Goal: Task Accomplishment & Management: Use online tool/utility

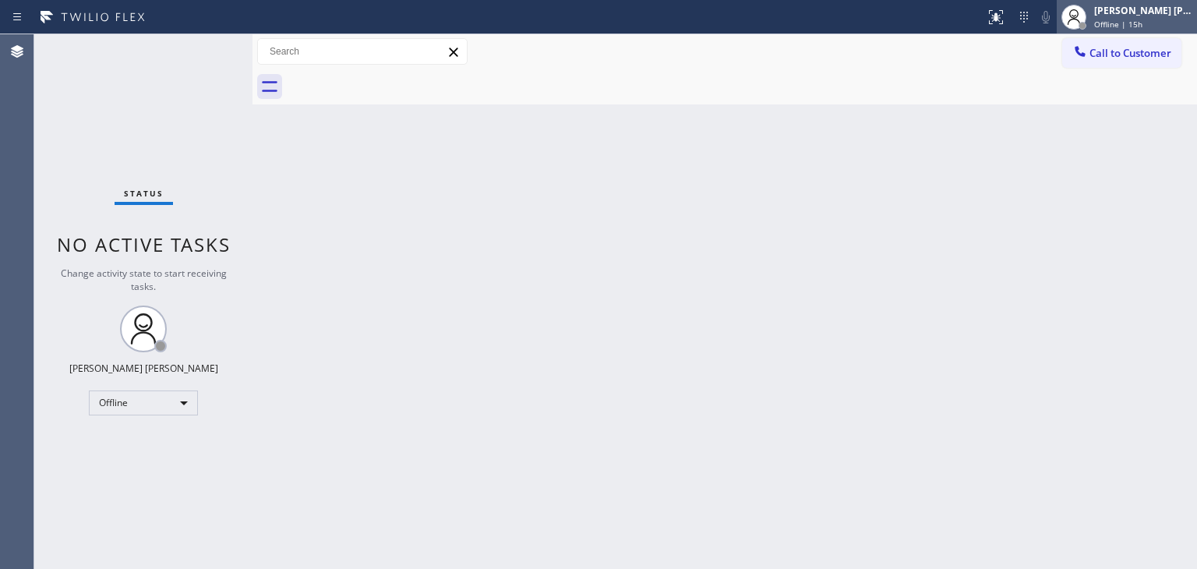
click at [1184, 16] on div "[PERSON_NAME] [PERSON_NAME]" at bounding box center [1143, 10] width 98 height 13
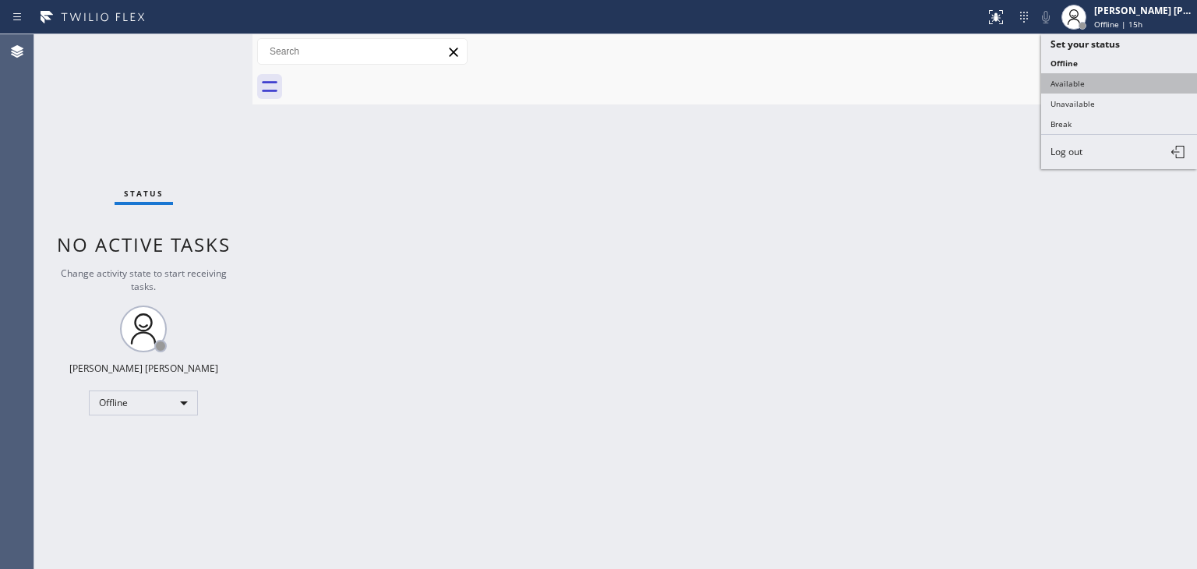
click at [1091, 81] on button "Available" at bounding box center [1119, 83] width 156 height 20
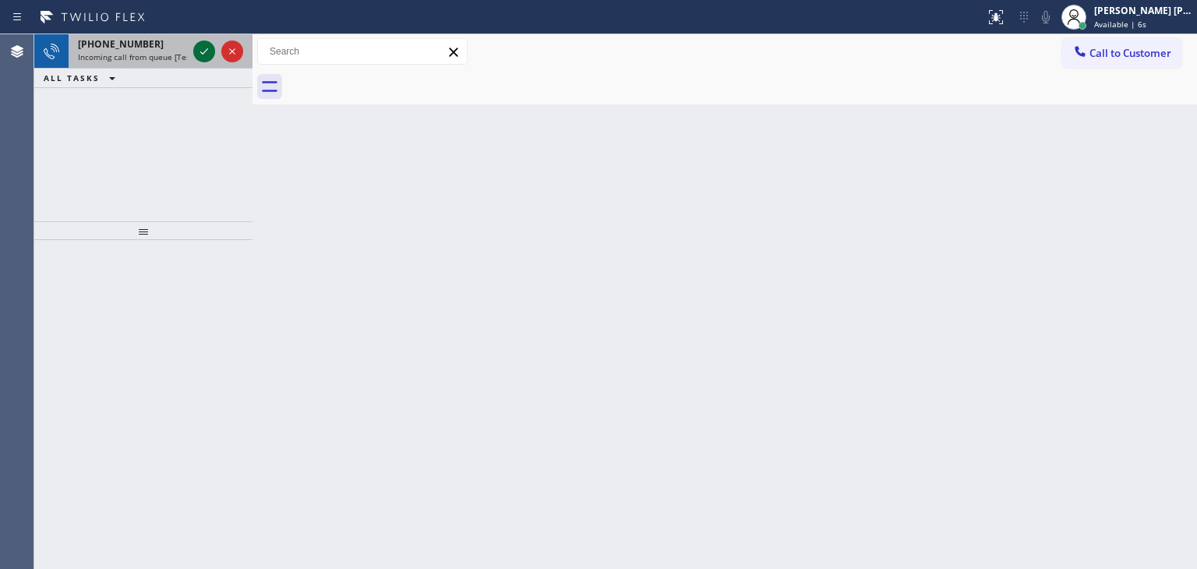
click at [205, 55] on icon at bounding box center [204, 51] width 19 height 19
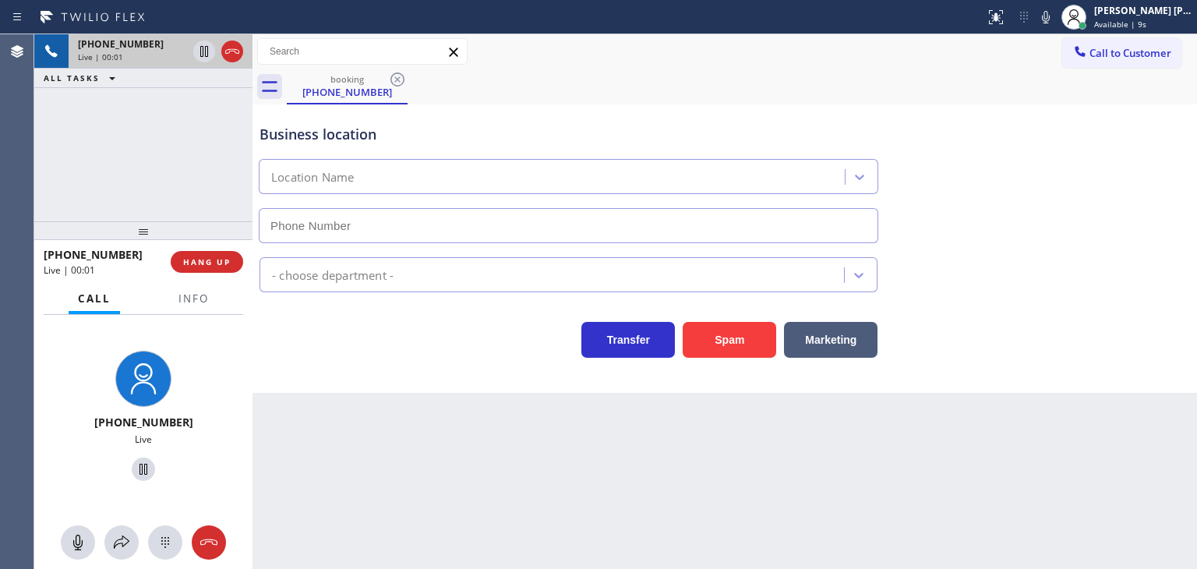
type input "(267) 656-6802"
click at [1055, 17] on icon at bounding box center [1046, 17] width 19 height 19
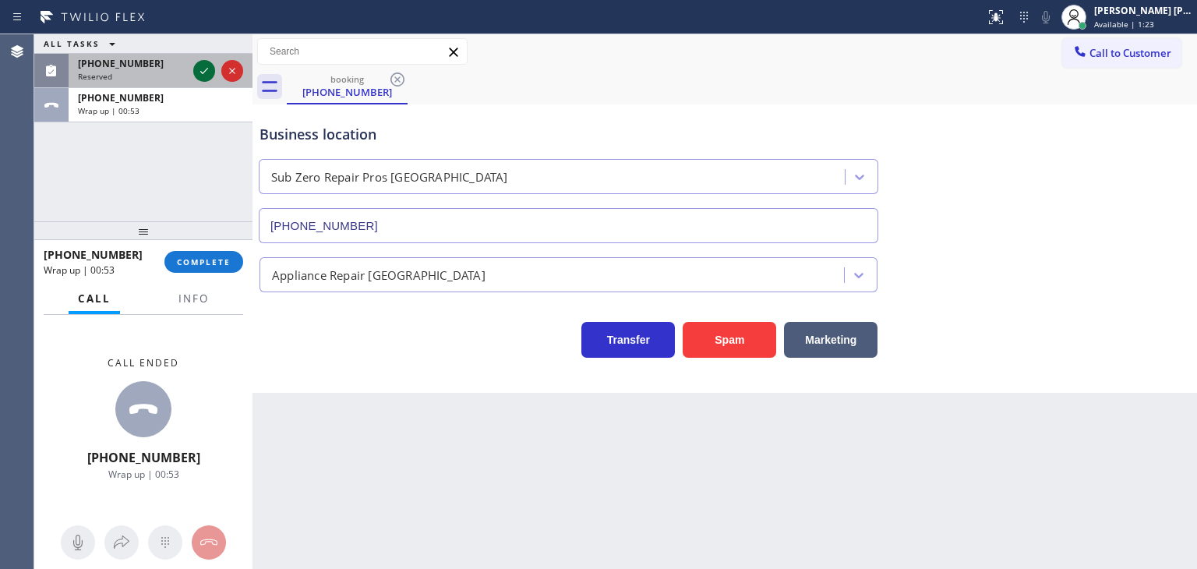
click at [198, 69] on icon at bounding box center [204, 71] width 19 height 19
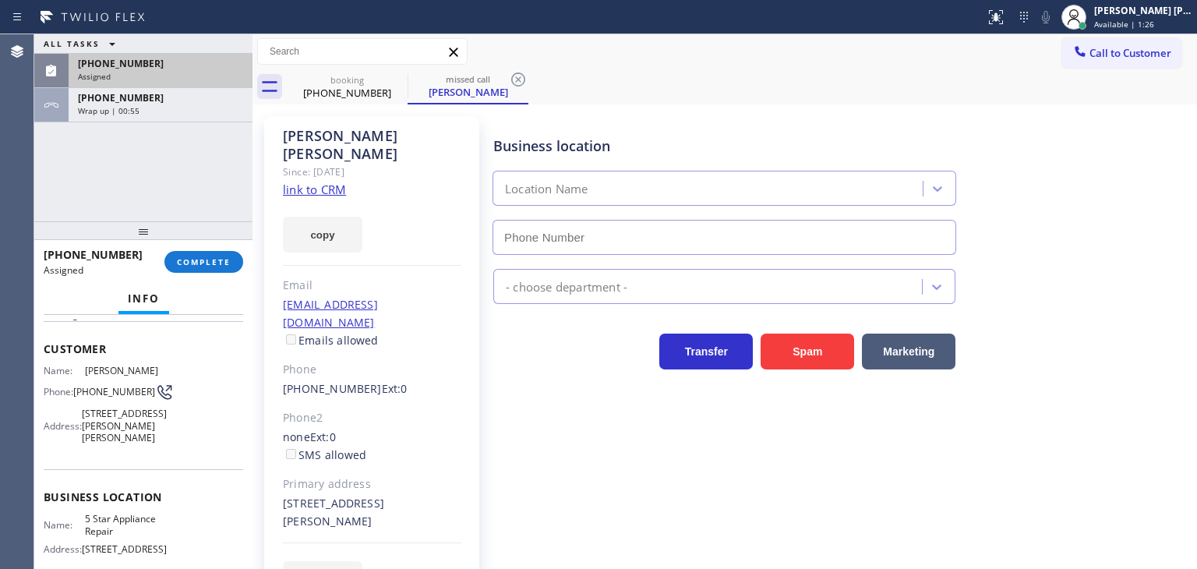
scroll to position [156, 0]
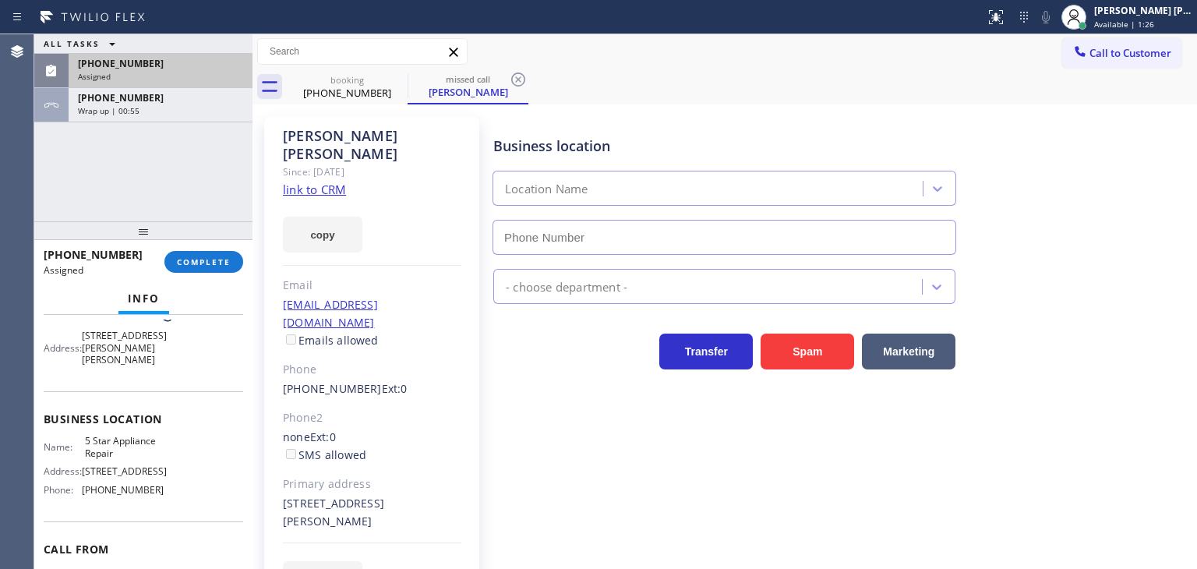
type input "(855) 731-4952"
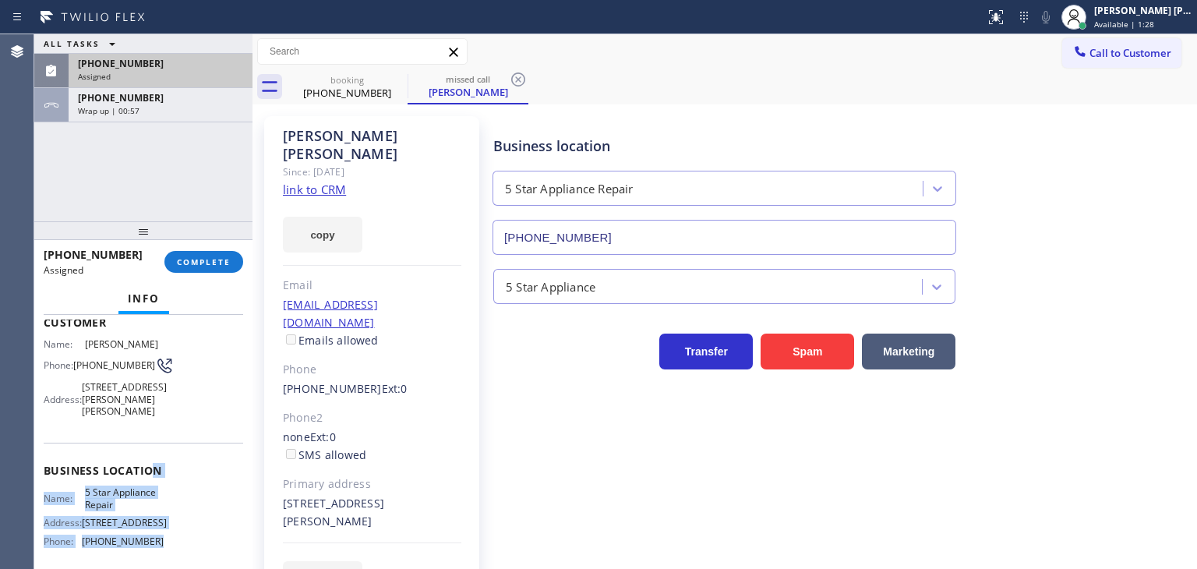
scroll to position [78, 0]
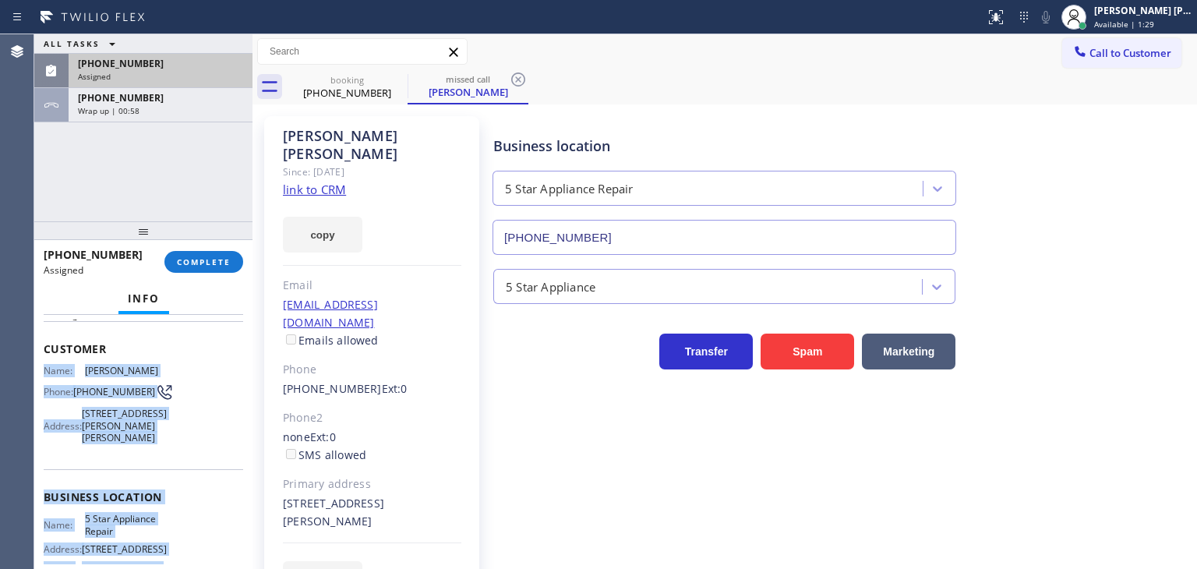
drag, startPoint x: 170, startPoint y: 493, endPoint x: 44, endPoint y: 373, distance: 173.7
click at [44, 373] on div "Context Queue: 5 Star Appliance Priority: 0 Task Age: Customer Name: Aaron Hans…" at bounding box center [144, 480] width 200 height 476
copy div "Name: Aaron Hanscom Phone: (661) 510-3943 Address: 28124 Castillo Ln, Valencia,…"
click at [206, 256] on span "COMPLETE" at bounding box center [204, 261] width 54 height 11
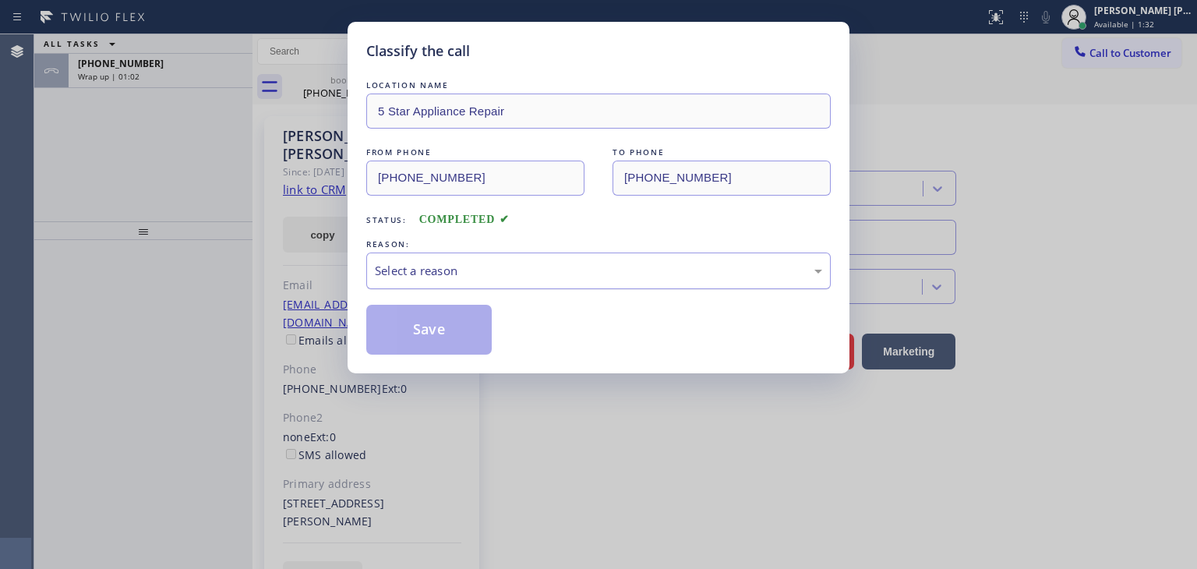
click at [461, 285] on div "Select a reason" at bounding box center [598, 271] width 465 height 37
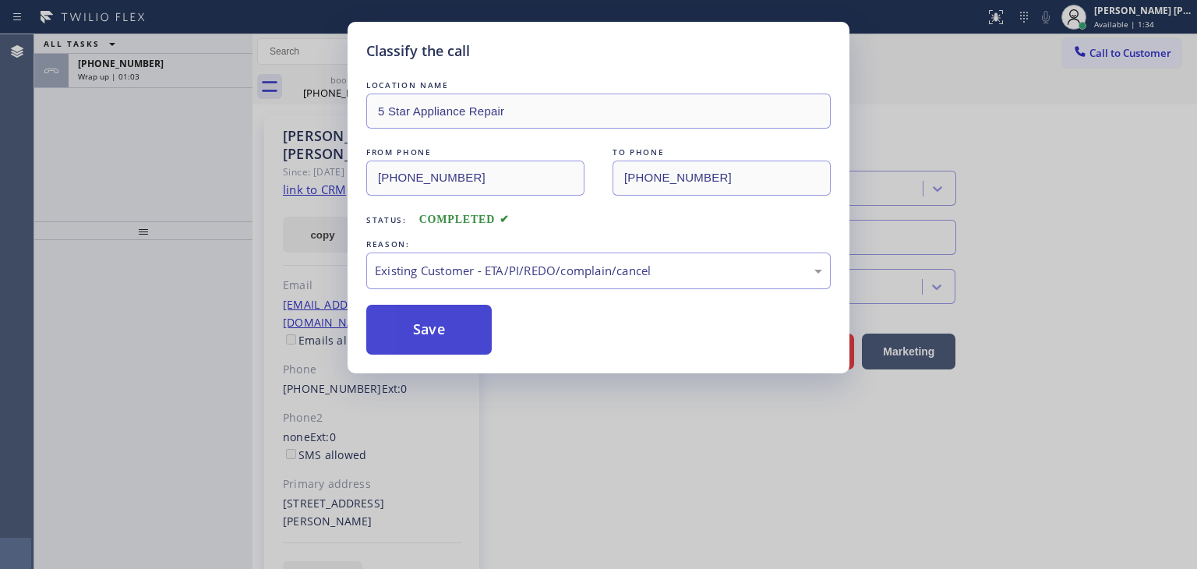
click at [445, 336] on button "Save" at bounding box center [428, 330] width 125 height 50
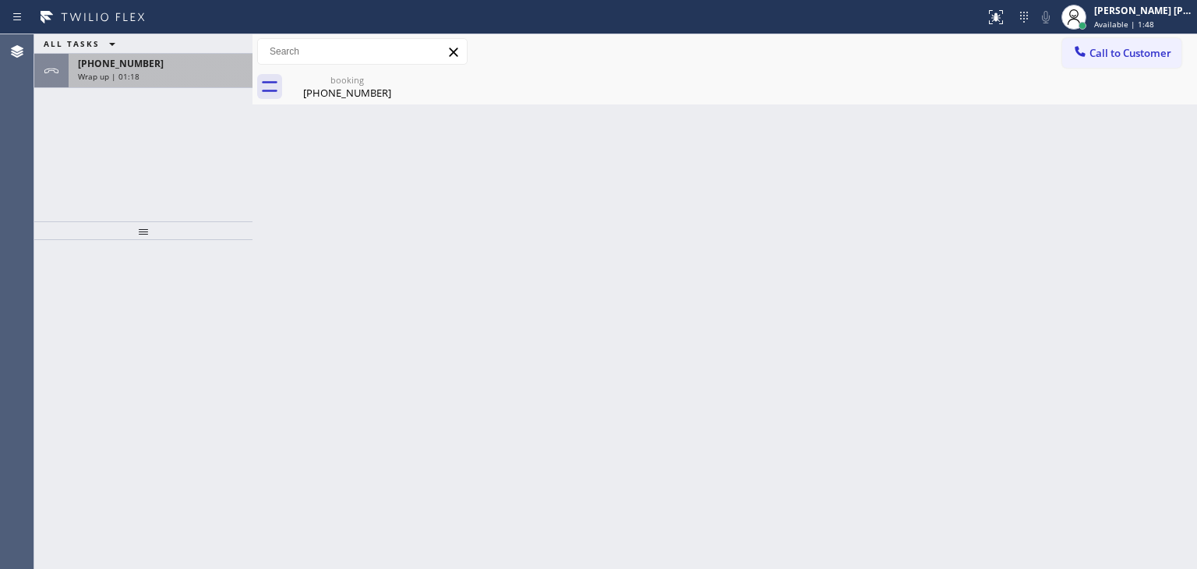
click at [128, 66] on span "+18142270640" at bounding box center [121, 63] width 86 height 13
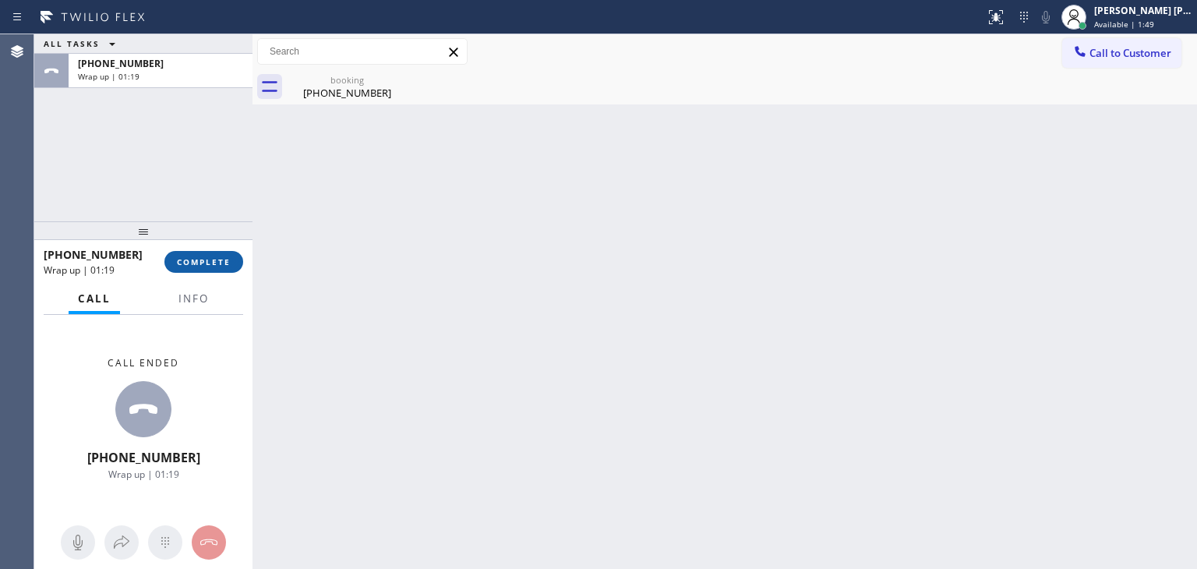
click at [214, 256] on span "COMPLETE" at bounding box center [204, 261] width 54 height 11
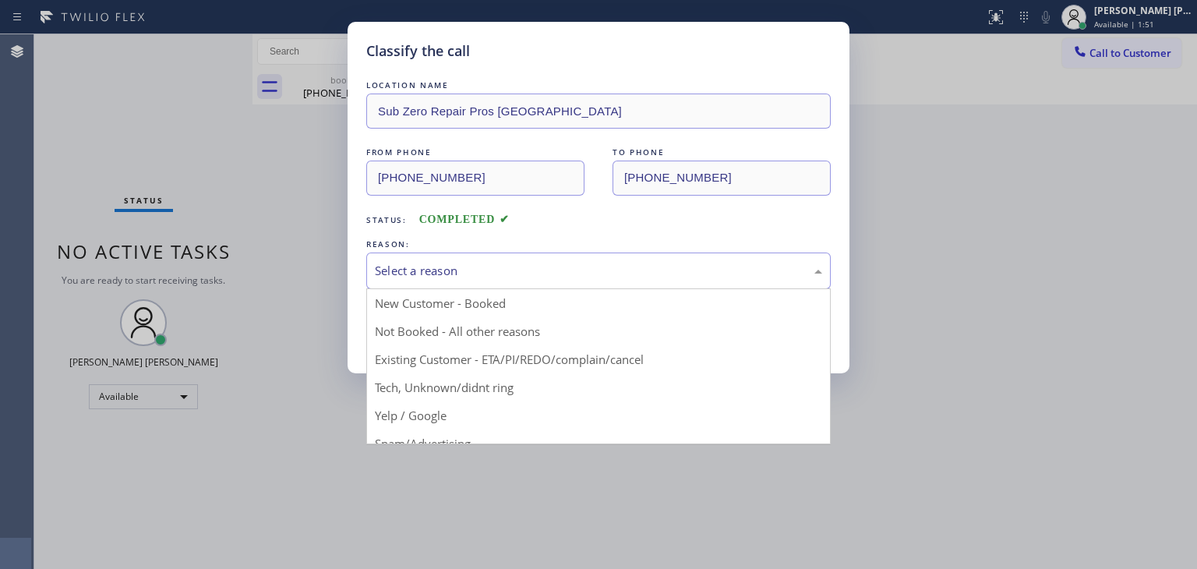
click at [387, 273] on div "Select a reason" at bounding box center [598, 271] width 447 height 18
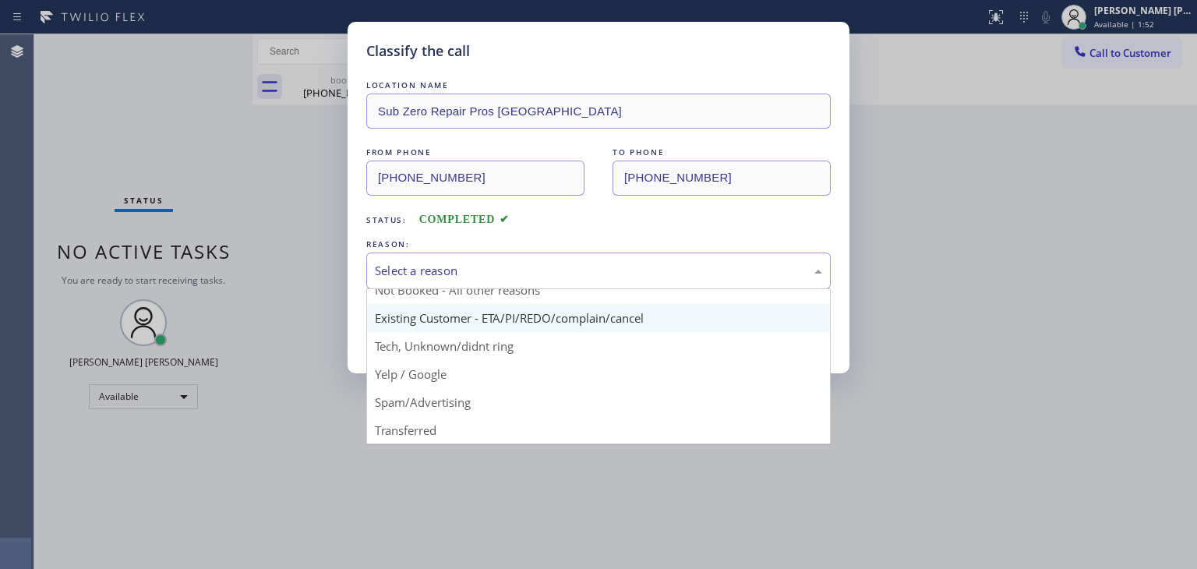
scroll to position [78, 0]
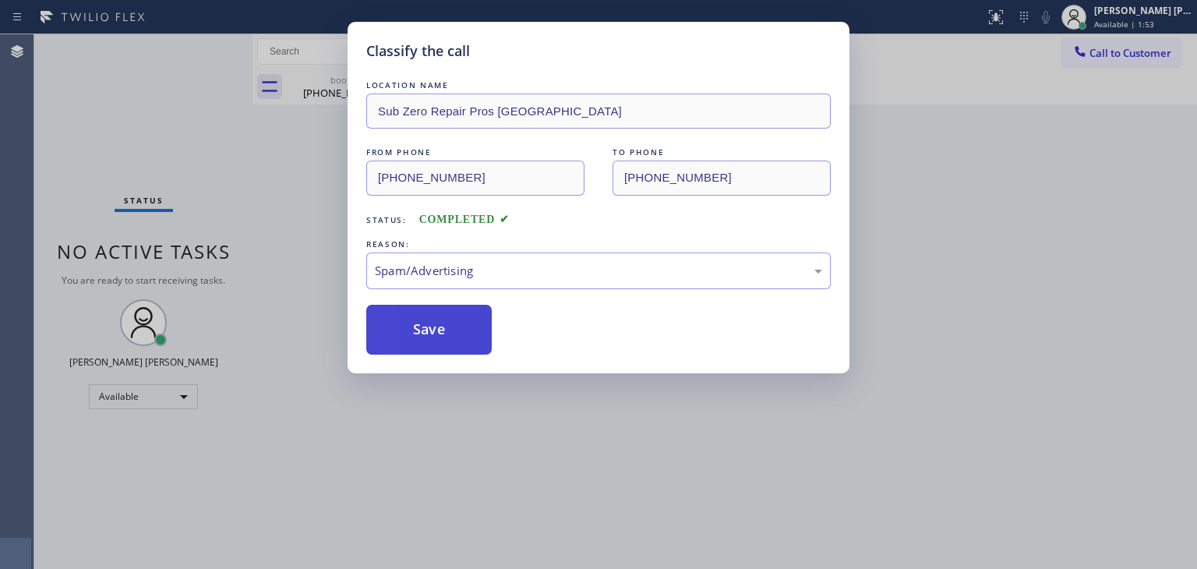
click at [413, 332] on button "Save" at bounding box center [428, 330] width 125 height 50
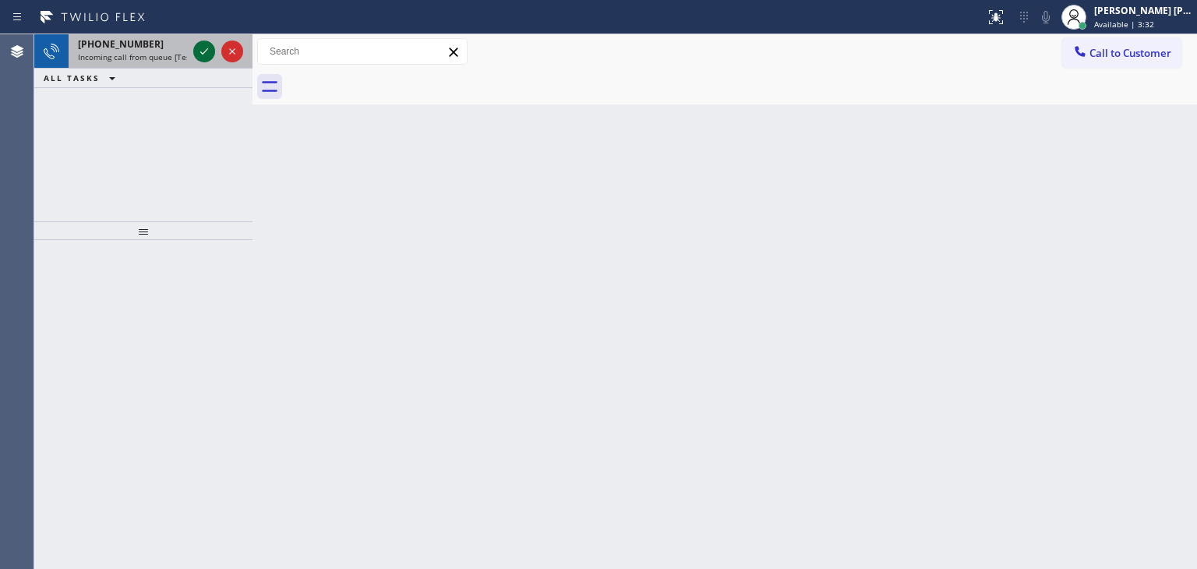
click at [209, 54] on icon at bounding box center [204, 51] width 19 height 19
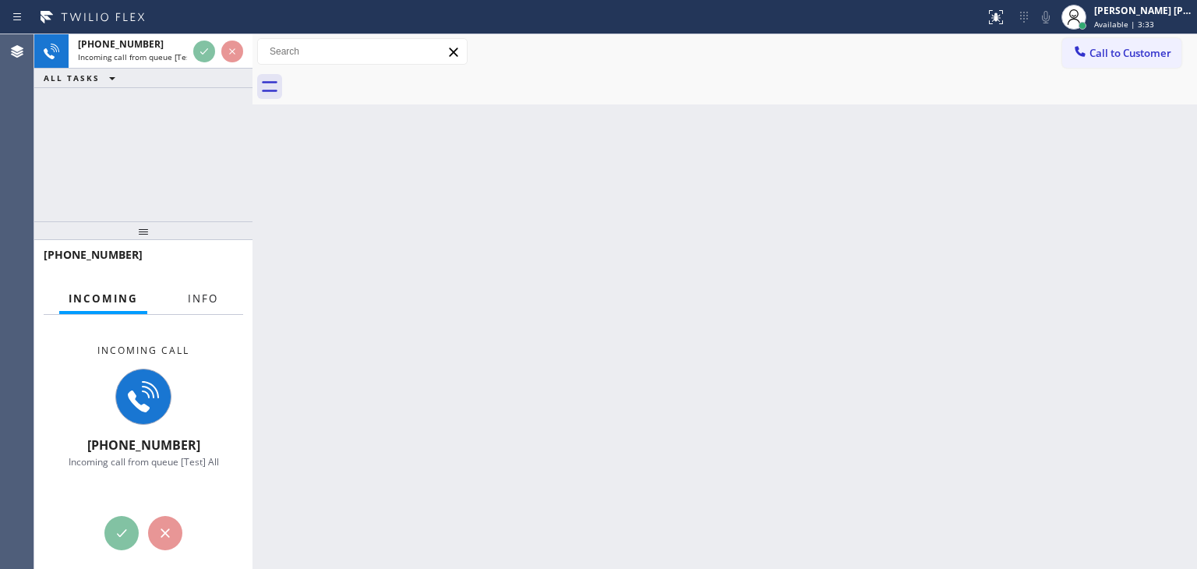
click at [182, 297] on button "Info" at bounding box center [202, 299] width 49 height 30
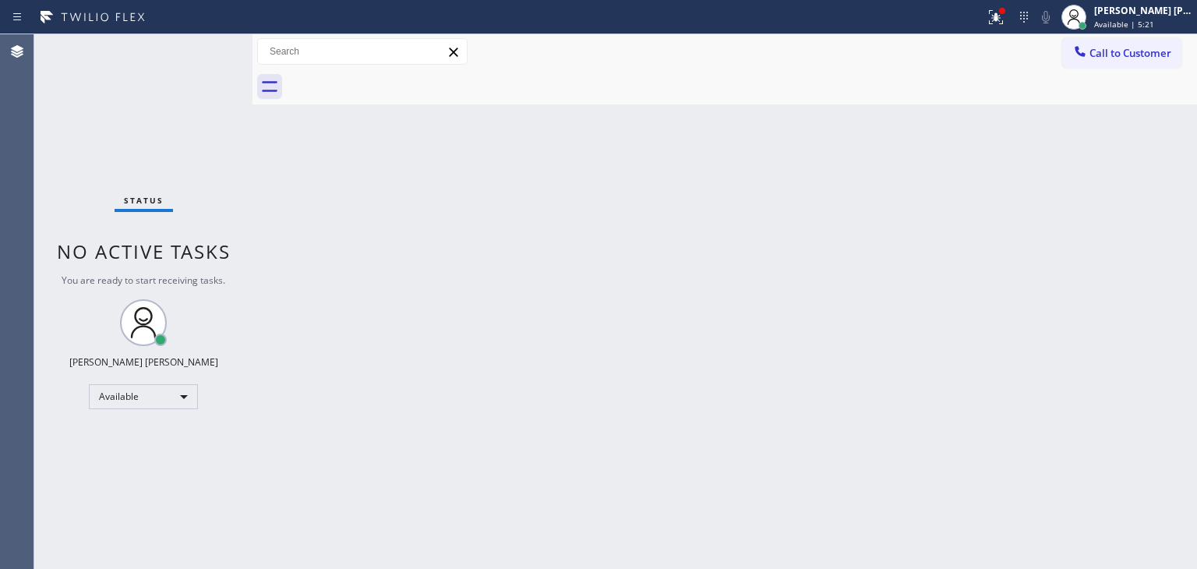
click at [207, 43] on div "Status No active tasks You are ready to start receiving tasks. Edel John Suson …" at bounding box center [143, 301] width 218 height 535
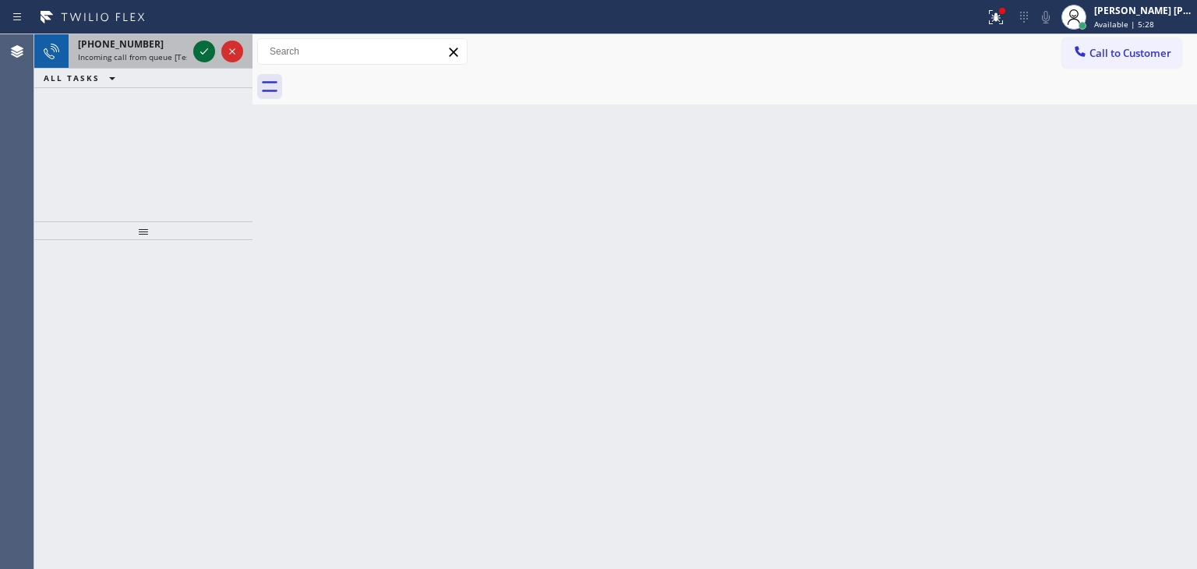
click at [203, 51] on icon at bounding box center [204, 51] width 19 height 19
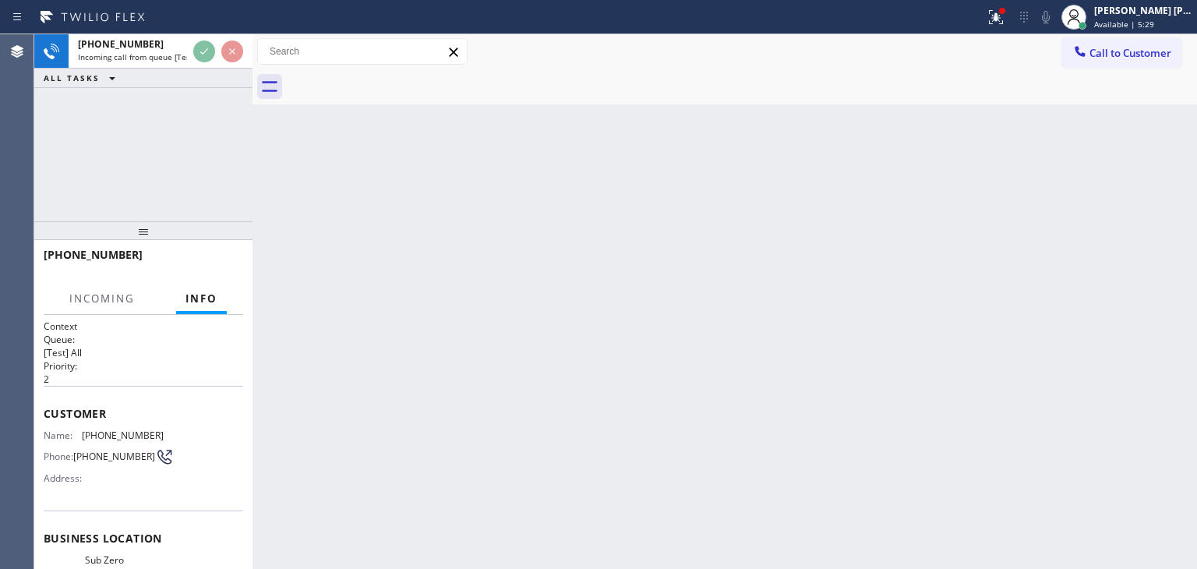
scroll to position [78, 0]
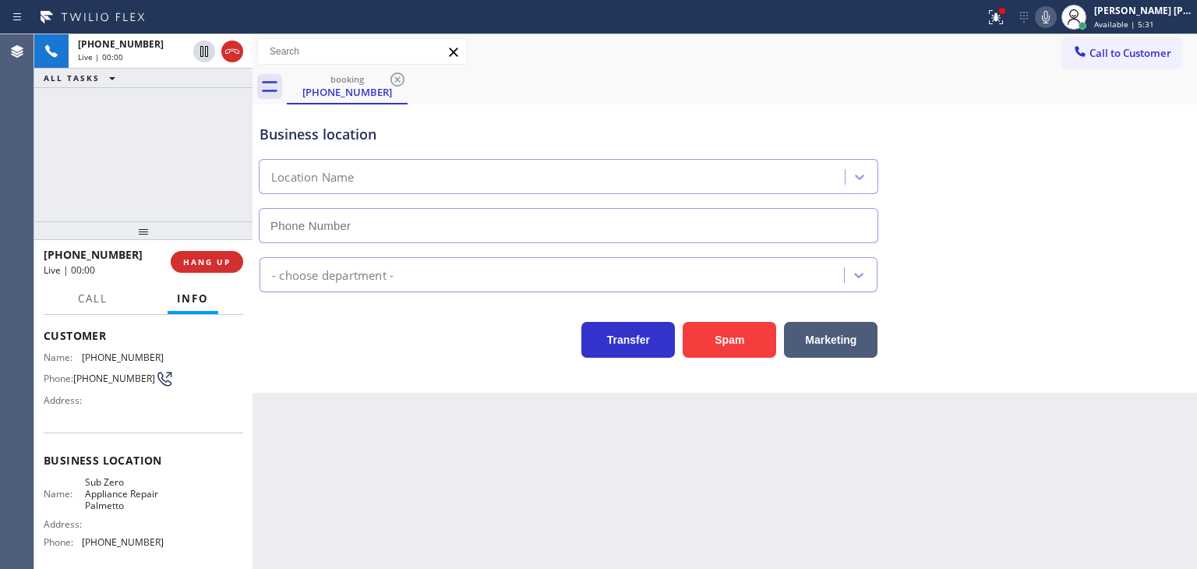
type input "(941) 541-1965"
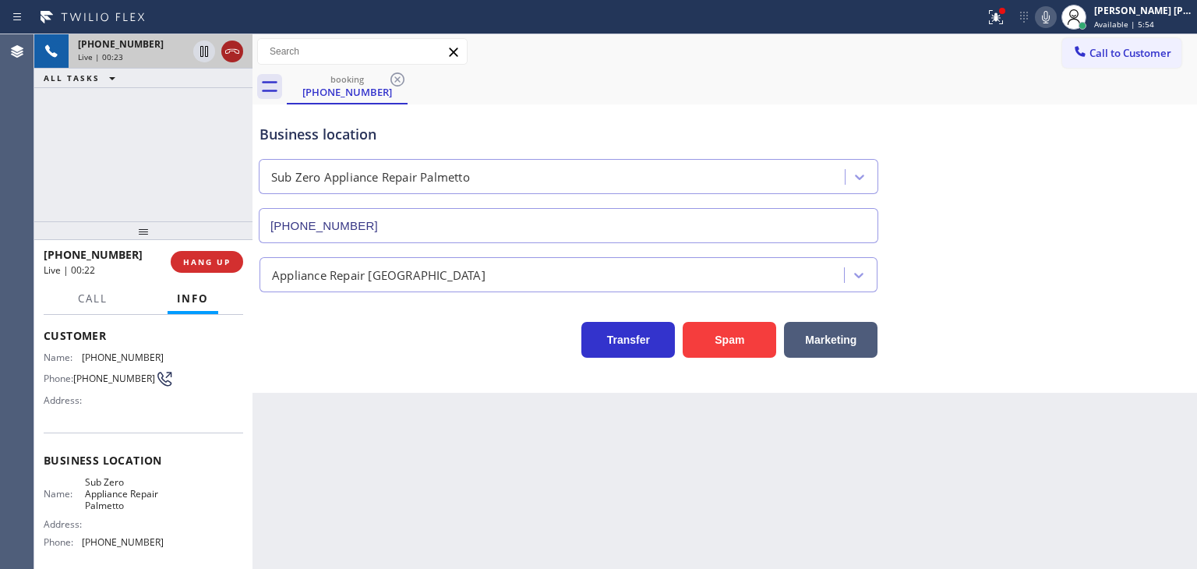
click at [235, 56] on icon at bounding box center [232, 51] width 19 height 19
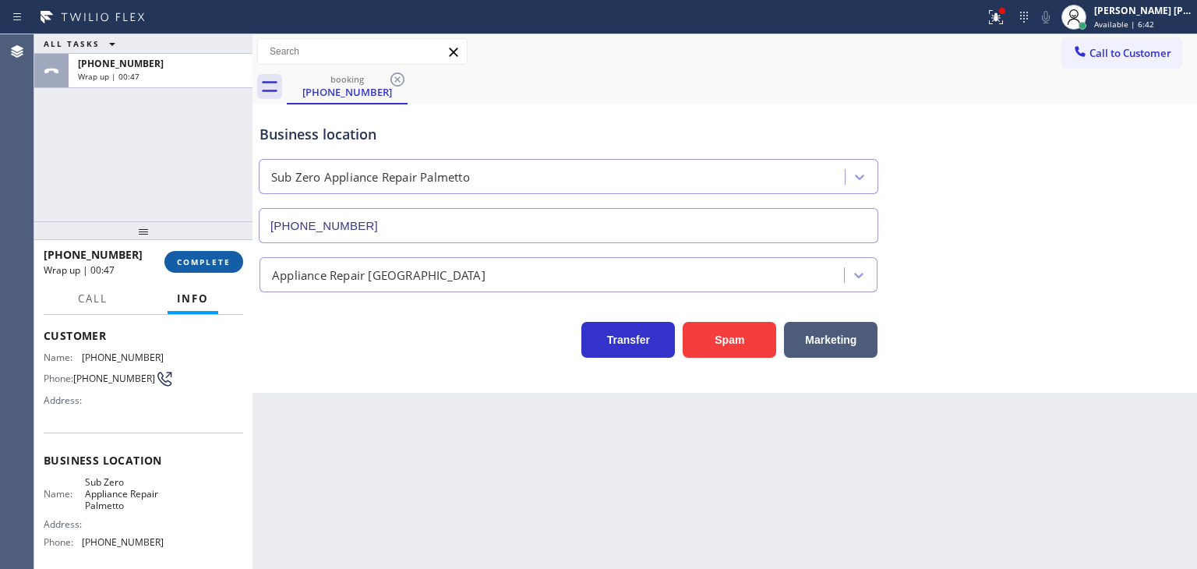
click at [213, 256] on span "COMPLETE" at bounding box center [204, 261] width 54 height 11
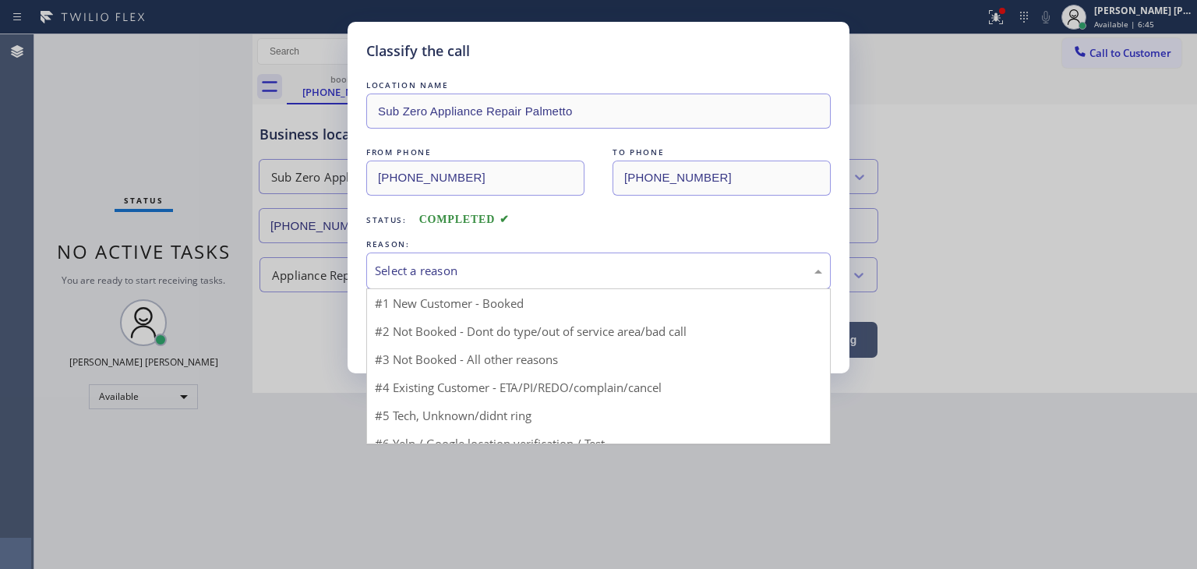
click at [433, 267] on div "Select a reason" at bounding box center [598, 271] width 447 height 18
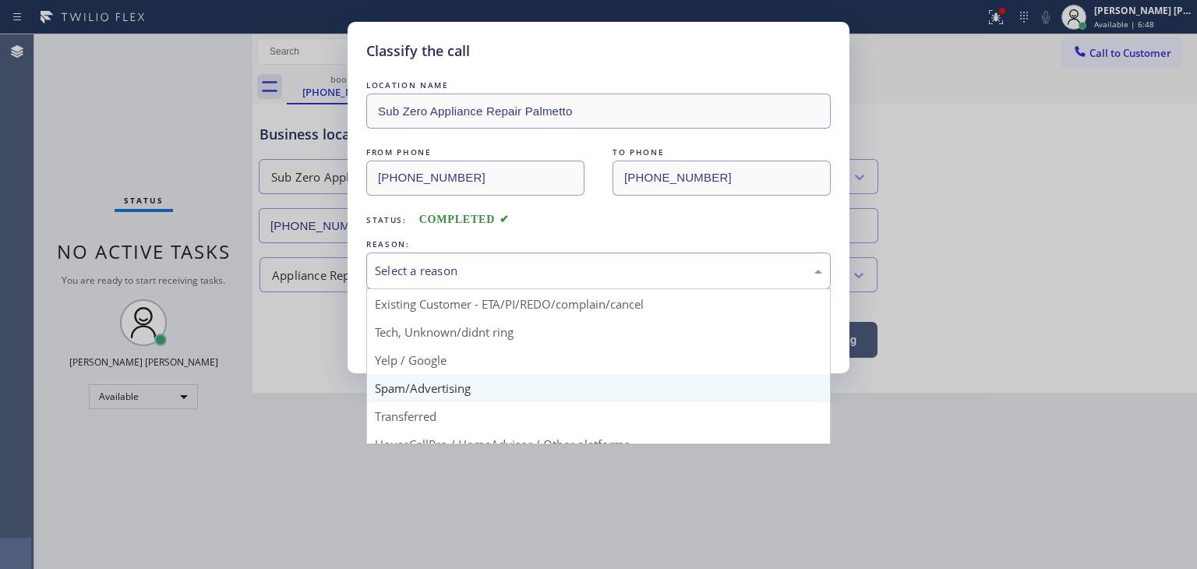
scroll to position [19, 0]
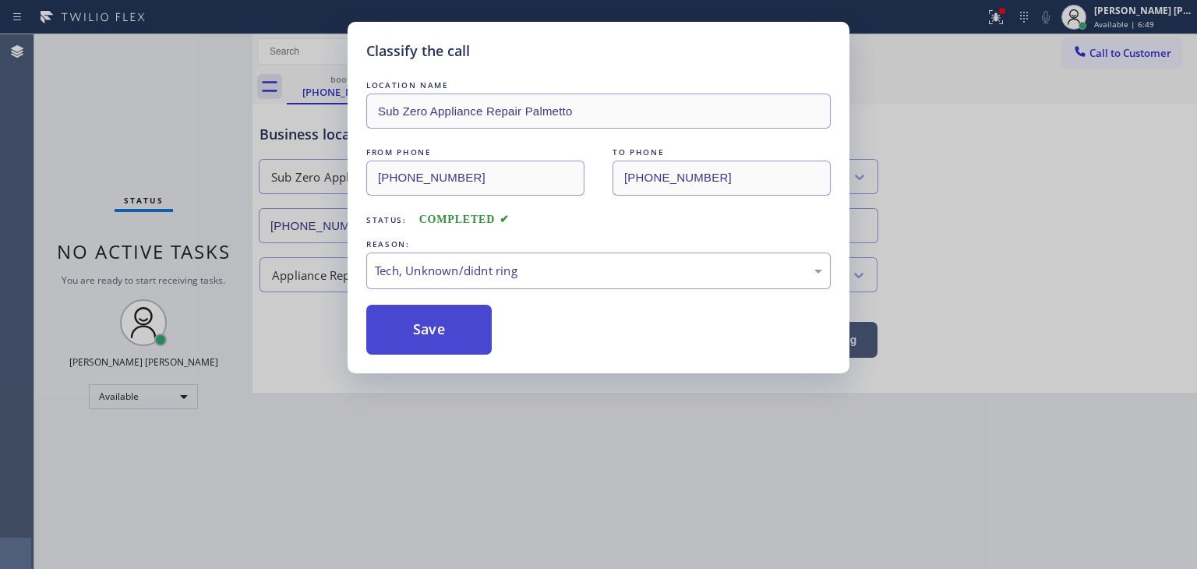
click at [427, 330] on button "Save" at bounding box center [428, 330] width 125 height 50
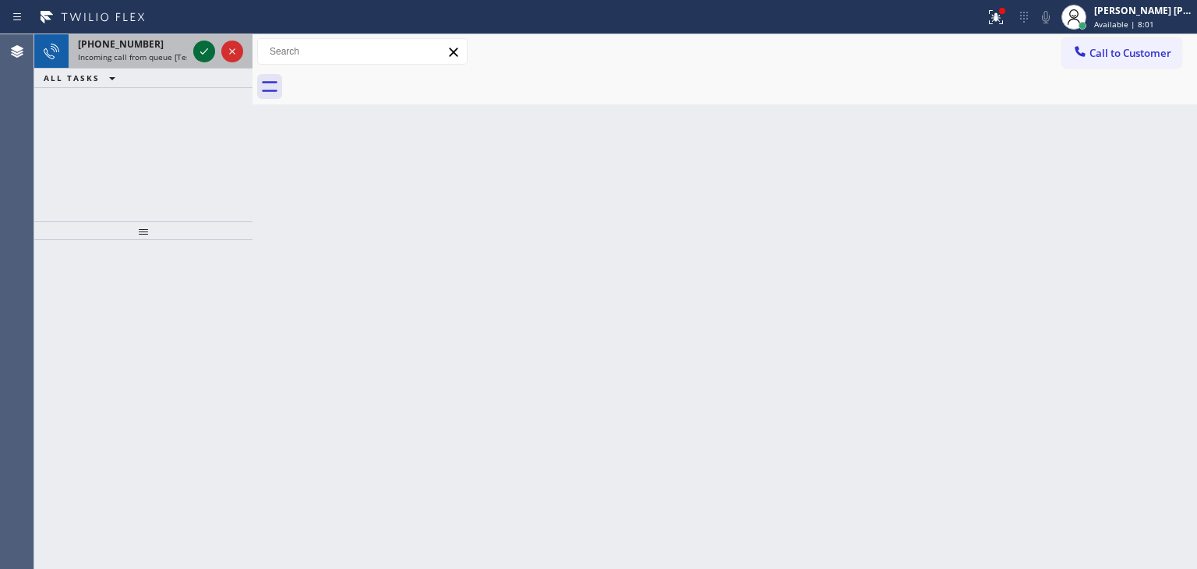
click at [203, 50] on icon at bounding box center [204, 51] width 19 height 19
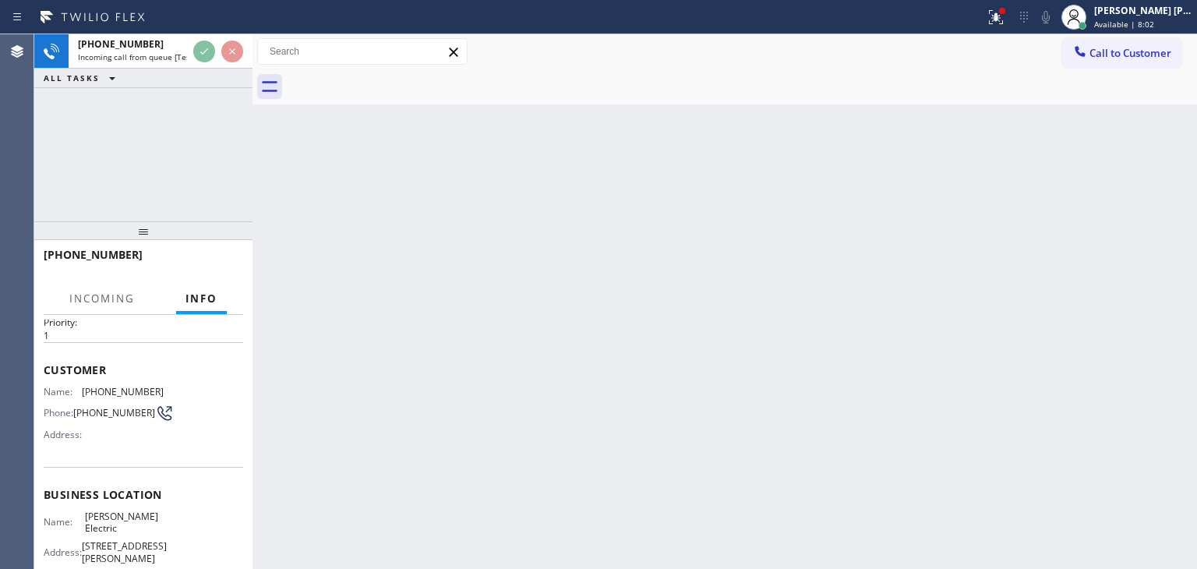
scroll to position [78, 0]
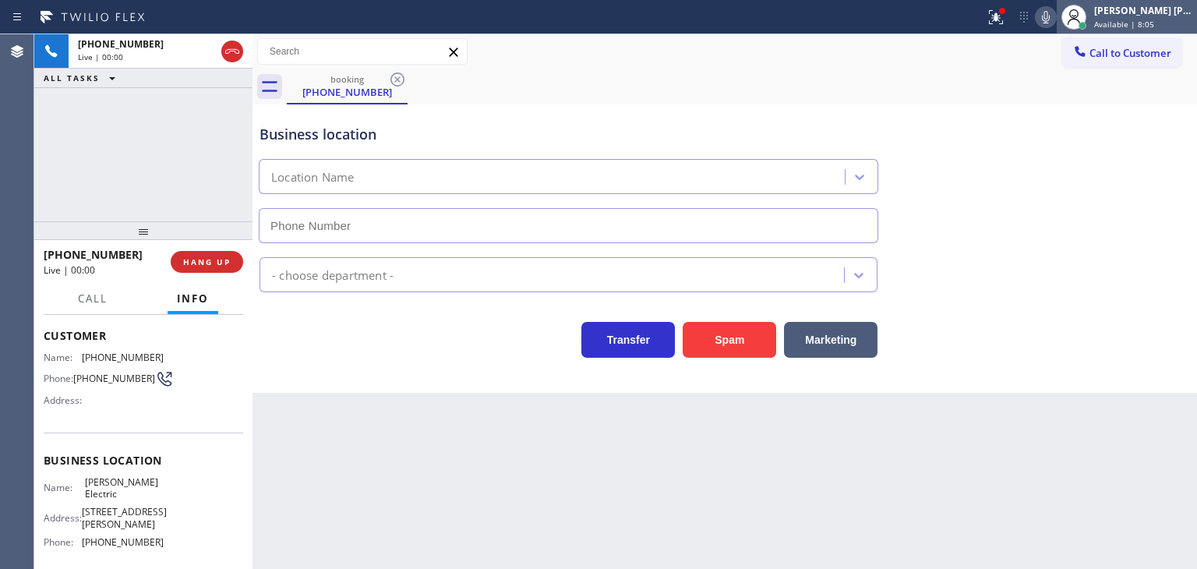
type input "(973) 577-5265"
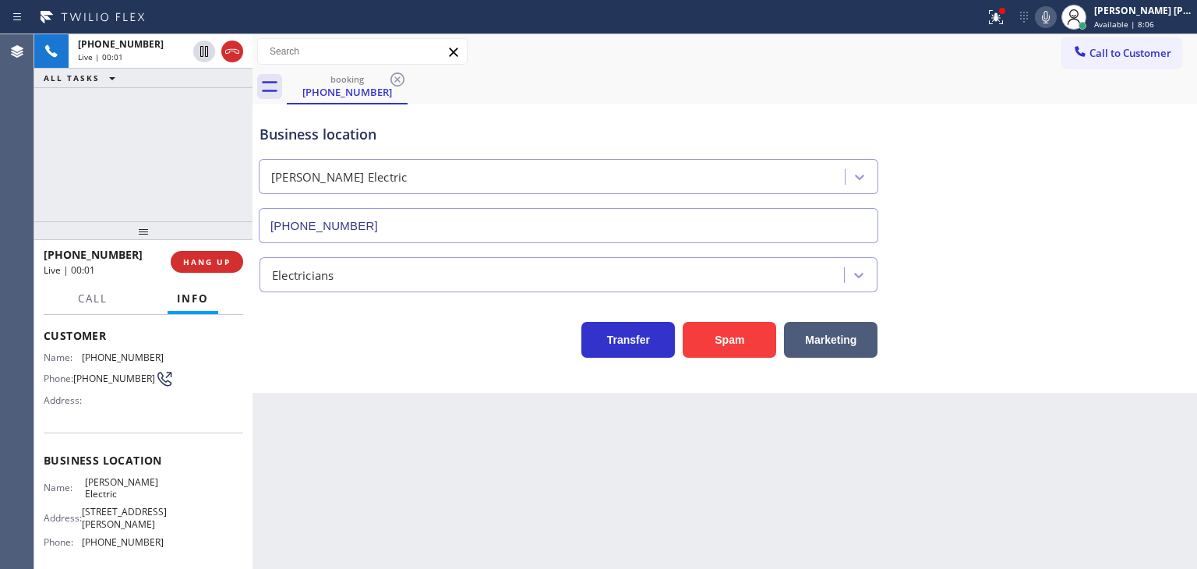
click at [1055, 19] on icon at bounding box center [1046, 17] width 19 height 19
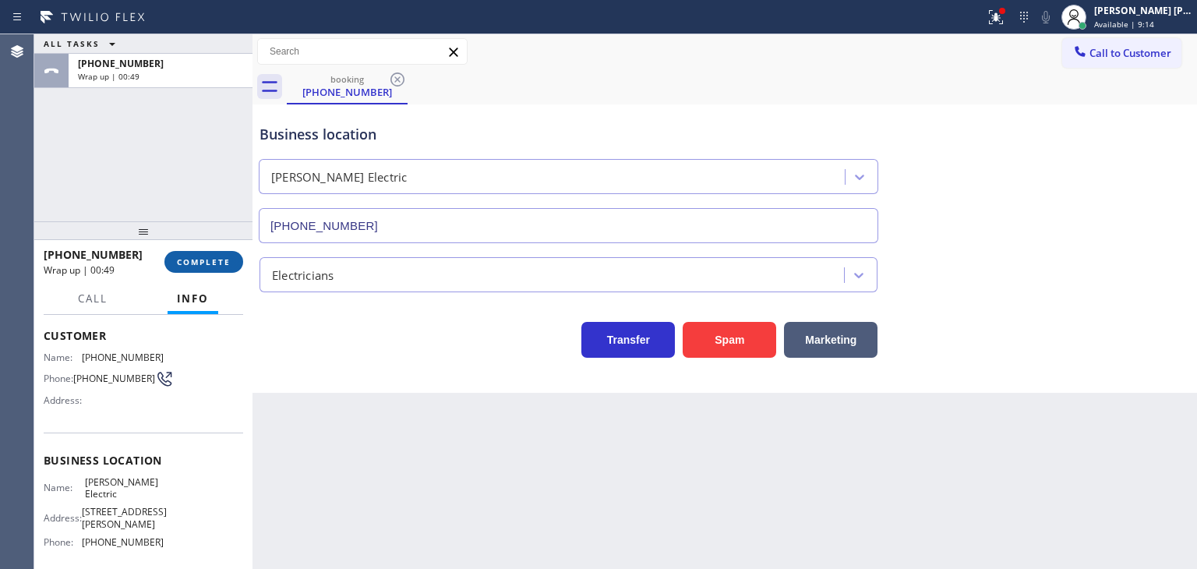
click at [211, 263] on span "COMPLETE" at bounding box center [204, 261] width 54 height 11
click at [226, 262] on span "COMPLETE" at bounding box center [204, 261] width 54 height 11
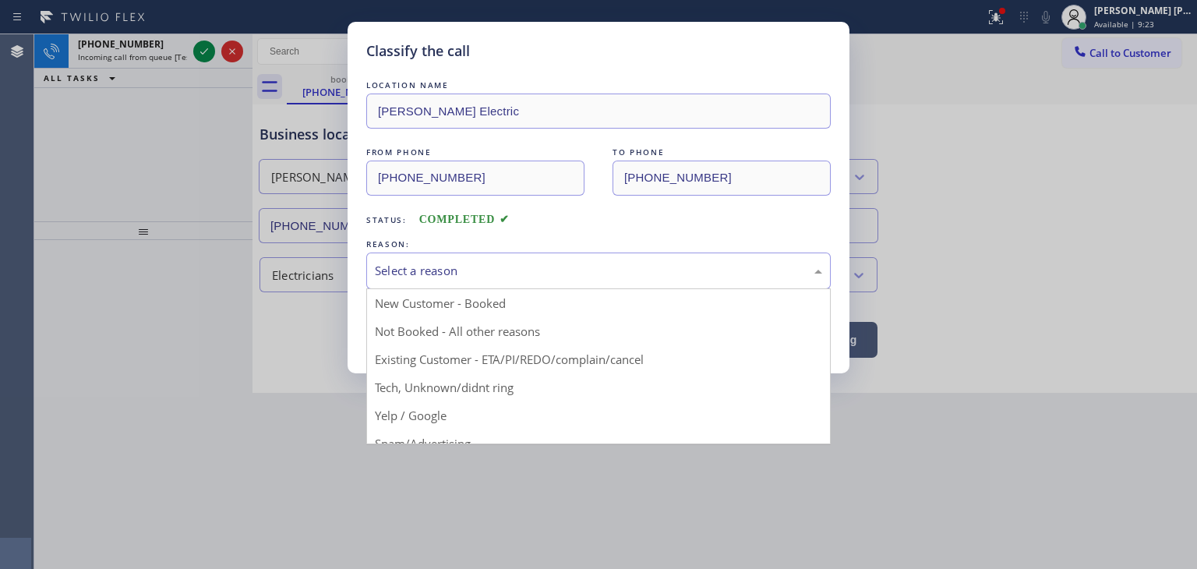
click at [419, 258] on div "Select a reason" at bounding box center [598, 271] width 465 height 37
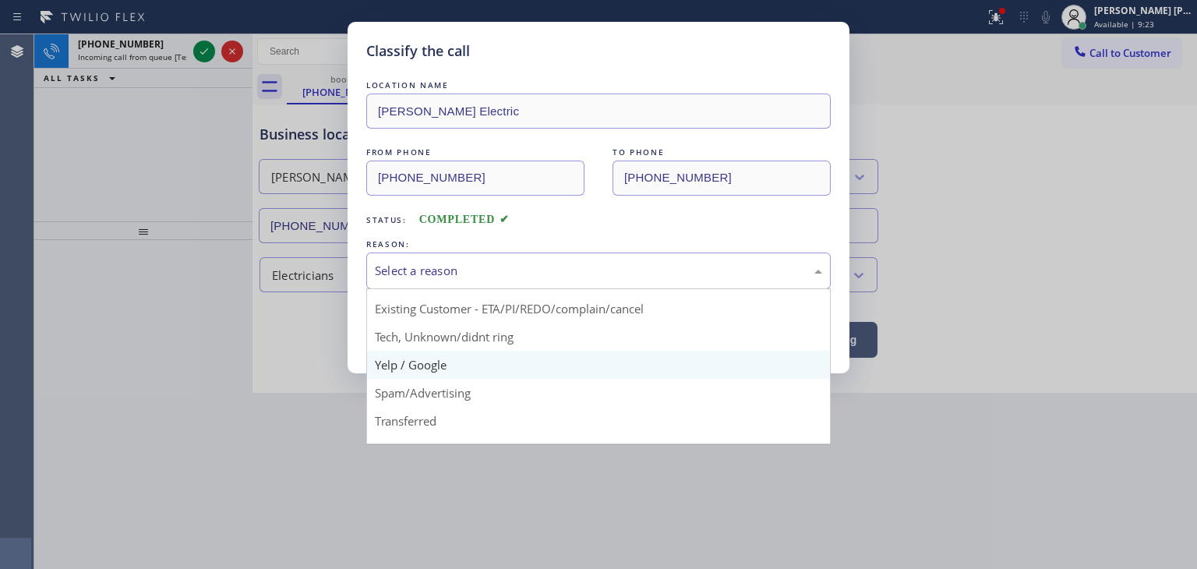
scroll to position [78, 0]
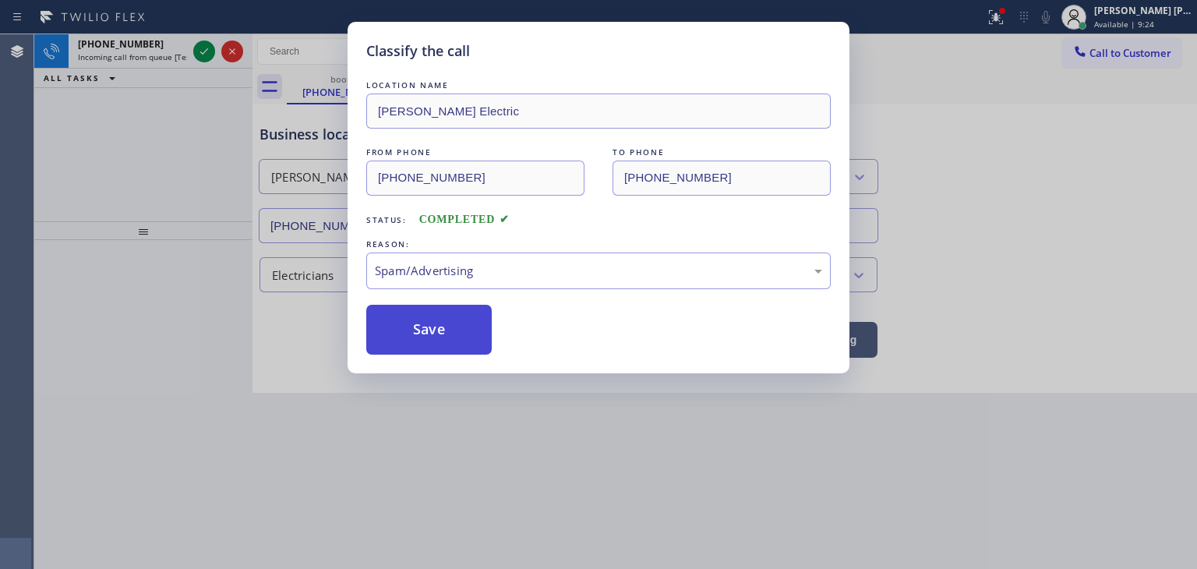
click at [413, 330] on button "Save" at bounding box center [428, 330] width 125 height 50
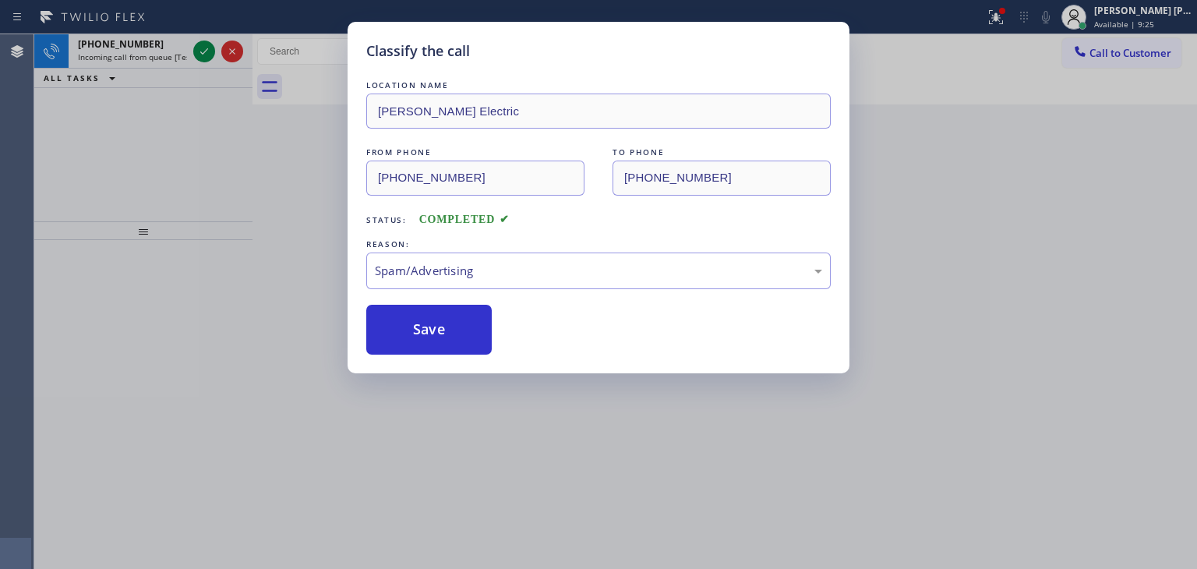
click at [207, 51] on icon at bounding box center [204, 51] width 19 height 19
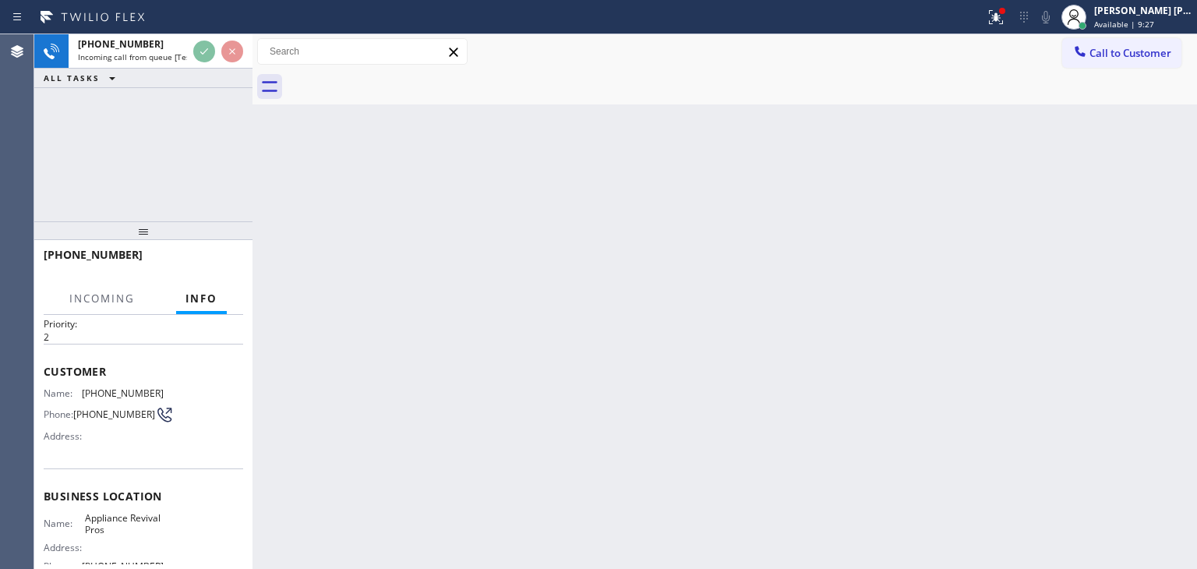
scroll to position [78, 0]
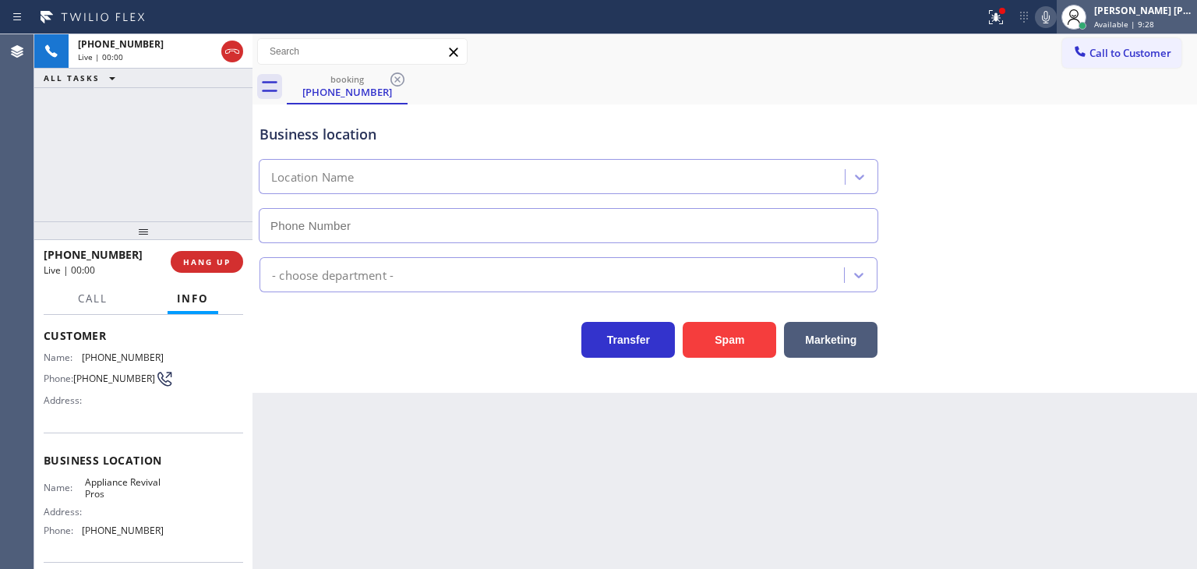
type input "(786) 321-4710"
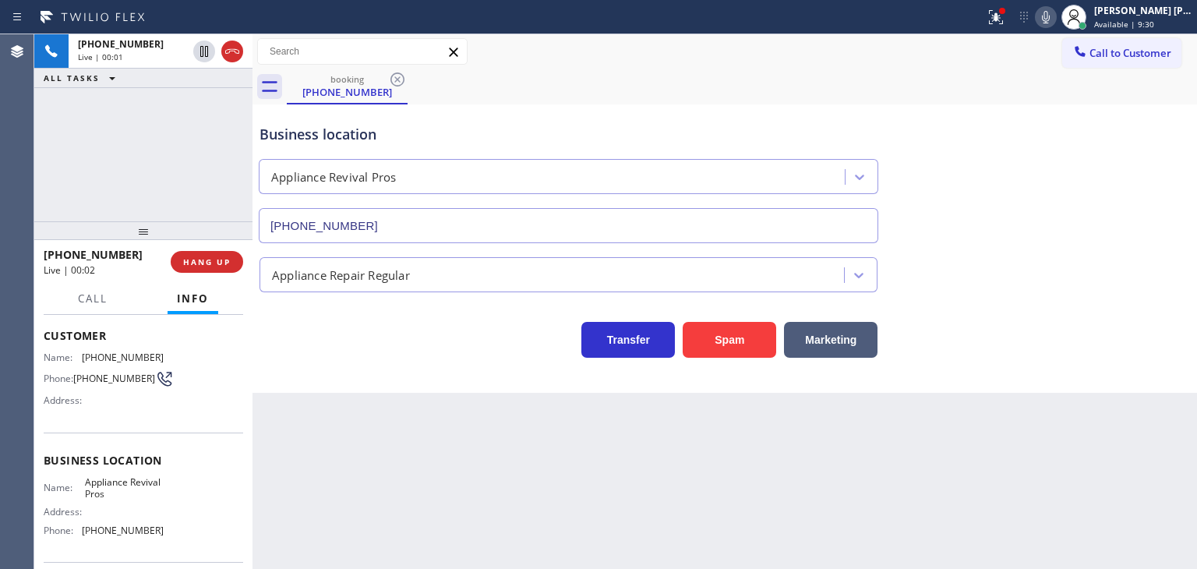
click at [1055, 12] on icon at bounding box center [1046, 17] width 19 height 19
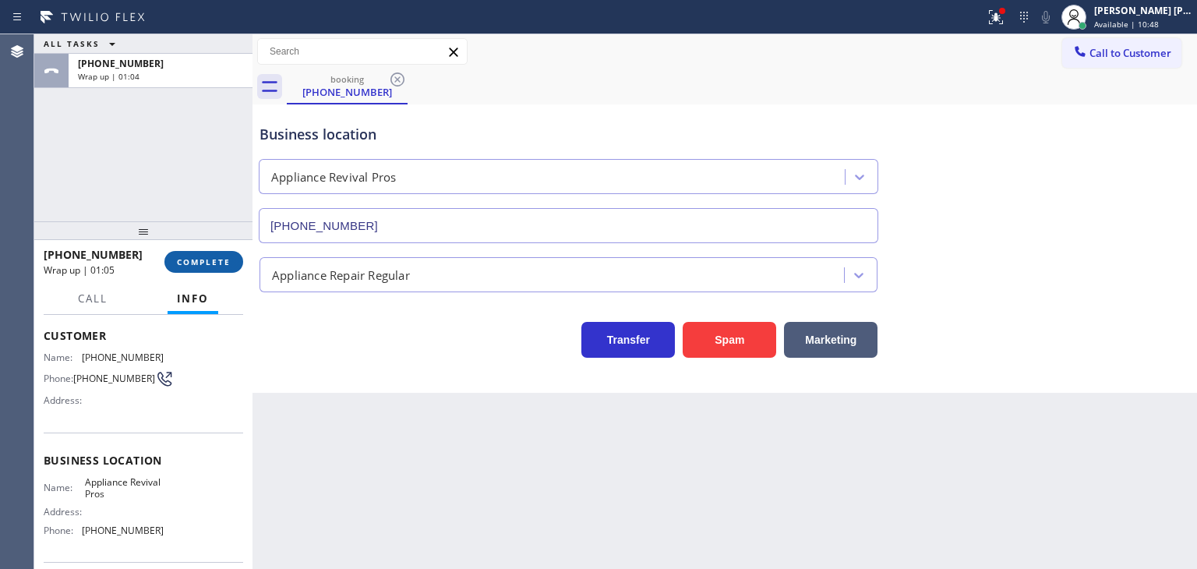
click at [203, 256] on span "COMPLETE" at bounding box center [204, 261] width 54 height 11
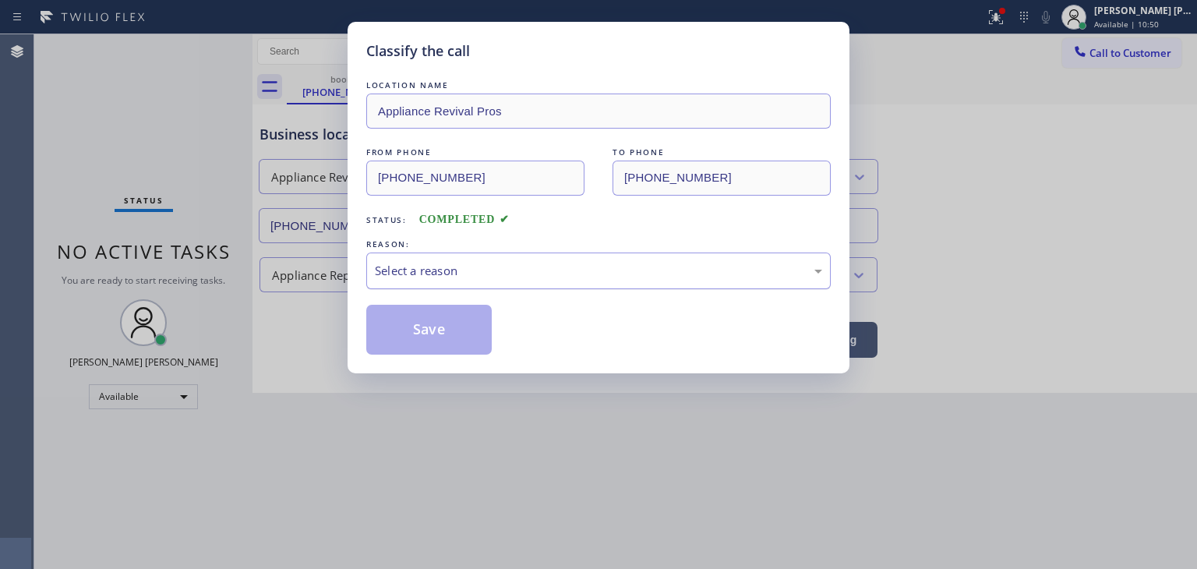
click at [421, 264] on div "Select a reason" at bounding box center [598, 271] width 447 height 18
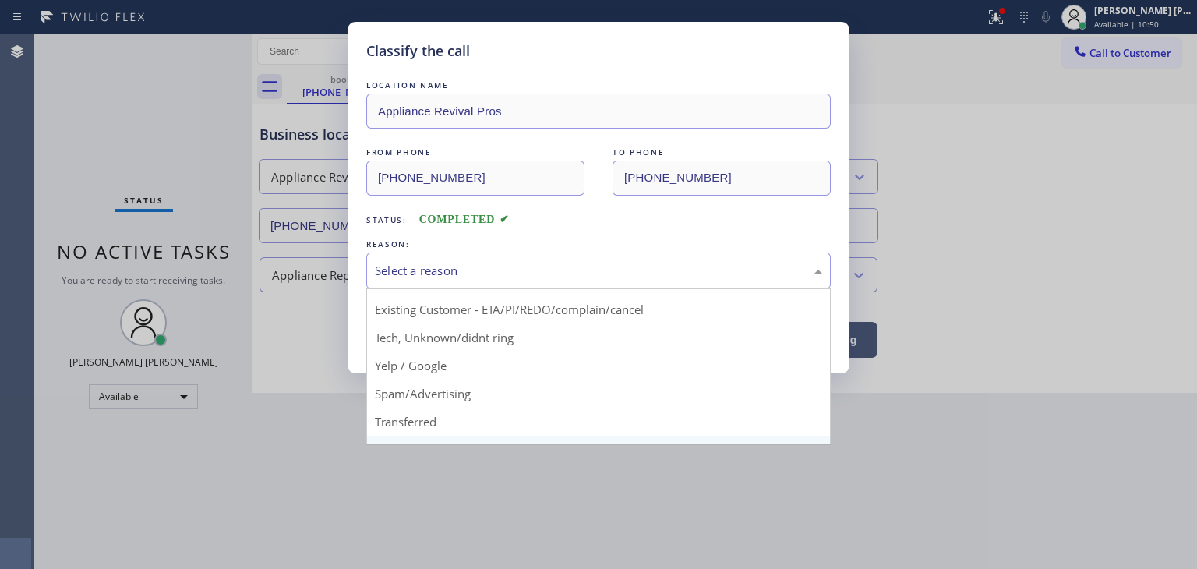
scroll to position [97, 0]
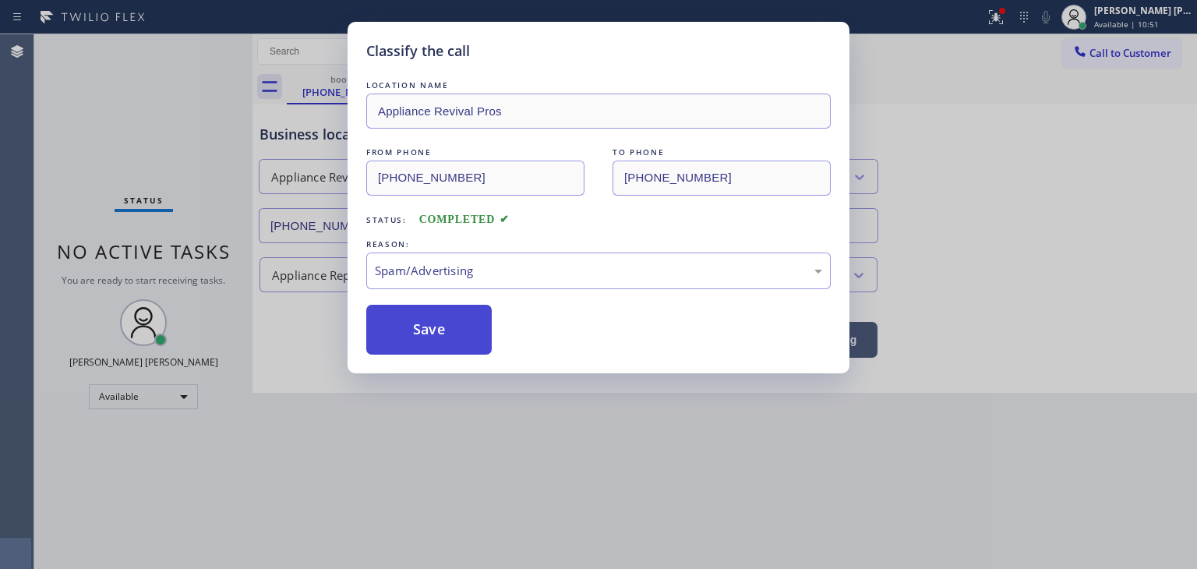
click at [443, 330] on button "Save" at bounding box center [428, 330] width 125 height 50
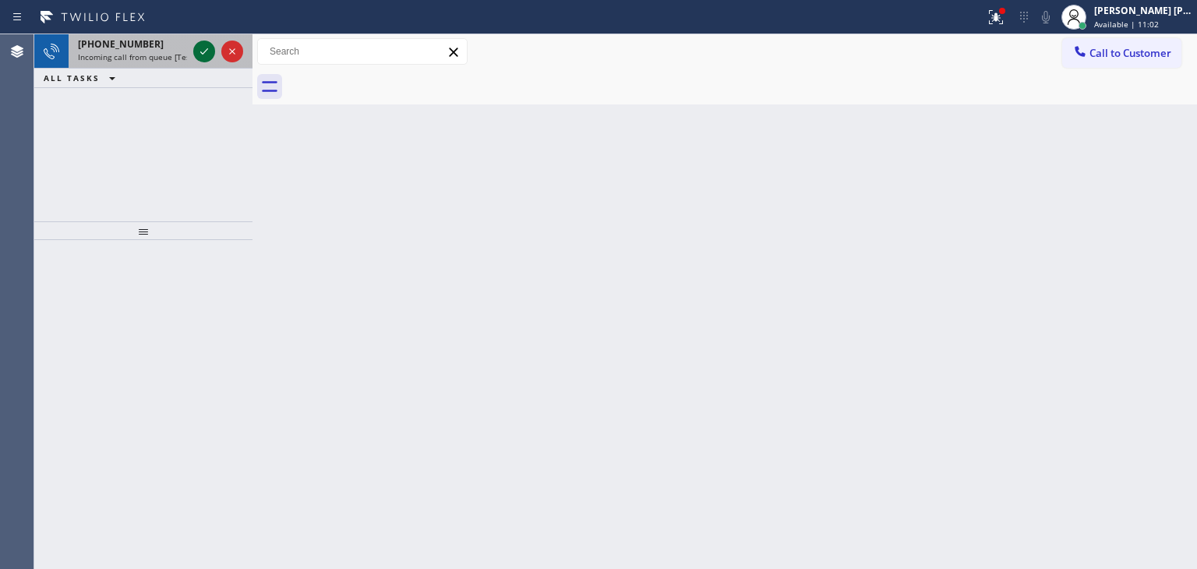
click at [203, 52] on icon at bounding box center [204, 51] width 8 height 6
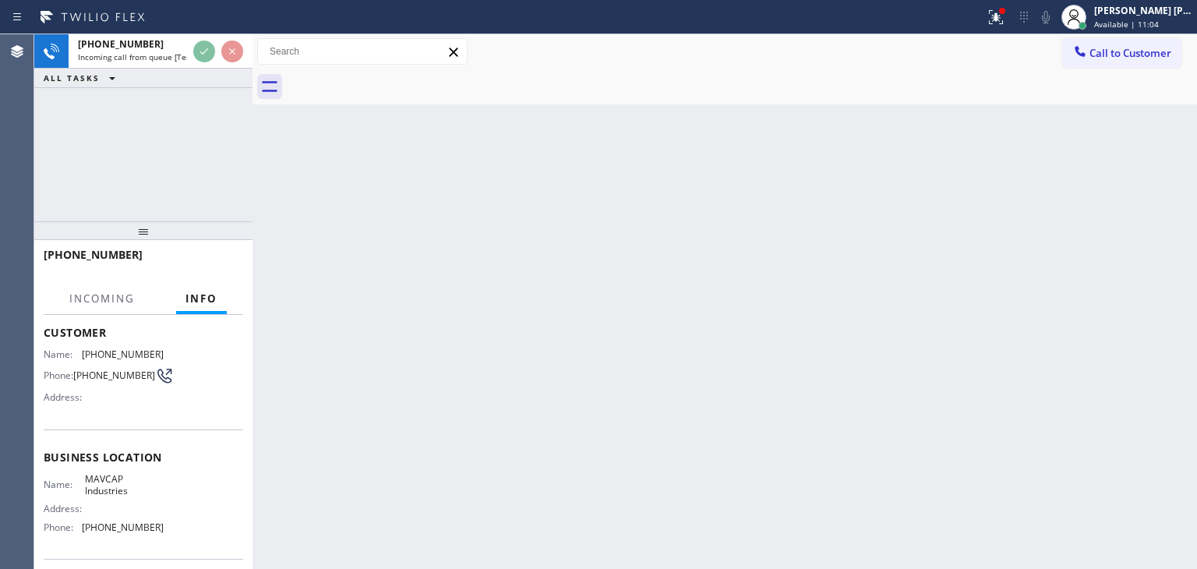
scroll to position [78, 0]
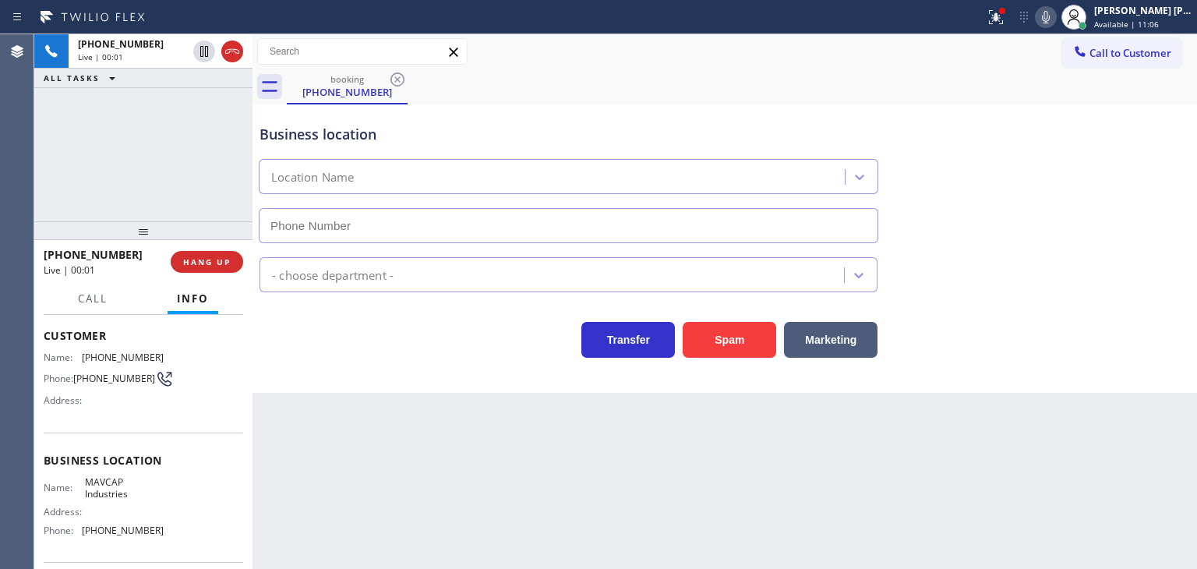
type input "(516) 990-1627"
click at [1055, 23] on icon at bounding box center [1046, 17] width 19 height 19
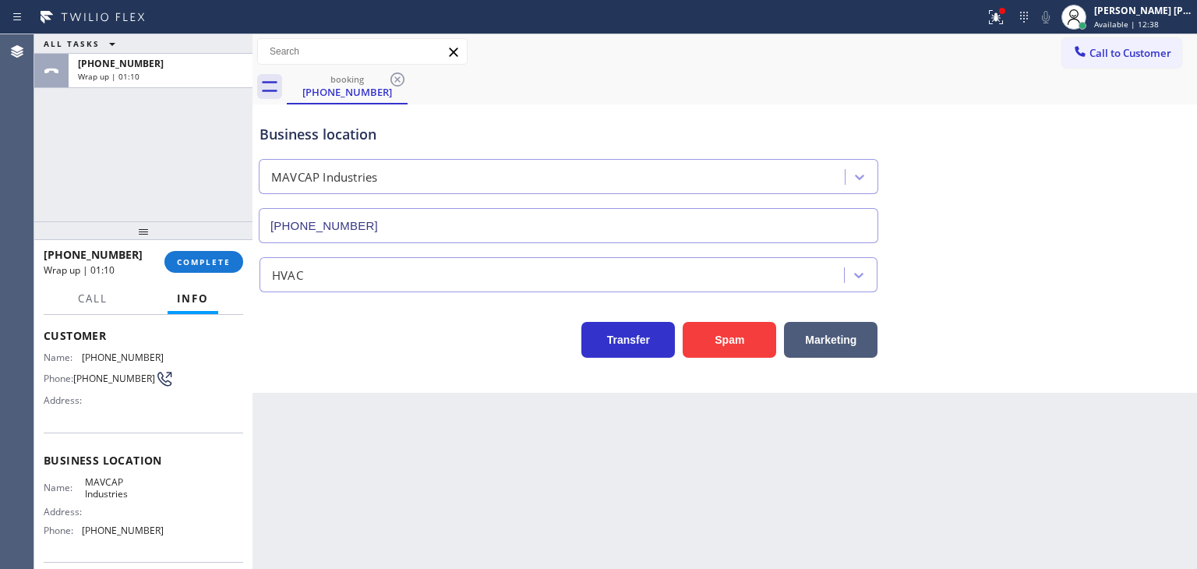
click at [193, 230] on div at bounding box center [143, 230] width 218 height 19
click at [198, 265] on span "COMPLETE" at bounding box center [204, 261] width 54 height 11
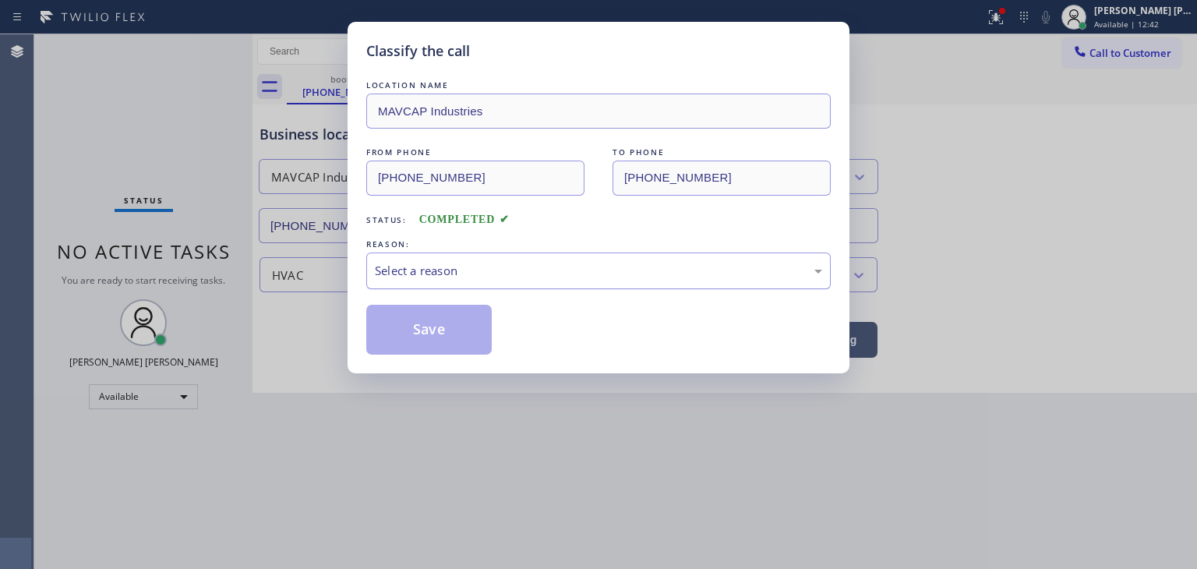
click at [430, 265] on div "Select a reason" at bounding box center [598, 271] width 447 height 18
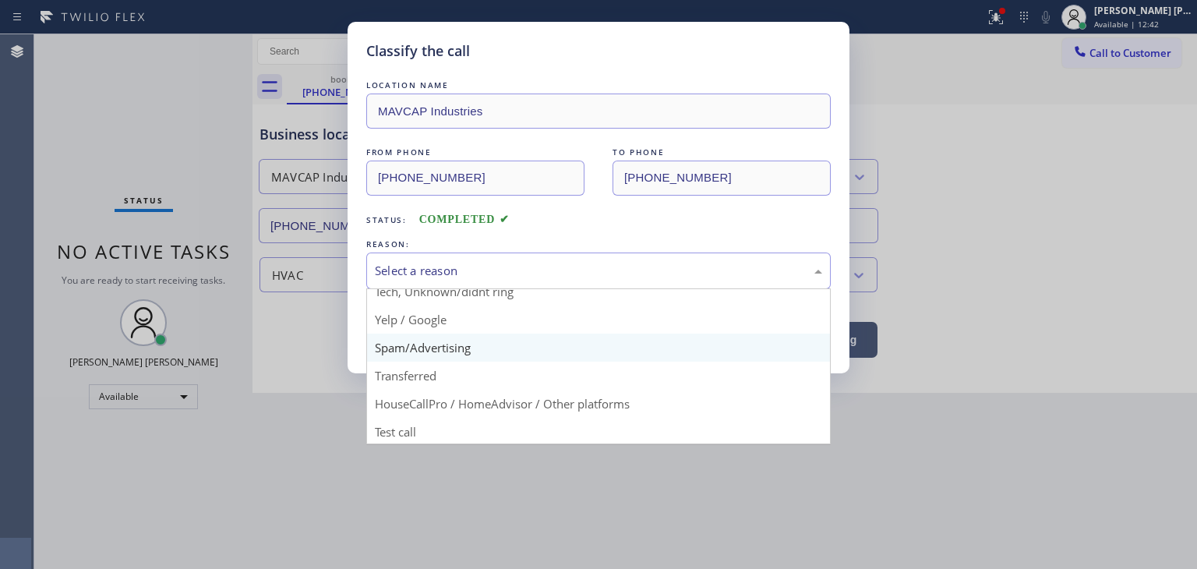
scroll to position [97, 0]
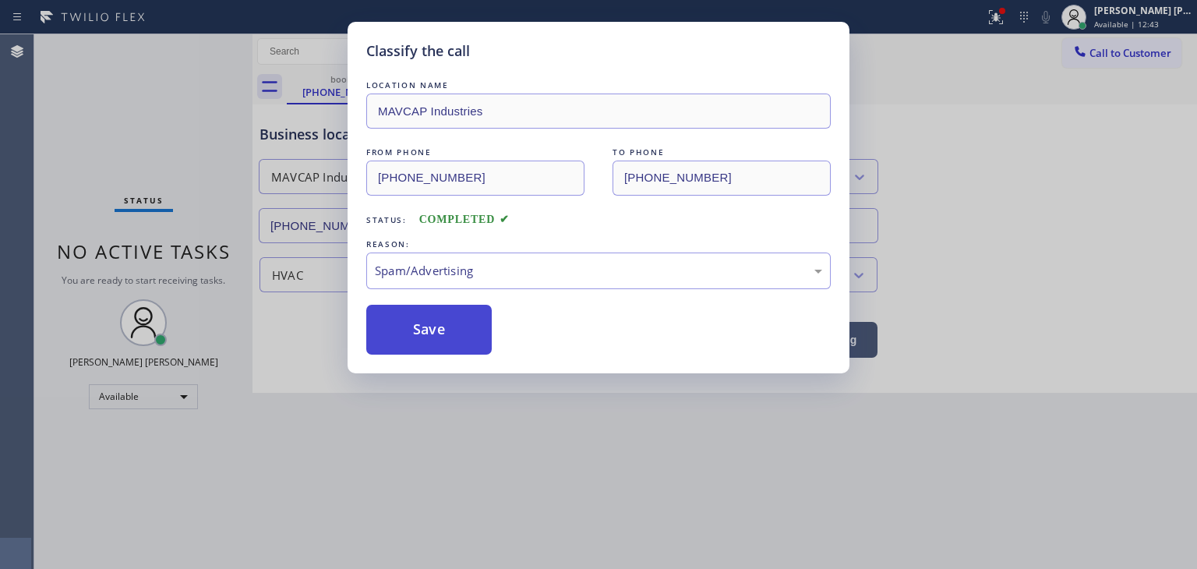
click at [440, 341] on button "Save" at bounding box center [428, 330] width 125 height 50
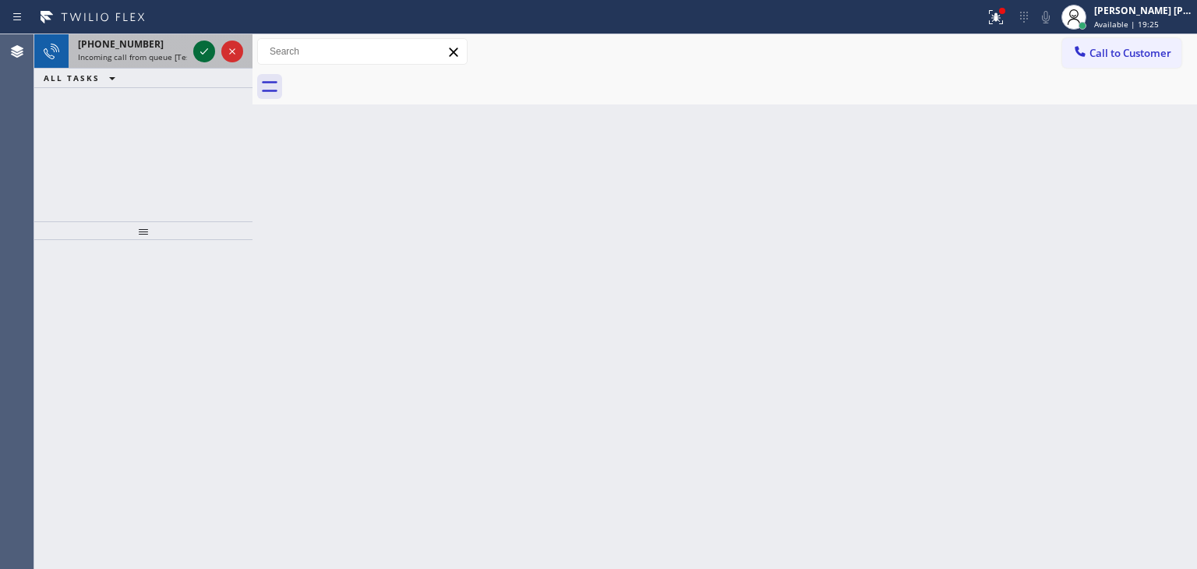
click at [201, 54] on icon at bounding box center [204, 51] width 19 height 19
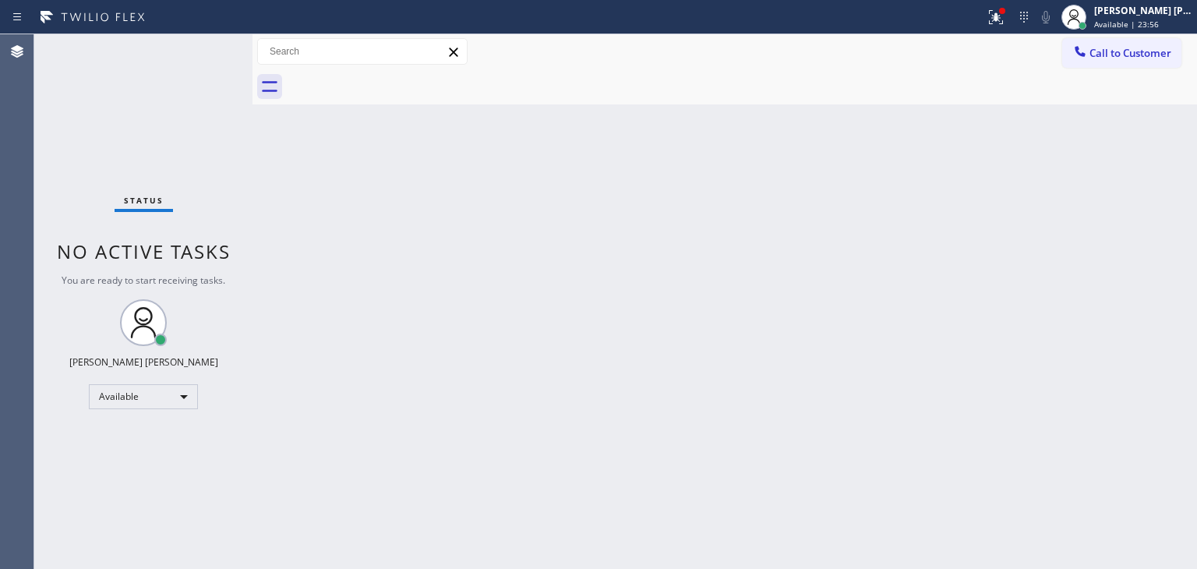
click at [210, 49] on div "Status No active tasks You are ready to start receiving tasks. Edel John Suson …" at bounding box center [143, 301] width 218 height 535
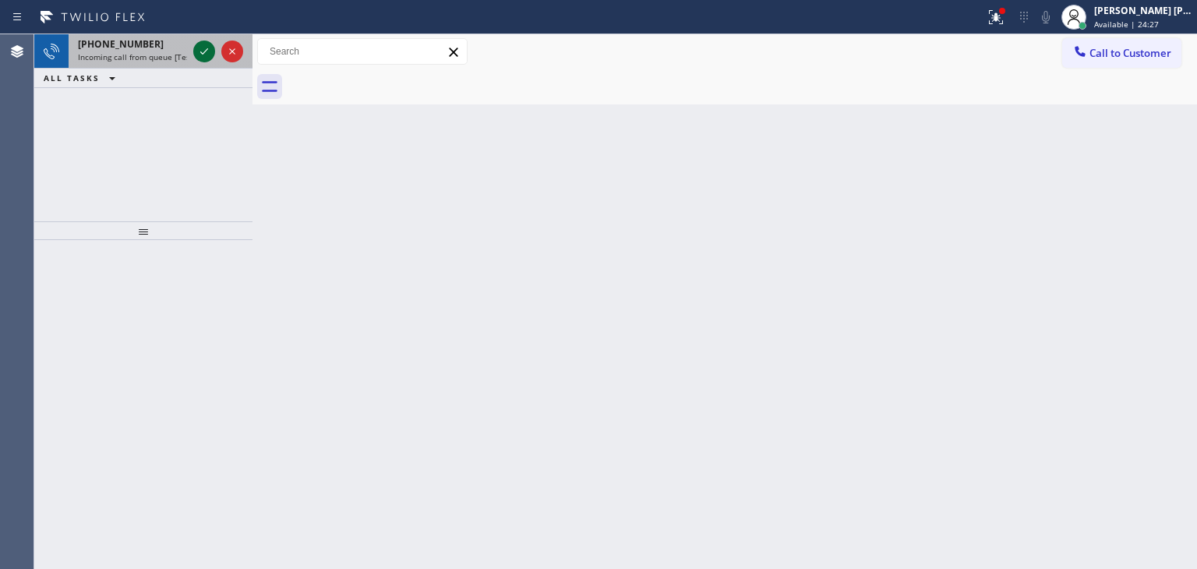
click at [203, 59] on icon at bounding box center [204, 51] width 19 height 19
click at [196, 51] on icon at bounding box center [204, 51] width 19 height 19
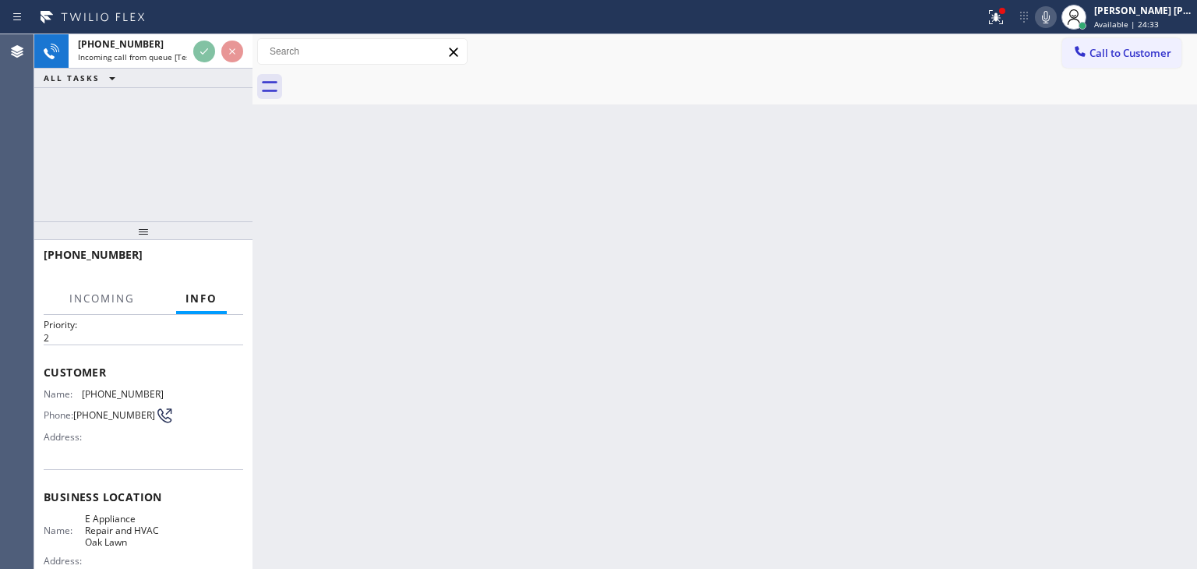
scroll to position [78, 0]
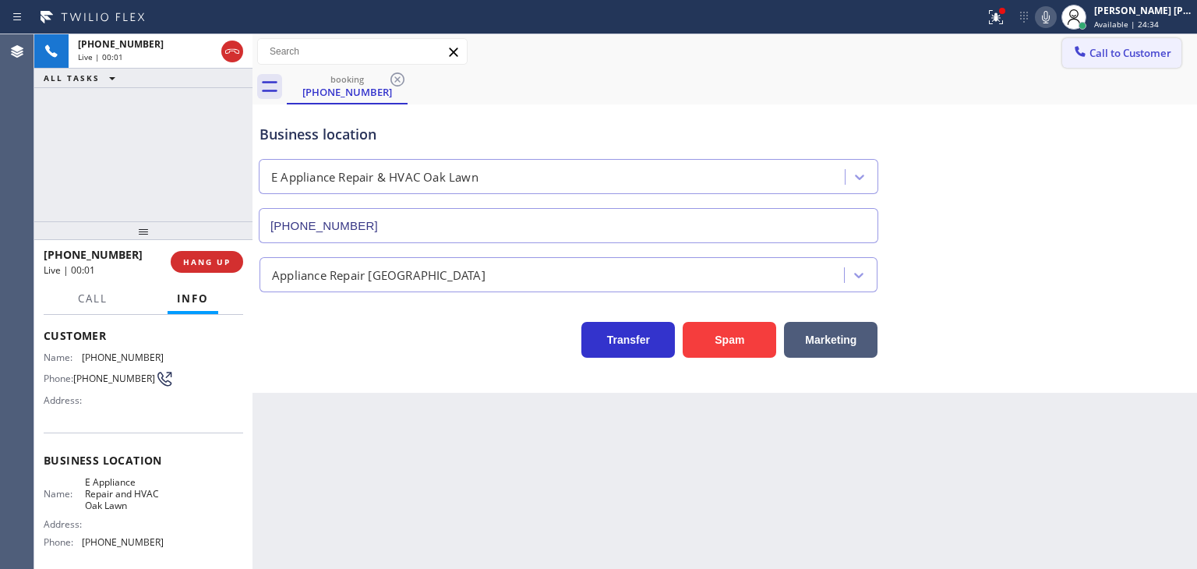
type input "(708) 556-2651"
click at [1055, 13] on icon at bounding box center [1046, 17] width 19 height 19
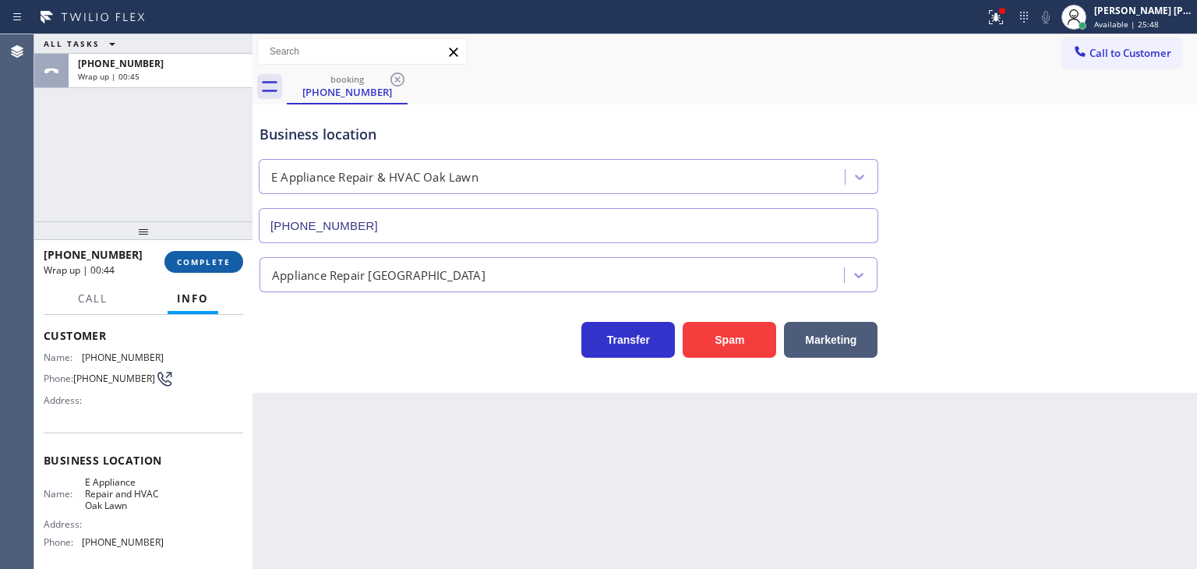
click at [214, 256] on span "COMPLETE" at bounding box center [204, 261] width 54 height 11
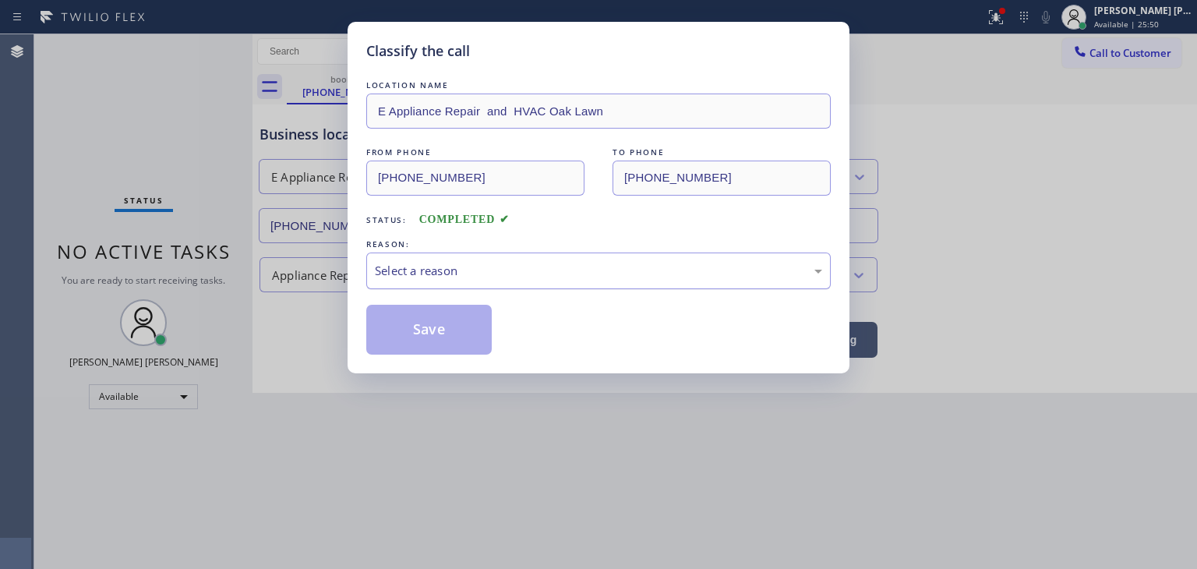
click at [479, 263] on div "Select a reason" at bounding box center [598, 271] width 447 height 18
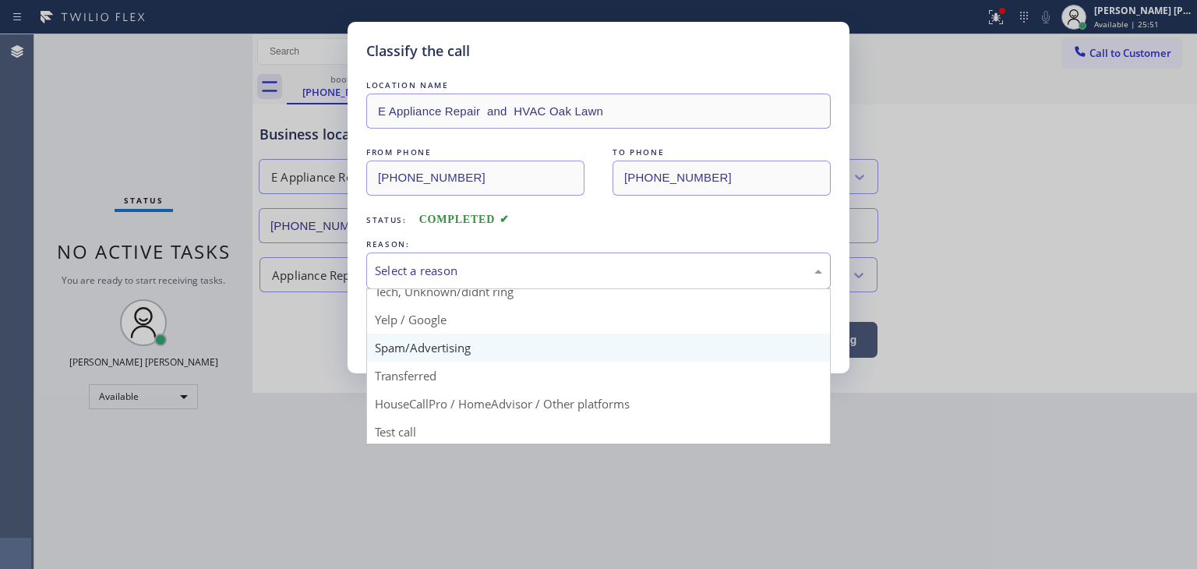
scroll to position [97, 0]
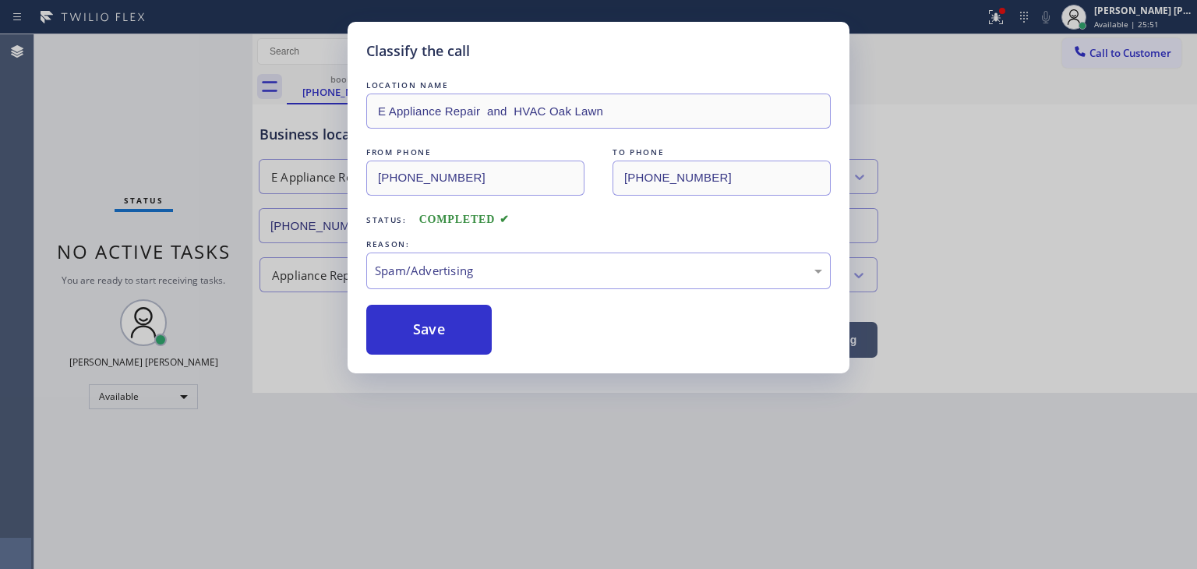
click at [423, 341] on button "Save" at bounding box center [428, 330] width 125 height 50
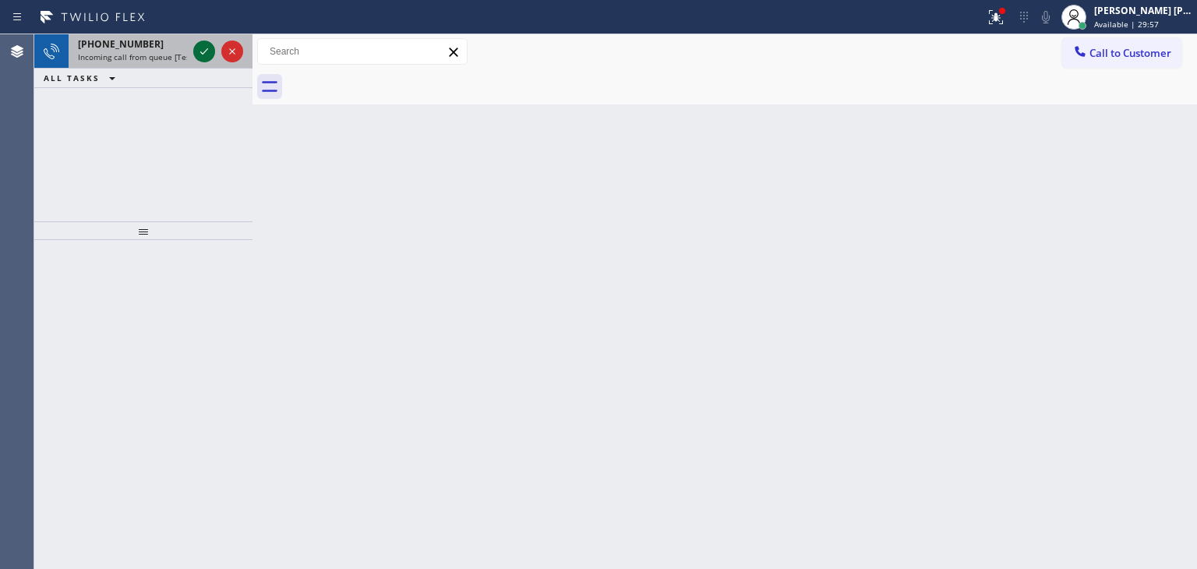
click at [206, 55] on icon at bounding box center [204, 51] width 19 height 19
click at [207, 51] on icon at bounding box center [204, 51] width 19 height 19
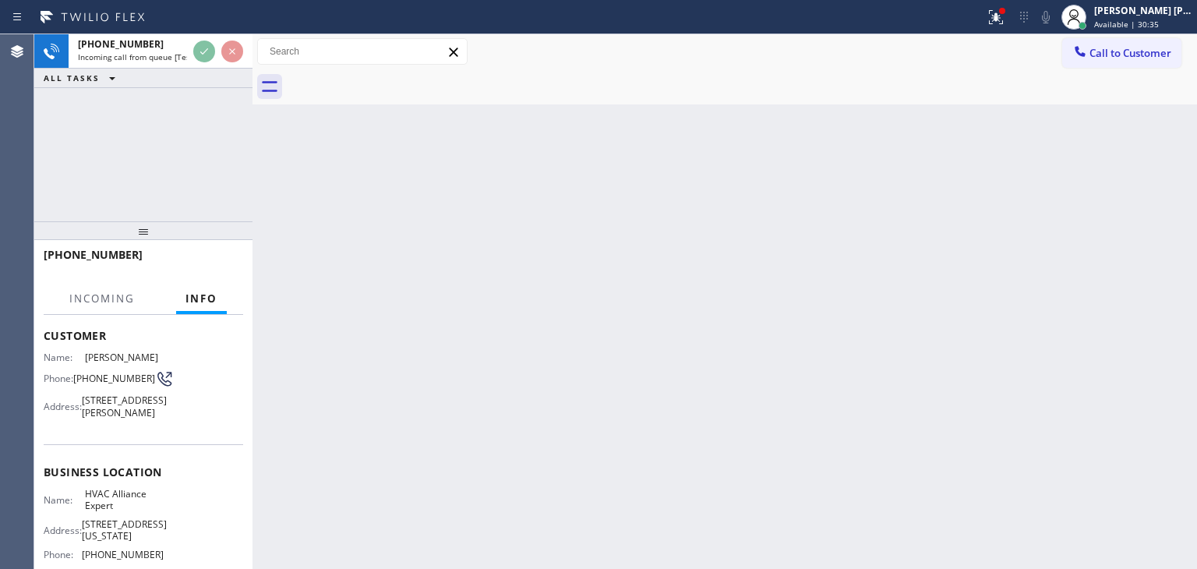
scroll to position [156, 0]
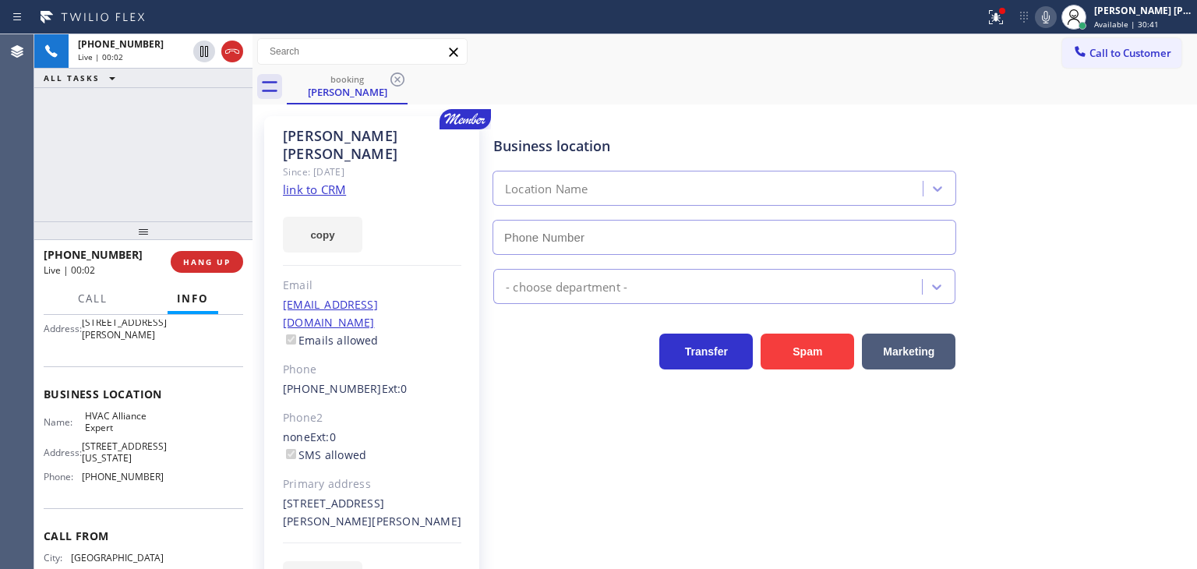
type input "(855) 999-4417"
click at [324, 182] on link "link to CRM" at bounding box center [314, 190] width 63 height 16
click at [1086, 512] on div "Business location HVAC Alliance Expert (855) 999-4417 HVAC Transfer Spam Market…" at bounding box center [841, 356] width 703 height 472
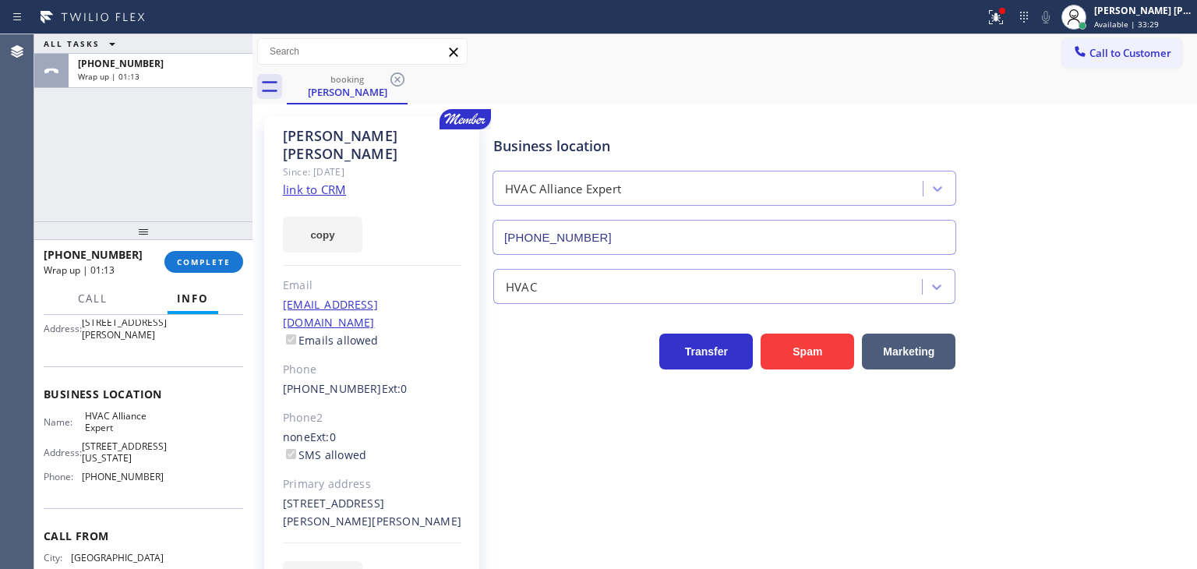
click at [185, 272] on div "+13107285712 Wrap up | 01:13 COMPLETE" at bounding box center [144, 262] width 200 height 41
click at [197, 265] on span "COMPLETE" at bounding box center [204, 261] width 54 height 11
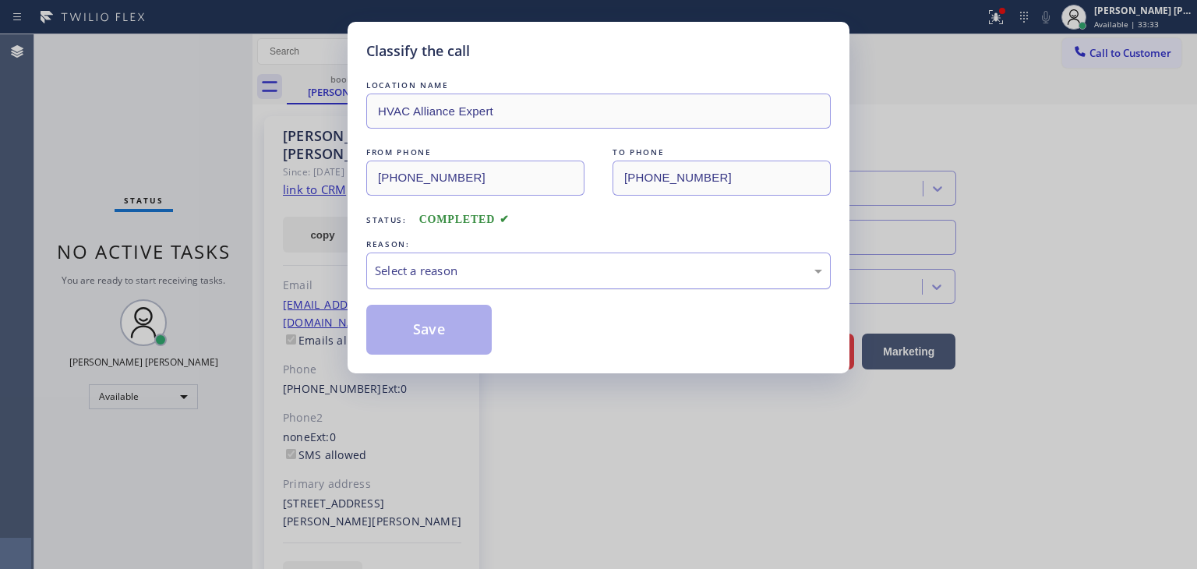
click at [393, 284] on div "Select a reason" at bounding box center [598, 271] width 465 height 37
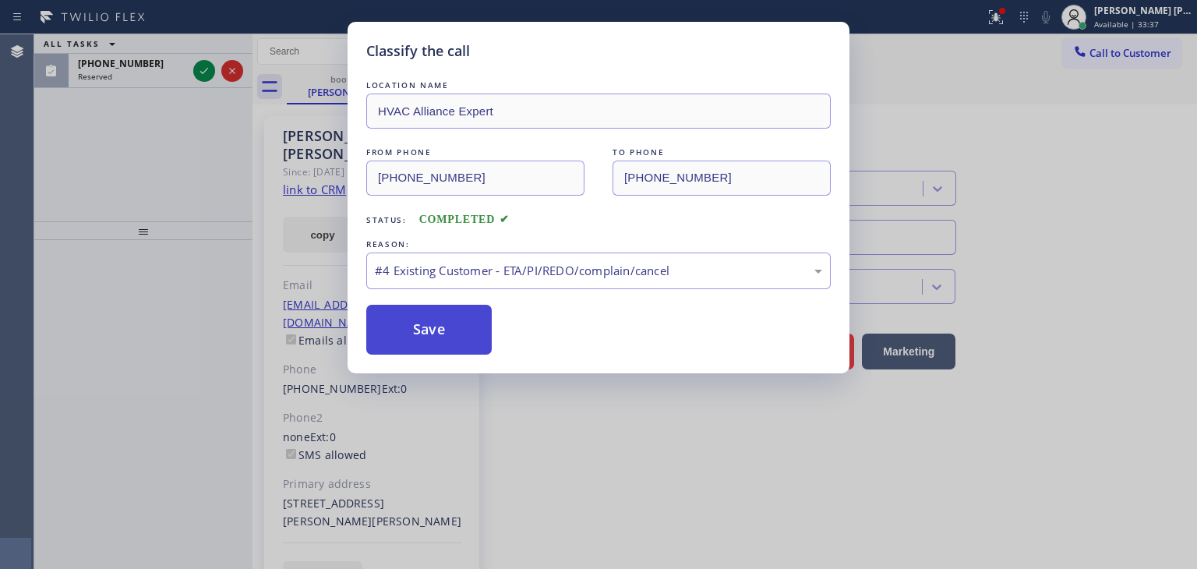
click at [440, 331] on button "Save" at bounding box center [428, 330] width 125 height 50
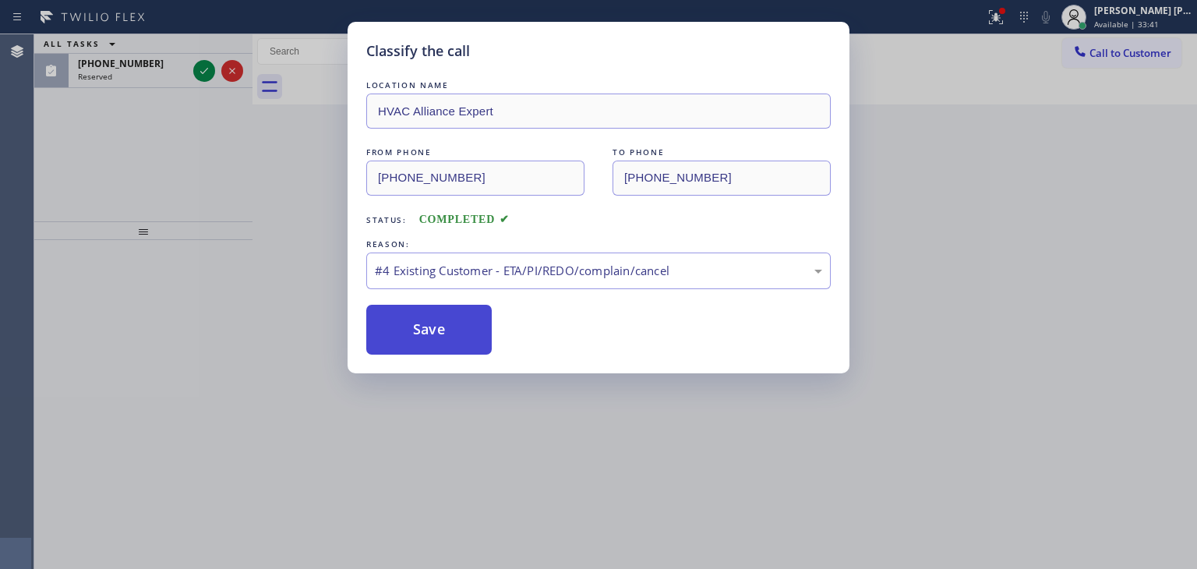
click at [412, 309] on button "Save" at bounding box center [428, 330] width 125 height 50
click at [412, 312] on button "Save" at bounding box center [428, 330] width 125 height 50
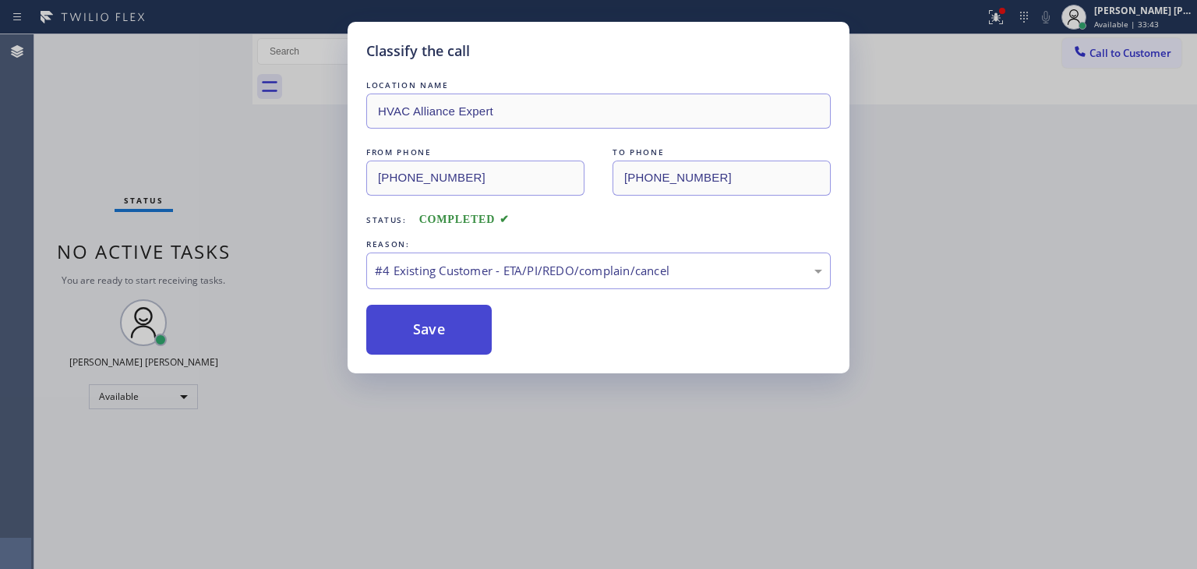
click at [436, 337] on button "Save" at bounding box center [428, 330] width 125 height 50
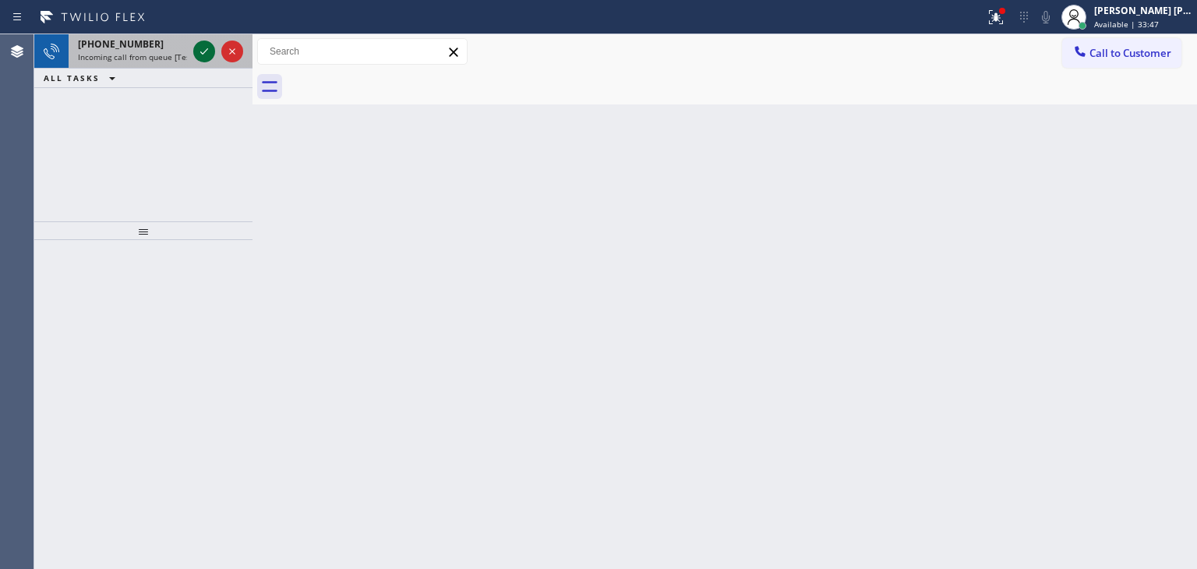
click at [208, 48] on icon at bounding box center [204, 51] width 19 height 19
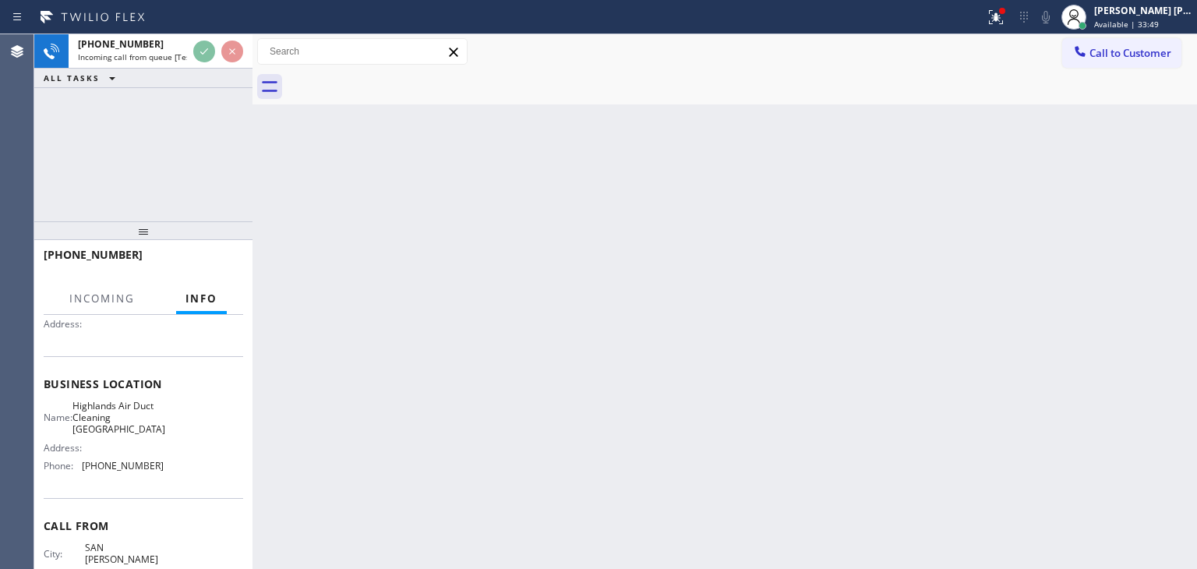
scroll to position [156, 0]
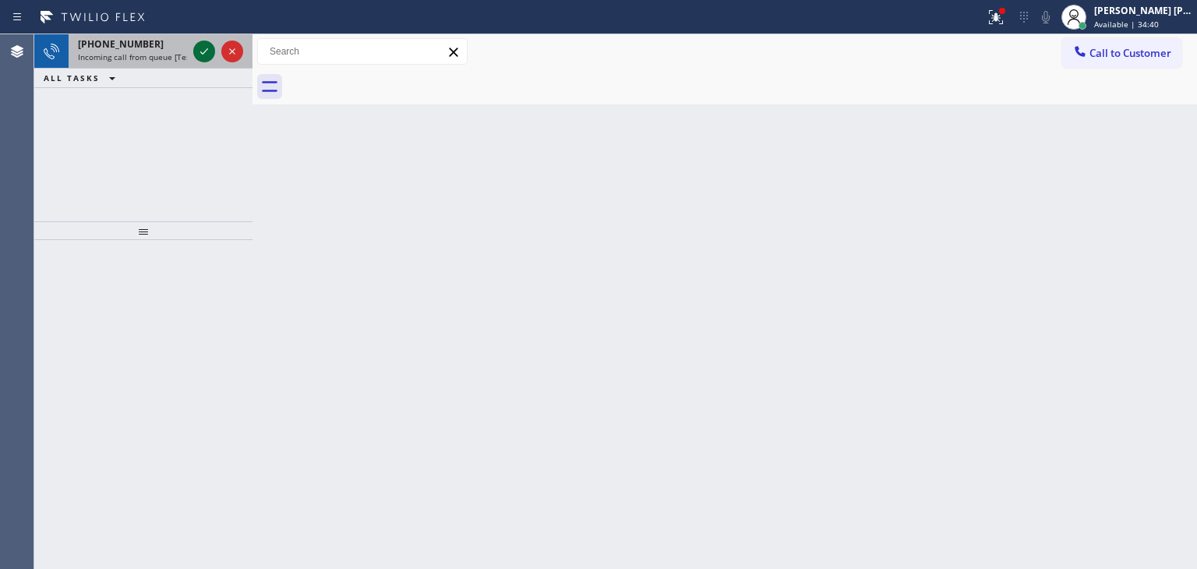
click at [207, 44] on icon at bounding box center [204, 51] width 19 height 19
click at [200, 52] on icon at bounding box center [204, 51] width 19 height 19
click at [207, 56] on icon at bounding box center [204, 51] width 19 height 19
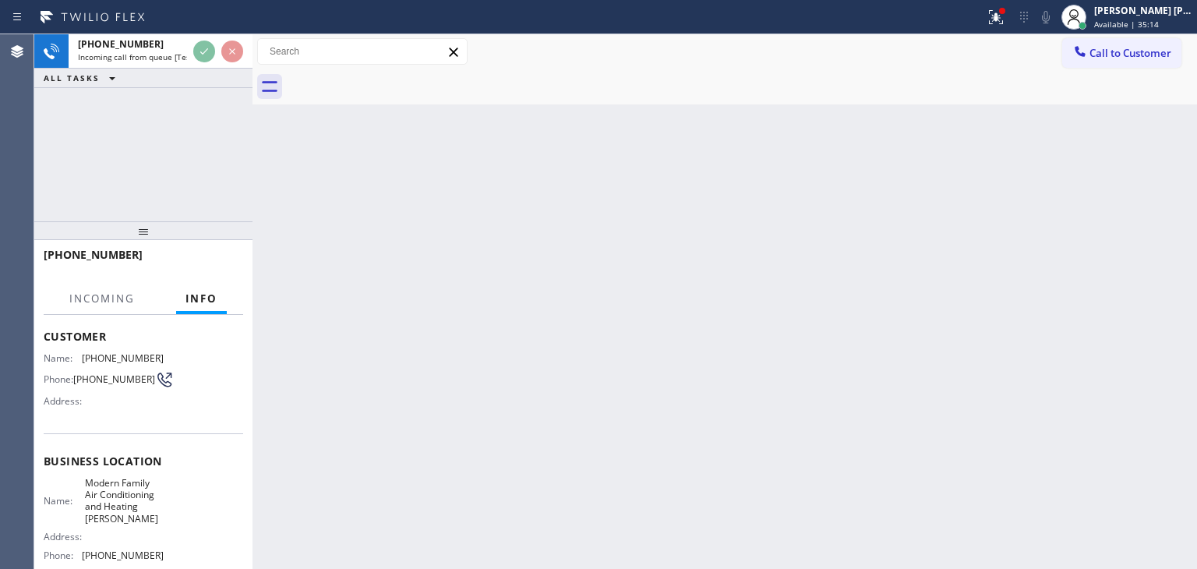
scroll to position [78, 0]
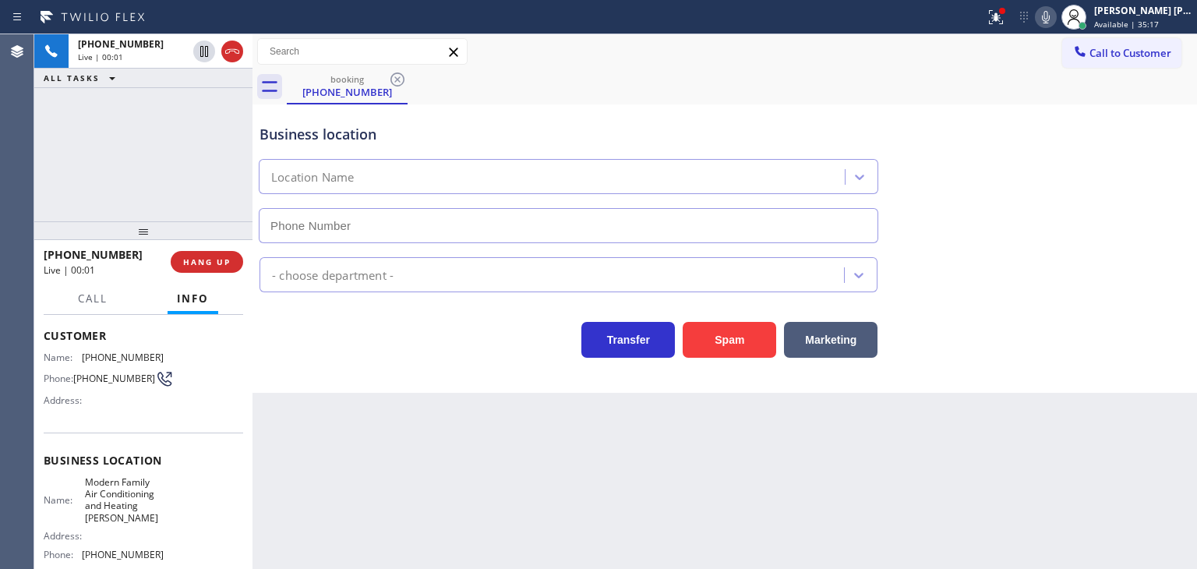
type input "(650) 360-9414"
click at [1055, 22] on icon at bounding box center [1046, 17] width 19 height 19
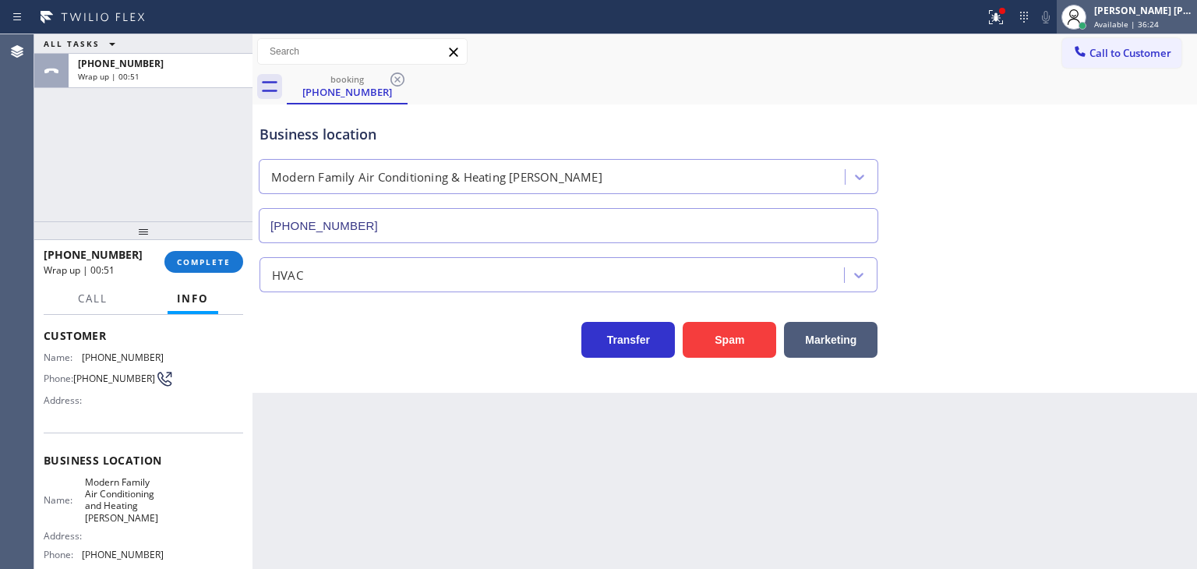
click at [1159, 27] on span "Available | 36:24" at bounding box center [1126, 24] width 65 height 11
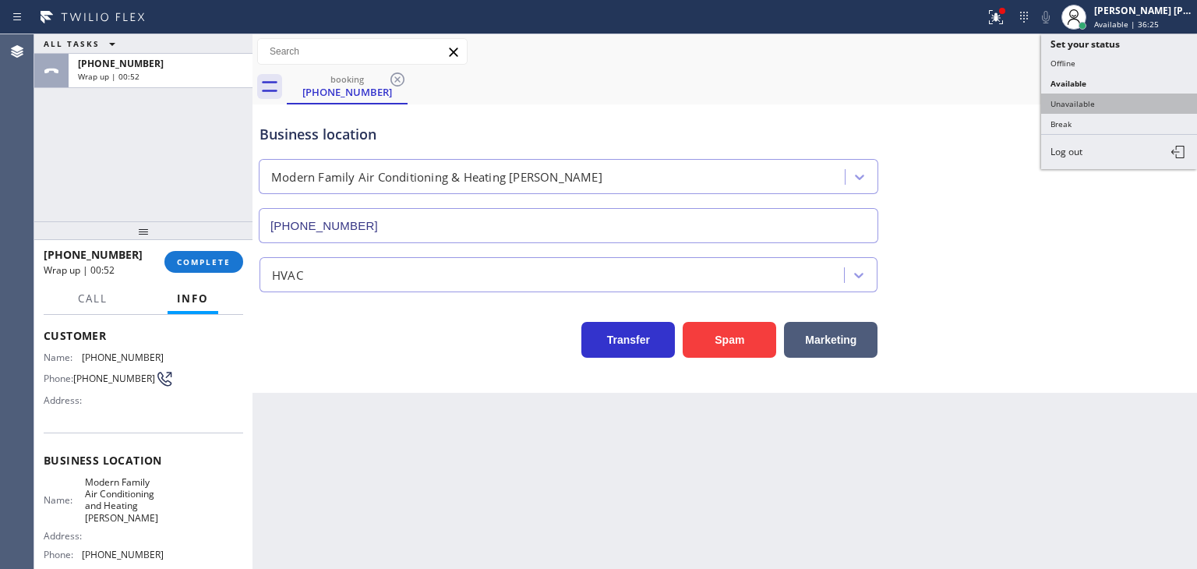
click at [1093, 101] on button "Unavailable" at bounding box center [1119, 104] width 156 height 20
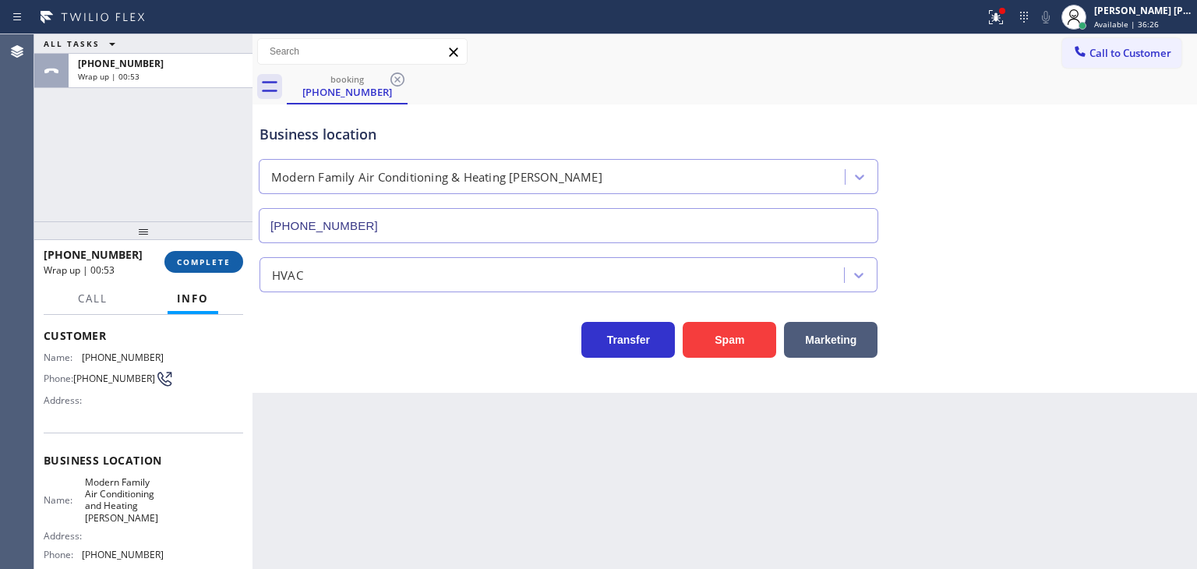
click at [206, 263] on span "COMPLETE" at bounding box center [204, 261] width 54 height 11
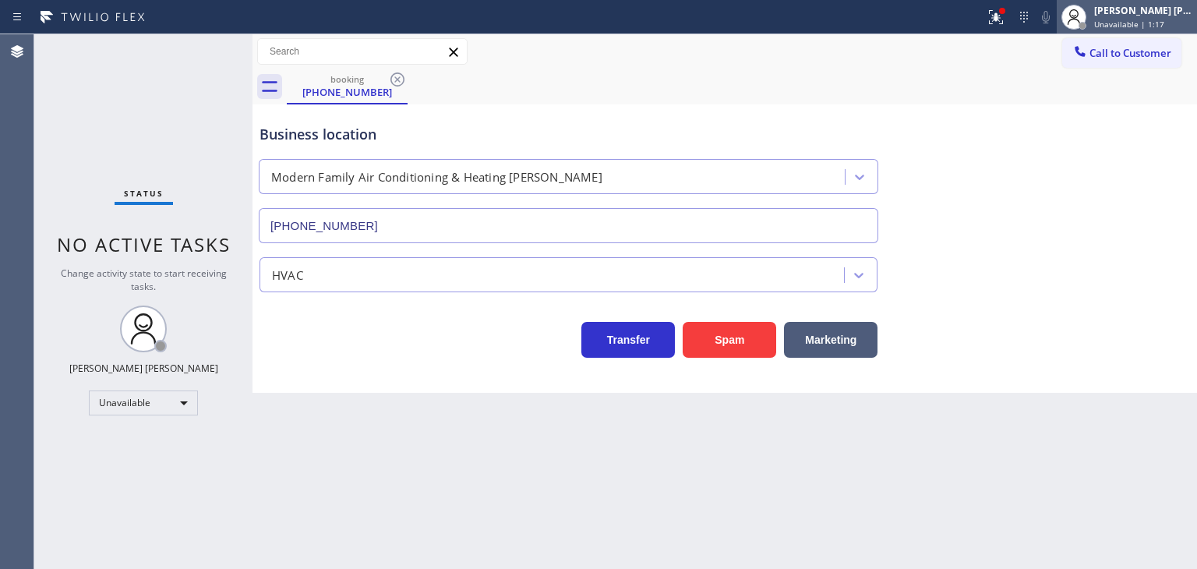
click at [1123, 23] on span "Unavailable | 1:17" at bounding box center [1129, 24] width 70 height 11
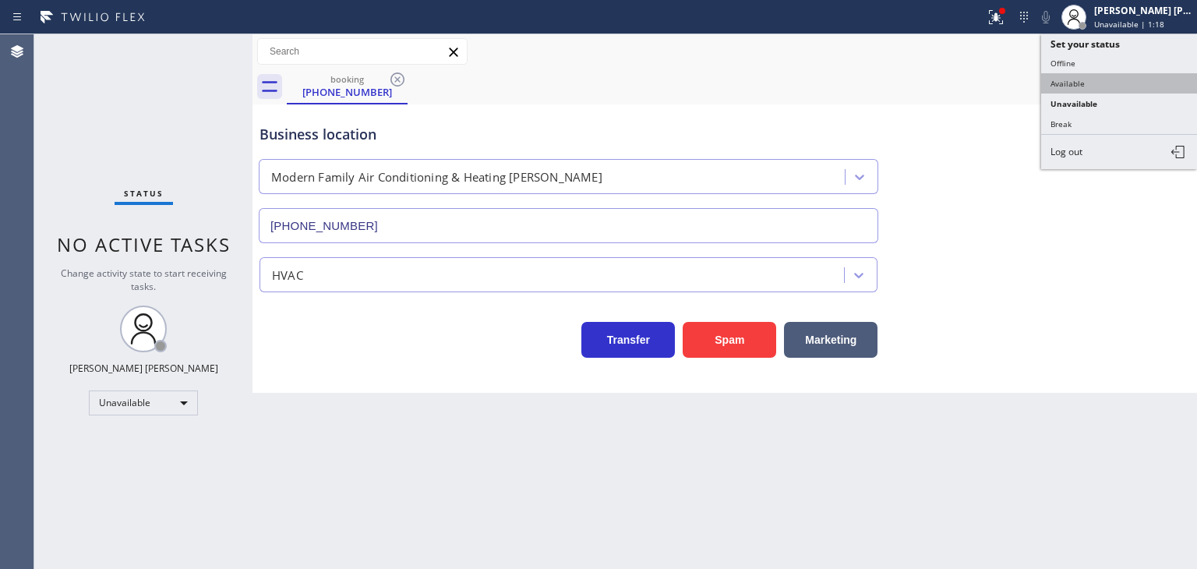
click at [1105, 84] on button "Available" at bounding box center [1119, 83] width 156 height 20
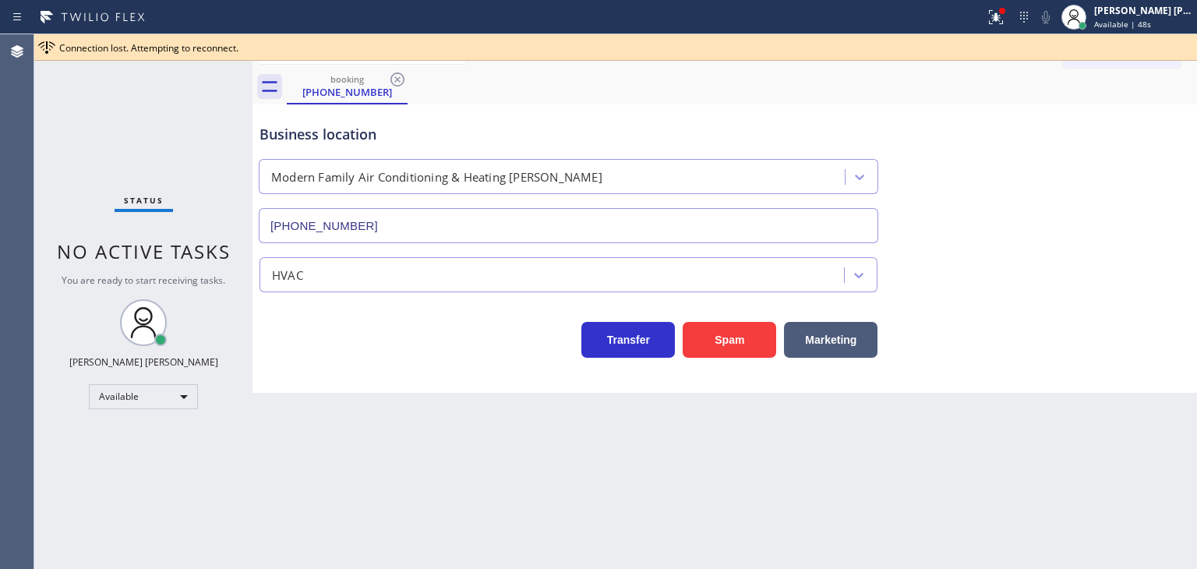
click at [743, 525] on div "Back to Dashboard Change Sender ID Customers Technicians Select a contact Outbo…" at bounding box center [725, 301] width 945 height 535
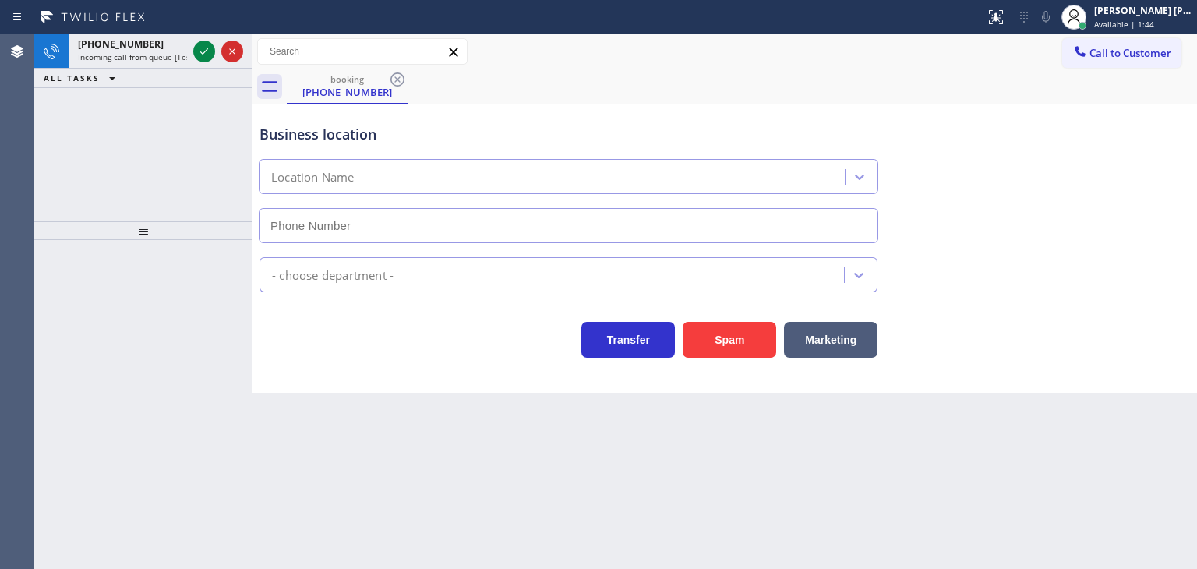
type input "(650) 360-9414"
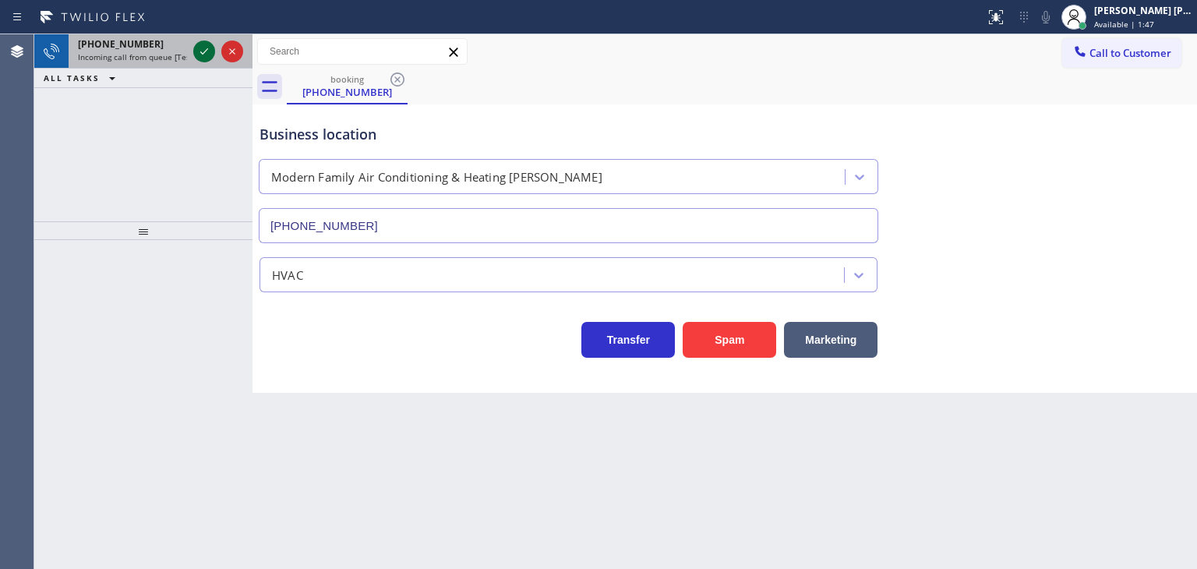
click at [203, 48] on icon at bounding box center [204, 51] width 19 height 19
click at [203, 57] on icon at bounding box center [204, 51] width 19 height 19
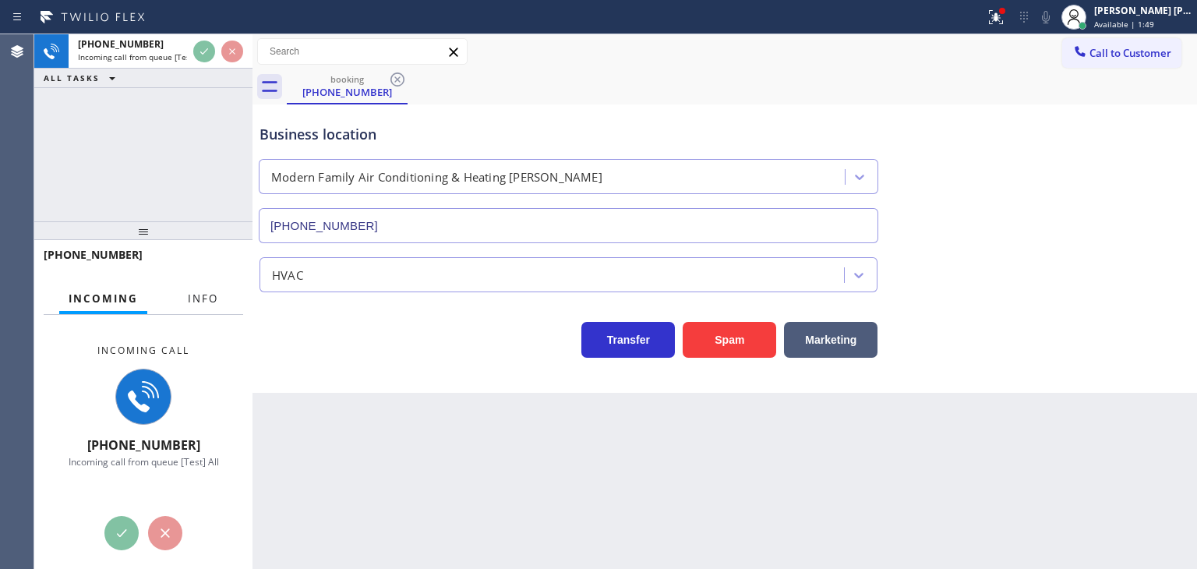
click at [196, 299] on span "Info" at bounding box center [203, 298] width 30 height 14
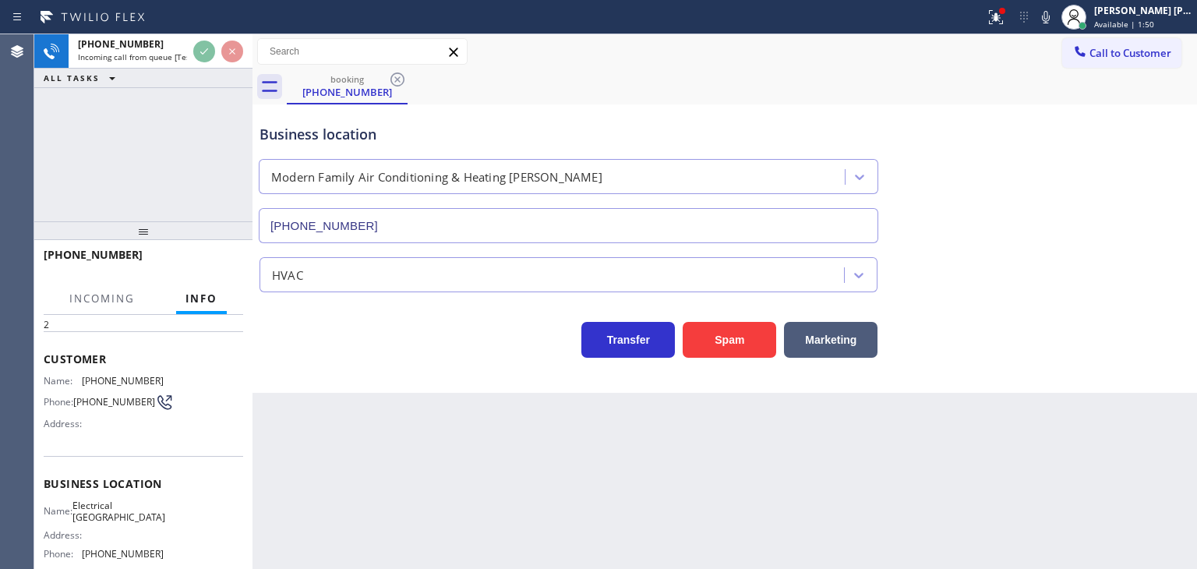
scroll to position [78, 0]
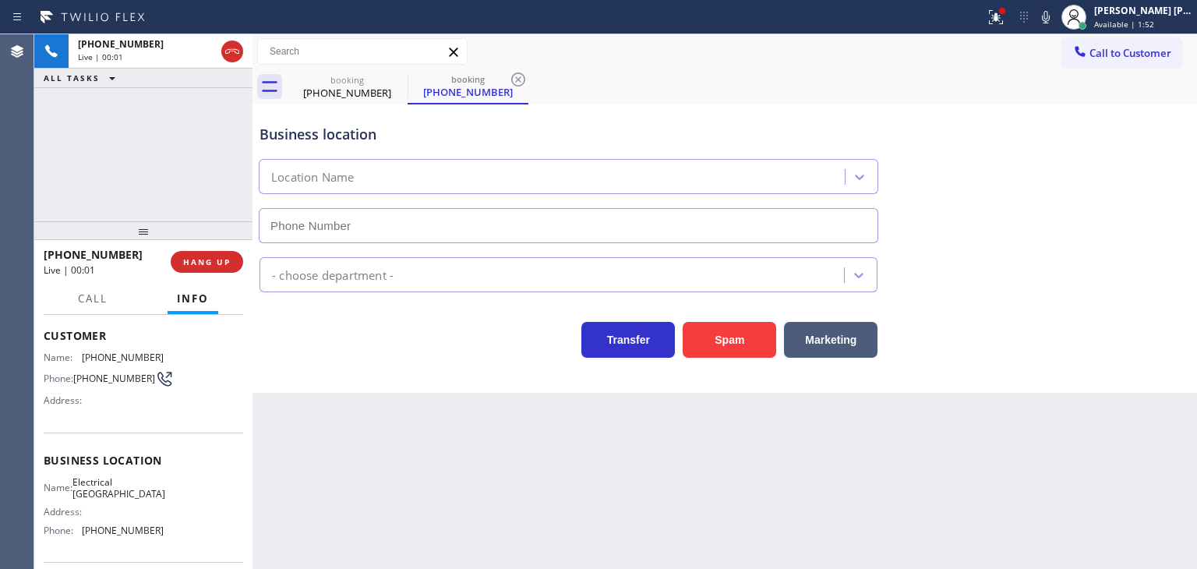
type input "(949) 541-6016"
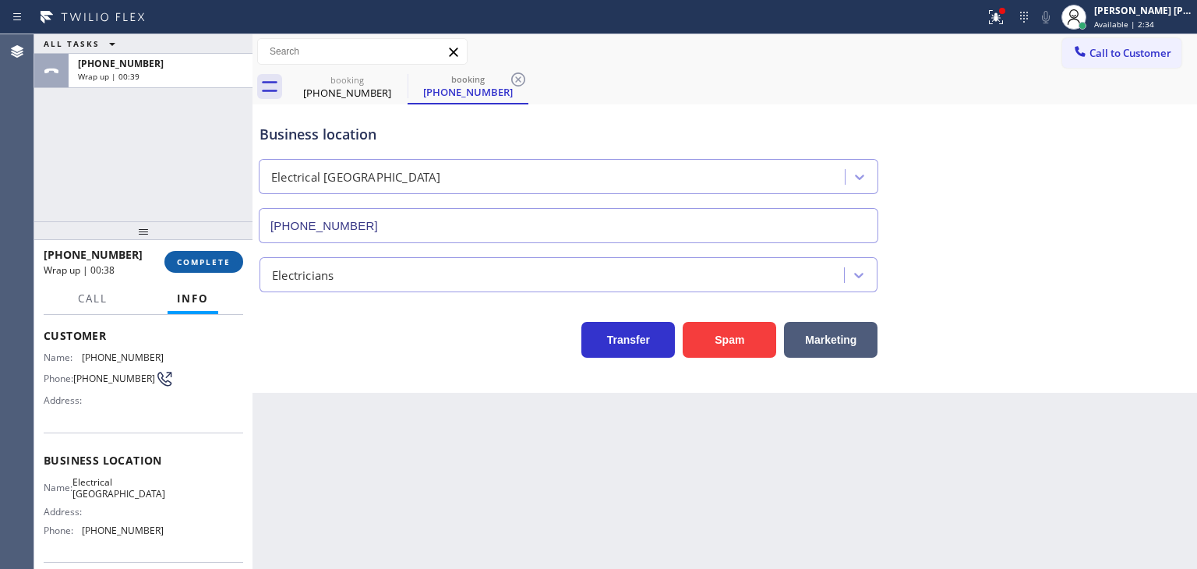
click at [216, 260] on span "COMPLETE" at bounding box center [204, 261] width 54 height 11
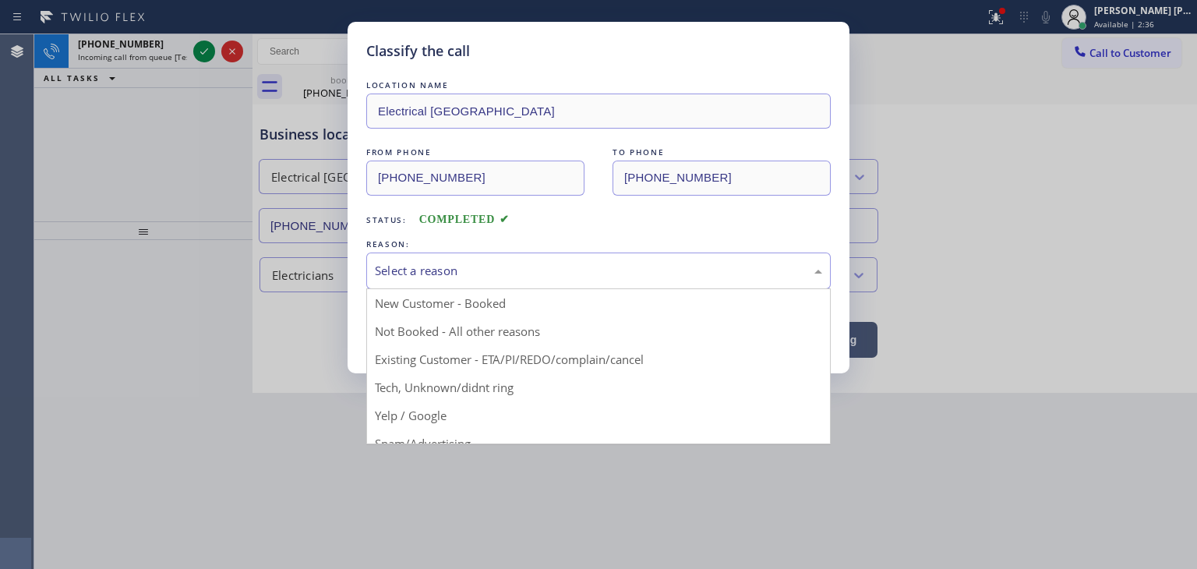
click at [510, 281] on div "Select a reason" at bounding box center [598, 271] width 465 height 37
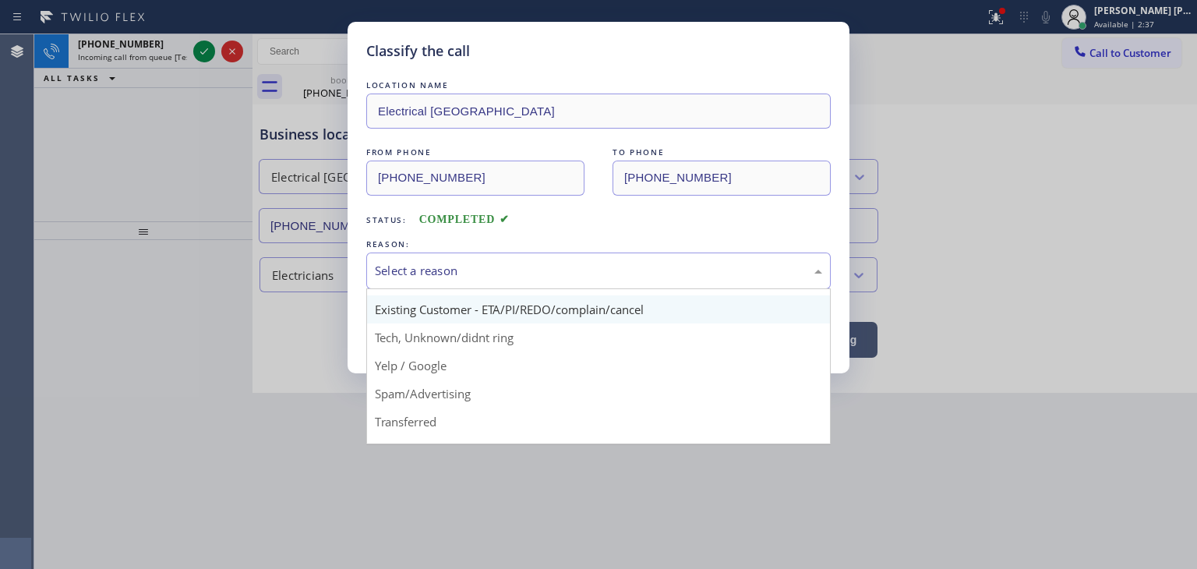
scroll to position [78, 0]
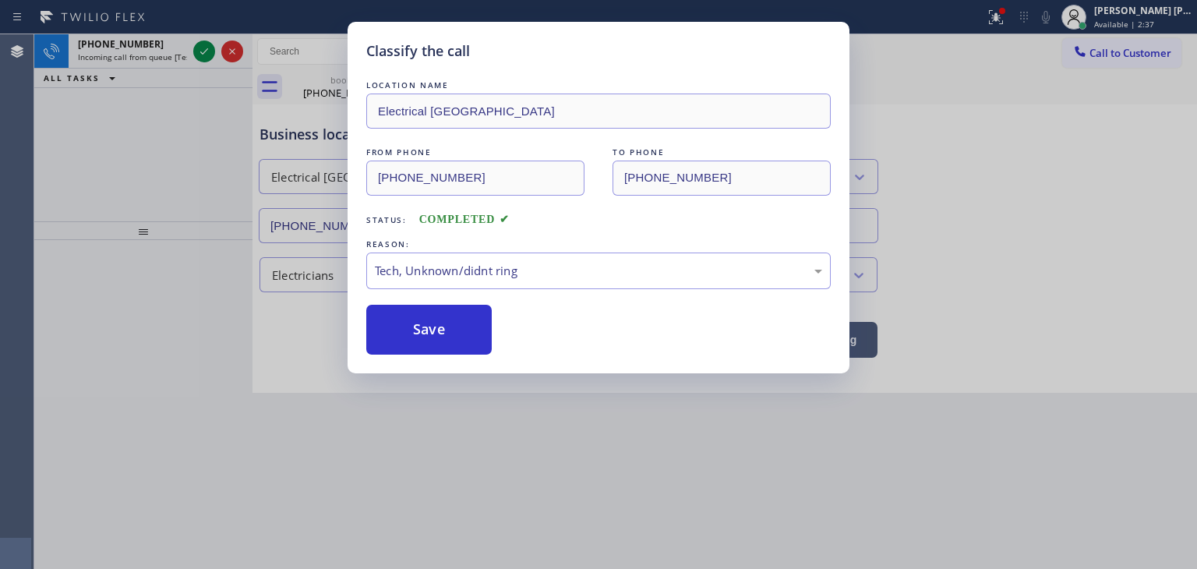
click at [457, 316] on button "Save" at bounding box center [428, 330] width 125 height 50
click at [452, 324] on button "Save" at bounding box center [428, 330] width 125 height 50
click at [452, 326] on button "Save" at bounding box center [428, 330] width 125 height 50
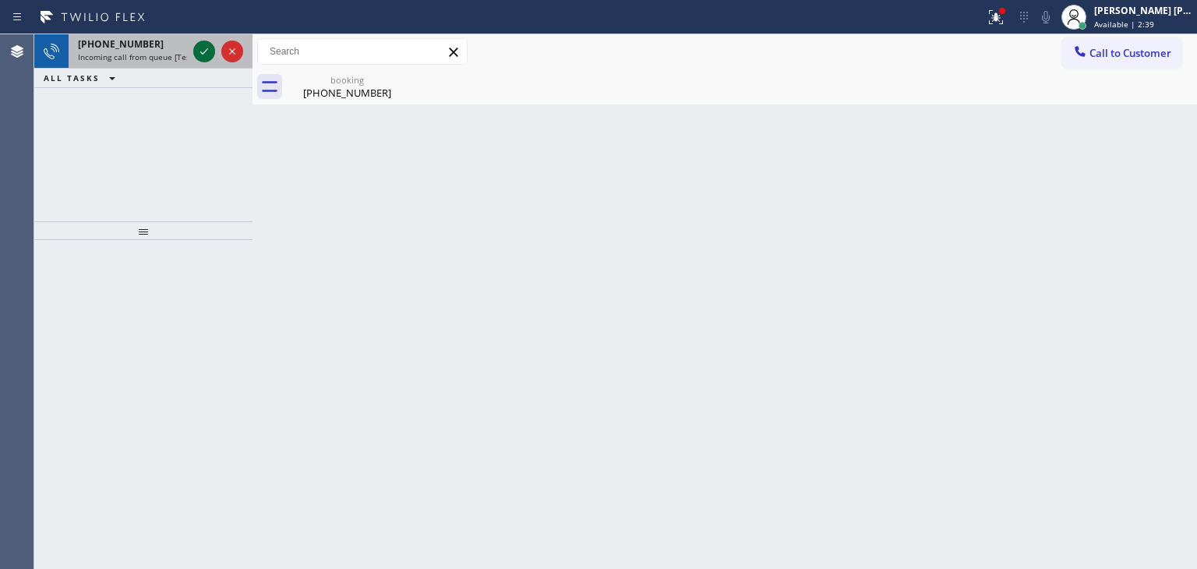
click at [209, 48] on icon at bounding box center [204, 51] width 19 height 19
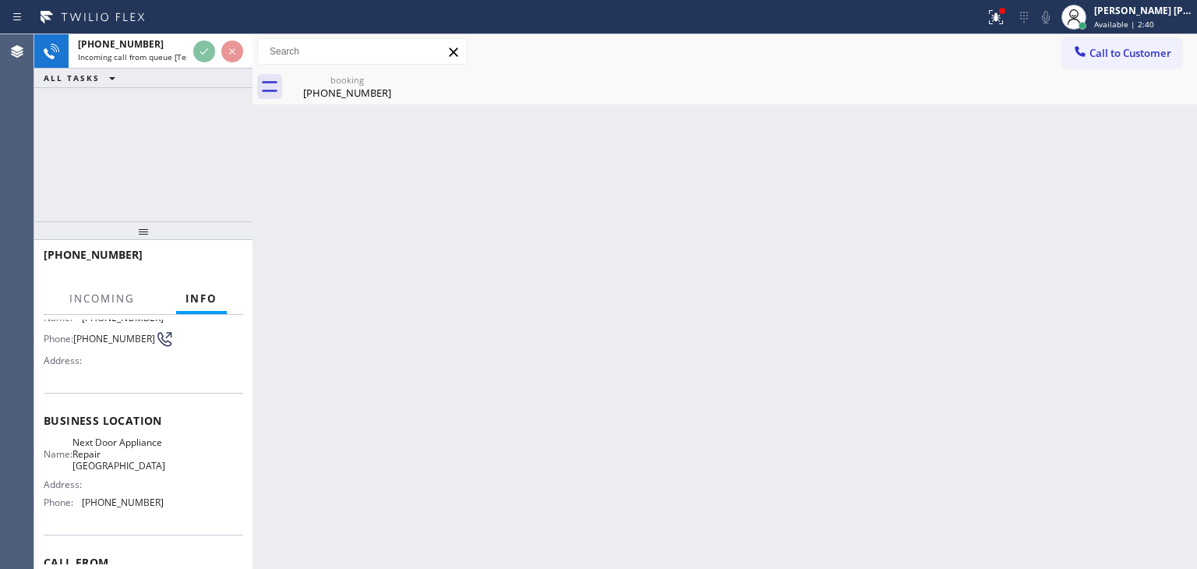
scroll to position [156, 0]
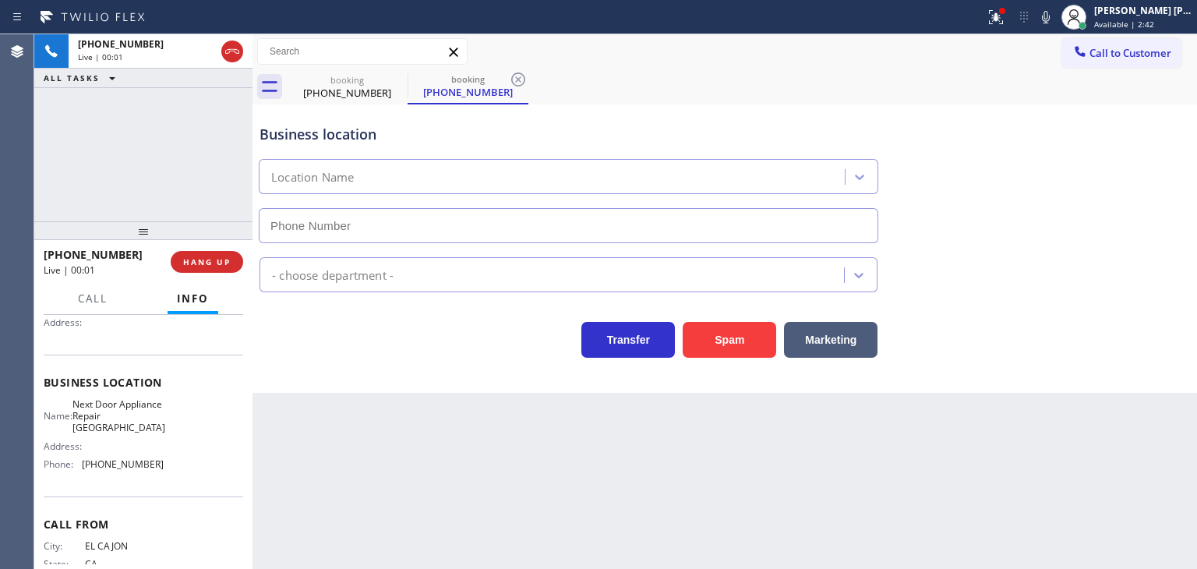
type input "(619) 536-0004"
click at [1055, 20] on icon at bounding box center [1046, 17] width 19 height 19
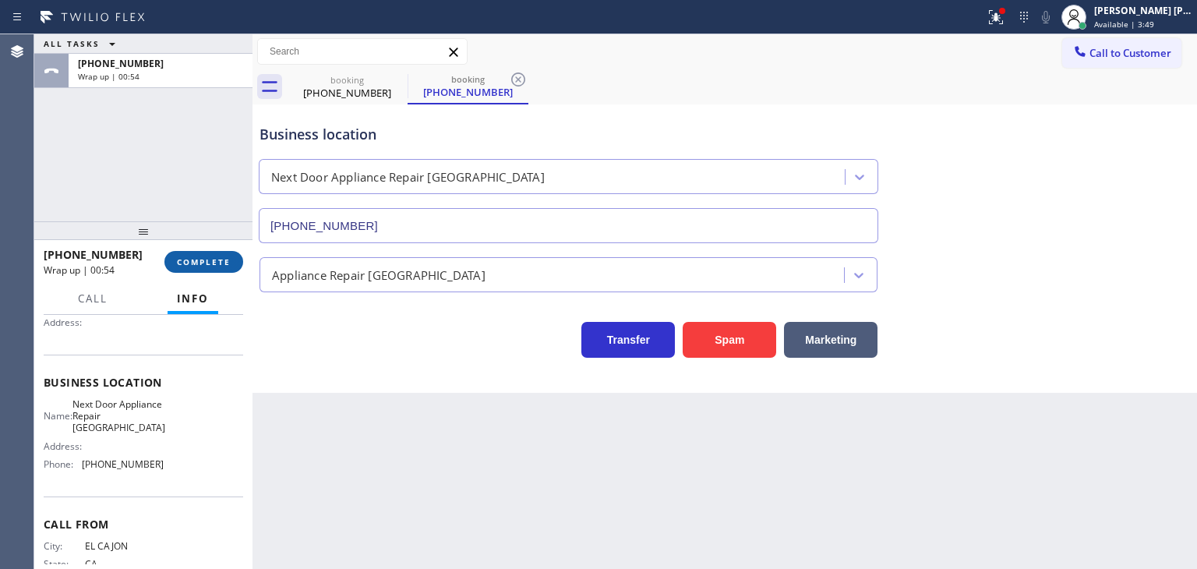
click at [211, 253] on button "COMPLETE" at bounding box center [203, 262] width 79 height 22
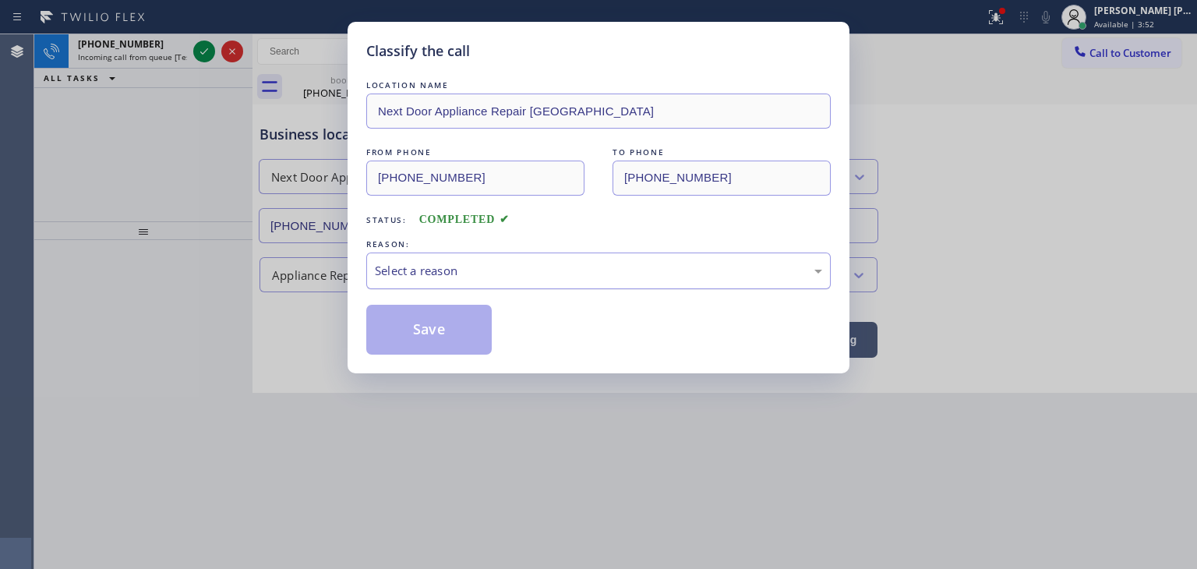
click at [436, 265] on div "Select a reason" at bounding box center [598, 271] width 447 height 18
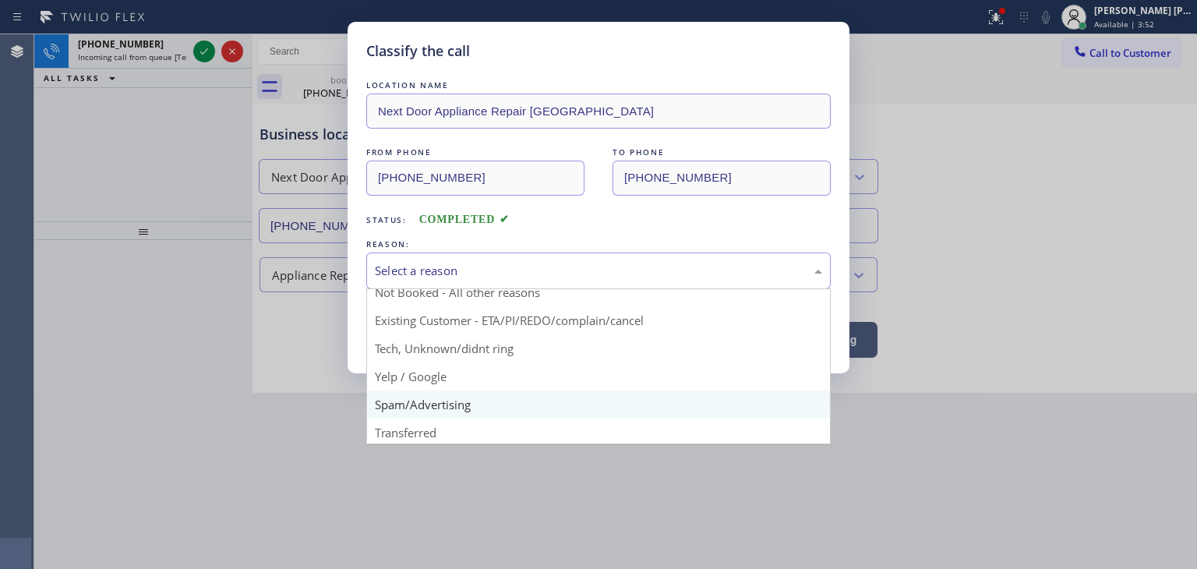
scroll to position [97, 0]
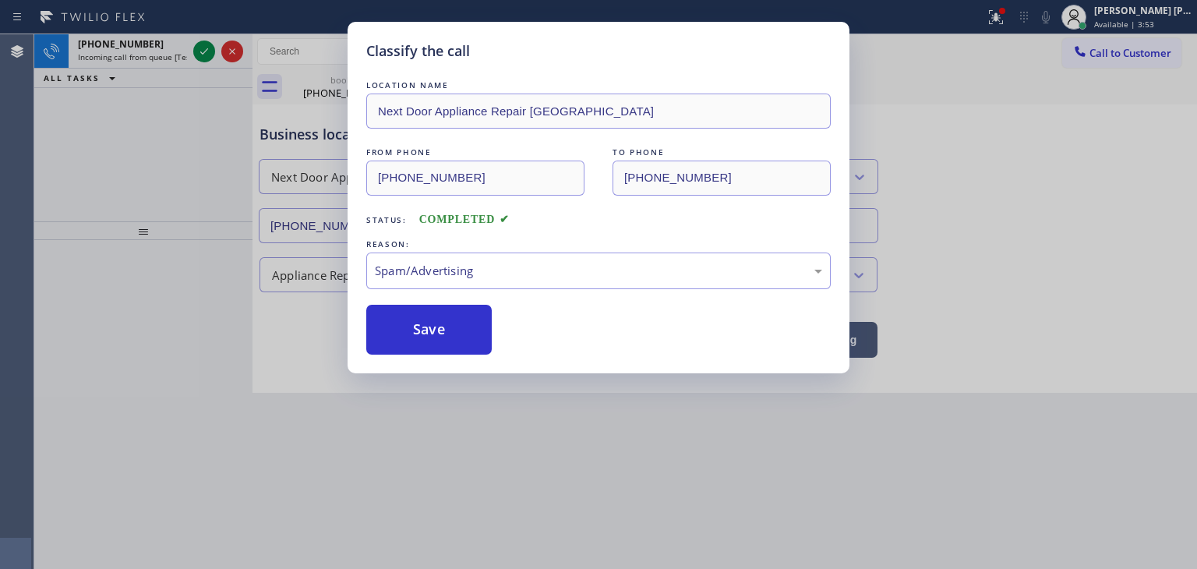
drag, startPoint x: 432, startPoint y: 331, endPoint x: 291, endPoint y: 187, distance: 201.2
click at [430, 330] on button "Save" at bounding box center [428, 330] width 125 height 50
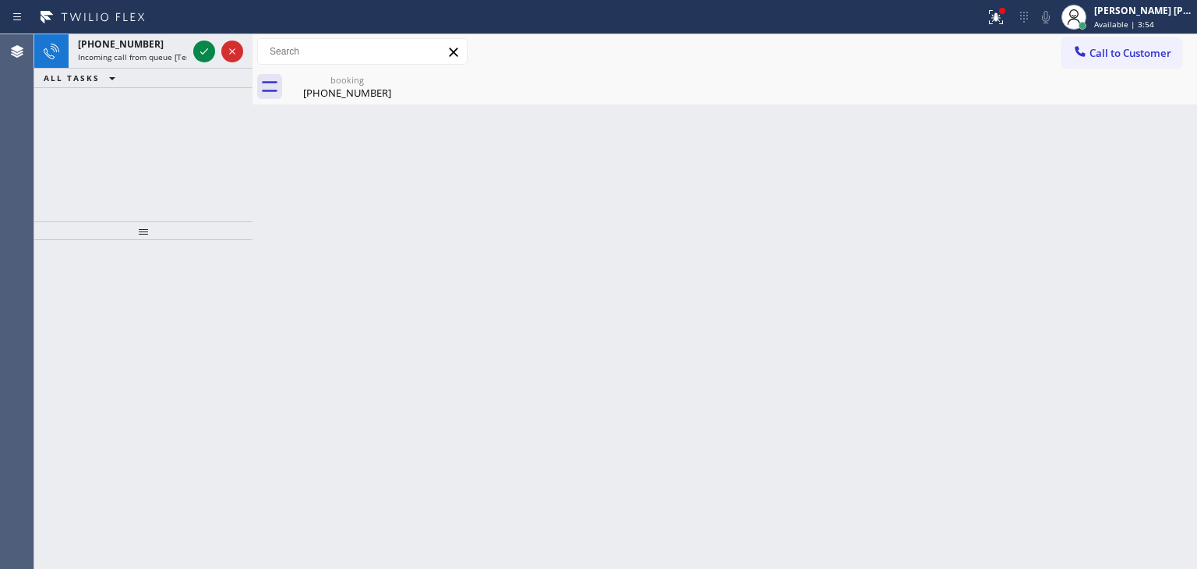
click at [207, 51] on icon at bounding box center [204, 51] width 19 height 19
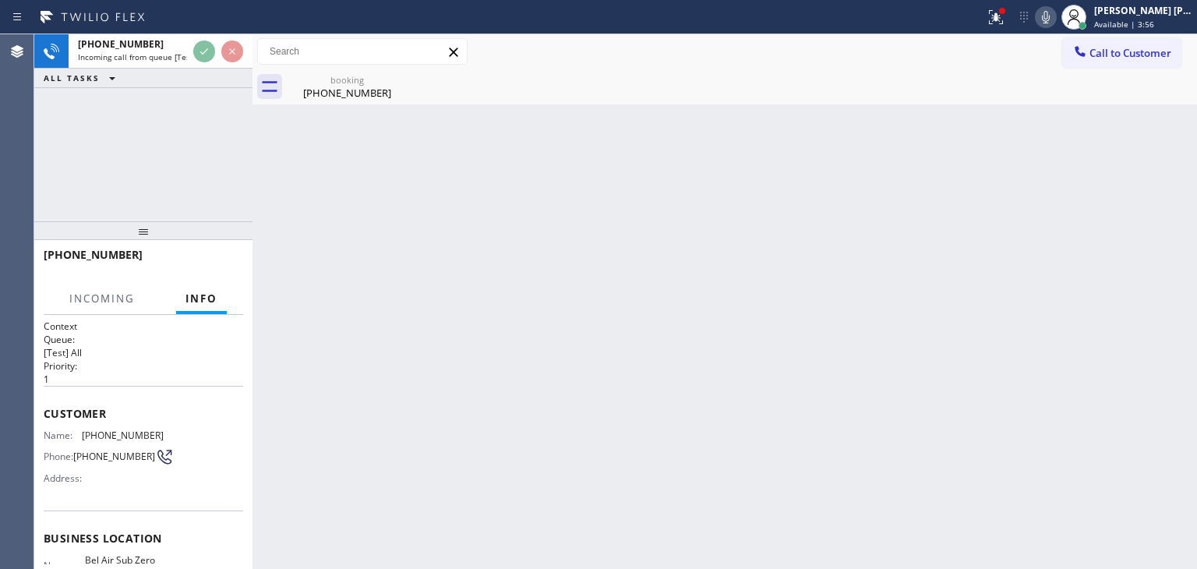
scroll to position [78, 0]
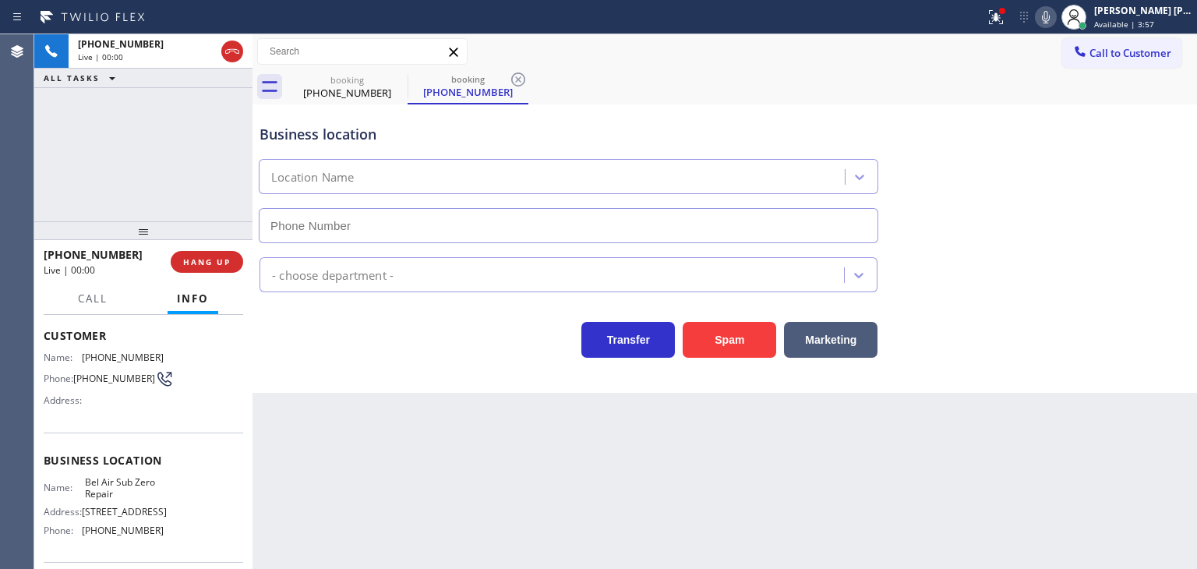
type input "(818) 629-1305"
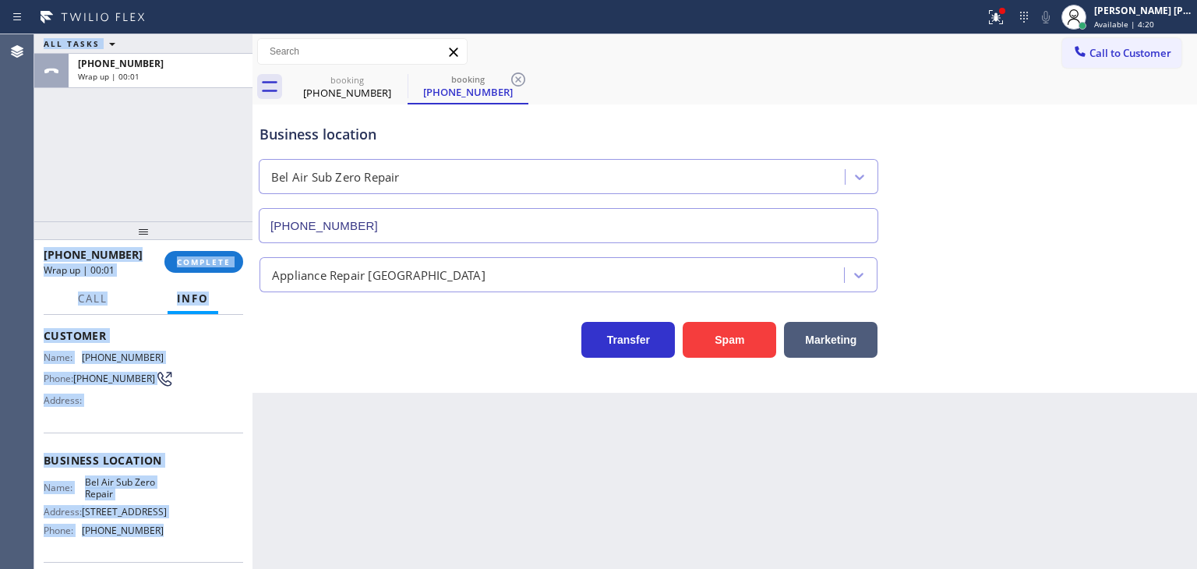
scroll to position [0, 0]
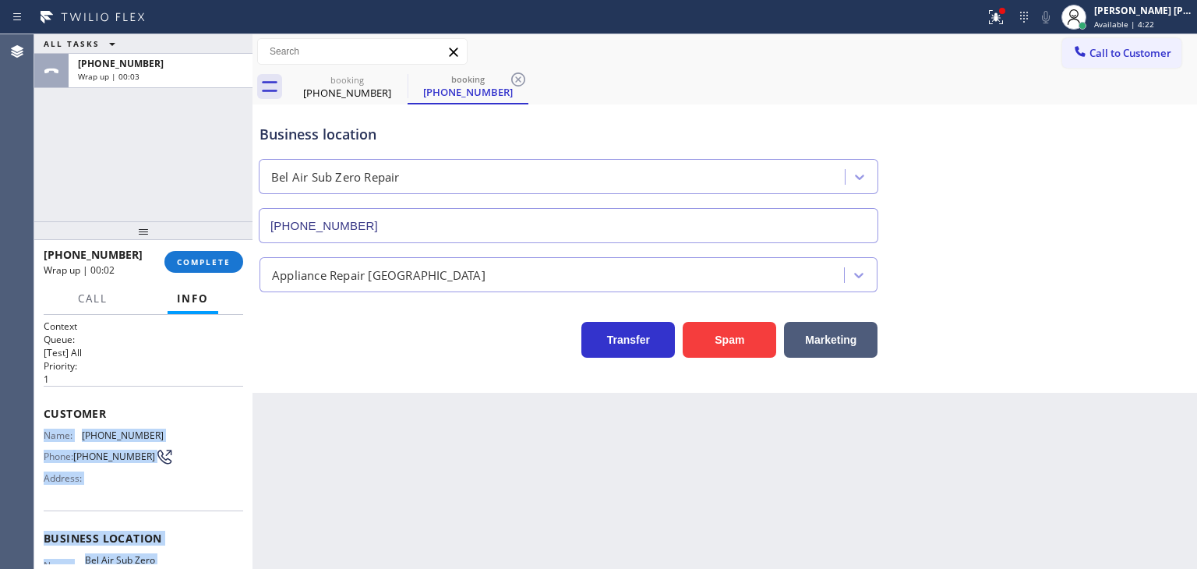
drag, startPoint x: 157, startPoint y: 469, endPoint x: 44, endPoint y: 429, distance: 120.5
click at [44, 429] on div "Context Queue: [Test] All Priority: 1 Customer Name: (262) 270-9336 Phone: (262…" at bounding box center [144, 539] width 200 height 439
copy div "Name: (262) 270-9336 Phone: (262) 270-9336 Address: Business location Name: Bel…"
click at [220, 257] on span "COMPLETE" at bounding box center [204, 261] width 54 height 11
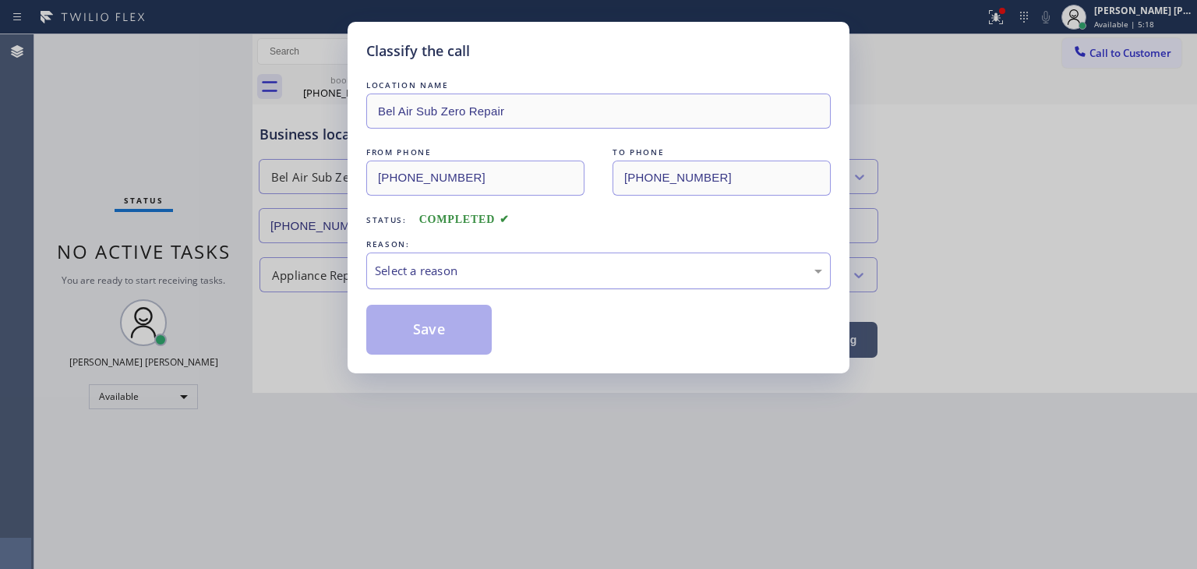
click at [453, 263] on div "Select a reason" at bounding box center [598, 271] width 447 height 18
click at [440, 337] on button "Save" at bounding box center [428, 330] width 125 height 50
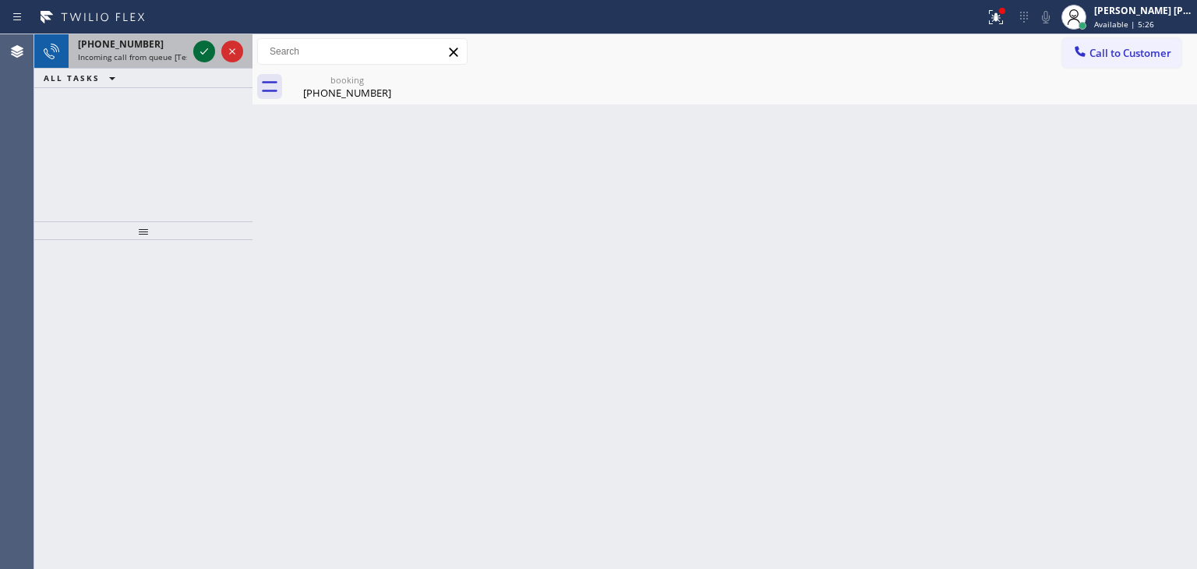
click at [207, 48] on icon at bounding box center [204, 51] width 19 height 19
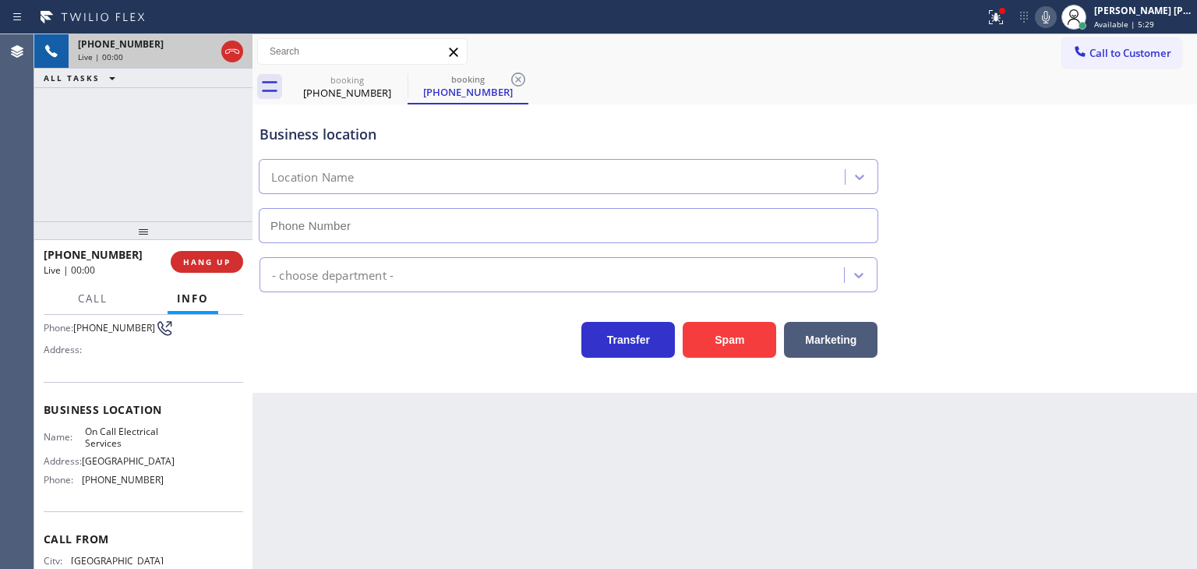
scroll to position [156, 0]
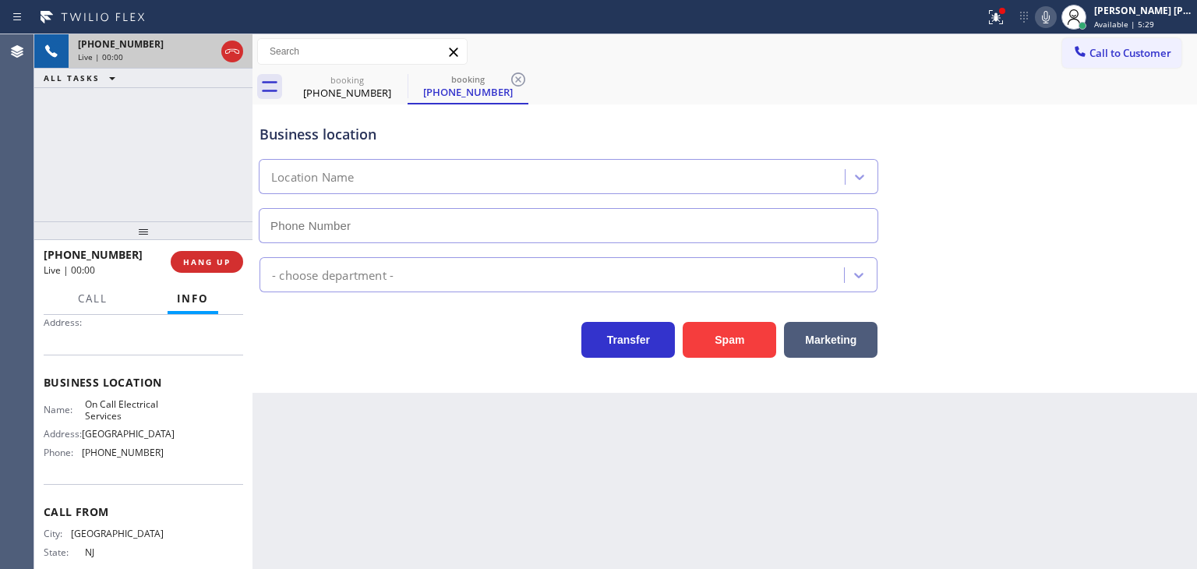
type input "(640) 252-9983"
click at [1055, 19] on icon at bounding box center [1046, 17] width 19 height 19
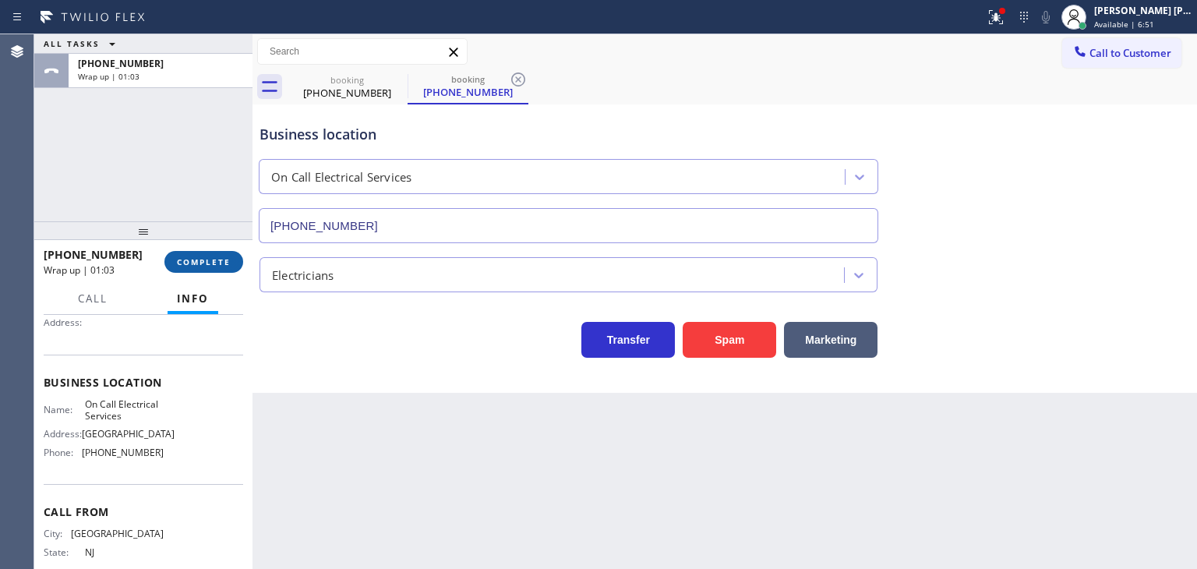
click at [218, 263] on span "COMPLETE" at bounding box center [204, 261] width 54 height 11
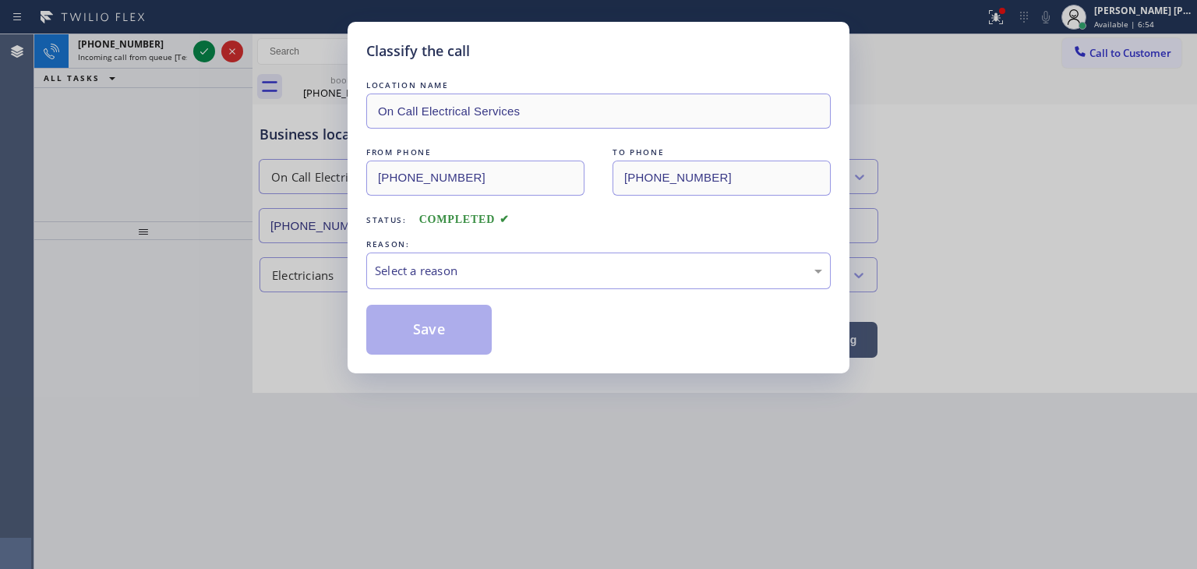
click at [457, 267] on div "Select a reason" at bounding box center [598, 271] width 447 height 18
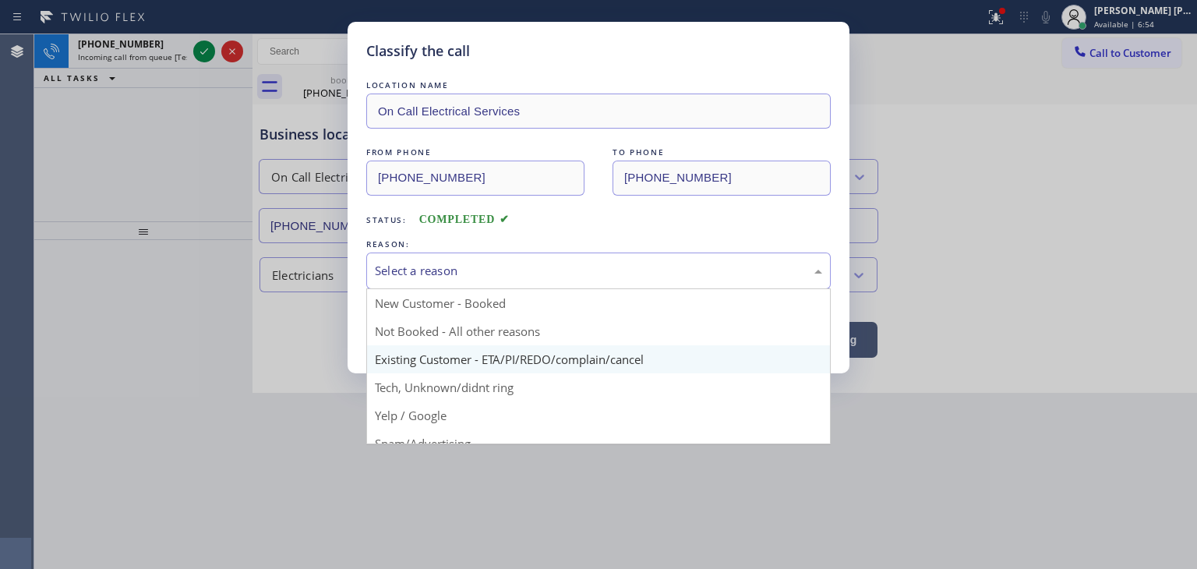
scroll to position [78, 0]
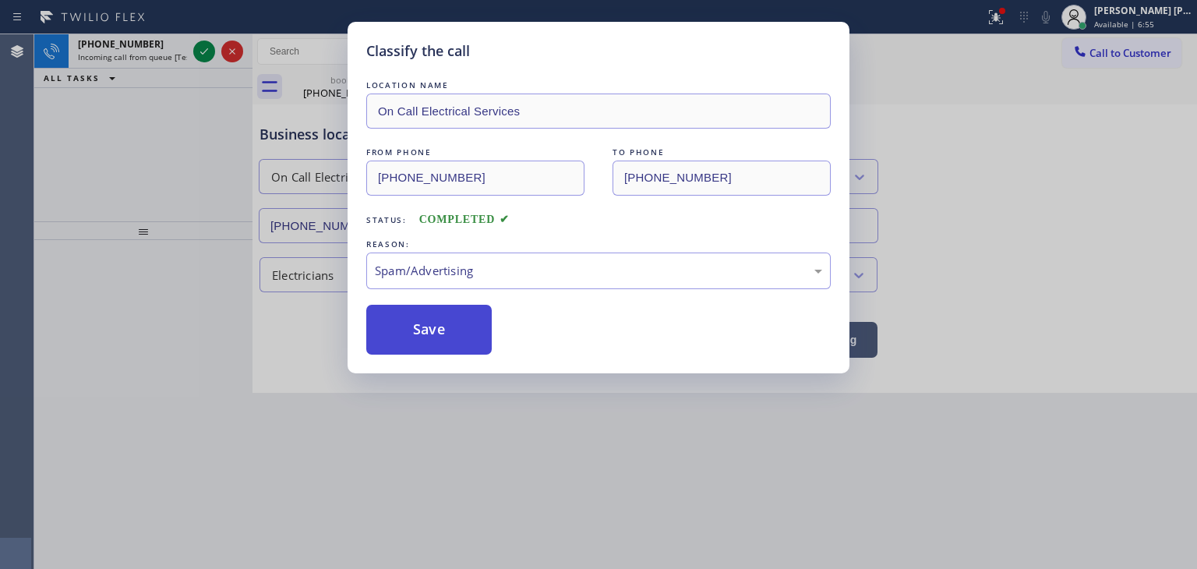
click at [421, 326] on button "Save" at bounding box center [428, 330] width 125 height 50
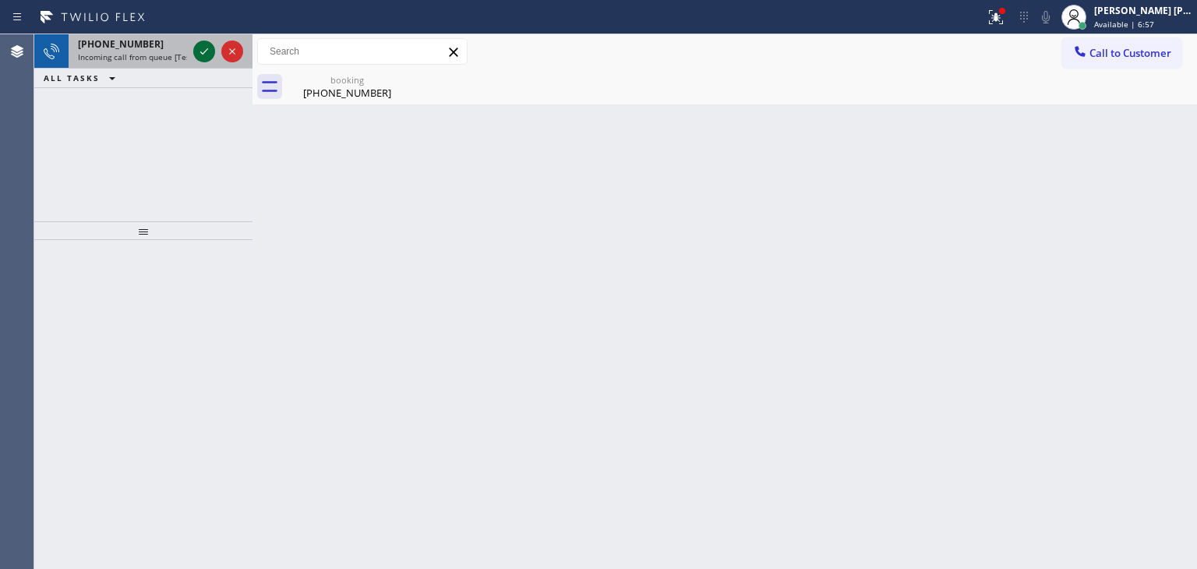
click at [204, 49] on icon at bounding box center [204, 51] width 19 height 19
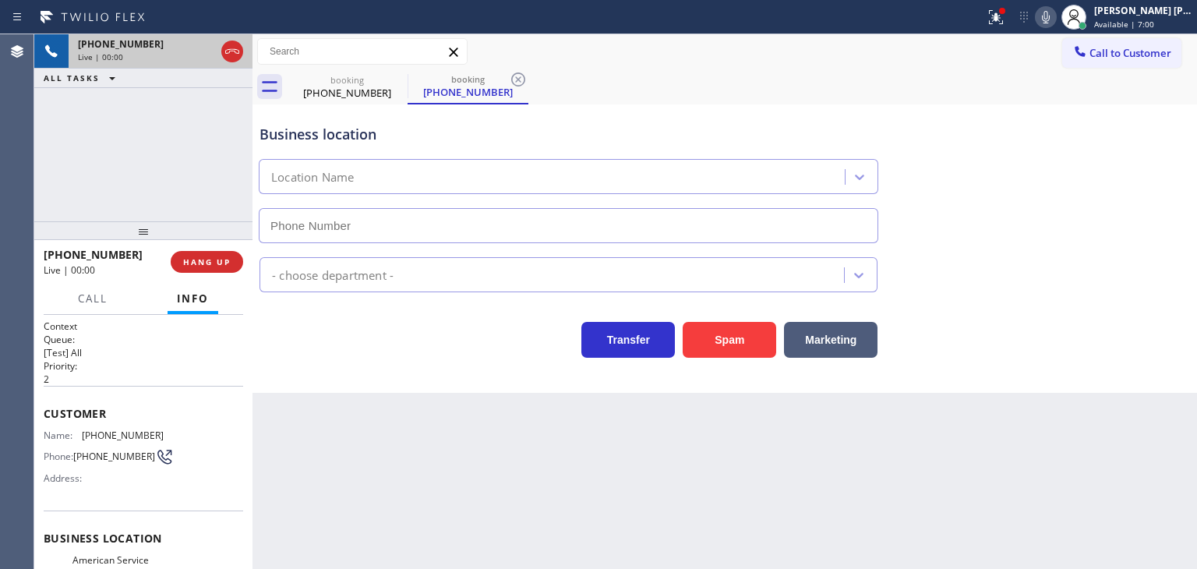
type input "(760) 452-3737"
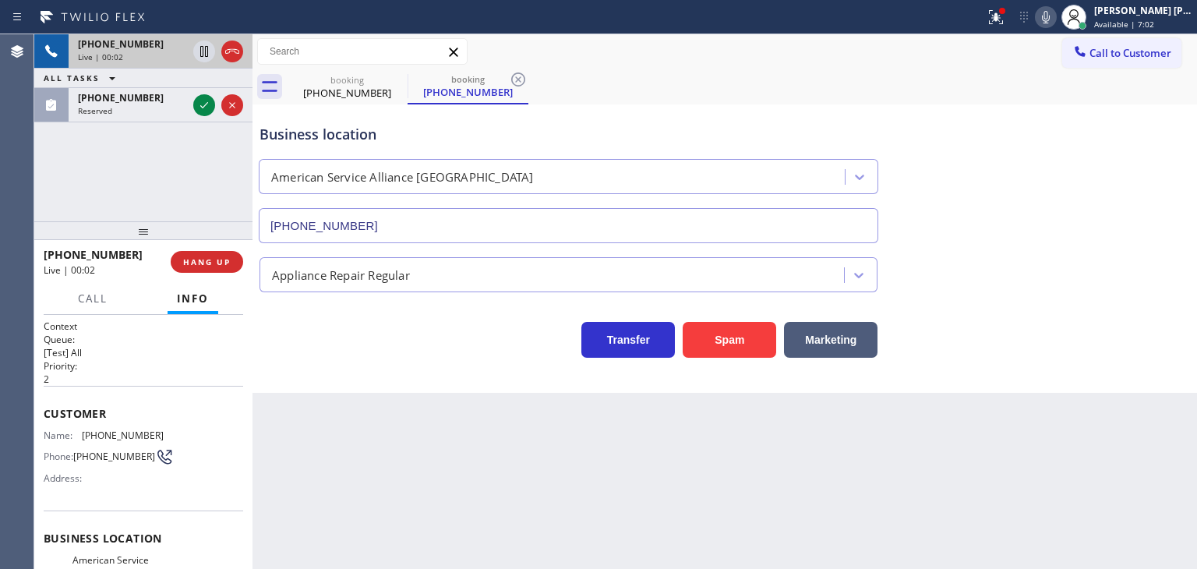
click at [1055, 20] on icon at bounding box center [1046, 17] width 19 height 19
click at [203, 104] on icon at bounding box center [204, 105] width 19 height 19
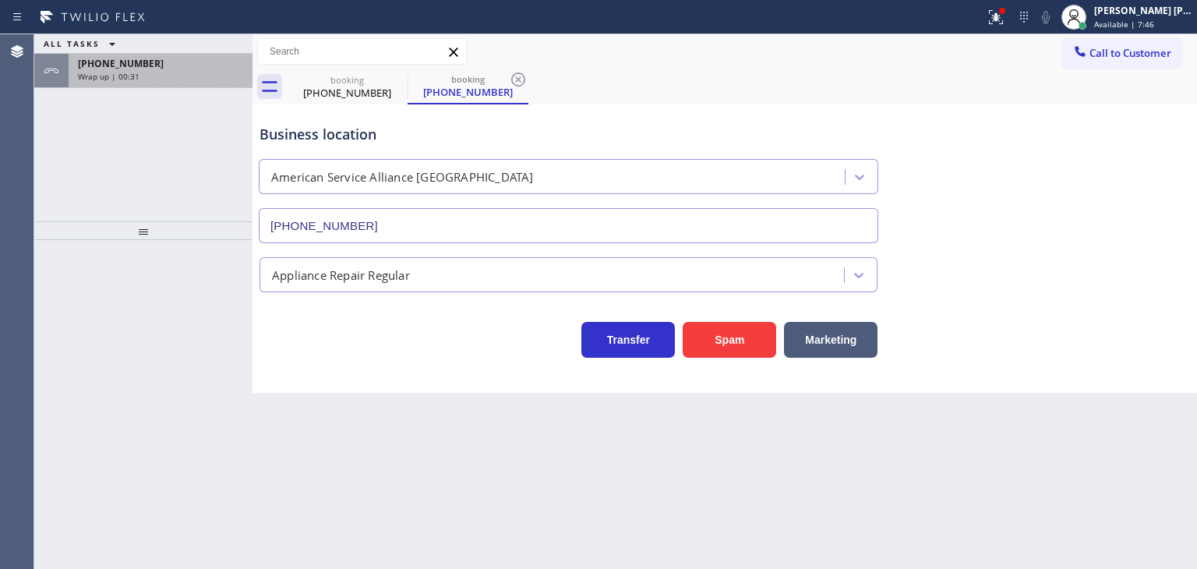
click at [129, 74] on span "Wrap up | 00:31" at bounding box center [109, 76] width 62 height 11
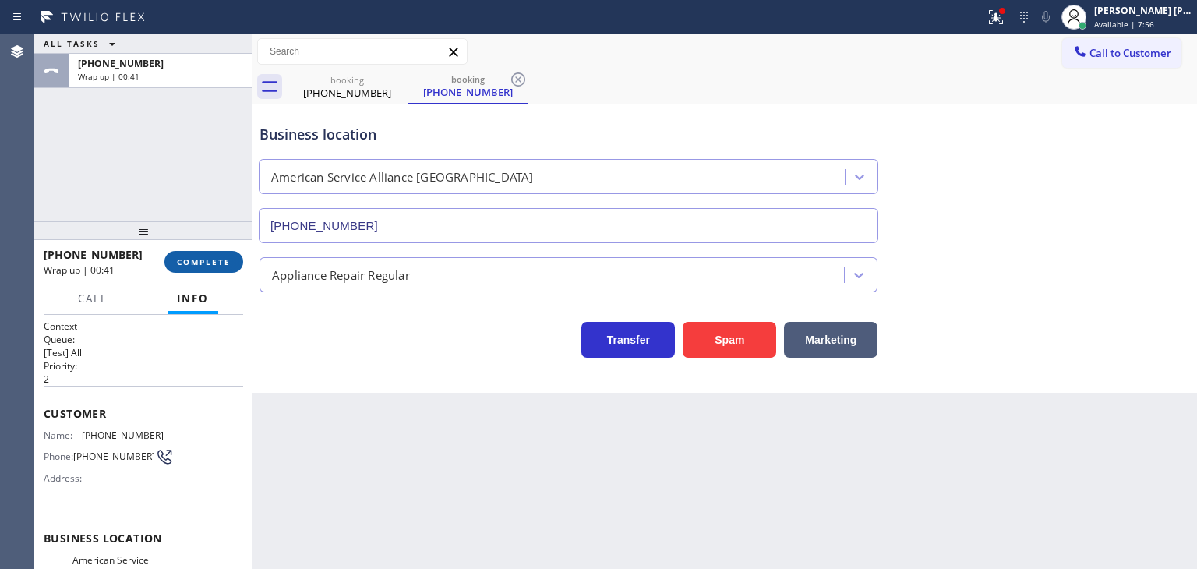
click at [214, 260] on span "COMPLETE" at bounding box center [204, 261] width 54 height 11
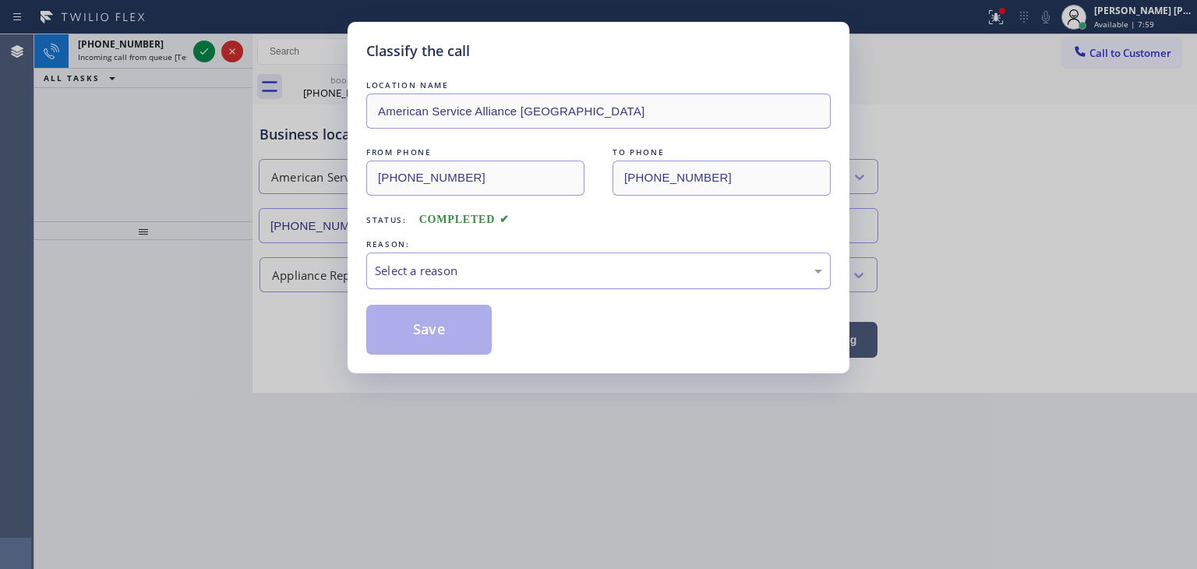
click at [500, 269] on div "Select a reason" at bounding box center [598, 271] width 447 height 18
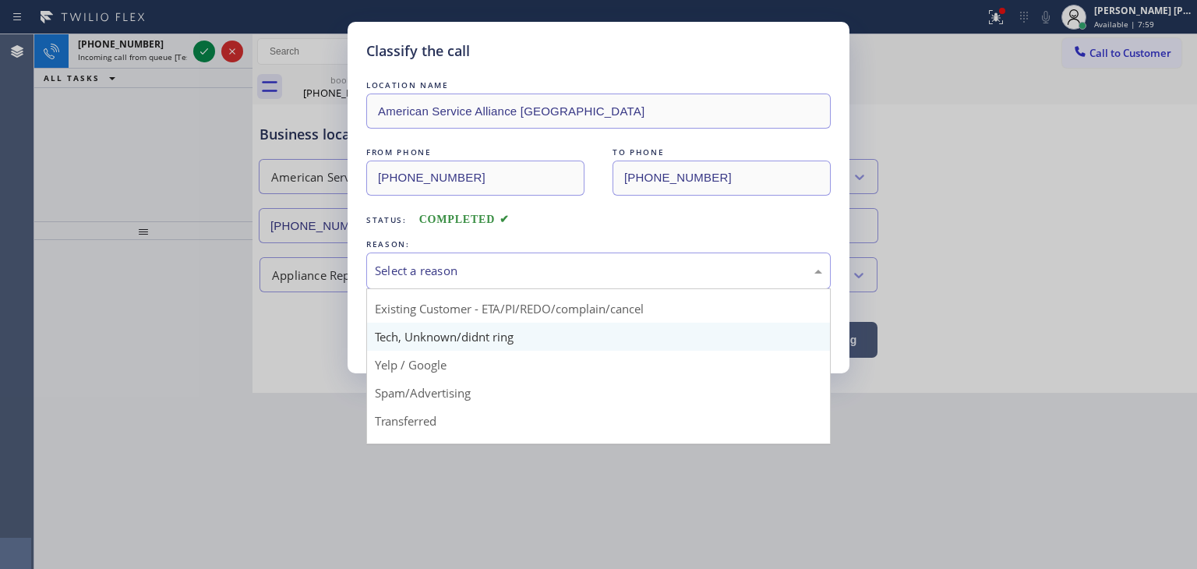
scroll to position [97, 0]
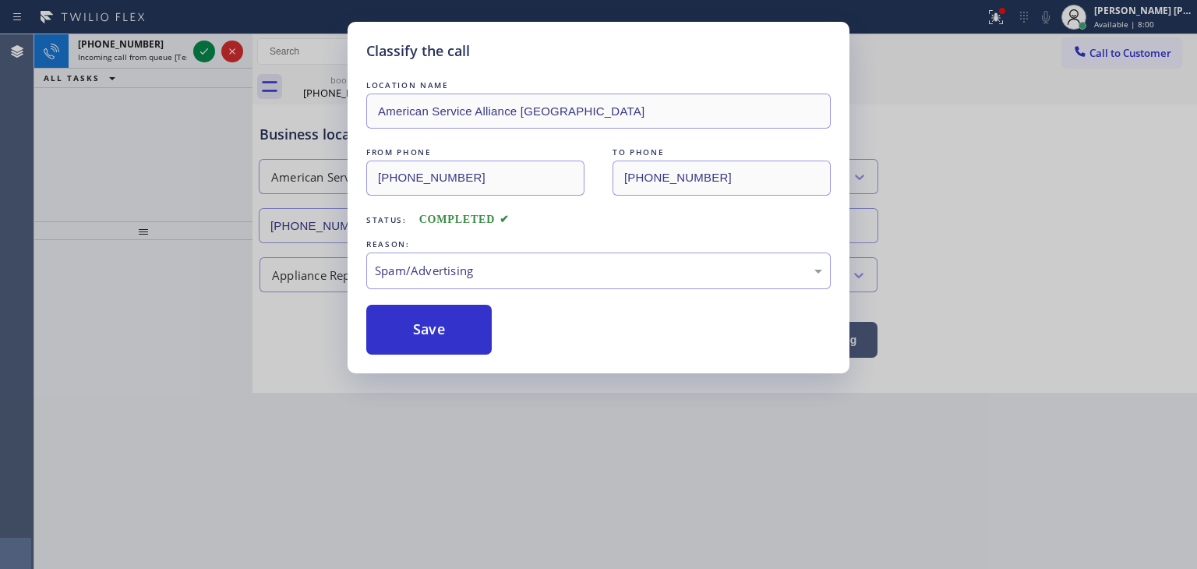
click at [453, 341] on button "Save" at bounding box center [428, 330] width 125 height 50
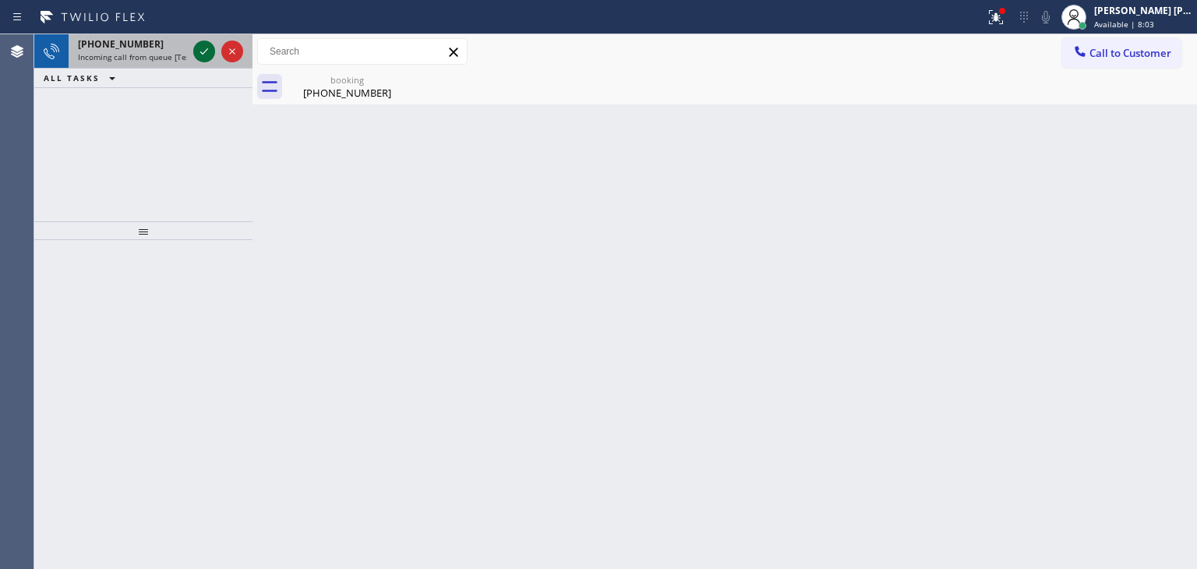
click at [205, 51] on icon at bounding box center [204, 51] width 8 height 6
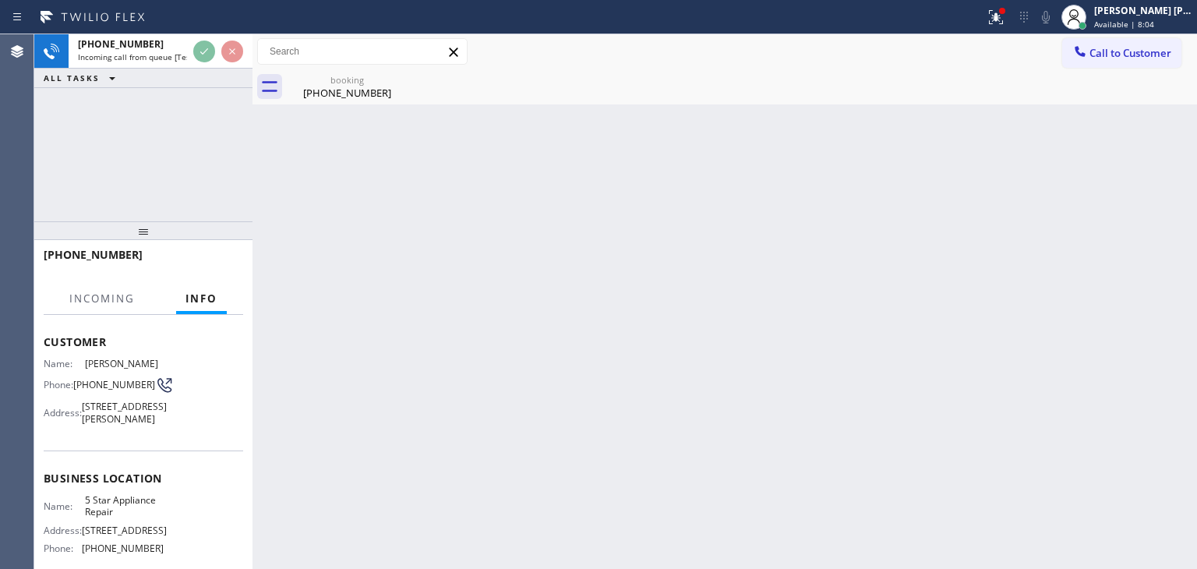
scroll to position [156, 0]
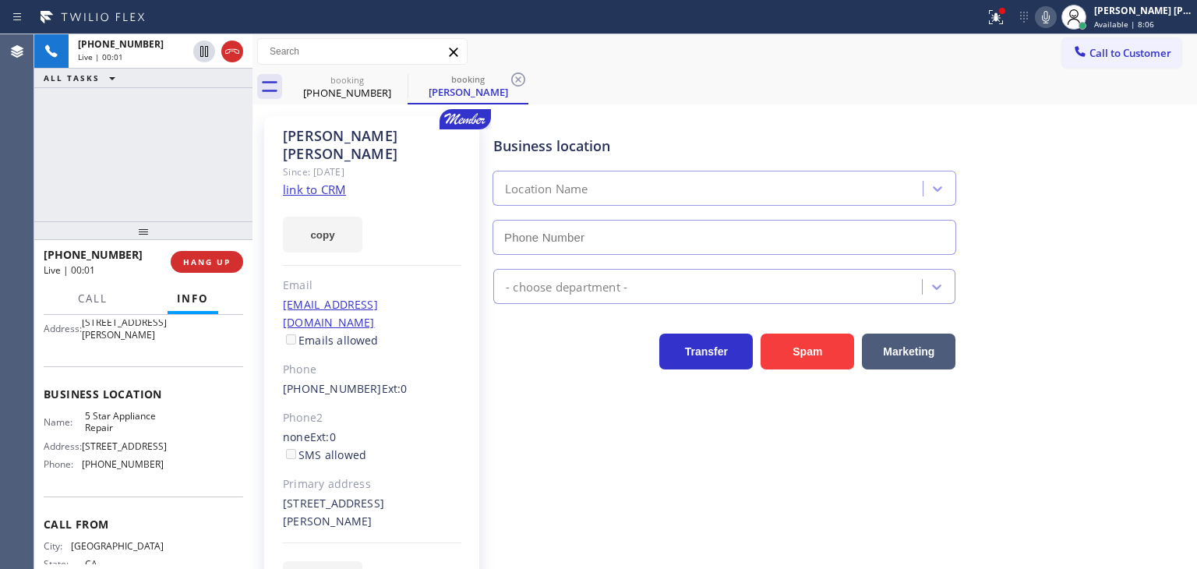
type input "(855) 731-4952"
click at [333, 182] on link "link to CRM" at bounding box center [314, 190] width 63 height 16
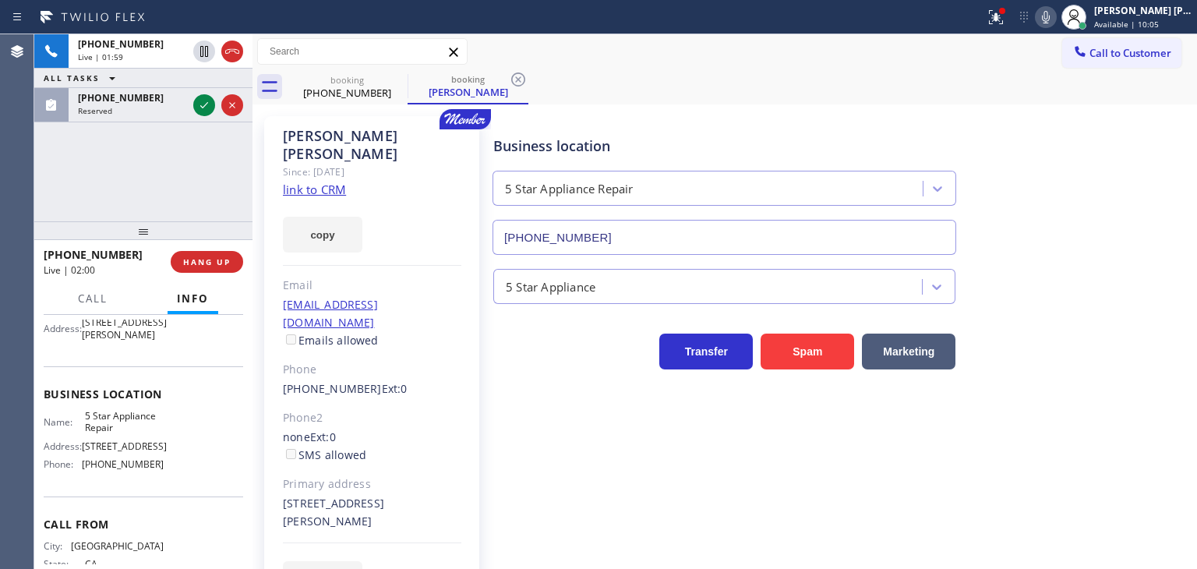
click at [206, 105] on div "+16503659797 Live | 01:59 ALL TASKS ALL TASKS ACTIVE TASKS TASKS IN WRAP UP (67…" at bounding box center [143, 78] width 218 height 88
click at [203, 103] on div "+16503659797 Live | 02:06 ALL TASKS ALL TASKS ACTIVE TASKS TASKS IN WRAP UP (67…" at bounding box center [143, 78] width 218 height 88
click at [668, 472] on div "Business location 5 Star Appliance Repair (855) 731-4952 5 Star Appliance Trans…" at bounding box center [841, 356] width 703 height 472
click at [1055, 14] on icon at bounding box center [1046, 17] width 19 height 19
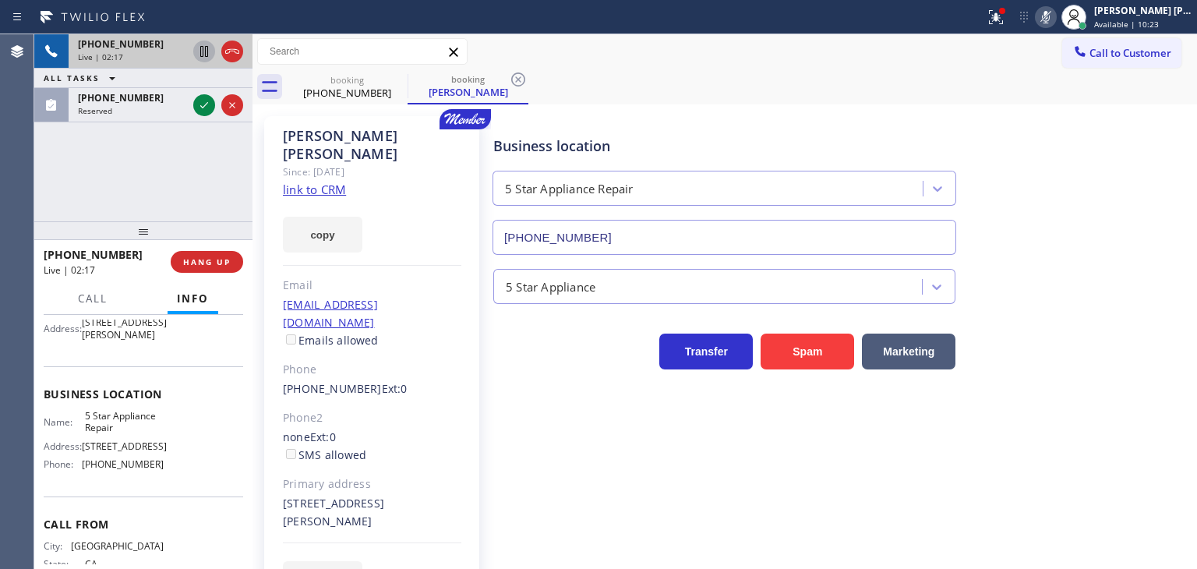
click at [203, 48] on icon at bounding box center [204, 51] width 8 height 11
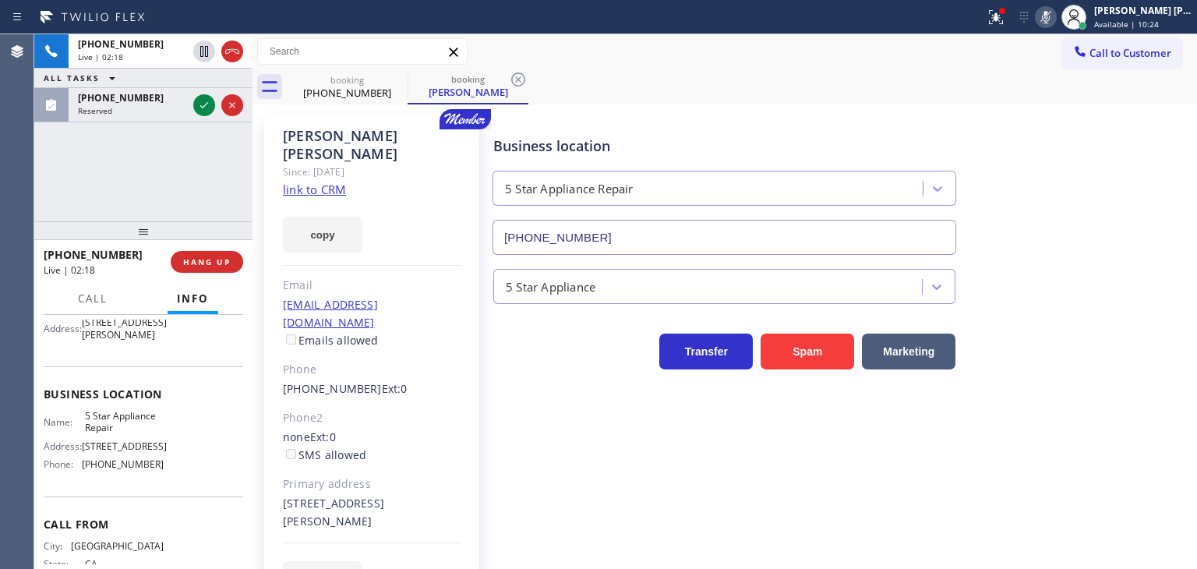
click at [206, 104] on div "+16503659797 Live | 02:18 ALL TASKS ALL TASKS ACTIVE TASKS TASKS IN WRAP UP (67…" at bounding box center [143, 78] width 218 height 88
click at [206, 104] on div "+16503659797 Live | 02:19 ALL TASKS ALL TASKS ACTIVE TASKS TASKS IN WRAP UP (67…" at bounding box center [143, 78] width 218 height 88
click at [203, 102] on div "+16503659797 Live | 02:20 ALL TASKS ALL TASKS ACTIVE TASKS TASKS IN WRAP UP (67…" at bounding box center [143, 78] width 218 height 88
click at [203, 102] on div "+16503659797 Live | 02:21 ALL TASKS ALL TASKS ACTIVE TASKS TASKS IN WRAP UP (67…" at bounding box center [143, 78] width 218 height 88
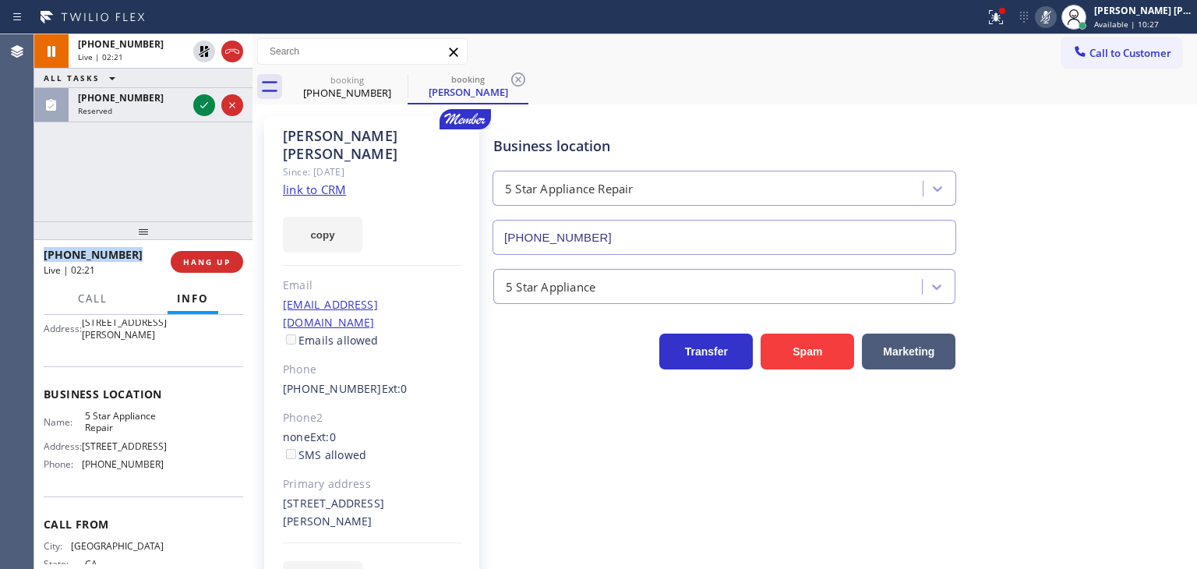
click at [203, 102] on div "+16503659797 Live | 02:21 ALL TASKS ALL TASKS ACTIVE TASKS TASKS IN WRAP UP (67…" at bounding box center [143, 78] width 218 height 88
click at [1138, 352] on div "Transfer Spam Marketing" at bounding box center [841, 345] width 703 height 50
click at [171, 122] on div "+16503659797 Live | 02:28 ALL TASKS ALL TASKS ACTIVE TASKS TASKS IN WRAP UP (67…" at bounding box center [143, 127] width 218 height 187
click at [170, 111] on div "+16503659797 Live | 02:28 ALL TASKS ALL TASKS ACTIVE TASKS TASKS IN WRAP UP (67…" at bounding box center [143, 78] width 218 height 88
click at [170, 111] on div "+16503659797 Live | 02:29 ALL TASKS ALL TASKS ACTIVE TASKS TASKS IN WRAP UP (67…" at bounding box center [143, 78] width 218 height 88
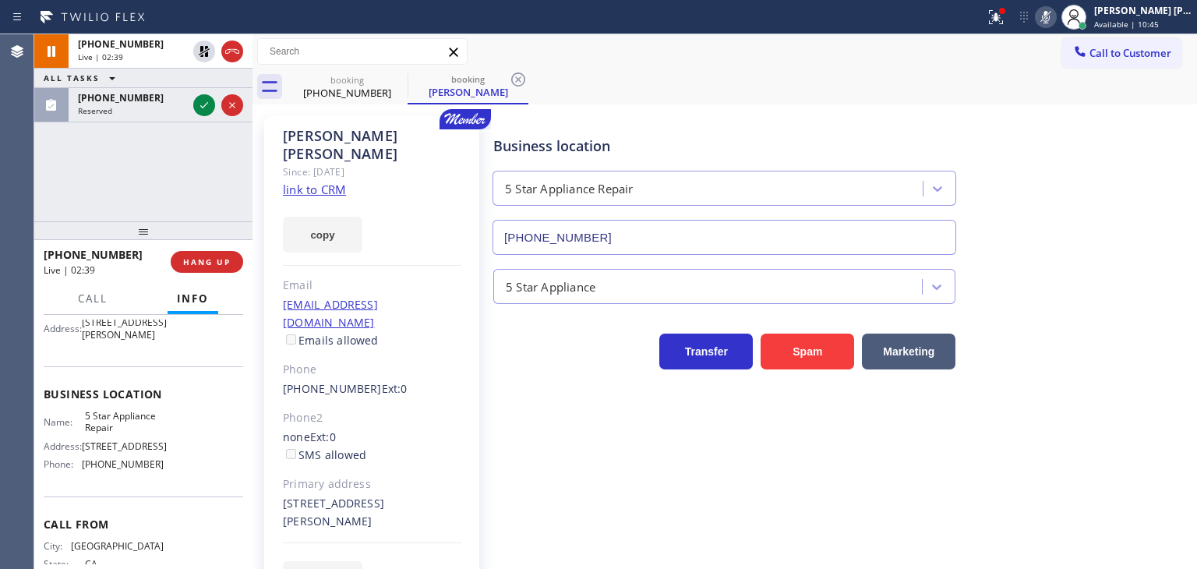
click at [208, 100] on div "+16503659797 Live | 02:39 ALL TASKS ALL TASKS ACTIVE TASKS TASKS IN WRAP UP (67…" at bounding box center [143, 78] width 218 height 88
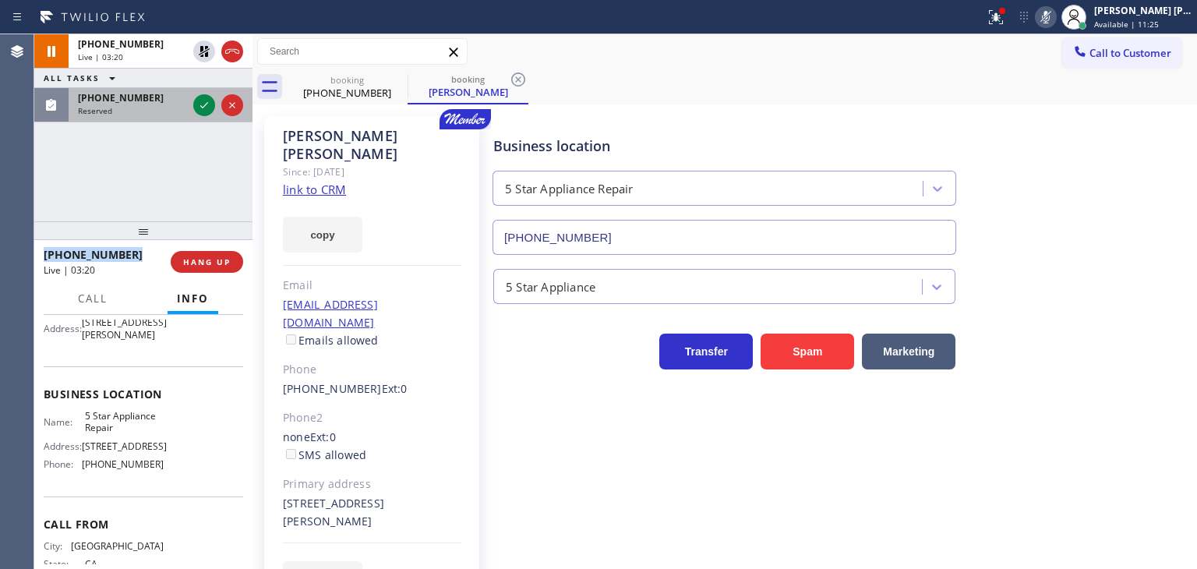
drag, startPoint x: 203, startPoint y: 99, endPoint x: 216, endPoint y: 117, distance: 21.8
click at [203, 99] on icon at bounding box center [204, 105] width 19 height 19
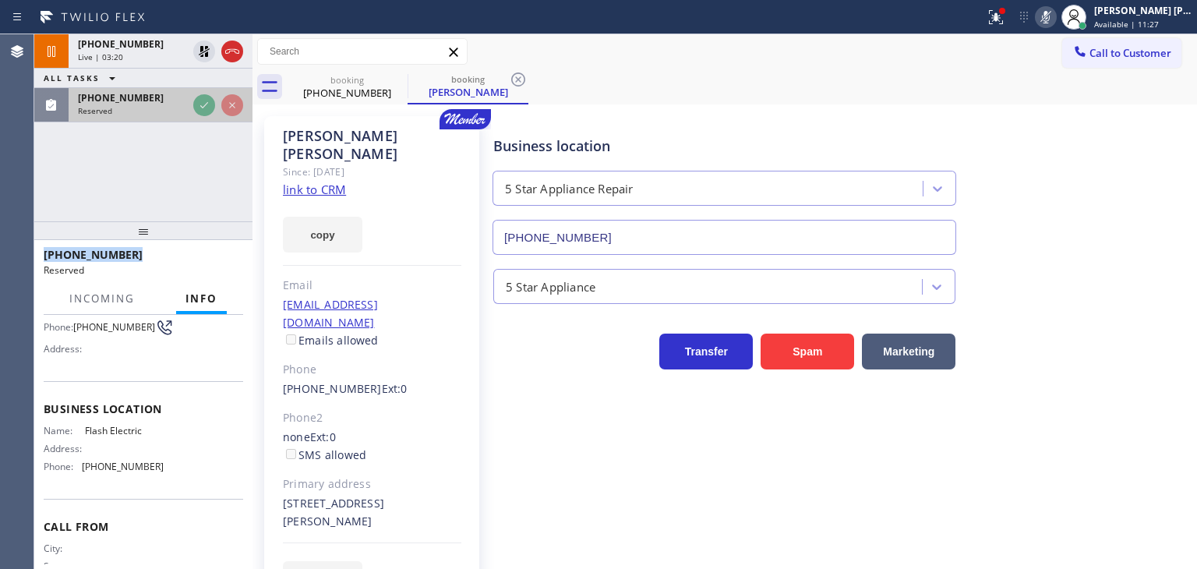
scroll to position [162, 0]
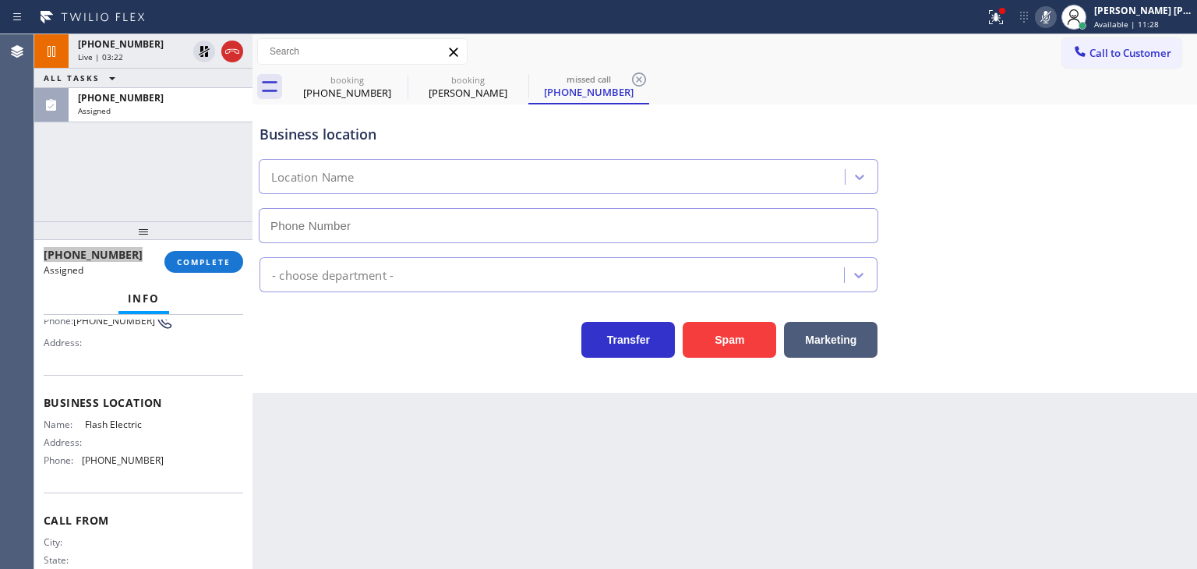
type input "(747) 588-7655"
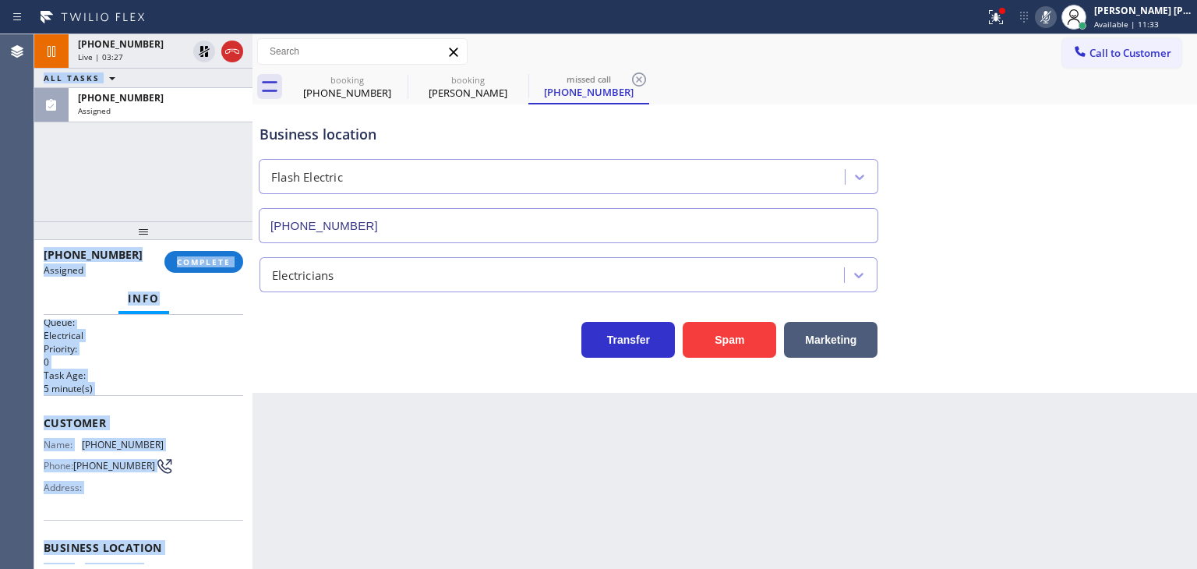
scroll to position [0, 0]
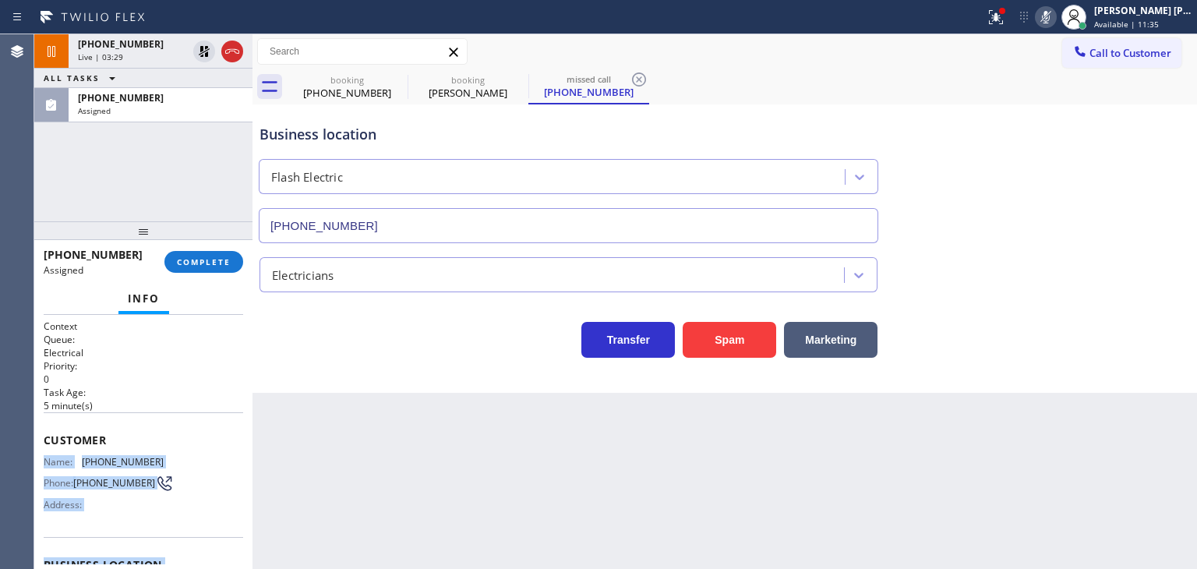
drag, startPoint x: 154, startPoint y: 512, endPoint x: 38, endPoint y: 456, distance: 128.3
click at [38, 456] on div "Context Queue: Electrical Priority: 0 Task Age: 5 minute(s) Customer Name: (747…" at bounding box center [143, 442] width 218 height 254
copy div "Name: (747) 244-4428 Phone: (747) 244-4428 Address: Business location Name: Fla…"
click at [94, 113] on span "Assigned" at bounding box center [94, 110] width 33 height 11
click at [213, 260] on span "COMPLETE" at bounding box center [204, 261] width 54 height 11
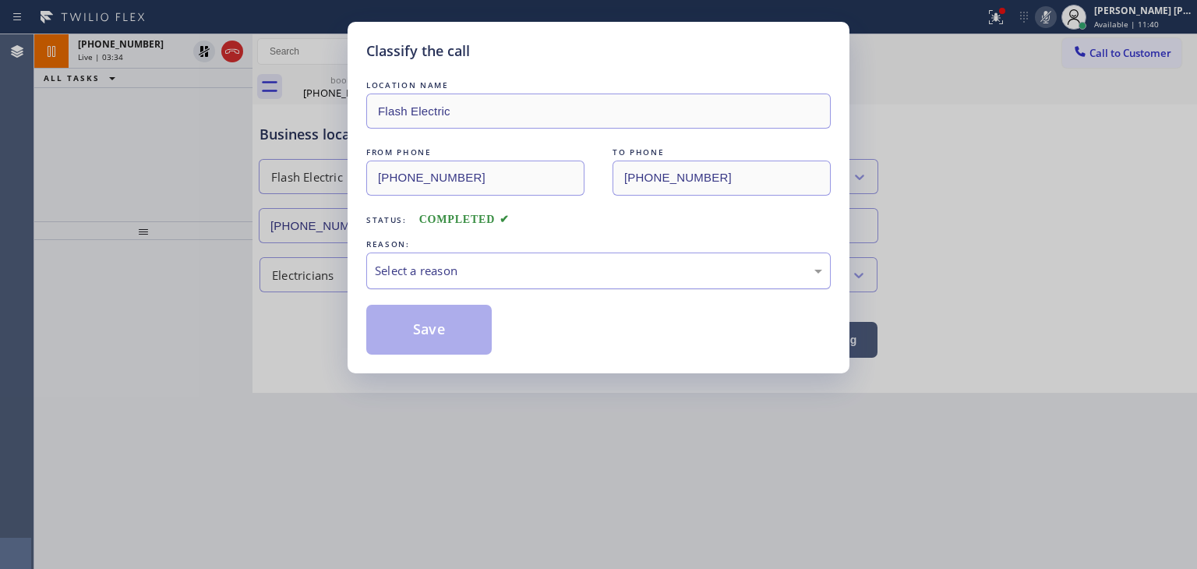
click at [454, 272] on div "Select a reason" at bounding box center [598, 271] width 447 height 18
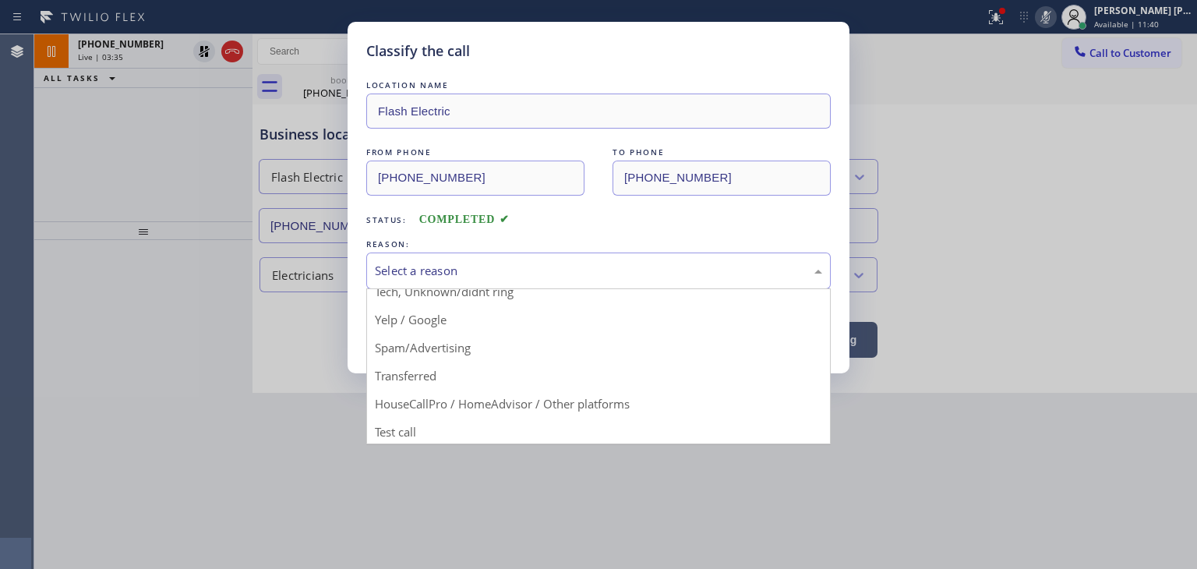
scroll to position [97, 0]
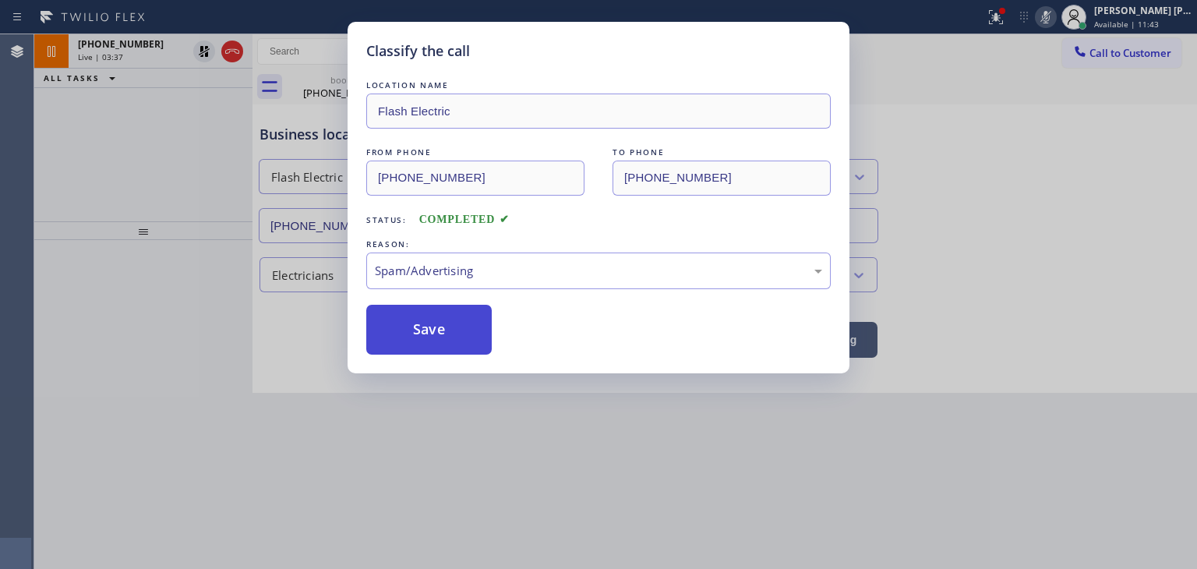
click at [447, 317] on button "Save" at bounding box center [428, 330] width 125 height 50
type input "(855) 731-4952"
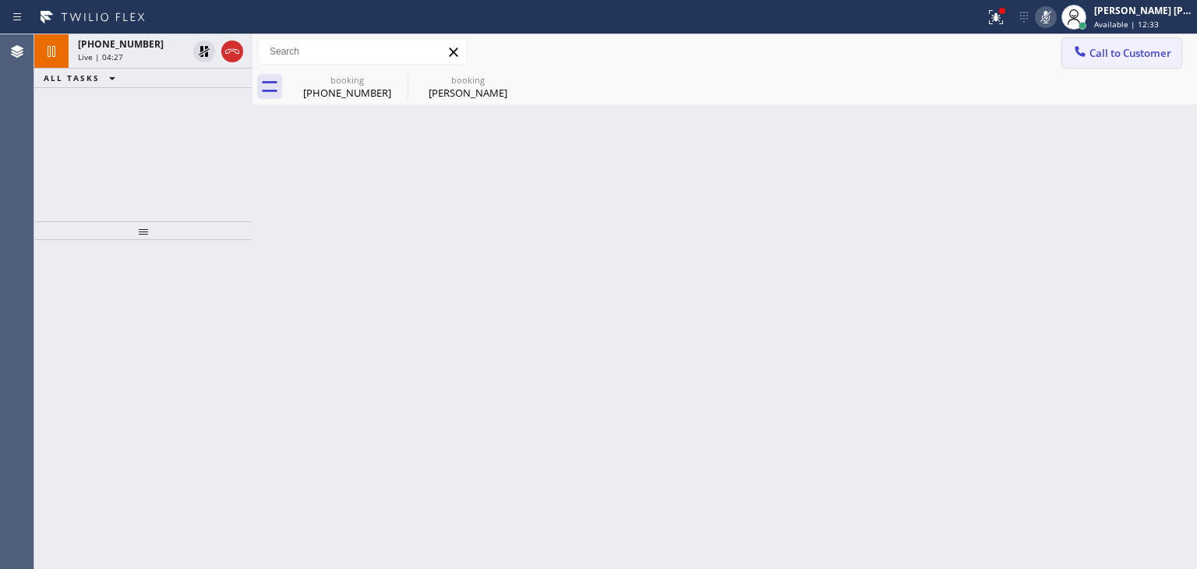
drag, startPoint x: 1135, startPoint y: 107, endPoint x: 1101, endPoint y: 60, distance: 57.5
click at [1135, 107] on div "Back to Dashboard Change Sender ID Customers Technicians Select a contact Outbo…" at bounding box center [725, 301] width 945 height 535
click at [1050, 13] on icon at bounding box center [1046, 17] width 8 height 12
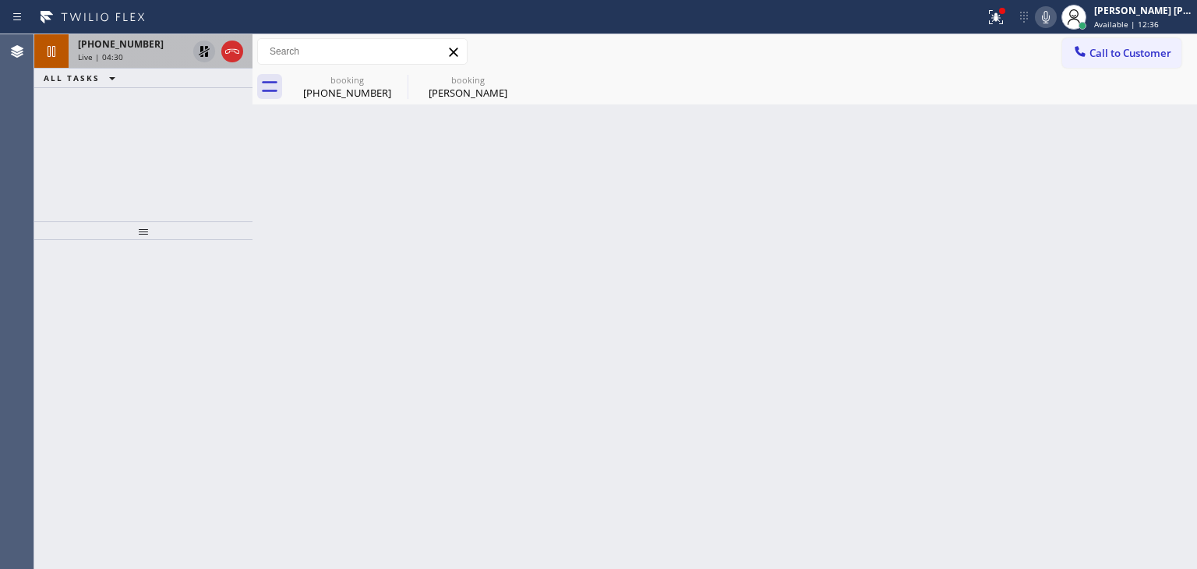
click at [206, 51] on icon at bounding box center [204, 51] width 19 height 19
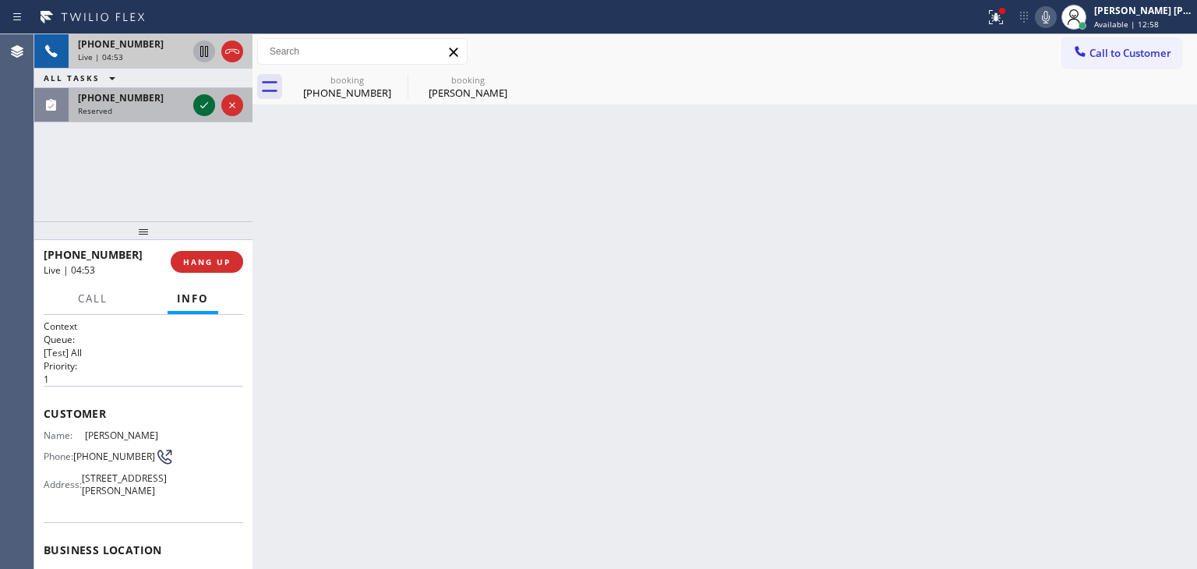
click at [200, 107] on icon at bounding box center [204, 105] width 19 height 19
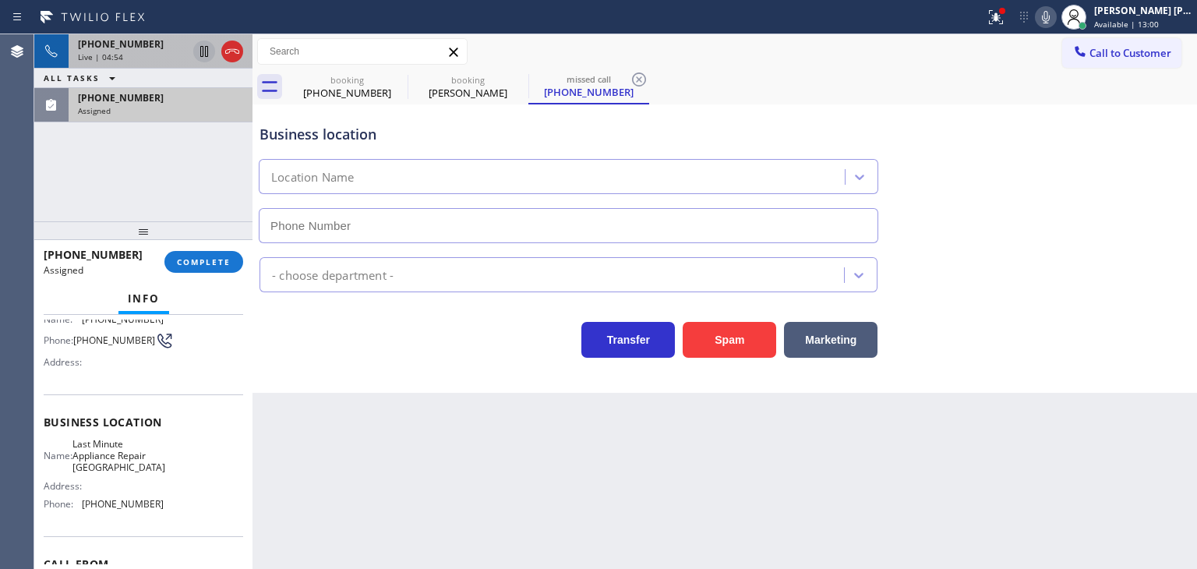
scroll to position [156, 0]
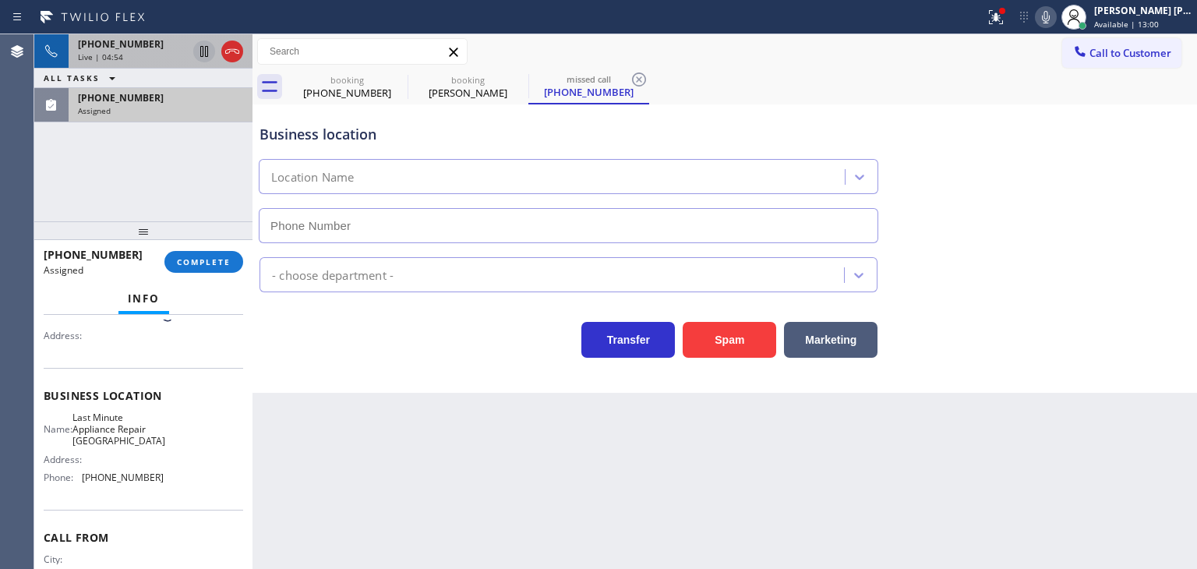
type input "(714) 908-7969"
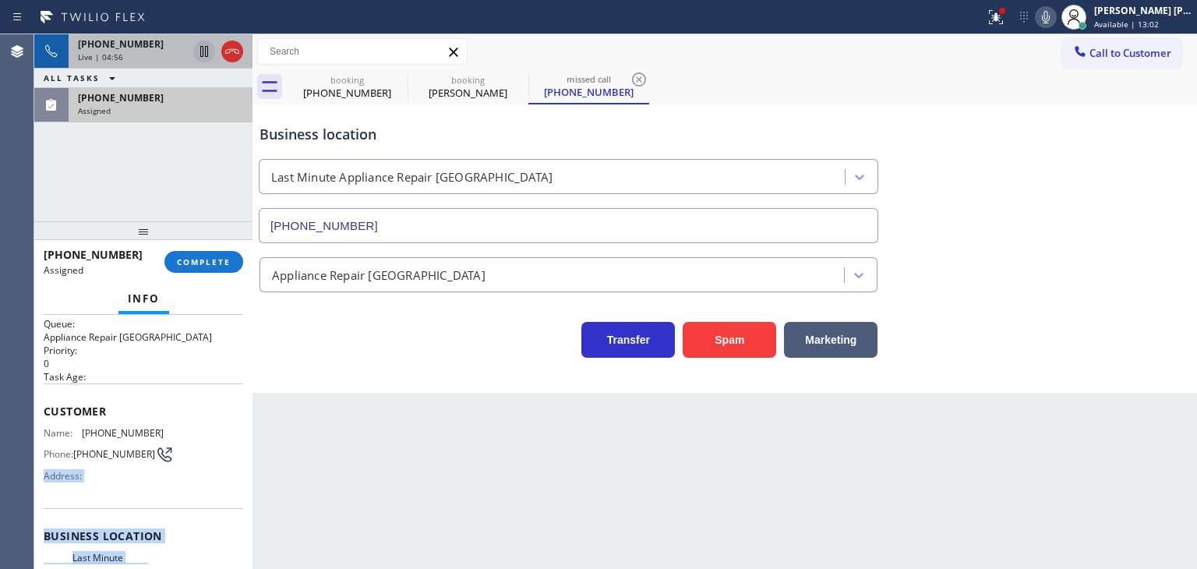
scroll to position [0, 0]
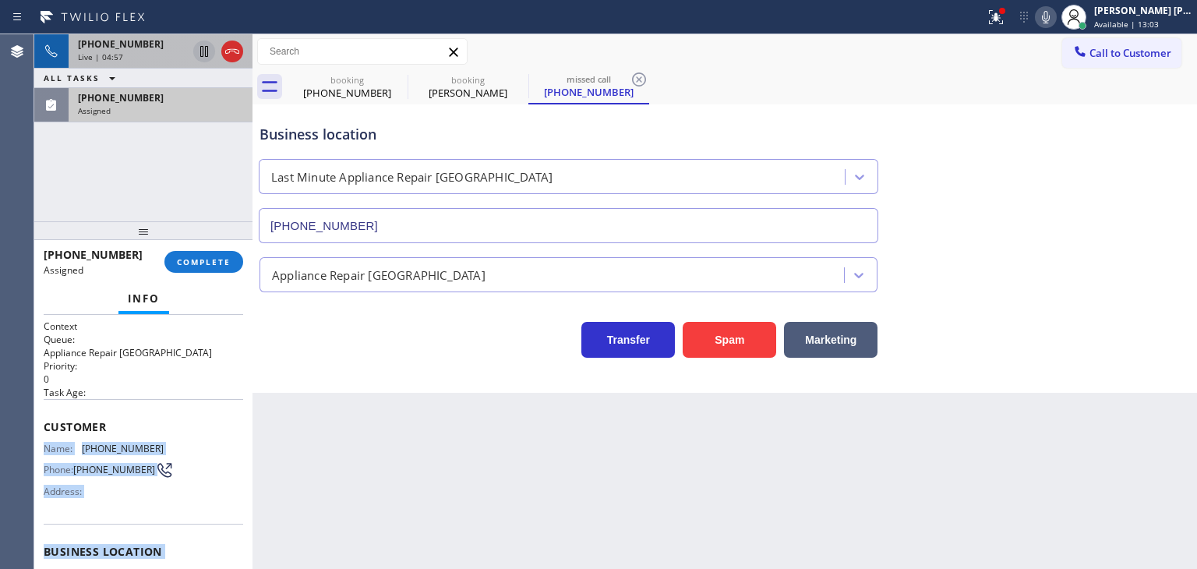
drag, startPoint x: 175, startPoint y: 483, endPoint x: 37, endPoint y: 443, distance: 142.8
click at [37, 443] on div "Context Queue: Appliance Repair High End Priority: 0 Task Age: Customer Name: (…" at bounding box center [143, 442] width 218 height 254
copy div "Name: (714) 622-7150 Phone: (714) 622-7150 Address: Business location Name: Las…"
click at [1055, 13] on icon at bounding box center [1046, 17] width 19 height 19
click at [202, 48] on icon at bounding box center [204, 51] width 19 height 19
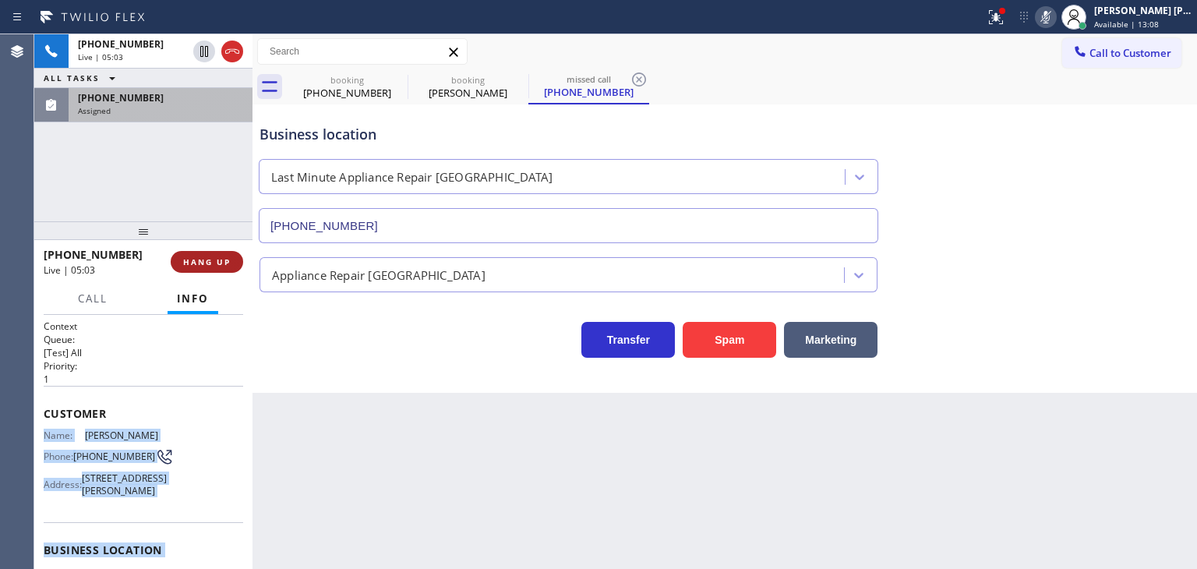
click at [193, 269] on button "HANG UP" at bounding box center [207, 262] width 72 height 22
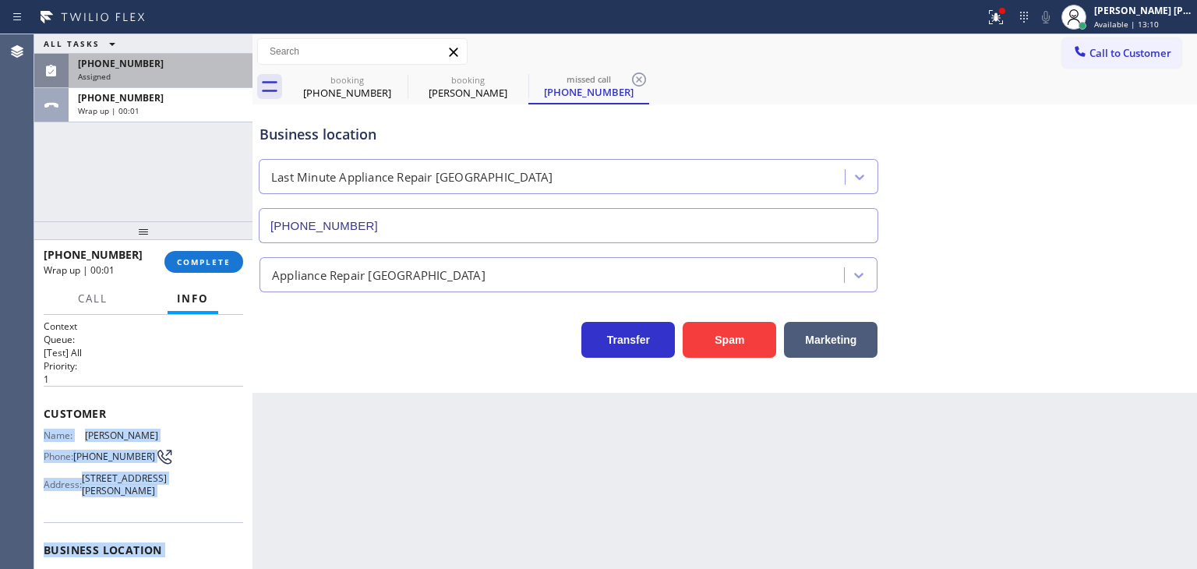
click at [187, 72] on div "Assigned" at bounding box center [160, 76] width 165 height 11
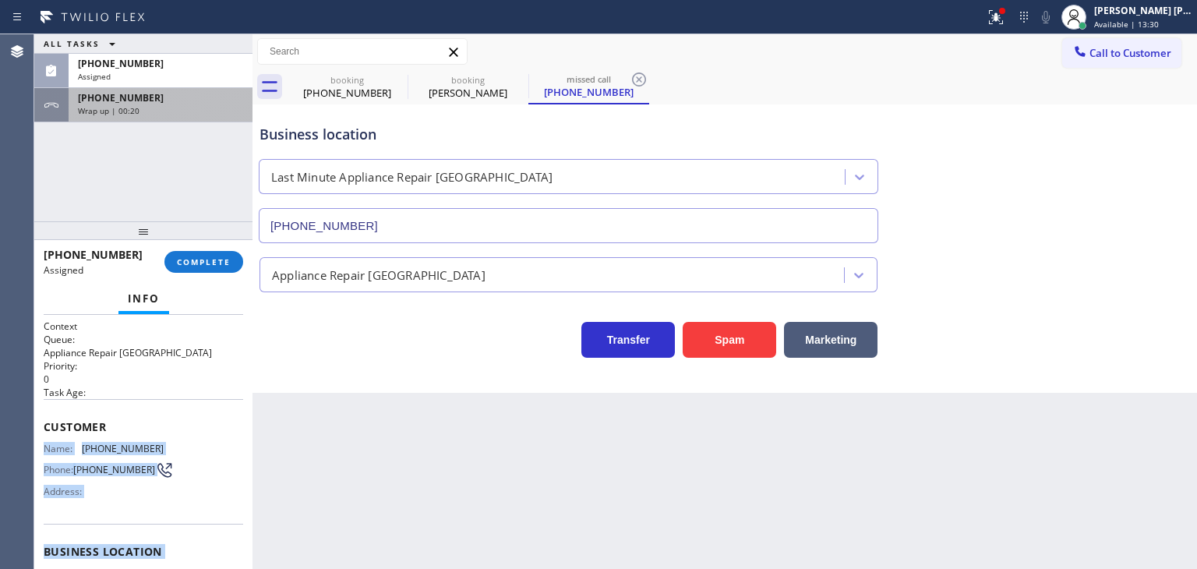
drag, startPoint x: 125, startPoint y: 72, endPoint x: 148, endPoint y: 88, distance: 27.5
click at [125, 72] on div "Assigned" at bounding box center [160, 76] width 165 height 11
click at [149, 101] on div "+16503659797" at bounding box center [160, 97] width 165 height 13
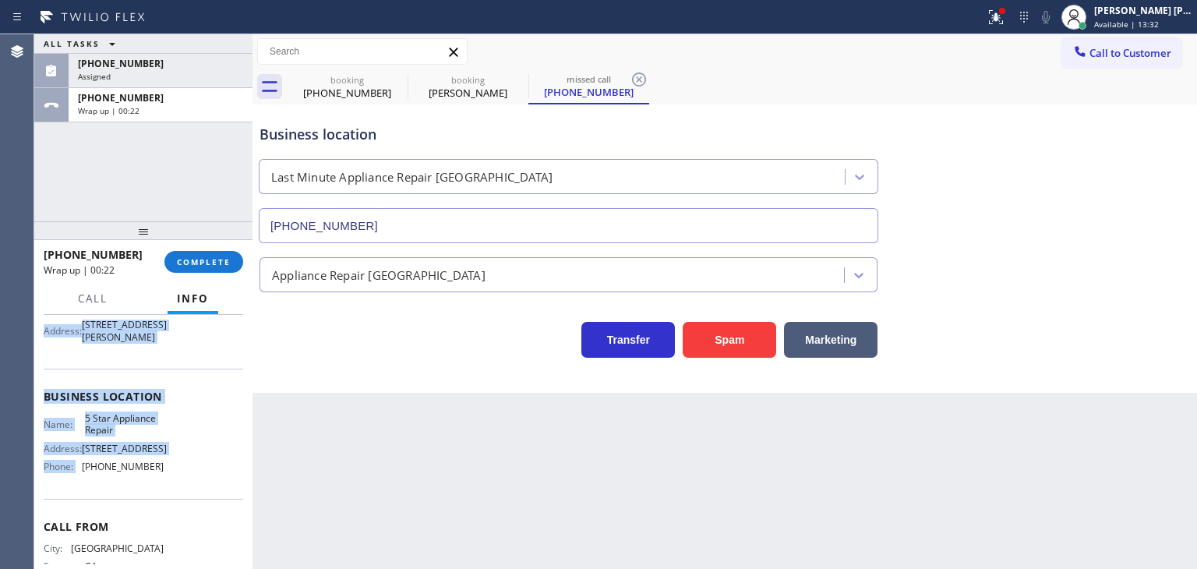
scroll to position [156, 0]
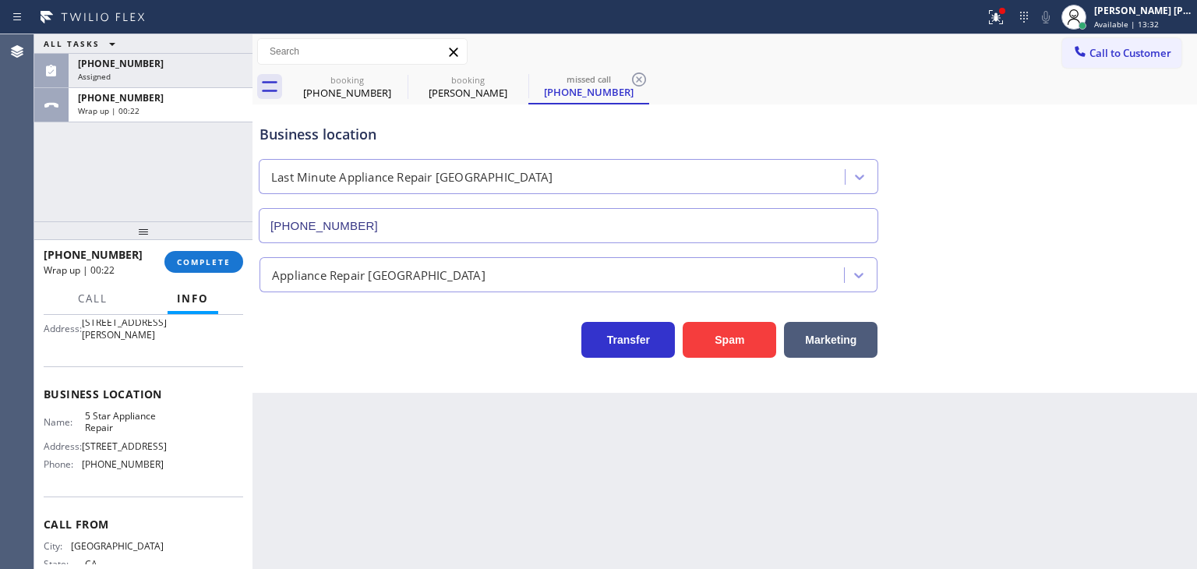
click at [159, 477] on div "Name: 5 Star Appliance Repair Address: 510 Foothill Rd Phone: (855) 731-4952" at bounding box center [144, 443] width 200 height 67
drag, startPoint x: 159, startPoint y: 485, endPoint x: 84, endPoint y: 490, distance: 75.0
click at [84, 477] on div "Name: 5 Star Appliance Repair Address: 510 Foothill Rd Phone: (855) 731-4952" at bounding box center [144, 443] width 200 height 67
copy span "(855) 731-4952"
click at [1163, 51] on span "Call to Customer" at bounding box center [1131, 53] width 82 height 14
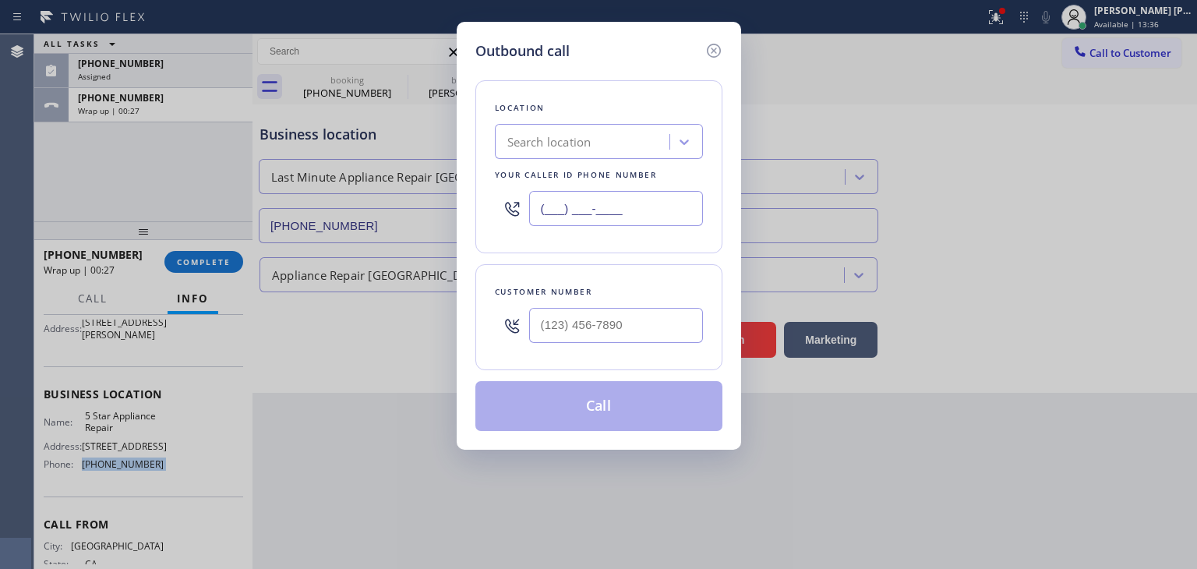
click at [655, 205] on input "(___) ___-____" at bounding box center [616, 208] width 174 height 35
paste input "855) 731-4952"
type input "(855) 731-4952"
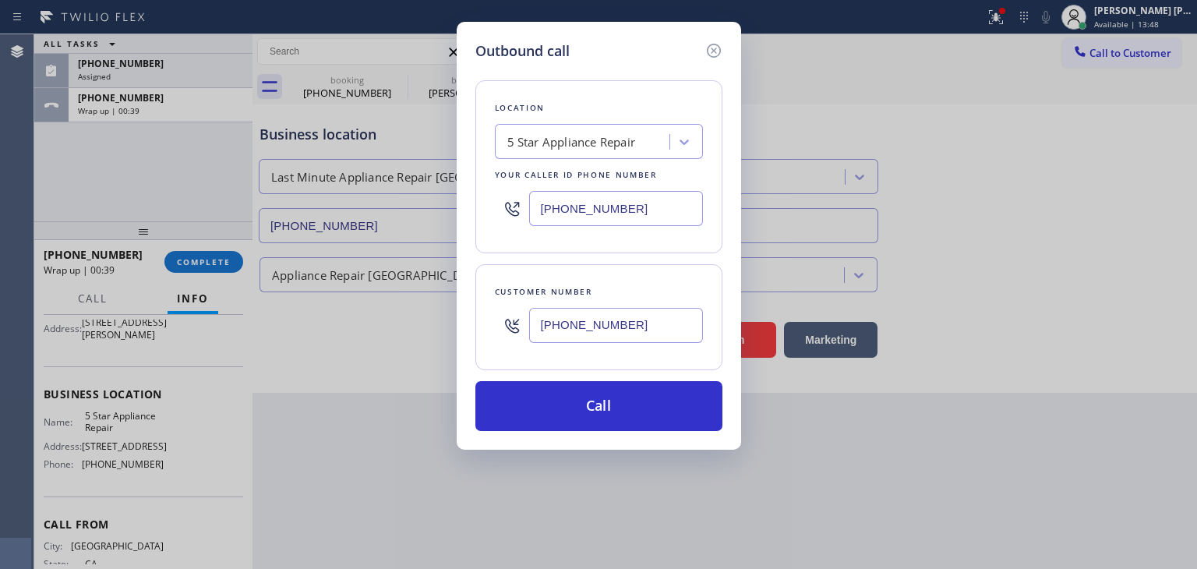
type input "(650) 365-9797"
click at [601, 373] on div "Location 5 Star Appliance Repair Your caller id phone number (855) 731-4952 Cus…" at bounding box center [598, 246] width 247 height 369
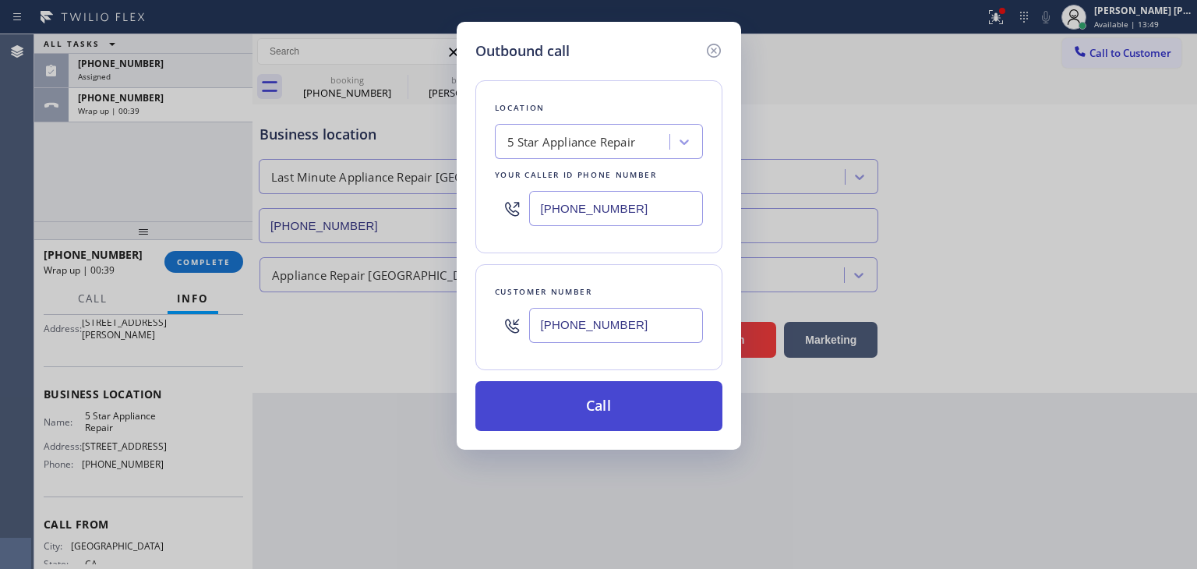
click at [598, 395] on button "Call" at bounding box center [598, 406] width 247 height 50
click at [602, 404] on div "Back to Dashboard Change Sender ID Customers Technicians Select a contact Outbo…" at bounding box center [725, 301] width 945 height 535
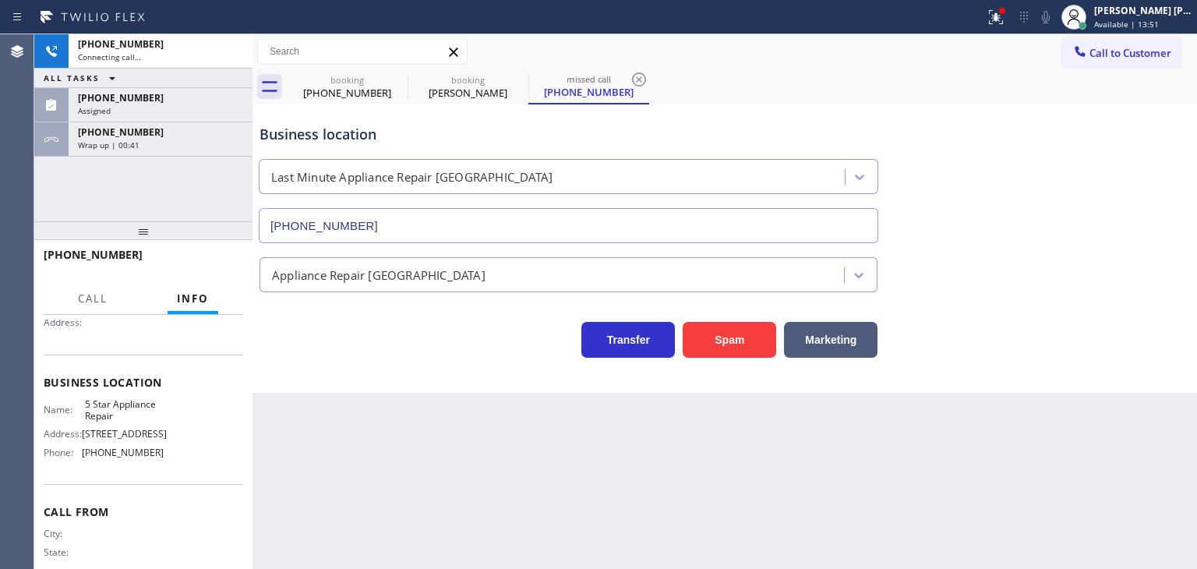
scroll to position [137, 0]
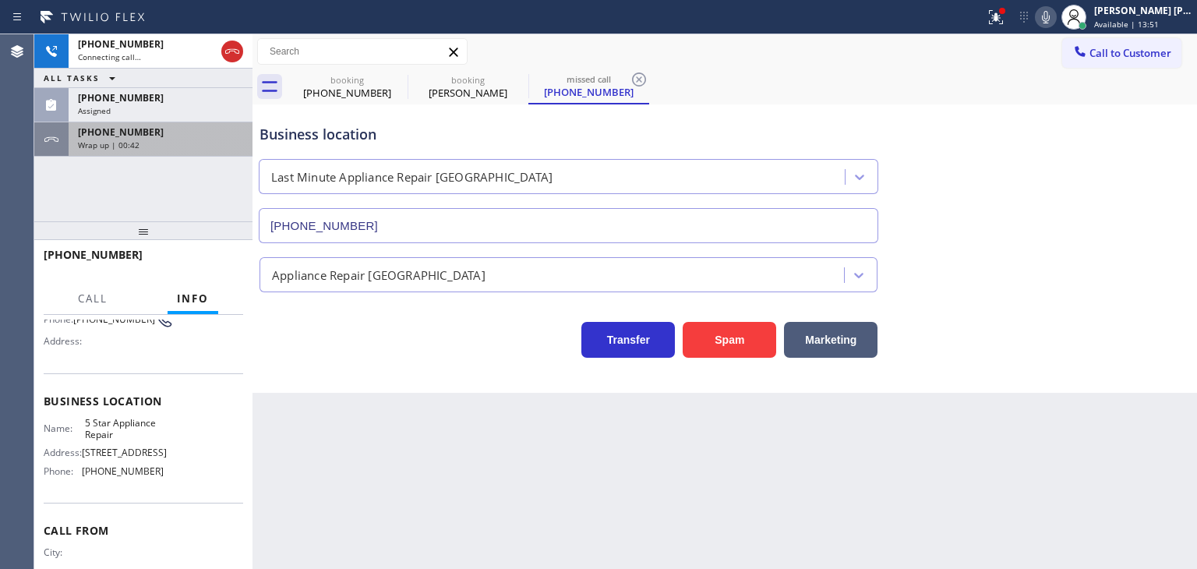
click at [152, 132] on div "+16503659797" at bounding box center [160, 131] width 165 height 13
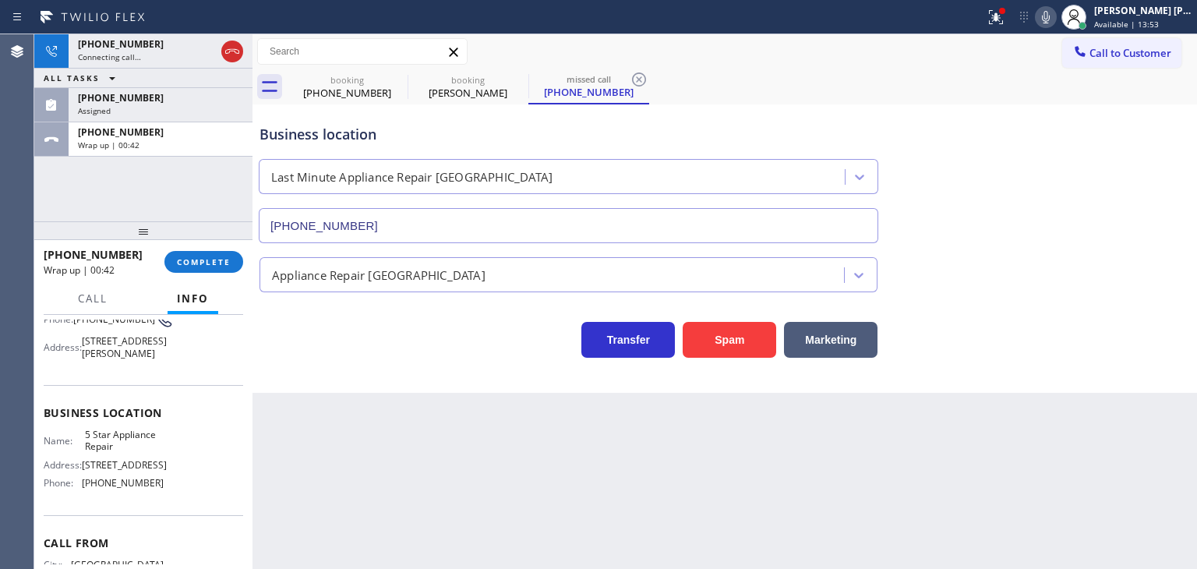
scroll to position [156, 0]
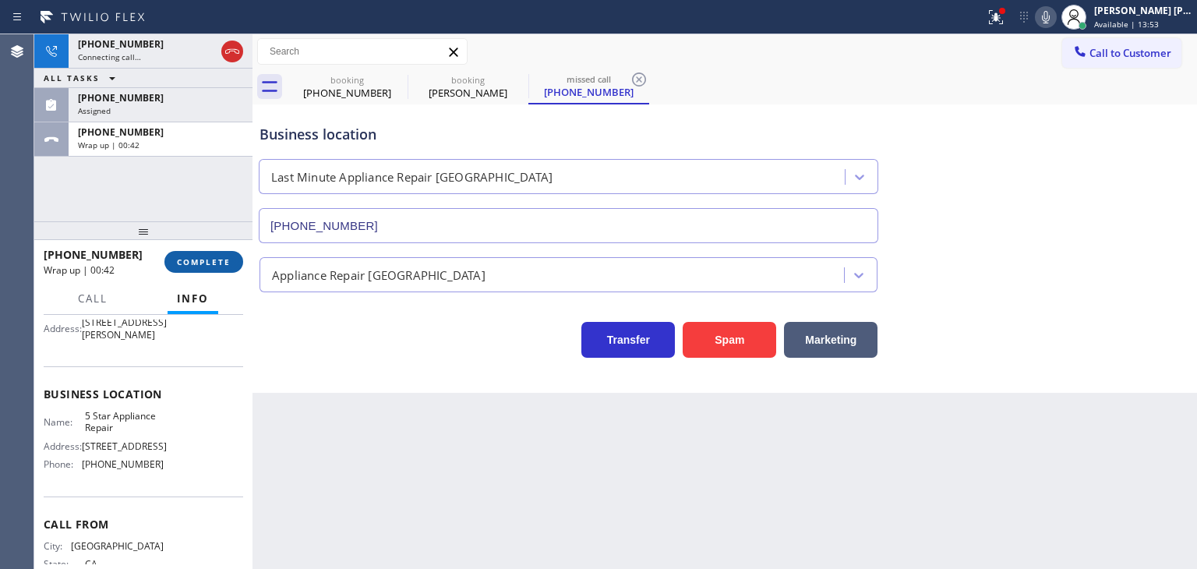
click at [198, 259] on span "COMPLETE" at bounding box center [204, 261] width 54 height 11
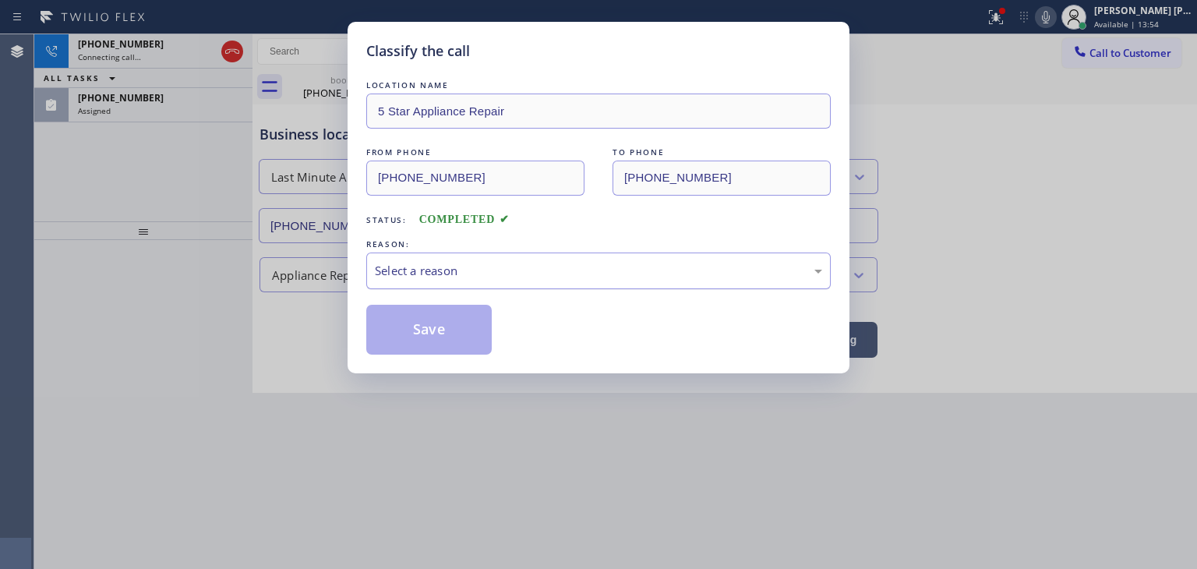
click at [443, 269] on div "Select a reason" at bounding box center [598, 271] width 447 height 18
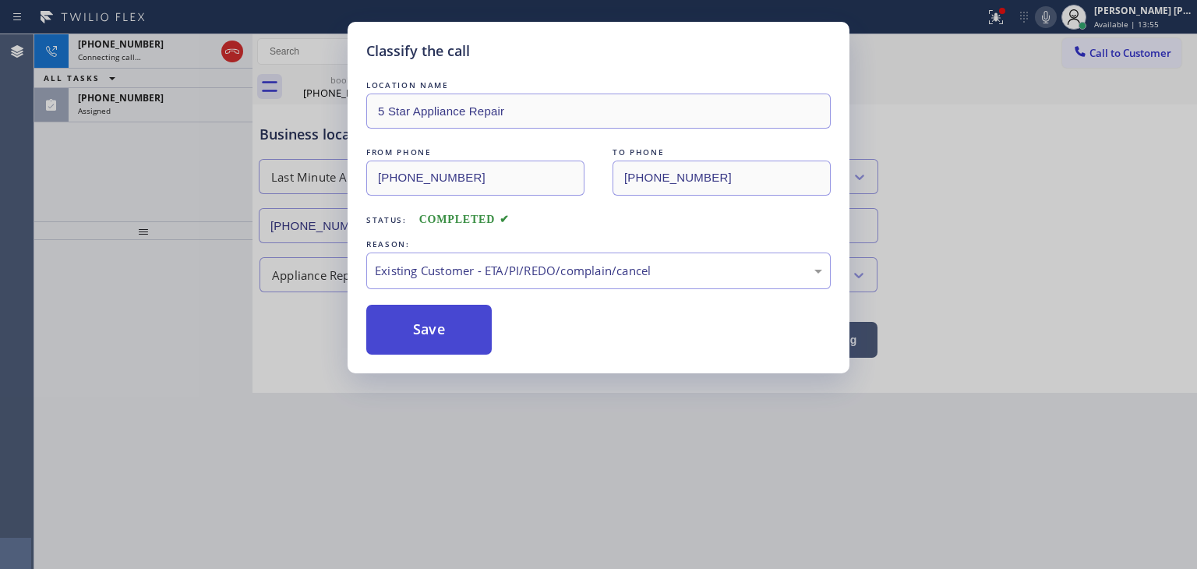
click at [439, 337] on button "Save" at bounding box center [428, 330] width 125 height 50
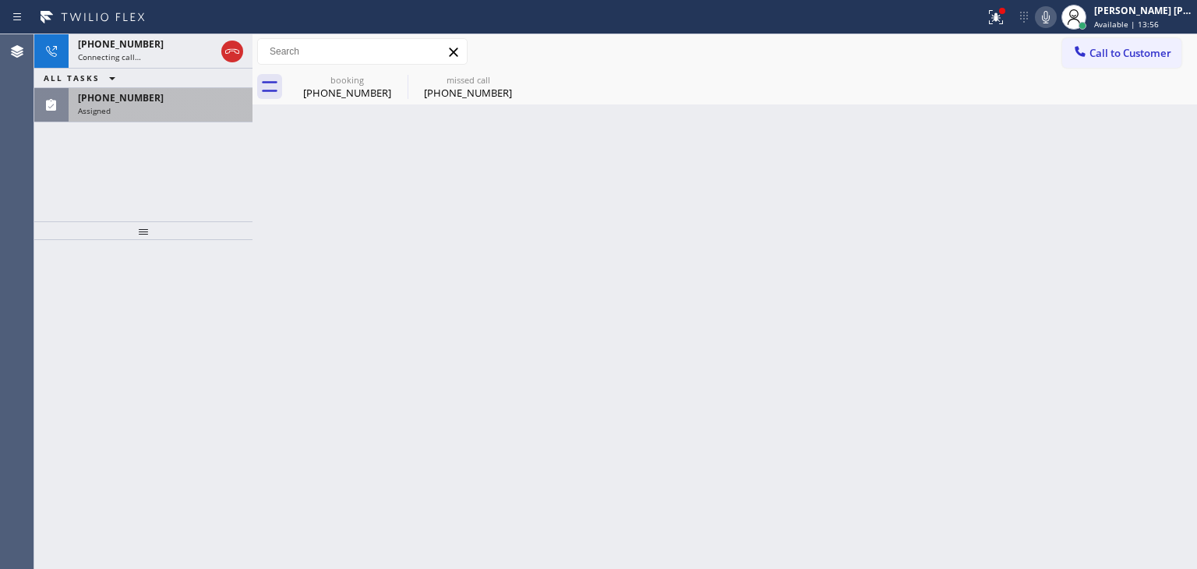
click at [187, 112] on div "Assigned" at bounding box center [160, 110] width 165 height 11
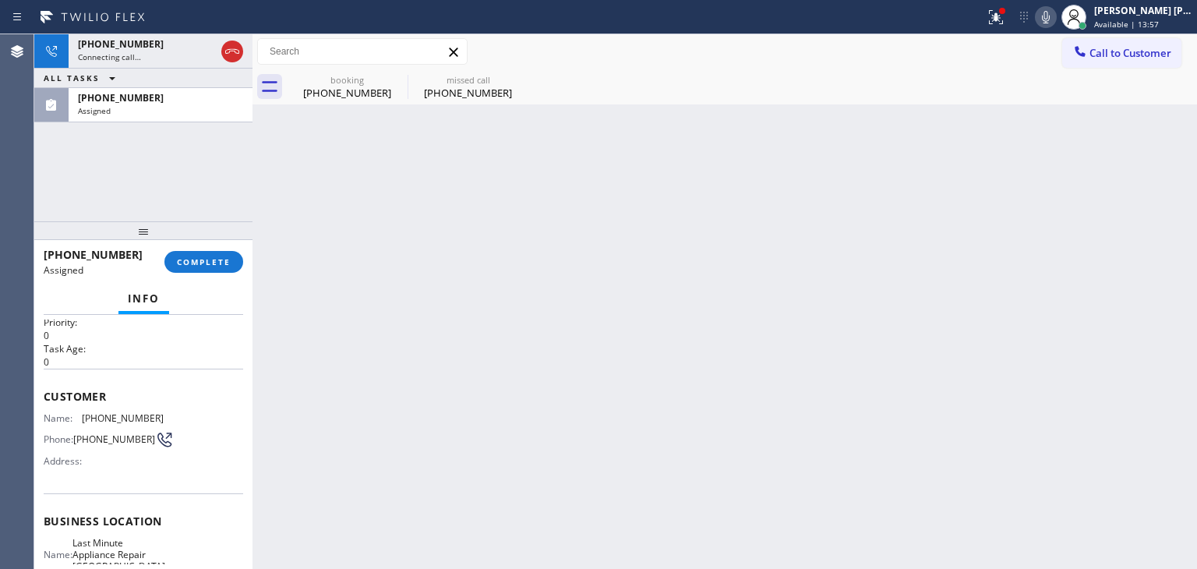
scroll to position [156, 0]
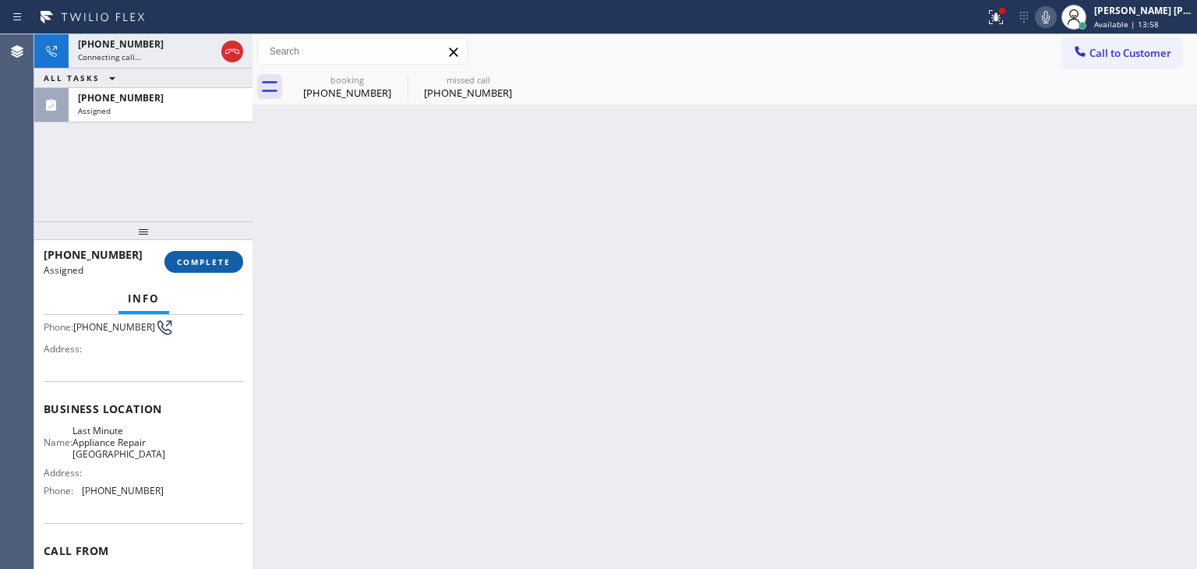
click at [207, 269] on button "COMPLETE" at bounding box center [203, 262] width 79 height 22
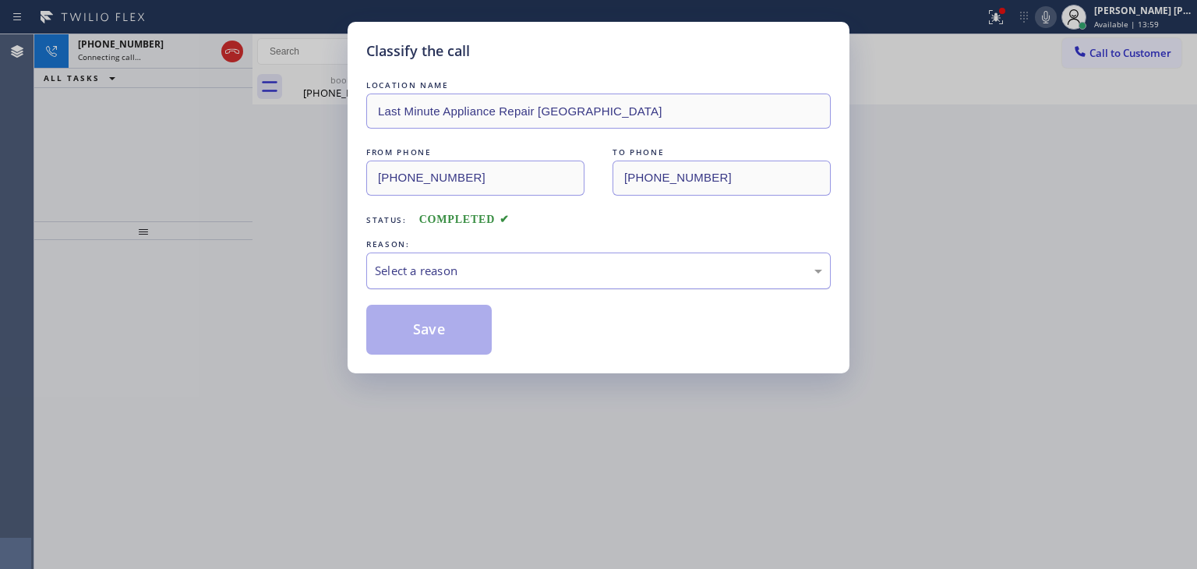
click at [428, 267] on div "Select a reason" at bounding box center [598, 271] width 447 height 18
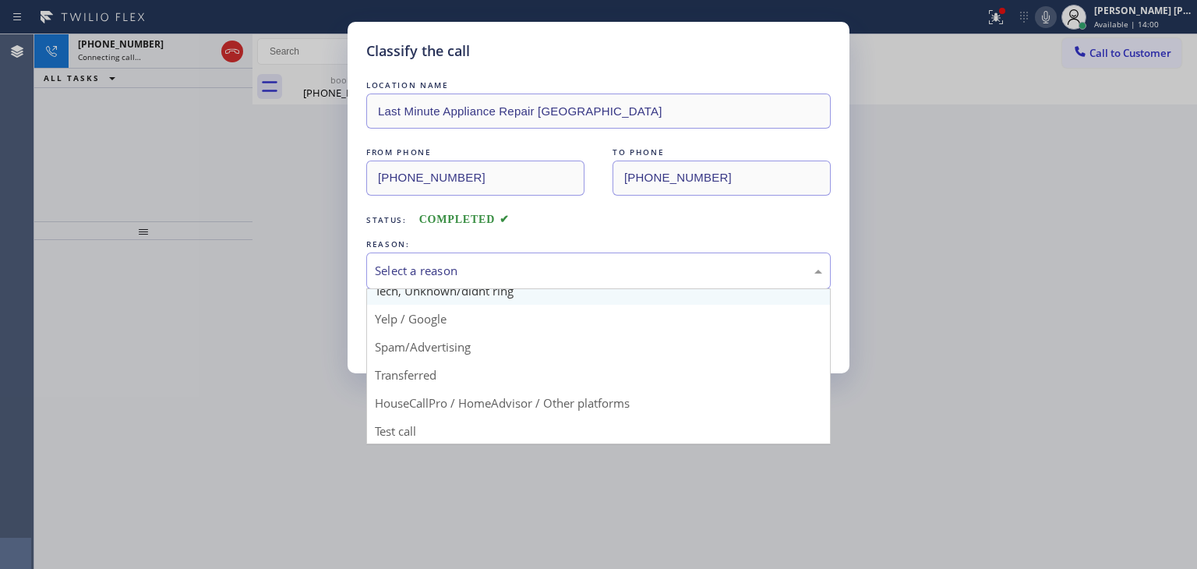
scroll to position [97, 0]
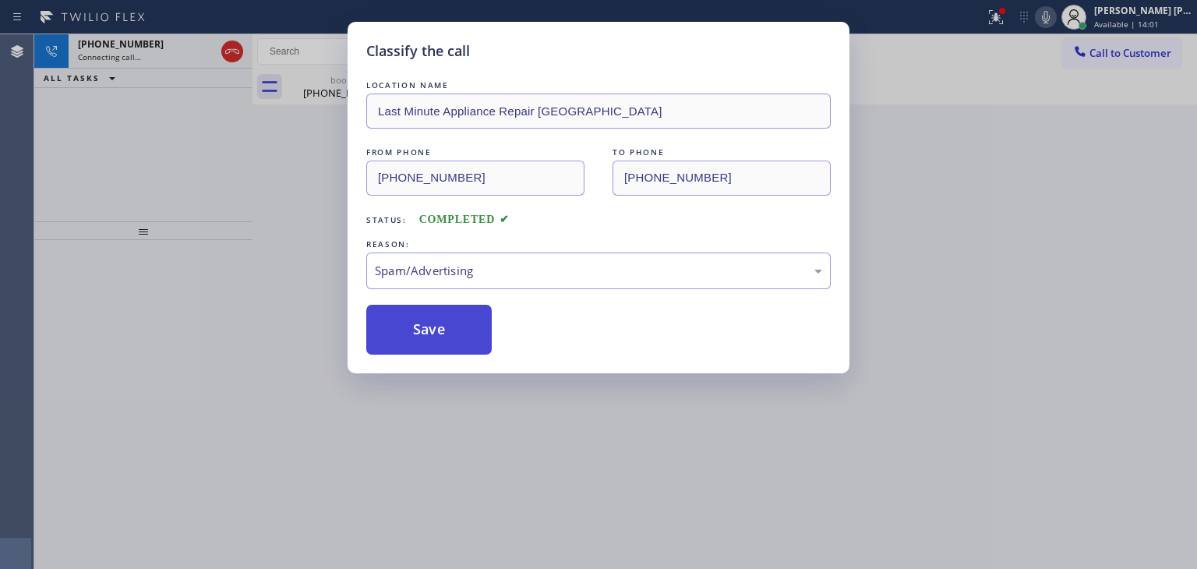
click at [435, 331] on button "Save" at bounding box center [428, 330] width 125 height 50
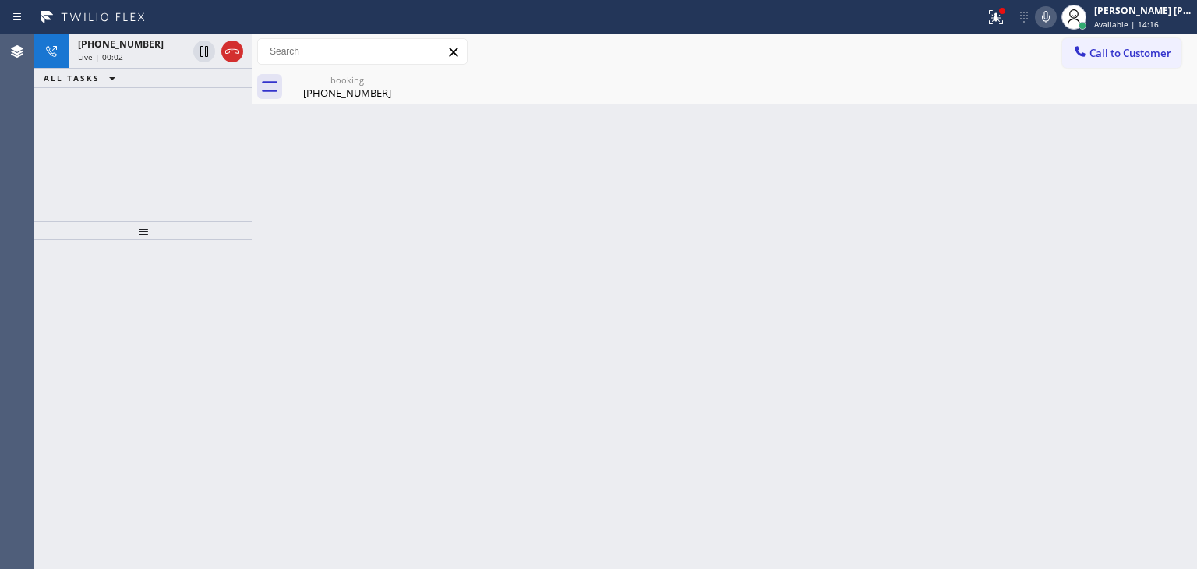
drag, startPoint x: 150, startPoint y: 61, endPoint x: 159, endPoint y: 89, distance: 29.6
click at [150, 61] on div "+16503659797 Live | 00:02" at bounding box center [130, 51] width 122 height 34
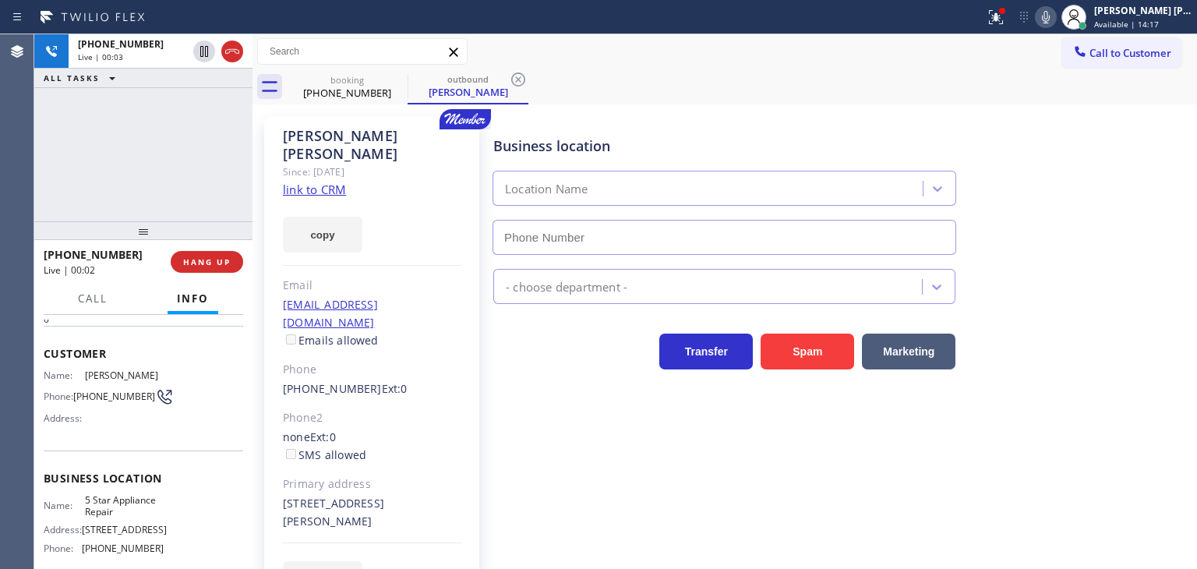
scroll to position [78, 0]
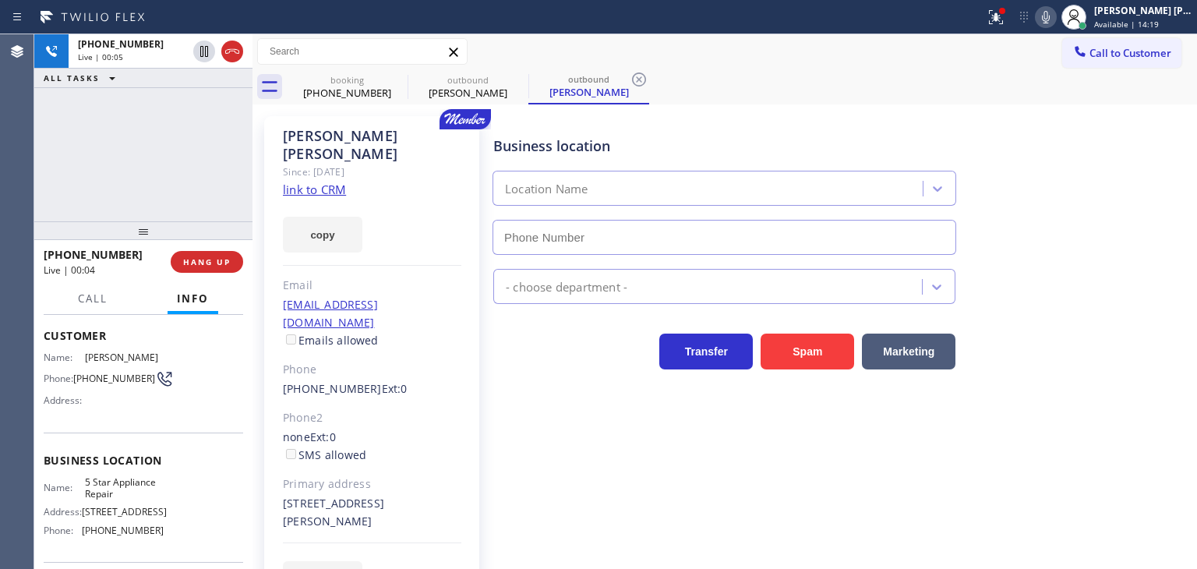
type input "(855) 731-4952"
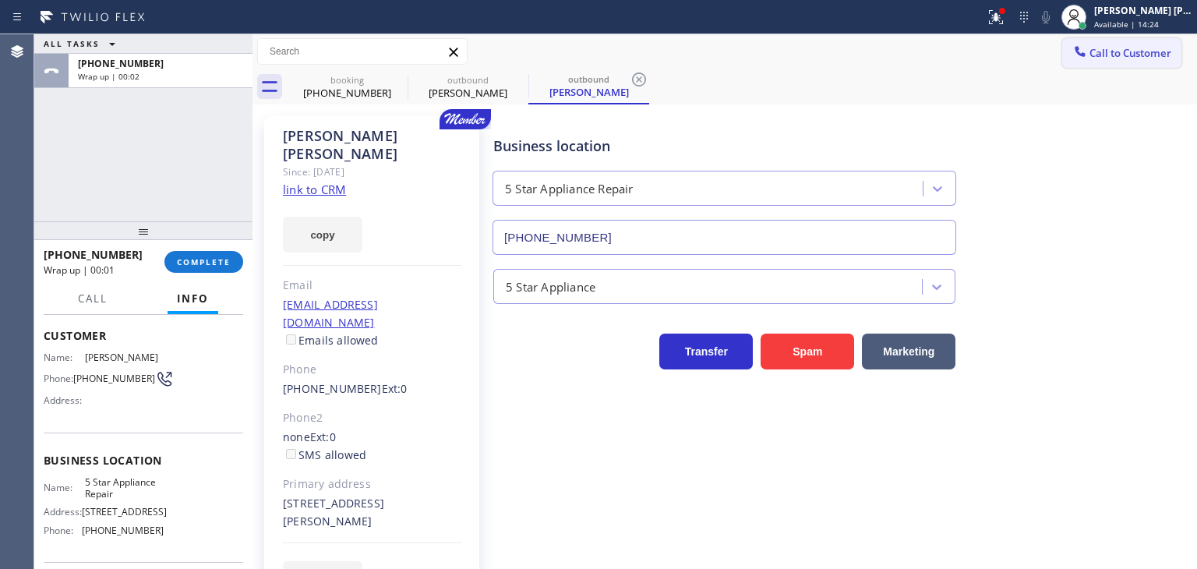
click at [1095, 51] on span "Call to Customer" at bounding box center [1131, 53] width 82 height 14
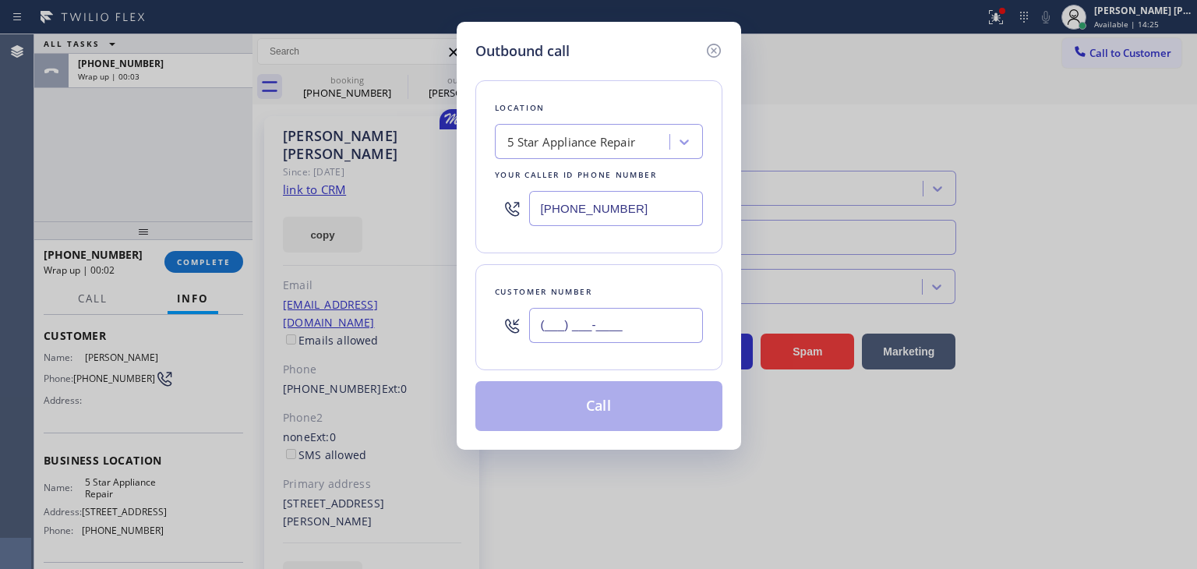
click at [620, 321] on input "(___) ___-____" at bounding box center [616, 325] width 174 height 35
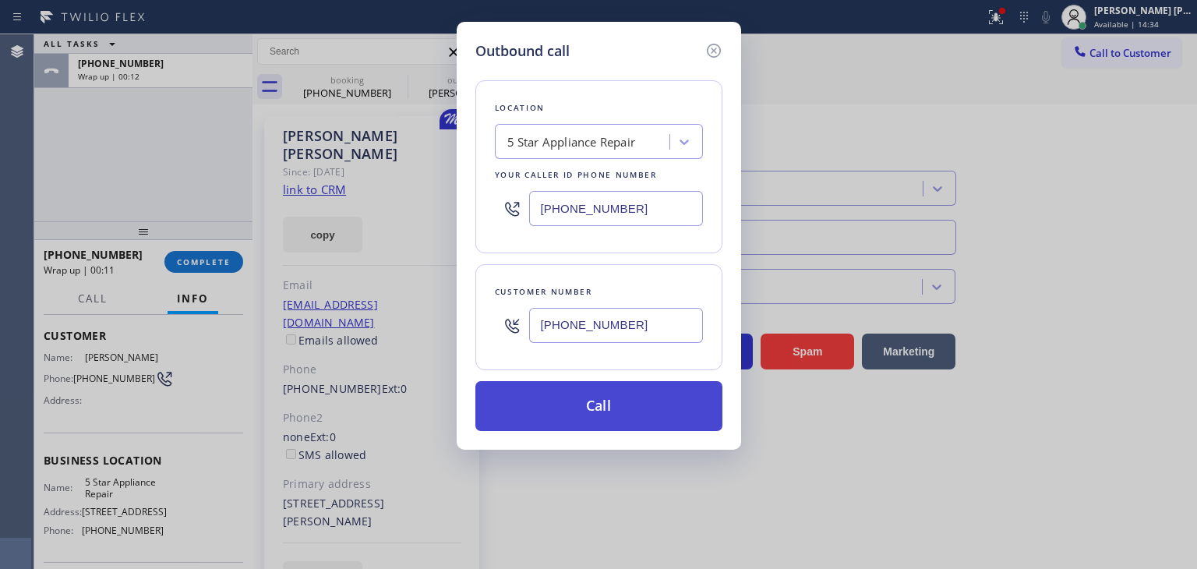
type input "(650) 365-9797"
click at [595, 405] on button "Call" at bounding box center [598, 406] width 247 height 50
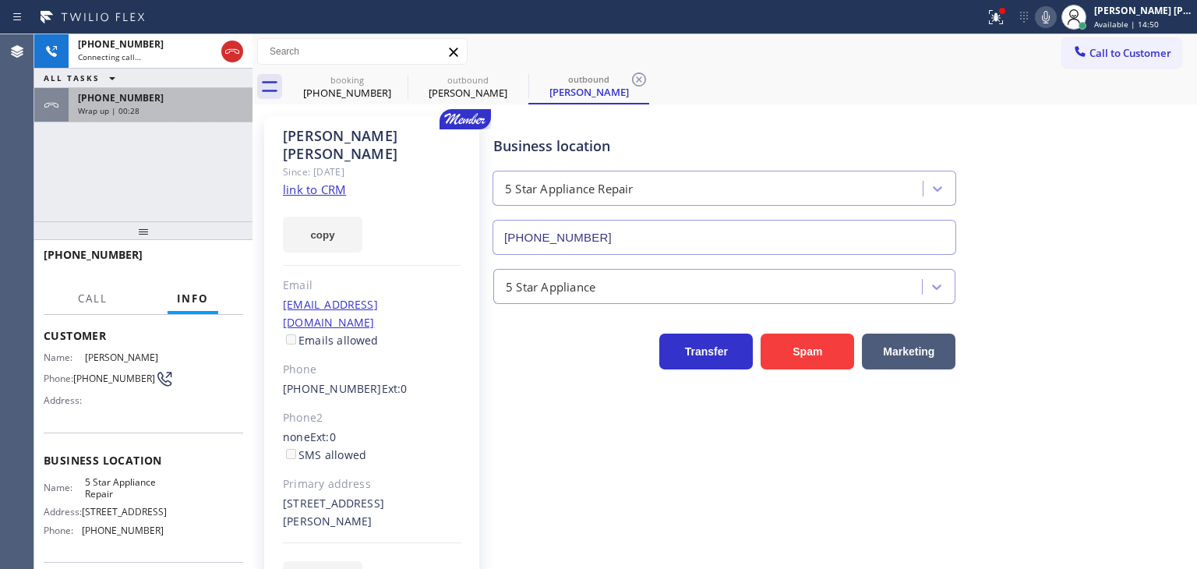
click at [140, 102] on span "+16503659797" at bounding box center [121, 97] width 86 height 13
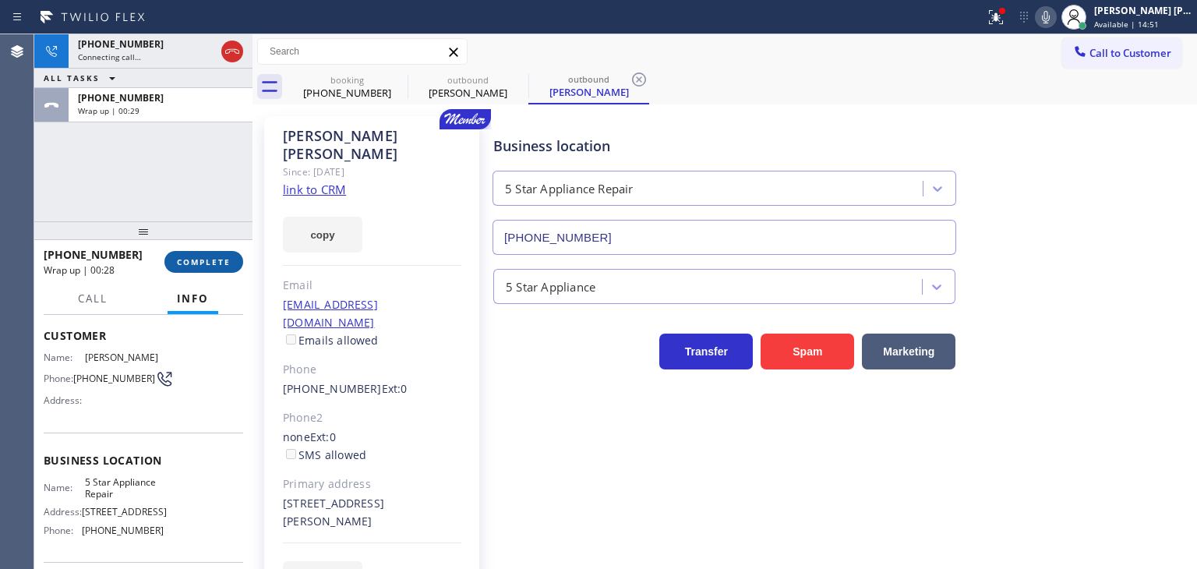
click at [216, 255] on button "COMPLETE" at bounding box center [203, 262] width 79 height 22
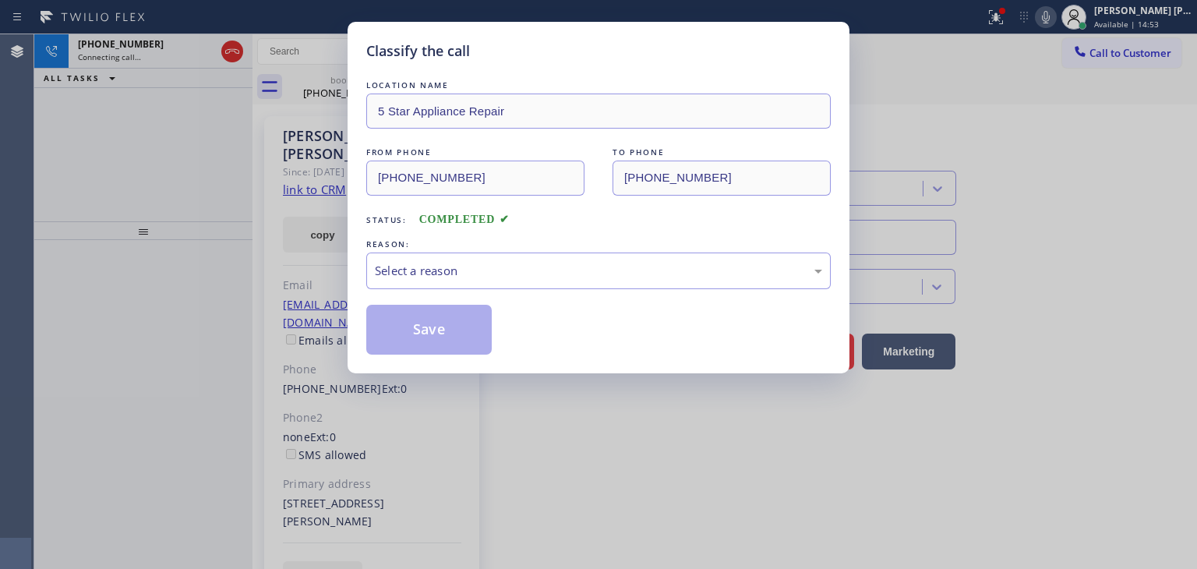
click at [165, 43] on div "Classify the call LOCATION NAME 5 Star Appliance Repair FROM PHONE (855) 731-49…" at bounding box center [598, 284] width 1197 height 569
click at [507, 274] on div "Select a reason" at bounding box center [598, 271] width 447 height 18
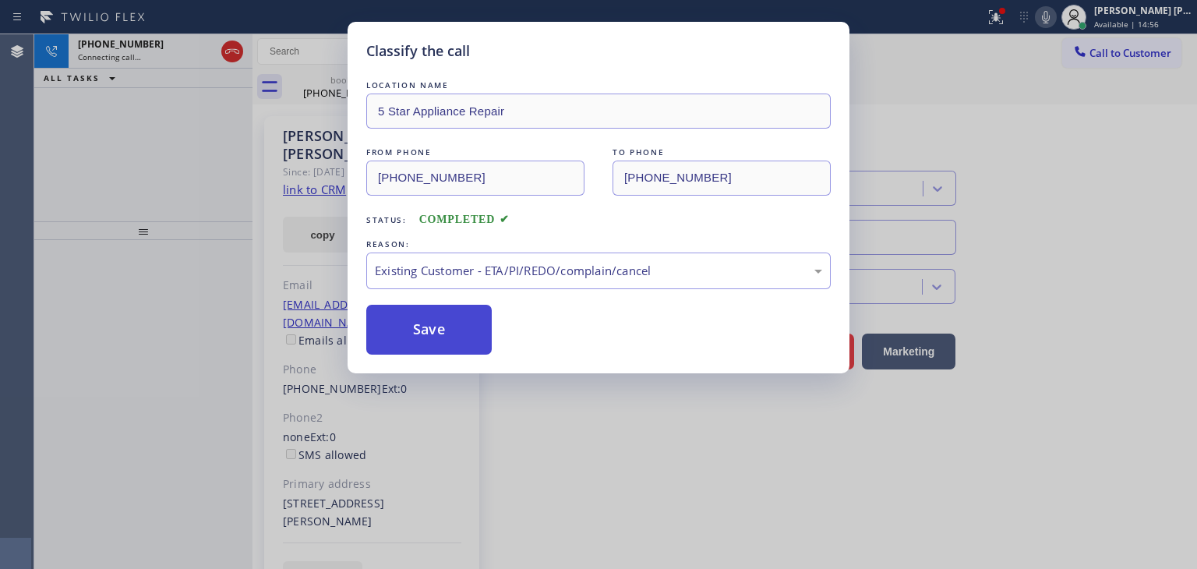
click at [424, 328] on button "Save" at bounding box center [428, 330] width 125 height 50
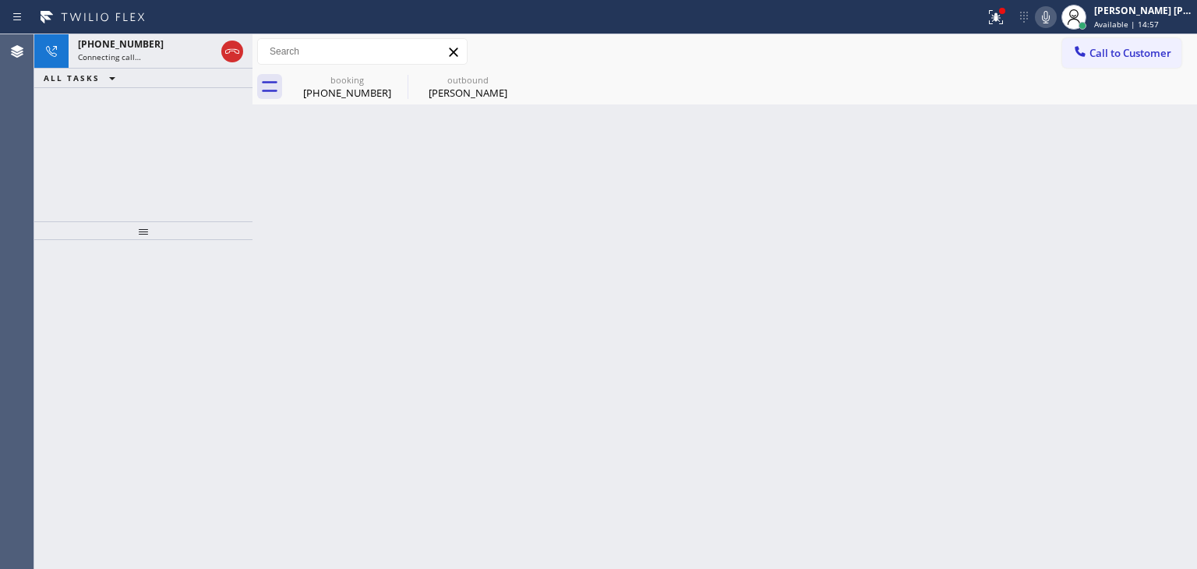
click at [151, 56] on div "Connecting call…" at bounding box center [146, 56] width 137 height 11
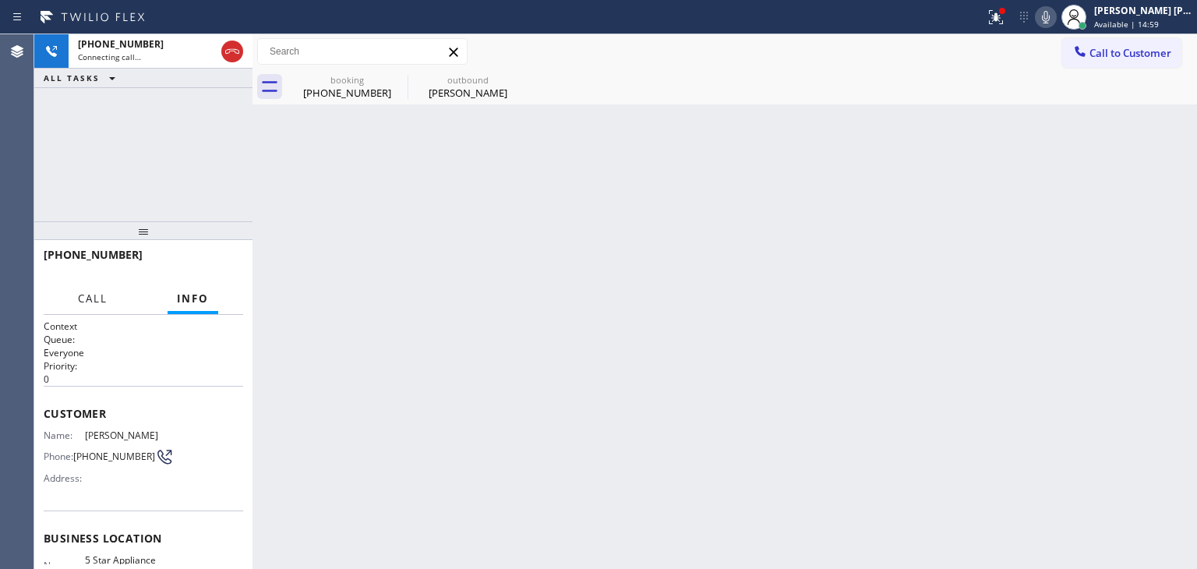
click at [94, 301] on span "Call" at bounding box center [93, 298] width 30 height 14
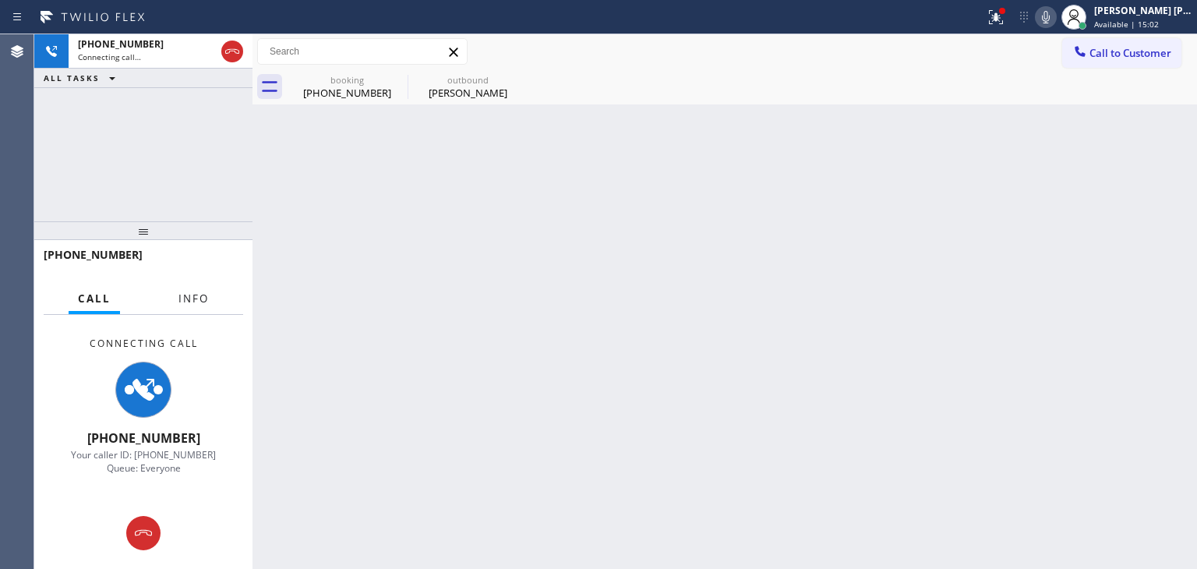
click at [205, 306] on button "Info" at bounding box center [193, 299] width 49 height 30
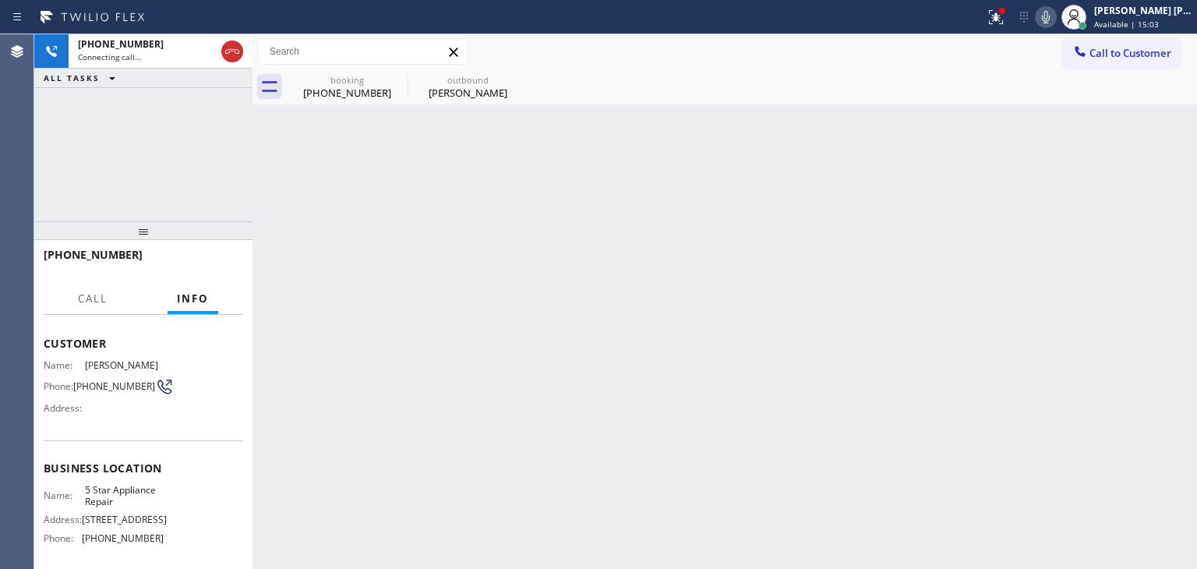
scroll to position [196, 0]
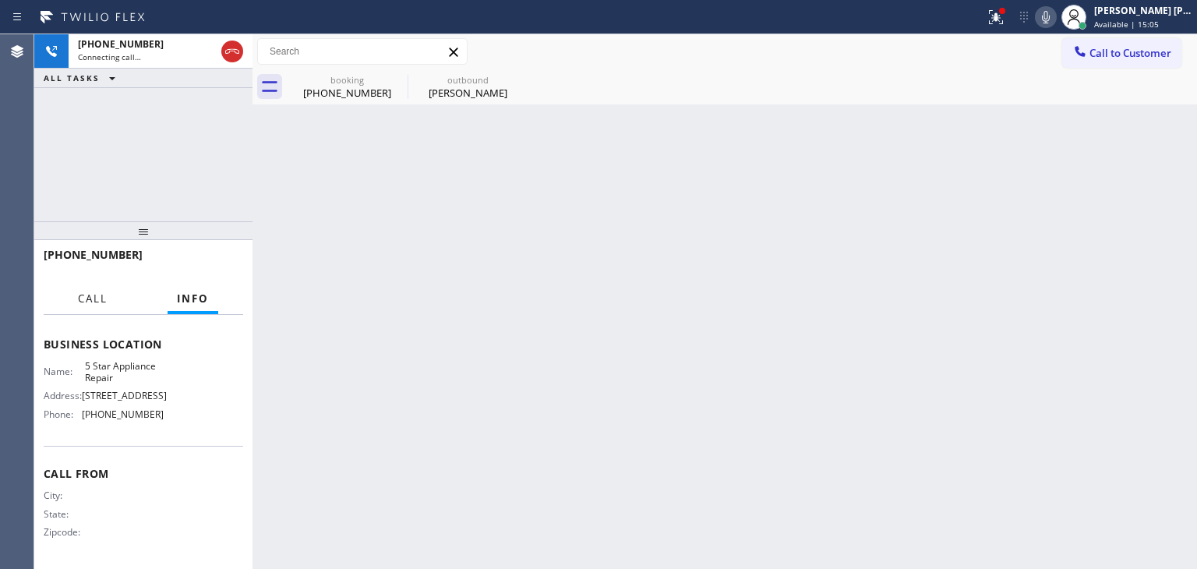
click at [90, 301] on span "Call" at bounding box center [93, 298] width 30 height 14
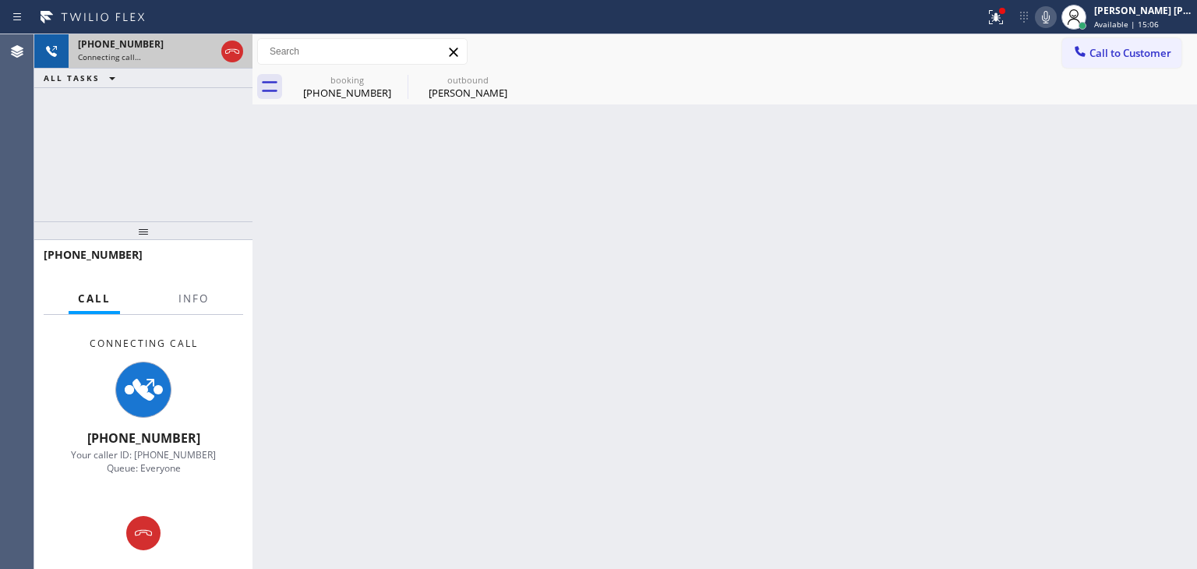
click at [116, 43] on span "+16503659797" at bounding box center [121, 43] width 86 height 13
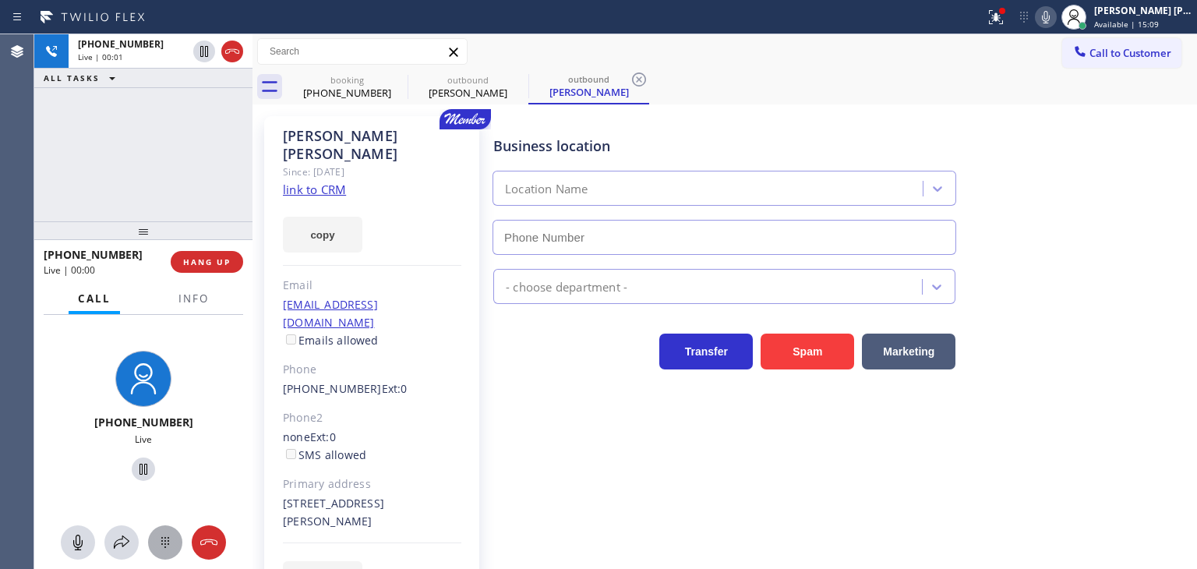
type input "(855) 731-4952"
click at [164, 550] on icon at bounding box center [165, 542] width 19 height 19
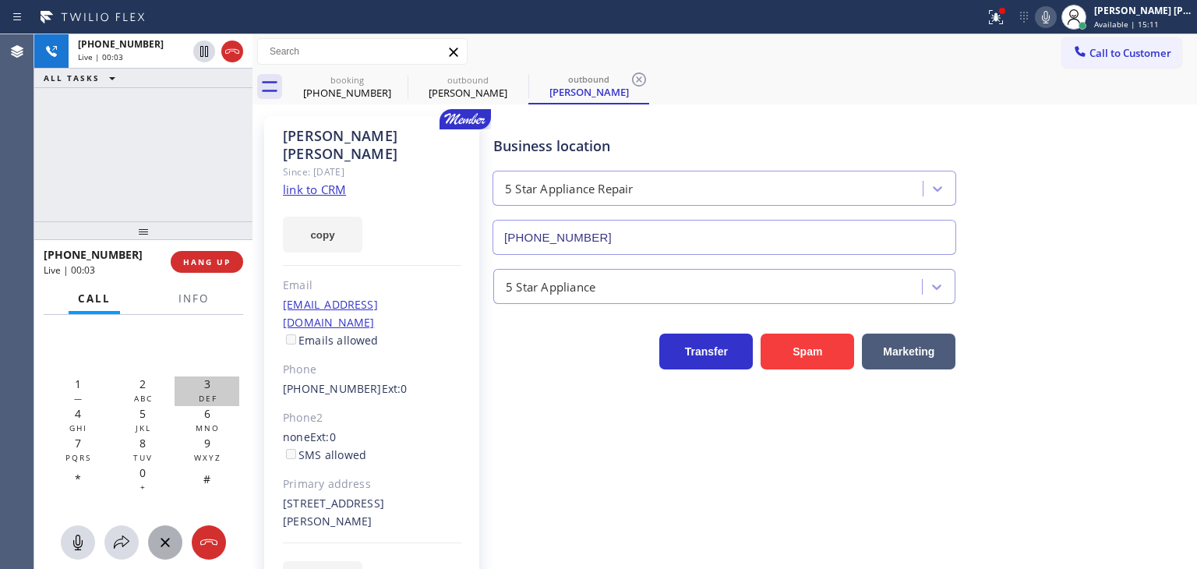
click at [200, 383] on div "3 DEF" at bounding box center [207, 391] width 65 height 30
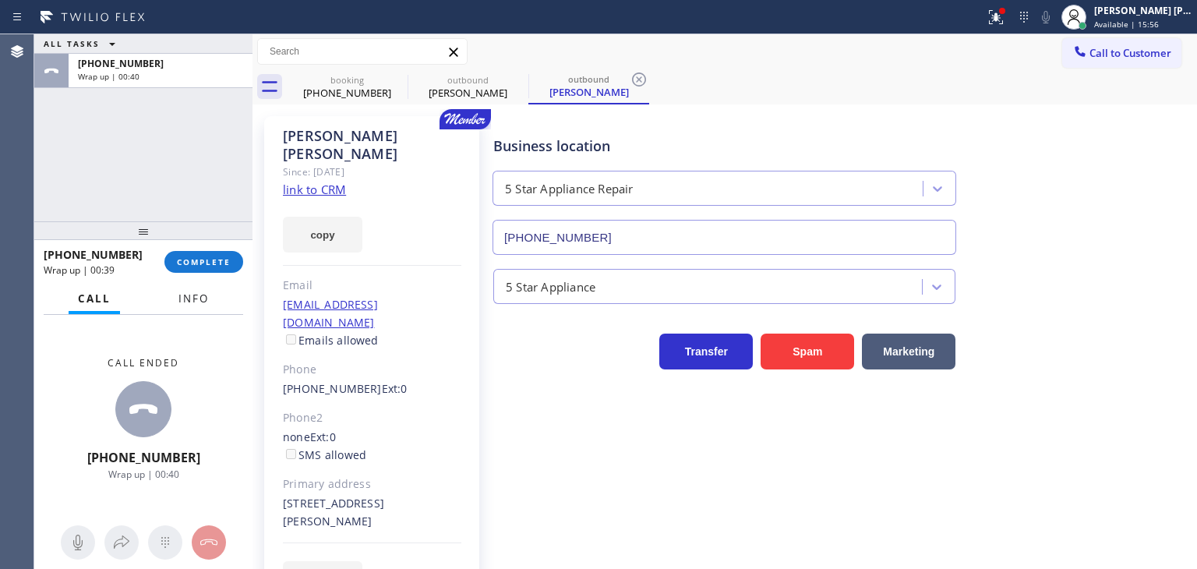
click at [200, 304] on span "Info" at bounding box center [193, 298] width 30 height 14
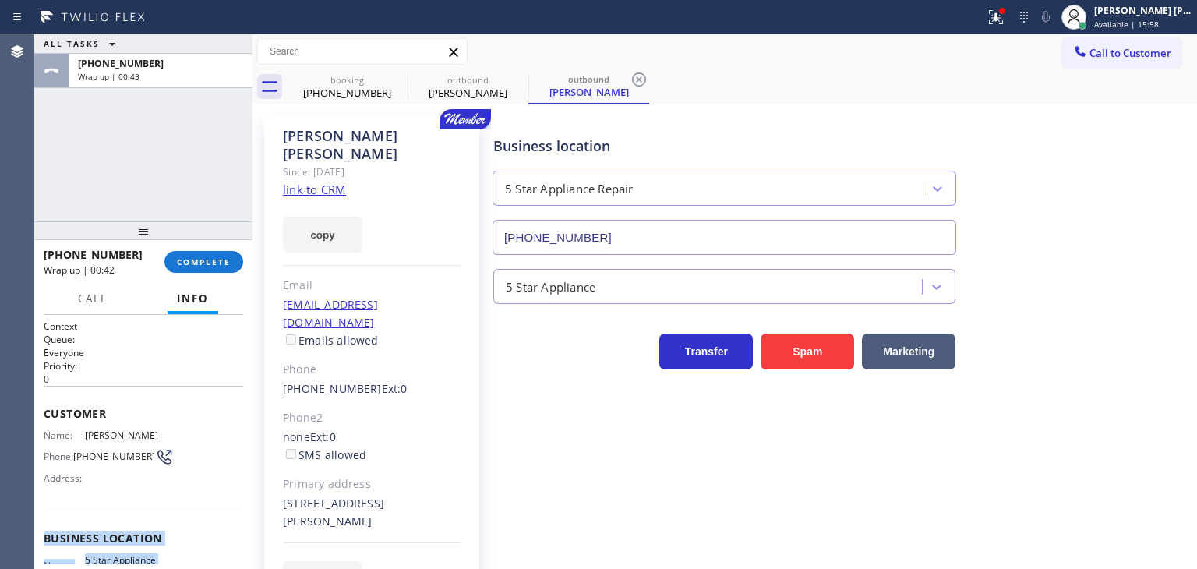
scroll to position [0, 0]
drag, startPoint x: 159, startPoint y: 500, endPoint x: 37, endPoint y: 425, distance: 142.8
click at [37, 425] on div "Context Queue: Everyone Priority: 0 Customer Name: Rick Boitano Phone: (650) 36…" at bounding box center [143, 442] width 218 height 254
copy div "Name: Rick Boitano Phone: (650) 365-9797 Address: Business location Name: 5 Sta…"
click at [201, 268] on button "COMPLETE" at bounding box center [203, 262] width 79 height 22
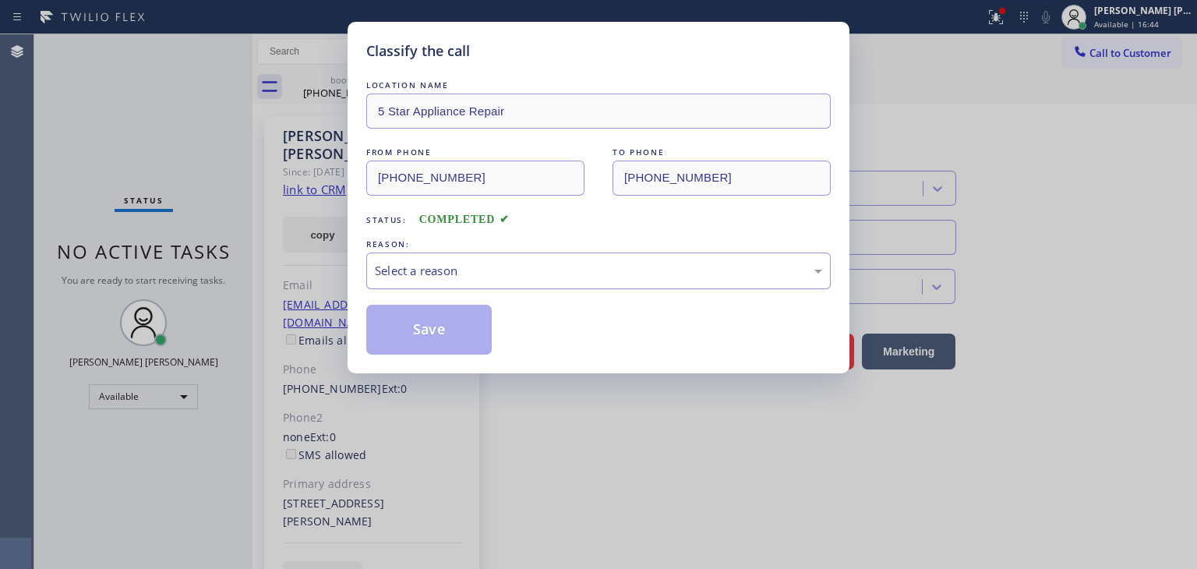
click at [411, 278] on div "Select a reason" at bounding box center [598, 271] width 447 height 18
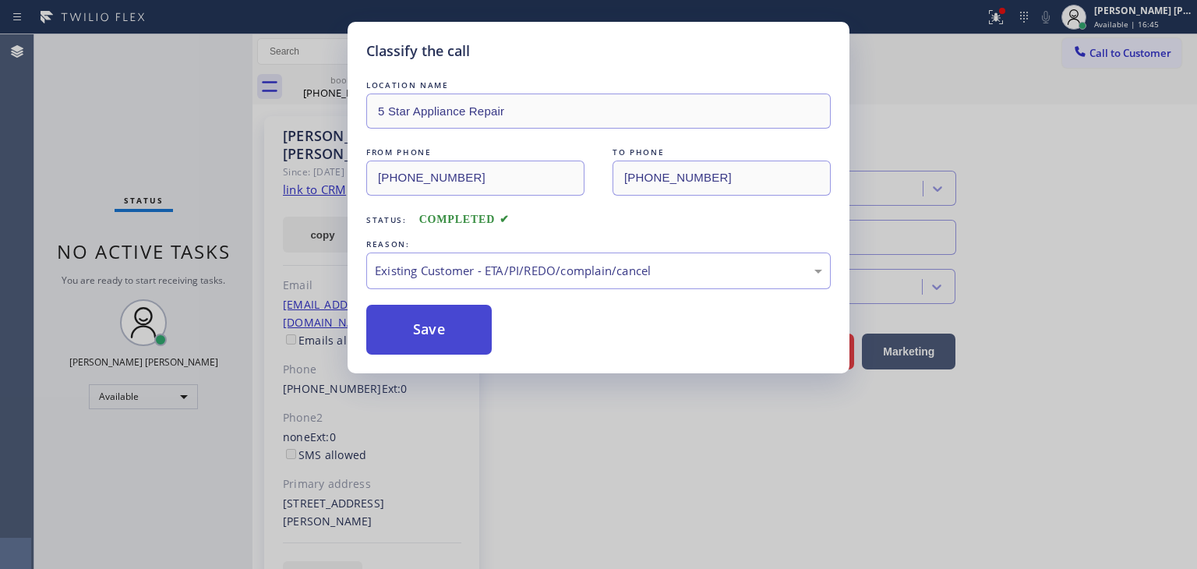
click at [440, 325] on button "Save" at bounding box center [428, 330] width 125 height 50
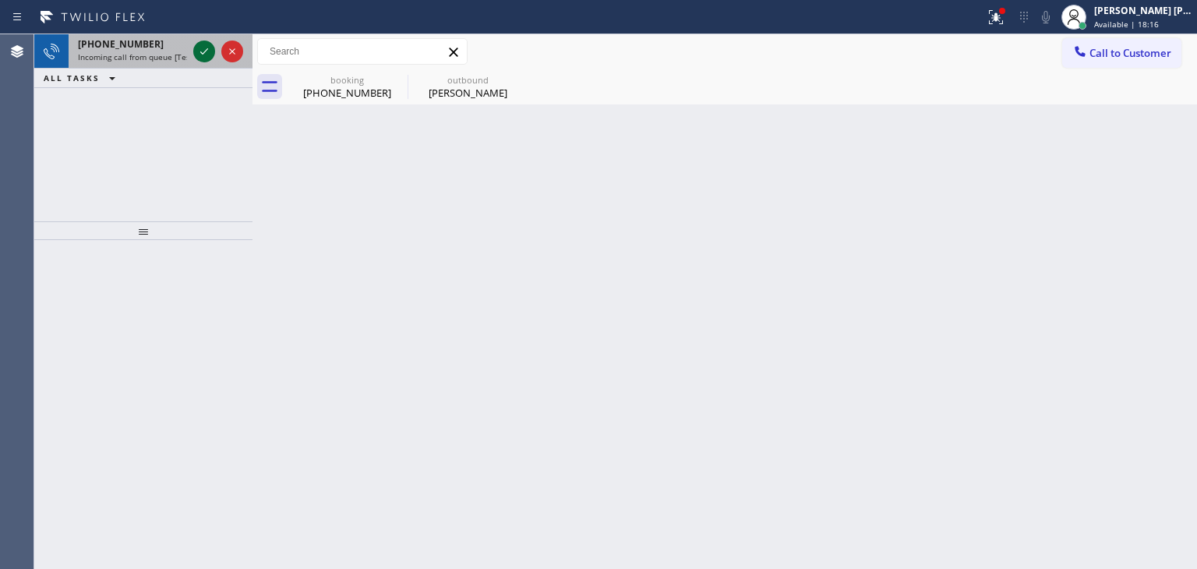
click at [202, 44] on icon at bounding box center [204, 51] width 19 height 19
click at [206, 58] on icon at bounding box center [204, 51] width 19 height 19
click at [196, 53] on icon at bounding box center [204, 51] width 19 height 19
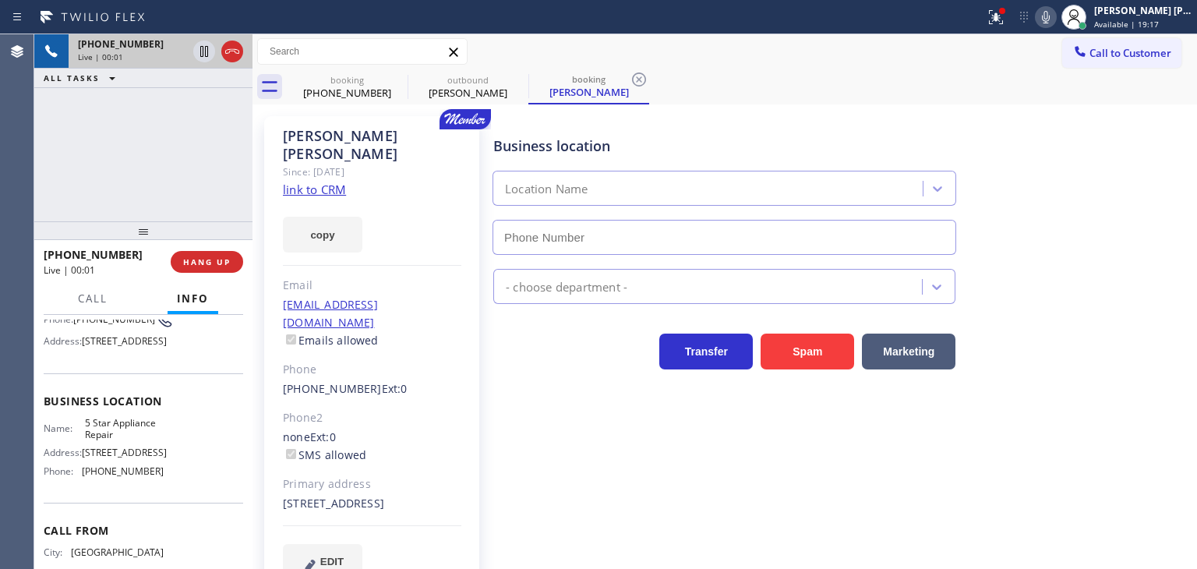
scroll to position [156, 0]
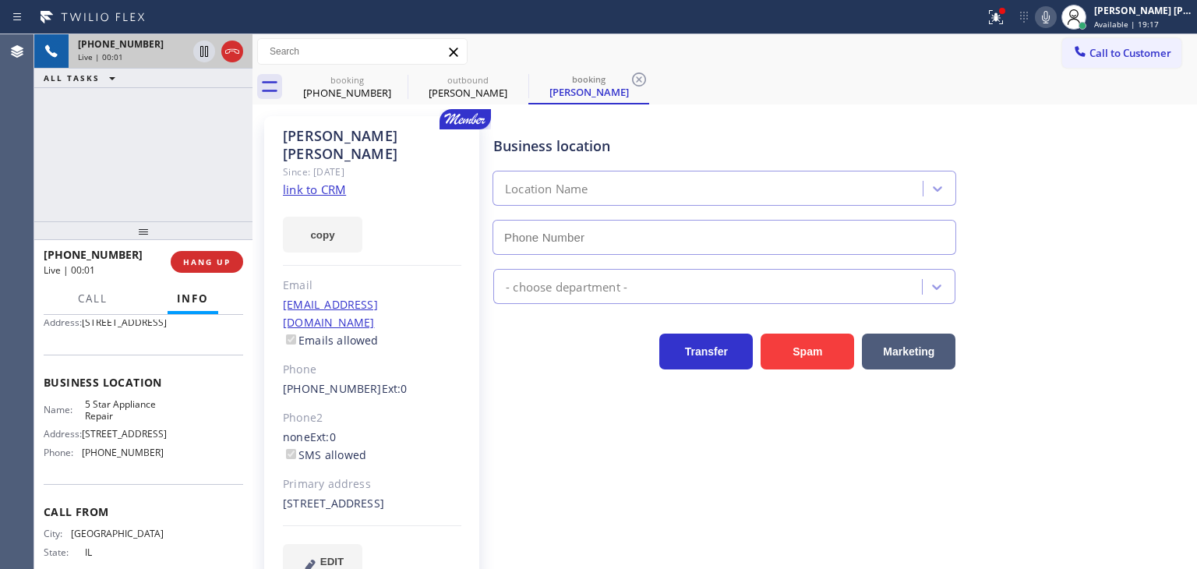
type input "(855) 731-4952"
click at [337, 182] on link "link to CRM" at bounding box center [314, 190] width 63 height 16
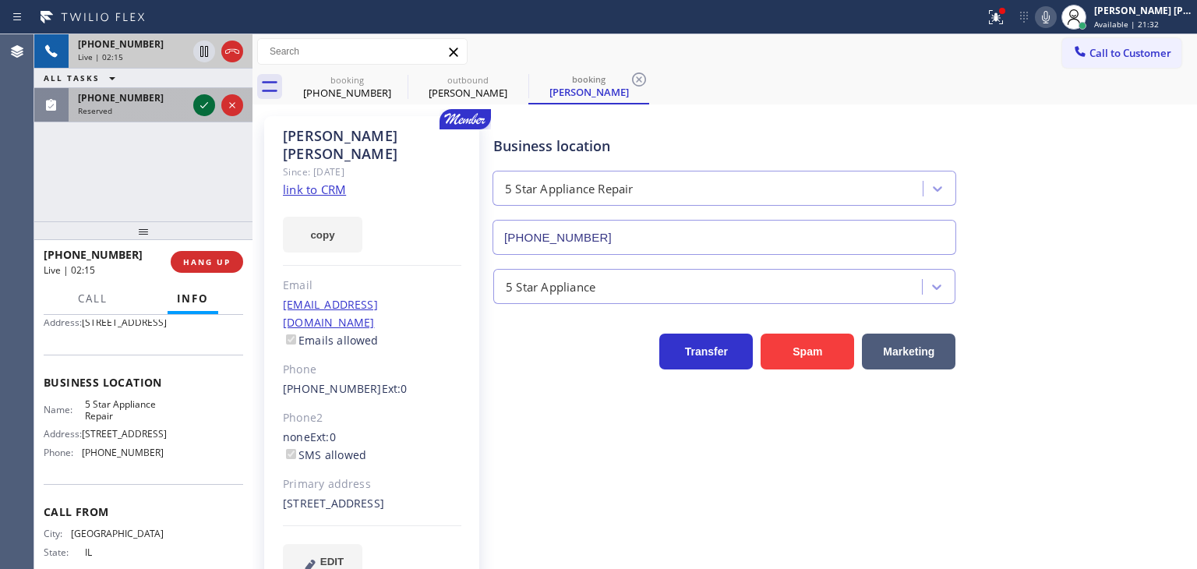
click at [203, 107] on icon at bounding box center [204, 105] width 8 height 6
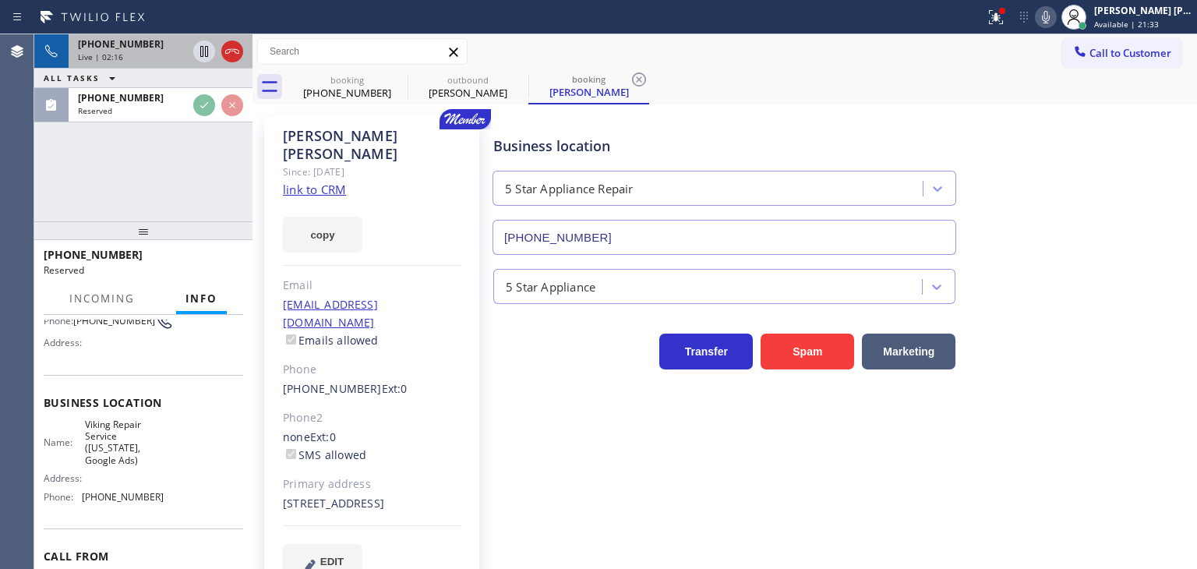
scroll to position [150, 0]
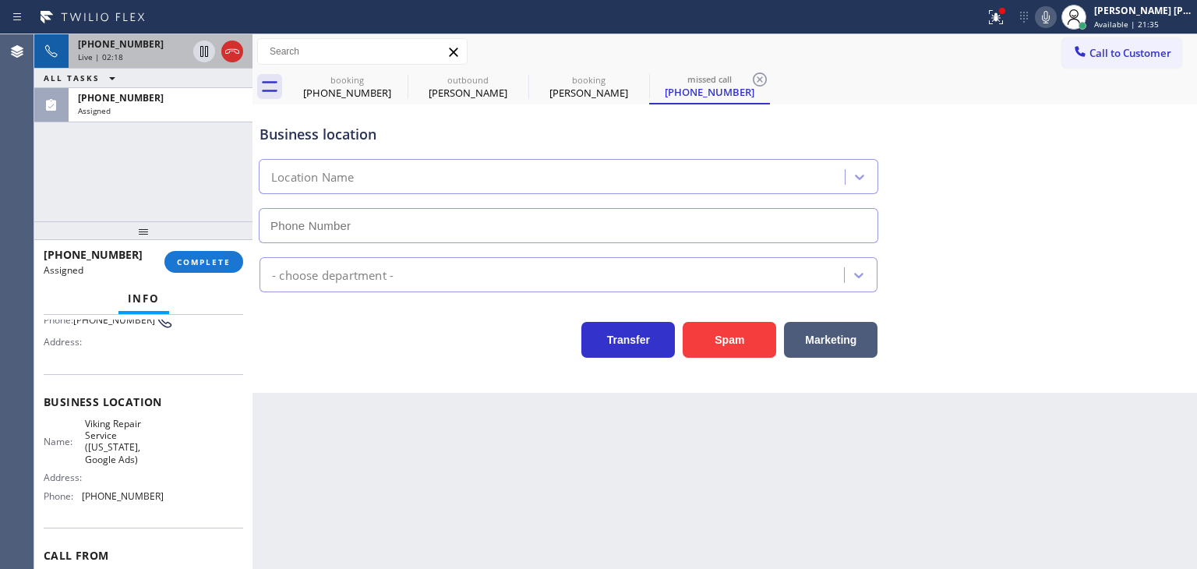
type input "(253) 263-1431"
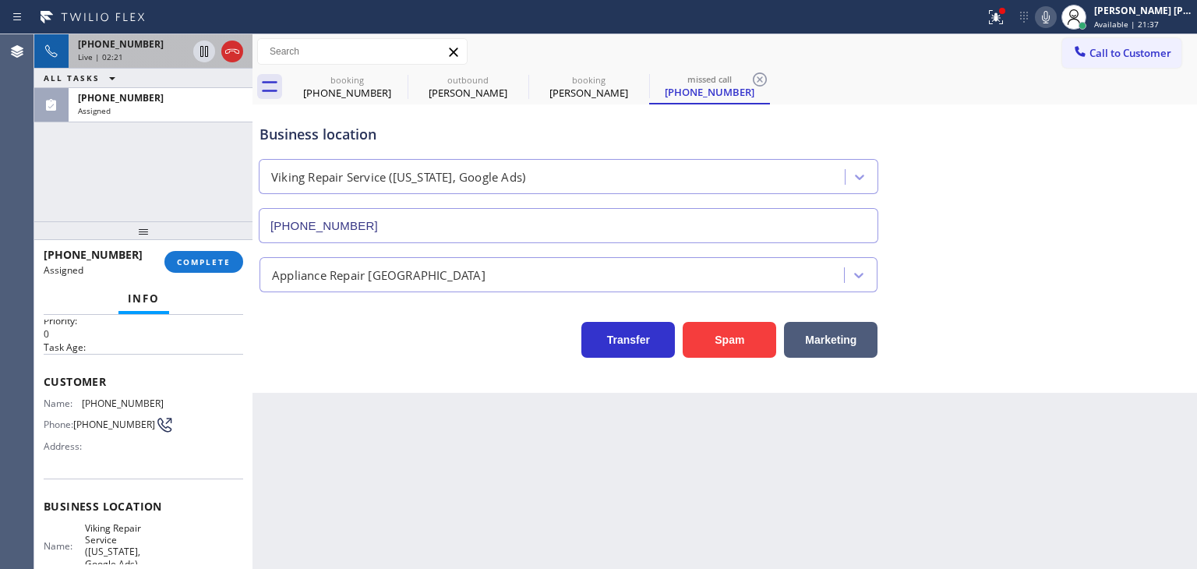
scroll to position [0, 0]
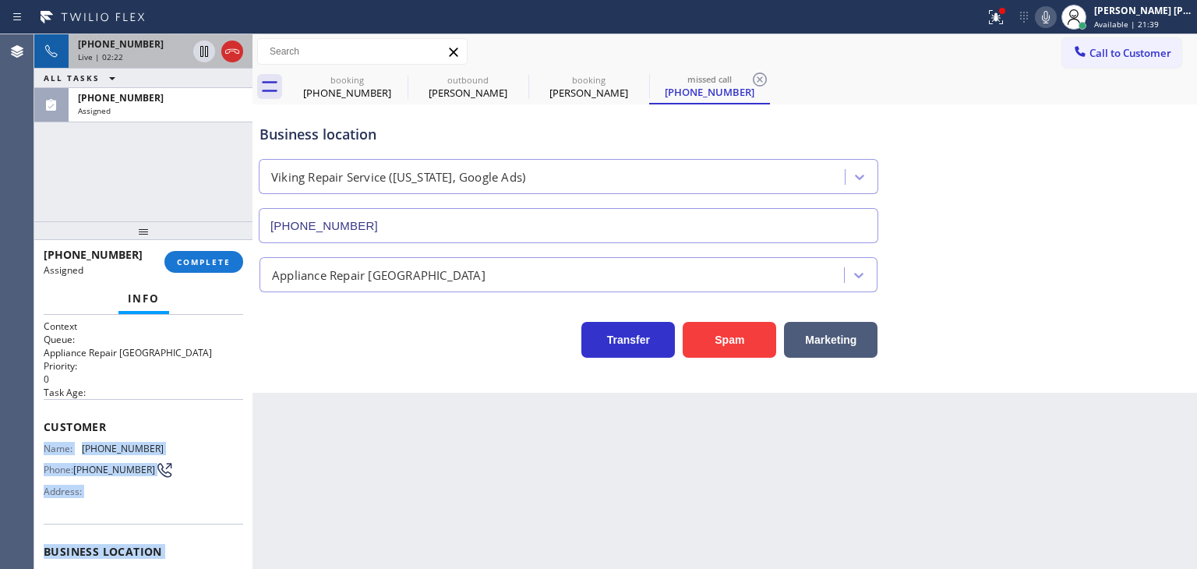
drag, startPoint x: 163, startPoint y: 512, endPoint x: 38, endPoint y: 447, distance: 140.8
click at [38, 447] on div "Context Queue: Appliance Repair High End Priority: 0 Task Age: Customer Name: (…" at bounding box center [143, 442] width 218 height 254
copy div "Name: (724) 699-5623 Phone: (724) 699-5623 Address: Business location Name: Vik…"
click at [212, 252] on button "COMPLETE" at bounding box center [203, 262] width 79 height 22
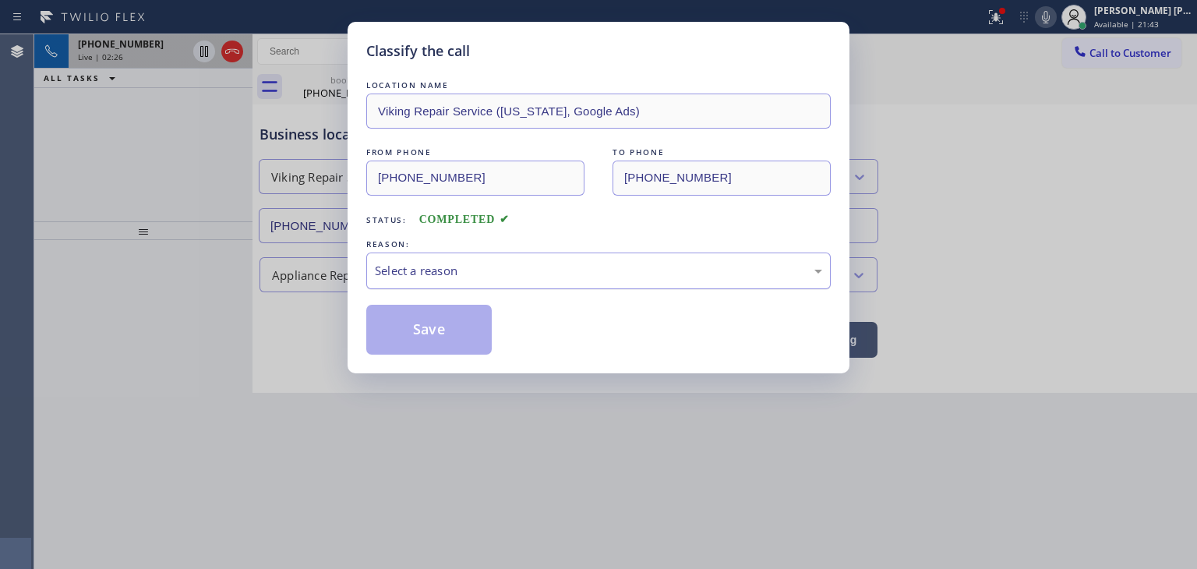
click at [506, 278] on div "Select a reason" at bounding box center [598, 271] width 447 height 18
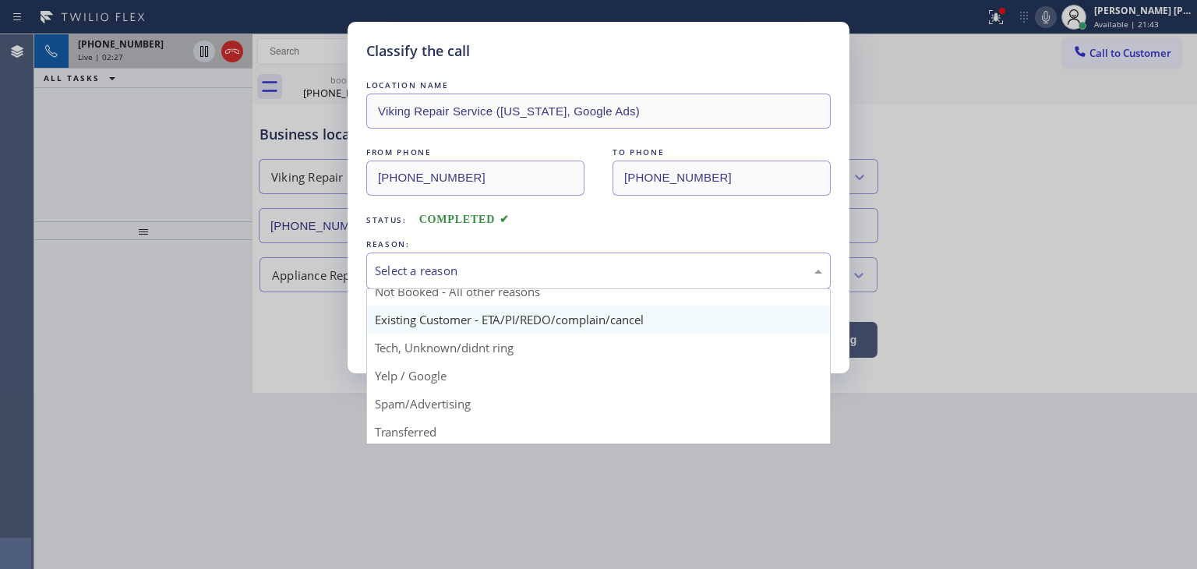
scroll to position [78, 0]
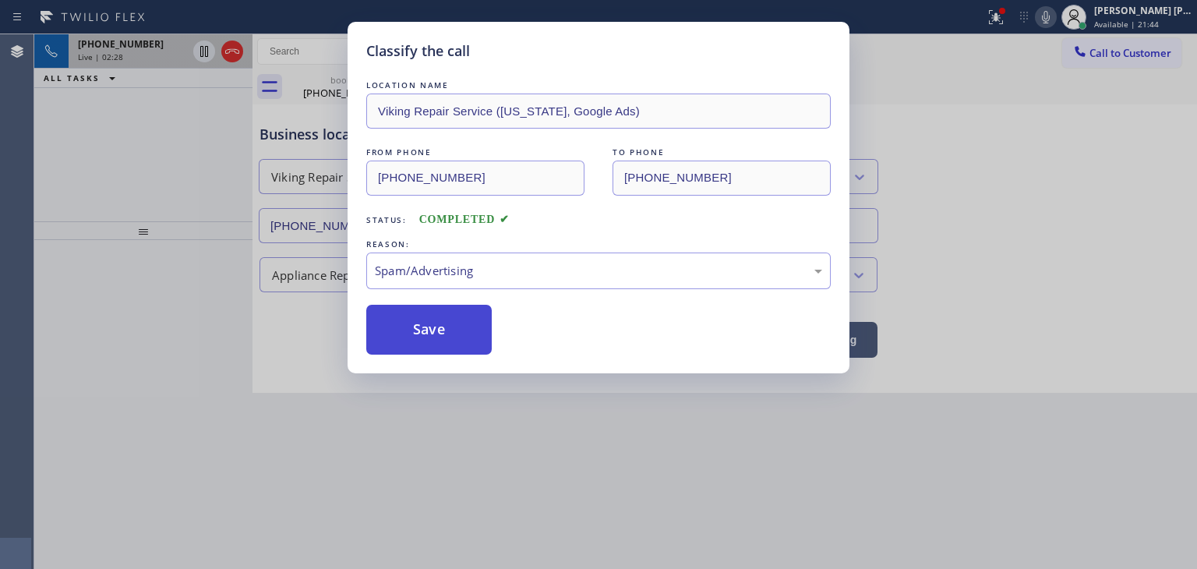
click at [437, 334] on button "Save" at bounding box center [428, 330] width 125 height 50
type input "(855) 731-4952"
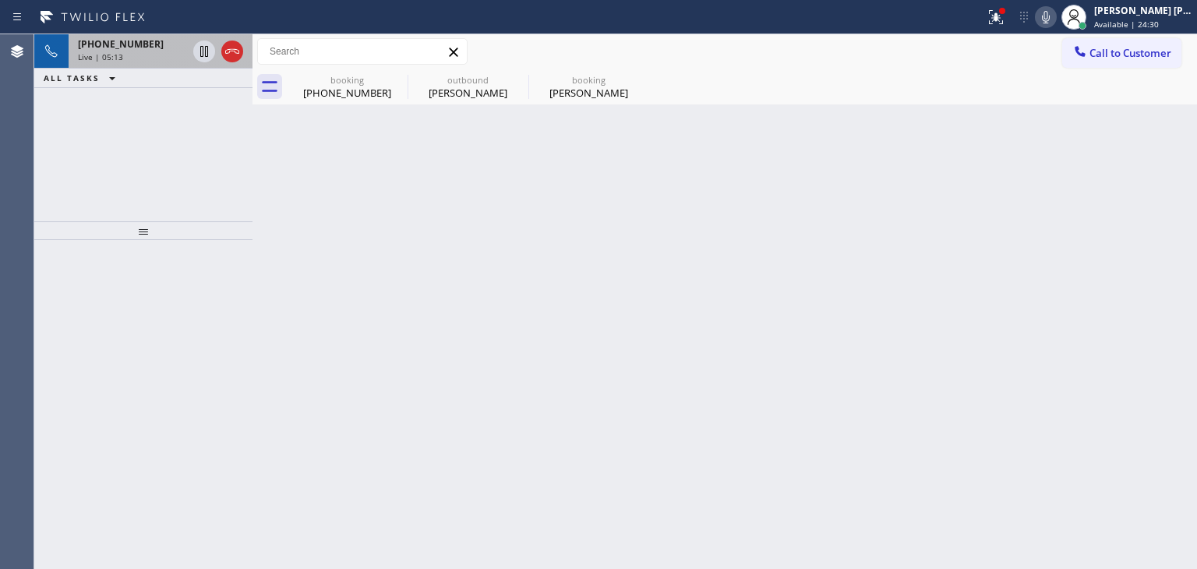
click at [1151, 136] on div "Back to Dashboard Change Sender ID Customers Technicians Select a contact Outbo…" at bounding box center [725, 301] width 945 height 535
click at [1055, 11] on icon at bounding box center [1046, 17] width 19 height 19
click at [1055, 16] on icon at bounding box center [1046, 17] width 19 height 19
click at [147, 55] on div "Live | 05:33" at bounding box center [132, 56] width 109 height 11
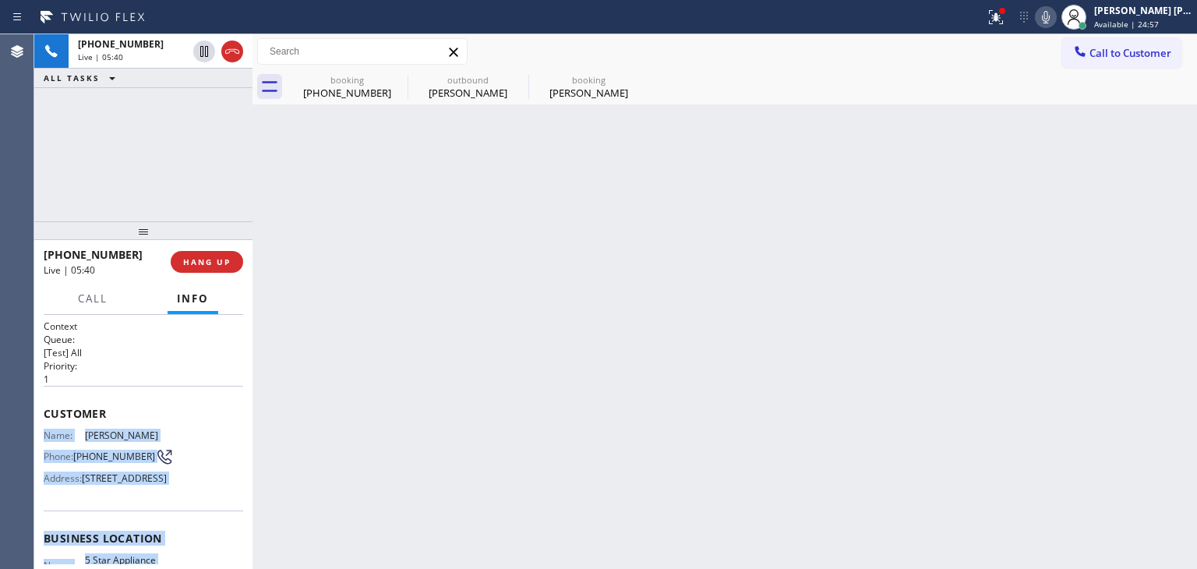
drag, startPoint x: 158, startPoint y: 493, endPoint x: 44, endPoint y: 428, distance: 132.0
click at [44, 428] on div "Context Queue: [Test] All Priority: 1 Customer Name: Lynne Ingalls Phone: (312)…" at bounding box center [144, 539] width 200 height 439
copy div "Name: Lynne Ingalls Phone: (312) 485-3391 Address: 949 W Madison St APT 608, Ch…"
click at [205, 98] on icon at bounding box center [204, 105] width 19 height 19
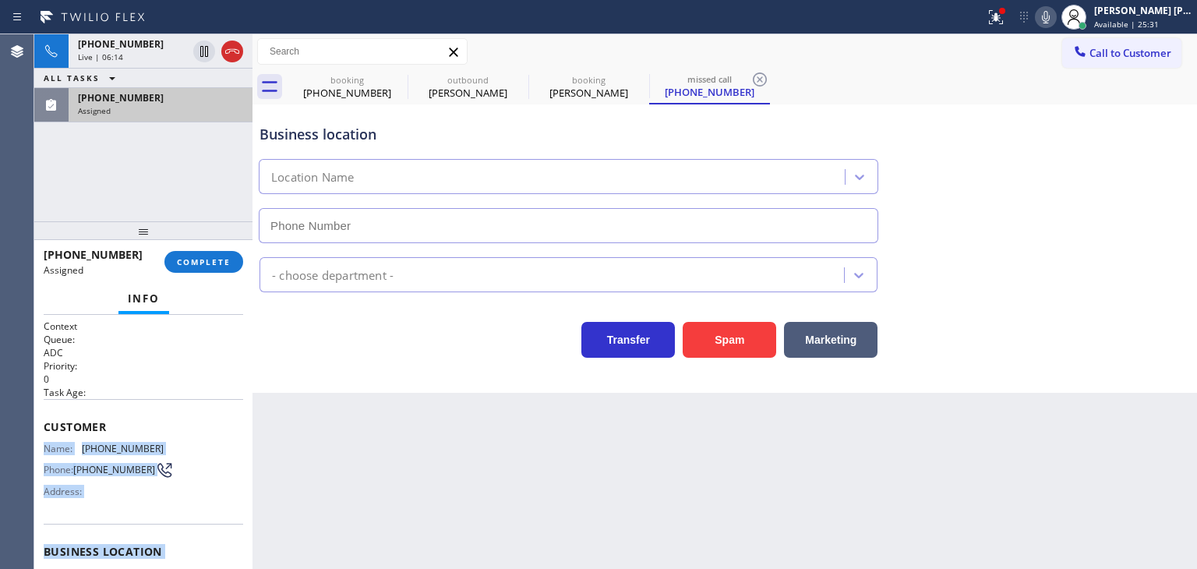
type input "(626) 548-3326"
click at [114, 114] on div "Assigned" at bounding box center [160, 110] width 165 height 11
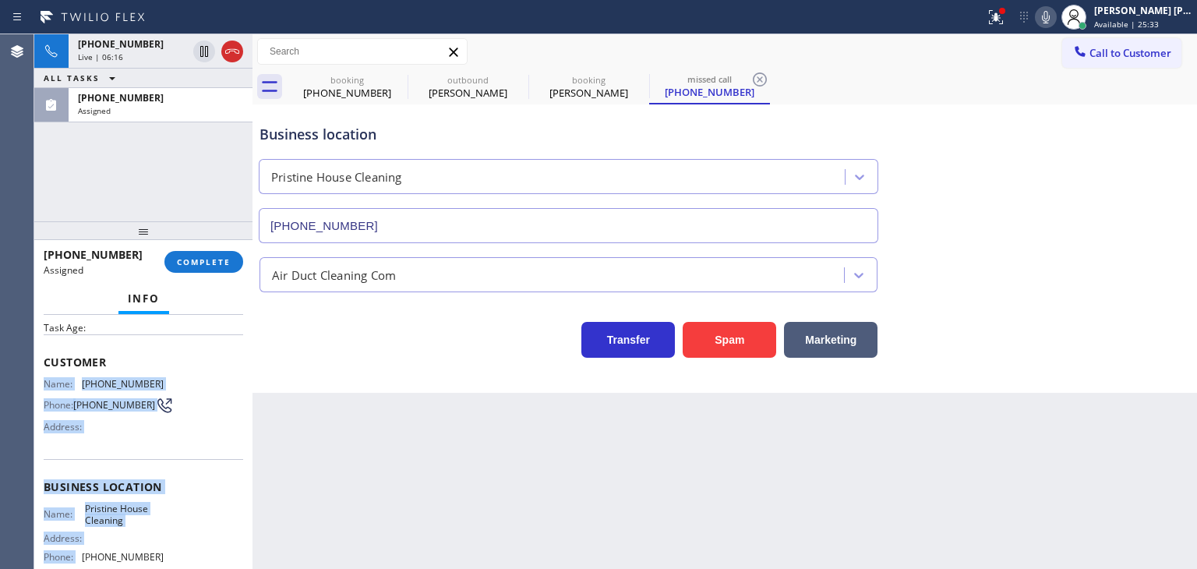
scroll to position [156, 0]
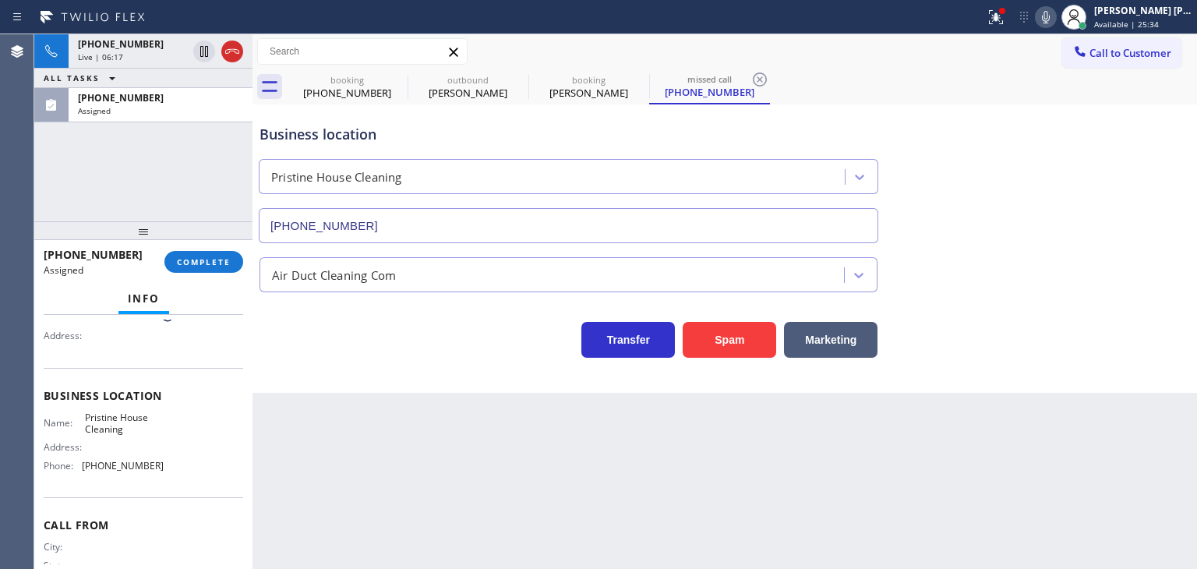
click at [148, 497] on div "Call From City: State: Zipcode:" at bounding box center [144, 556] width 200 height 118
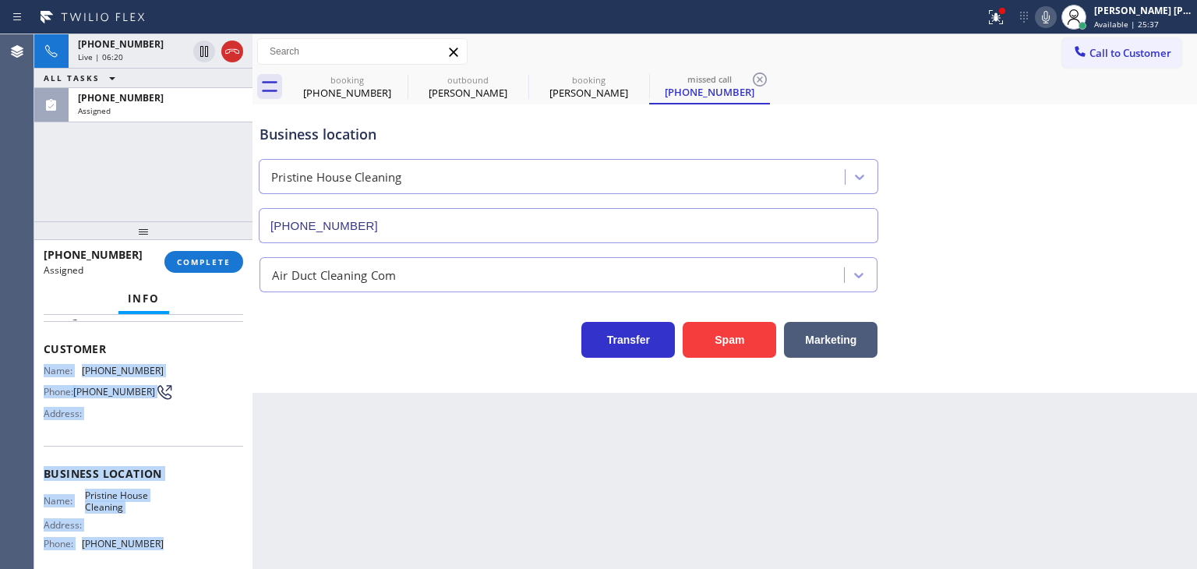
drag, startPoint x: 154, startPoint y: 460, endPoint x: 41, endPoint y: 364, distance: 148.2
click at [41, 364] on div "Context Queue: ADC Priority: 0 Task Age: Customer Name: (626) 321-6217 Phone: (…" at bounding box center [143, 442] width 218 height 254
copy div "Name: (626) 321-6217 Phone: (626) 321-6217 Address: Business location Name: Pri…"
click at [181, 256] on button "COMPLETE" at bounding box center [203, 262] width 79 height 22
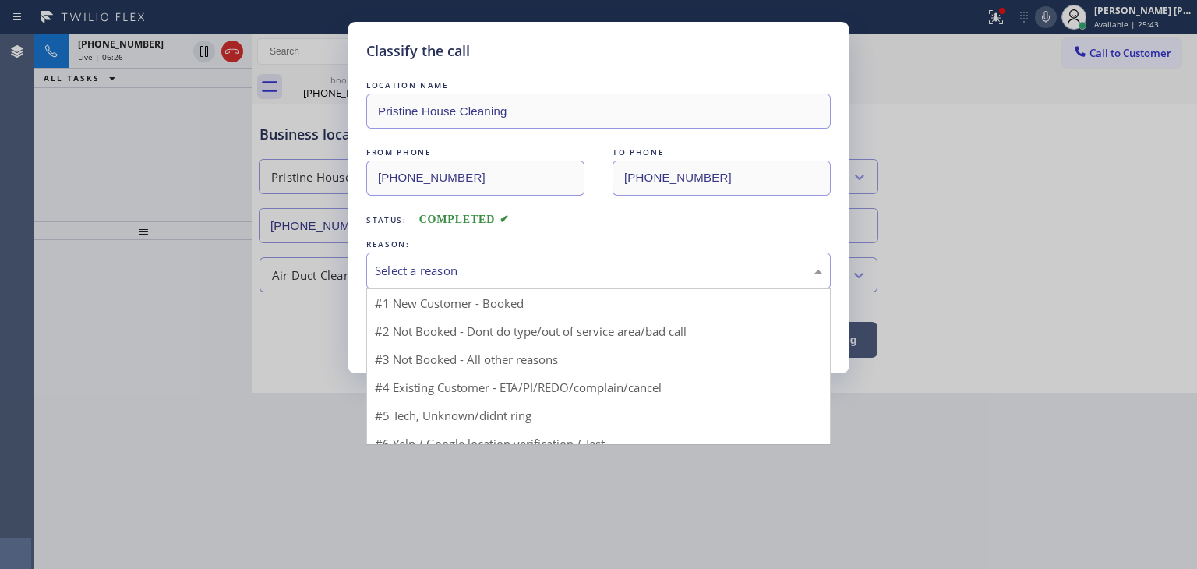
click at [436, 266] on div "Select a reason" at bounding box center [598, 271] width 447 height 18
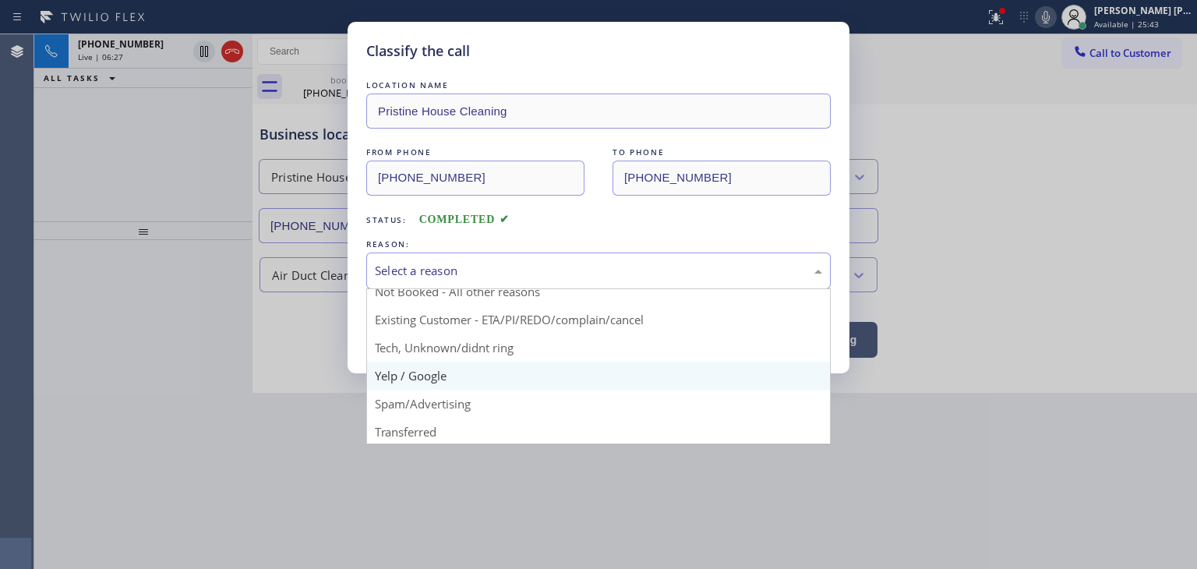
scroll to position [78, 0]
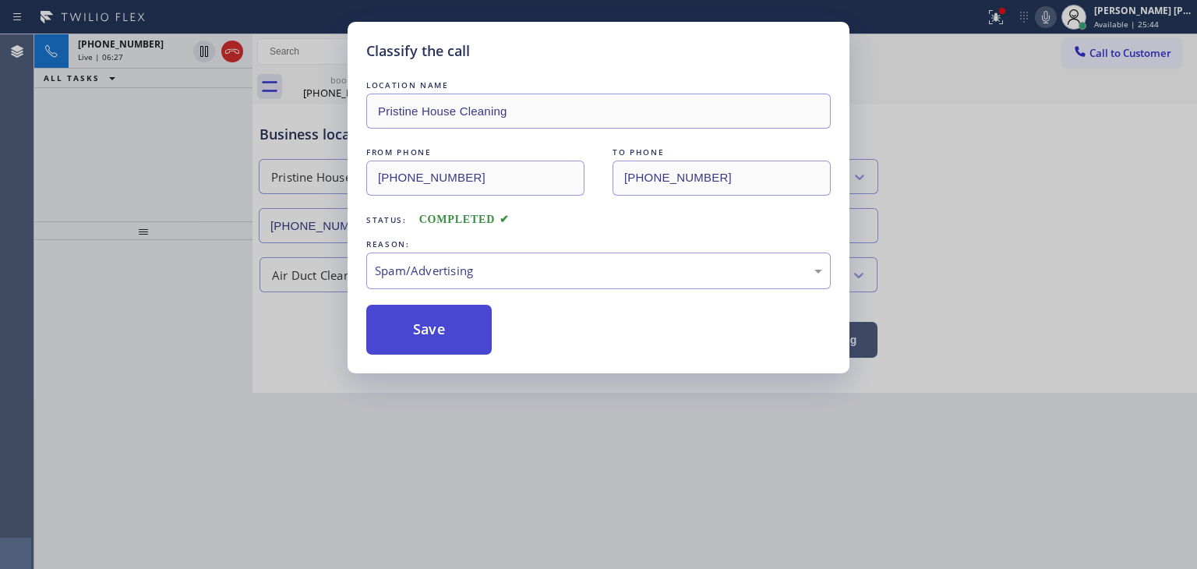
click at [436, 334] on button "Save" at bounding box center [428, 330] width 125 height 50
type input "(855) 731-4952"
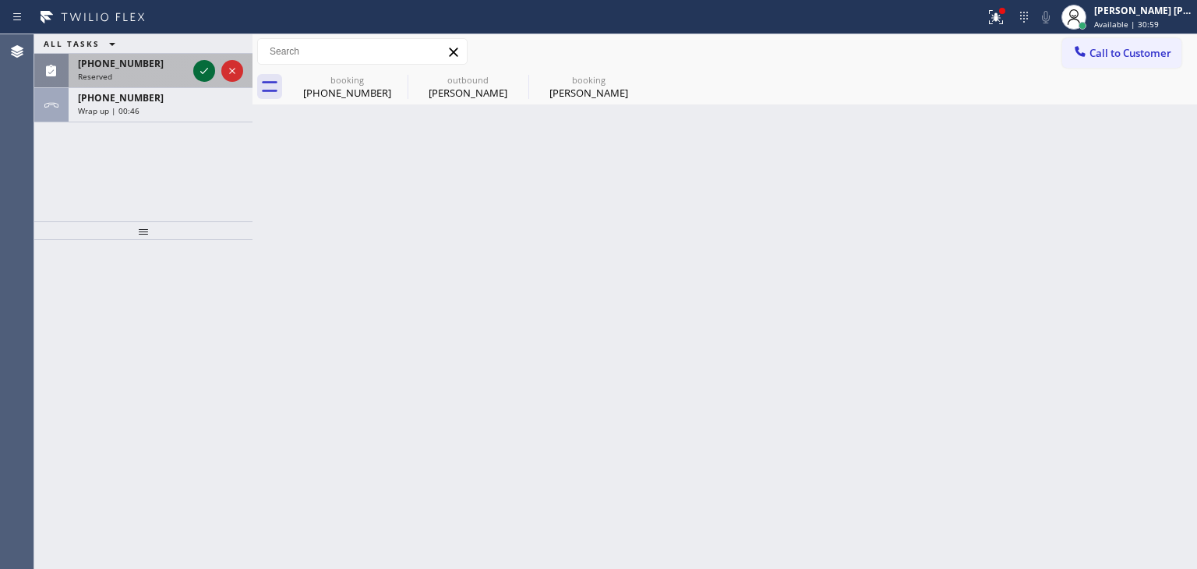
click at [203, 73] on icon at bounding box center [204, 71] width 19 height 19
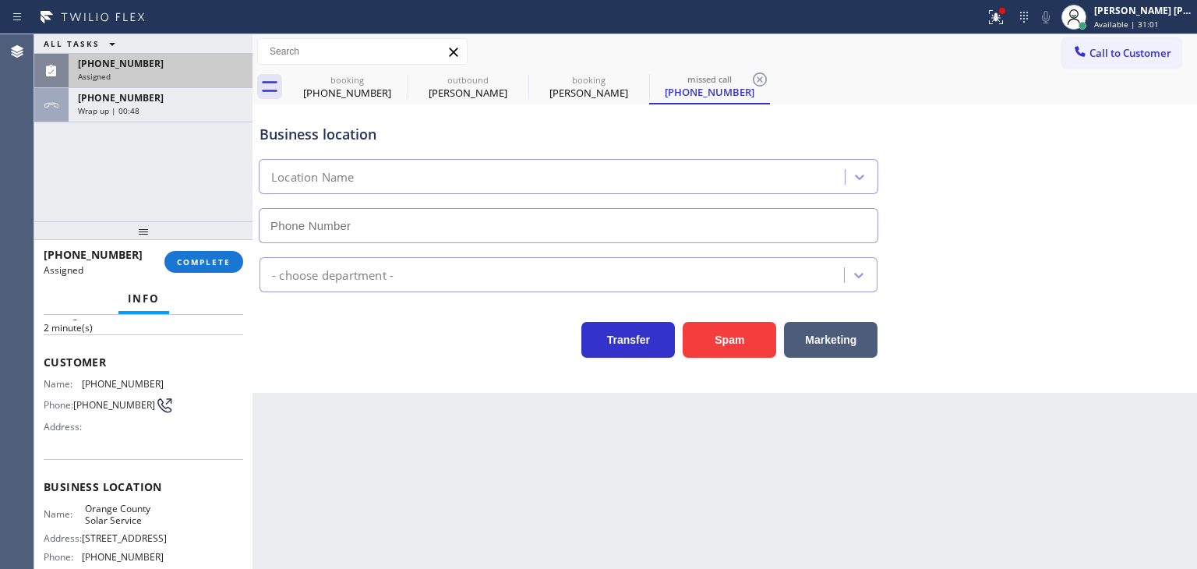
scroll to position [156, 0]
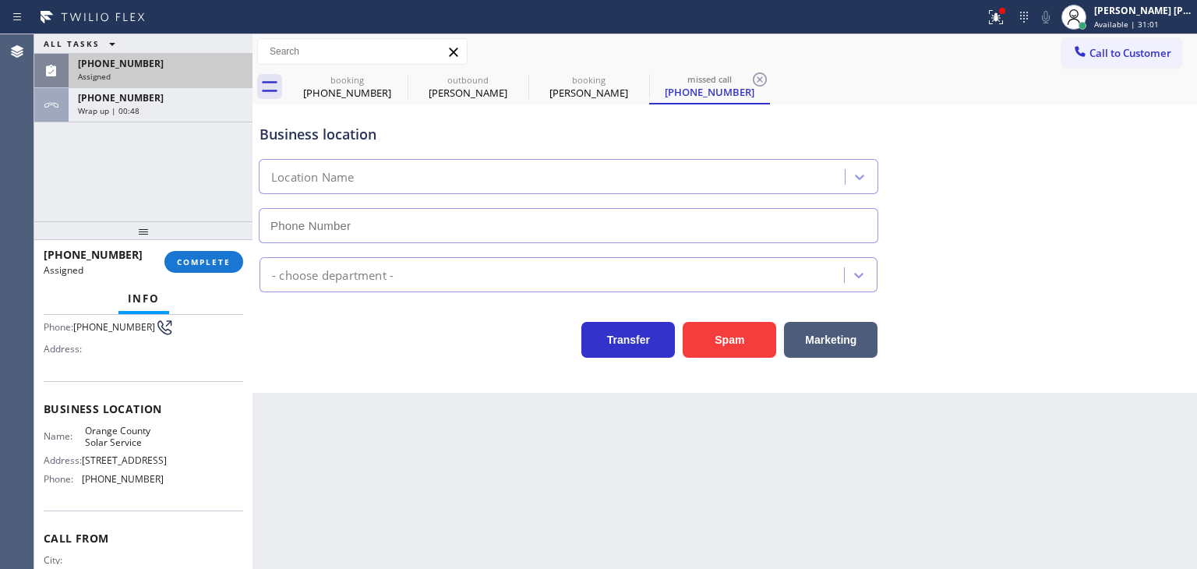
type input "(909) 390-1773"
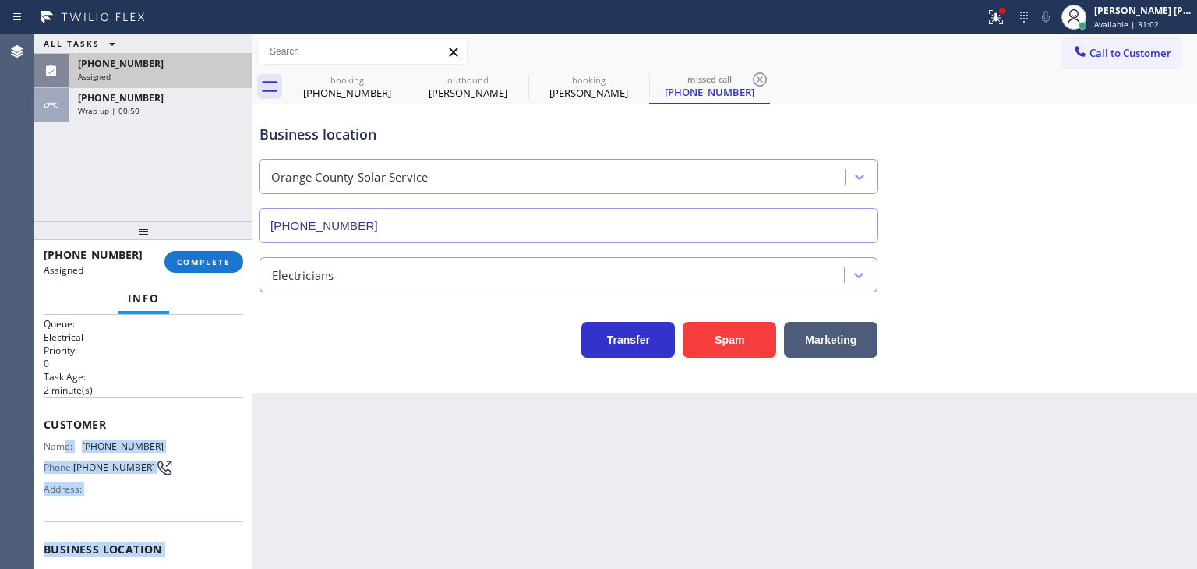
scroll to position [0, 0]
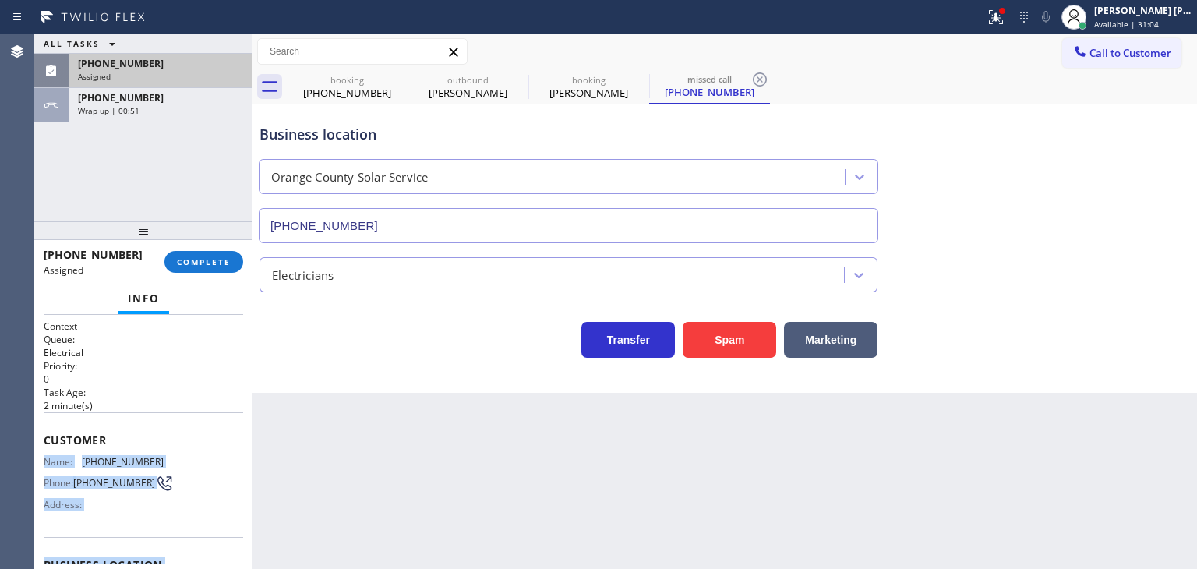
drag, startPoint x: 178, startPoint y: 490, endPoint x: 45, endPoint y: 460, distance: 135.9
click at [45, 460] on div "Context Queue: Electrical Priority: 0 Task Age: 2 minute(s) Customer Name: (888…" at bounding box center [144, 552] width 200 height 465
copy div "Name: (888) 446-3814 Phone: (888) 446-3814 Address: Business location Name: Ora…"
click at [221, 267] on button "COMPLETE" at bounding box center [203, 262] width 79 height 22
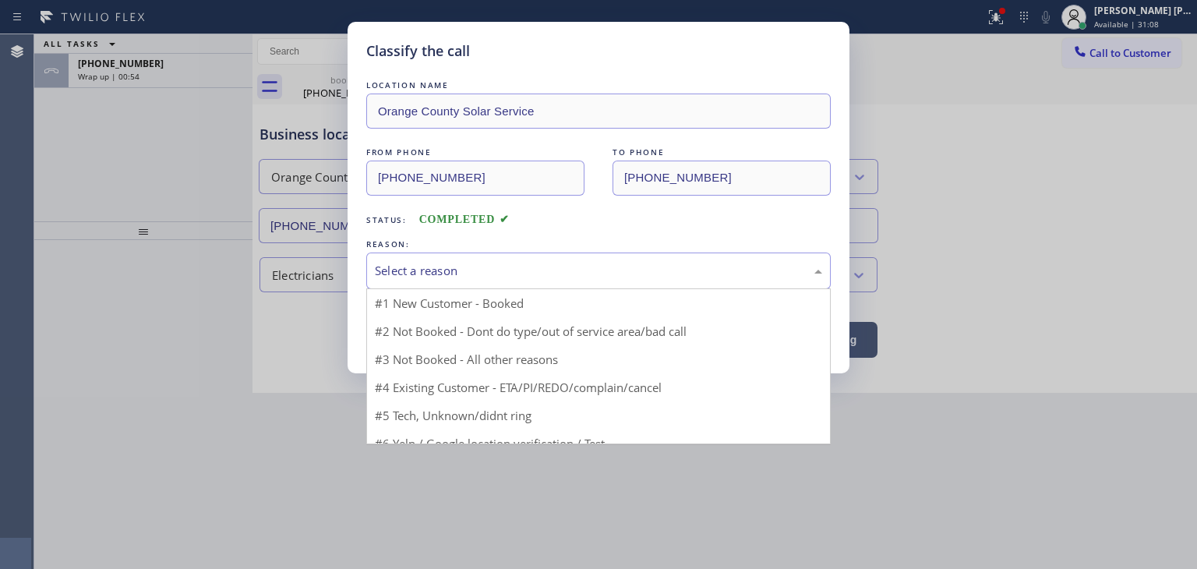
click at [429, 270] on div "Select a reason" at bounding box center [598, 271] width 447 height 18
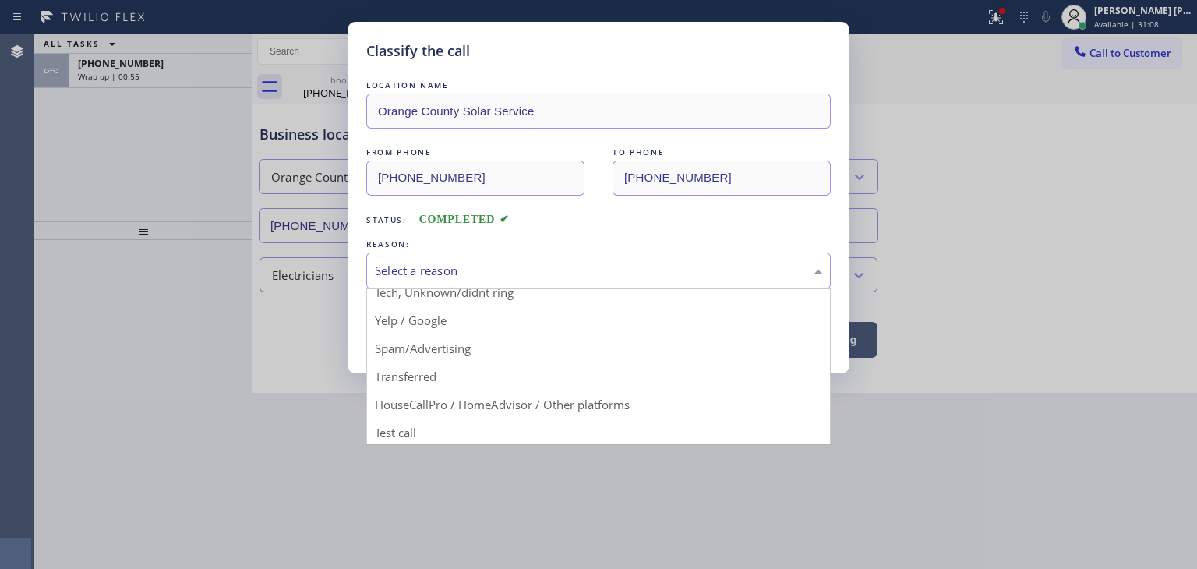
scroll to position [97, 0]
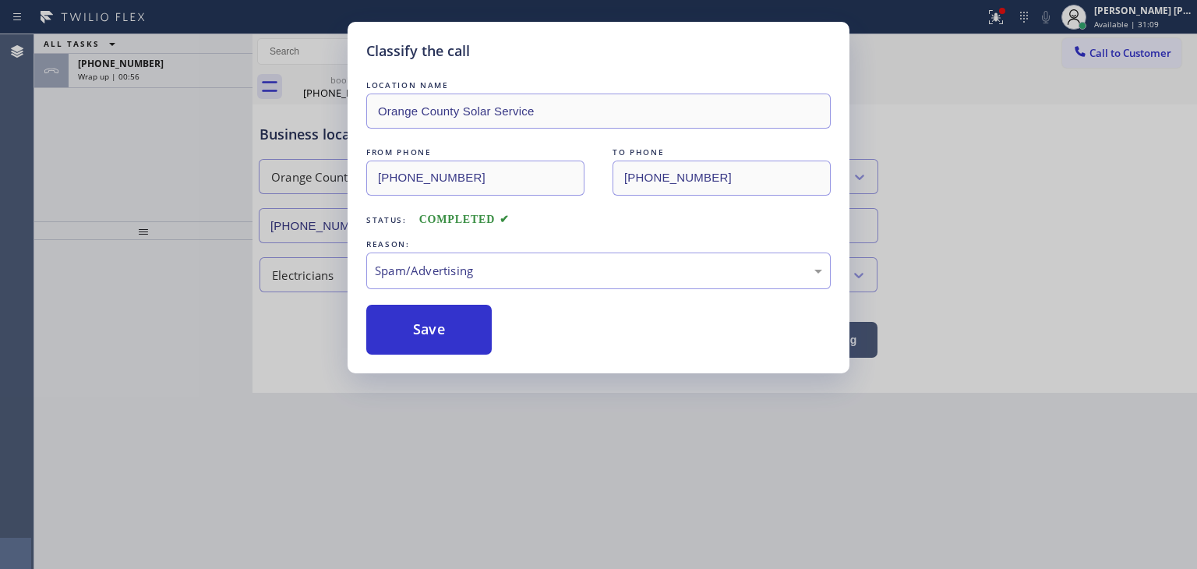
click at [443, 329] on button "Save" at bounding box center [428, 330] width 125 height 50
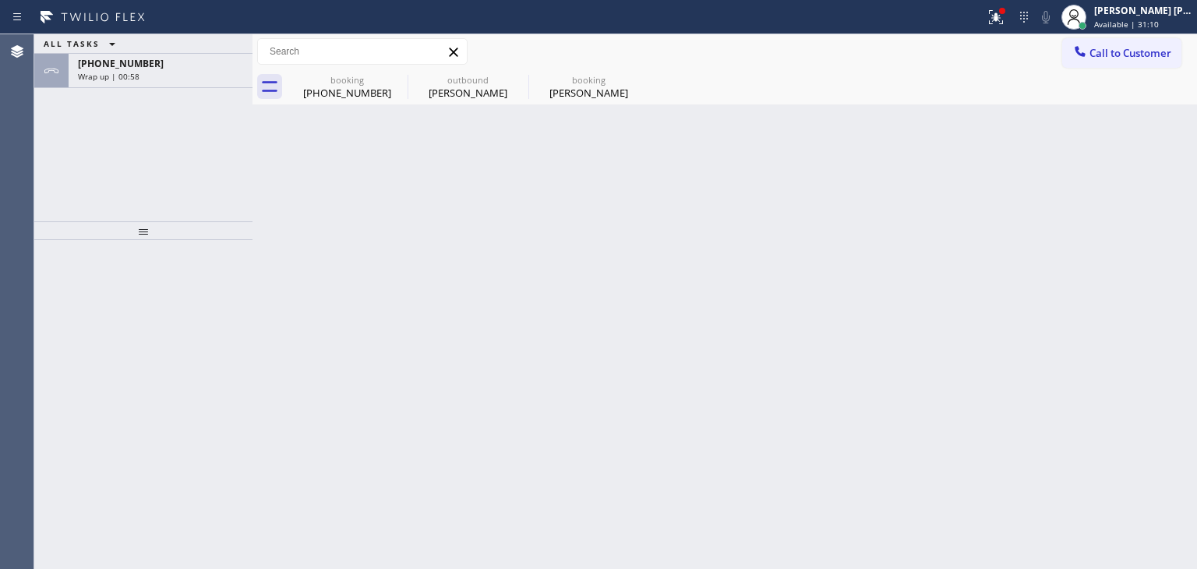
click at [166, 72] on div "Wrap up | 00:58" at bounding box center [160, 76] width 165 height 11
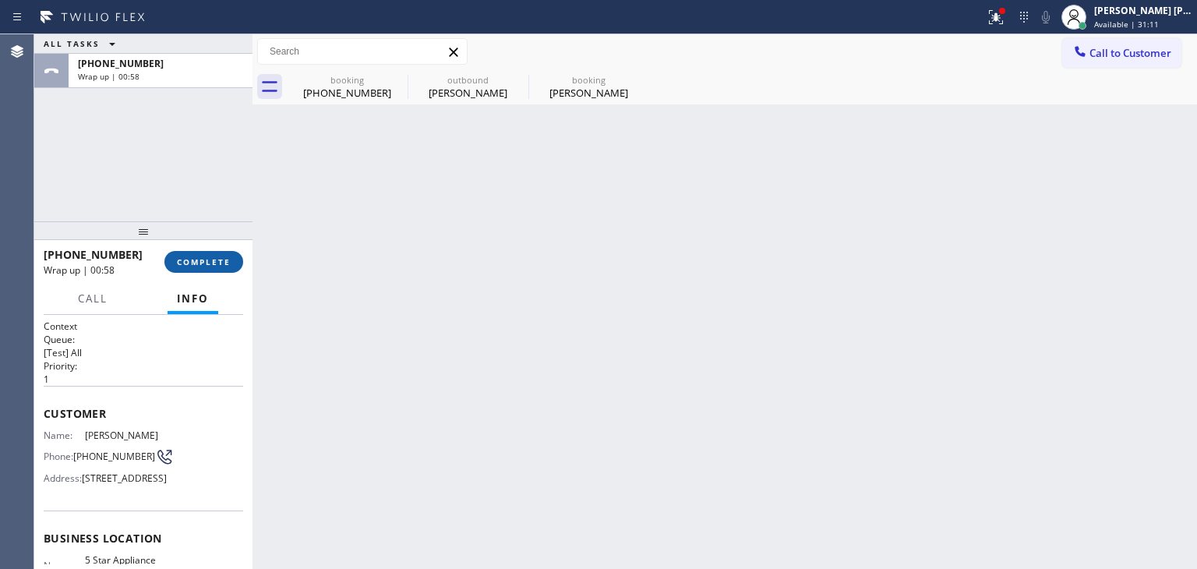
click at [214, 257] on span "COMPLETE" at bounding box center [204, 261] width 54 height 11
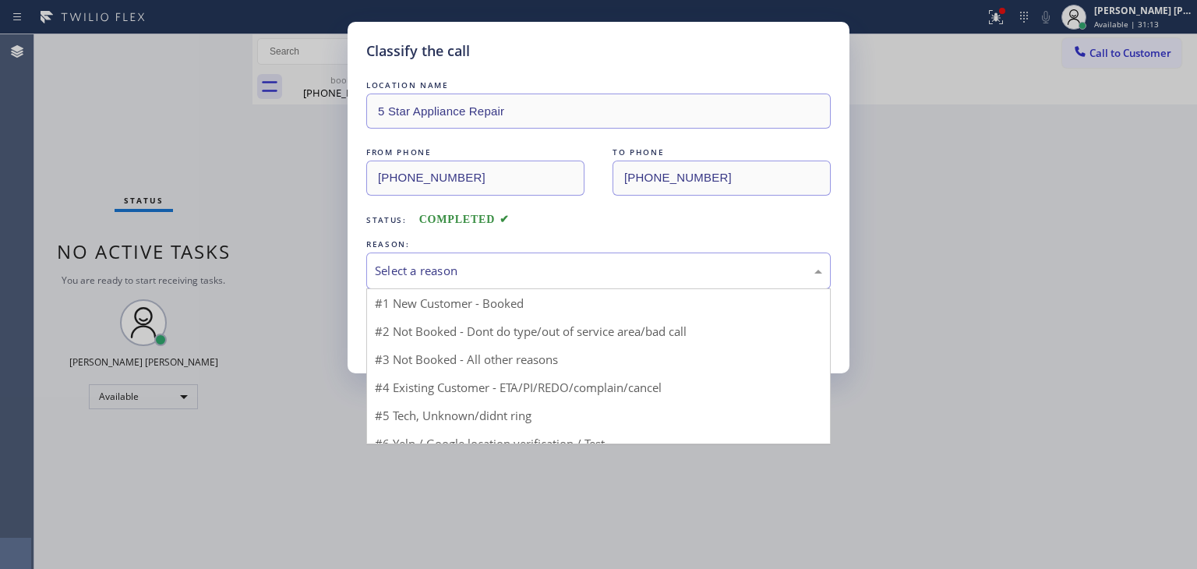
click at [492, 260] on div "Select a reason" at bounding box center [598, 271] width 465 height 37
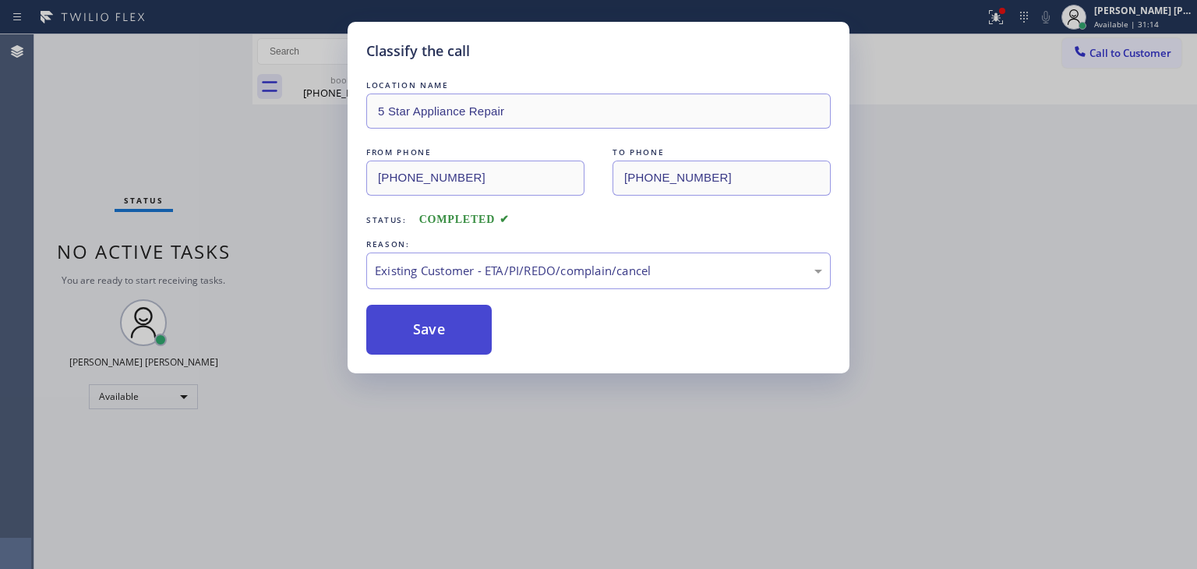
click at [457, 339] on button "Save" at bounding box center [428, 330] width 125 height 50
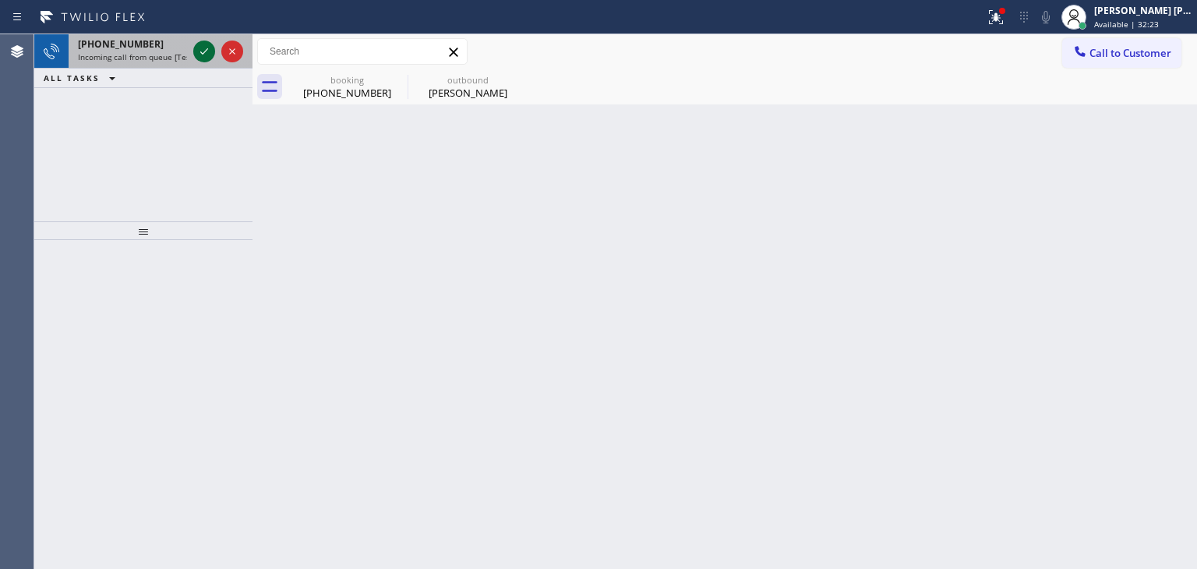
click at [209, 51] on icon at bounding box center [204, 51] width 19 height 19
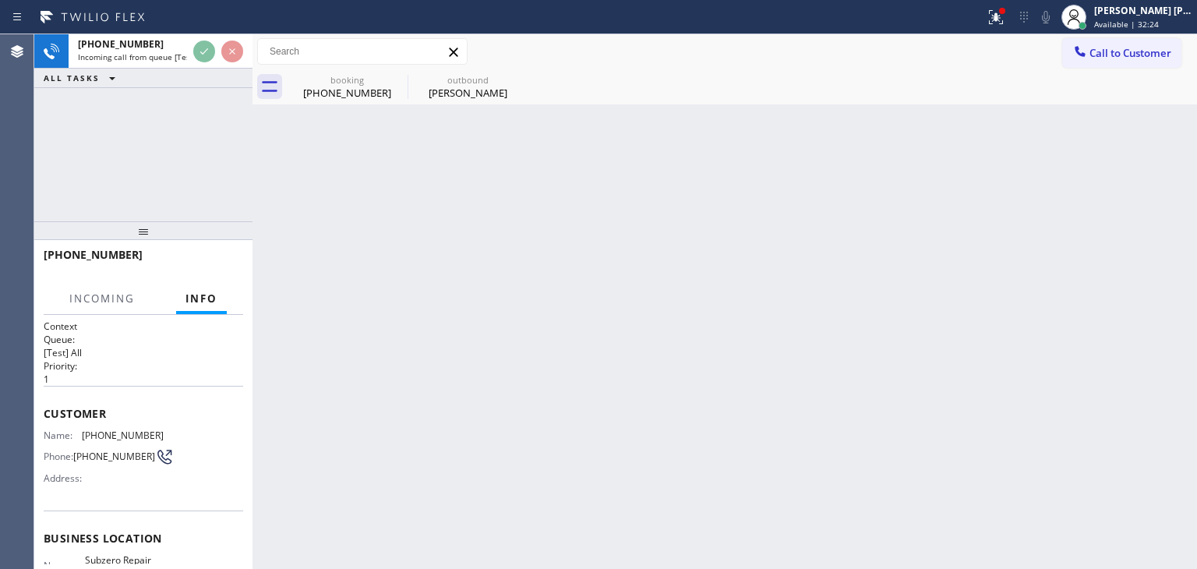
scroll to position [78, 0]
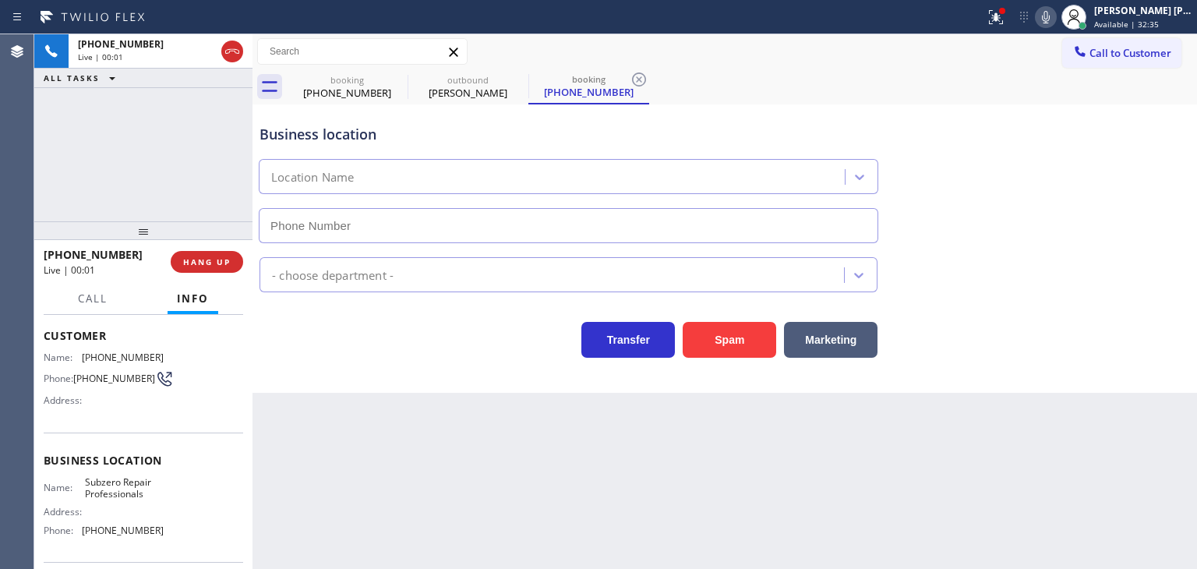
type input "(206) 309-4022"
drag, startPoint x: 139, startPoint y: 257, endPoint x: 59, endPoint y: 249, distance: 79.9
click at [59, 249] on div "+12177214574" at bounding box center [102, 254] width 116 height 15
copy span "2177214574"
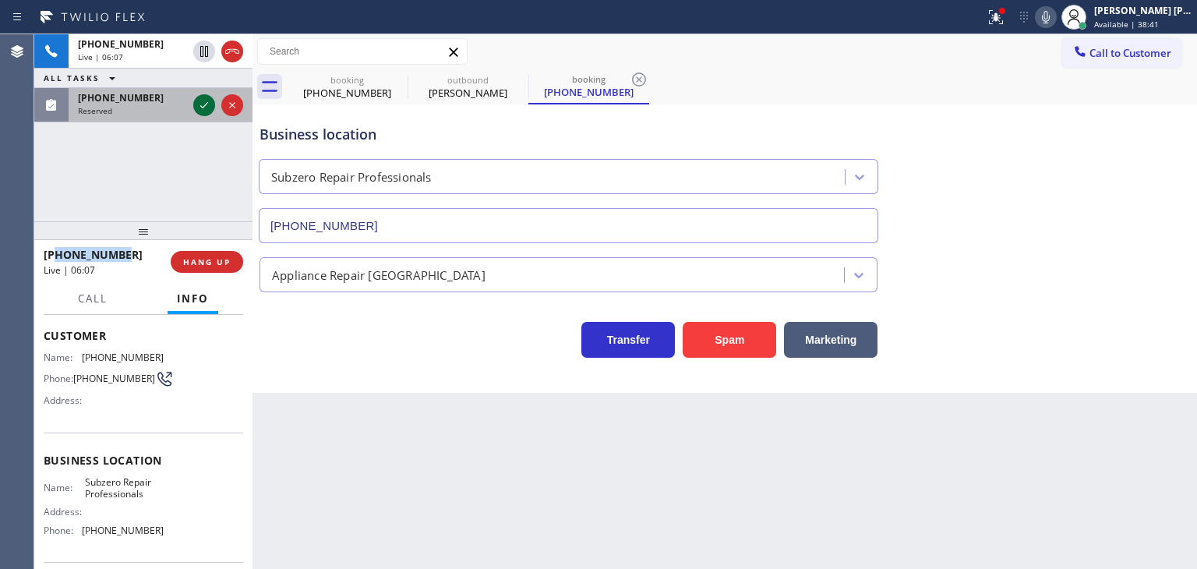
click at [210, 108] on icon at bounding box center [204, 105] width 19 height 19
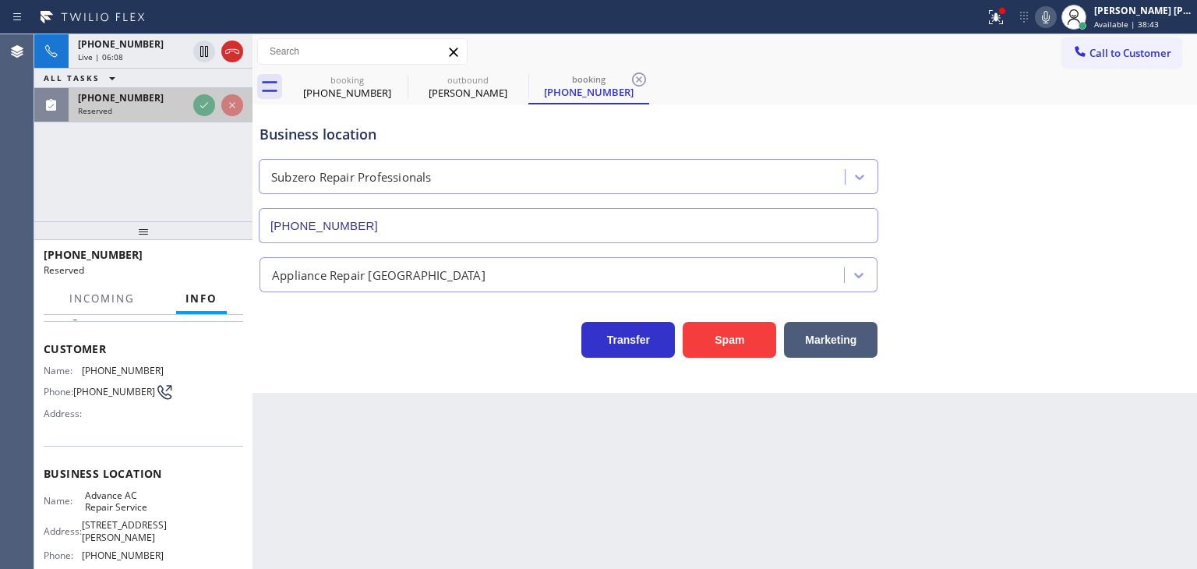
scroll to position [90, 0]
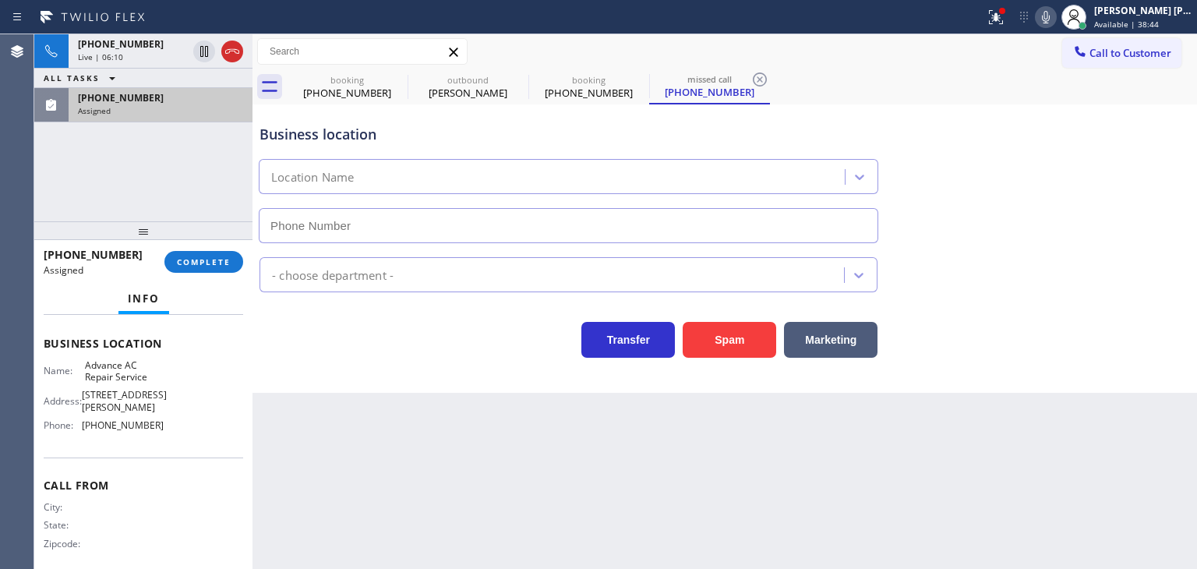
type input "(626) 921-4230"
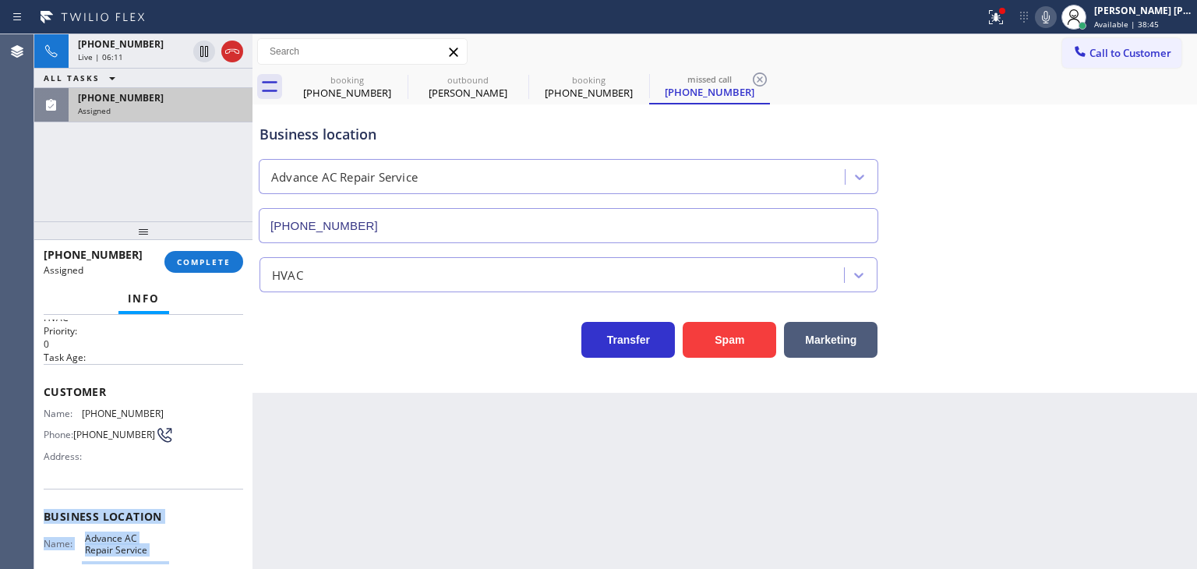
scroll to position [0, 0]
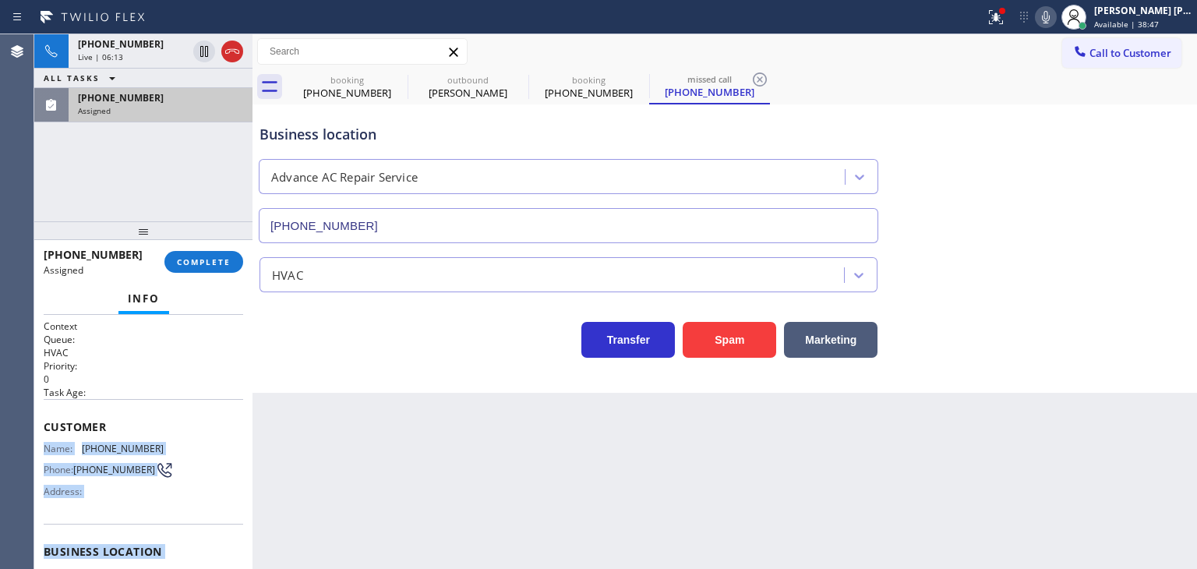
drag, startPoint x: 158, startPoint y: 500, endPoint x: 37, endPoint y: 436, distance: 136.7
click at [37, 436] on div "Context Queue: HVAC Priority: 0 Task Age: Customer Name: (415) 320-2624 Phone: …" at bounding box center [143, 442] width 218 height 254
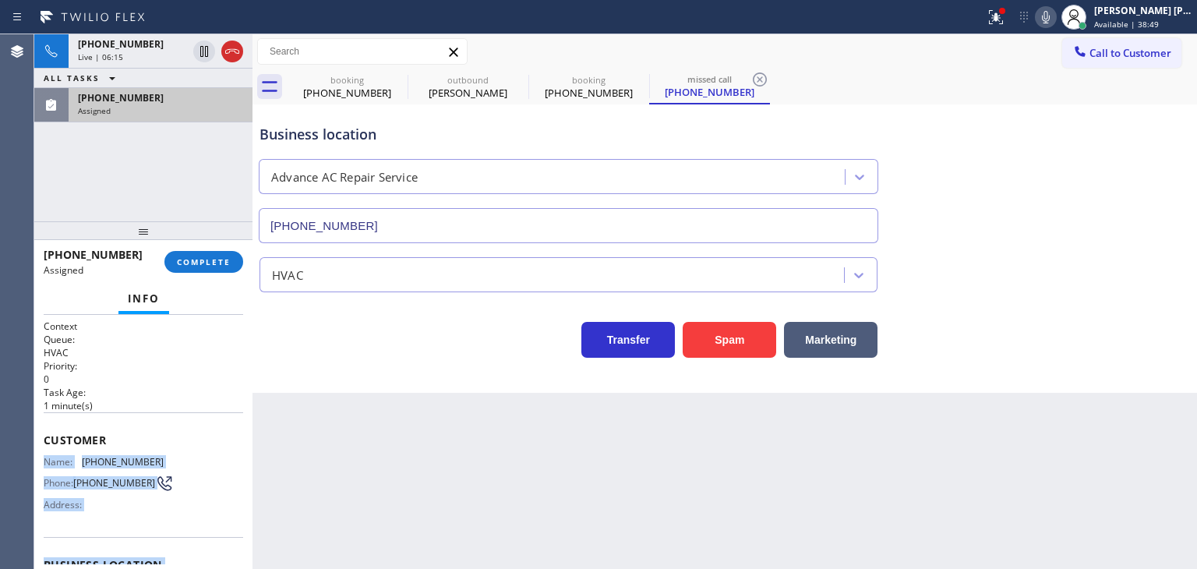
click at [153, 105] on div "Assigned" at bounding box center [160, 110] width 165 height 11
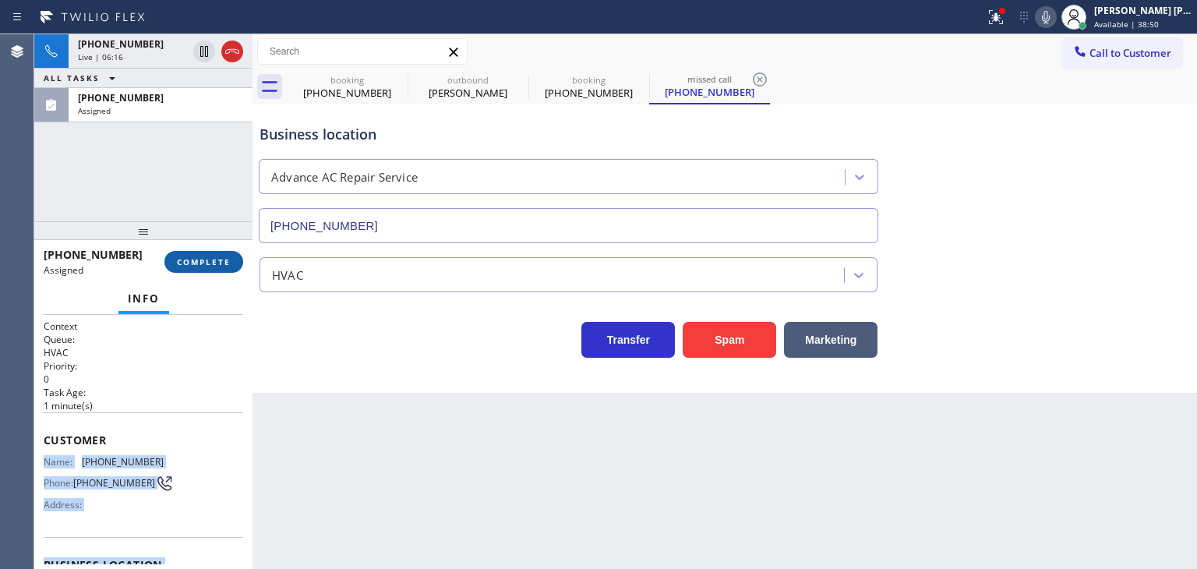
click at [221, 263] on span "COMPLETE" at bounding box center [204, 261] width 54 height 11
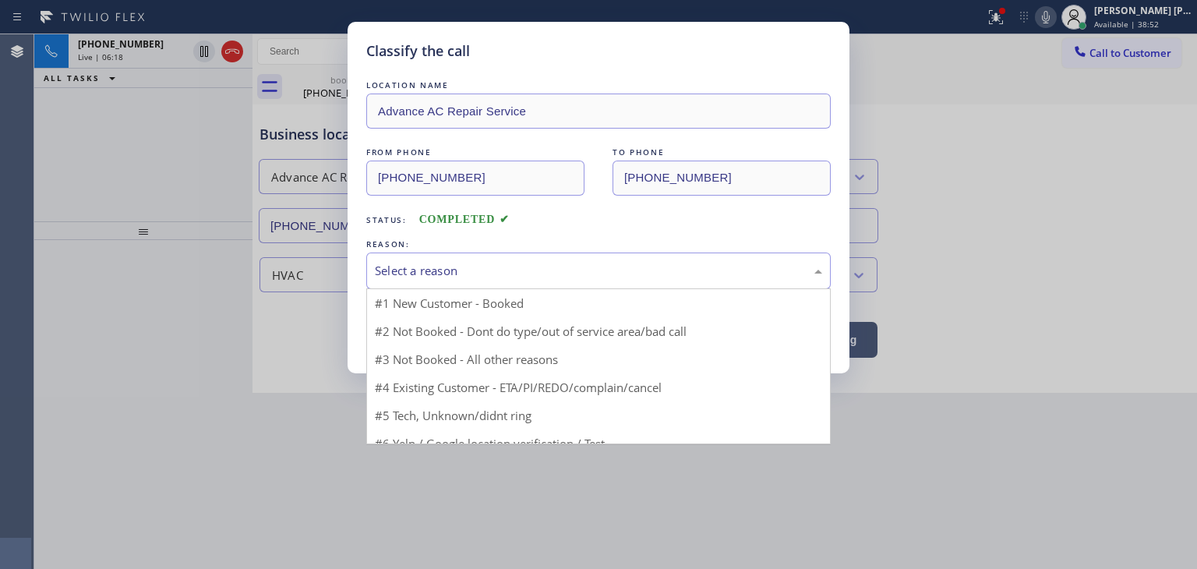
click at [452, 277] on div "Select a reason" at bounding box center [598, 271] width 447 height 18
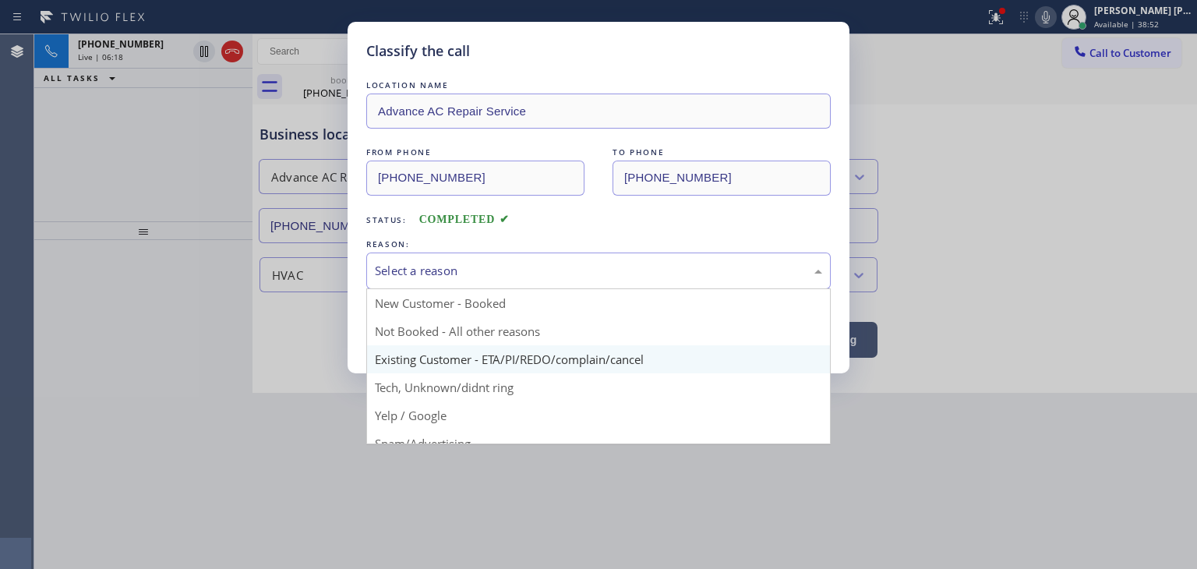
scroll to position [97, 0]
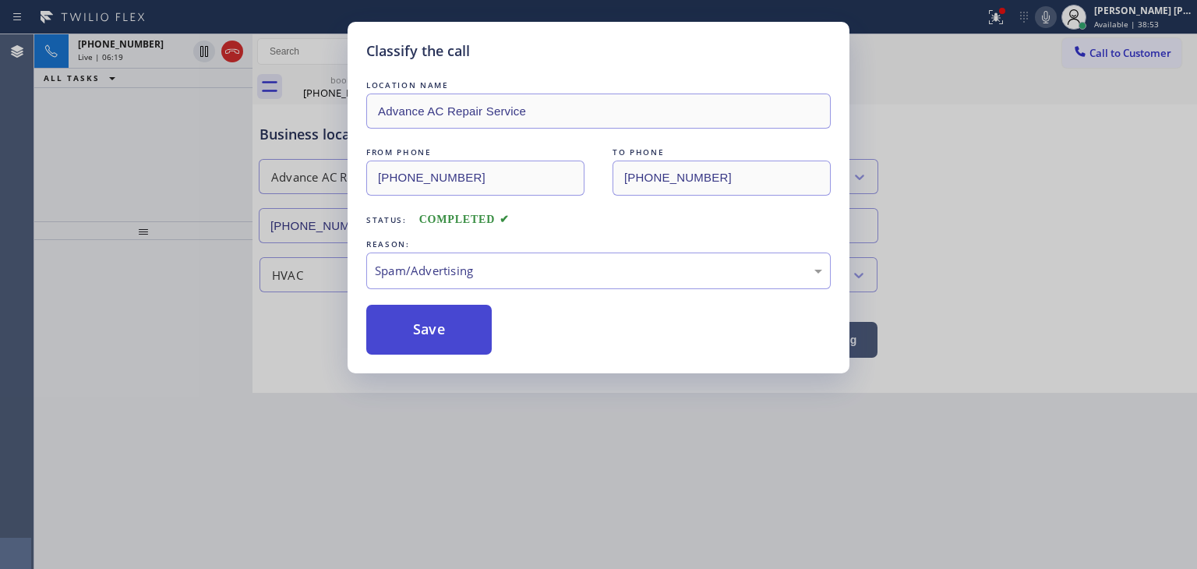
click at [440, 334] on button "Save" at bounding box center [428, 330] width 125 height 50
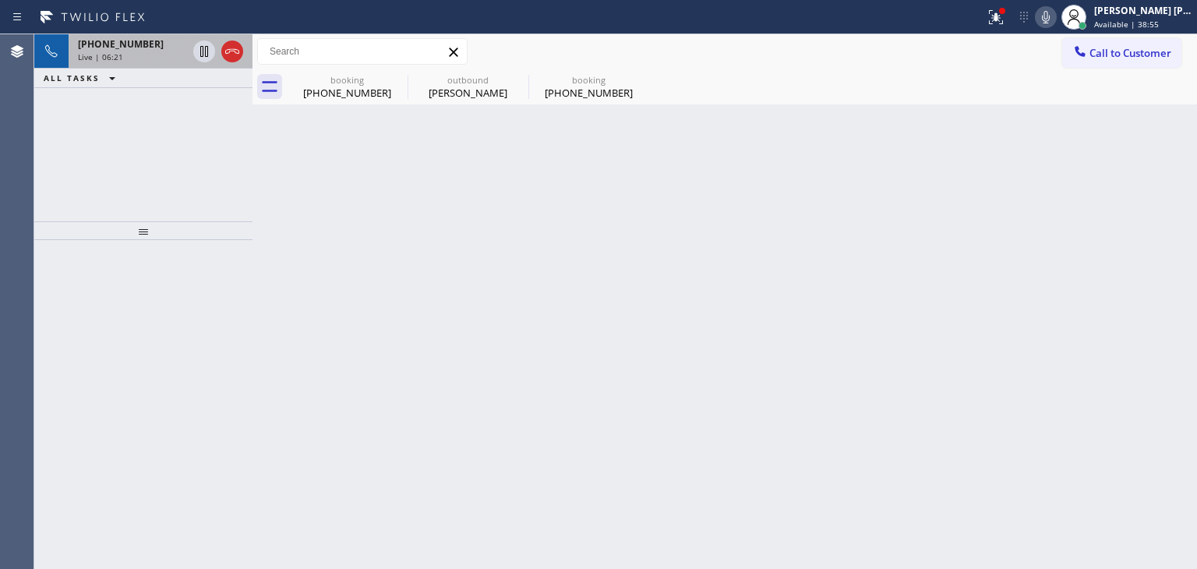
click at [119, 55] on span "Live | 06:21" at bounding box center [100, 56] width 45 height 11
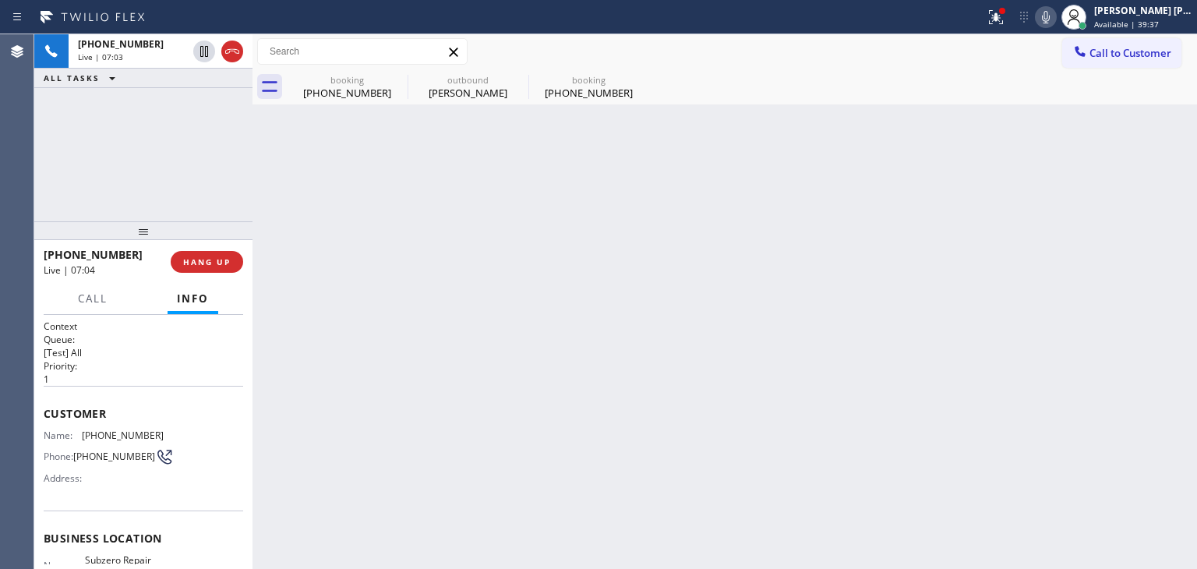
click at [245, 194] on div "+12177214574 Live | 07:03 ALL TASKS ALL TASKS ACTIVE TASKS TASKS IN WRAP UP" at bounding box center [143, 127] width 218 height 187
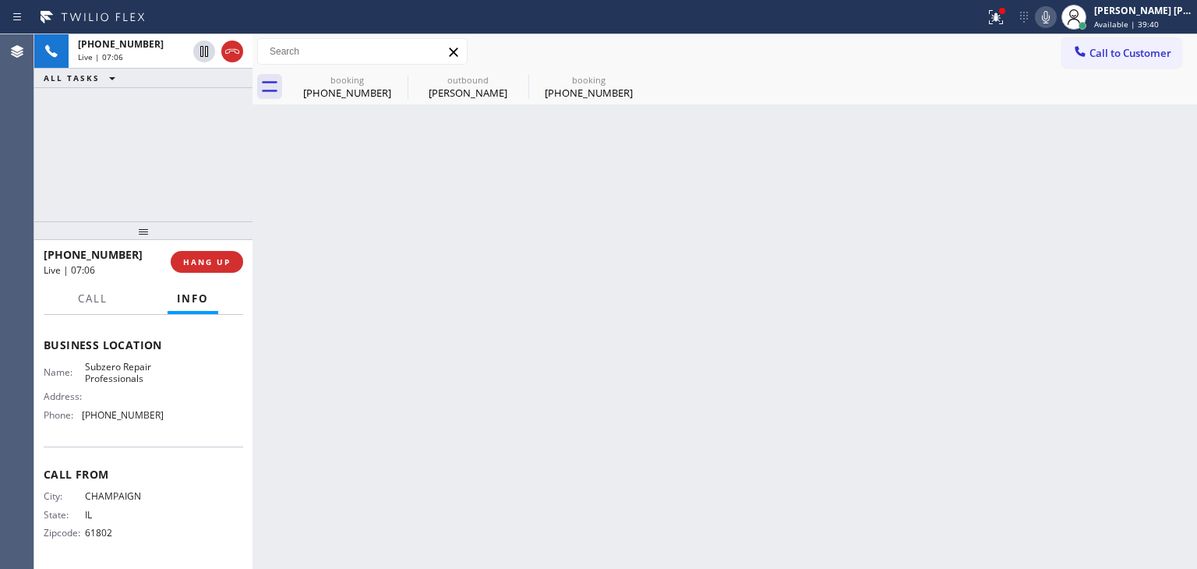
scroll to position [196, 0]
drag, startPoint x: 137, startPoint y: 415, endPoint x: 87, endPoint y: 408, distance: 50.5
click at [87, 408] on div "Name: Subzero Repair Professionals Address: Phone: (206) 309-4022" at bounding box center [144, 393] width 200 height 67
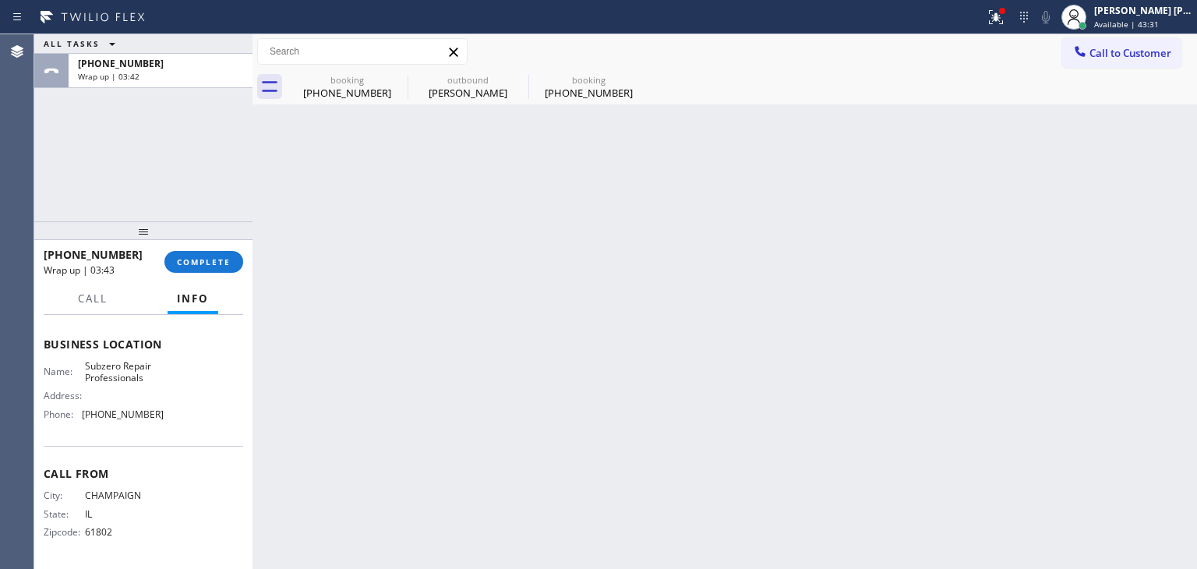
click at [196, 276] on div "+12177214574 Wrap up | 03:43 COMPLETE" at bounding box center [144, 262] width 200 height 41
click at [196, 266] on span "COMPLETE" at bounding box center [204, 261] width 54 height 11
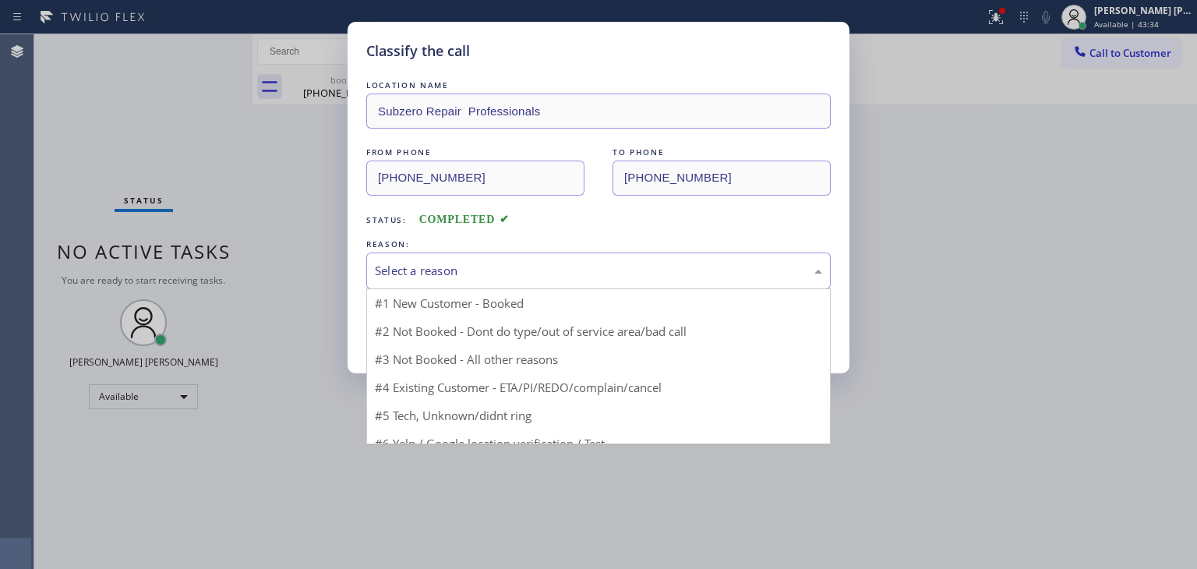
click at [461, 253] on div "Select a reason" at bounding box center [598, 271] width 465 height 37
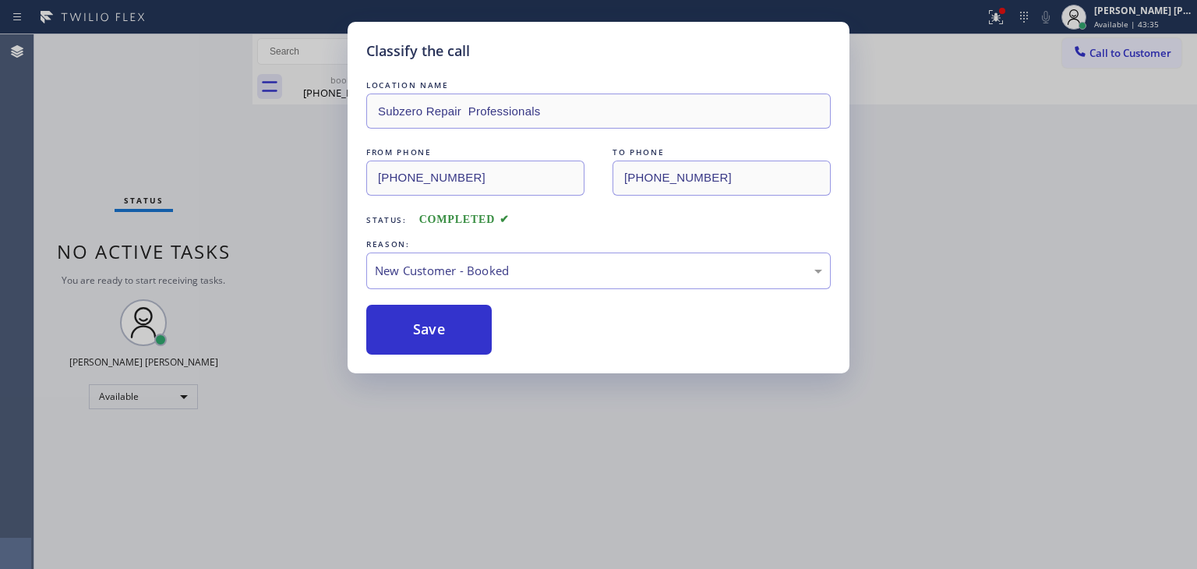
drag, startPoint x: 437, startPoint y: 328, endPoint x: 578, endPoint y: 157, distance: 221.5
click at [436, 329] on button "Save" at bounding box center [428, 330] width 125 height 50
type input "(855) 731-4952"
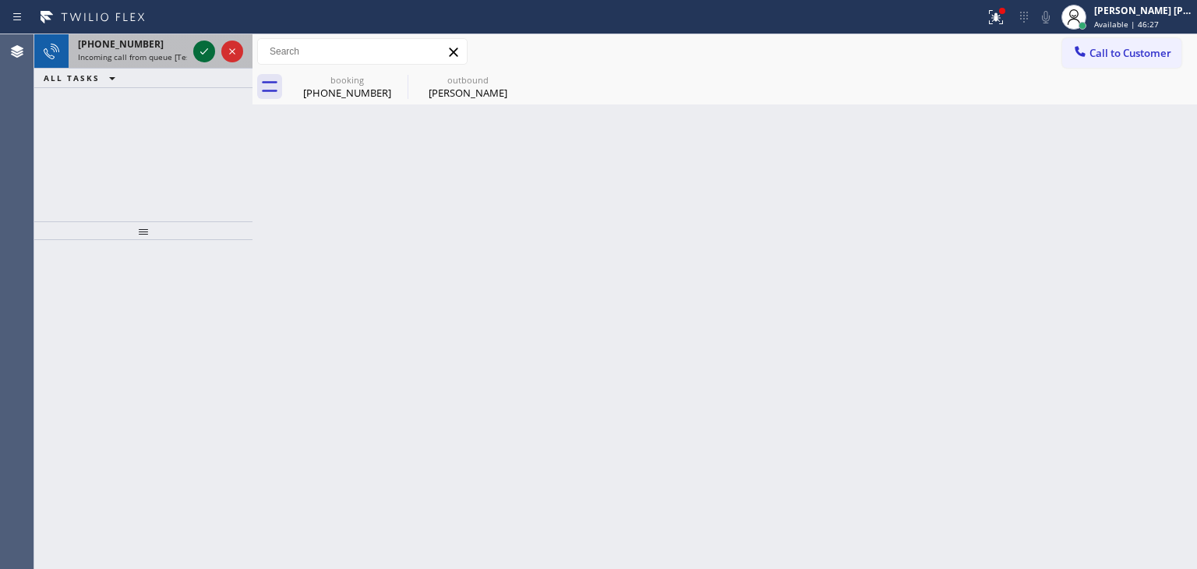
click at [203, 48] on icon at bounding box center [204, 51] width 19 height 19
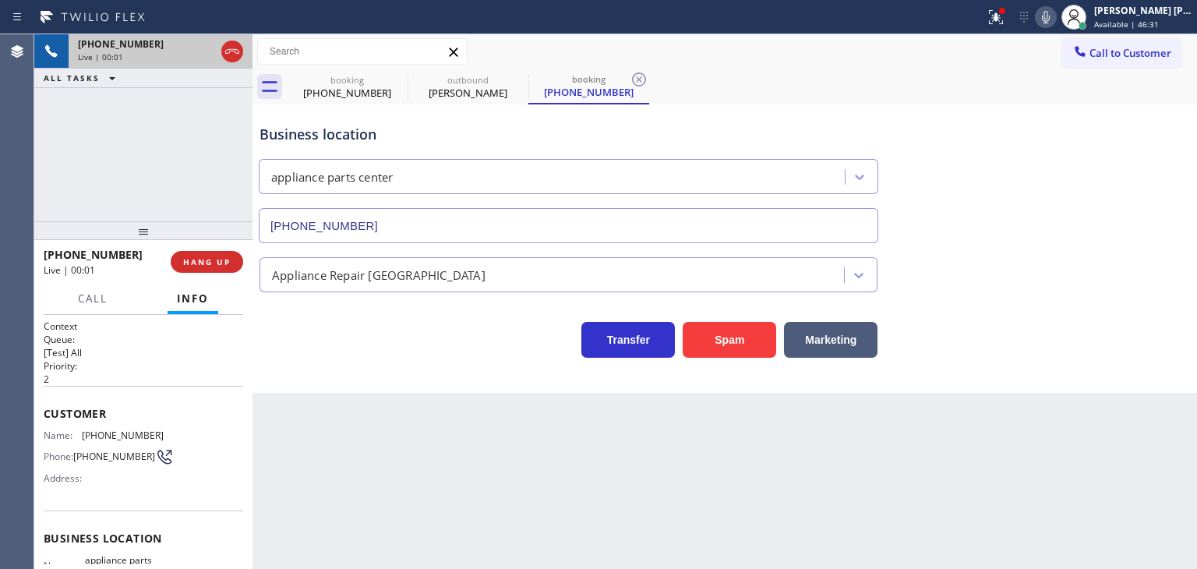
type input "(817) 482-5346"
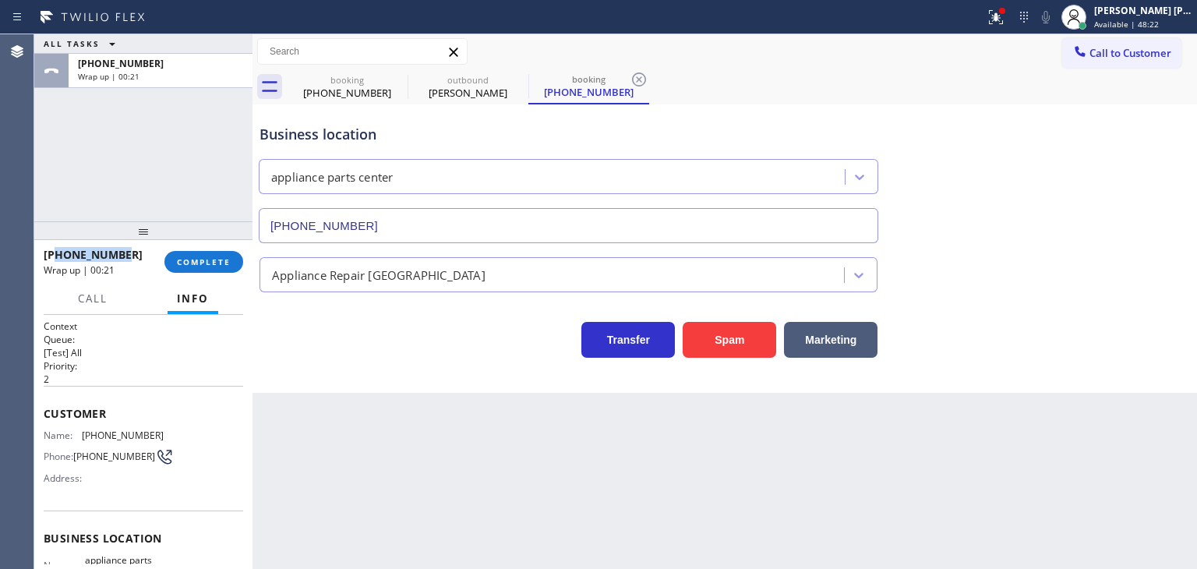
drag, startPoint x: 125, startPoint y: 254, endPoint x: 56, endPoint y: 253, distance: 68.6
click at [56, 253] on div "+18173900475" at bounding box center [99, 254] width 110 height 15
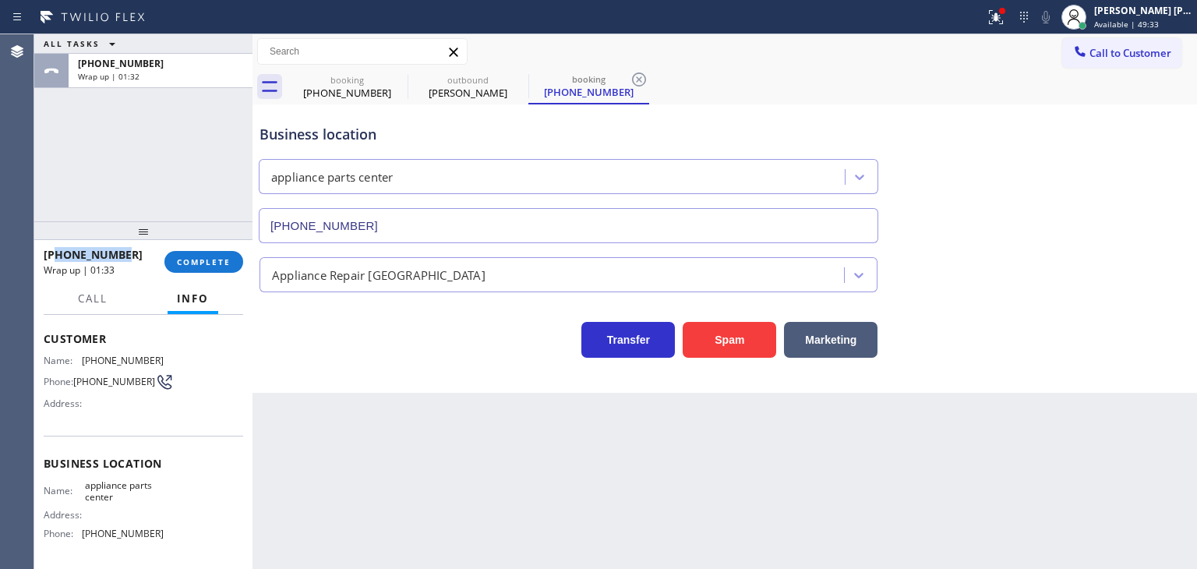
scroll to position [156, 0]
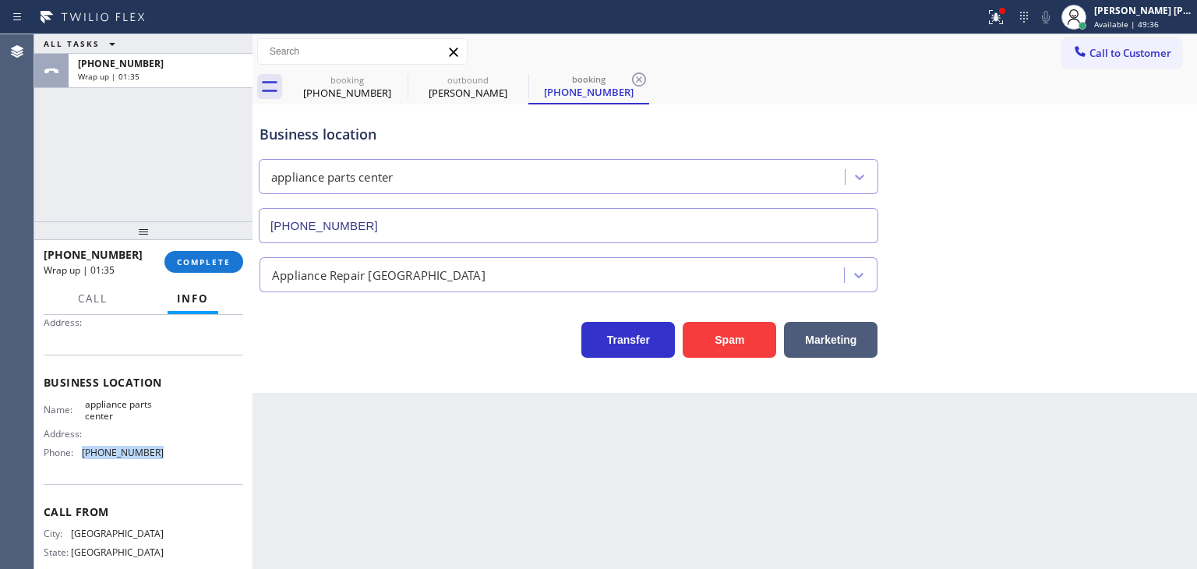
drag, startPoint x: 148, startPoint y: 454, endPoint x: 83, endPoint y: 447, distance: 65.8
click at [83, 447] on span "(817) 482-5346" at bounding box center [123, 453] width 82 height 12
click at [201, 264] on span "COMPLETE" at bounding box center [204, 261] width 54 height 11
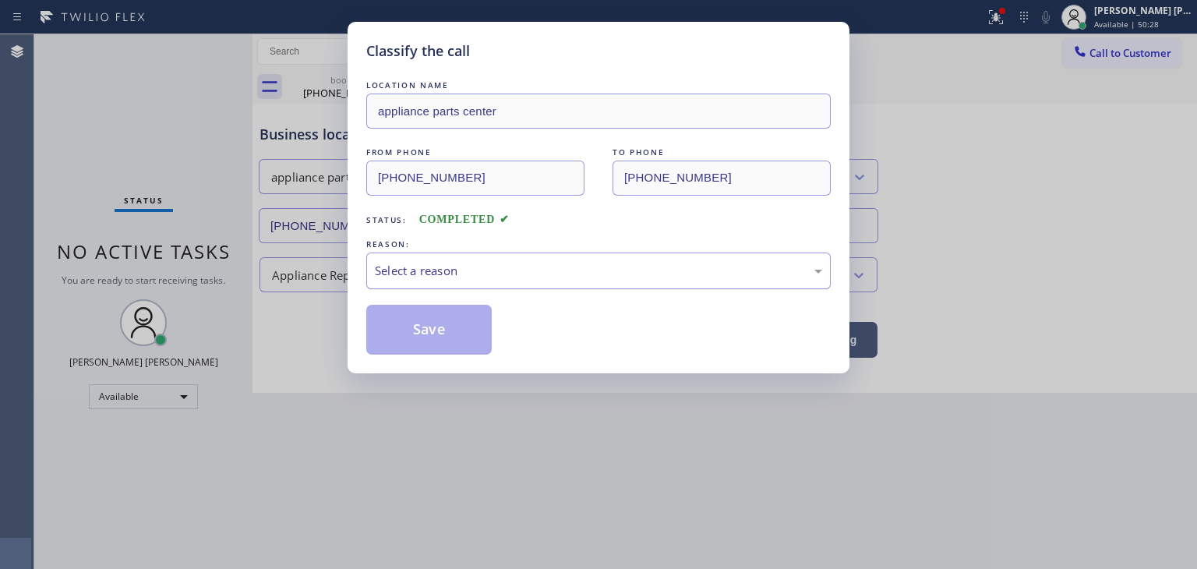
click at [412, 275] on div "Select a reason" at bounding box center [598, 271] width 447 height 18
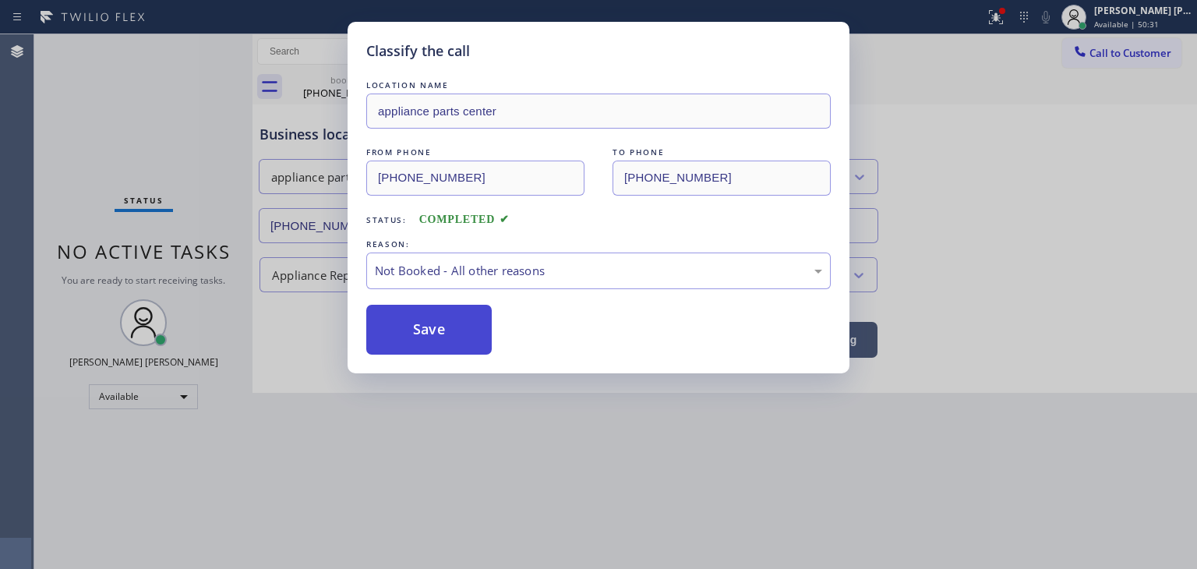
click at [430, 326] on button "Save" at bounding box center [428, 330] width 125 height 50
type input "(855) 731-4952"
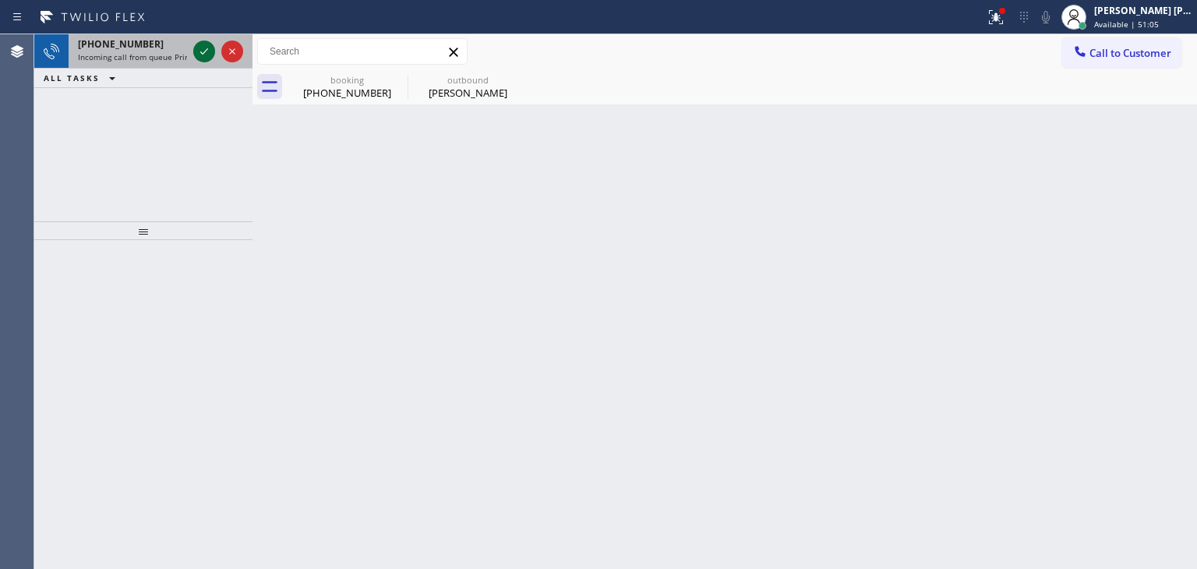
click at [207, 51] on icon at bounding box center [204, 51] width 19 height 19
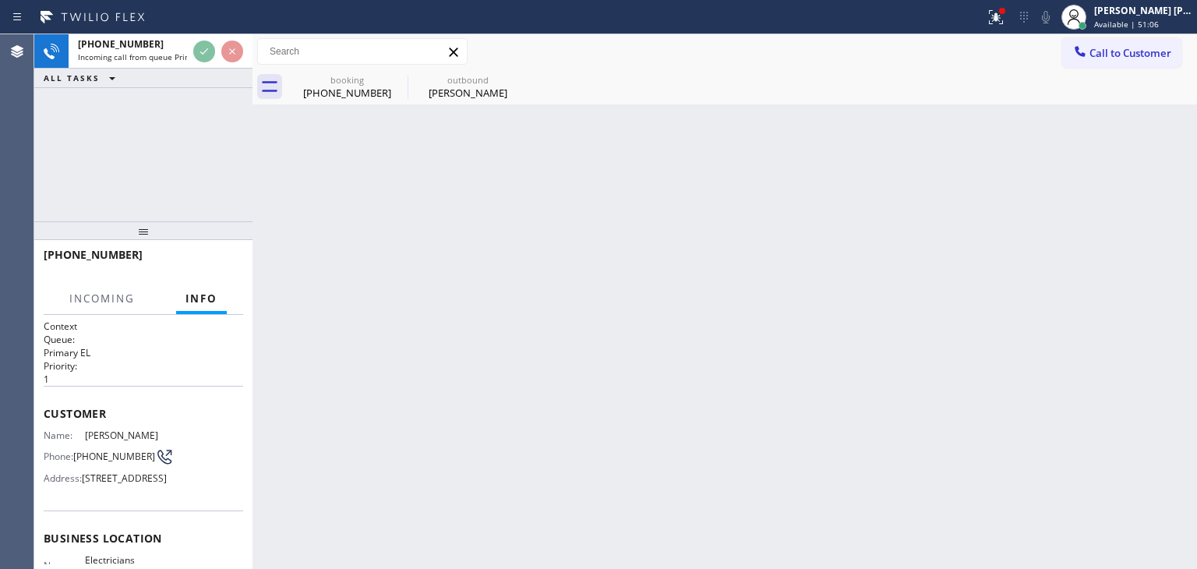
scroll to position [78, 0]
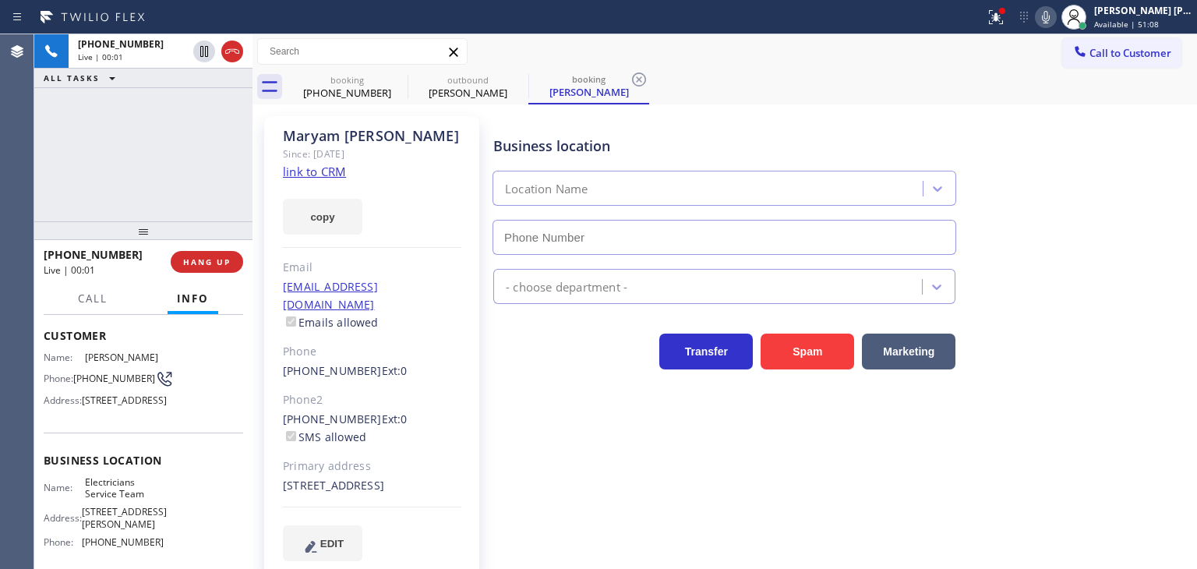
type input "(800) 568-8664"
click at [317, 175] on link "link to CRM" at bounding box center [314, 172] width 63 height 16
click at [1050, 15] on icon at bounding box center [1046, 17] width 8 height 12
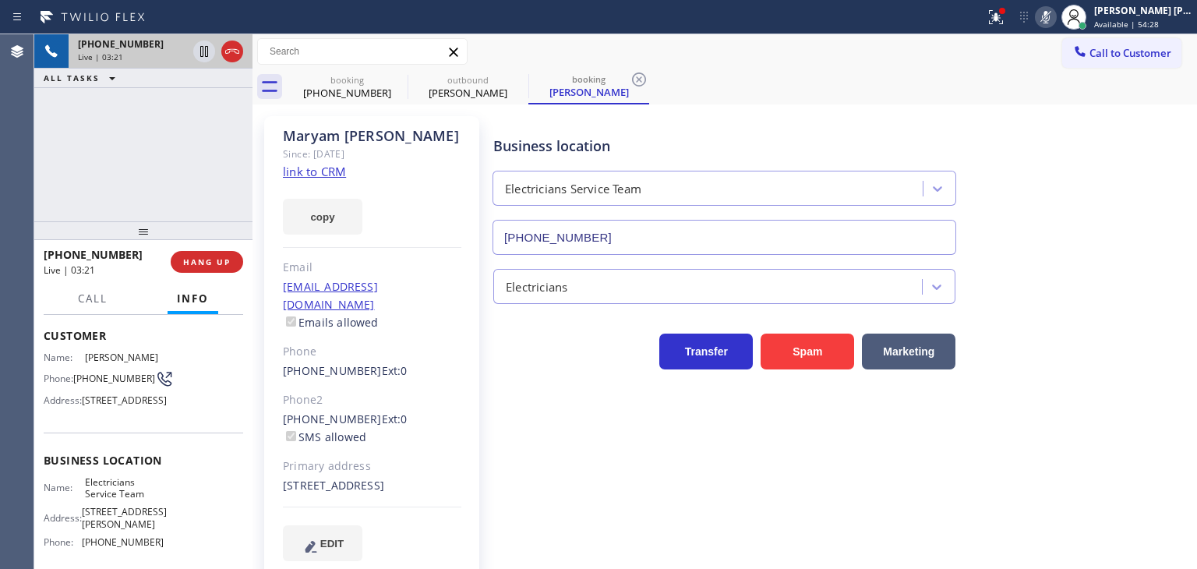
click at [205, 39] on div at bounding box center [218, 51] width 56 height 34
click at [198, 55] on icon at bounding box center [204, 51] width 19 height 19
click at [1138, 130] on div "Business location Electricians Service Team (800) 568-8664" at bounding box center [841, 184] width 703 height 141
click at [1055, 22] on icon at bounding box center [1046, 17] width 19 height 19
click at [202, 54] on icon at bounding box center [204, 51] width 19 height 19
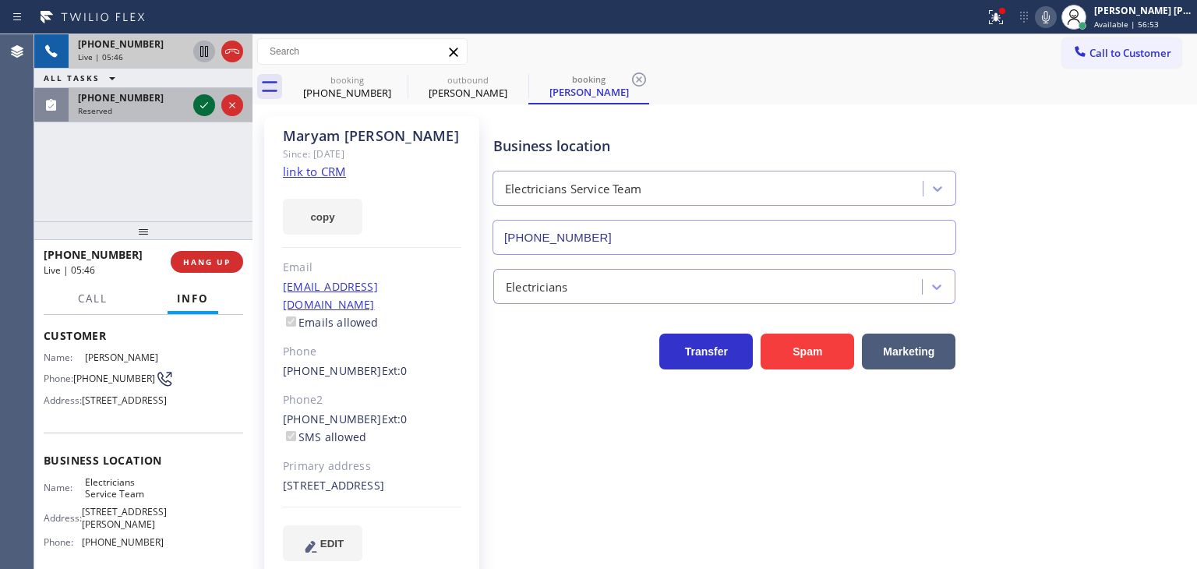
click at [203, 104] on icon at bounding box center [204, 105] width 19 height 19
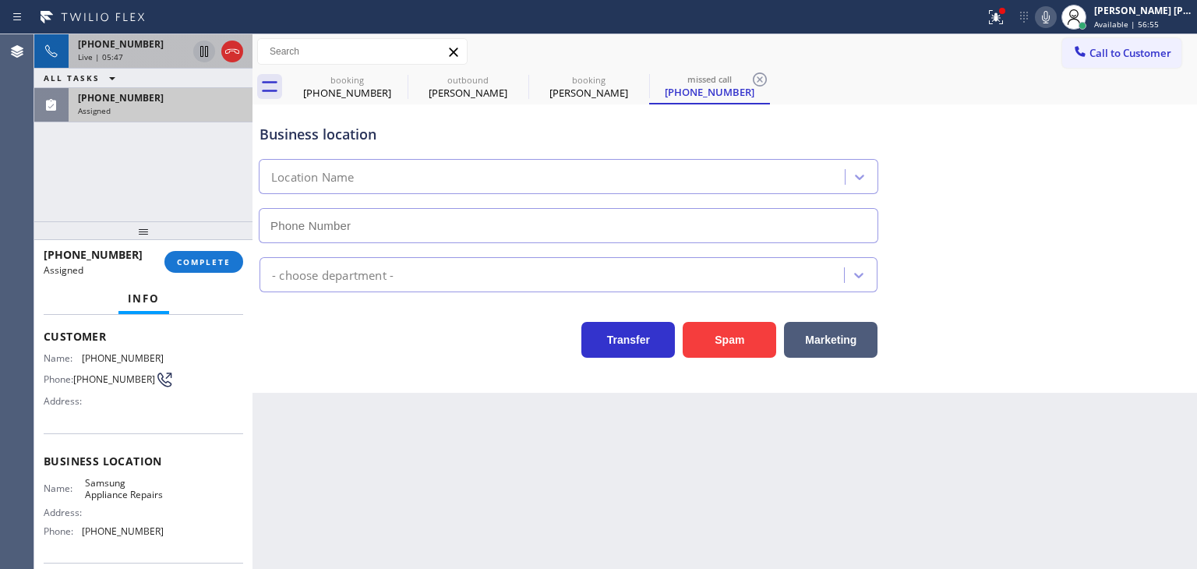
type input "(855) 976-5118"
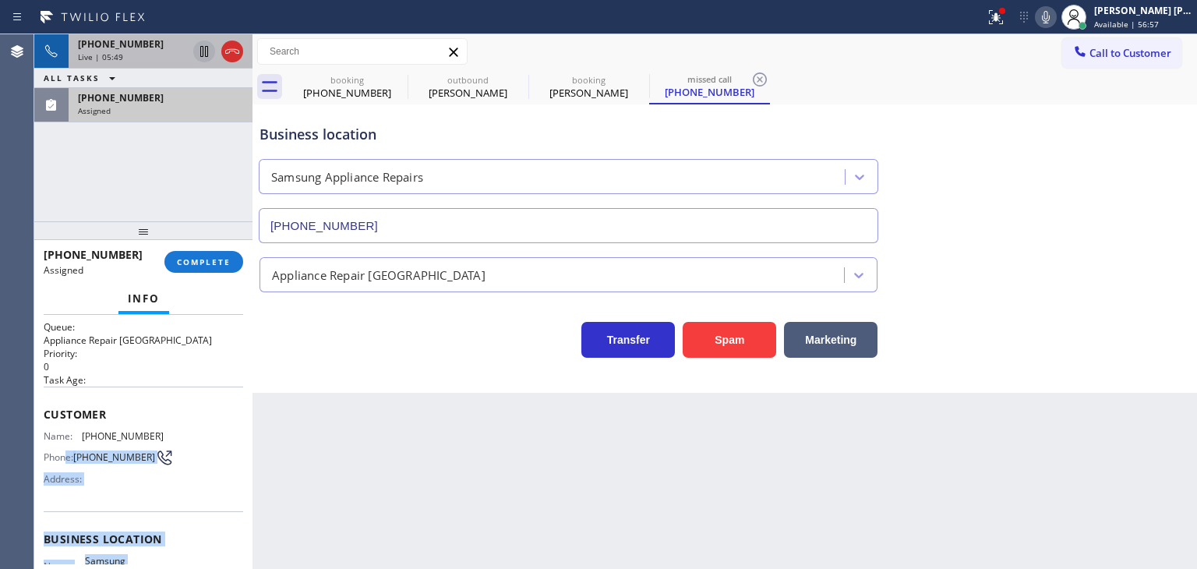
scroll to position [12, 0]
drag, startPoint x: 161, startPoint y: 466, endPoint x: 47, endPoint y: 426, distance: 120.8
click at [47, 426] on div "Context Queue: Appliance Repair High End Priority: 0 Task Age: Customer Name: (…" at bounding box center [144, 533] width 200 height 452
click at [215, 262] on span "COMPLETE" at bounding box center [204, 261] width 54 height 11
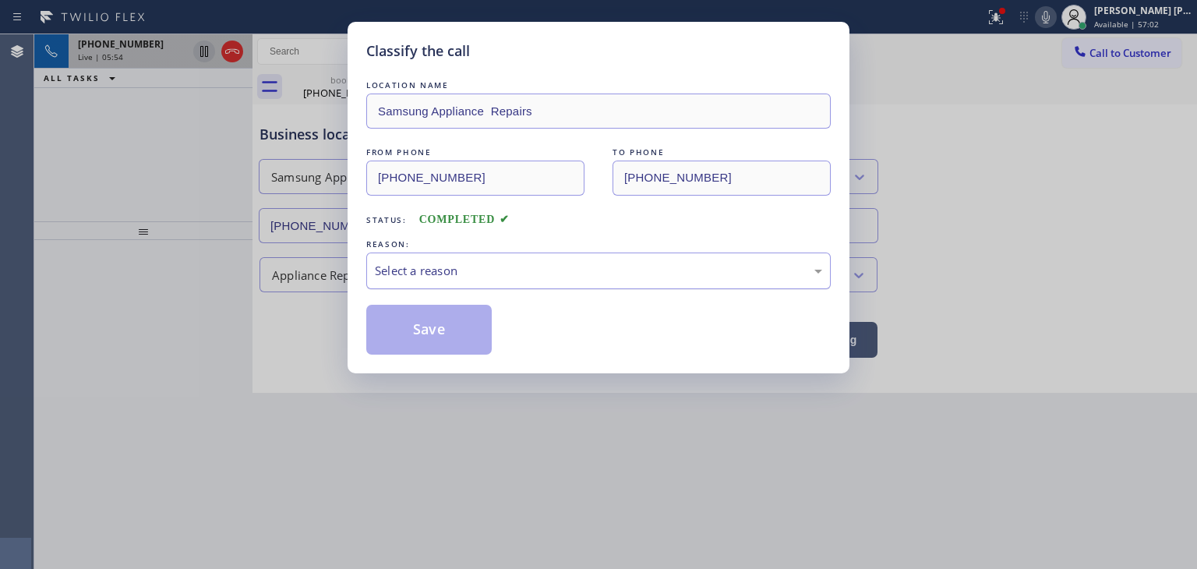
click at [455, 269] on div "Select a reason" at bounding box center [598, 271] width 447 height 18
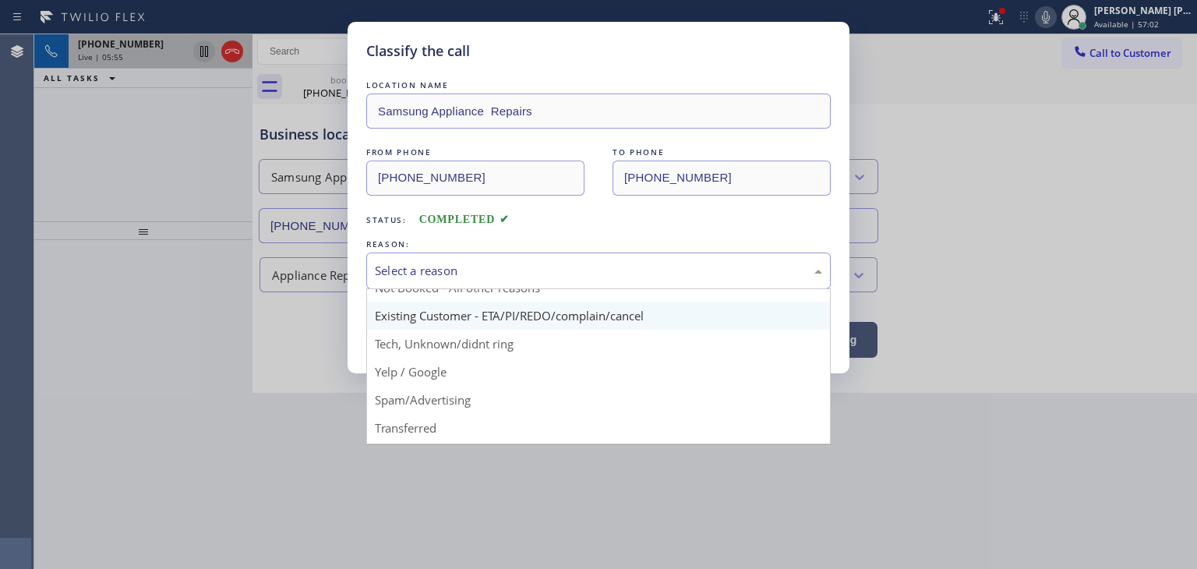
scroll to position [78, 0]
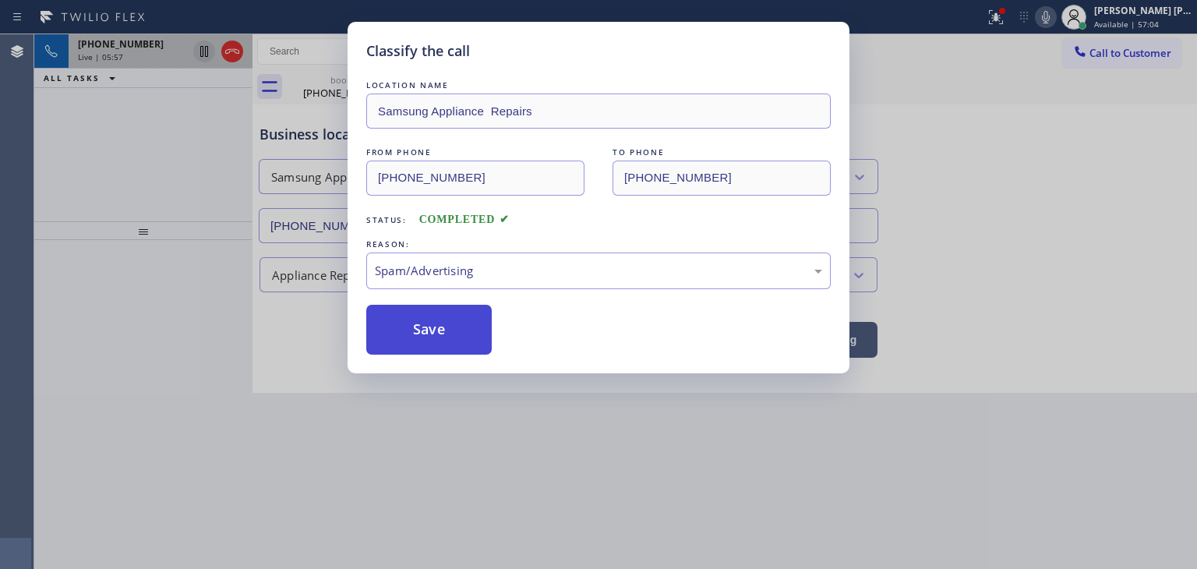
click at [435, 334] on button "Save" at bounding box center [428, 330] width 125 height 50
type input "(800) 568-8664"
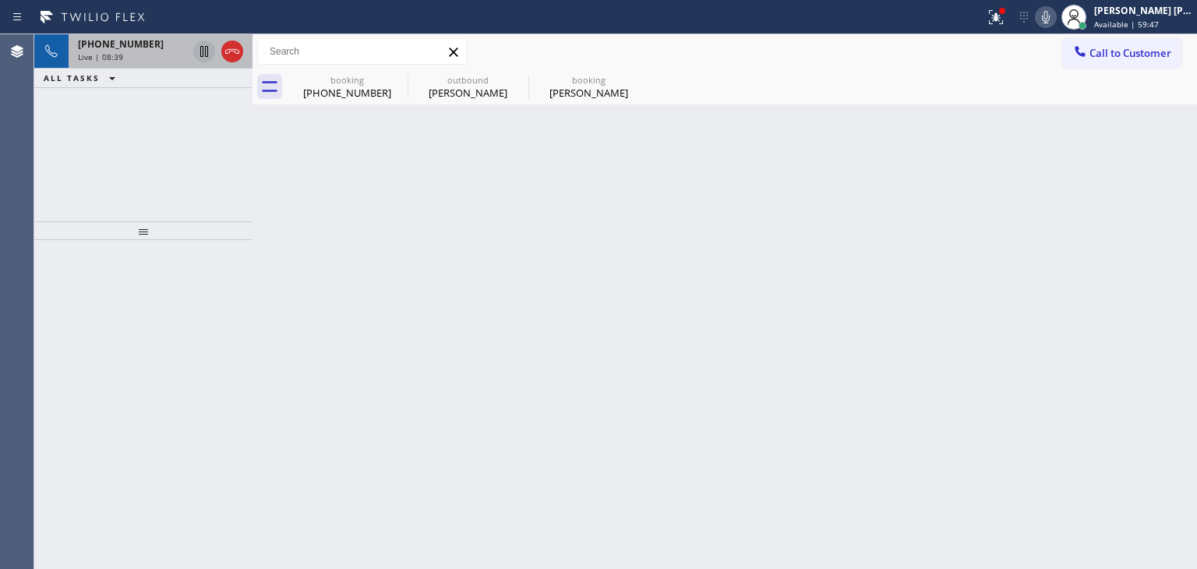
click at [140, 55] on div "Live | 08:39" at bounding box center [132, 56] width 109 height 11
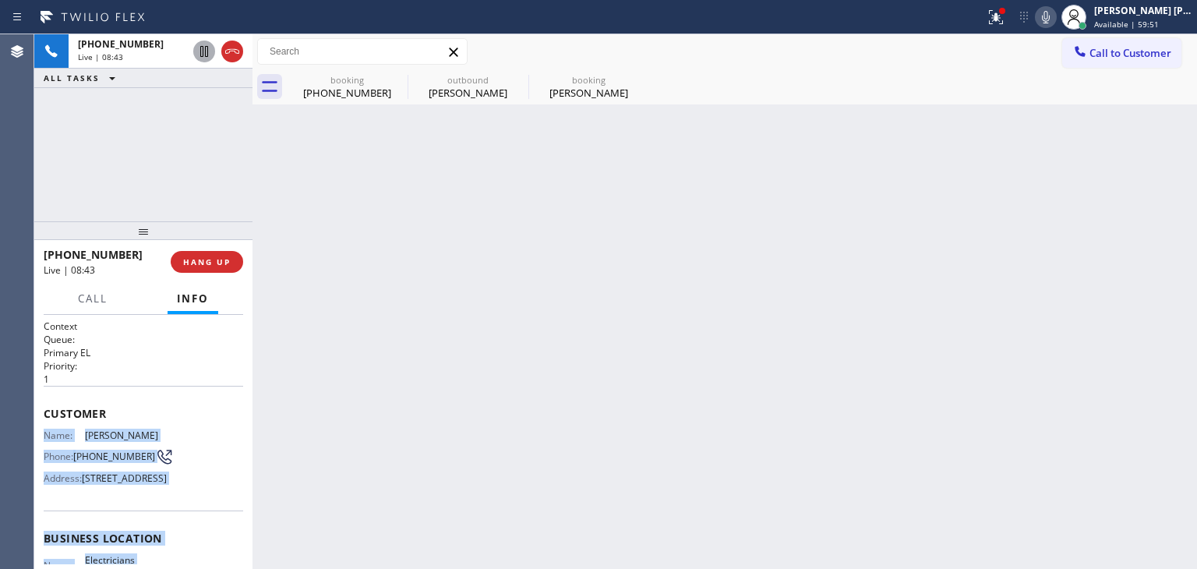
drag, startPoint x: 164, startPoint y: 518, endPoint x: 41, endPoint y: 445, distance: 142.2
click at [41, 445] on div "Context Queue: Primary EL Priority: 1 Customer Name: Maryam Mirshafiee Phone: (…" at bounding box center [143, 442] width 218 height 254
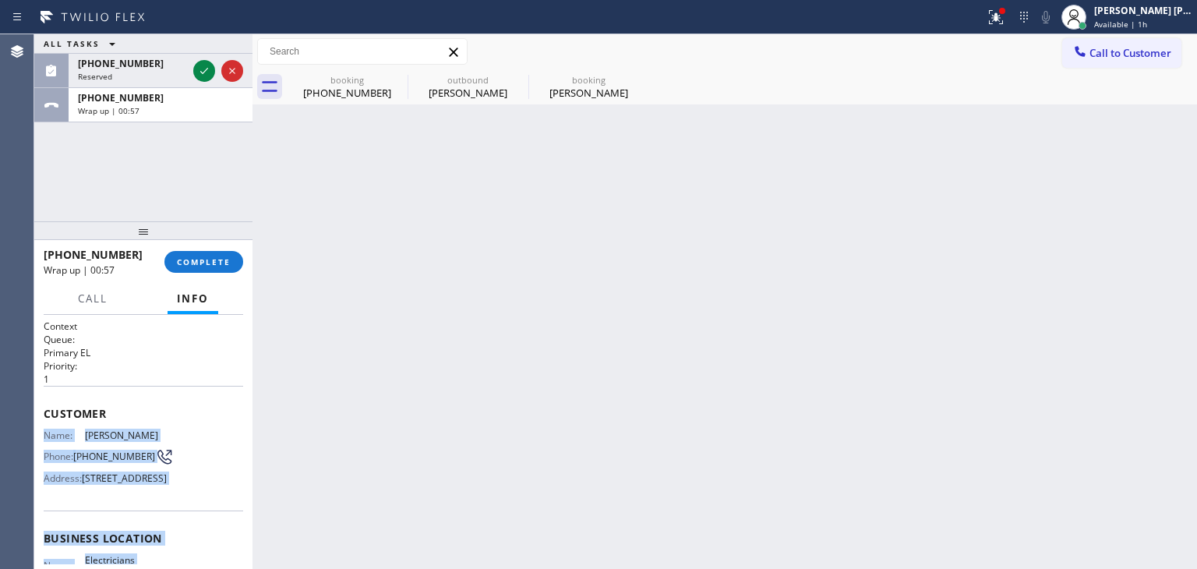
drag, startPoint x: 209, startPoint y: 73, endPoint x: 325, endPoint y: 114, distance: 123.0
click at [209, 73] on icon at bounding box center [204, 71] width 19 height 19
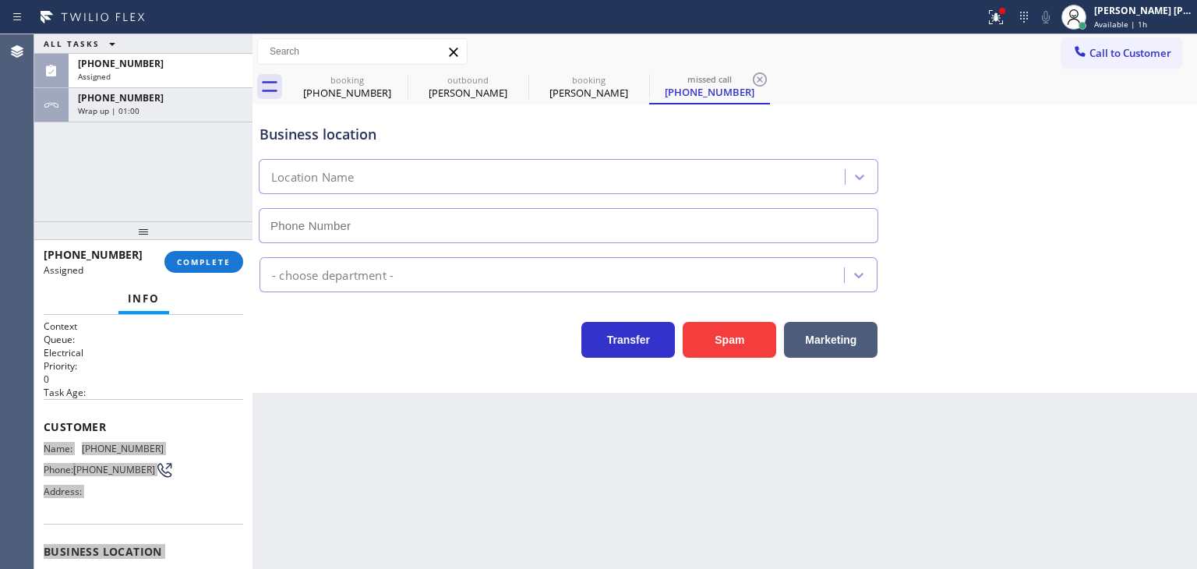
type input "(510) 880-3442"
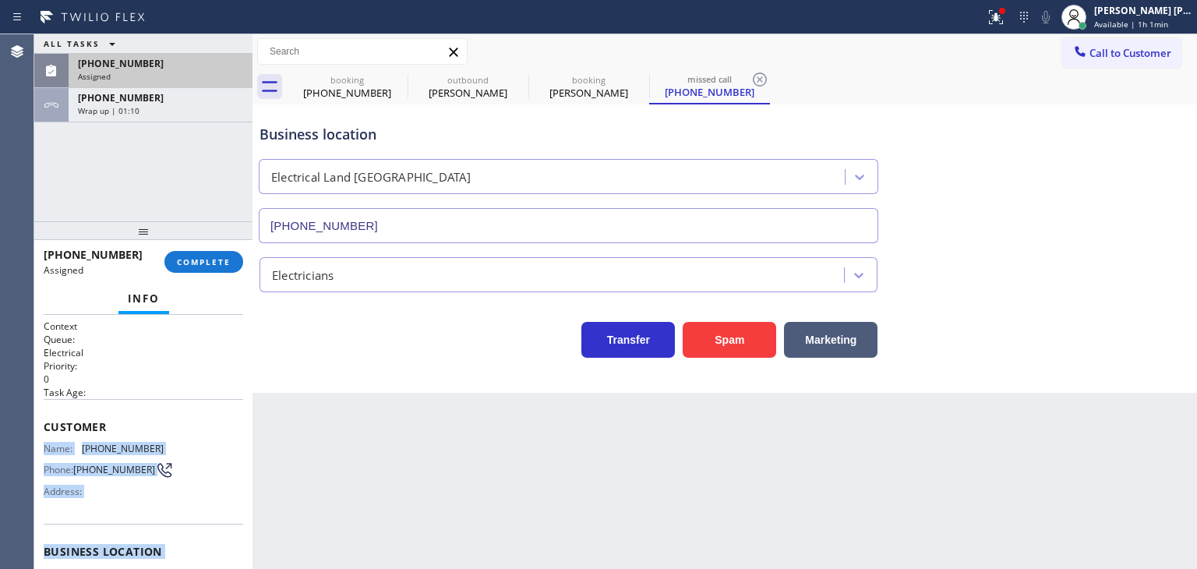
click at [113, 76] on div "Assigned" at bounding box center [160, 76] width 165 height 11
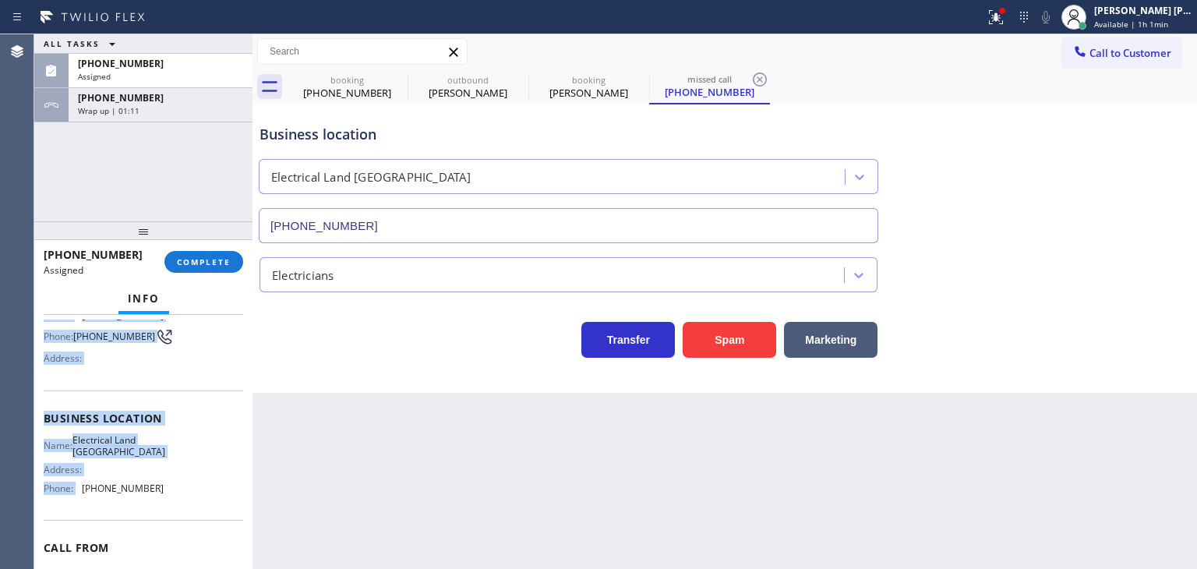
scroll to position [156, 0]
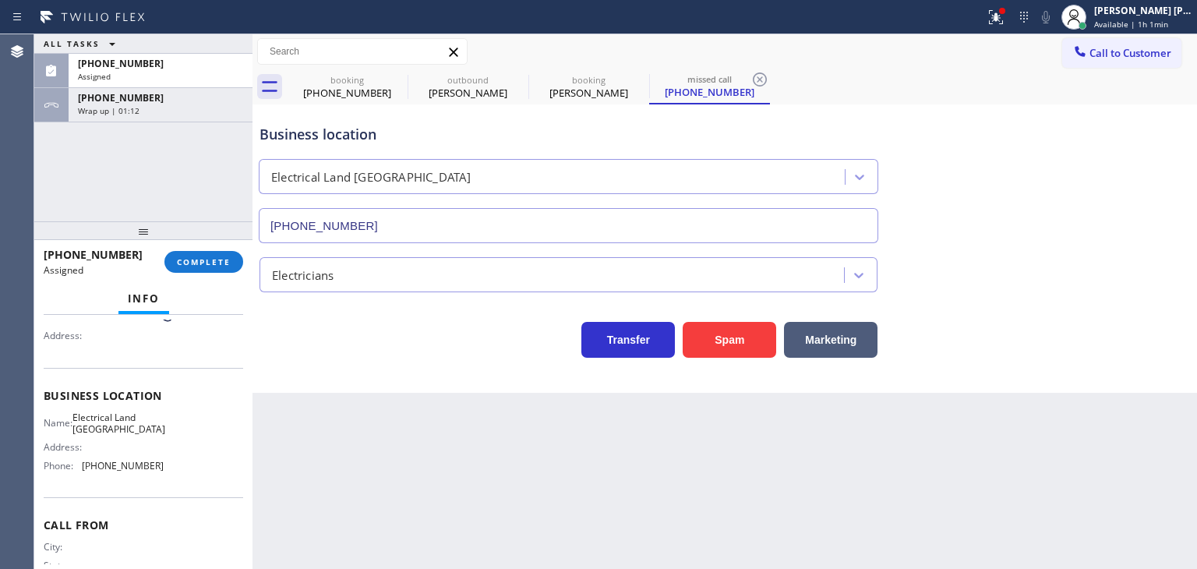
click at [161, 479] on div "Business location Name: Electrical Land Union City Address: Phone: (510) 880-34…" at bounding box center [144, 433] width 200 height 130
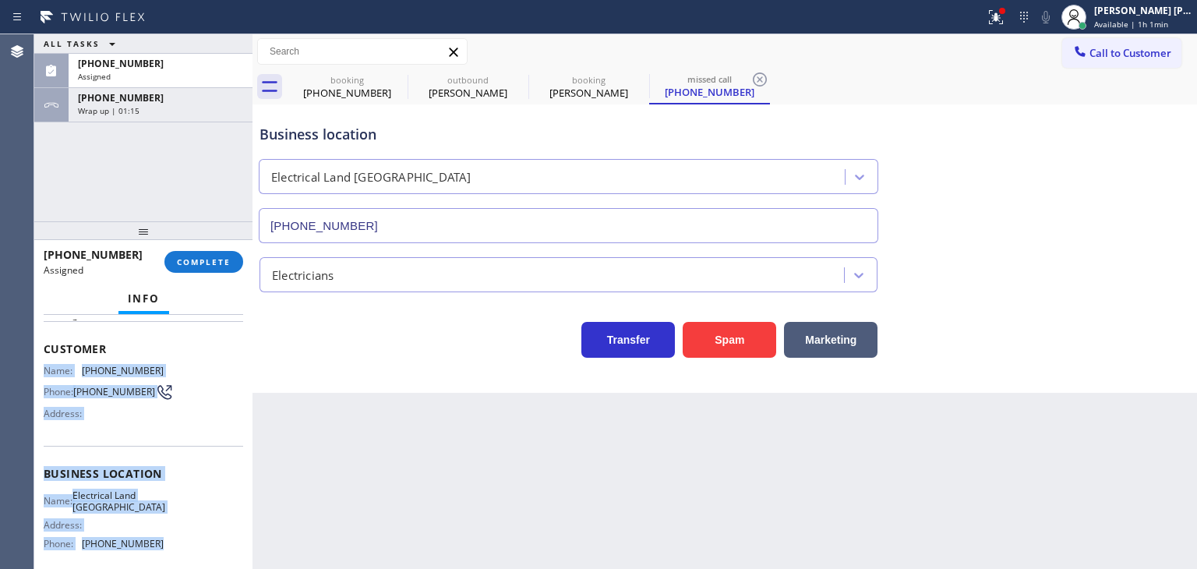
drag, startPoint x: 173, startPoint y: 472, endPoint x: 44, endPoint y: 372, distance: 162.8
click at [44, 372] on div "Context Queue: Electrical Priority: 0 Task Age: Customer Name: (301) 502-2147 P…" at bounding box center [144, 468] width 200 height 452
drag, startPoint x: 140, startPoint y: 101, endPoint x: 200, endPoint y: 182, distance: 100.9
click at [140, 101] on span "+17144025629" at bounding box center [121, 97] width 86 height 13
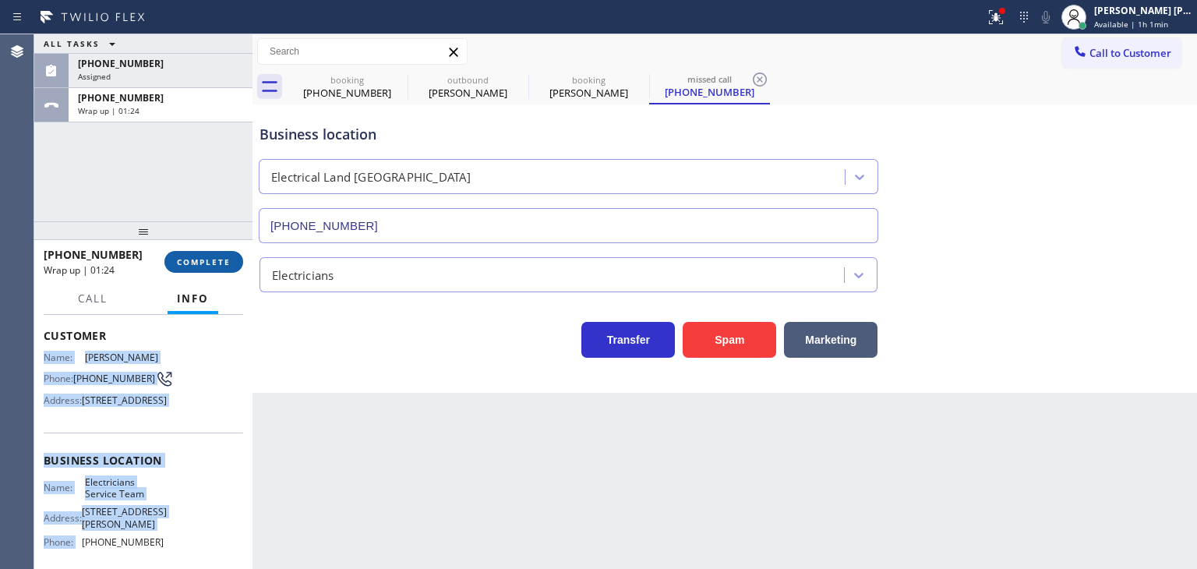
scroll to position [65, 0]
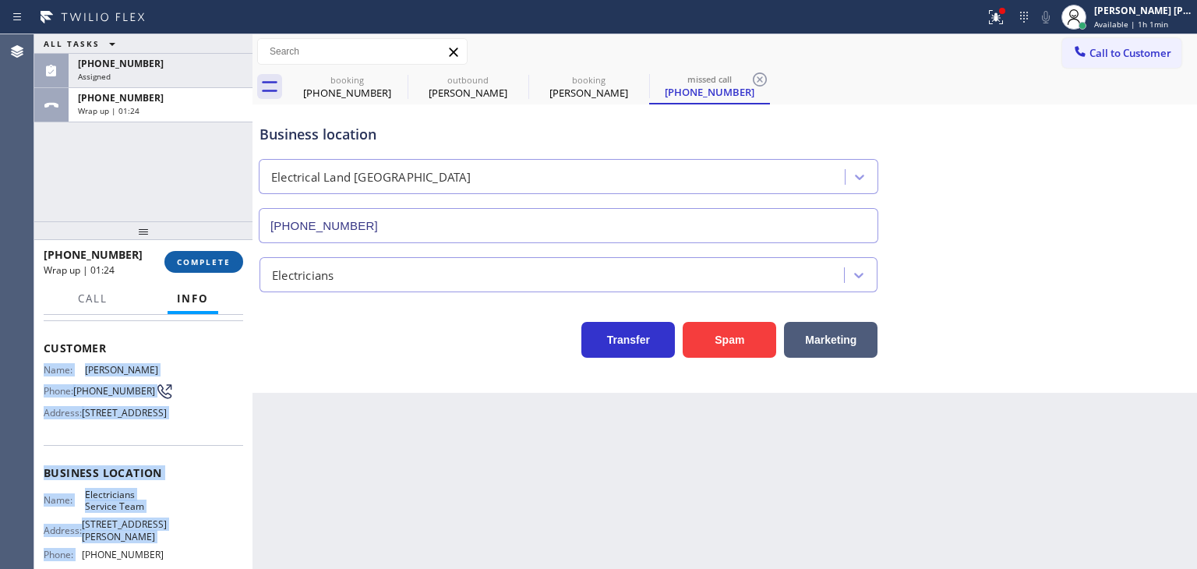
click at [222, 260] on span "COMPLETE" at bounding box center [204, 261] width 54 height 11
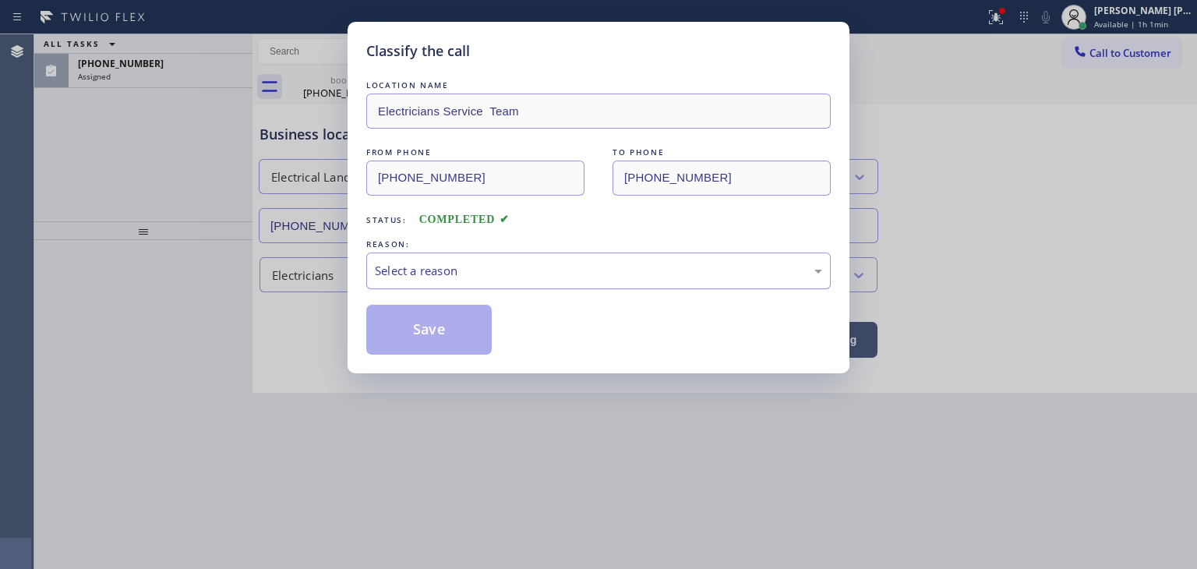
click at [420, 265] on div "Select a reason" at bounding box center [598, 271] width 447 height 18
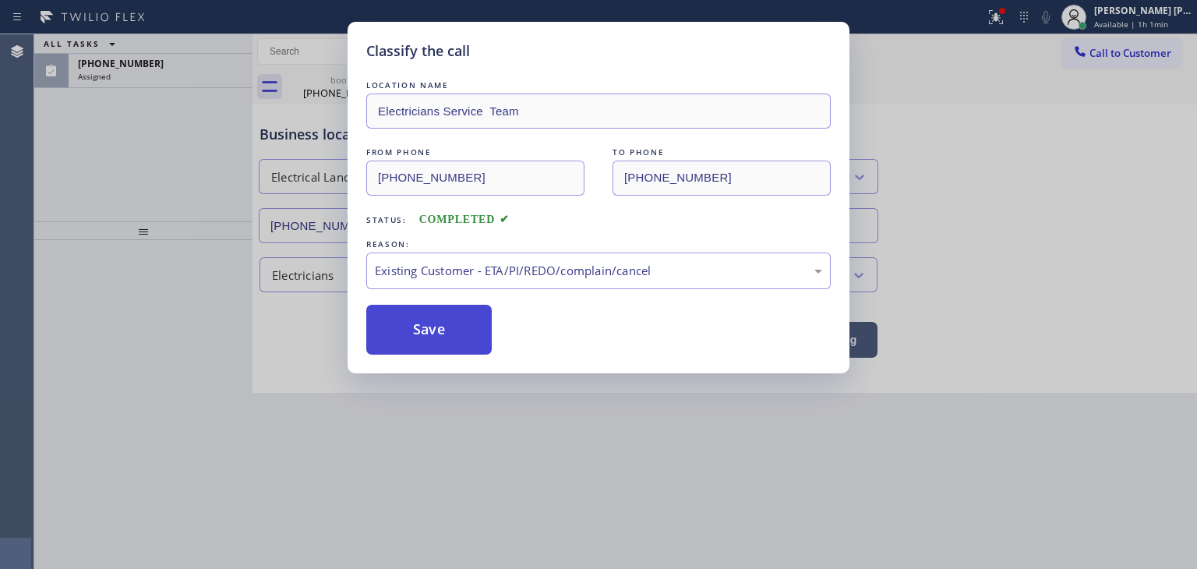
click at [436, 341] on button "Save" at bounding box center [428, 330] width 125 height 50
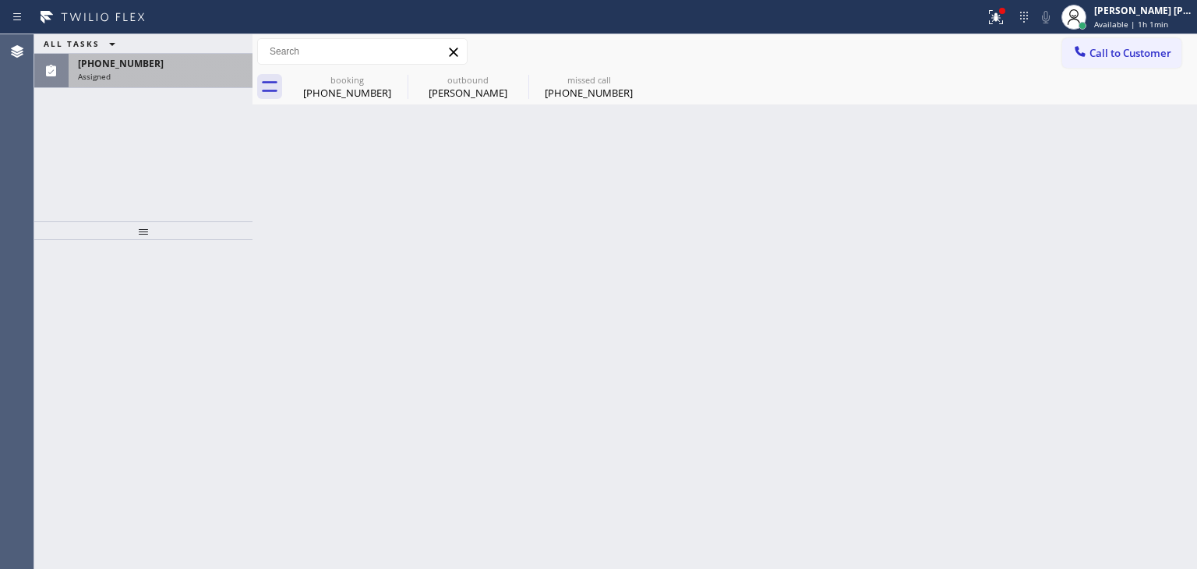
click at [137, 68] on span "(301) 502-2147" at bounding box center [121, 63] width 86 height 13
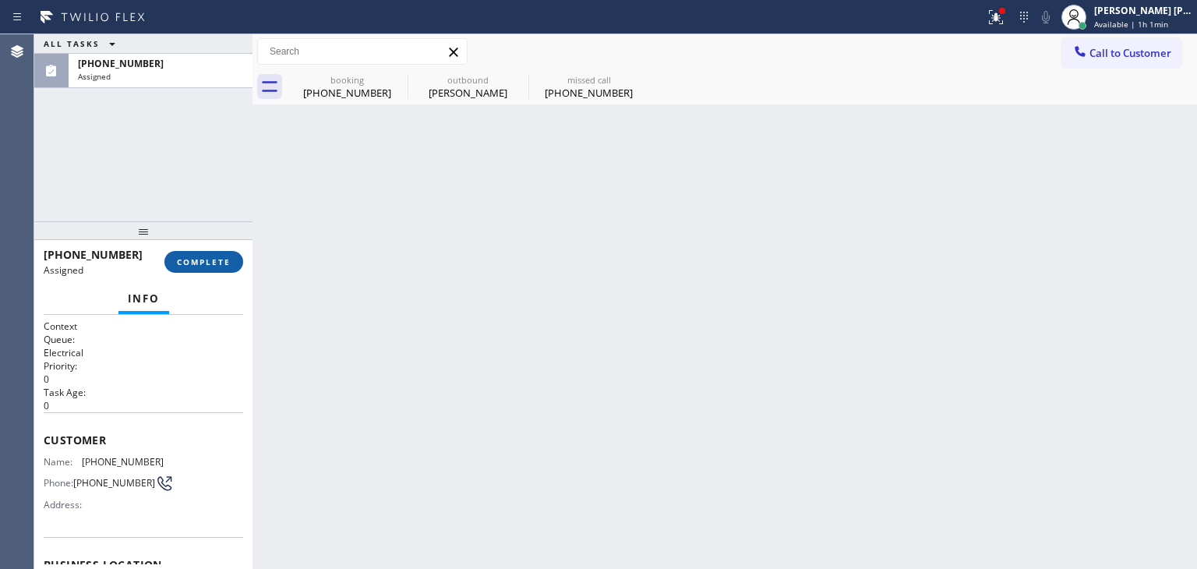
click at [182, 253] on button "COMPLETE" at bounding box center [203, 262] width 79 height 22
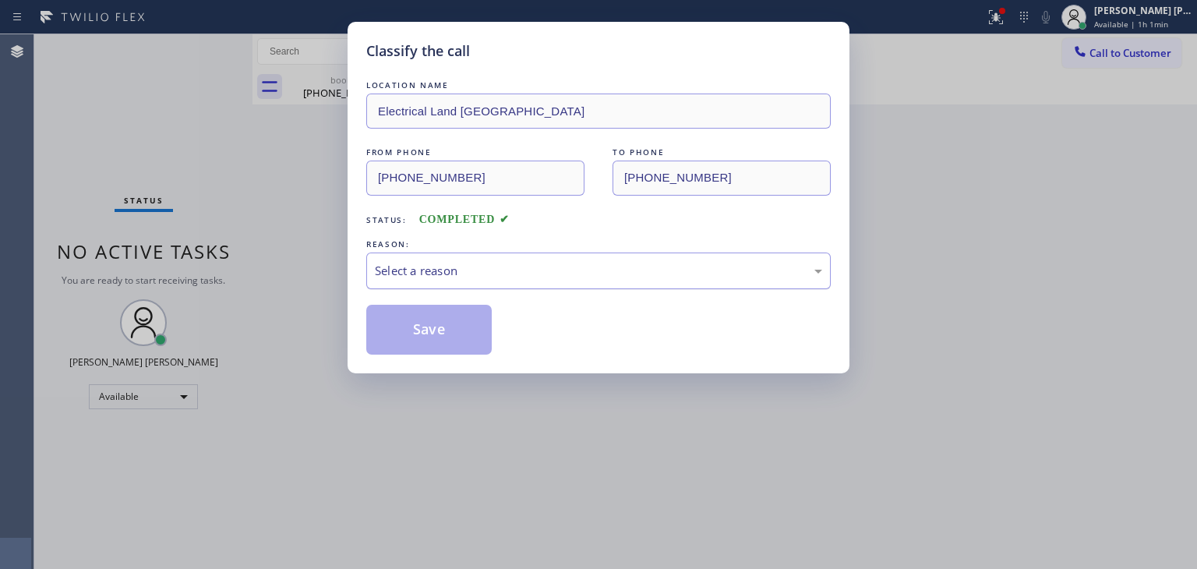
click at [390, 269] on div "Select a reason" at bounding box center [598, 271] width 447 height 18
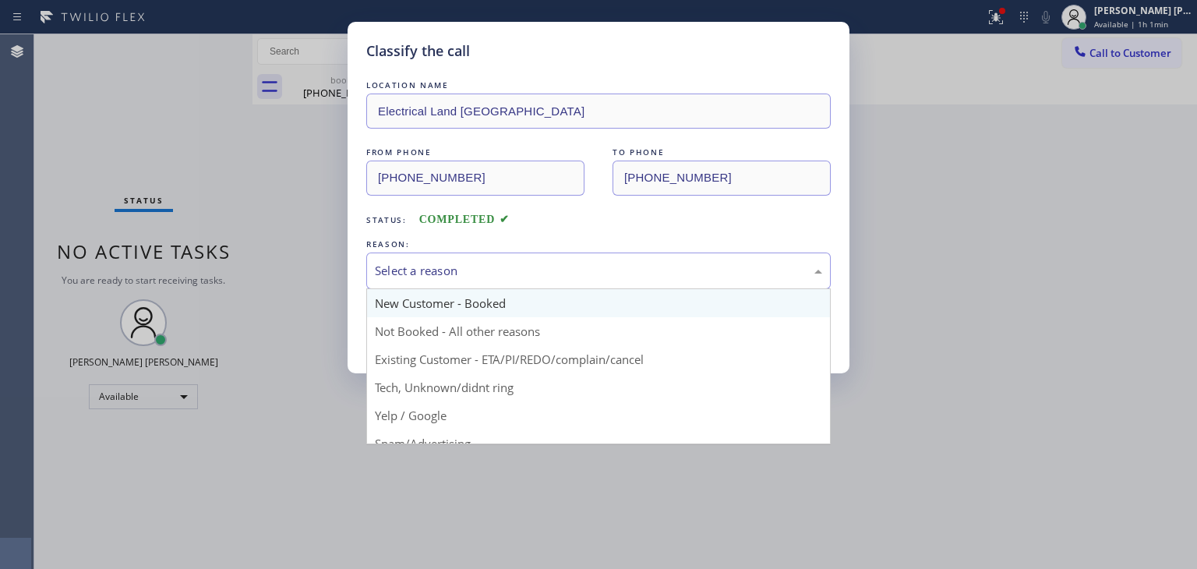
scroll to position [78, 0]
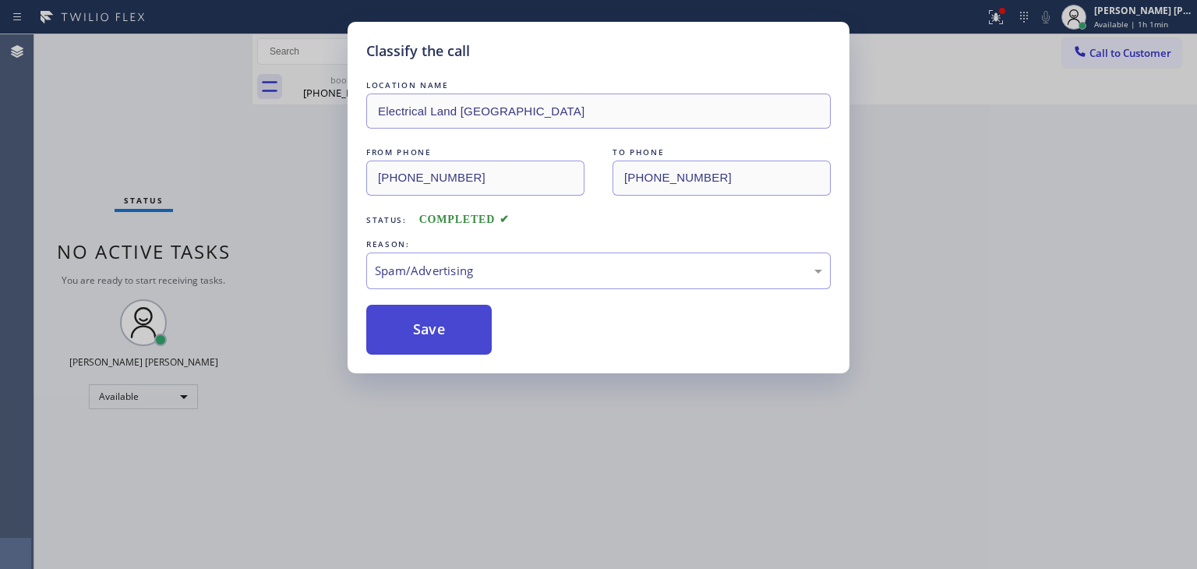
click at [422, 334] on button "Save" at bounding box center [428, 330] width 125 height 50
type input "(855) 731-4952"
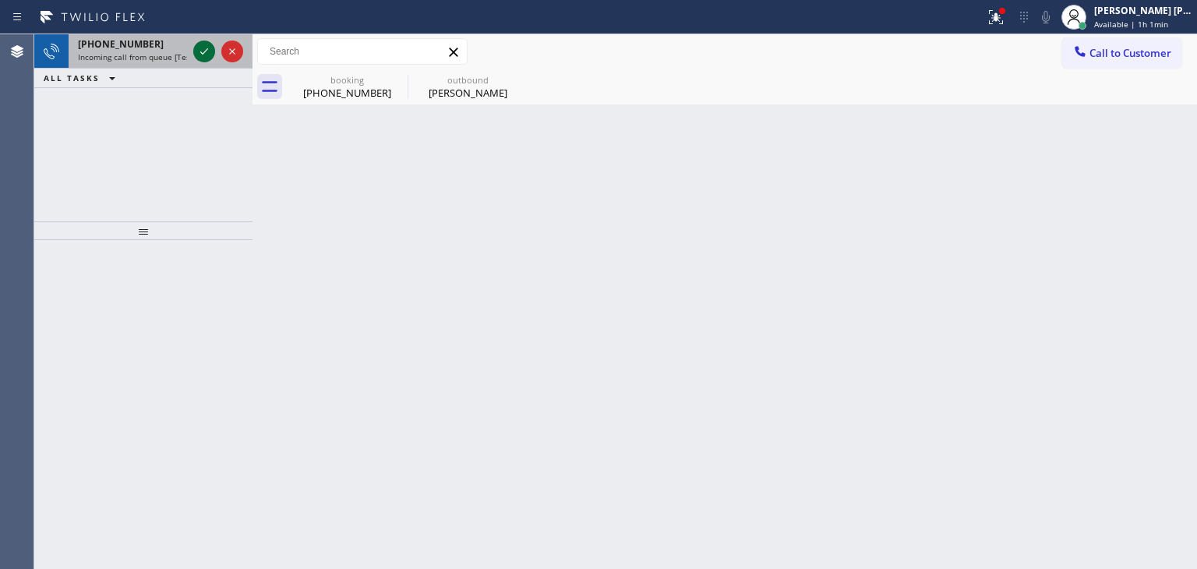
click at [203, 51] on icon at bounding box center [204, 51] width 19 height 19
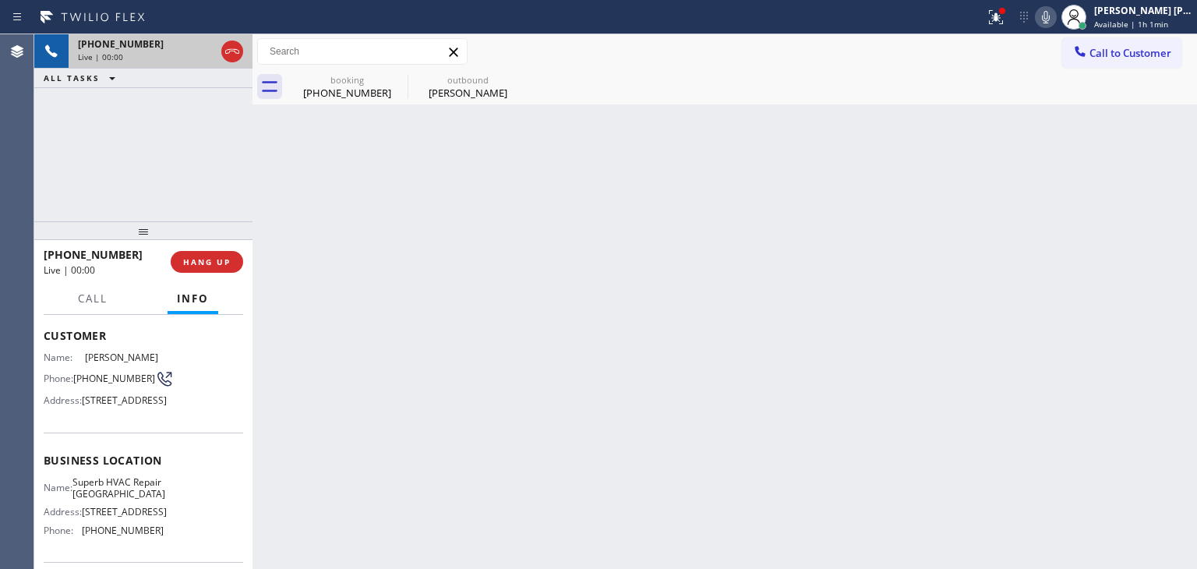
scroll to position [156, 0]
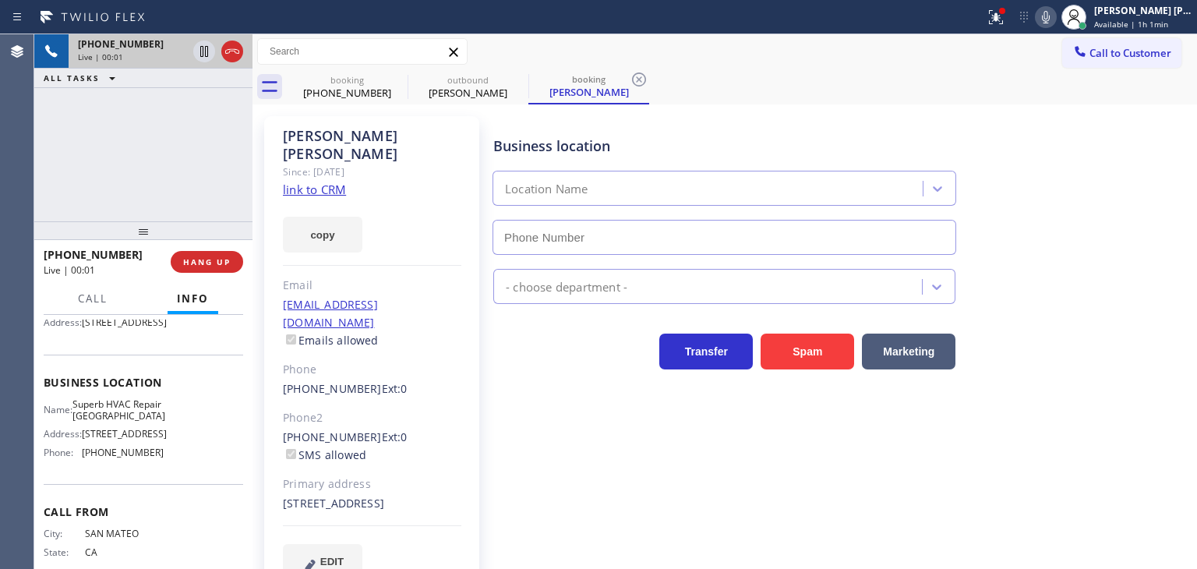
type input "(650) 753-7590"
click at [309, 182] on link "link to CRM" at bounding box center [314, 190] width 63 height 16
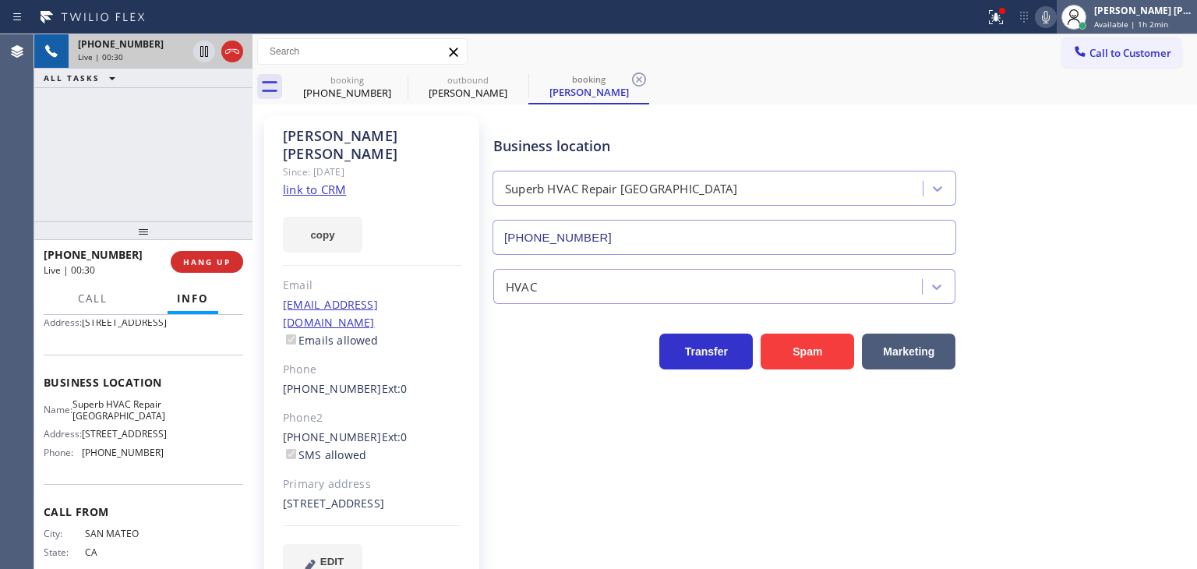
click at [1156, 21] on span "Available | 1h 2min" at bounding box center [1131, 24] width 74 height 11
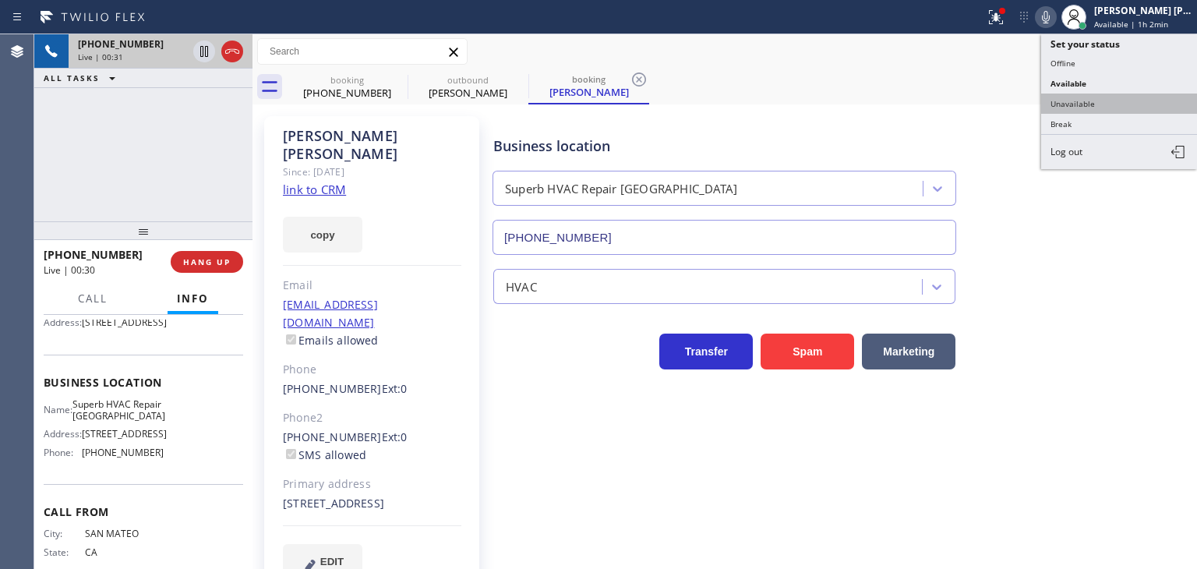
click at [1107, 100] on button "Unavailable" at bounding box center [1119, 104] width 156 height 20
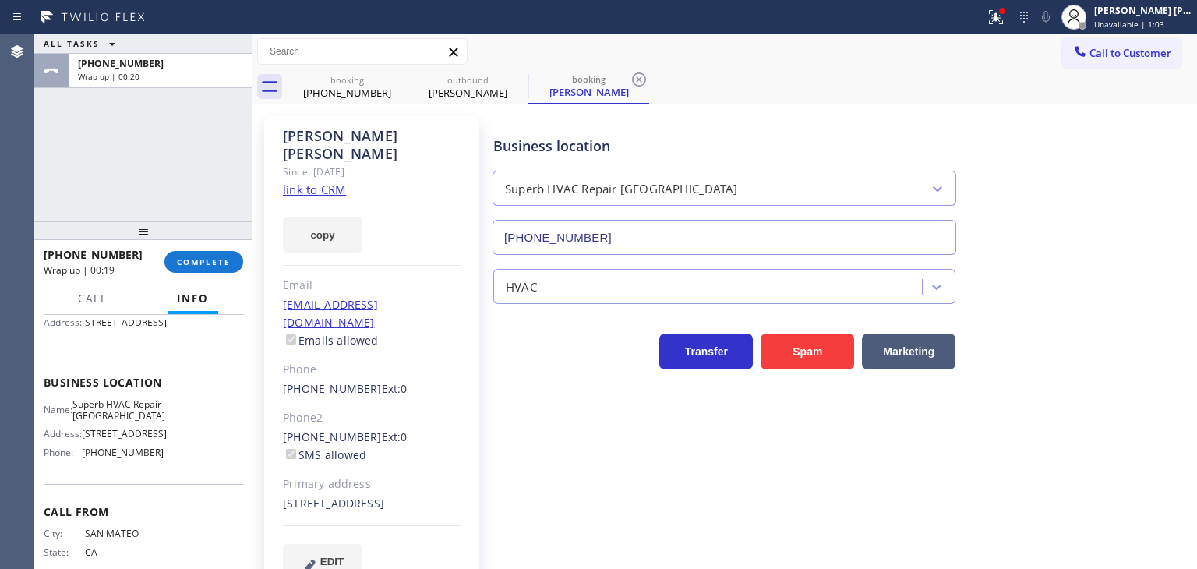
scroll to position [78, 0]
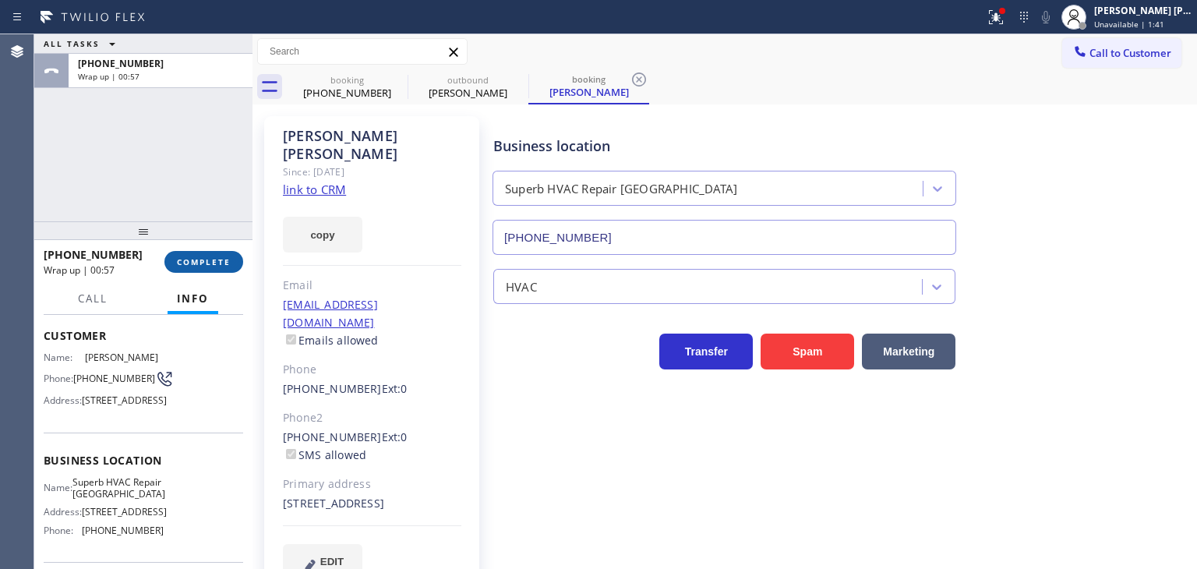
click at [200, 262] on span "COMPLETE" at bounding box center [204, 261] width 54 height 11
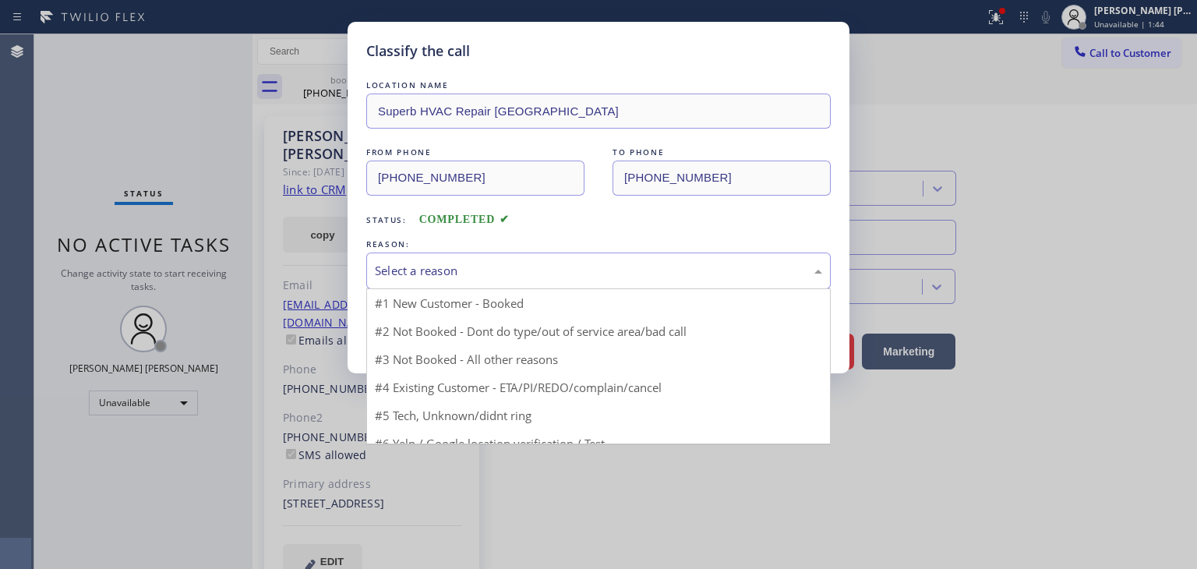
click at [415, 274] on div "Select a reason" at bounding box center [598, 271] width 447 height 18
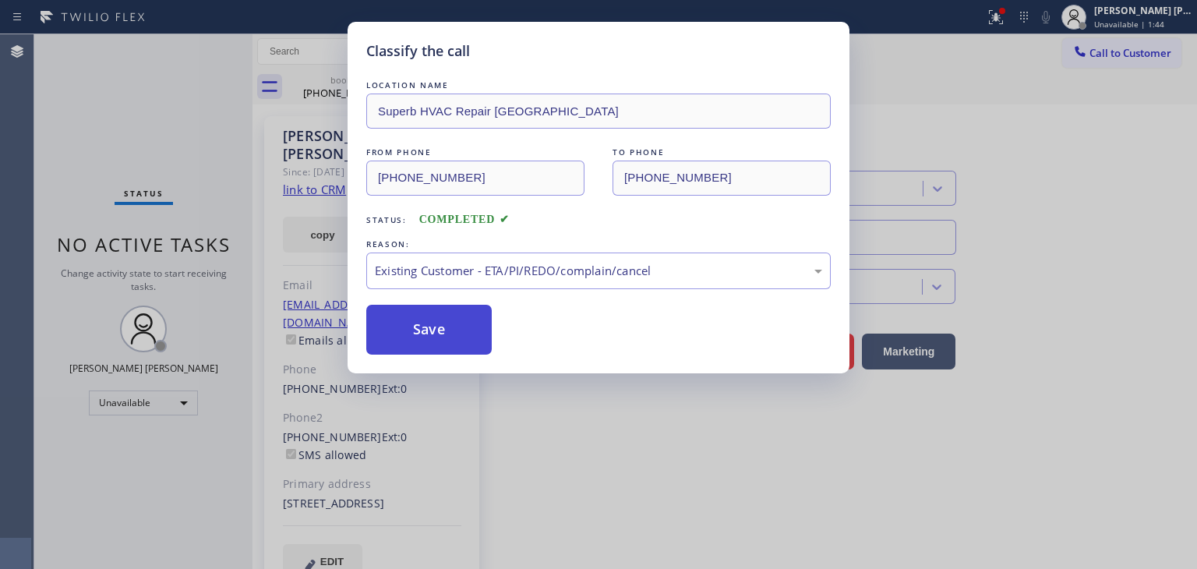
click at [433, 333] on button "Save" at bounding box center [428, 330] width 125 height 50
type input "(855) 731-4952"
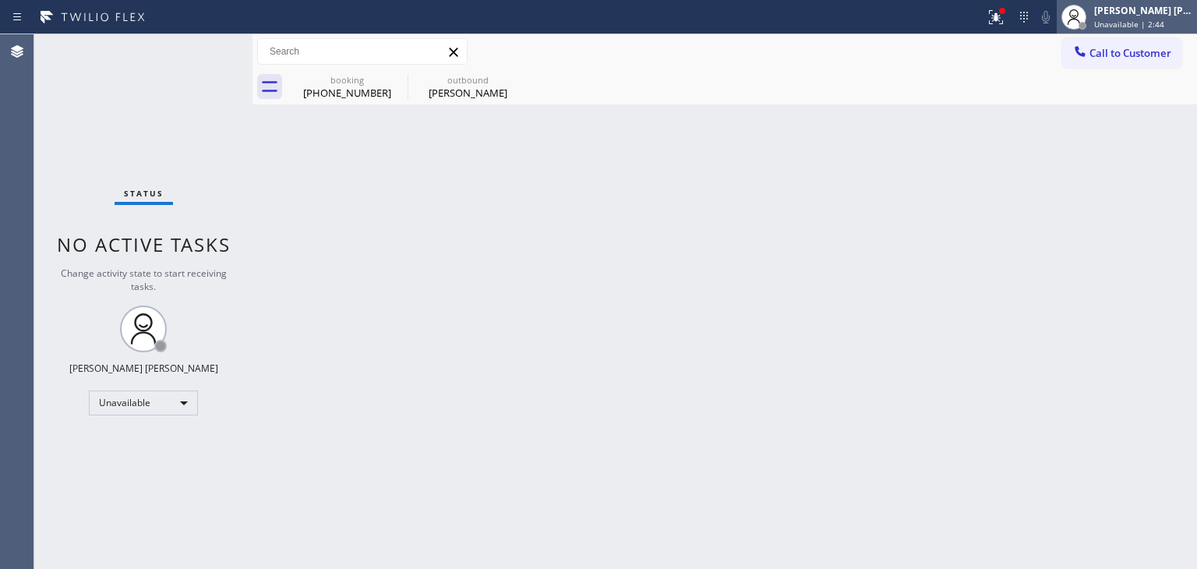
click at [1164, 24] on span "Unavailable | 2:44" at bounding box center [1129, 24] width 70 height 11
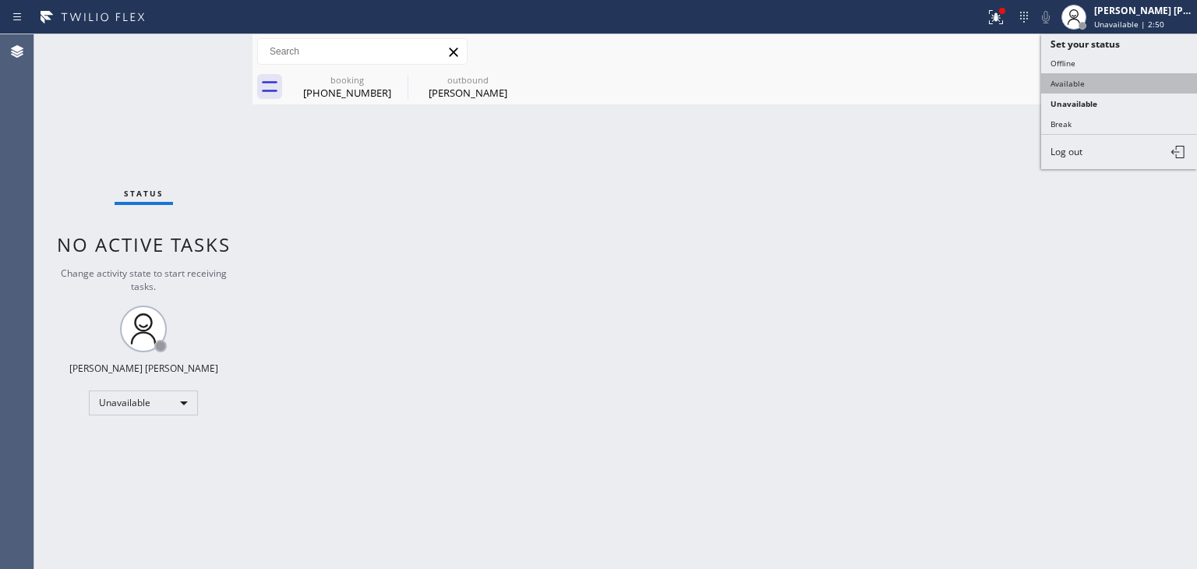
click at [1086, 79] on button "Available" at bounding box center [1119, 83] width 156 height 20
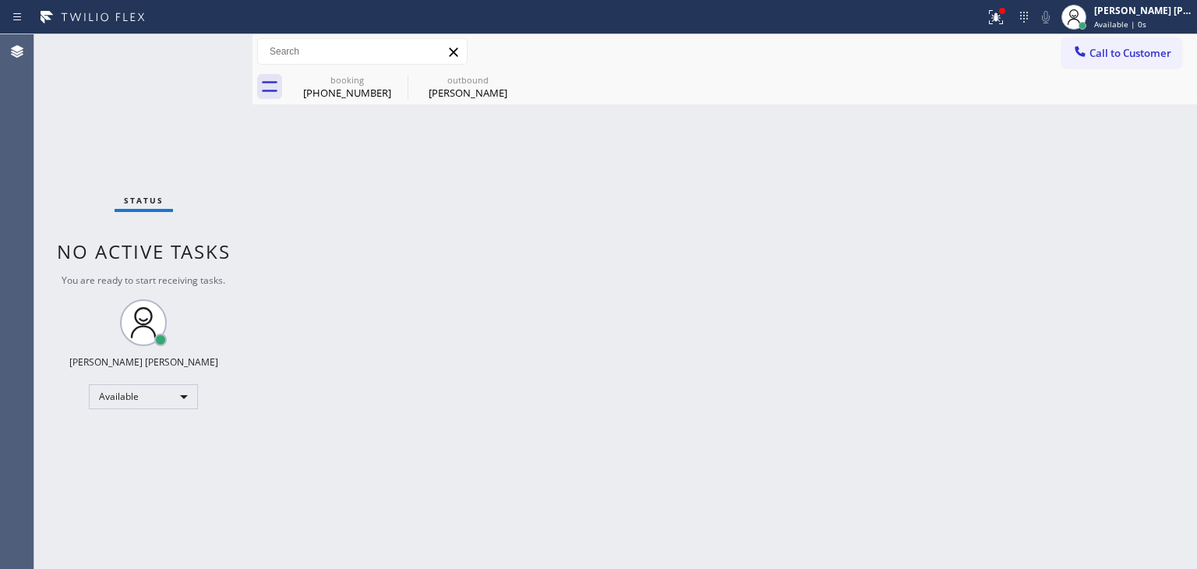
click at [204, 48] on div "Status No active tasks You are ready to start receiving tasks. Edel John Suson …" at bounding box center [143, 301] width 218 height 535
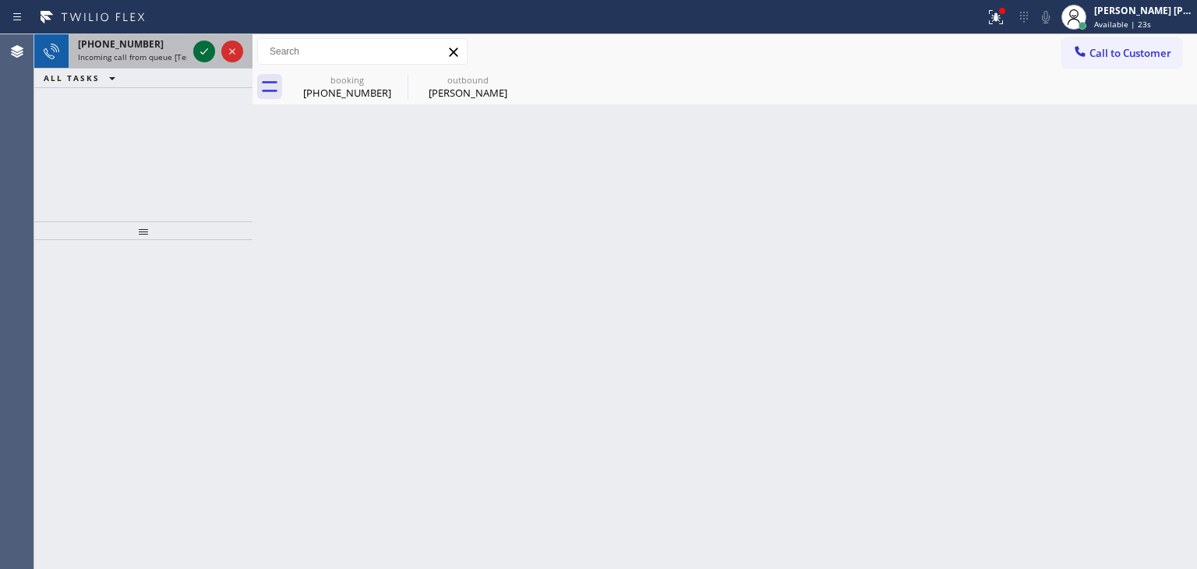
click at [204, 48] on icon at bounding box center [204, 51] width 19 height 19
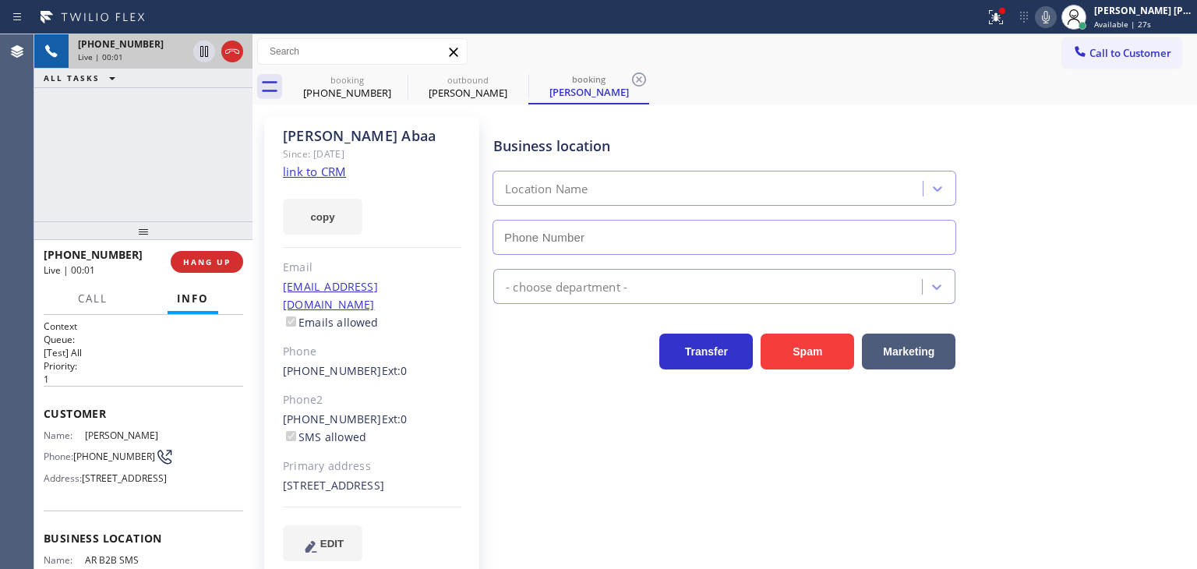
type input "(833) 692-2271"
click at [311, 178] on link "link to CRM" at bounding box center [314, 172] width 63 height 16
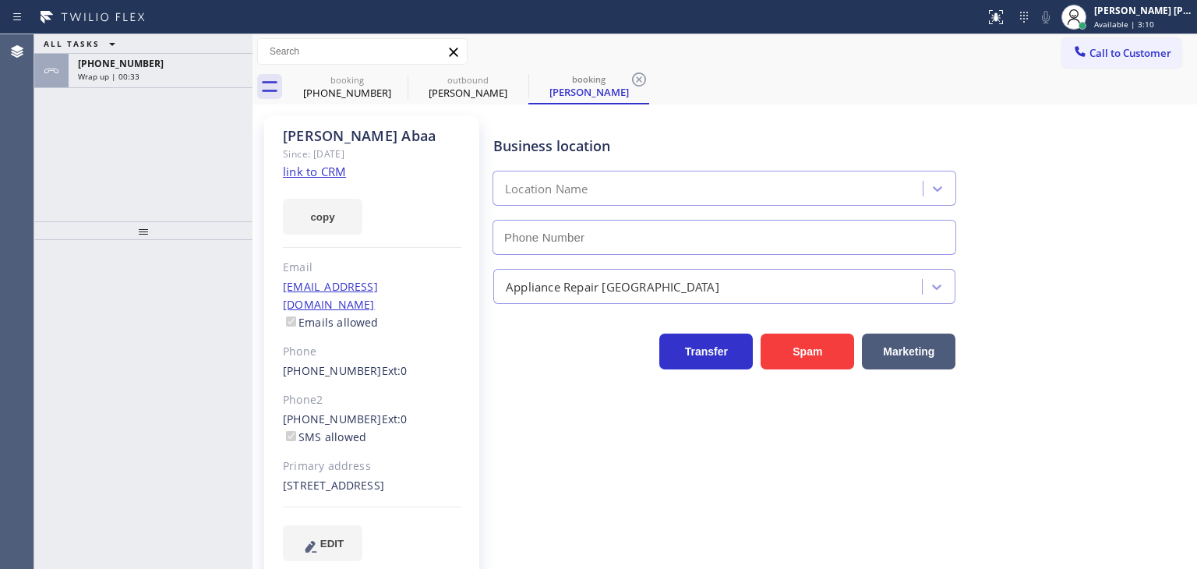
type input "[PHONE_NUMBER]"
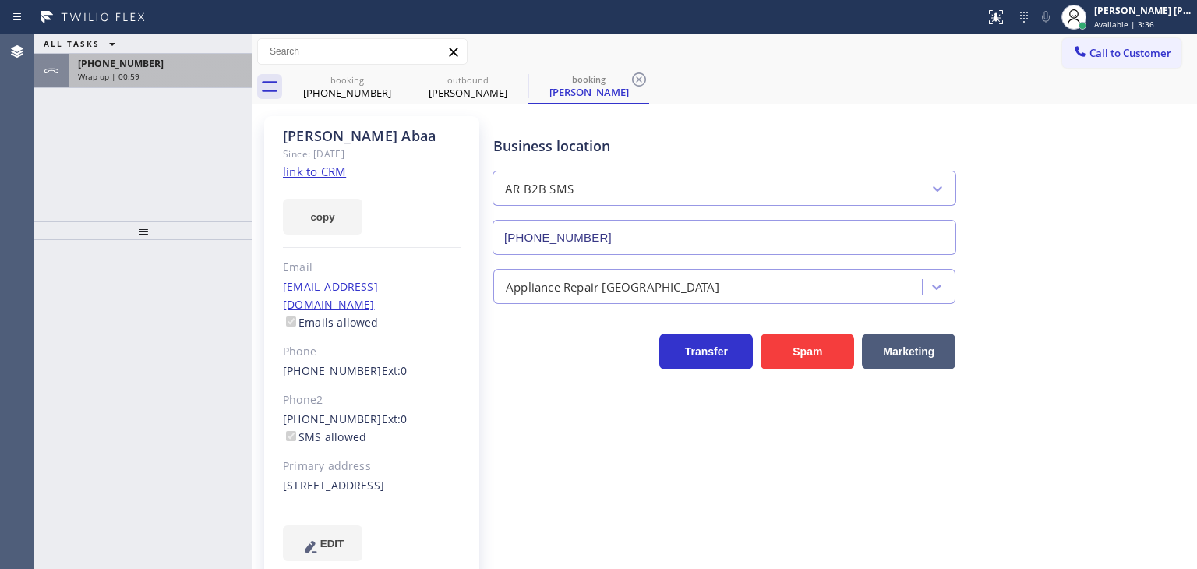
click at [132, 60] on span "[PHONE_NUMBER]" at bounding box center [121, 63] width 86 height 13
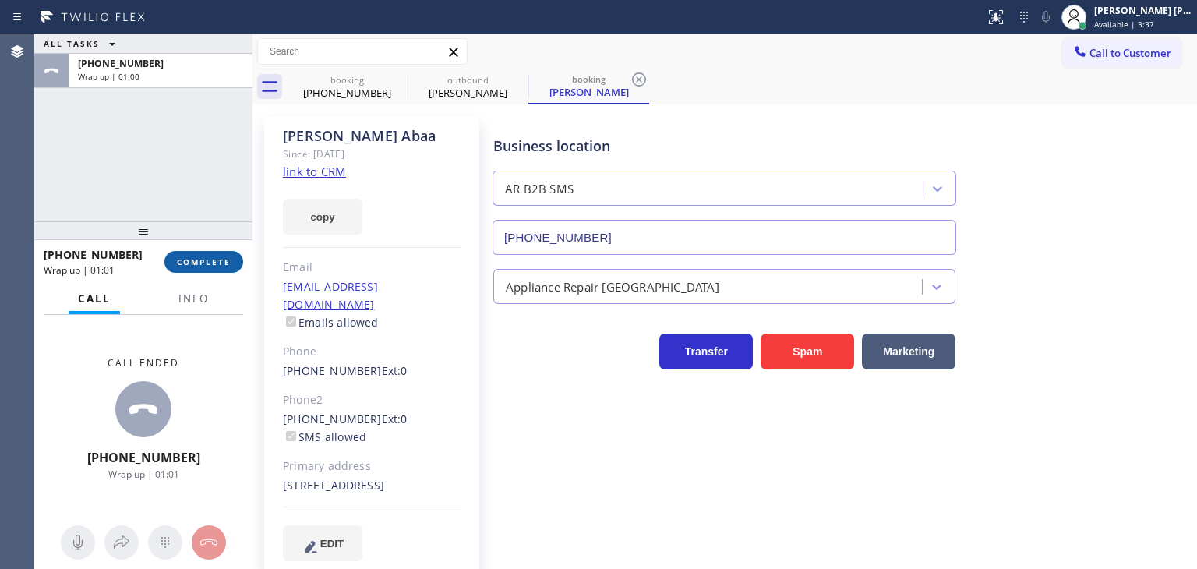
click at [218, 251] on button "COMPLETE" at bounding box center [203, 262] width 79 height 22
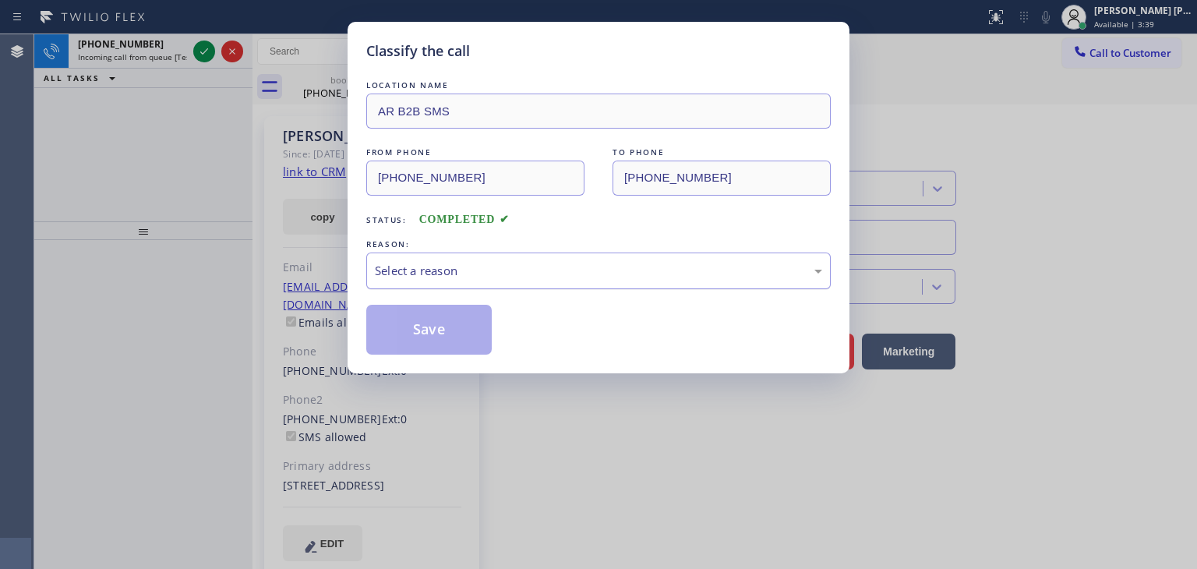
click at [485, 281] on div "Select a reason" at bounding box center [598, 271] width 465 height 37
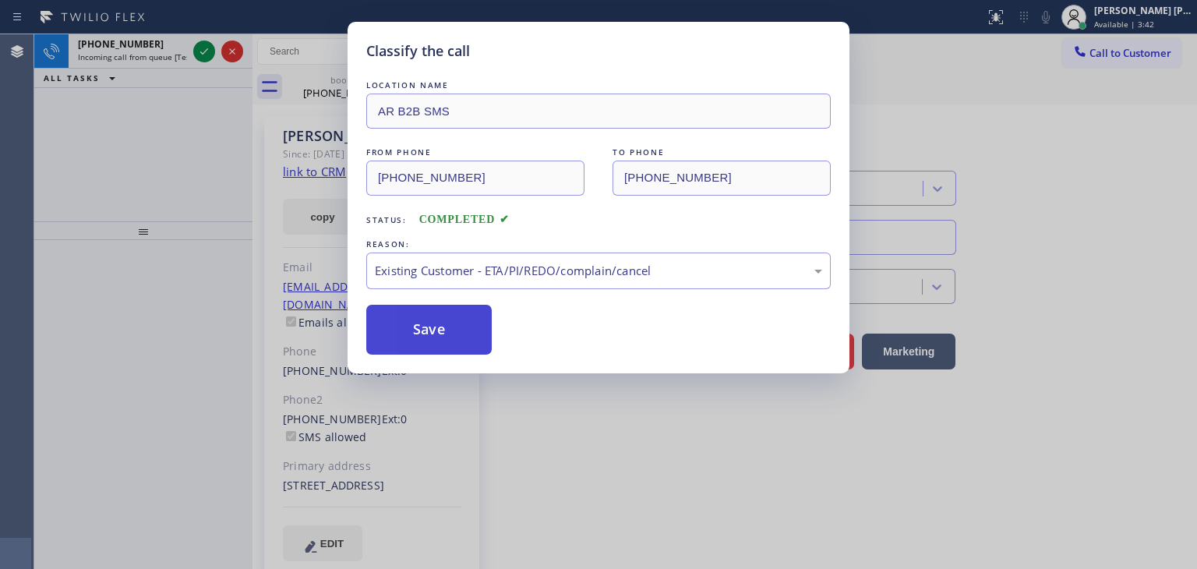
click at [430, 340] on button "Save" at bounding box center [428, 330] width 125 height 50
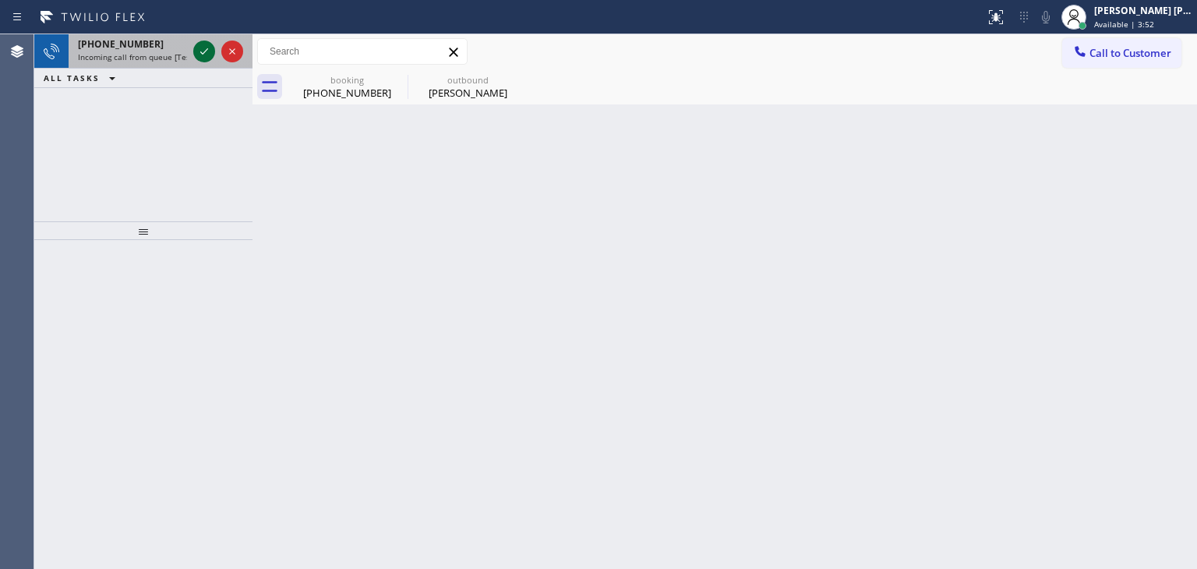
click at [204, 54] on icon at bounding box center [204, 51] width 19 height 19
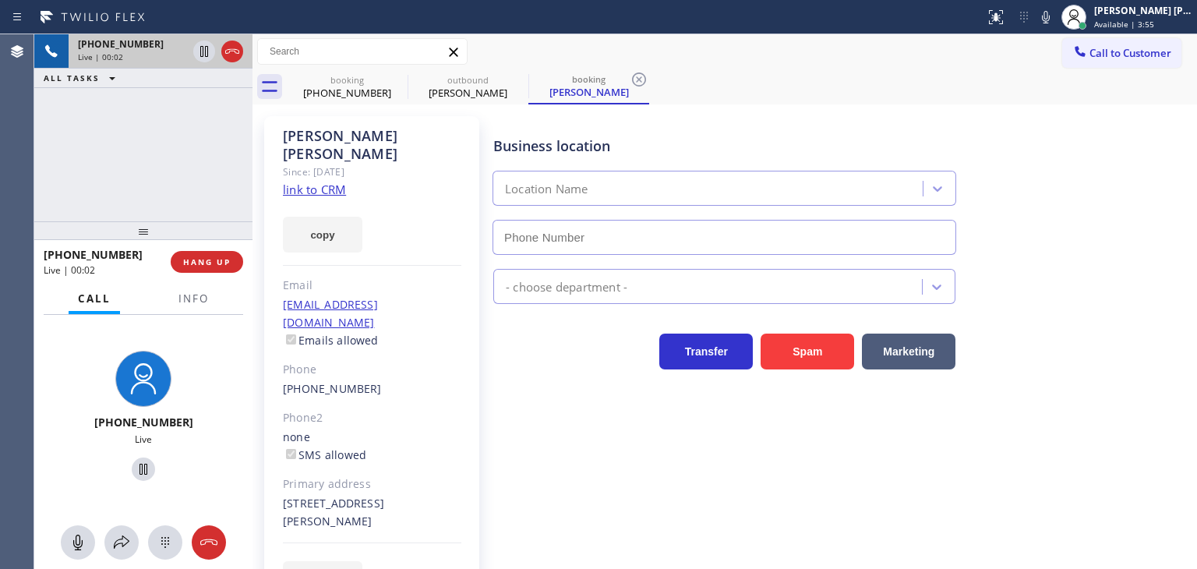
type input "(833) 558-1241"
click at [337, 182] on link "link to CRM" at bounding box center [314, 190] width 63 height 16
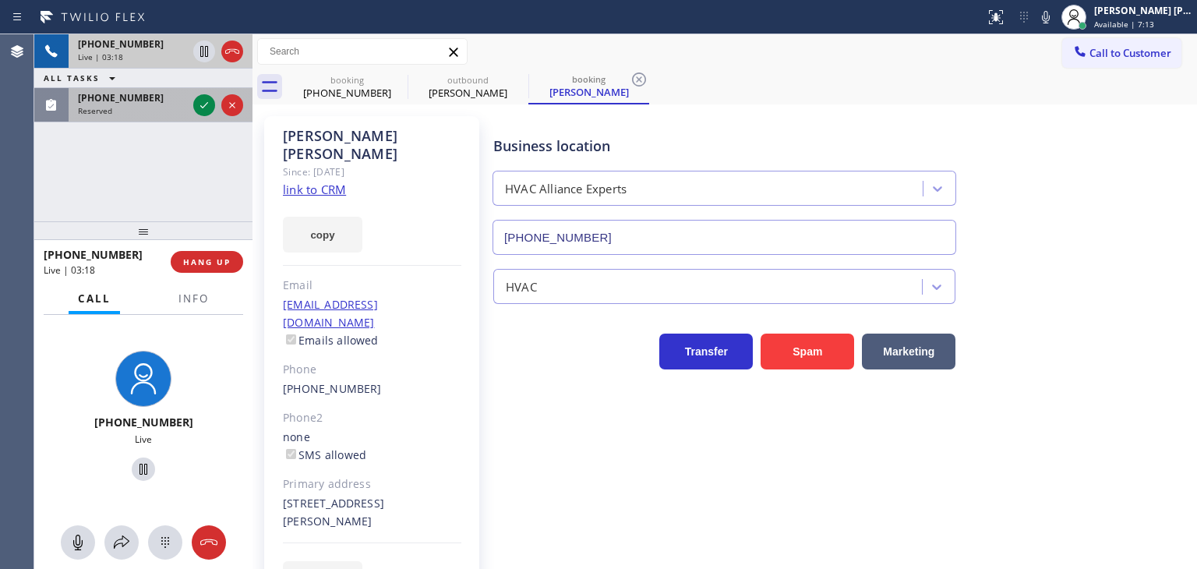
drag, startPoint x: 204, startPoint y: 104, endPoint x: 239, endPoint y: 116, distance: 37.2
click at [204, 104] on icon at bounding box center [204, 105] width 19 height 19
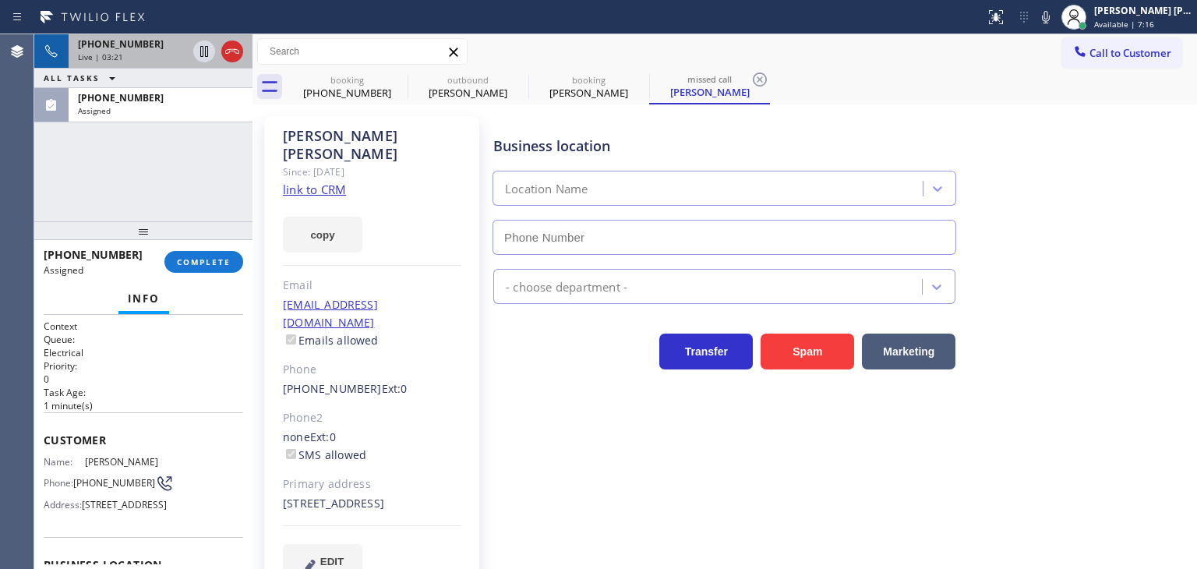
type input "(310) 388-4051"
drag, startPoint x: 109, startPoint y: 113, endPoint x: 122, endPoint y: 125, distance: 18.2
click at [109, 113] on span "Assigned" at bounding box center [94, 110] width 33 height 11
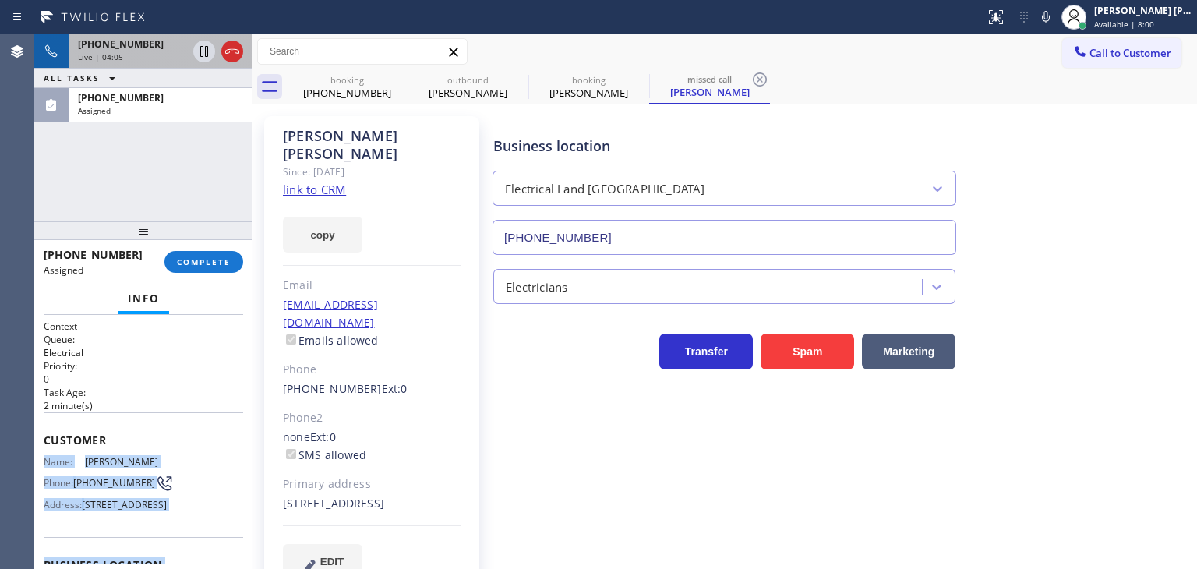
drag, startPoint x: 162, startPoint y: 521, endPoint x: 37, endPoint y: 462, distance: 138.1
click at [37, 462] on div "Context Queue: Electrical Priority: 0 Task Age: 2 minute(s) Customer Name: Eli …" at bounding box center [143, 442] width 218 height 254
copy div "Name: Eli Mayer Phone: (310) 497-2108 Address: 28128 Pacific Coast Hwy, Malibu,…"
click at [154, 115] on div "(310) 497-2108 Assigned" at bounding box center [158, 105] width 178 height 34
click at [218, 253] on button "COMPLETE" at bounding box center [203, 262] width 79 height 22
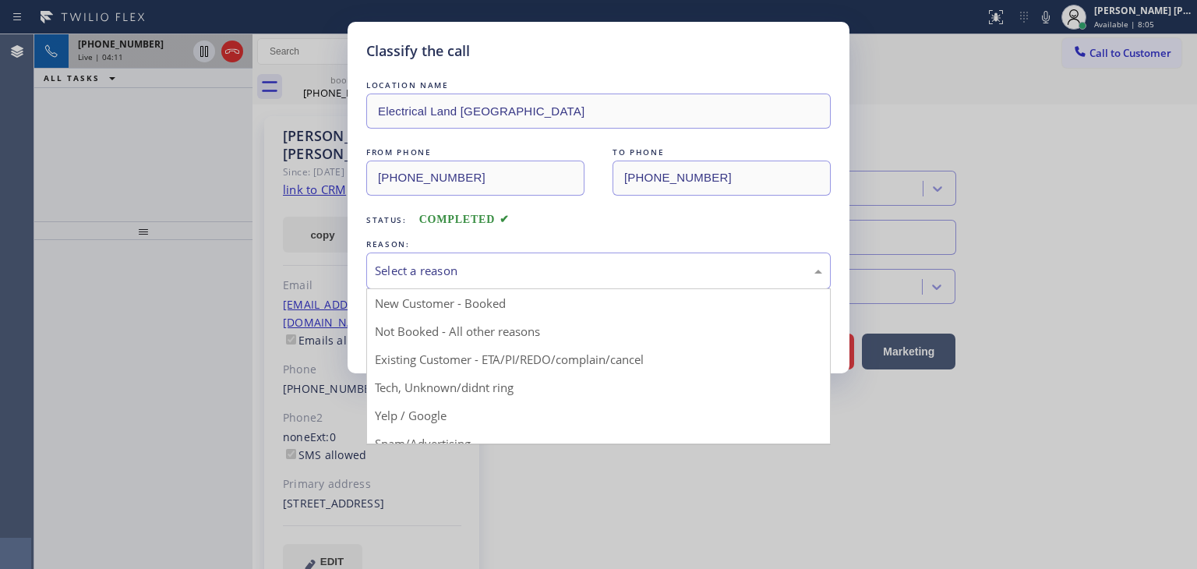
click at [406, 264] on div "Select a reason" at bounding box center [598, 271] width 447 height 18
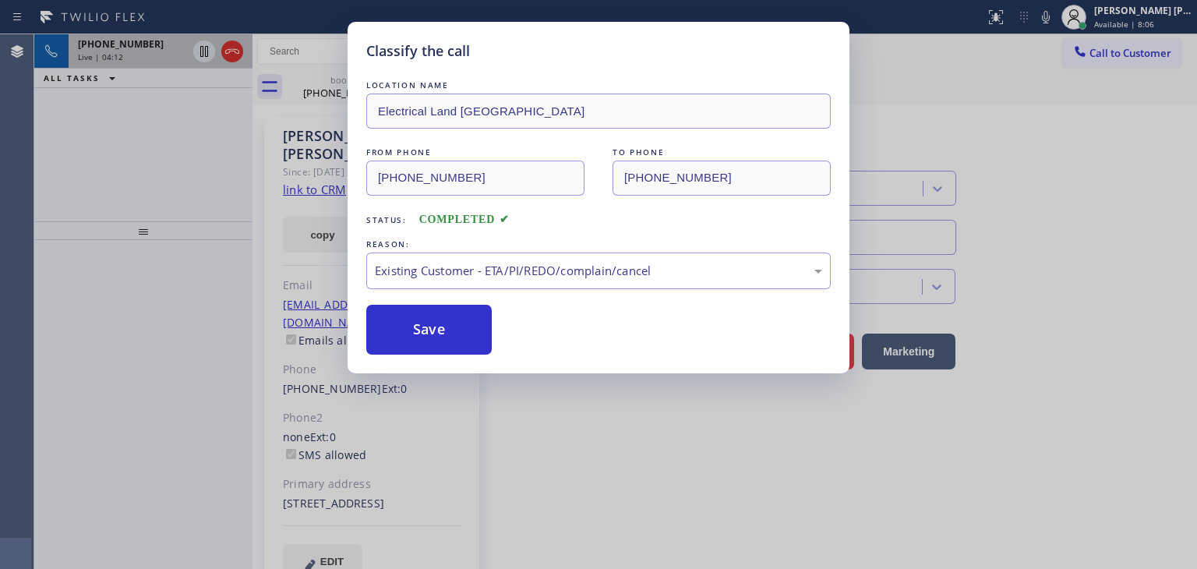
drag, startPoint x: 449, startPoint y: 334, endPoint x: 1153, endPoint y: 0, distance: 779.2
click at [449, 328] on button "Save" at bounding box center [428, 330] width 125 height 50
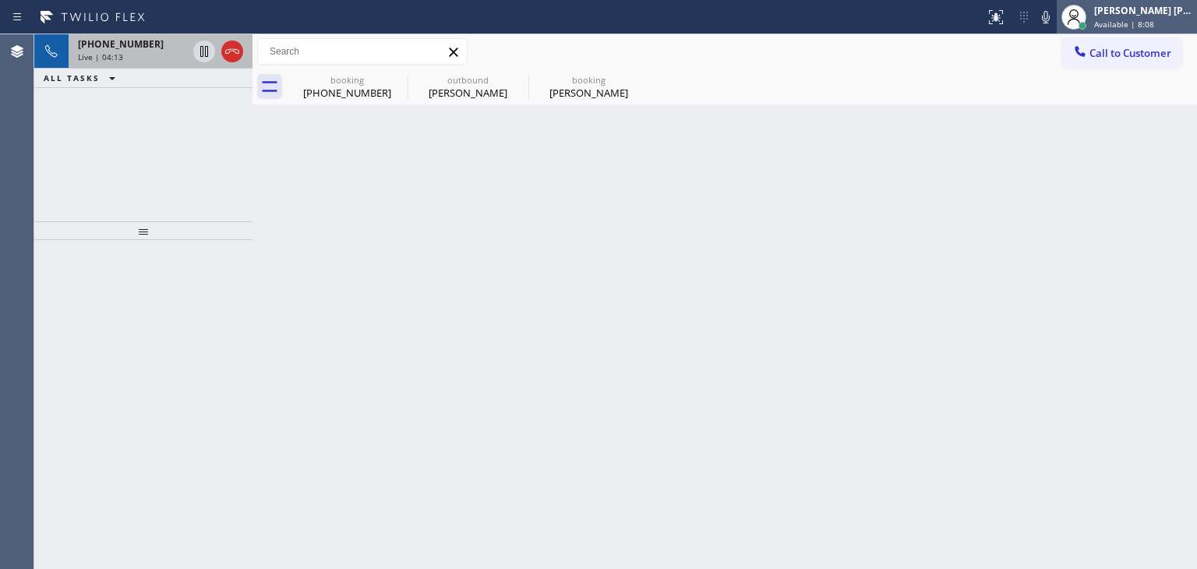
click at [1154, 19] on span "Available | 8:08" at bounding box center [1124, 24] width 60 height 11
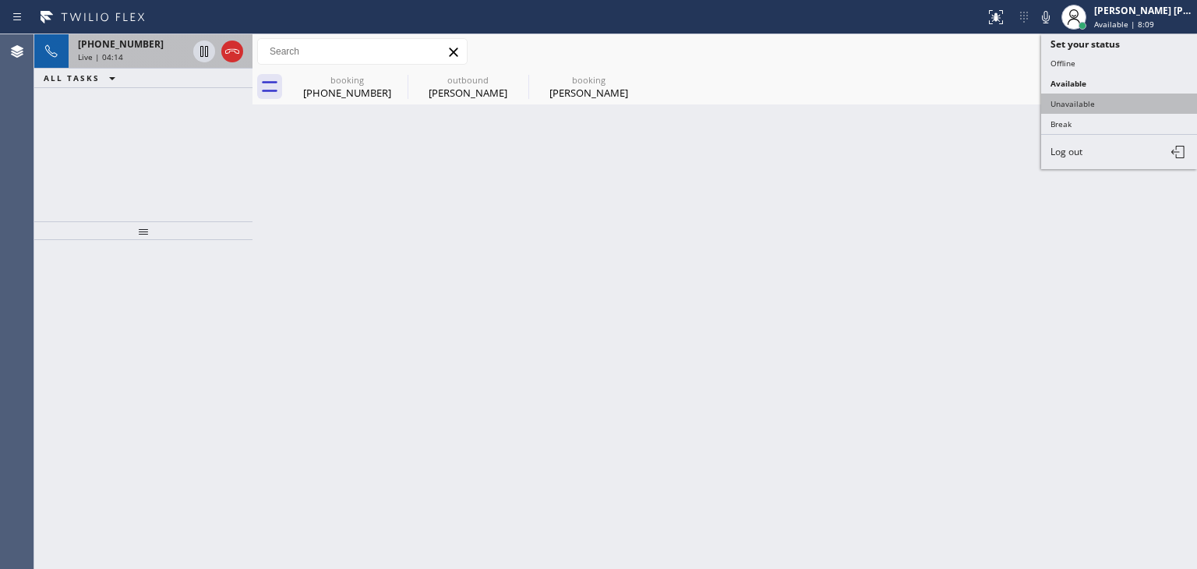
click at [1107, 94] on button "Unavailable" at bounding box center [1119, 104] width 156 height 20
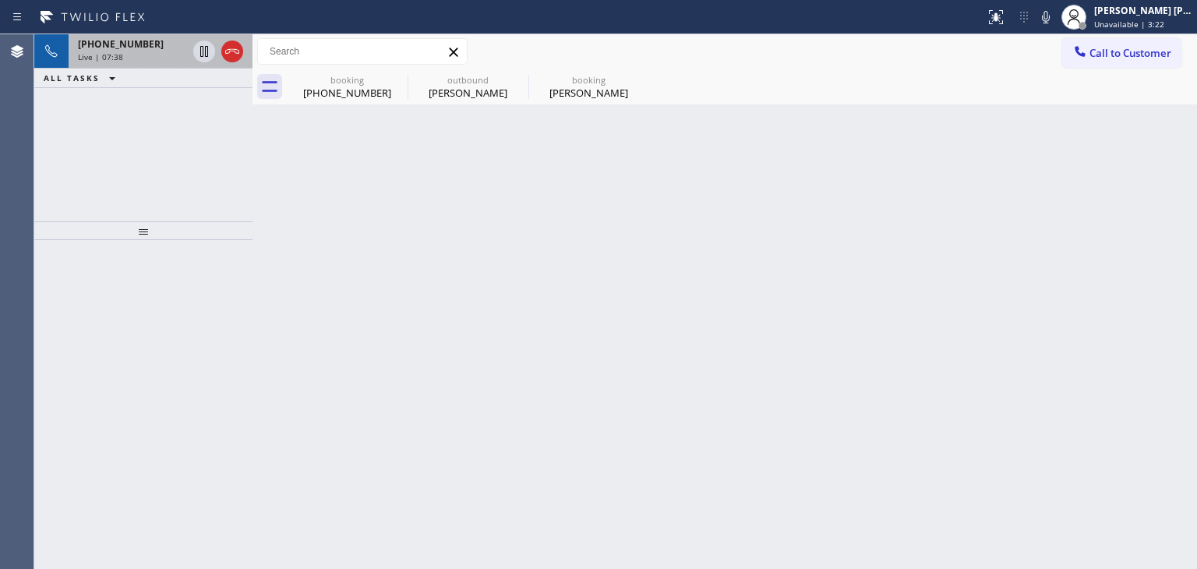
click at [77, 36] on div "+14084251949 Live | 07:38" at bounding box center [130, 51] width 122 height 34
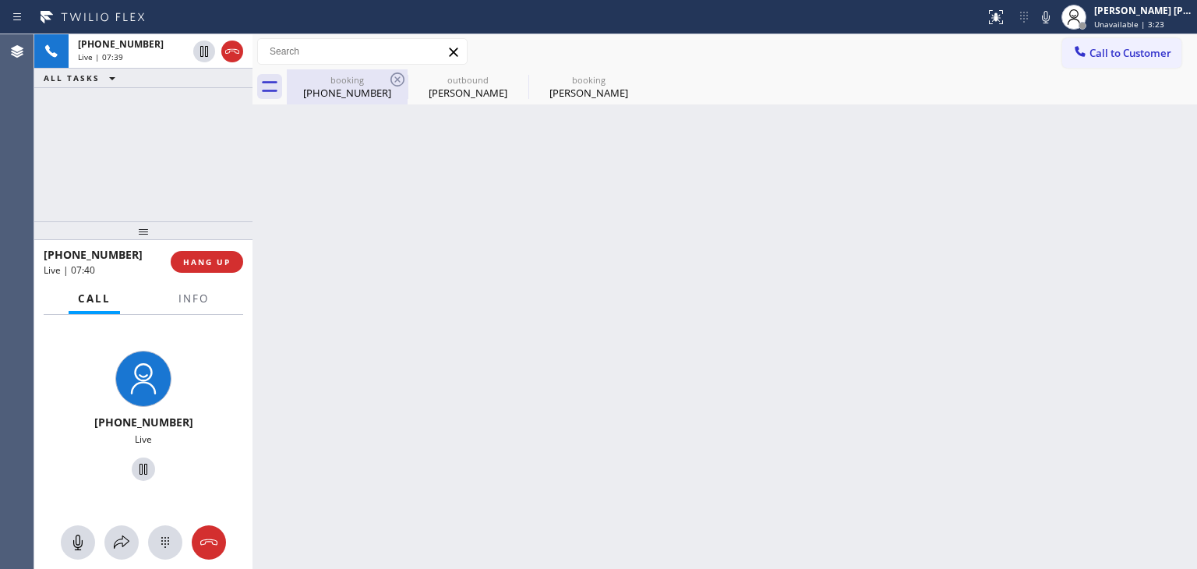
click at [339, 86] on div "(650) 294-6556" at bounding box center [347, 93] width 118 height 14
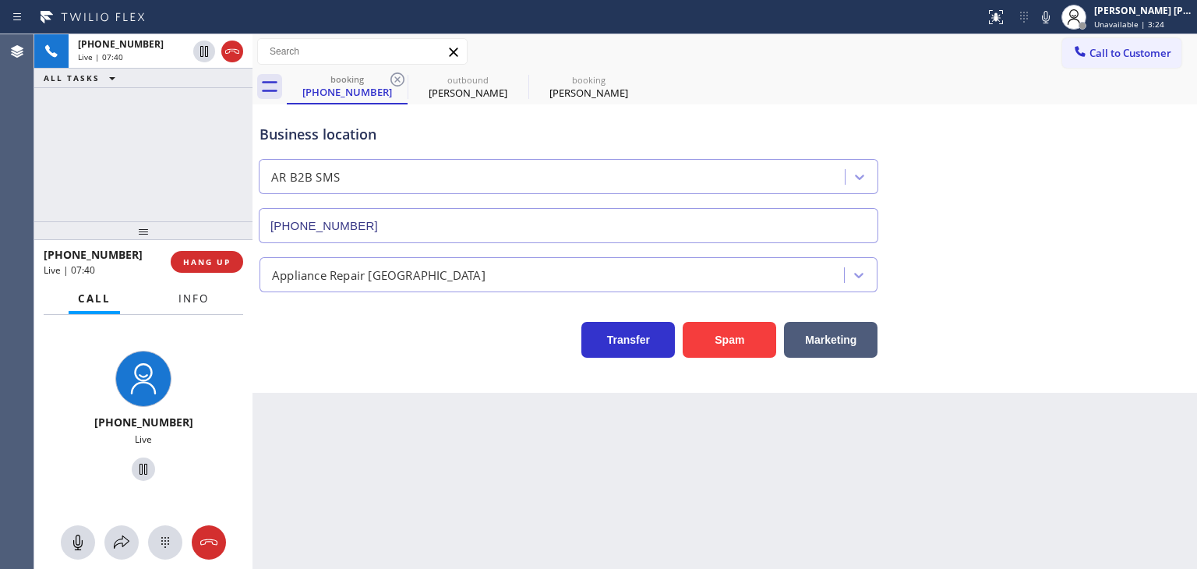
click at [210, 293] on button "Info" at bounding box center [193, 299] width 49 height 30
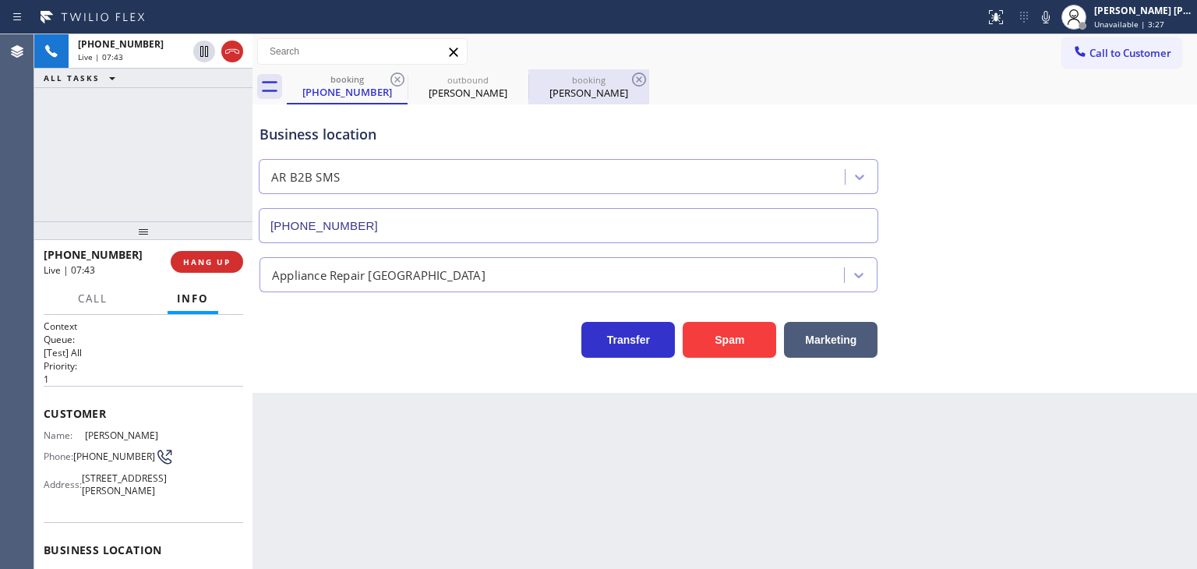
click at [577, 78] on div "booking" at bounding box center [589, 80] width 118 height 12
type input "(833) 558-1241"
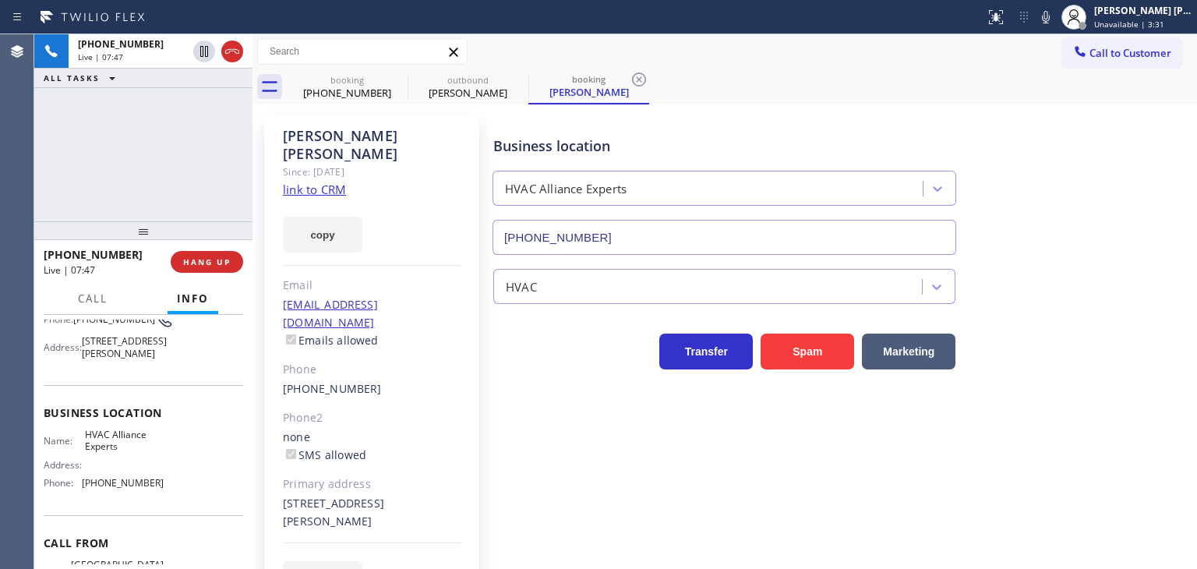
scroll to position [156, 0]
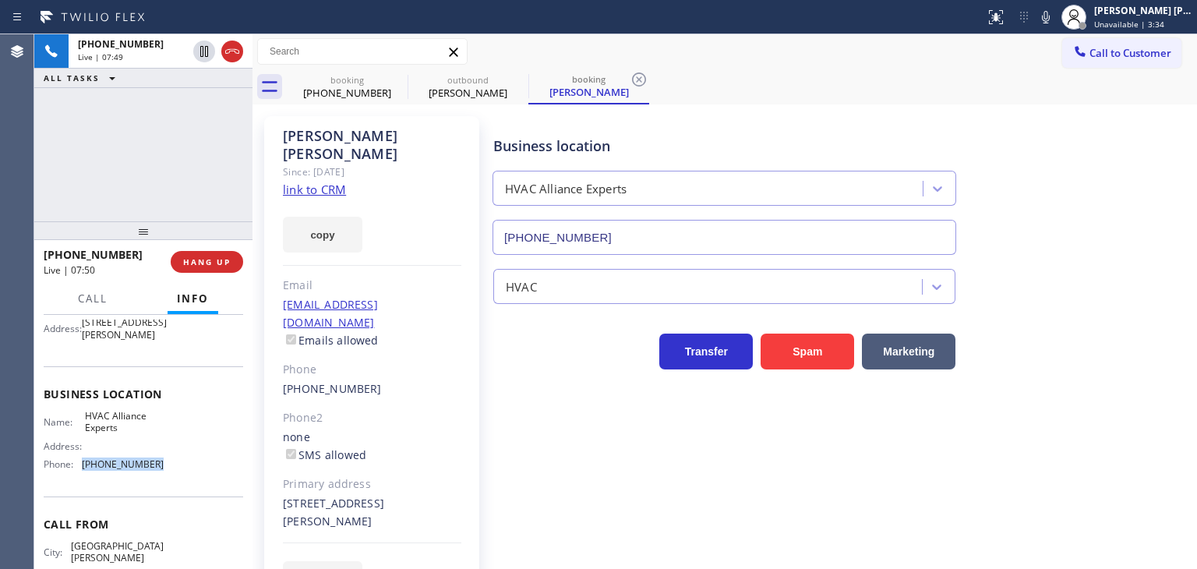
drag, startPoint x: 168, startPoint y: 478, endPoint x: 83, endPoint y: 478, distance: 85.0
click at [83, 477] on div "Name: HVAC Alliance Experts Address: Phone: (833) 558-1241" at bounding box center [144, 443] width 200 height 67
copy span "(833) 558-1241"
drag, startPoint x: 366, startPoint y: 487, endPoint x: 279, endPoint y: 472, distance: 88.7
click at [279, 472] on div "Erik Smith Since: 20 may 2020 link to CRM copy Email erikarcher@icloud.com Emai…" at bounding box center [371, 366] width 215 height 500
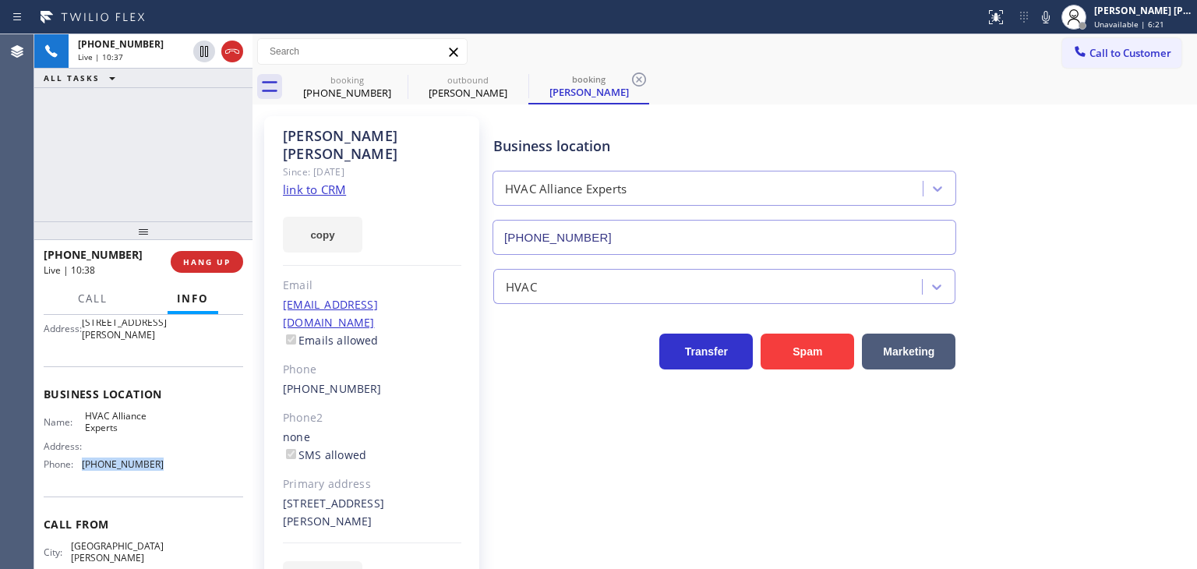
copy div "3671 San Benito St San Mateo, 94403 CA"
click at [327, 568] on span "EDIT" at bounding box center [331, 580] width 23 height 12
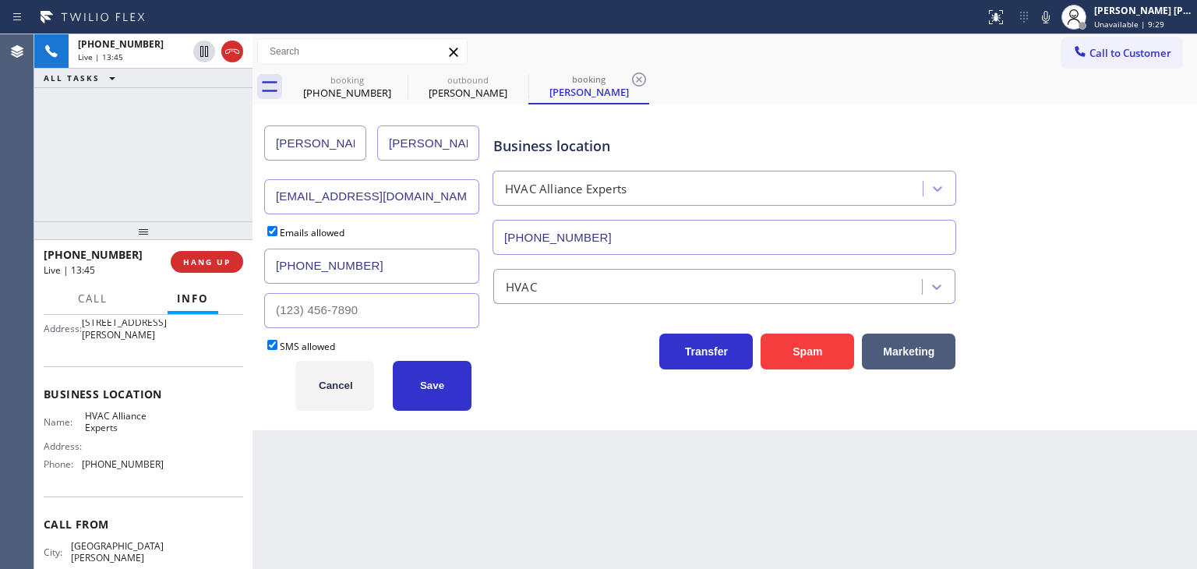
click at [427, 196] on input "erikarcher@icloud.com" at bounding box center [371, 196] width 215 height 35
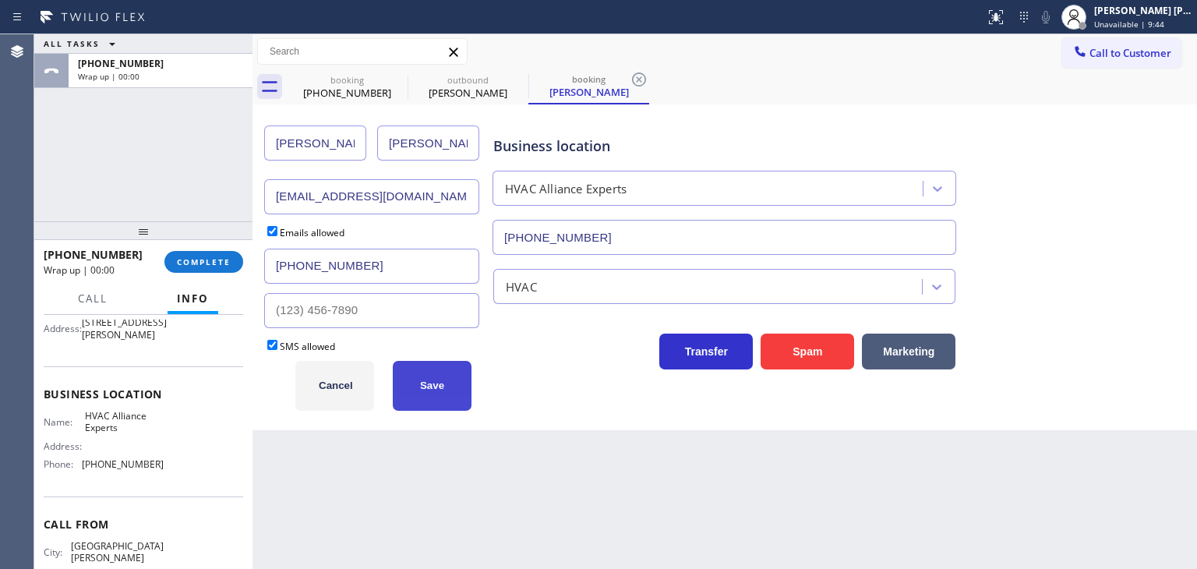
type input "erikarcher@mac.com"
click at [442, 393] on button "Save" at bounding box center [432, 386] width 79 height 50
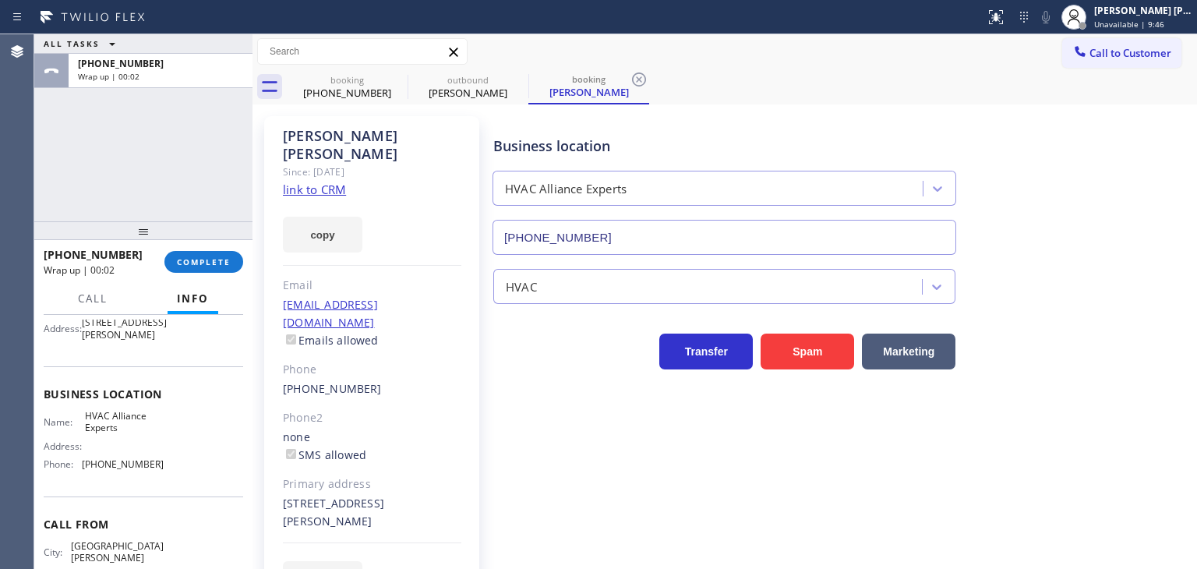
click at [337, 163] on div "Since: 20 may 2020" at bounding box center [372, 172] width 178 height 18
click at [334, 182] on link "link to CRM" at bounding box center [314, 190] width 63 height 16
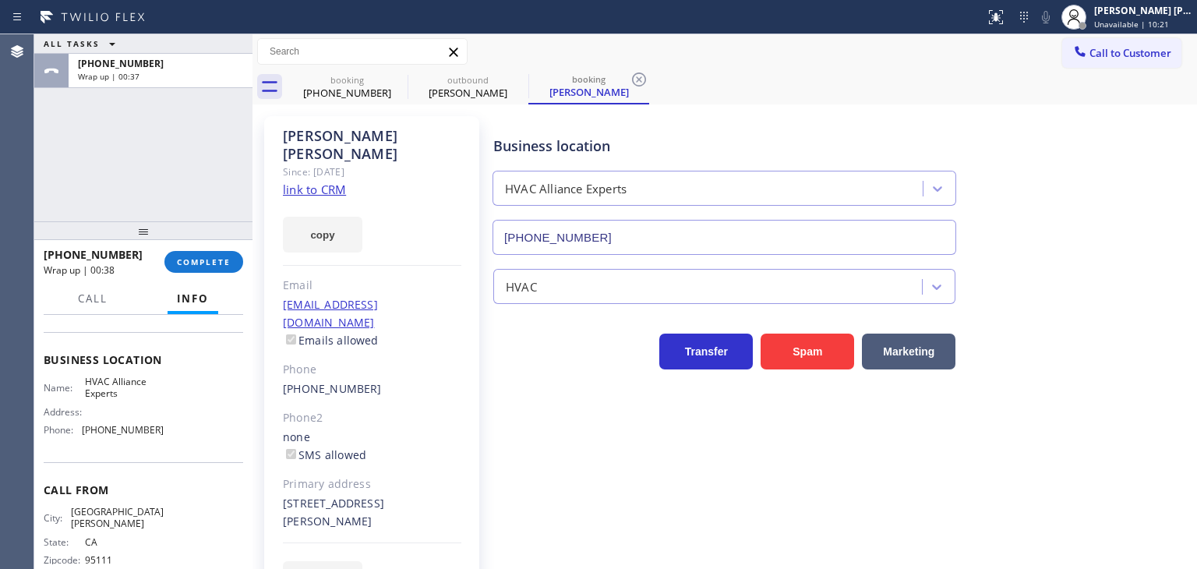
scroll to position [219, 0]
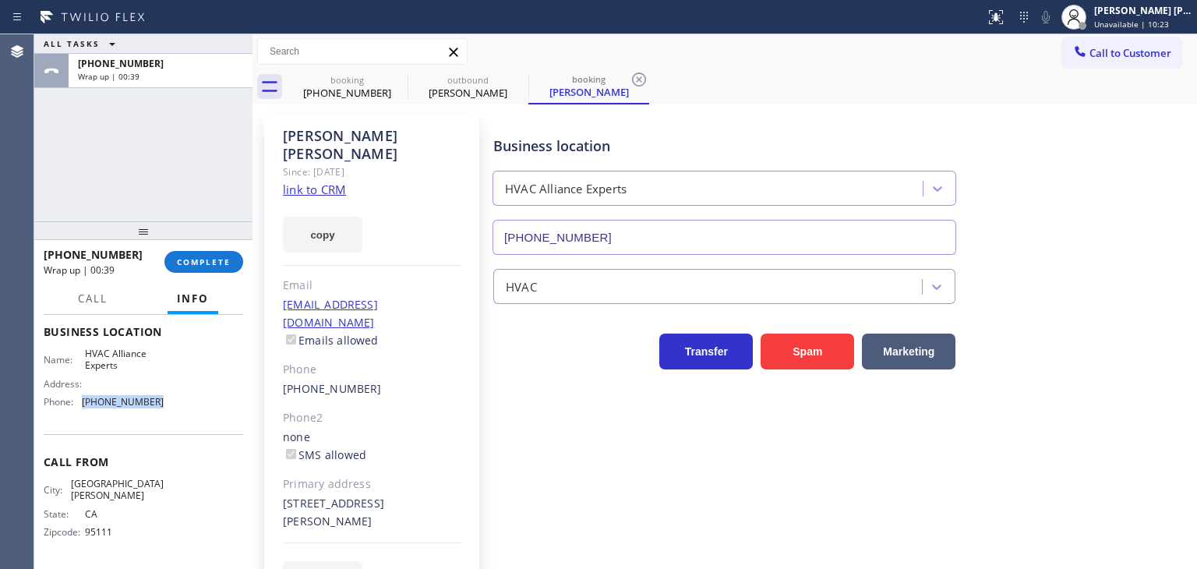
drag, startPoint x: 159, startPoint y: 419, endPoint x: 81, endPoint y: 409, distance: 78.5
click at [81, 409] on div "Name: HVAC Alliance Experts Address: Phone: (833) 558-1241" at bounding box center [144, 381] width 200 height 67
copy div "(833) 558-1241"
click at [1155, 19] on span "Unavailable | 12:06" at bounding box center [1131, 24] width 75 height 11
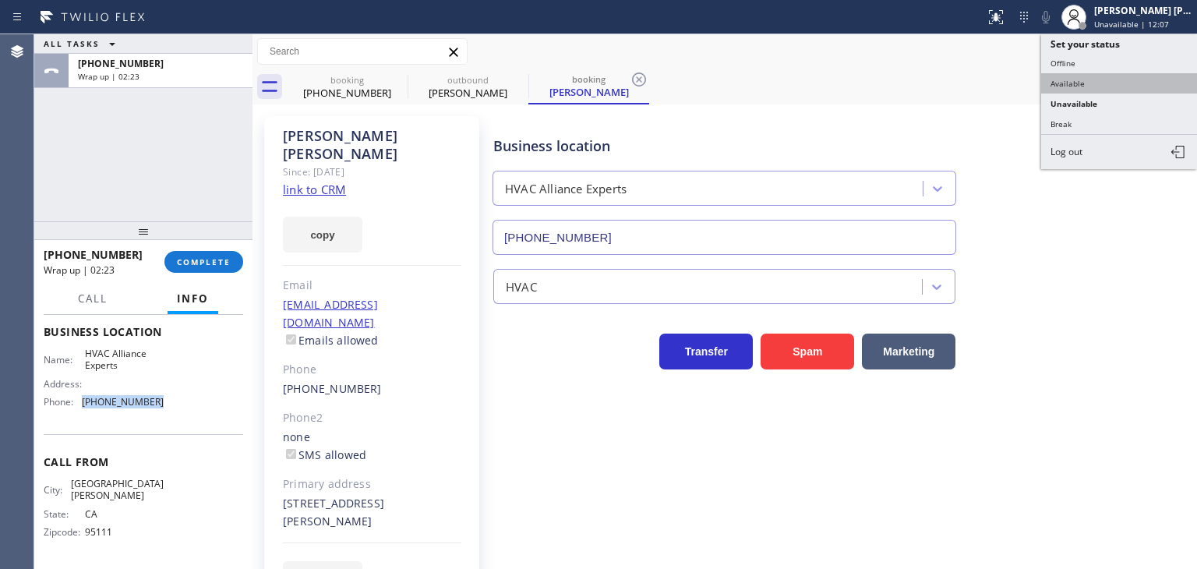
click at [1079, 77] on button "Available" at bounding box center [1119, 83] width 156 height 20
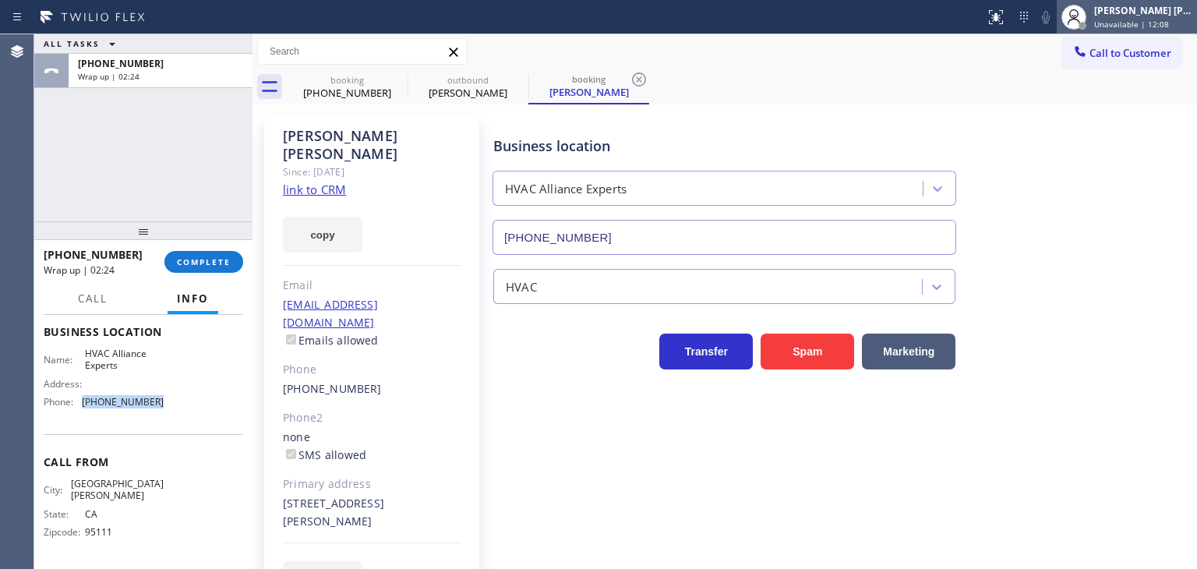
click at [1169, 19] on span "Unavailable | 12:08" at bounding box center [1131, 24] width 75 height 11
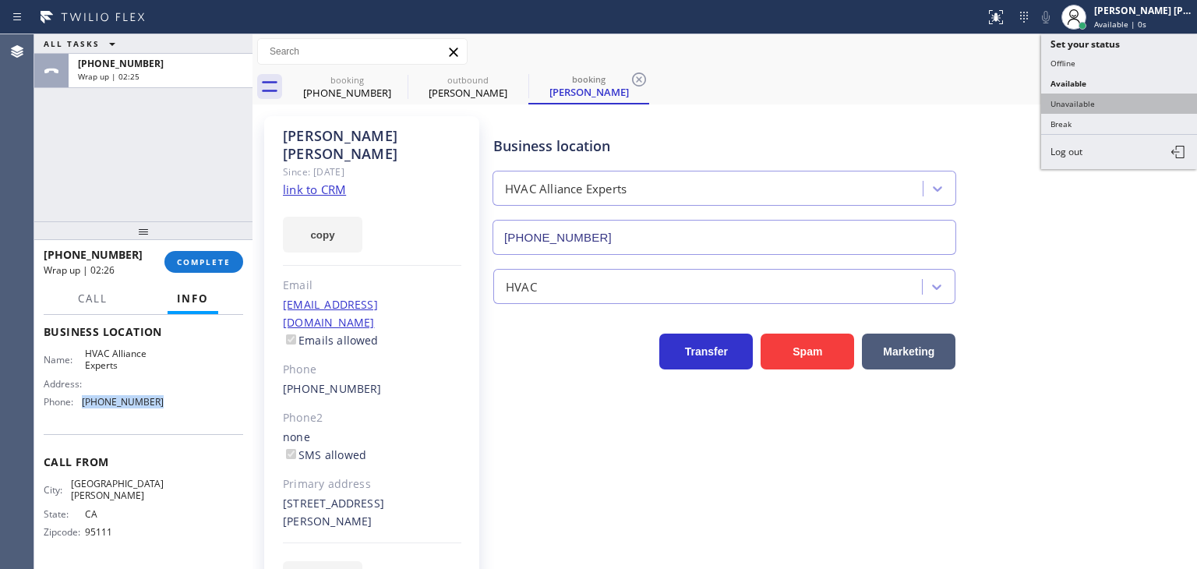
click at [1098, 94] on button "Unavailable" at bounding box center [1119, 104] width 156 height 20
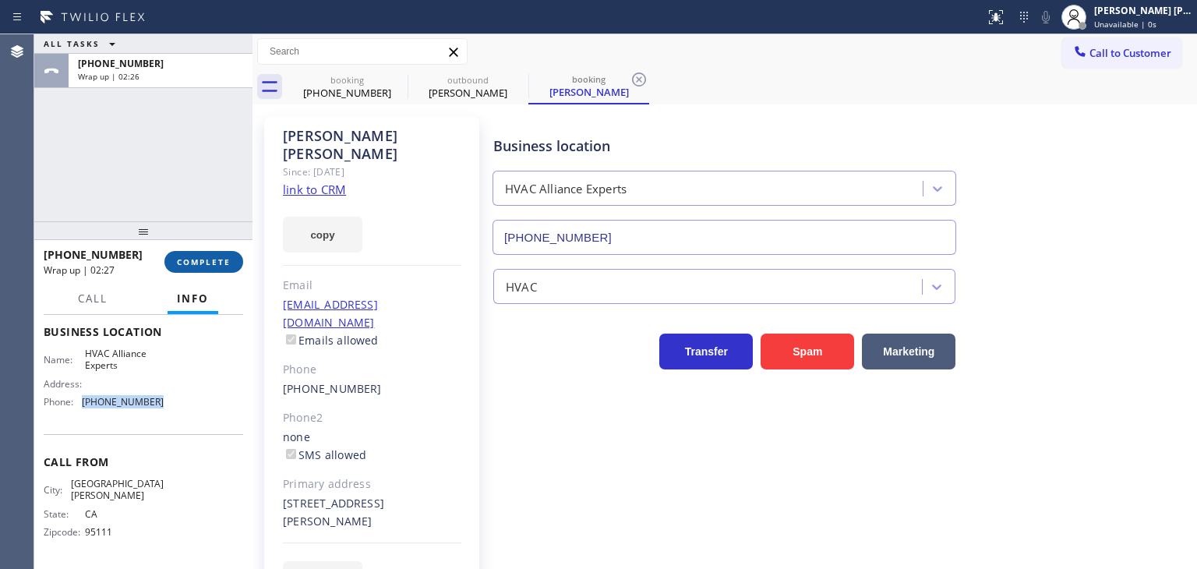
click at [200, 256] on button "COMPLETE" at bounding box center [203, 262] width 79 height 22
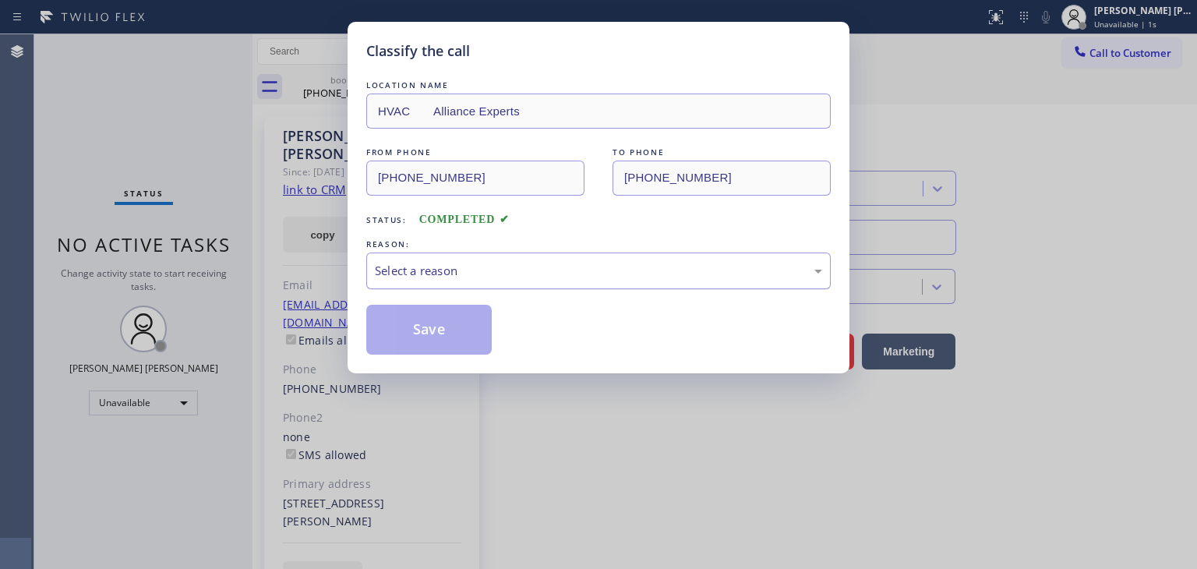
click at [443, 260] on div "Select a reason" at bounding box center [598, 271] width 465 height 37
click at [429, 323] on button "Save" at bounding box center [428, 330] width 125 height 50
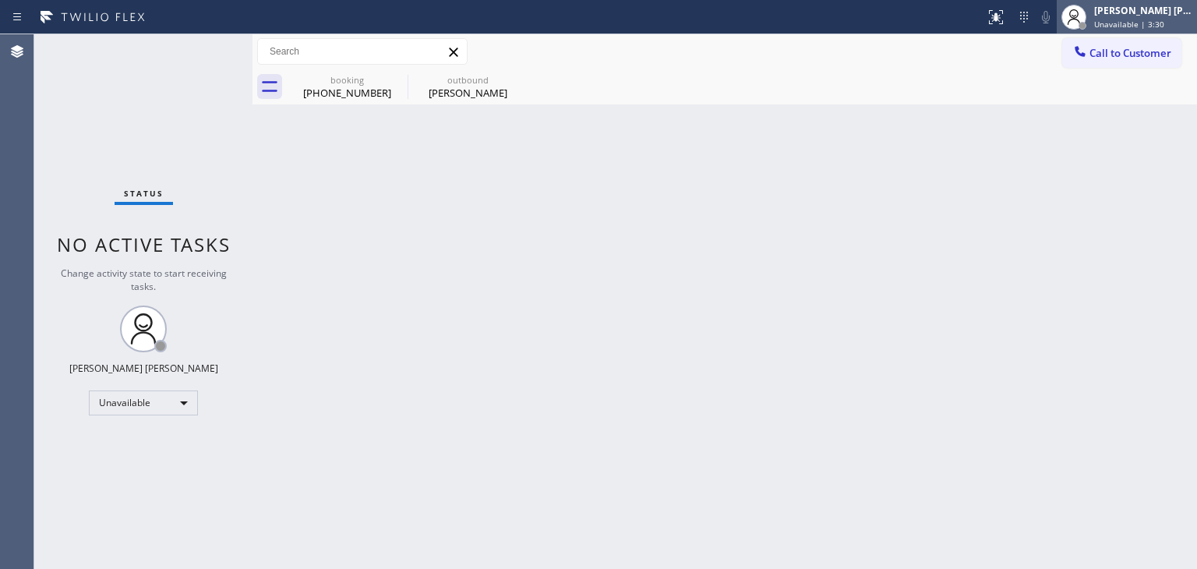
click at [1163, 20] on span "Unavailable | 3:30" at bounding box center [1129, 24] width 70 height 11
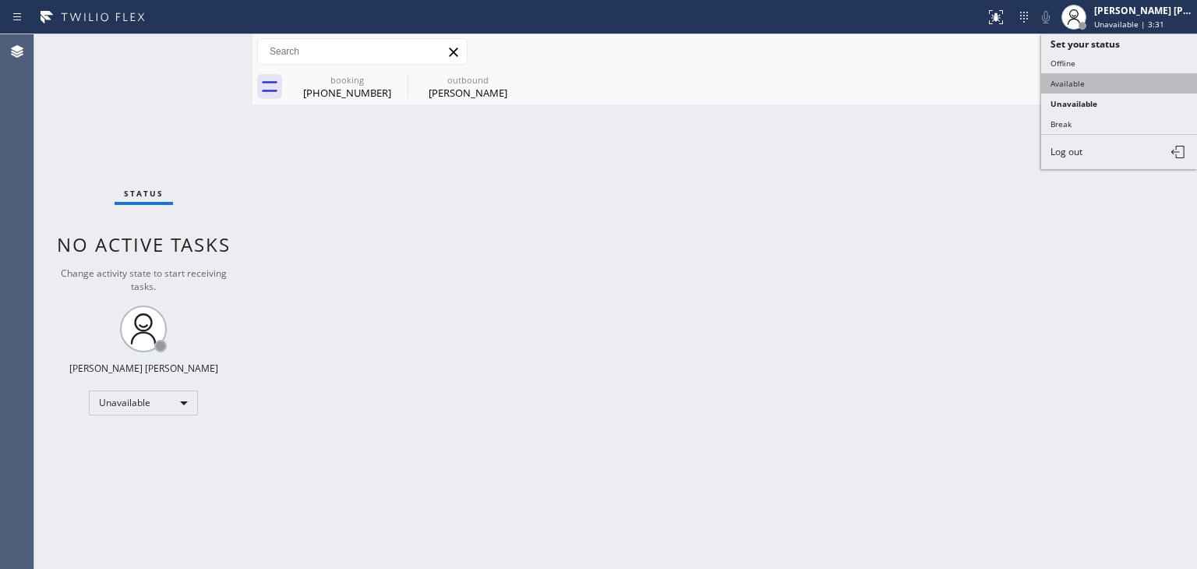
click at [1113, 75] on button "Available" at bounding box center [1119, 83] width 156 height 20
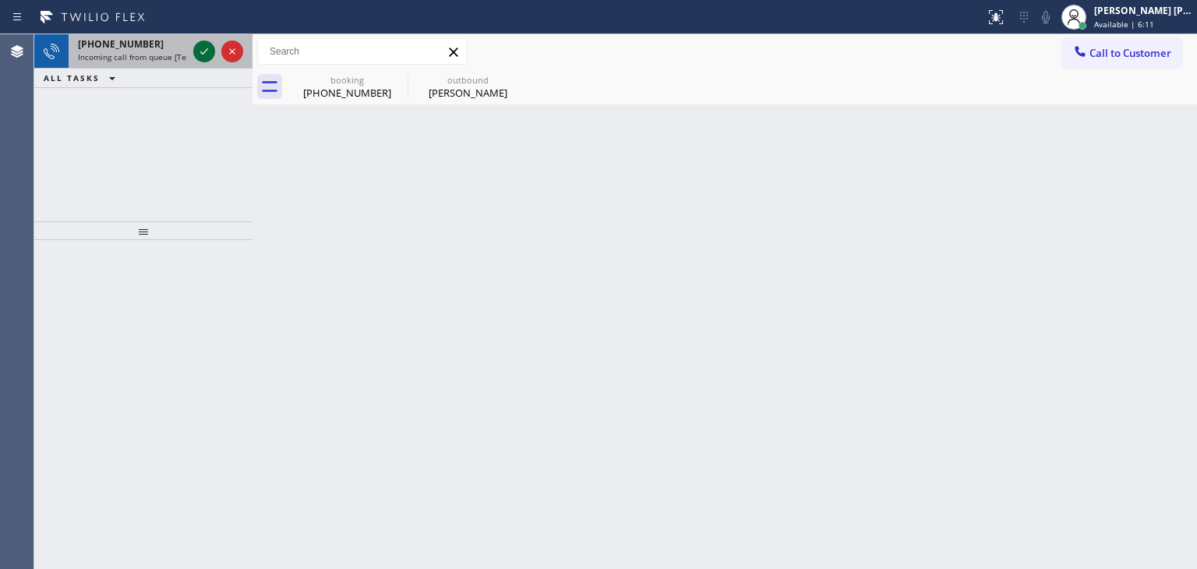
click at [200, 48] on icon at bounding box center [204, 51] width 19 height 19
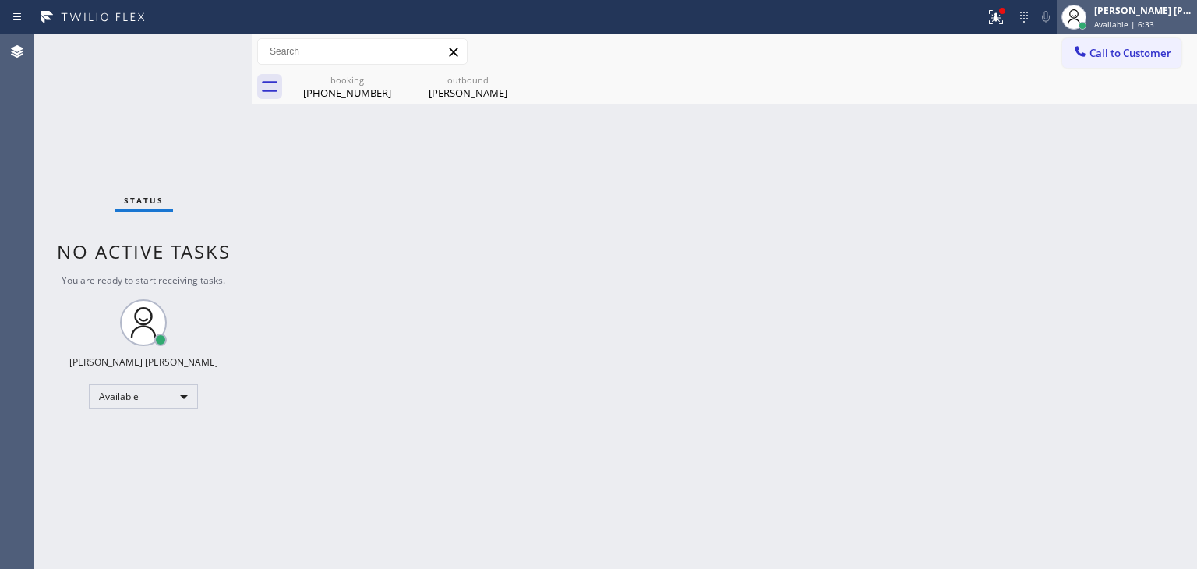
click at [1157, 13] on div "Edel John Suson" at bounding box center [1143, 10] width 98 height 13
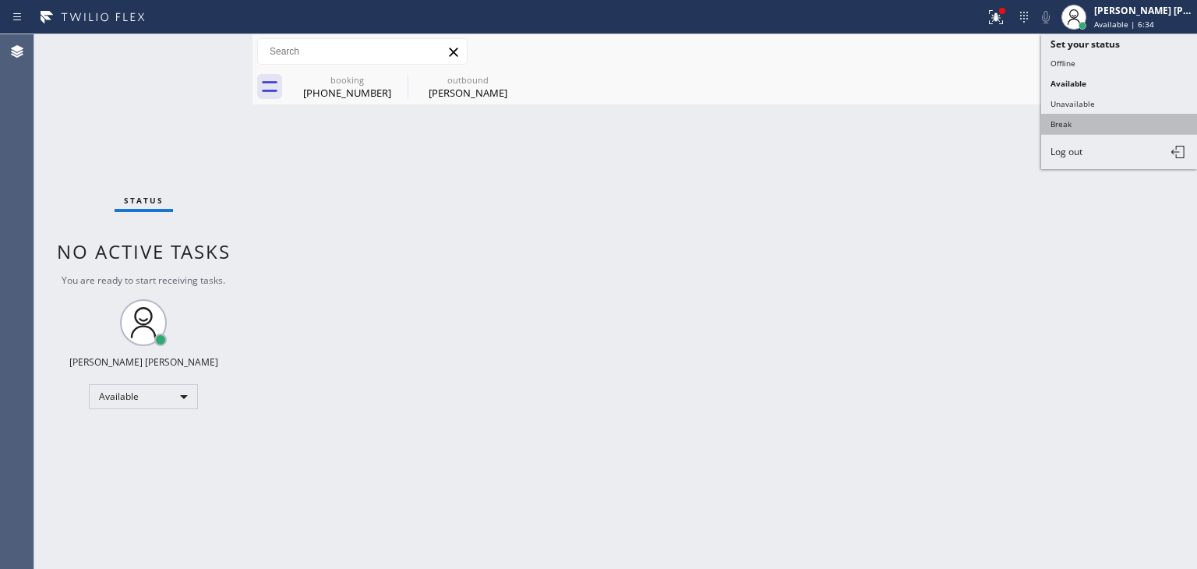
click at [1106, 118] on button "Break" at bounding box center [1119, 124] width 156 height 20
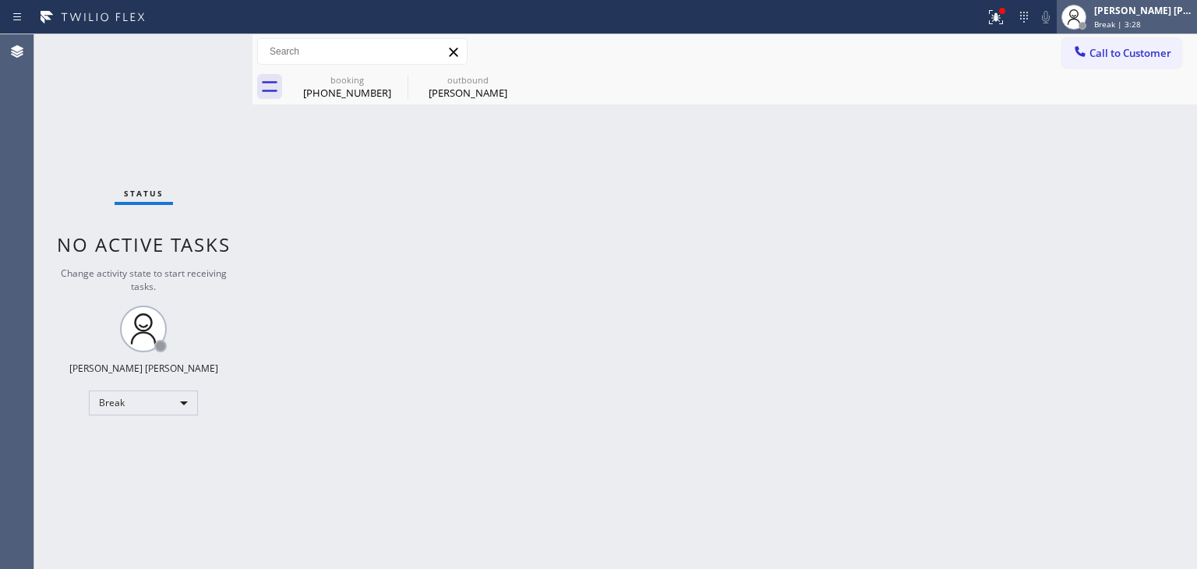
click at [1125, 16] on div "Edel John Suson" at bounding box center [1143, 10] width 98 height 13
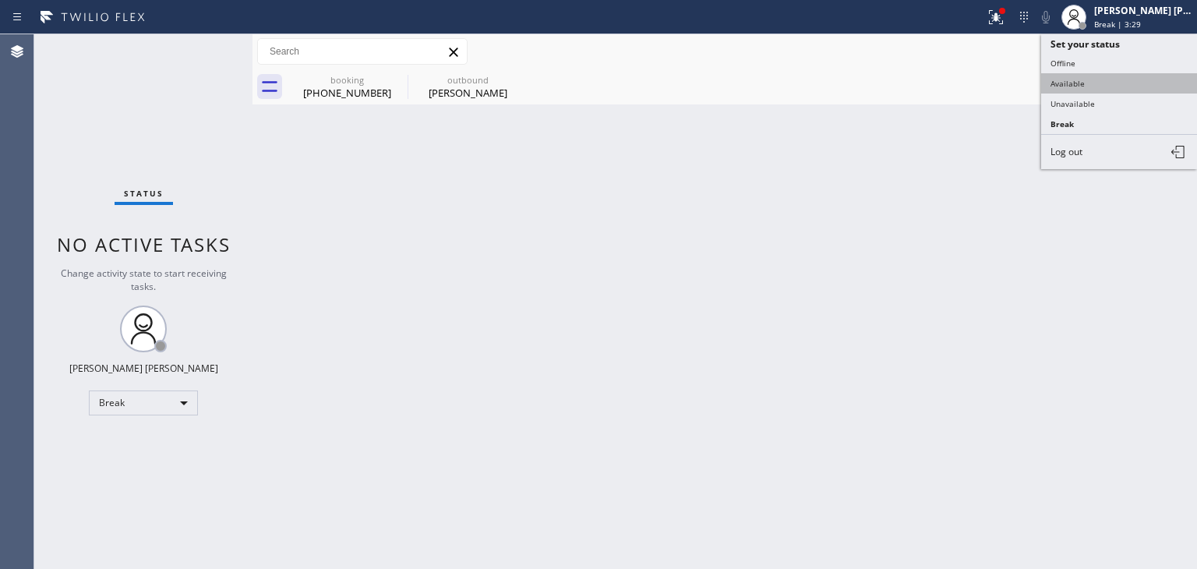
click at [1089, 82] on button "Available" at bounding box center [1119, 83] width 156 height 20
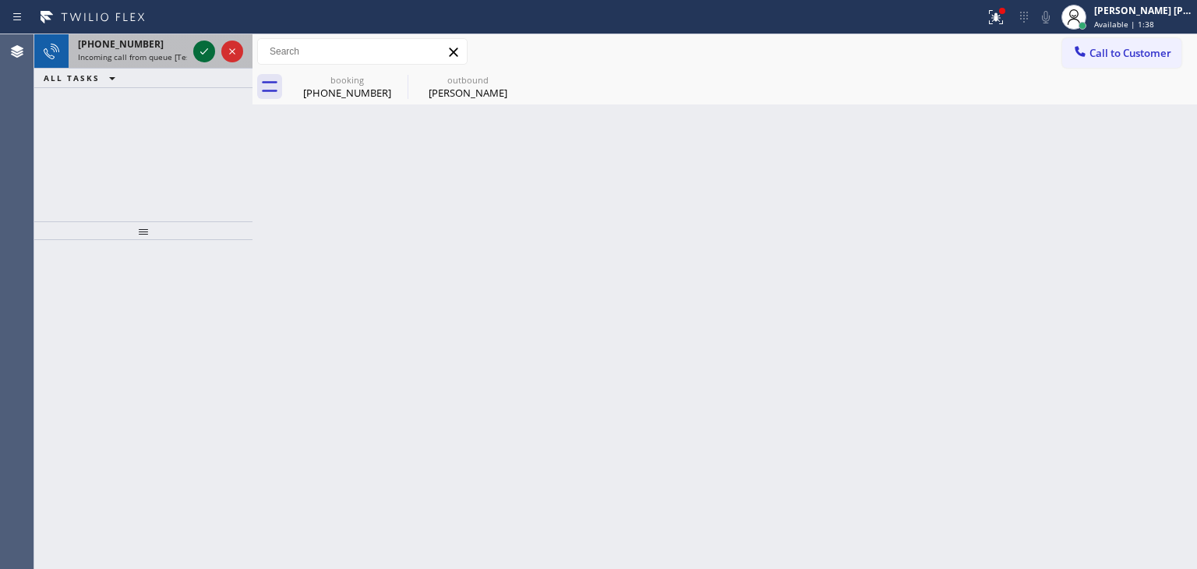
click at [199, 60] on icon at bounding box center [204, 51] width 19 height 19
click at [203, 48] on icon at bounding box center [204, 51] width 19 height 19
click at [203, 46] on icon at bounding box center [204, 51] width 19 height 19
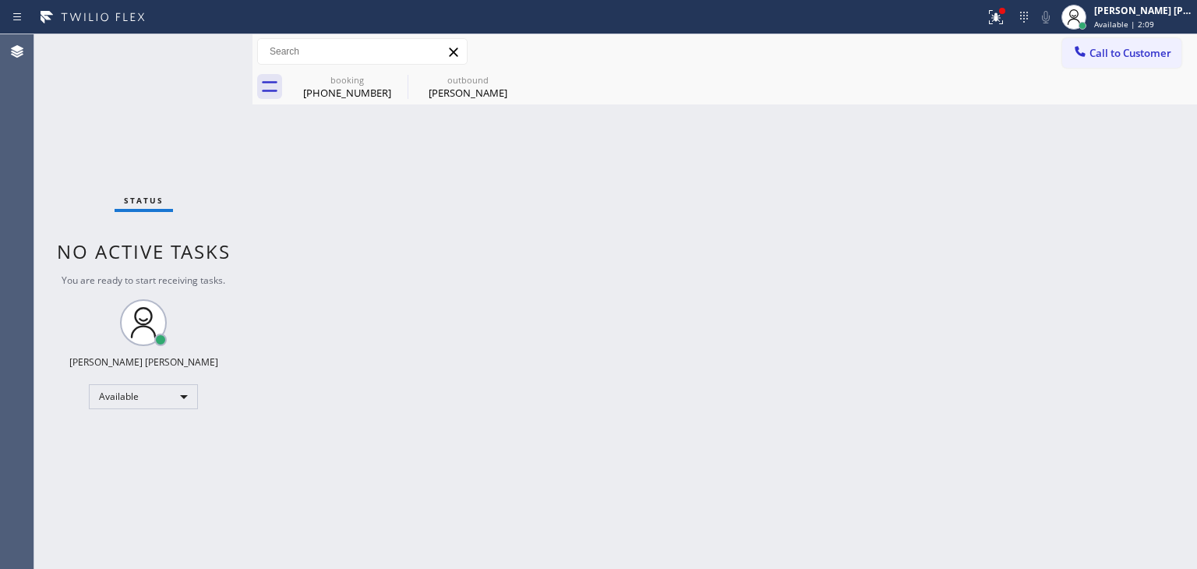
click at [201, 55] on div "Status No active tasks You are ready to start receiving tasks. Edel John Suson …" at bounding box center [143, 301] width 218 height 535
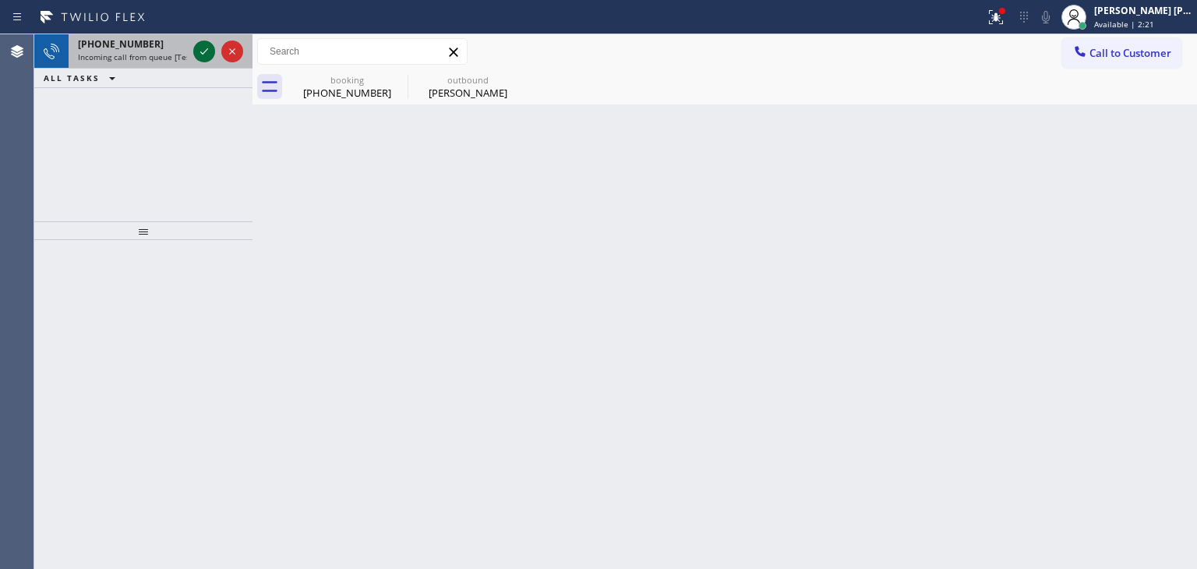
click at [206, 55] on icon at bounding box center [204, 51] width 19 height 19
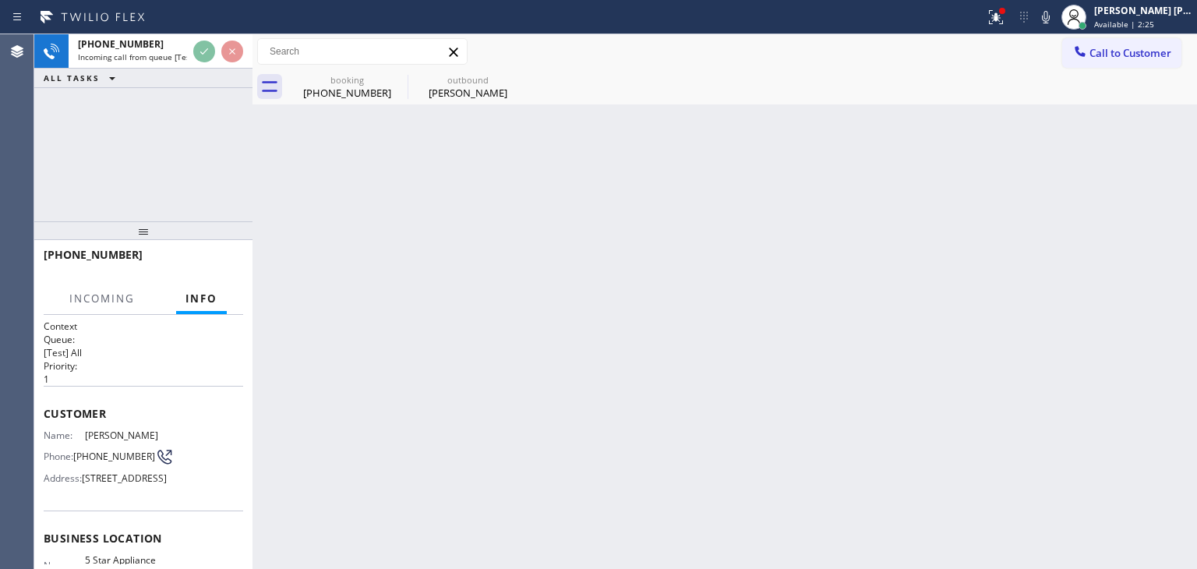
scroll to position [156, 0]
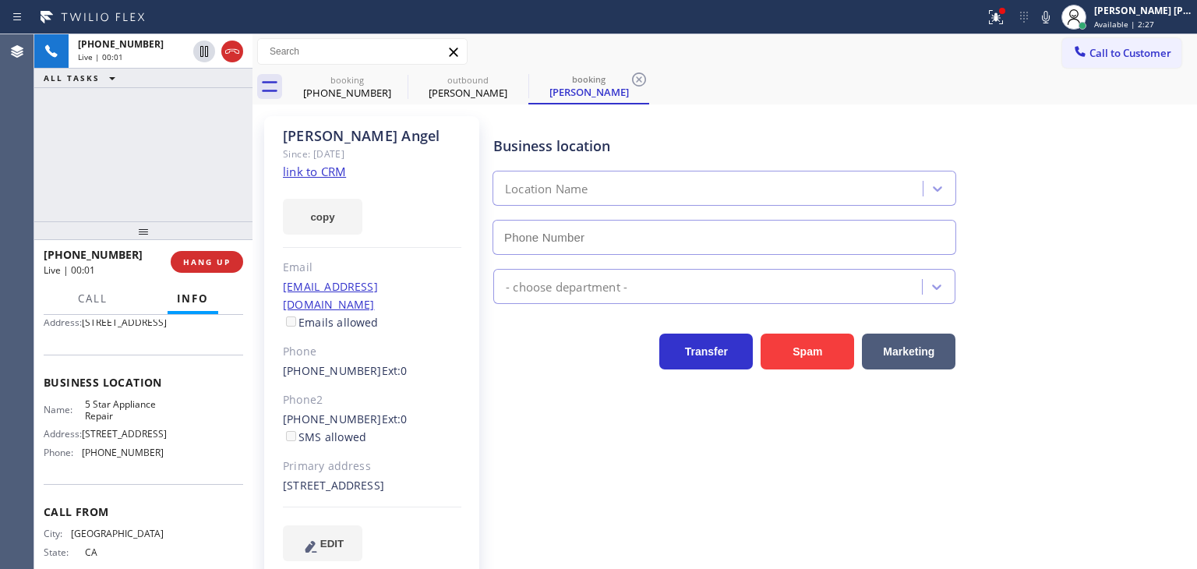
type input "(855) 731-4952"
click at [316, 175] on link "link to CRM" at bounding box center [314, 172] width 63 height 16
click at [1167, 14] on div "Edel John Suson" at bounding box center [1143, 10] width 98 height 13
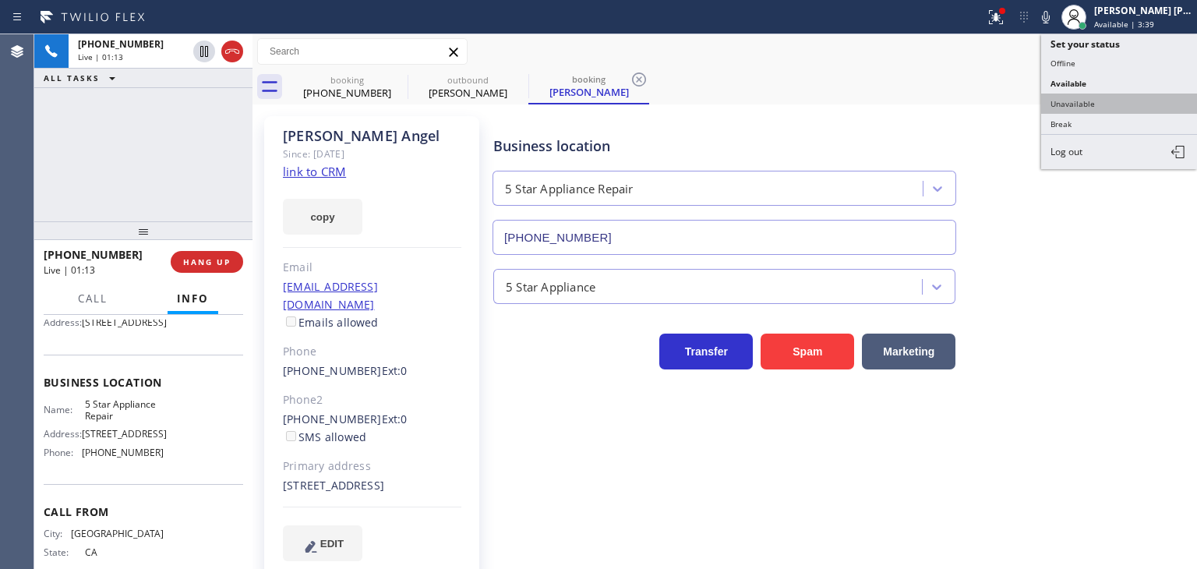
click at [1120, 106] on button "Unavailable" at bounding box center [1119, 104] width 156 height 20
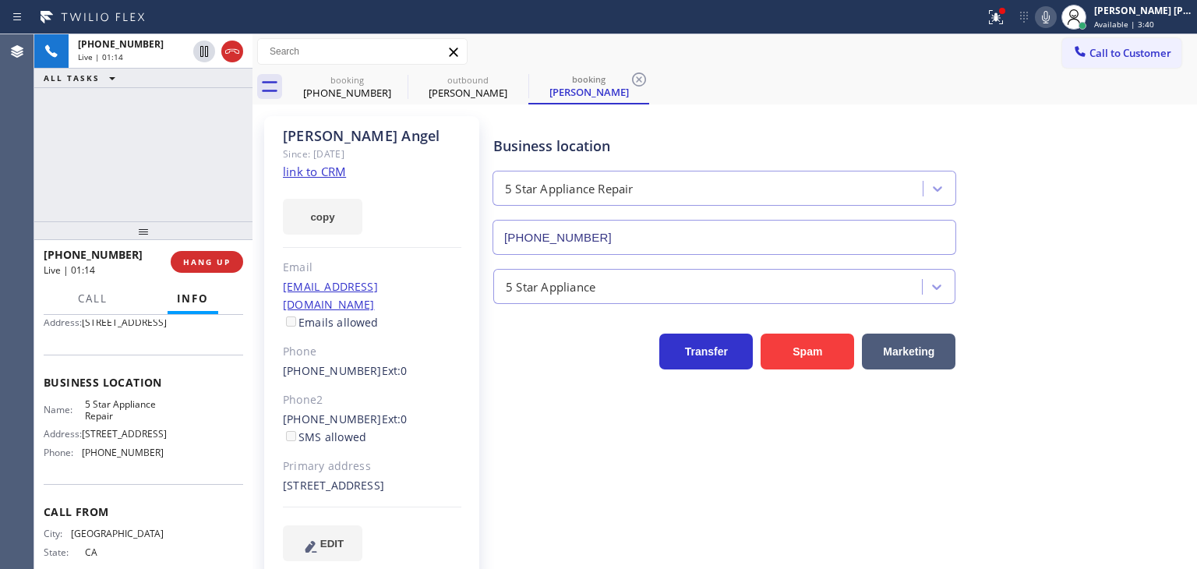
click at [1050, 12] on icon at bounding box center [1046, 17] width 8 height 12
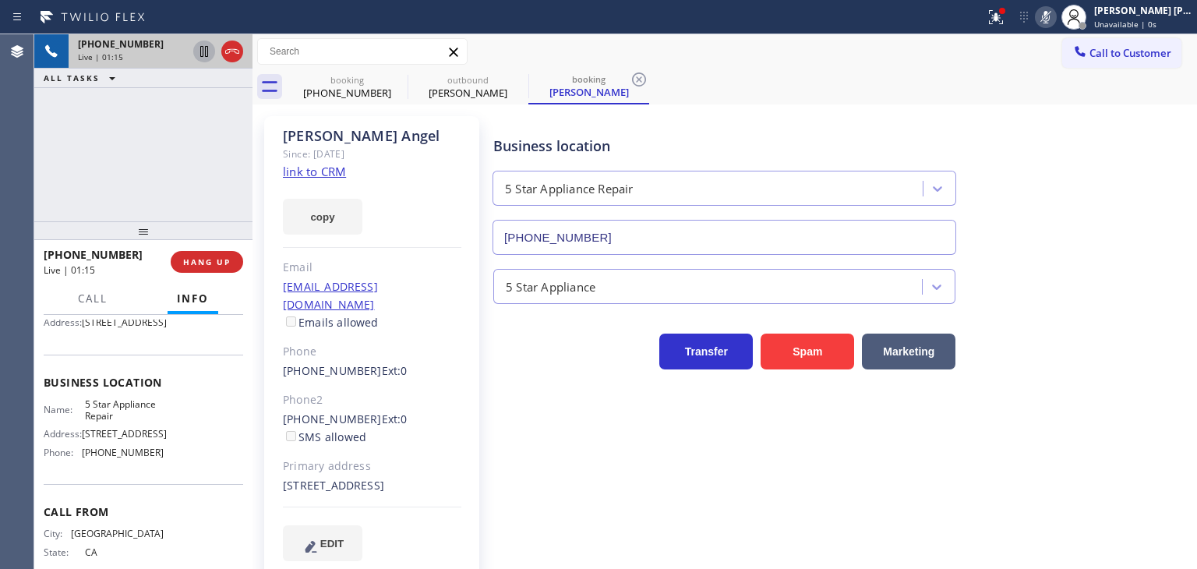
click at [203, 48] on icon at bounding box center [204, 51] width 8 height 11
click at [1151, 171] on div "Business location 5 Star Appliance Repair (855) 731-4952" at bounding box center [841, 184] width 703 height 141
click at [1051, 13] on rect at bounding box center [1045, 15] width 11 height 11
click at [206, 52] on icon at bounding box center [204, 51] width 19 height 19
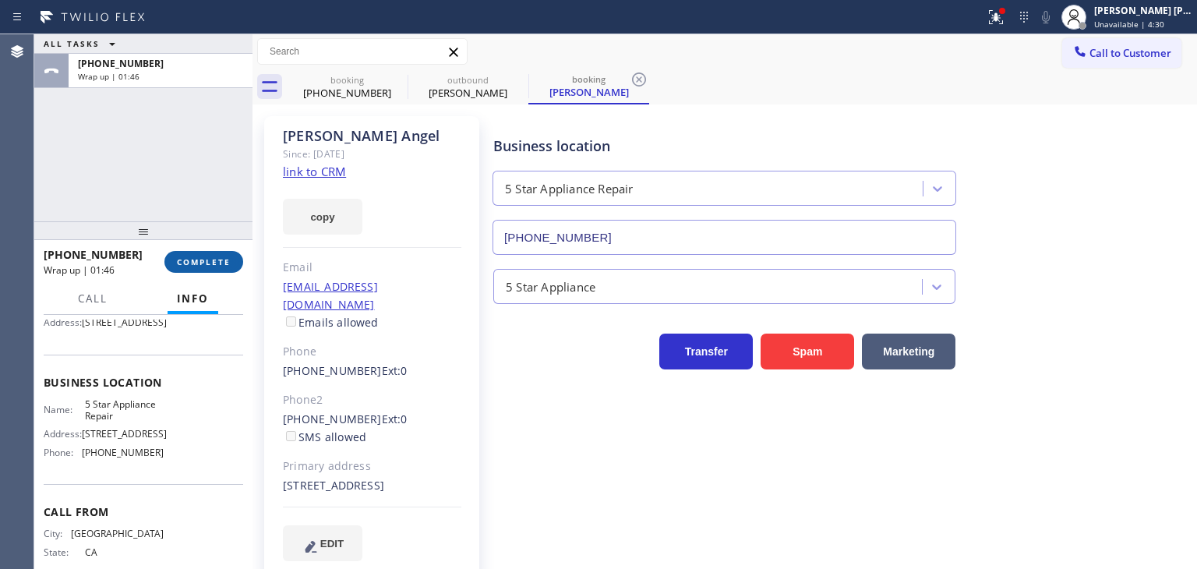
click at [189, 265] on span "COMPLETE" at bounding box center [204, 261] width 54 height 11
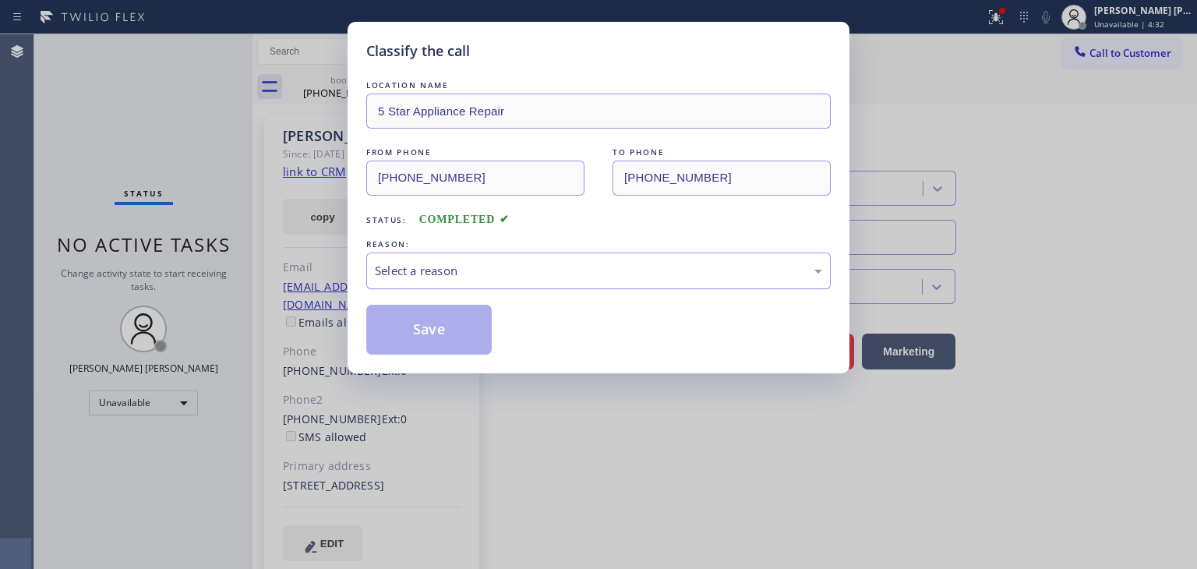
click at [559, 266] on div "Select a reason" at bounding box center [598, 271] width 447 height 18
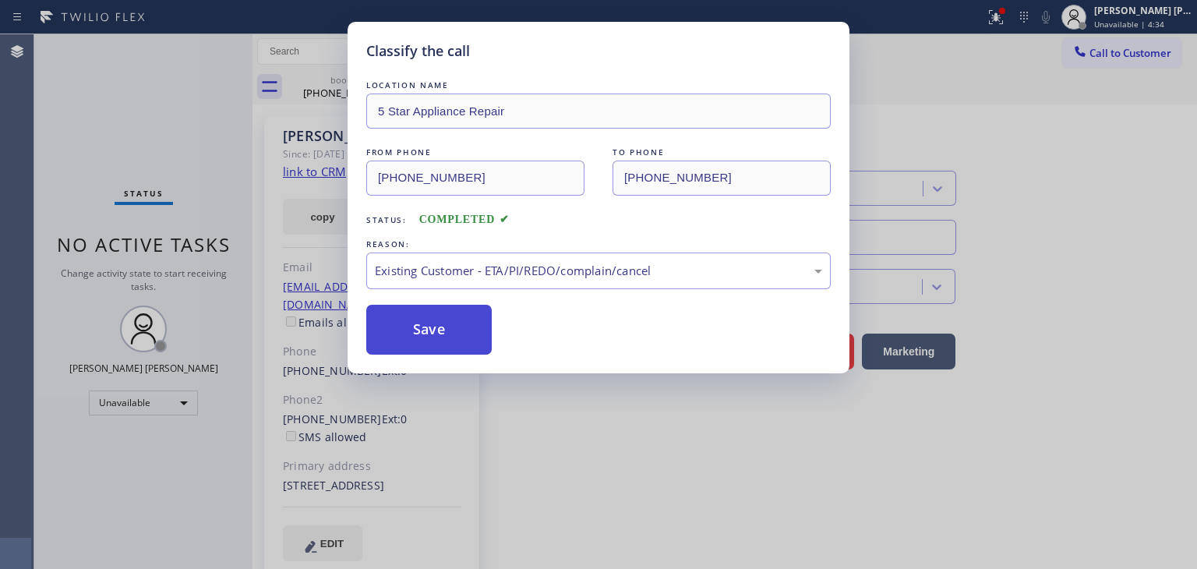
click at [444, 348] on button "Save" at bounding box center [428, 330] width 125 height 50
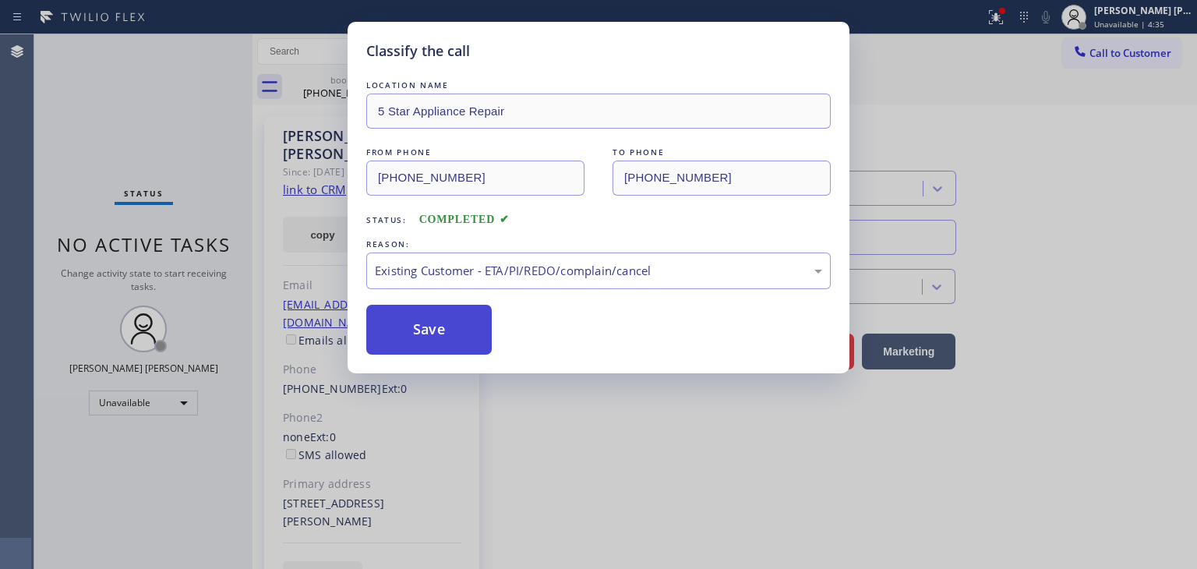
click at [445, 331] on button "Save" at bounding box center [428, 330] width 125 height 50
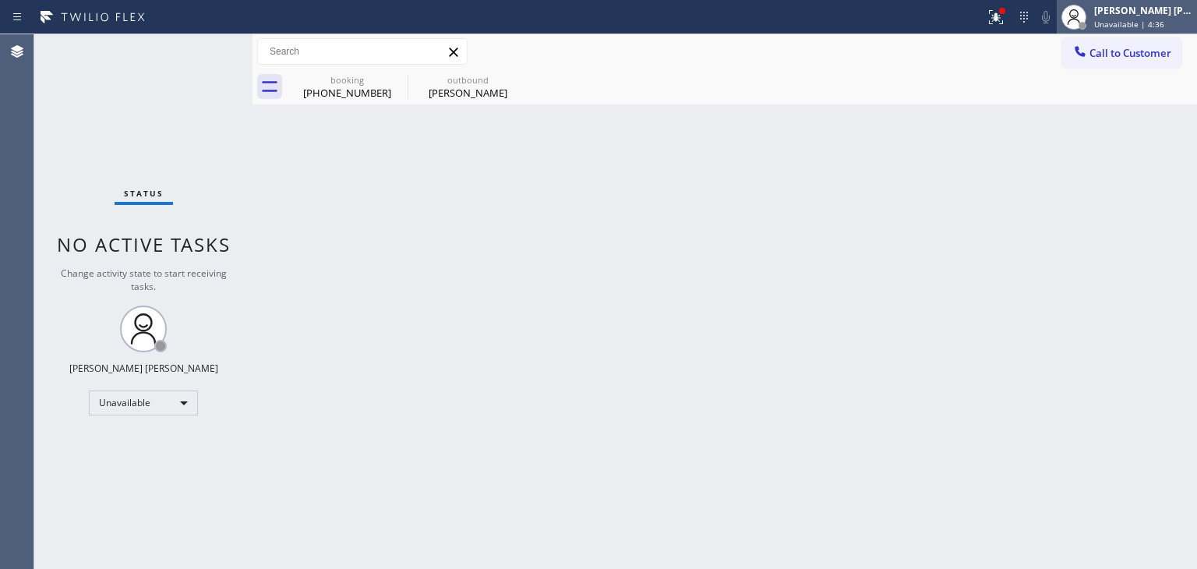
click at [1161, 12] on div "Edel John Suson" at bounding box center [1143, 10] width 98 height 13
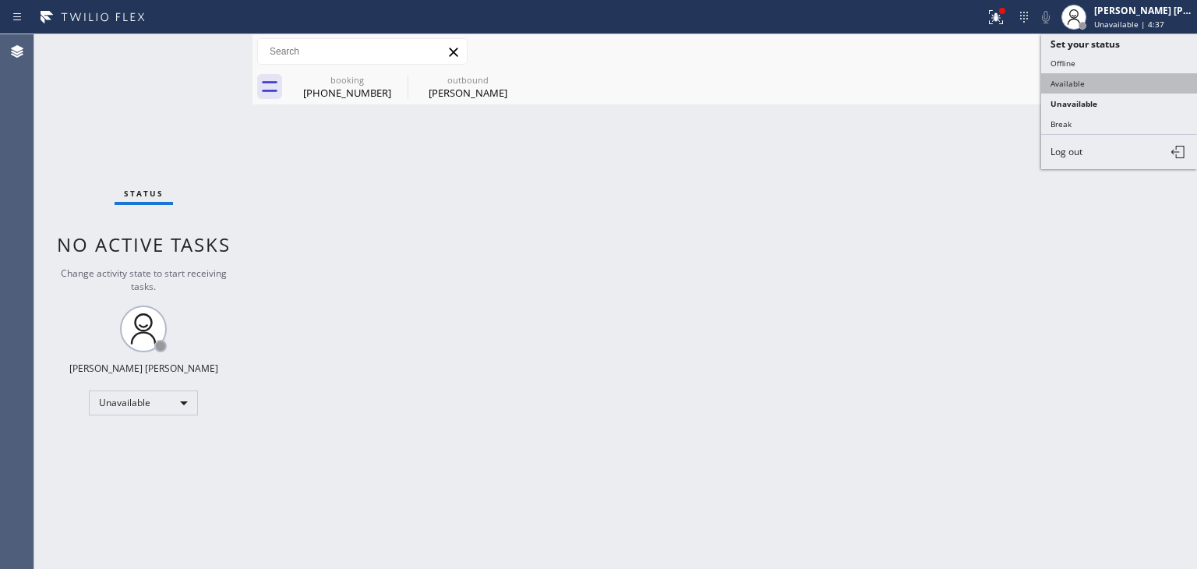
click at [1104, 74] on button "Available" at bounding box center [1119, 83] width 156 height 20
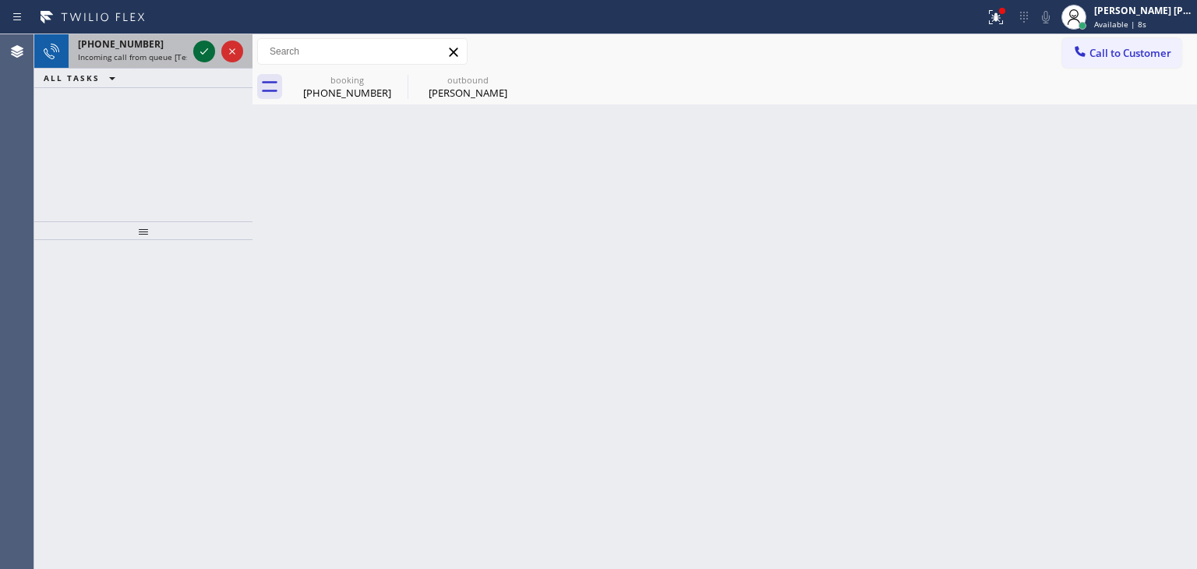
click at [206, 56] on icon at bounding box center [204, 51] width 19 height 19
click at [207, 52] on icon at bounding box center [204, 51] width 19 height 19
click at [200, 53] on icon at bounding box center [204, 51] width 19 height 19
click at [200, 56] on icon at bounding box center [204, 51] width 19 height 19
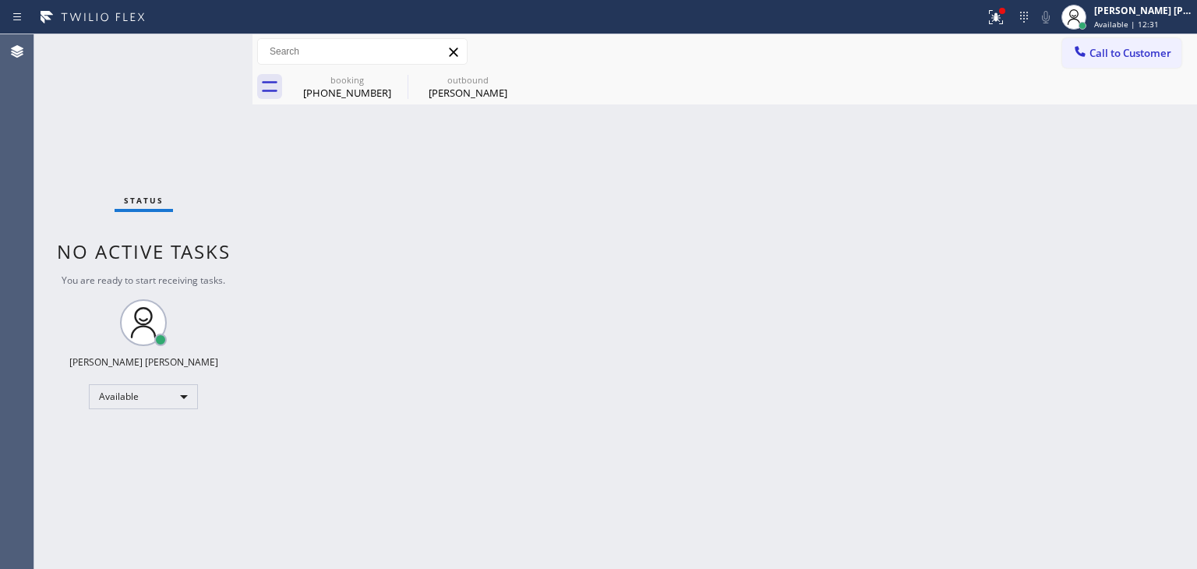
click at [200, 58] on div "Status No active tasks You are ready to start receiving tasks. Edel John Suson …" at bounding box center [143, 301] width 218 height 535
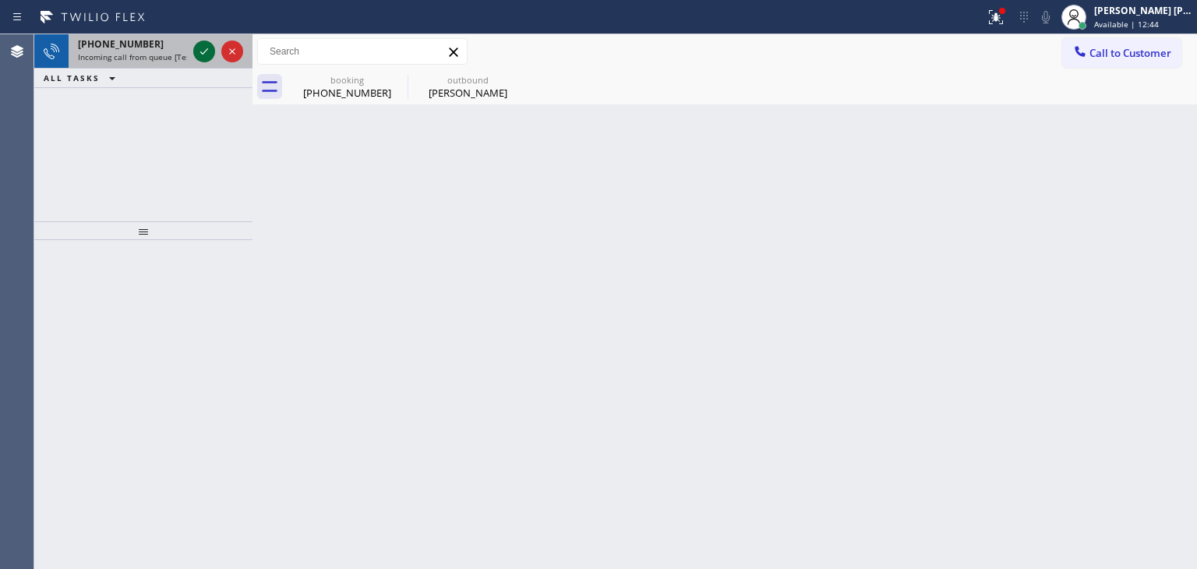
click at [202, 49] on icon at bounding box center [204, 51] width 19 height 19
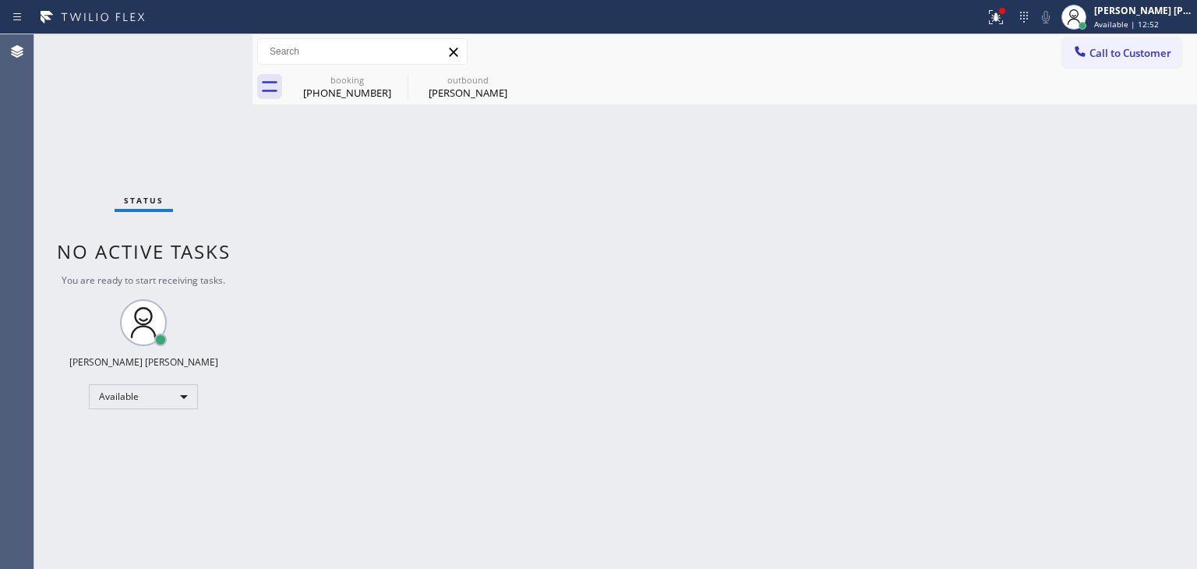
click at [206, 51] on div "Status No active tasks You are ready to start receiving tasks. Edel John Suson …" at bounding box center [143, 301] width 218 height 535
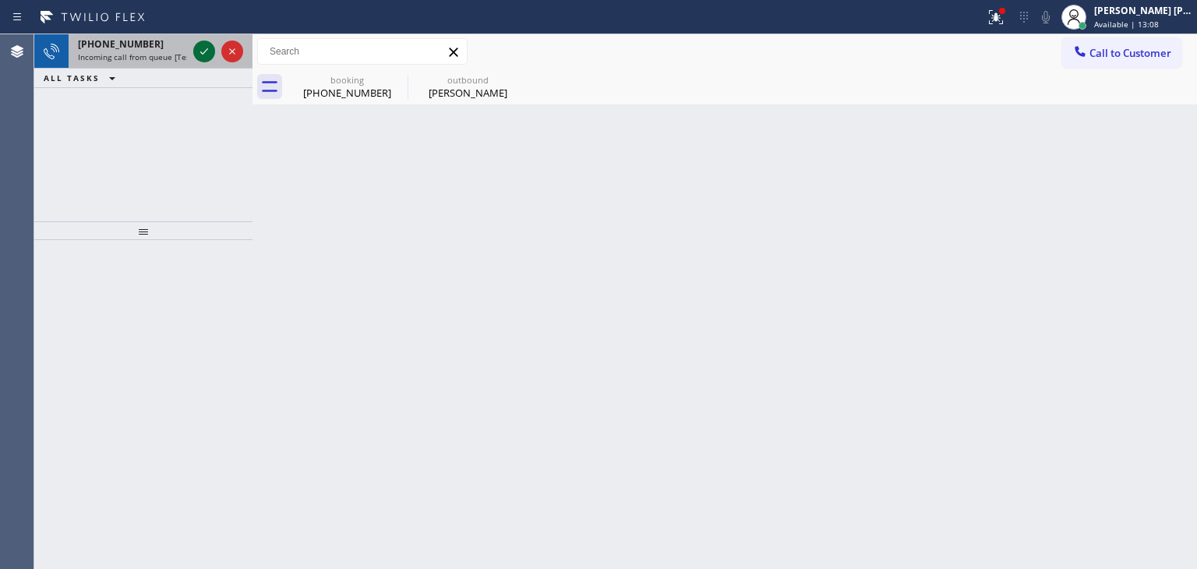
click at [205, 48] on icon at bounding box center [204, 51] width 19 height 19
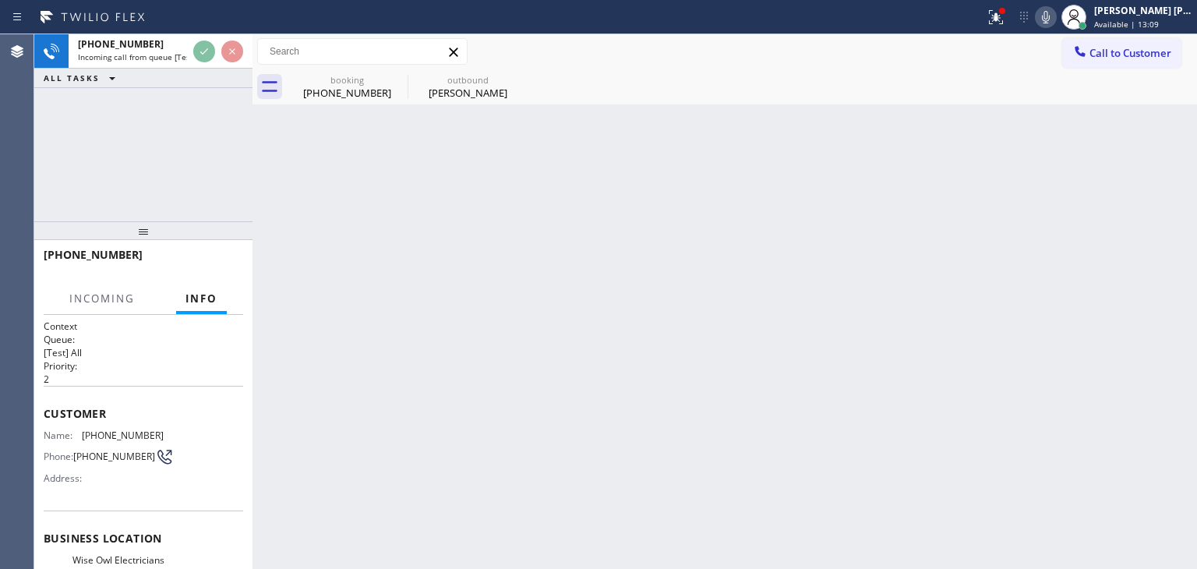
scroll to position [78, 0]
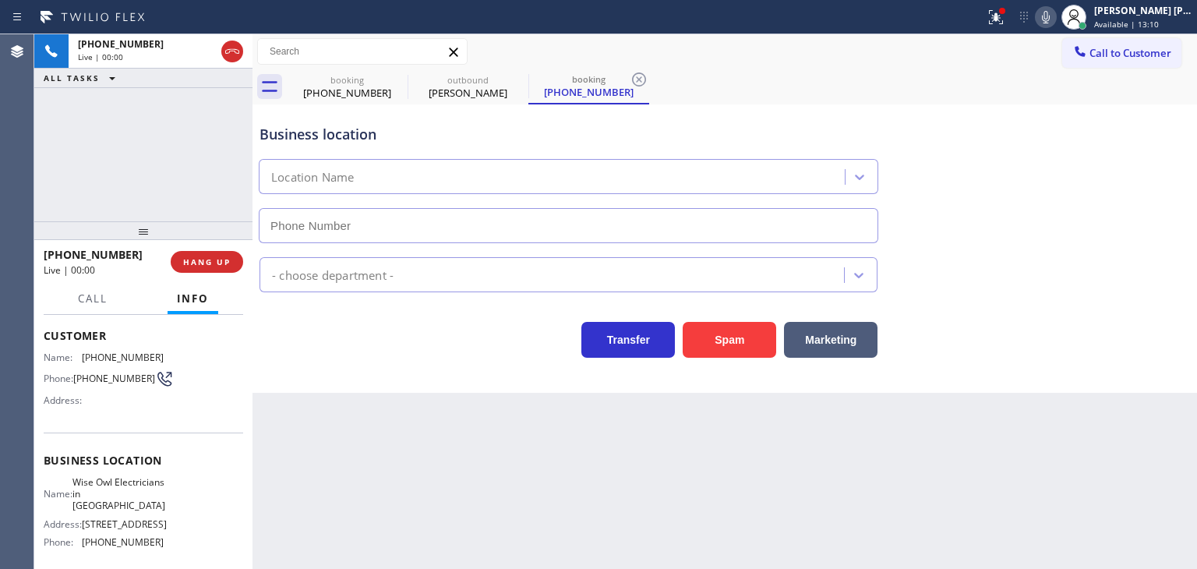
type input "(908) 824-6559"
click at [1132, 371] on div "Business location Wise Owl Electricians in Millburn (908) 824-6559 Electricians…" at bounding box center [725, 248] width 945 height 288
click at [1050, 11] on icon at bounding box center [1046, 17] width 8 height 12
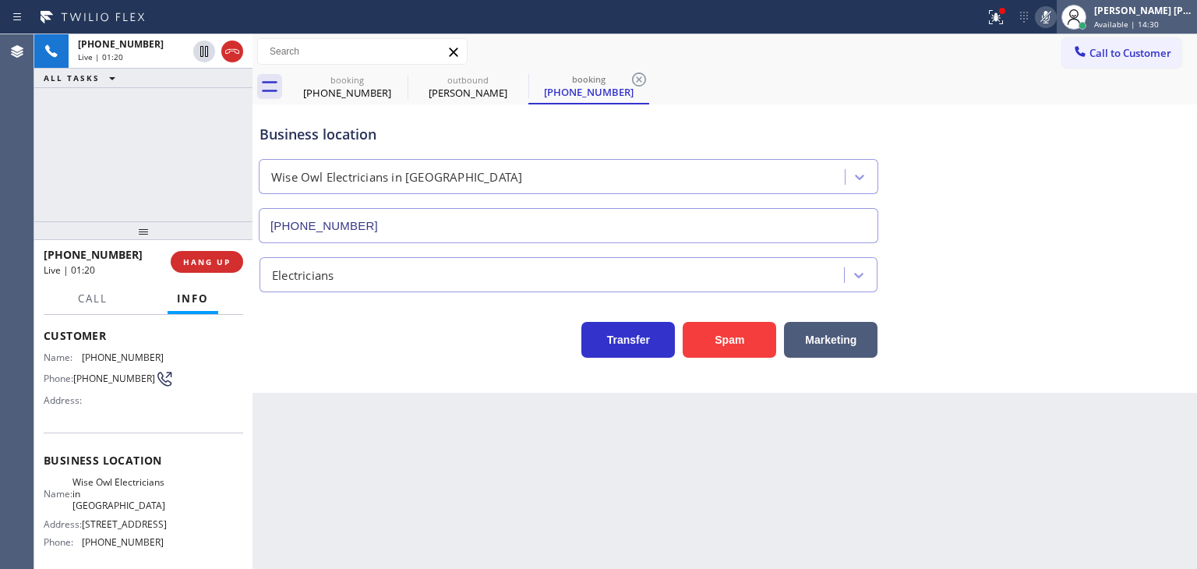
click at [1157, 13] on div "Edel John Suson" at bounding box center [1143, 10] width 98 height 13
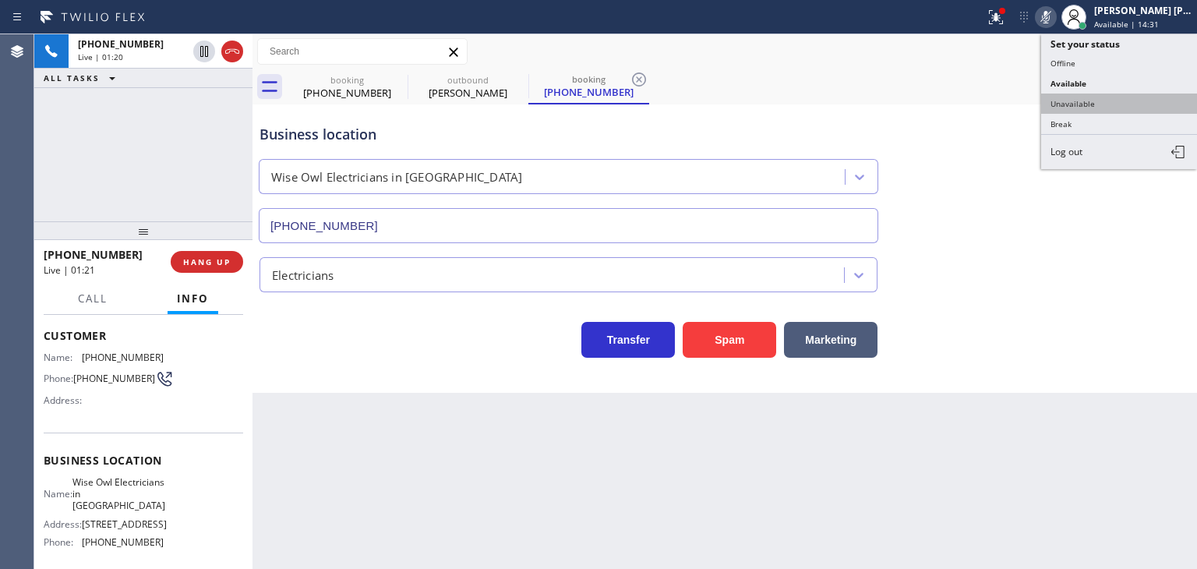
click at [1113, 97] on button "Unavailable" at bounding box center [1119, 104] width 156 height 20
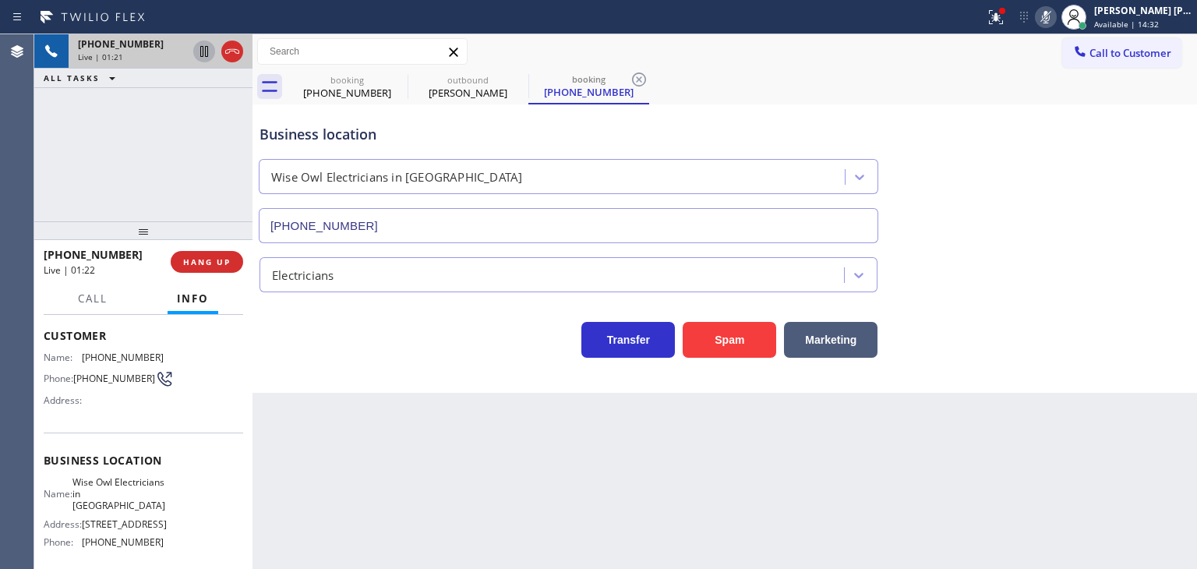
click at [201, 49] on icon at bounding box center [204, 51] width 19 height 19
click at [1149, 129] on div "Business location Wise Owl Electricians in Millburn (908) 824-6559" at bounding box center [724, 172] width 937 height 141
click at [1055, 20] on icon at bounding box center [1046, 17] width 19 height 19
click at [204, 54] on icon at bounding box center [204, 51] width 19 height 19
drag, startPoint x: 132, startPoint y: 250, endPoint x: 56, endPoint y: 254, distance: 75.7
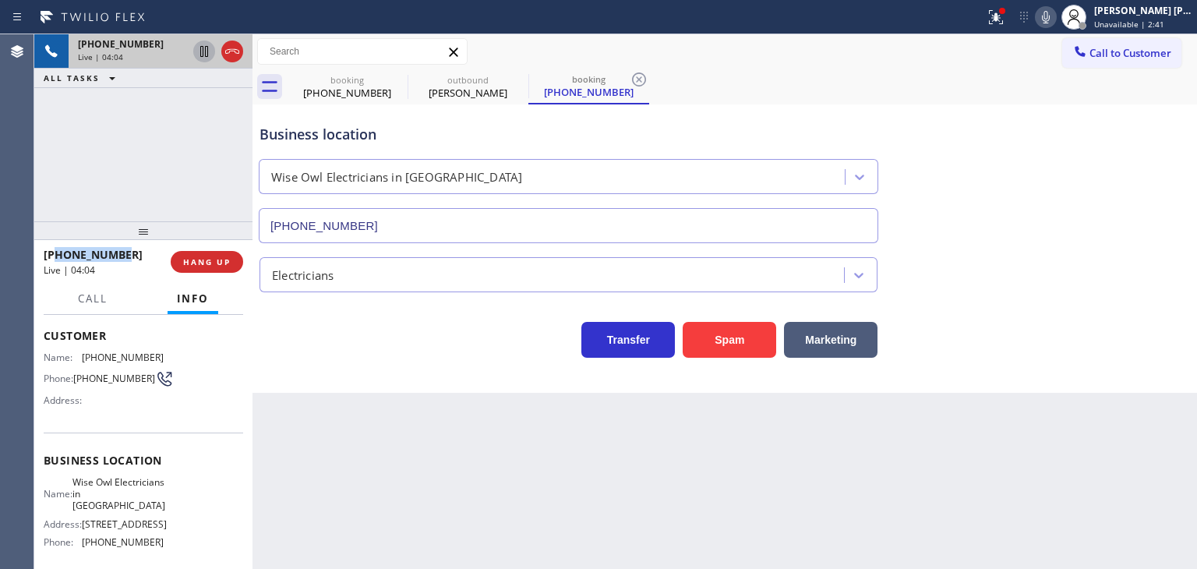
click at [56, 254] on div "+19084033267" at bounding box center [102, 254] width 116 height 15
copy span "9084033267"
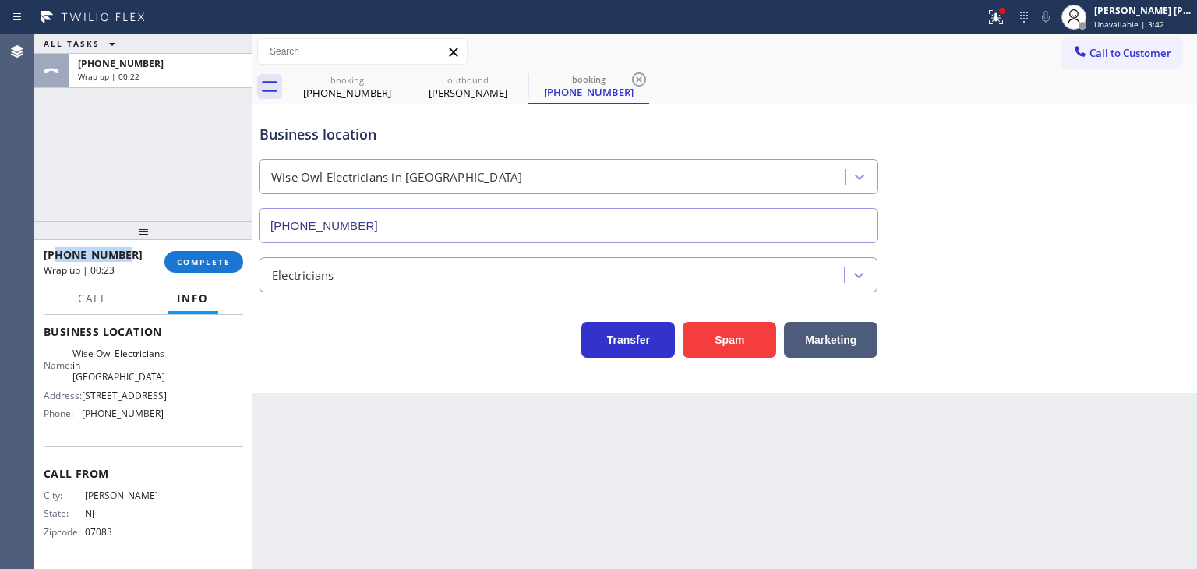
scroll to position [243, 0]
drag, startPoint x: 175, startPoint y: 415, endPoint x: 81, endPoint y: 409, distance: 93.7
click at [81, 409] on div "Name: Wise Owl Electricians in Millburn Address: 12 Berkeley Rd, Millburn, NJ 0…" at bounding box center [144, 387] width 200 height 79
copy div "(908) 824-6559"
drag, startPoint x: 1182, startPoint y: 21, endPoint x: 1159, endPoint y: 23, distance: 22.7
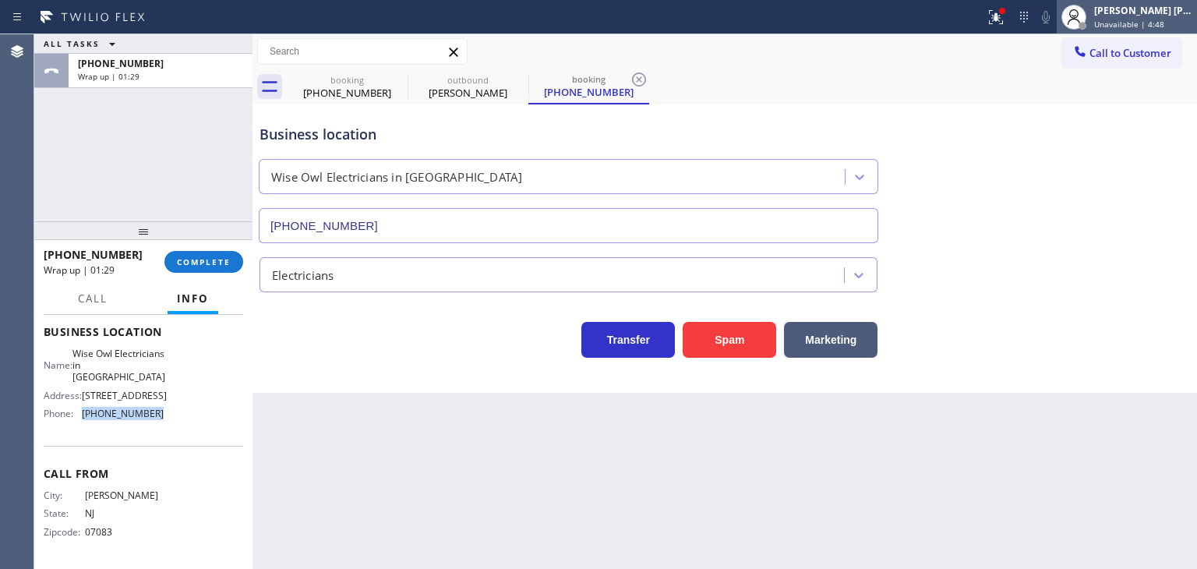
click at [1164, 21] on span "Unavailable | 4:48" at bounding box center [1129, 24] width 70 height 11
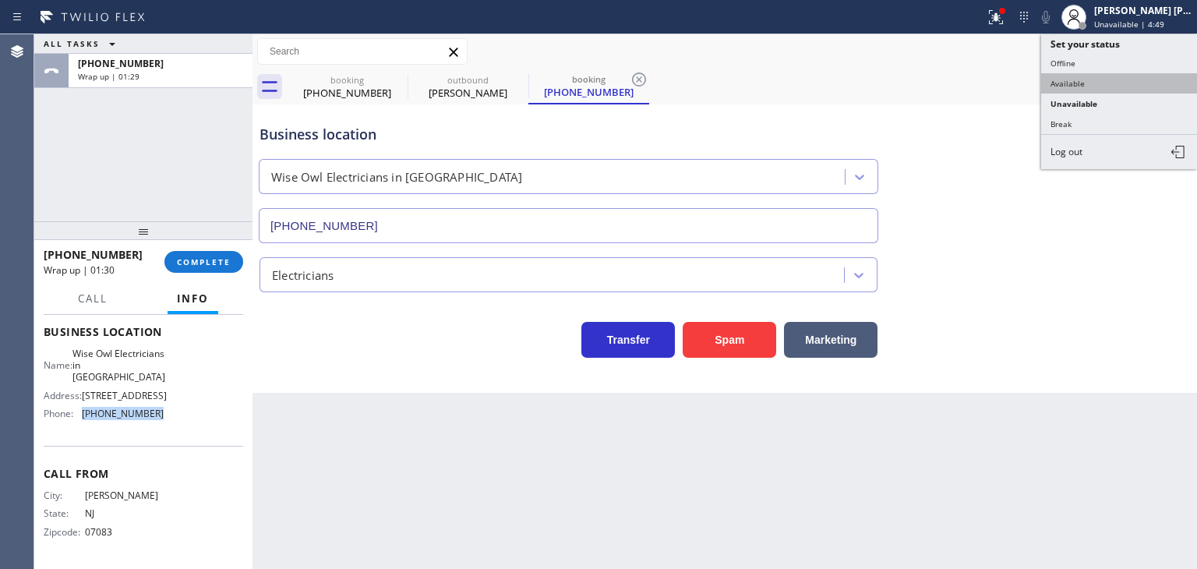
click at [1072, 83] on button "Available" at bounding box center [1119, 83] width 156 height 20
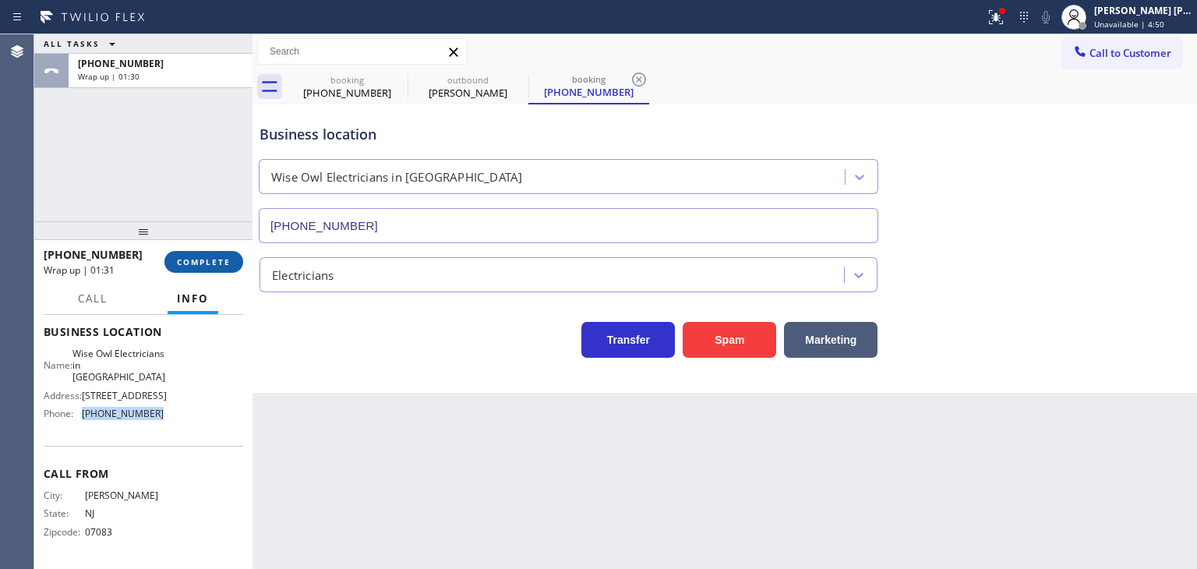
click at [234, 263] on button "COMPLETE" at bounding box center [203, 262] width 79 height 22
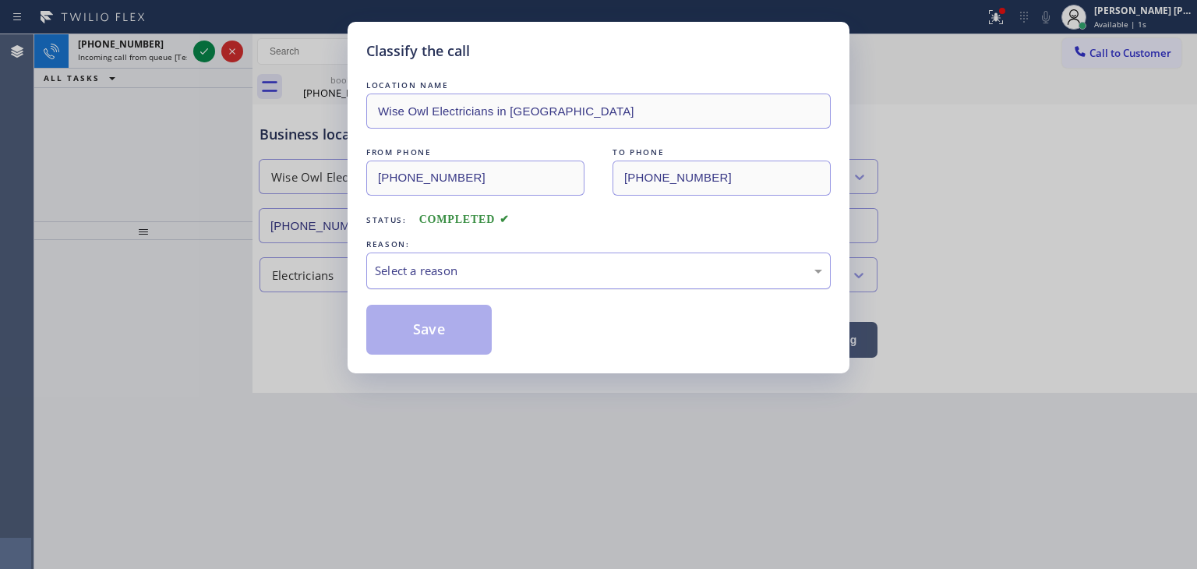
click at [430, 266] on div "Select a reason" at bounding box center [598, 271] width 447 height 18
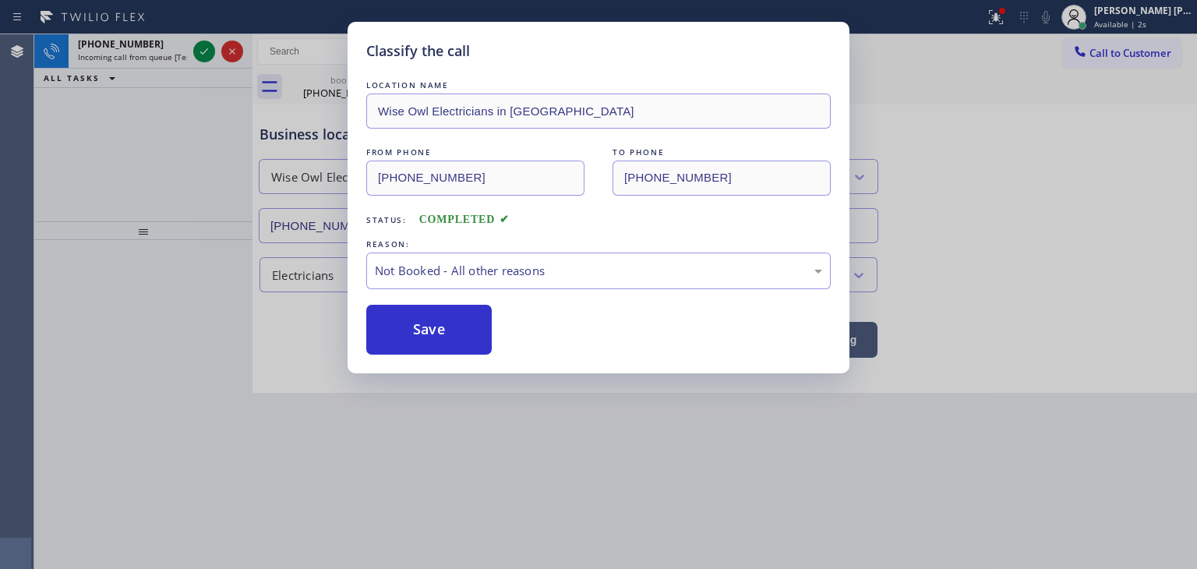
click at [432, 325] on button "Save" at bounding box center [428, 330] width 125 height 50
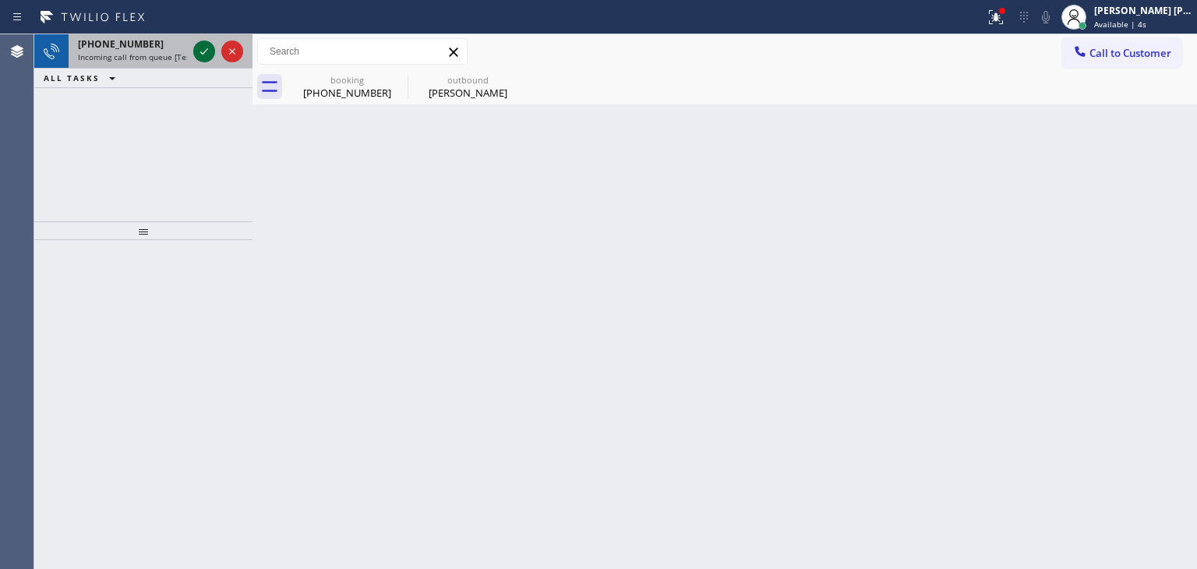
click at [206, 48] on icon at bounding box center [204, 51] width 19 height 19
click at [211, 50] on icon at bounding box center [204, 51] width 19 height 19
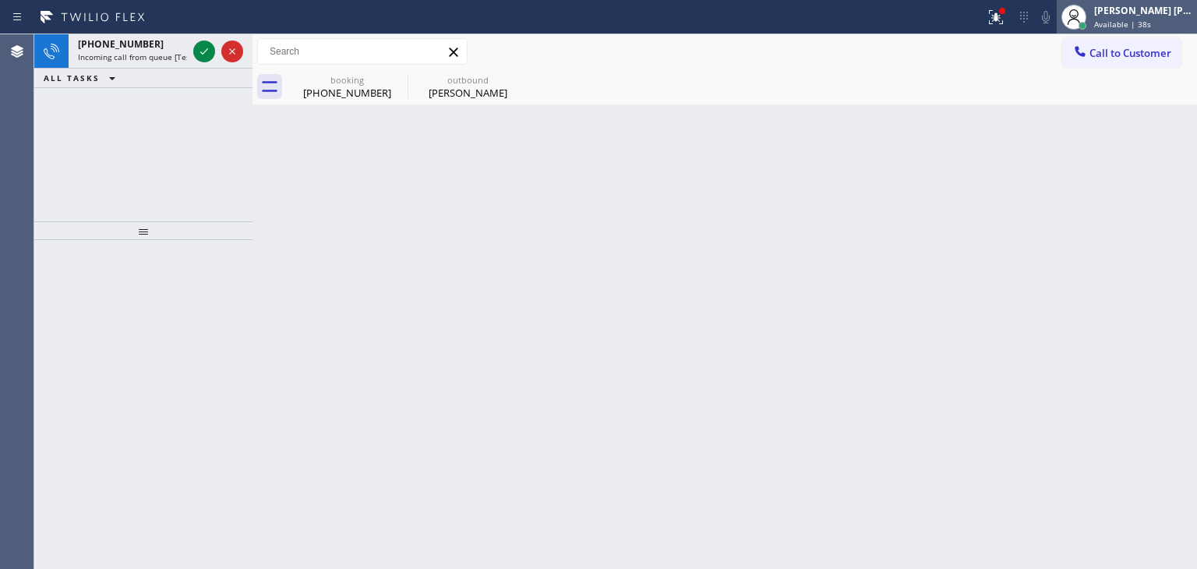
click at [1175, 16] on div "Edel John Suson" at bounding box center [1143, 10] width 98 height 13
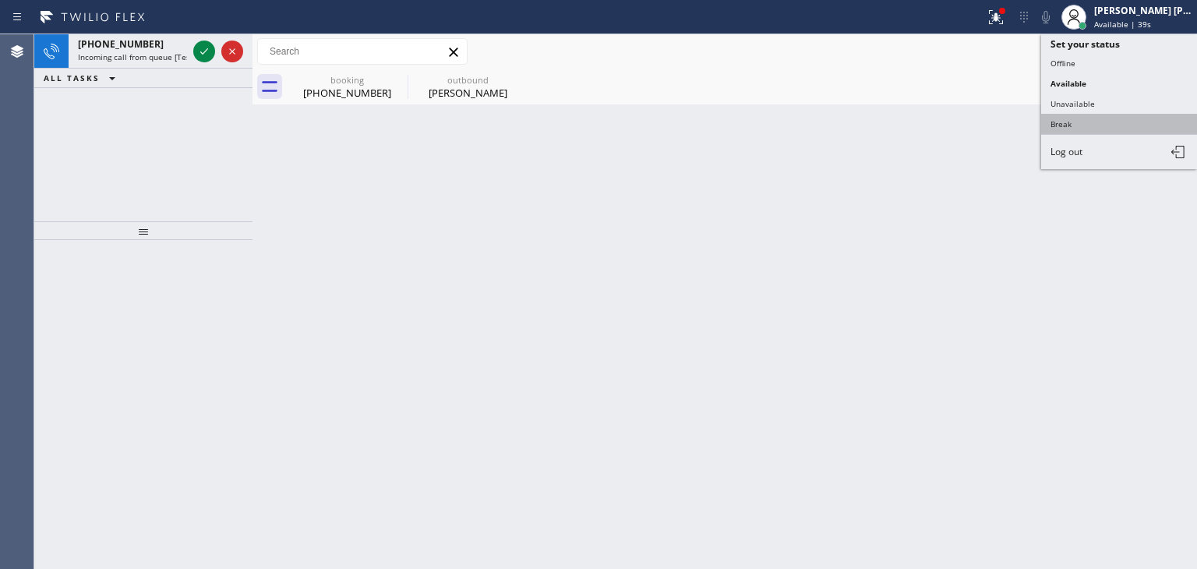
click at [1110, 125] on button "Break" at bounding box center [1119, 124] width 156 height 20
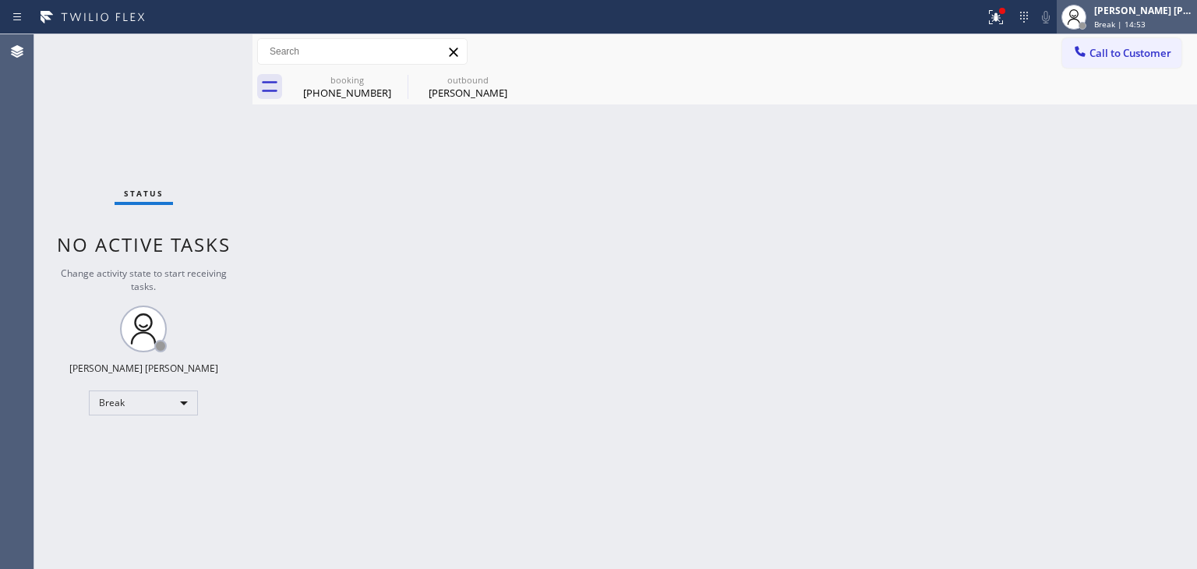
click at [1160, 16] on div "Edel John Suson" at bounding box center [1143, 10] width 98 height 13
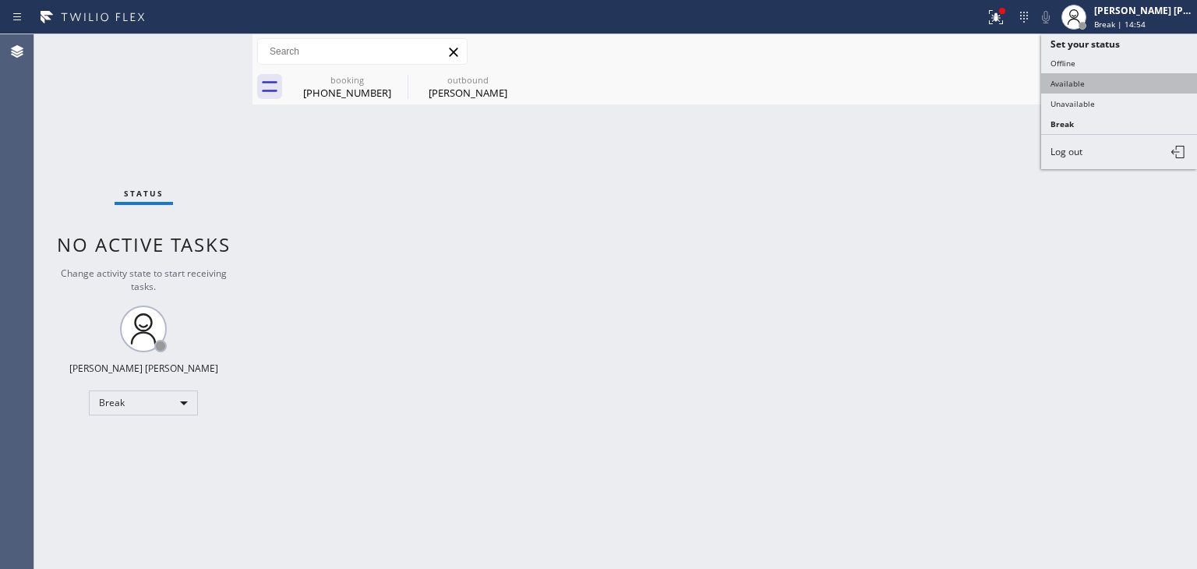
click at [1115, 79] on button "Available" at bounding box center [1119, 83] width 156 height 20
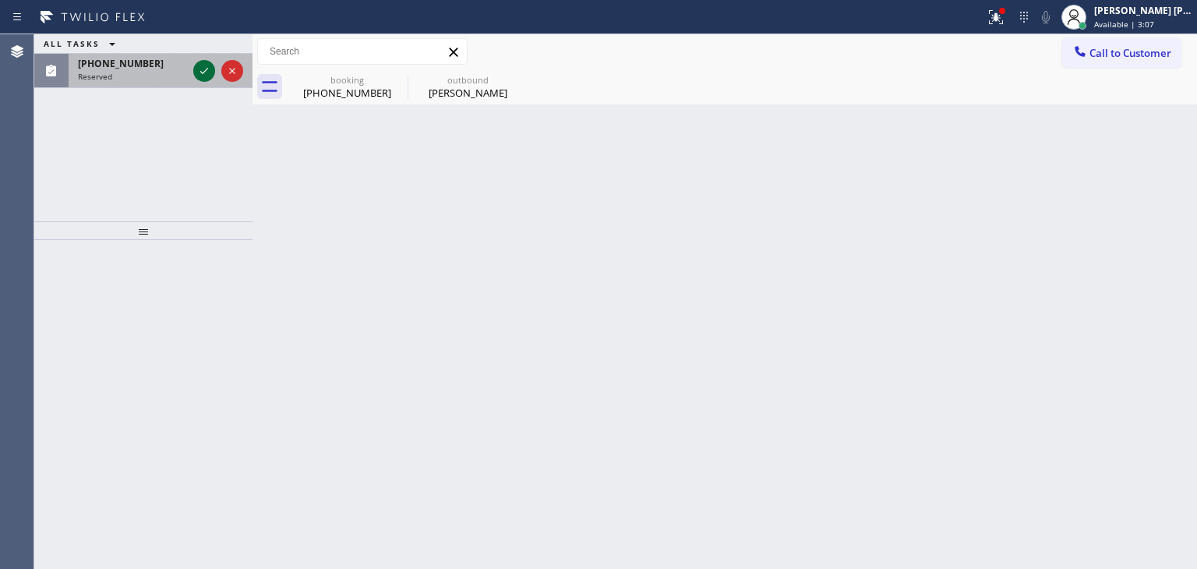
click at [200, 76] on icon at bounding box center [204, 71] width 19 height 19
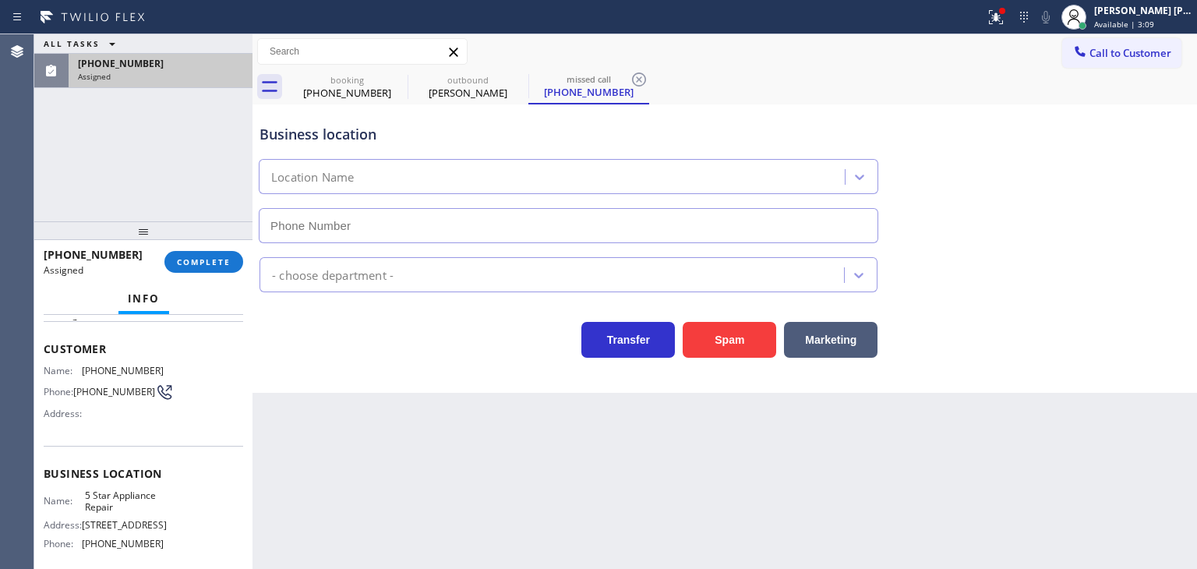
scroll to position [156, 0]
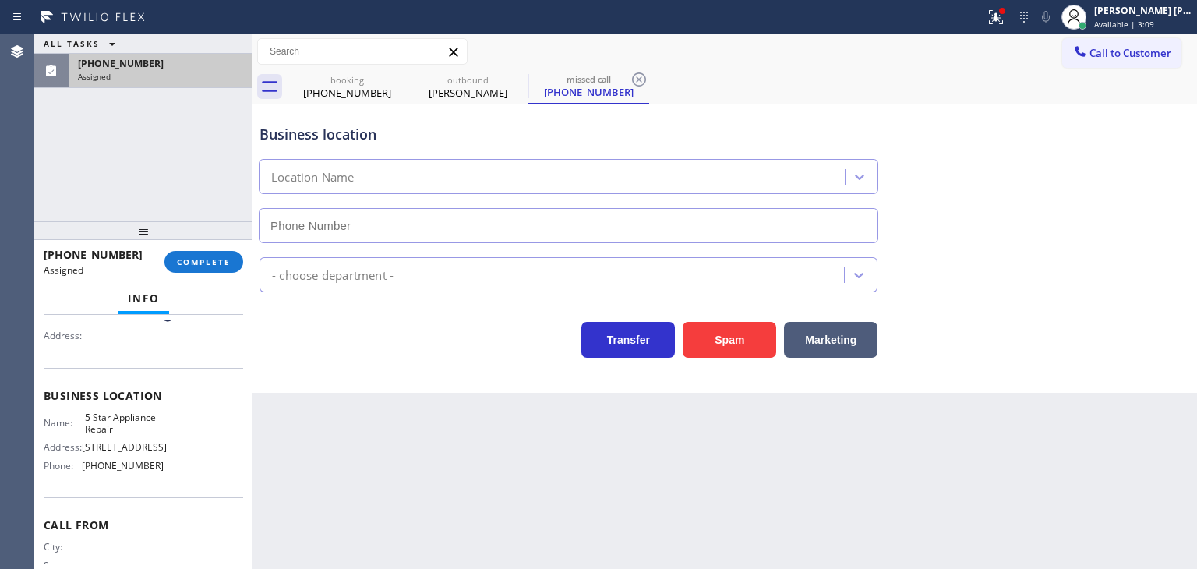
type input "(855) 731-4952"
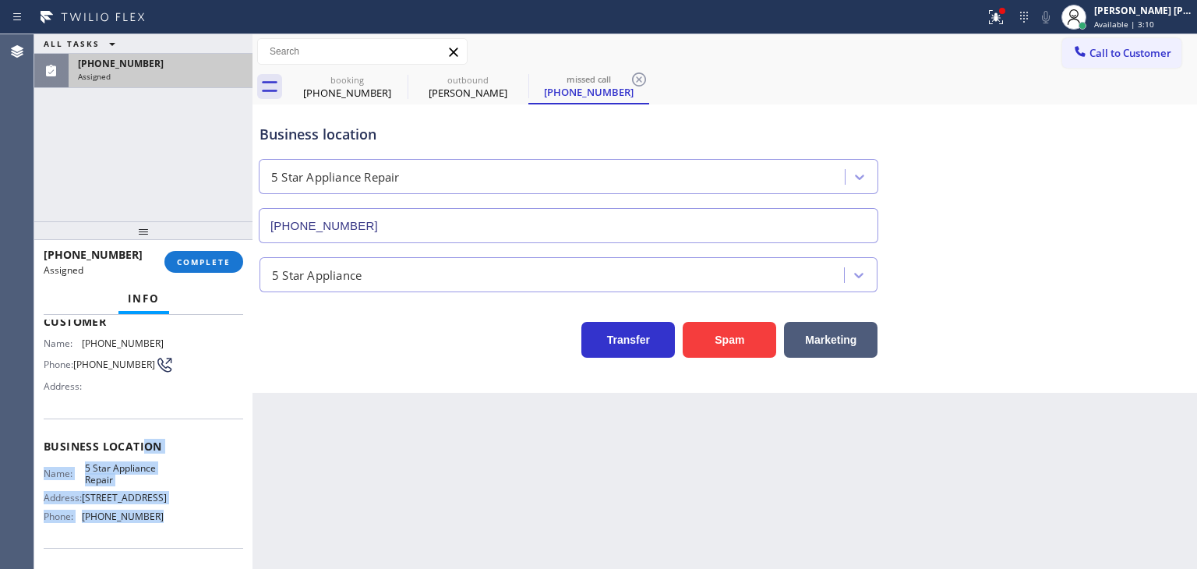
scroll to position [78, 0]
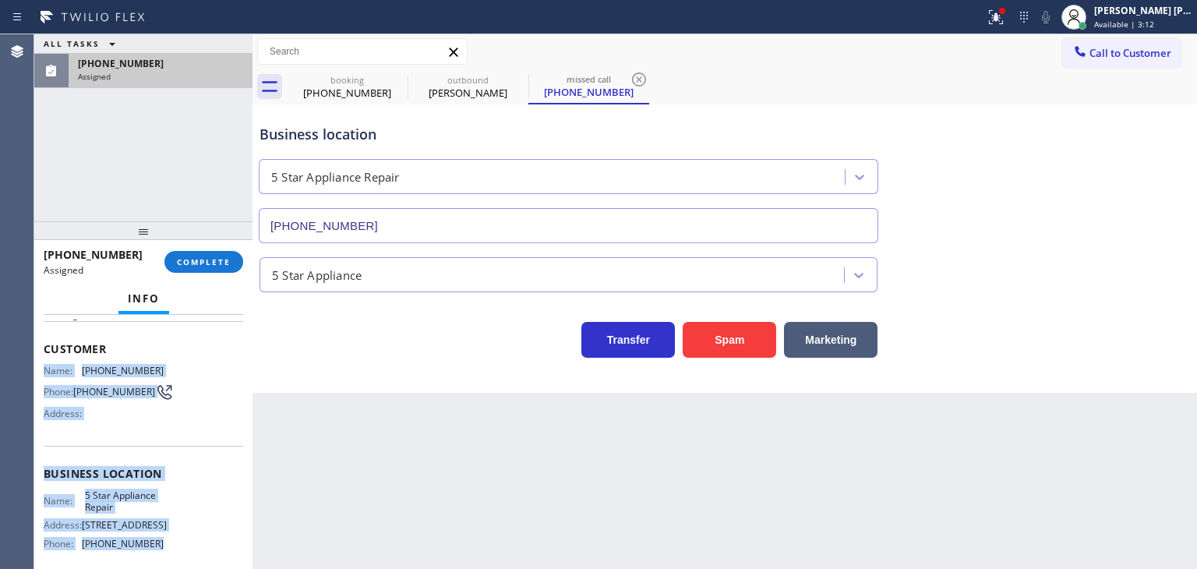
drag, startPoint x: 164, startPoint y: 468, endPoint x: 44, endPoint y: 368, distance: 156.1
click at [44, 368] on div "Context Queue: 5 Star Appliance Priority: 0 Task Age: Customer Name: (855) 731-…" at bounding box center [144, 468] width 200 height 452
copy div "Name: (855) 731-4952 Phone: (855) 731-4952 Address: Business location Name: 5 S…"
click at [196, 262] on span "COMPLETE" at bounding box center [204, 261] width 54 height 11
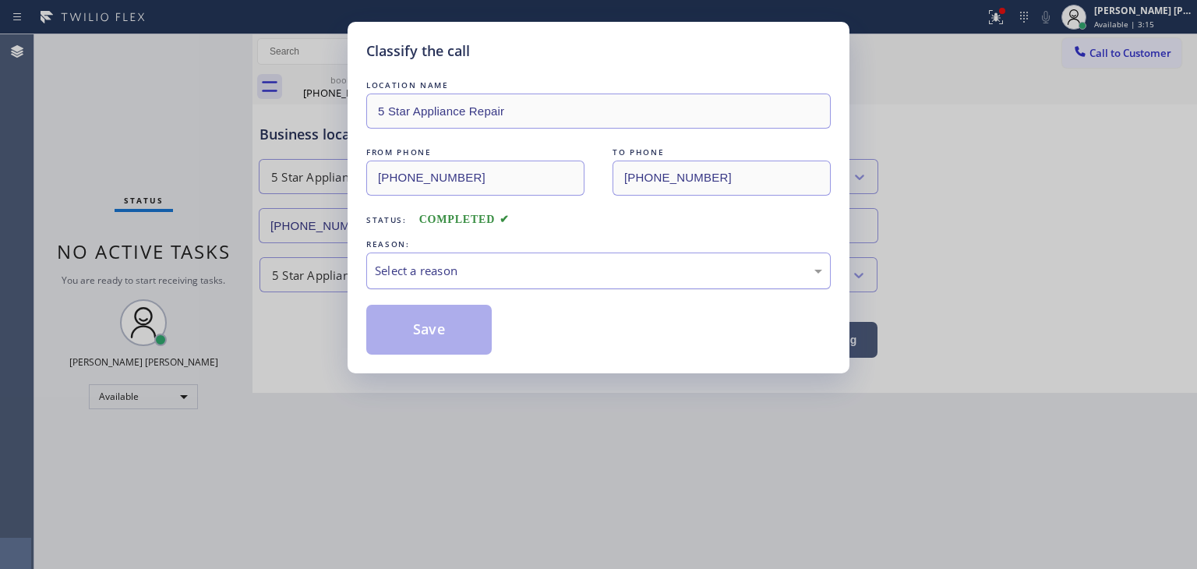
click at [474, 269] on div "Select a reason" at bounding box center [598, 271] width 447 height 18
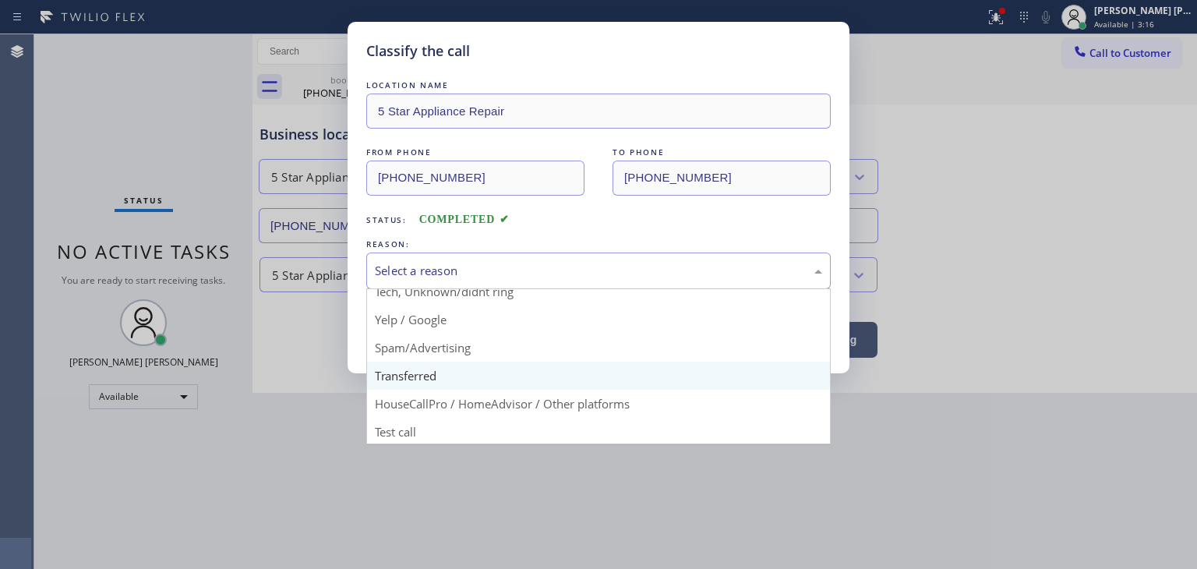
scroll to position [97, 0]
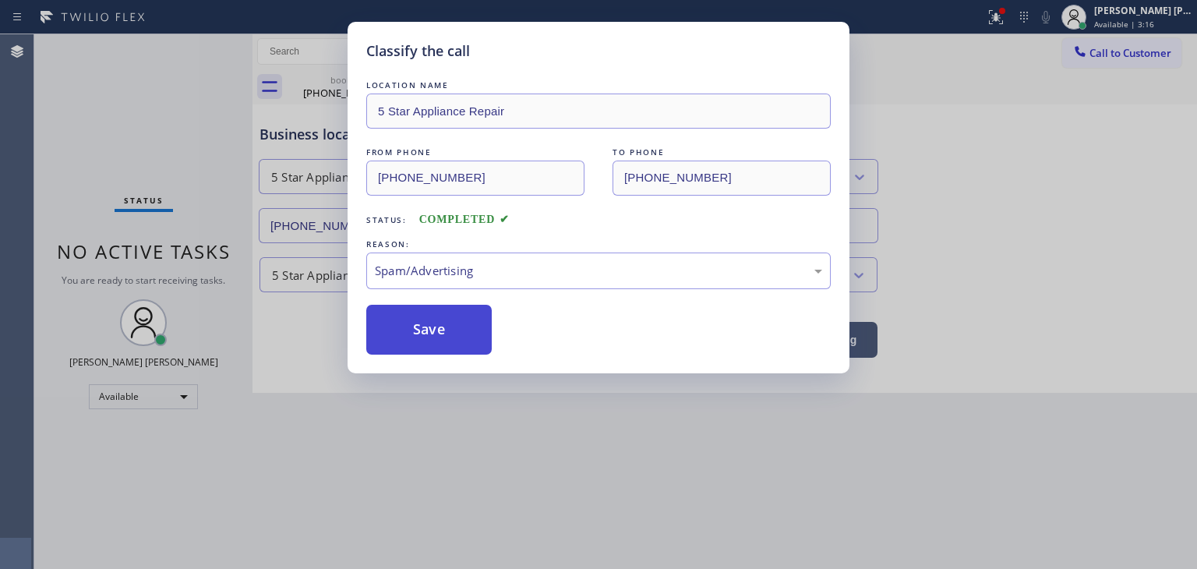
click at [441, 313] on button "Save" at bounding box center [428, 330] width 125 height 50
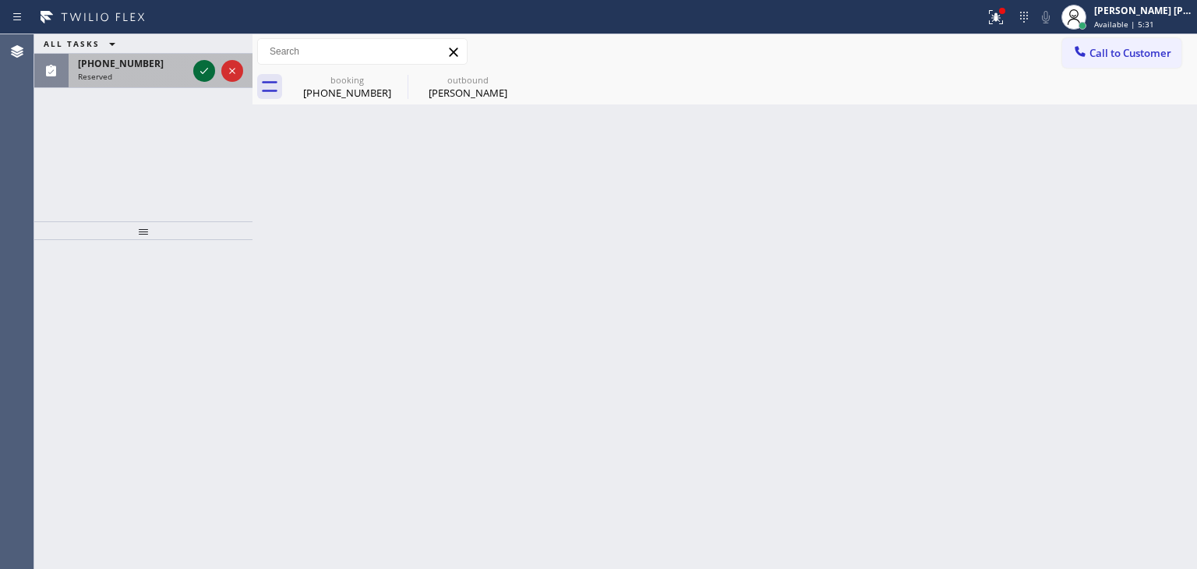
click at [206, 71] on icon at bounding box center [204, 71] width 19 height 19
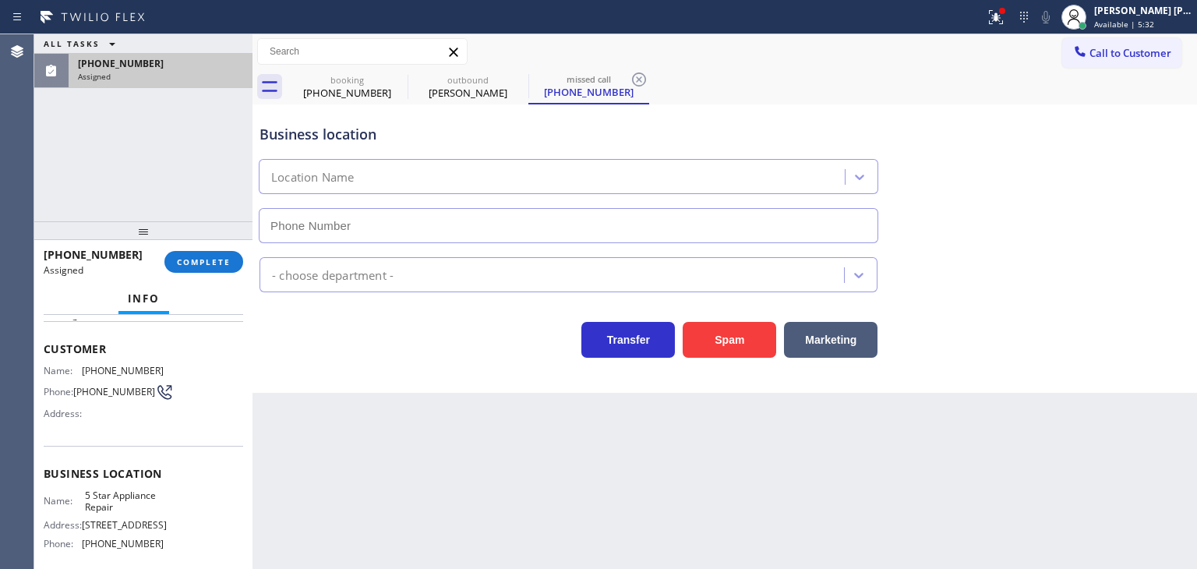
scroll to position [156, 0]
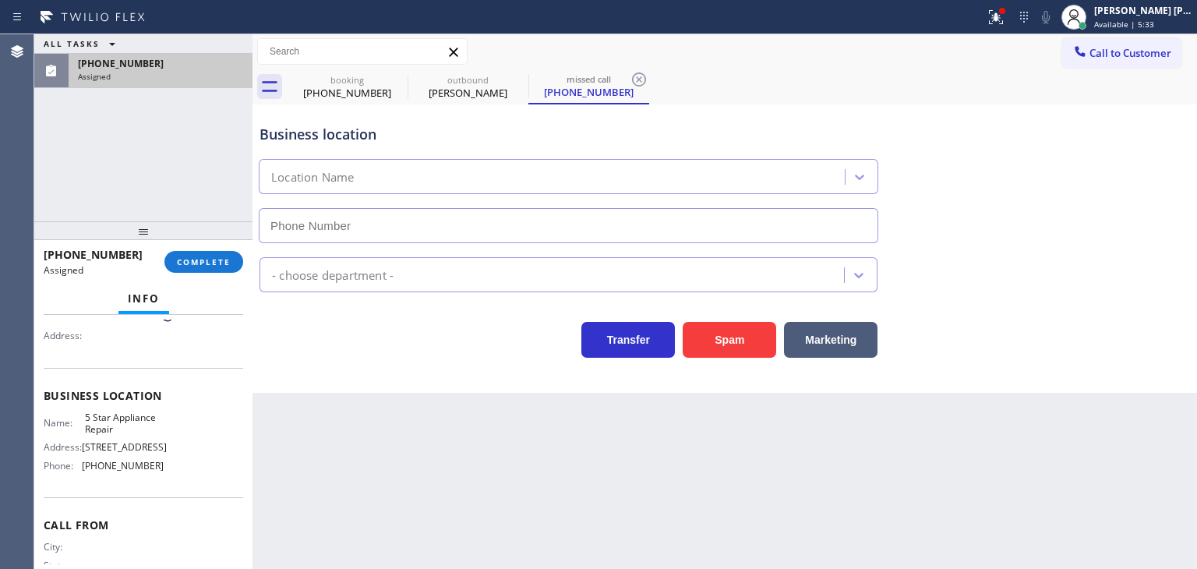
type input "(855) 731-4952"
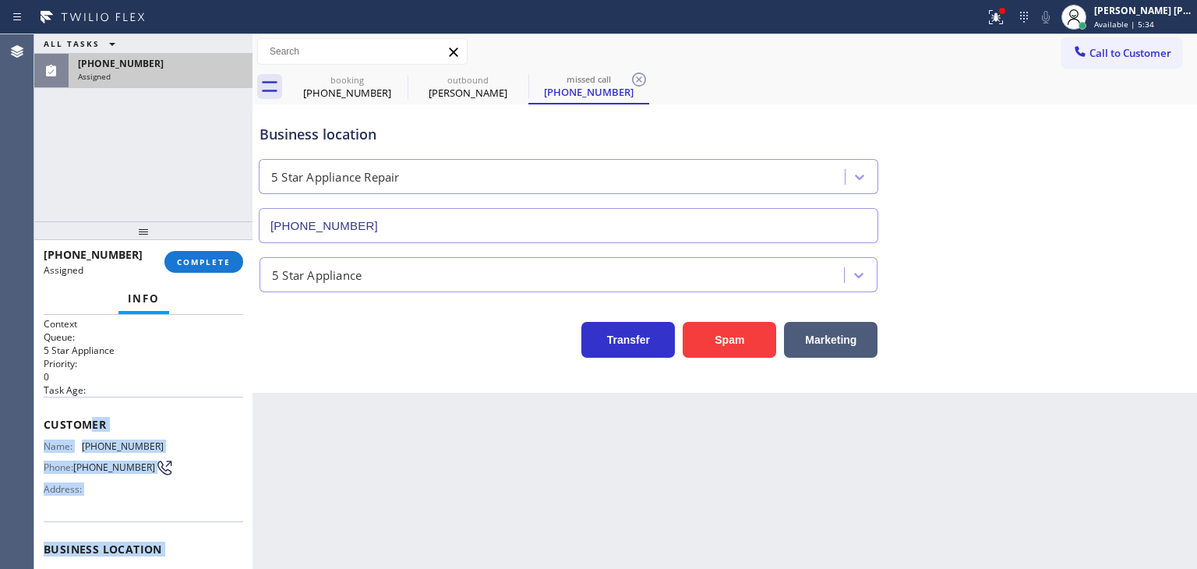
scroll to position [0, 0]
drag, startPoint x: 178, startPoint y: 469, endPoint x: 37, endPoint y: 440, distance: 144.0
click at [37, 440] on div "Context Queue: 5 Star Appliance Priority: 0 Task Age: Customer Name: (855) 731-…" at bounding box center [143, 442] width 218 height 254
copy div "Name: (855) 731-4952 Phone: (855) 731-4952 Address: Business location Name: 5 S…"
click at [217, 254] on button "COMPLETE" at bounding box center [203, 262] width 79 height 22
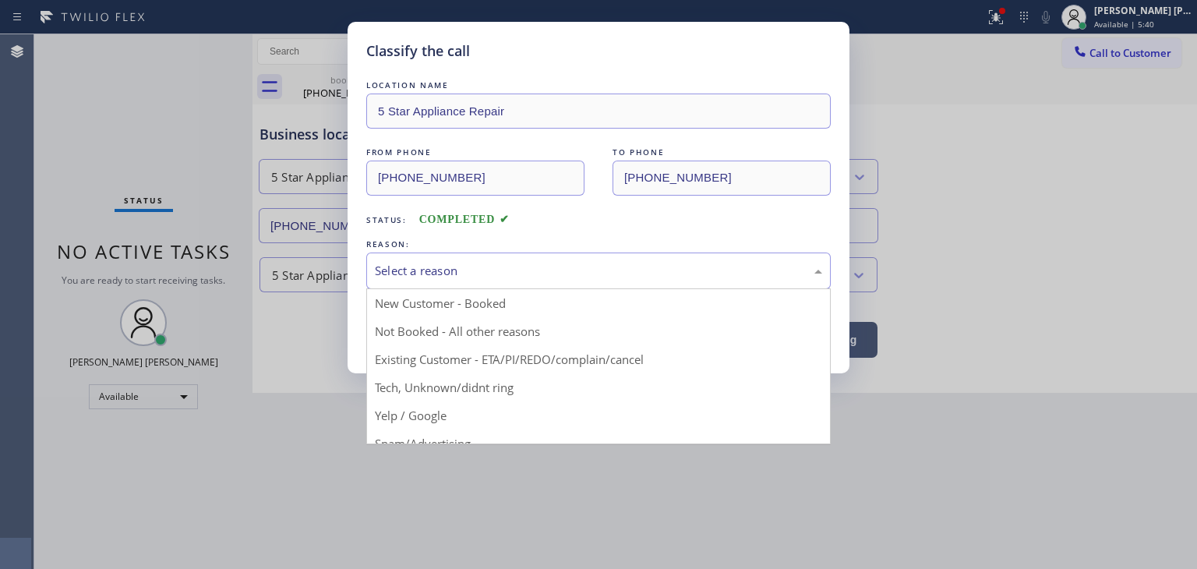
click at [471, 263] on div "Select a reason" at bounding box center [598, 271] width 447 height 18
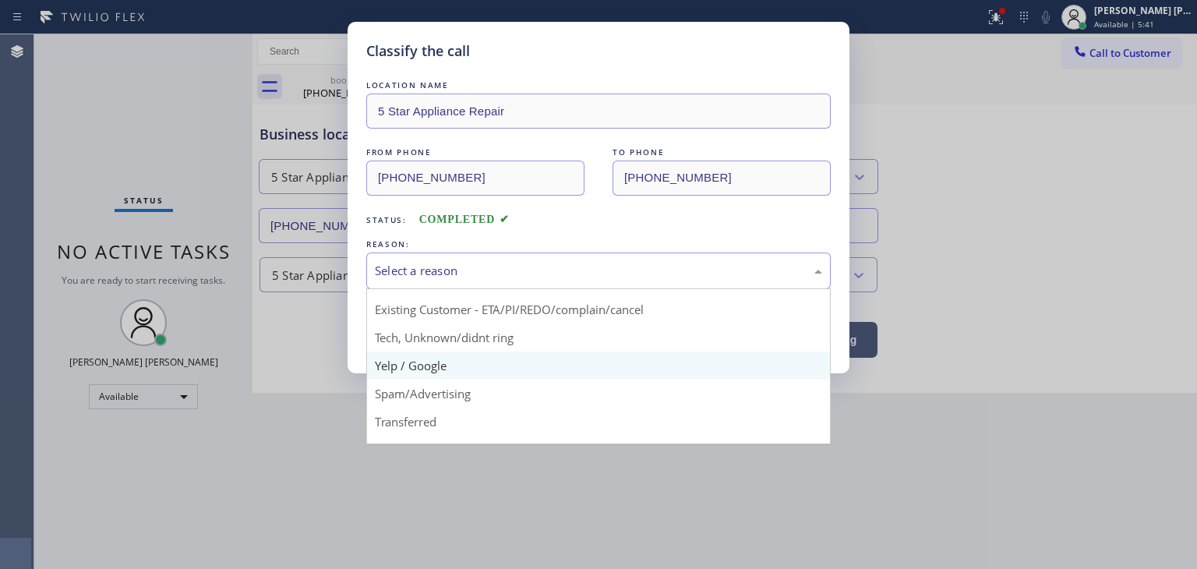
scroll to position [78, 0]
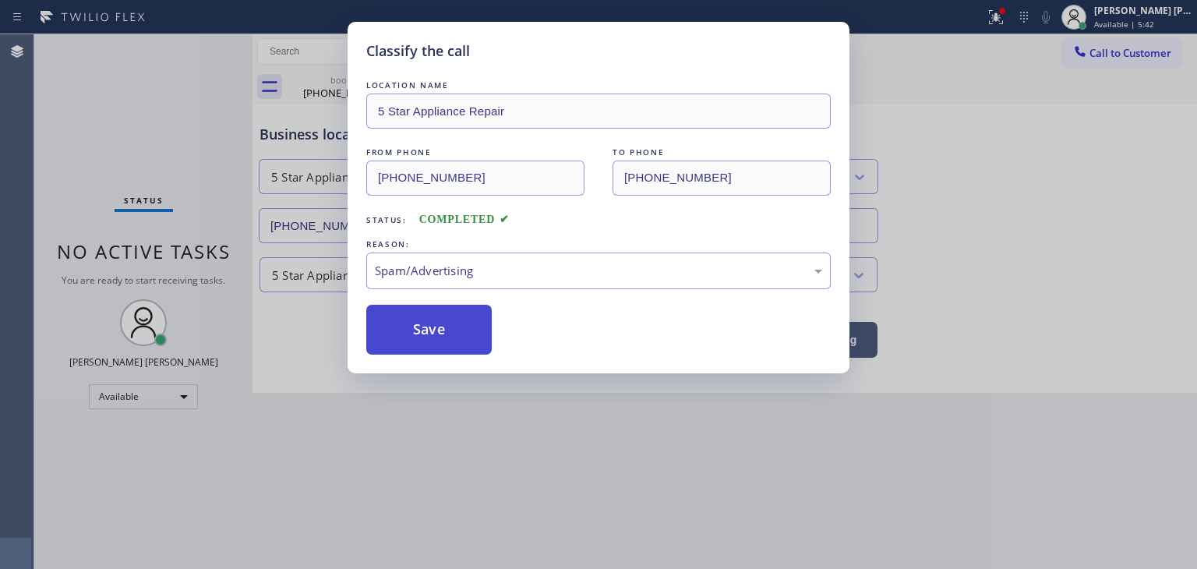
click at [461, 349] on button "Save" at bounding box center [428, 330] width 125 height 50
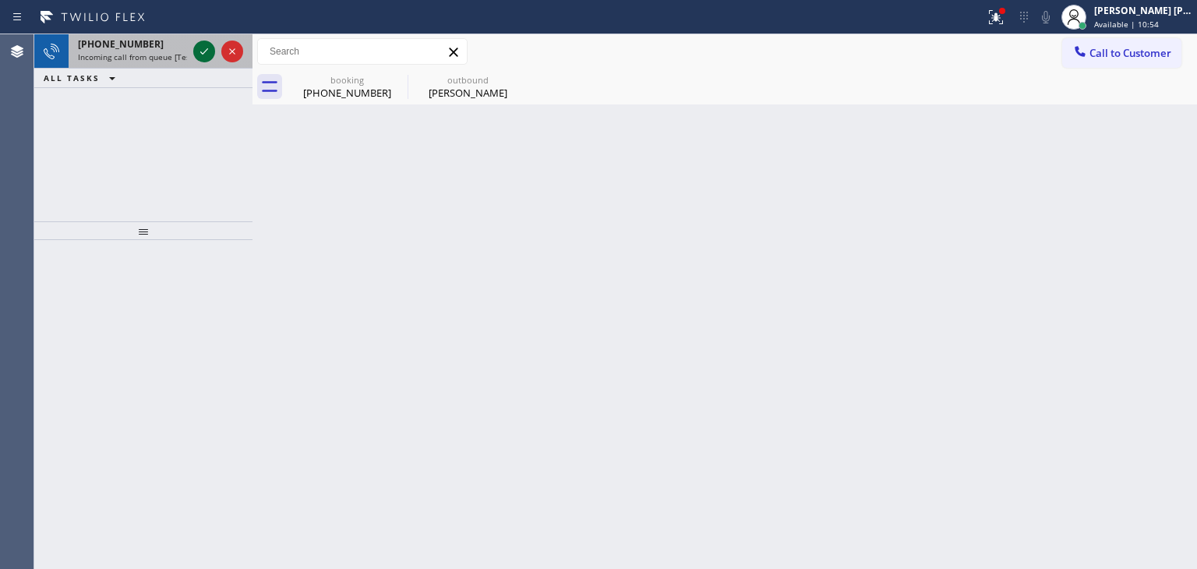
click at [205, 55] on icon at bounding box center [204, 51] width 19 height 19
click at [205, 50] on icon at bounding box center [204, 51] width 19 height 19
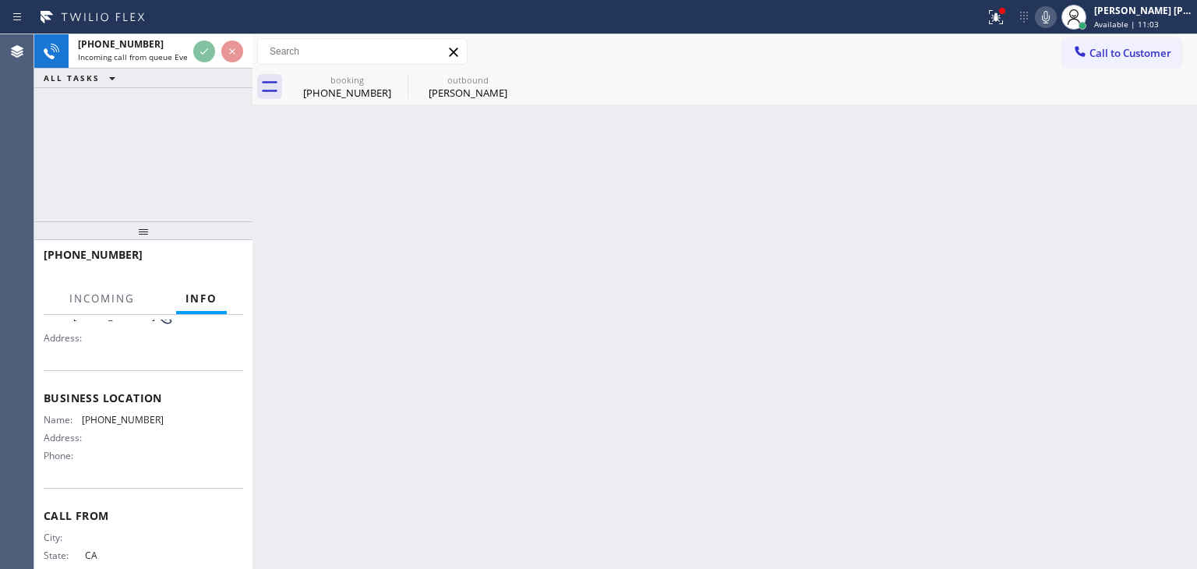
scroll to position [156, 0]
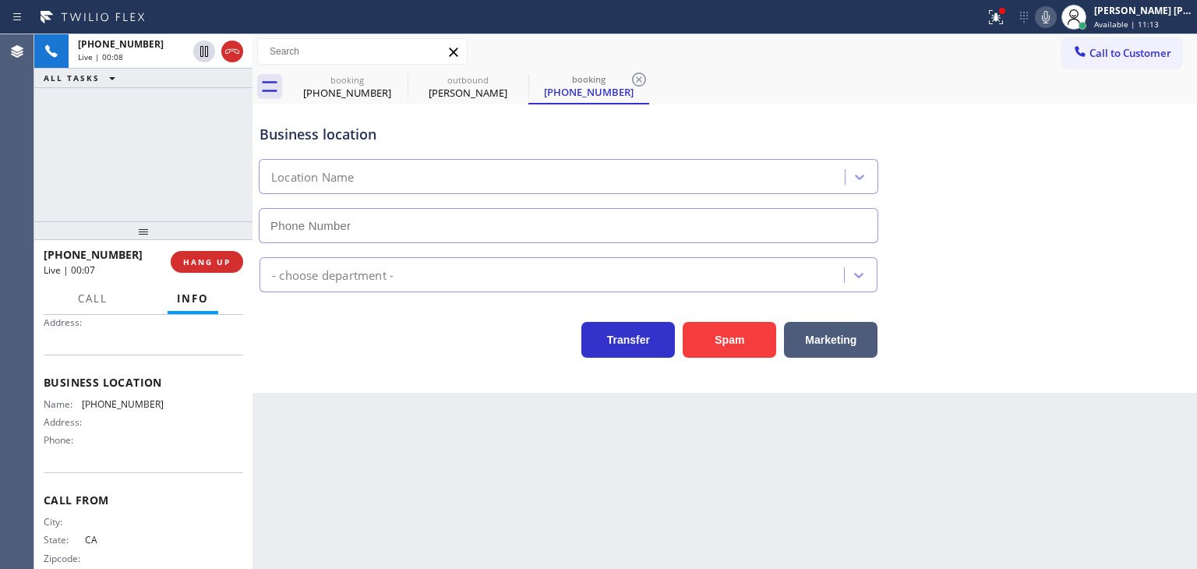
click at [1055, 10] on icon at bounding box center [1046, 17] width 19 height 19
click at [1055, 18] on icon at bounding box center [1046, 17] width 19 height 19
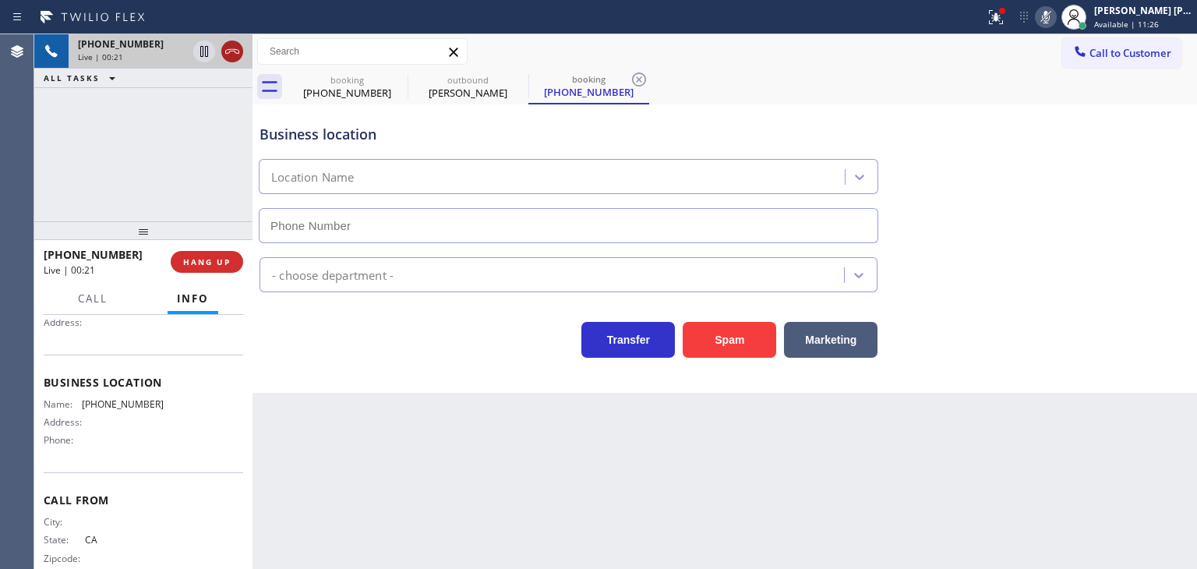
click at [234, 50] on icon at bounding box center [232, 51] width 19 height 19
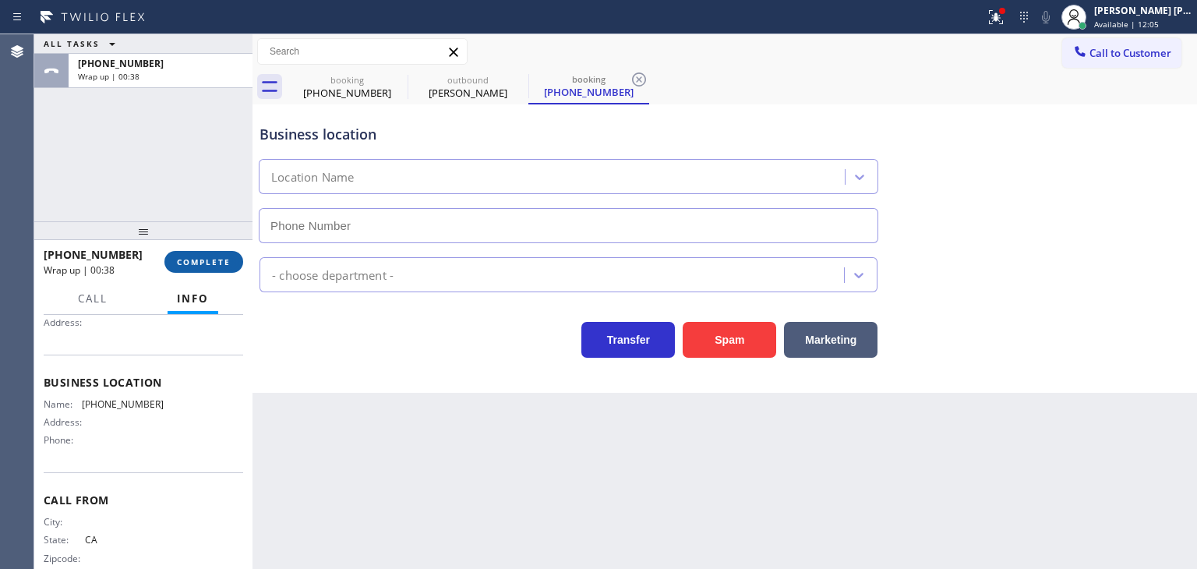
click at [196, 260] on span "COMPLETE" at bounding box center [204, 261] width 54 height 11
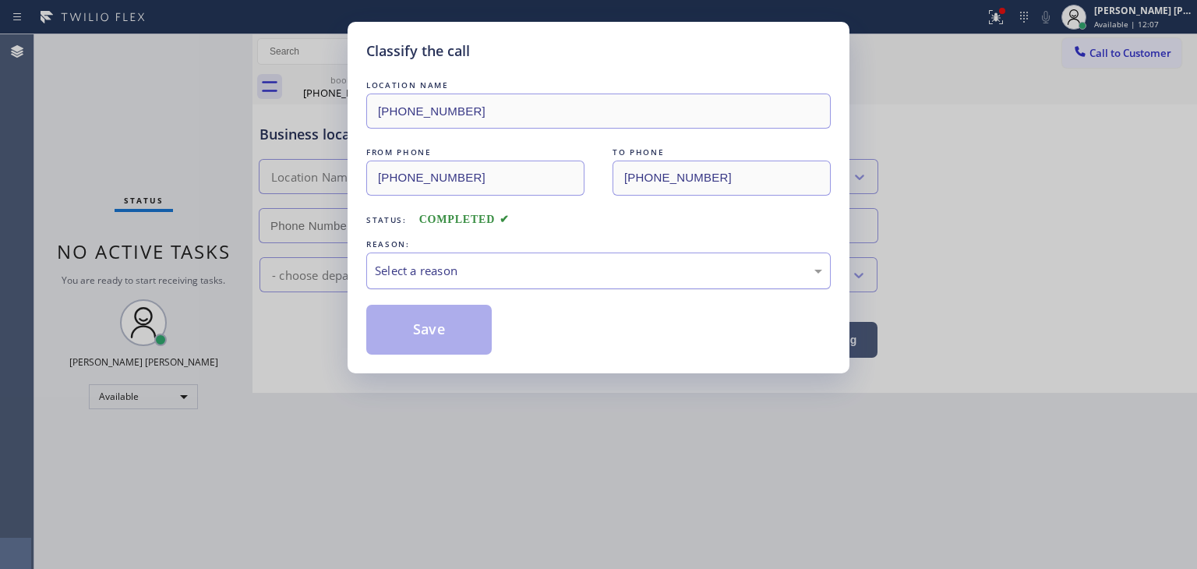
drag, startPoint x: 504, startPoint y: 264, endPoint x: 499, endPoint y: 271, distance: 8.9
click at [502, 266] on div "Select a reason" at bounding box center [598, 271] width 447 height 18
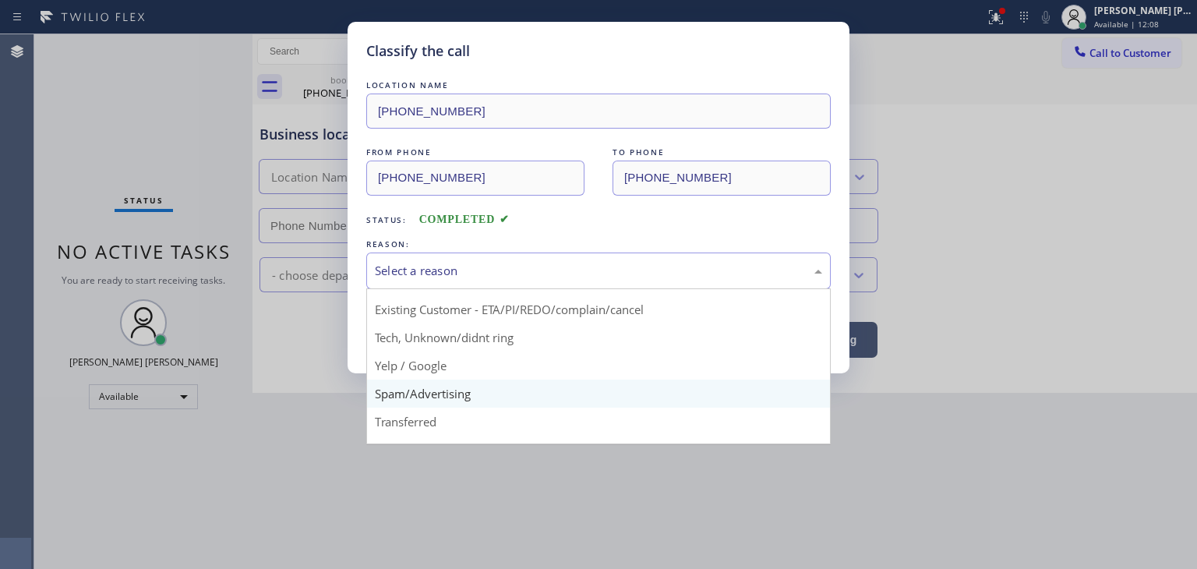
scroll to position [78, 0]
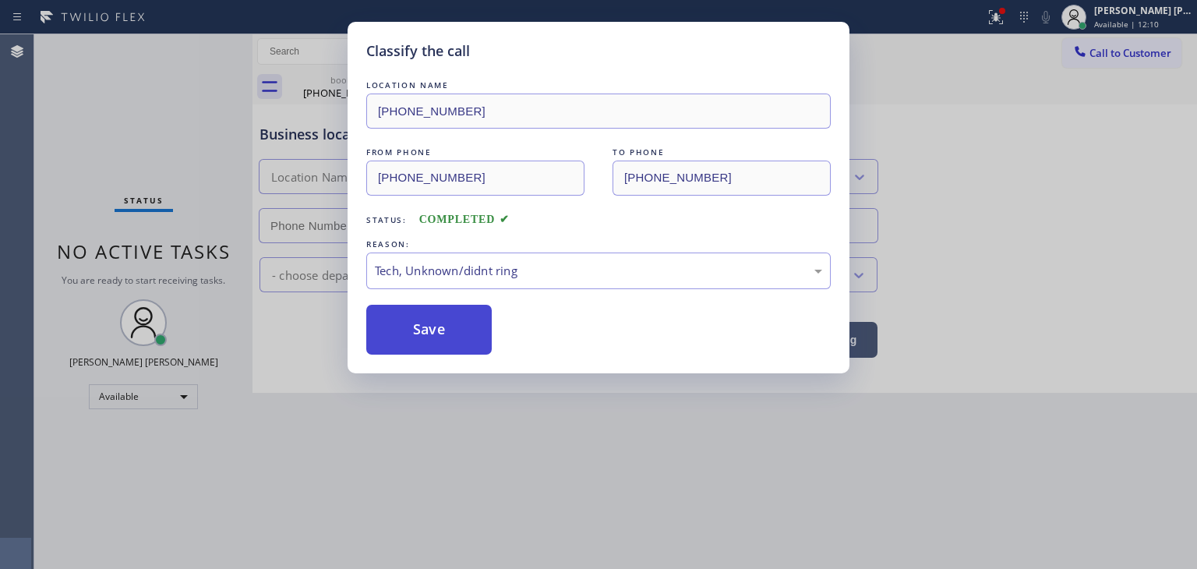
click at [433, 340] on button "Save" at bounding box center [428, 330] width 125 height 50
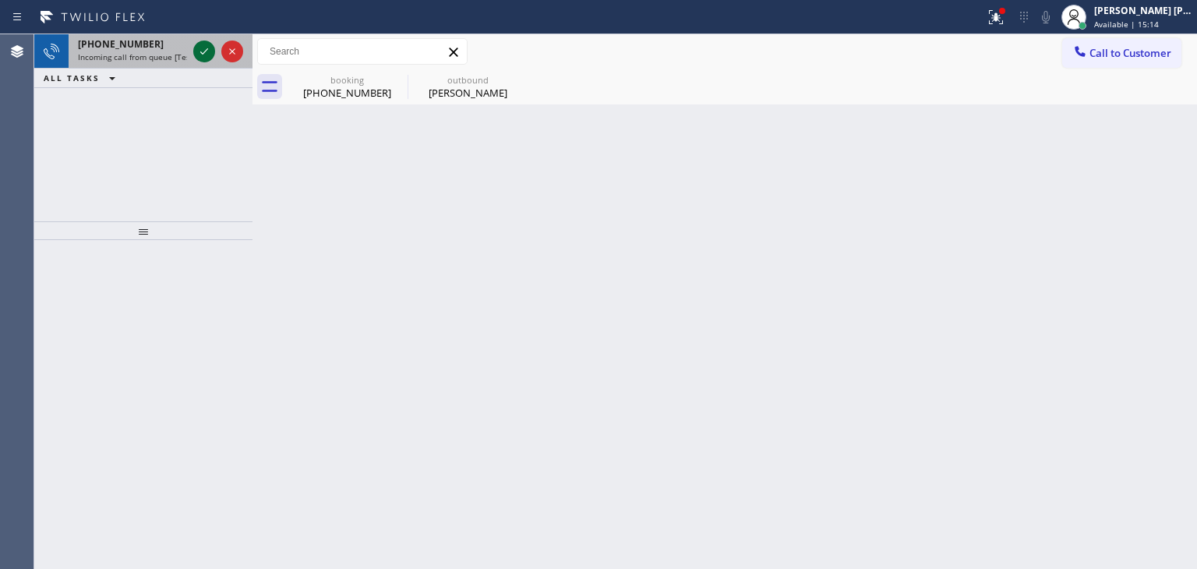
click at [199, 49] on icon at bounding box center [204, 51] width 19 height 19
click at [200, 48] on icon at bounding box center [204, 51] width 19 height 19
click at [196, 51] on icon at bounding box center [204, 51] width 19 height 19
click at [204, 51] on icon at bounding box center [204, 51] width 19 height 19
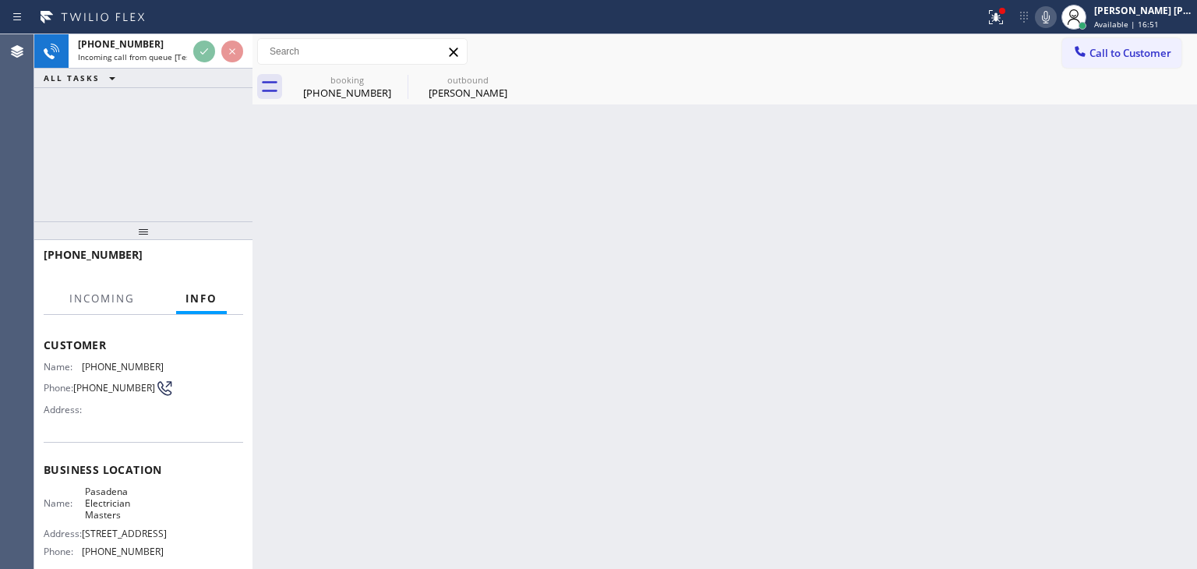
scroll to position [78, 0]
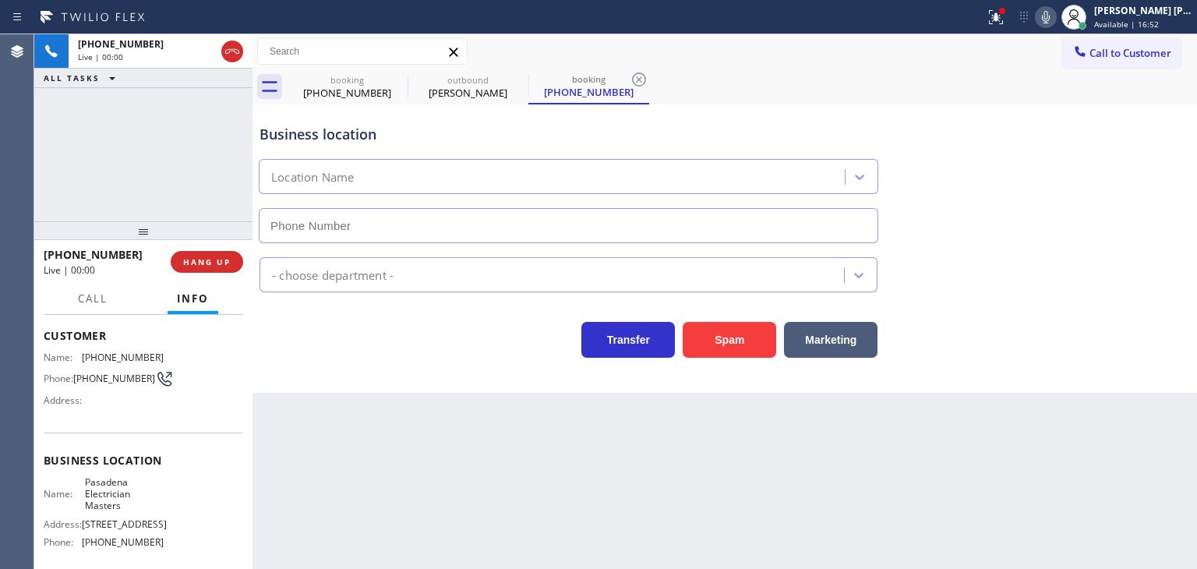
type input "(626) 768-9548"
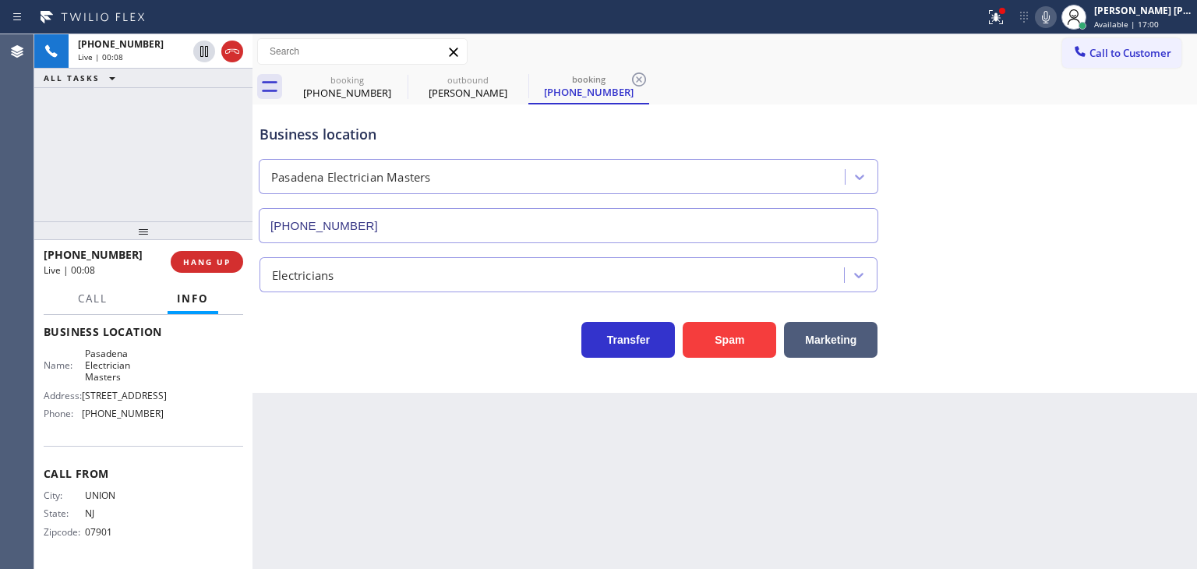
click at [1055, 16] on icon at bounding box center [1046, 17] width 19 height 19
click at [1055, 14] on icon at bounding box center [1046, 17] width 19 height 19
drag, startPoint x: 137, startPoint y: 254, endPoint x: 56, endPoint y: 250, distance: 81.1
click at [56, 250] on div "+19084680989" at bounding box center [102, 254] width 116 height 15
copy span "9084680989"
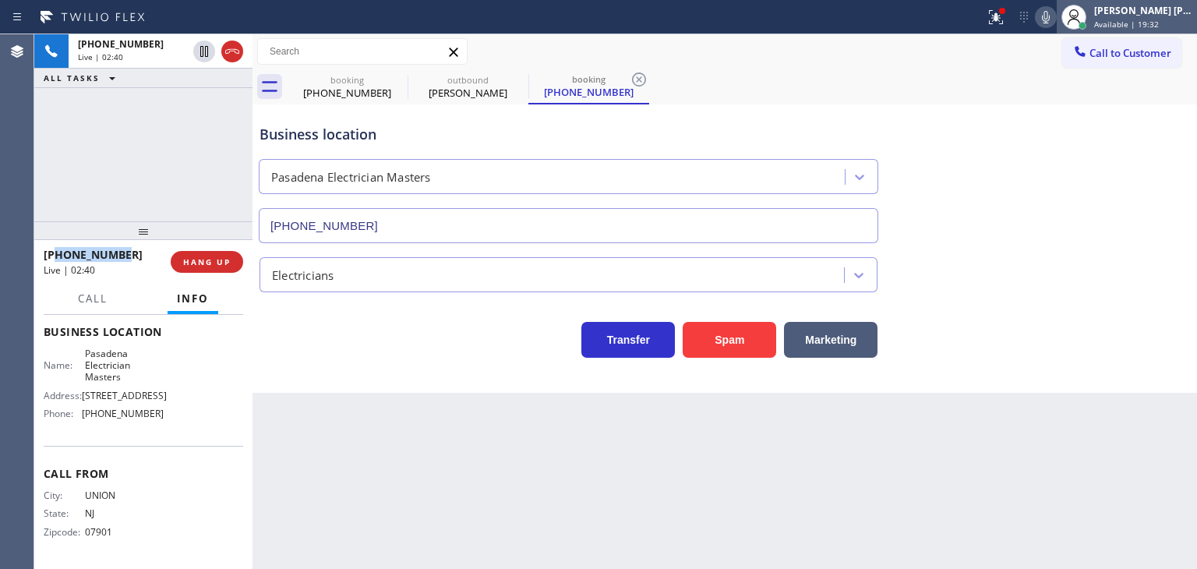
click at [1159, 22] on span "Available | 19:32" at bounding box center [1126, 24] width 65 height 11
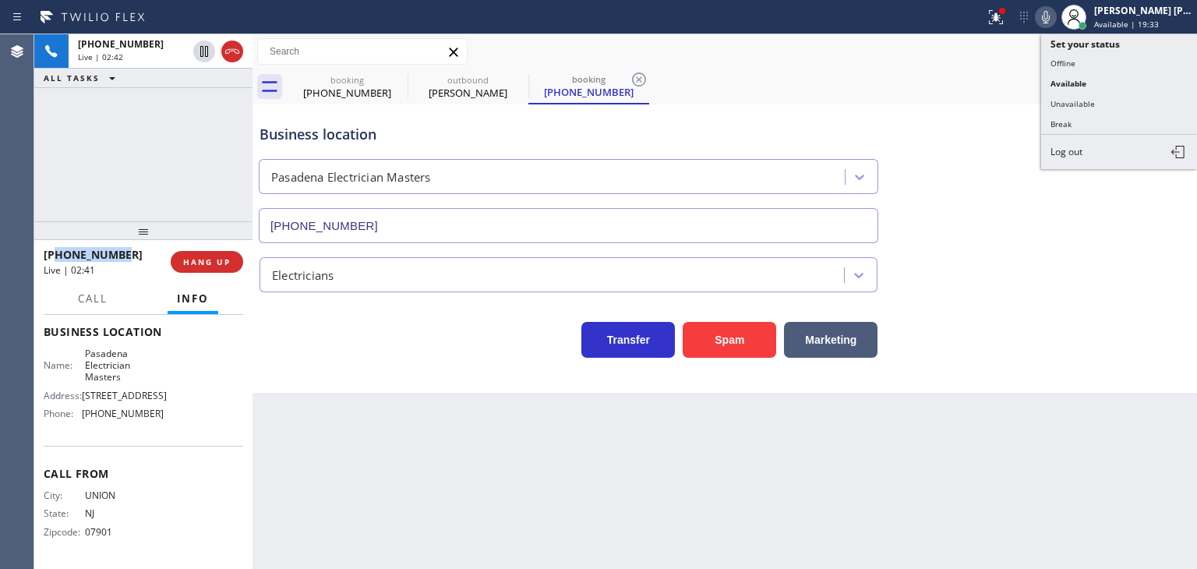
click at [1141, 102] on button "Unavailable" at bounding box center [1119, 104] width 156 height 20
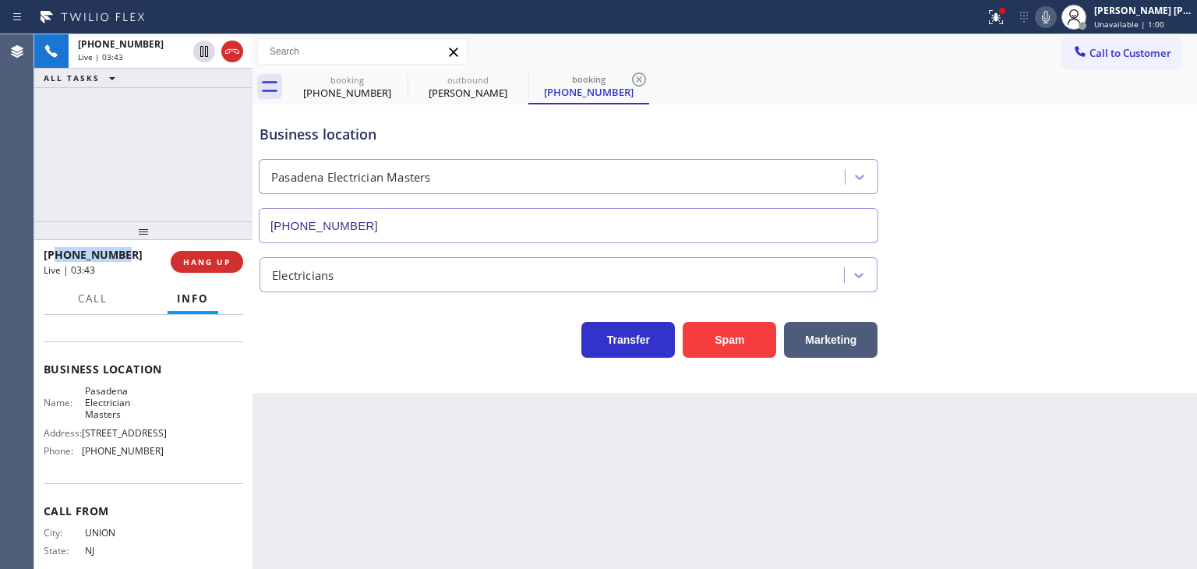
scroll to position [142, 0]
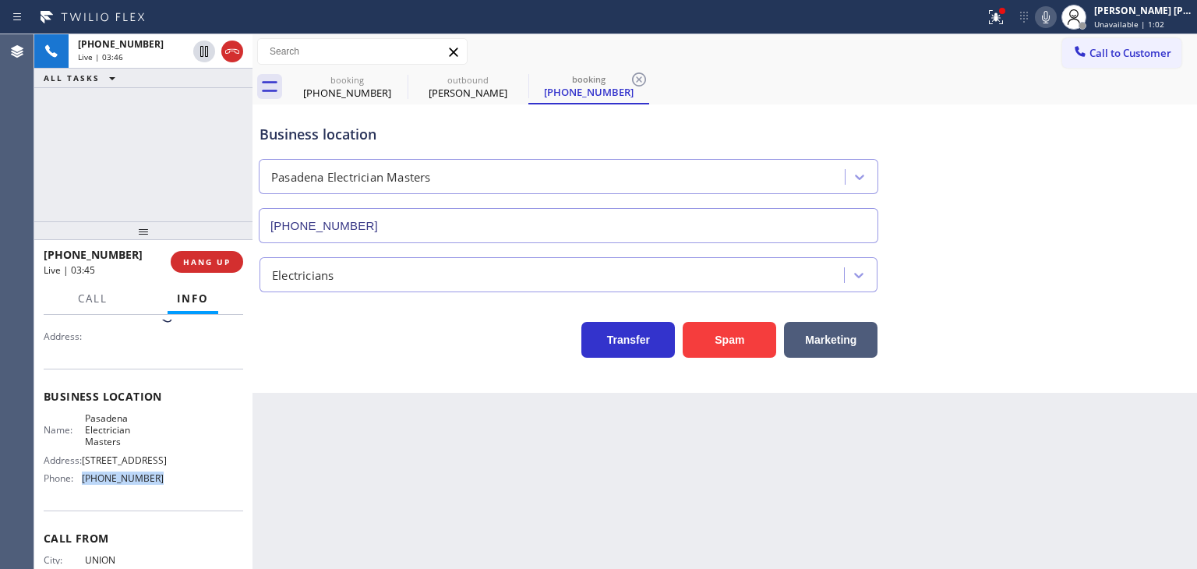
drag, startPoint x: 148, startPoint y: 500, endPoint x: 82, endPoint y: 501, distance: 66.3
click at [82, 491] on div "Name: Pasadena Electrician Masters Address: 40 N. Altadena Drive Phone: (626) 7…" at bounding box center [104, 451] width 120 height 79
copy div "(626) 768-9548"
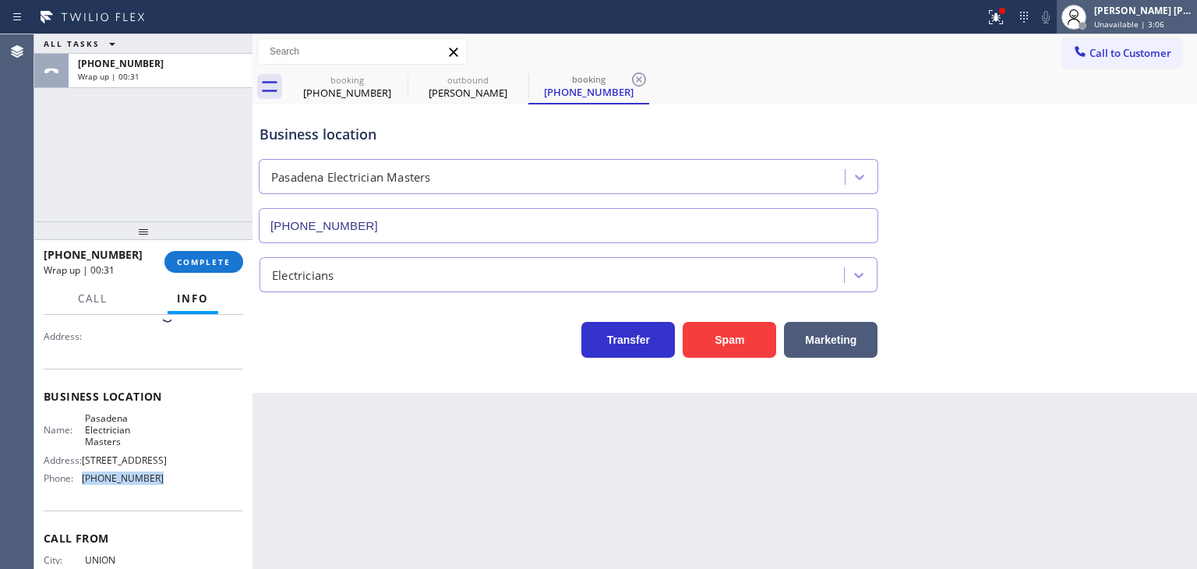
click at [1156, 16] on div "Edel John Suson Unavailable | 3:06" at bounding box center [1144, 16] width 106 height 27
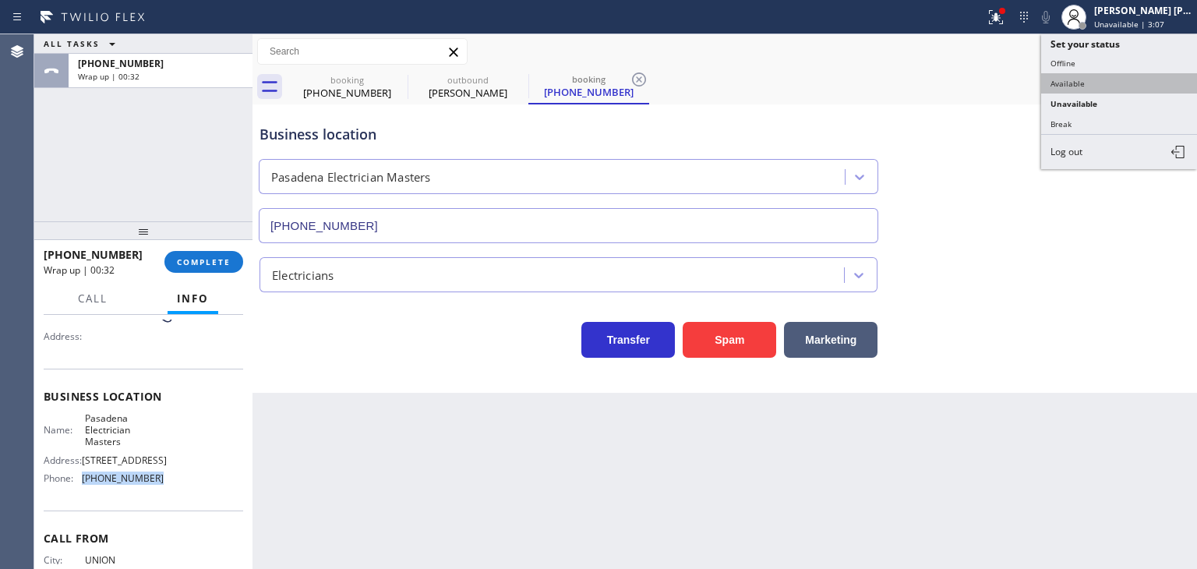
click at [1110, 79] on button "Available" at bounding box center [1119, 83] width 156 height 20
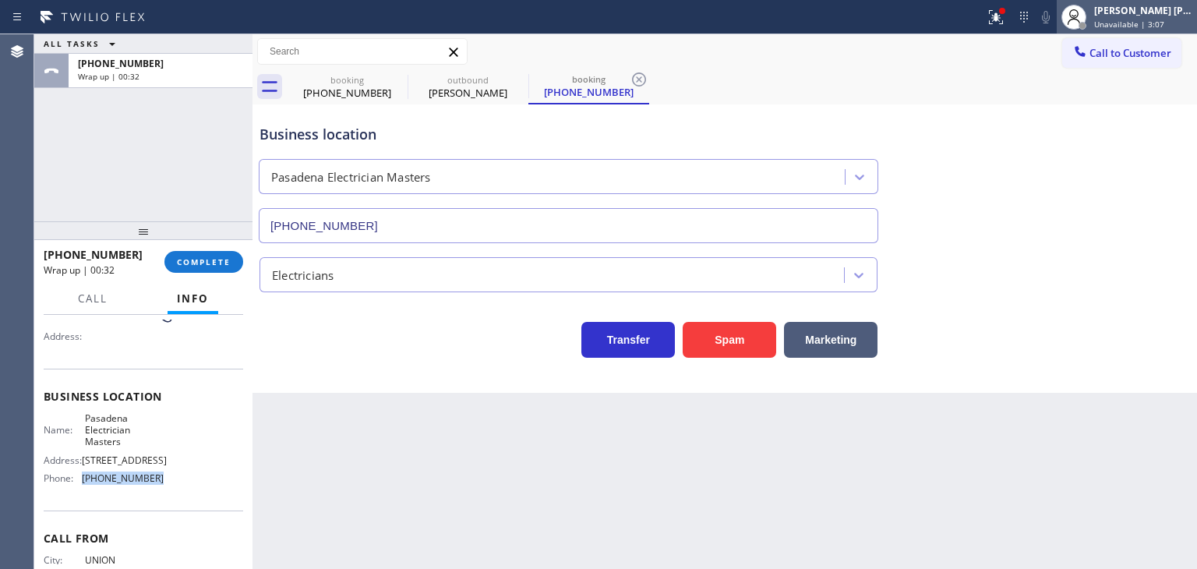
click at [1144, 23] on span "Unavailable | 3:07" at bounding box center [1129, 24] width 70 height 11
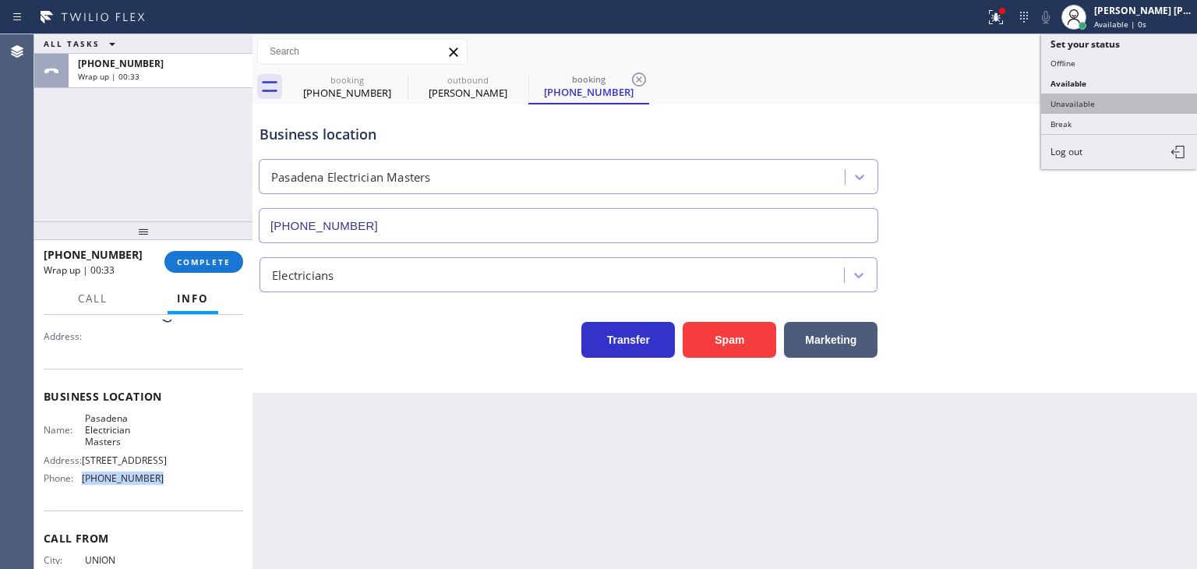
click at [1093, 105] on button "Unavailable" at bounding box center [1119, 104] width 156 height 20
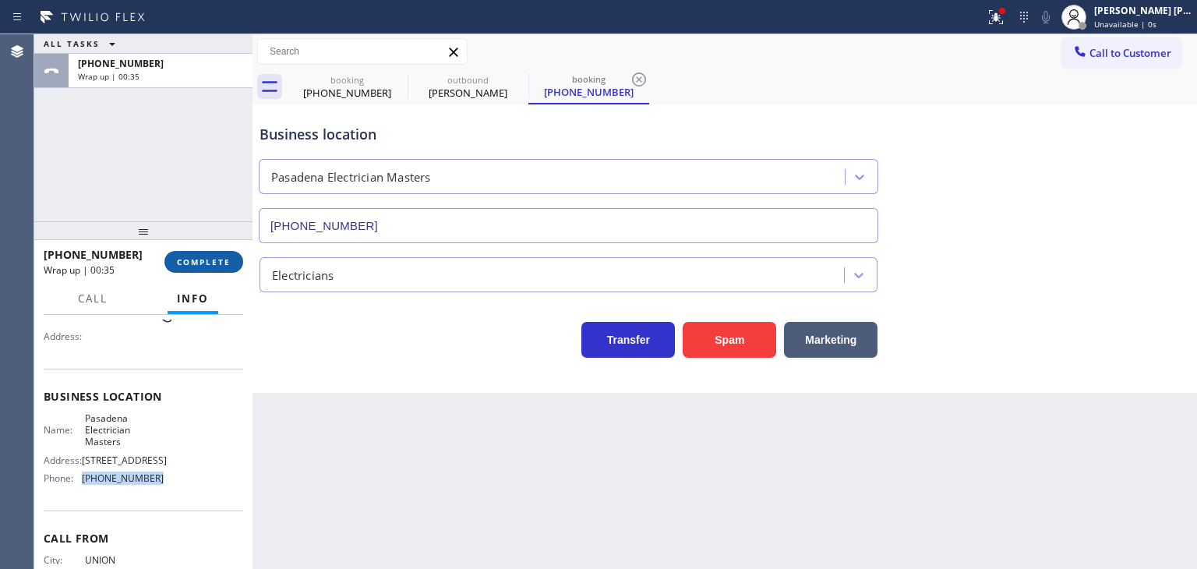
click at [224, 253] on button "COMPLETE" at bounding box center [203, 262] width 79 height 22
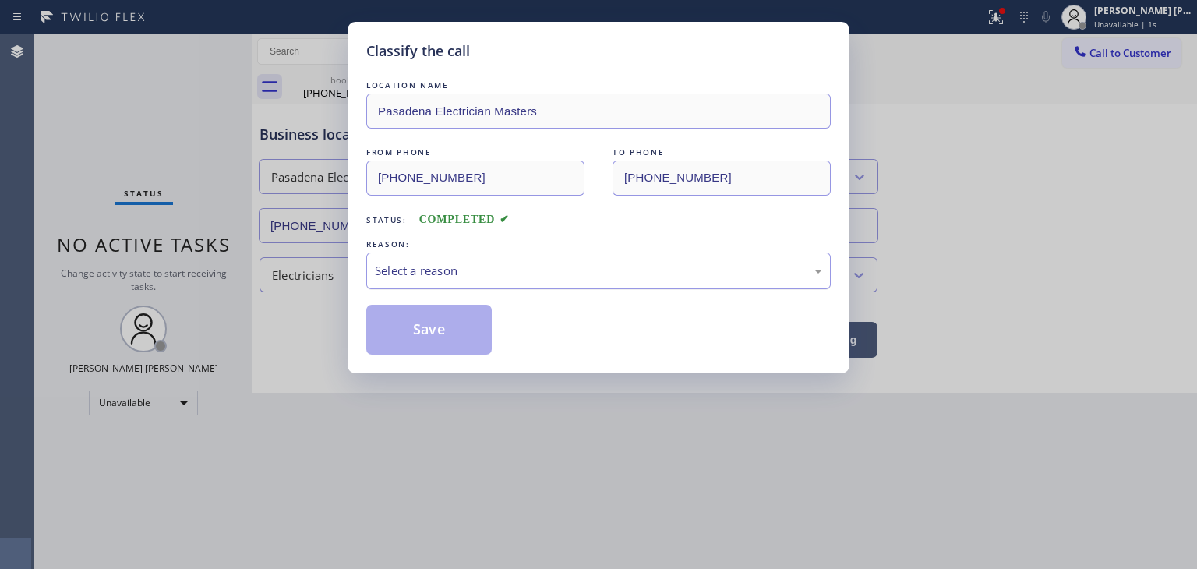
click at [440, 269] on div "Select a reason" at bounding box center [598, 271] width 447 height 18
drag, startPoint x: 426, startPoint y: 323, endPoint x: 461, endPoint y: 263, distance: 69.2
click at [426, 320] on button "Save" at bounding box center [428, 330] width 125 height 50
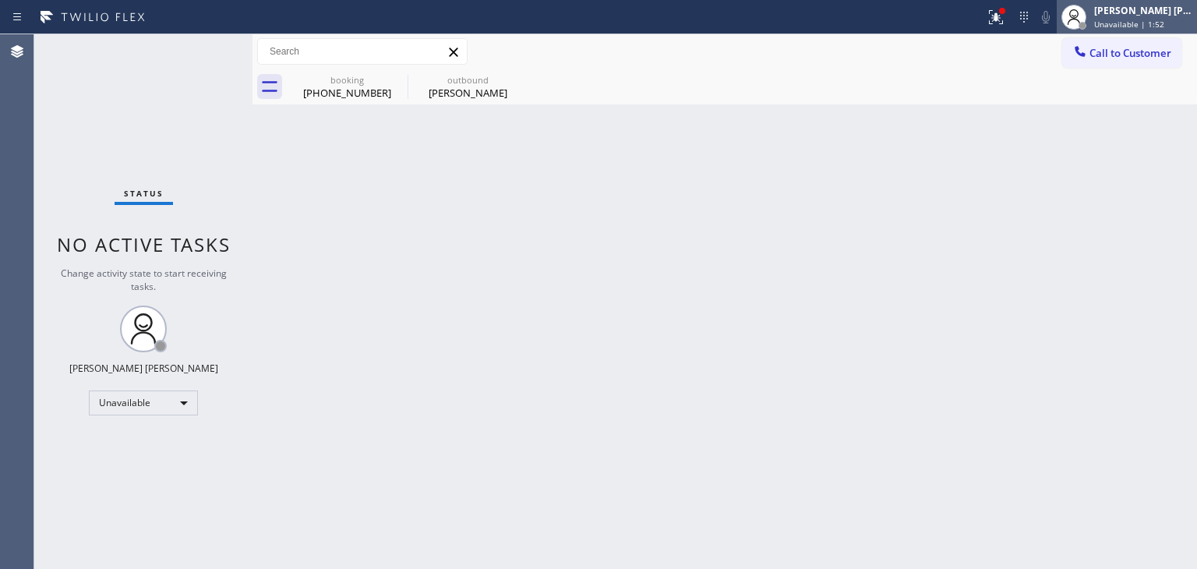
click at [1153, 16] on div "Edel John Suson" at bounding box center [1143, 10] width 98 height 13
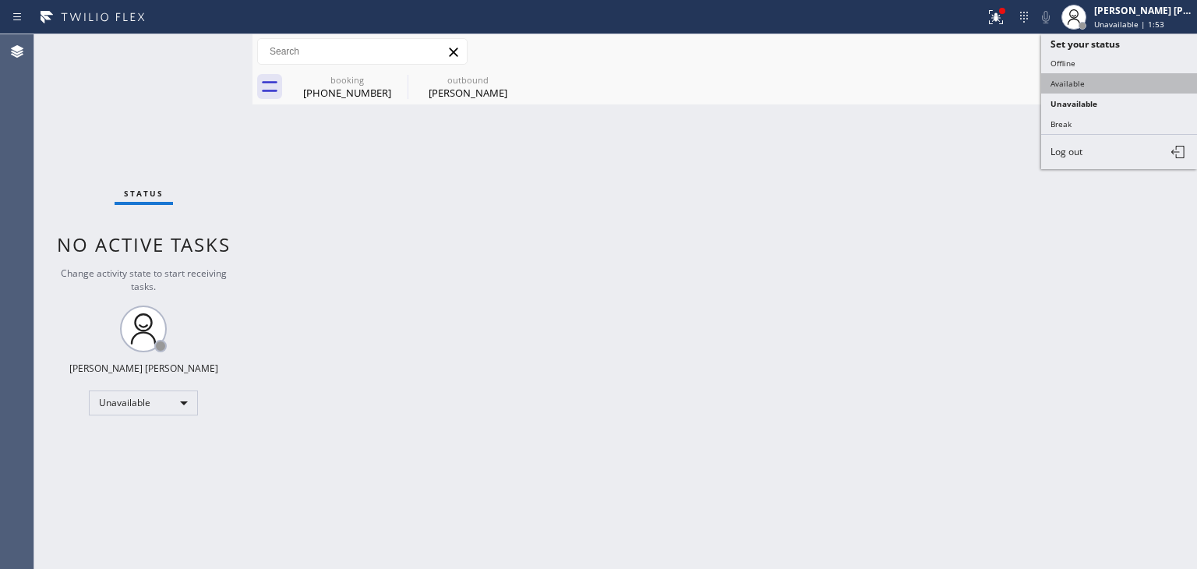
click at [1066, 80] on button "Available" at bounding box center [1119, 83] width 156 height 20
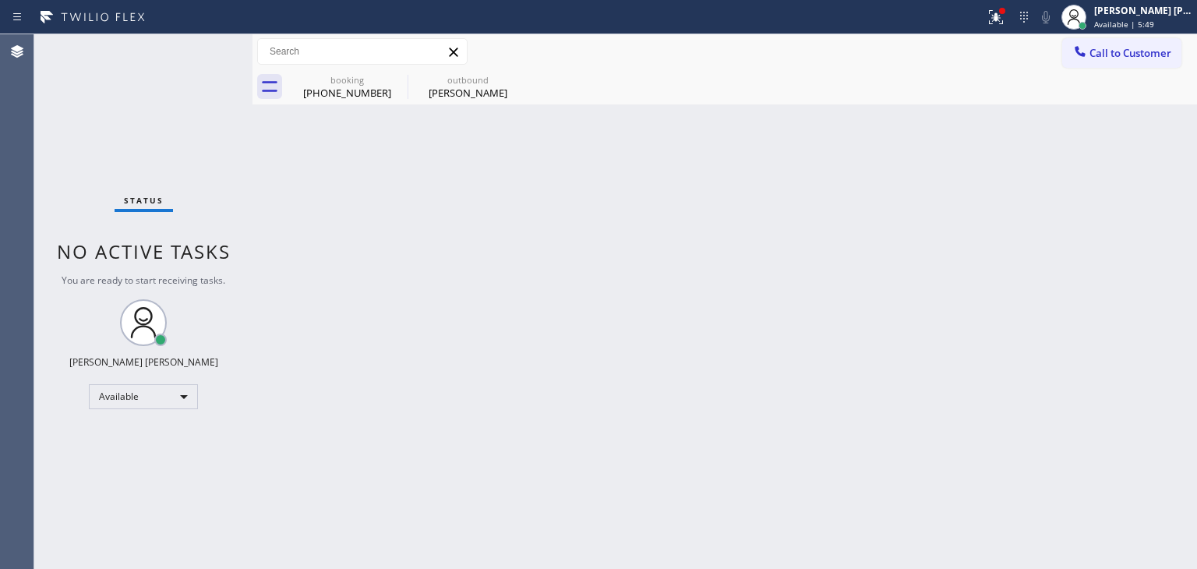
click at [194, 48] on div "Status No active tasks You are ready to start receiving tasks. Edel John Suson …" at bounding box center [143, 301] width 218 height 535
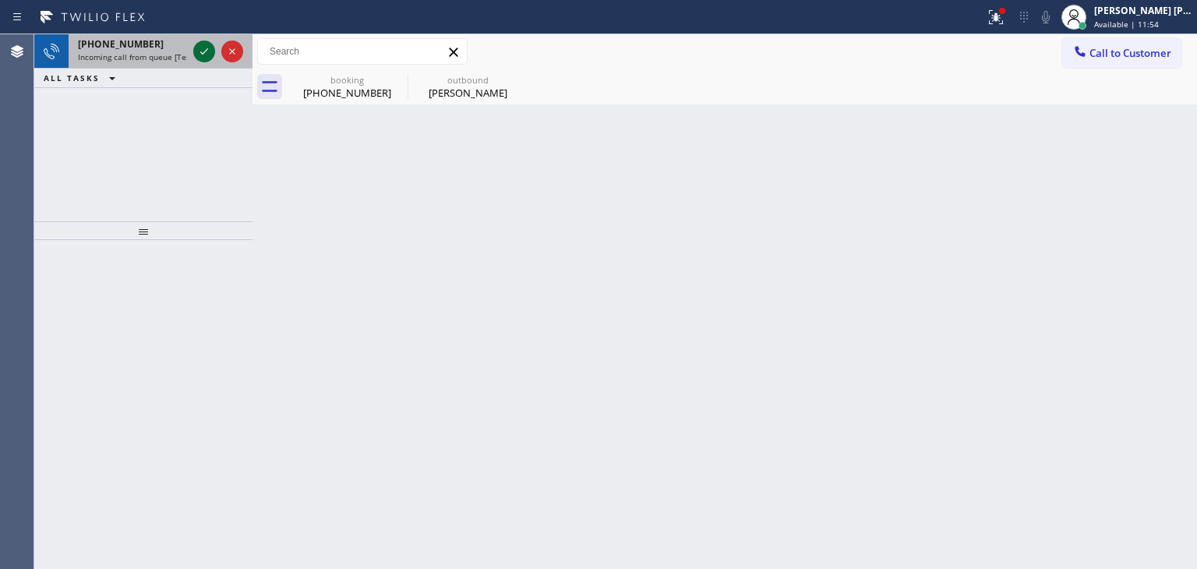
click at [199, 45] on icon at bounding box center [204, 51] width 19 height 19
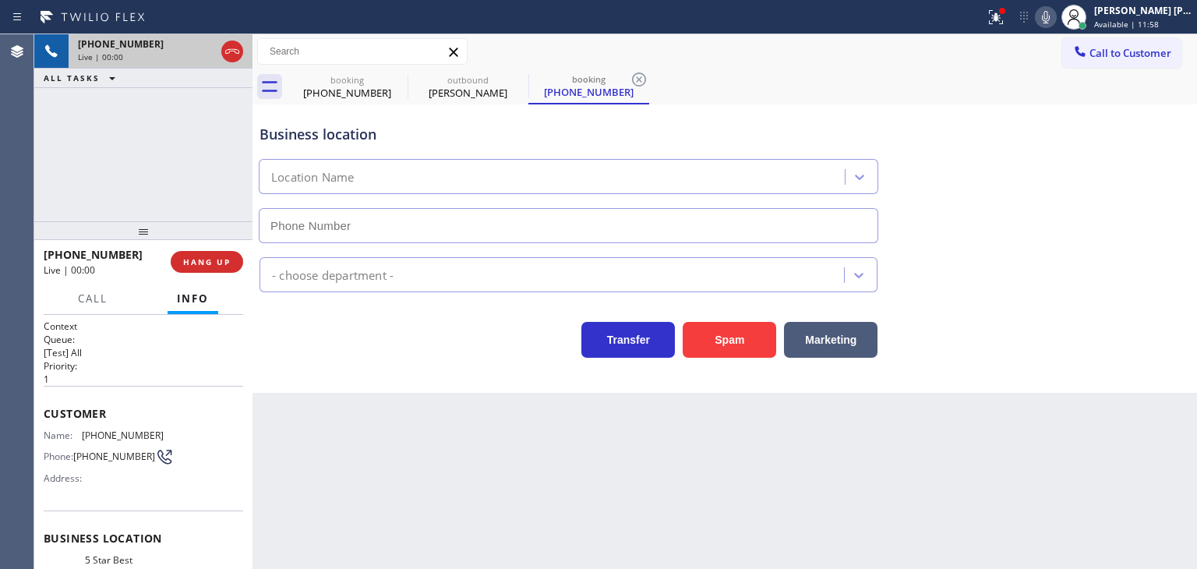
type input "(213) 444-7988"
click at [1055, 18] on icon at bounding box center [1046, 17] width 19 height 19
click at [199, 340] on h2 "Queue:" at bounding box center [144, 339] width 200 height 13
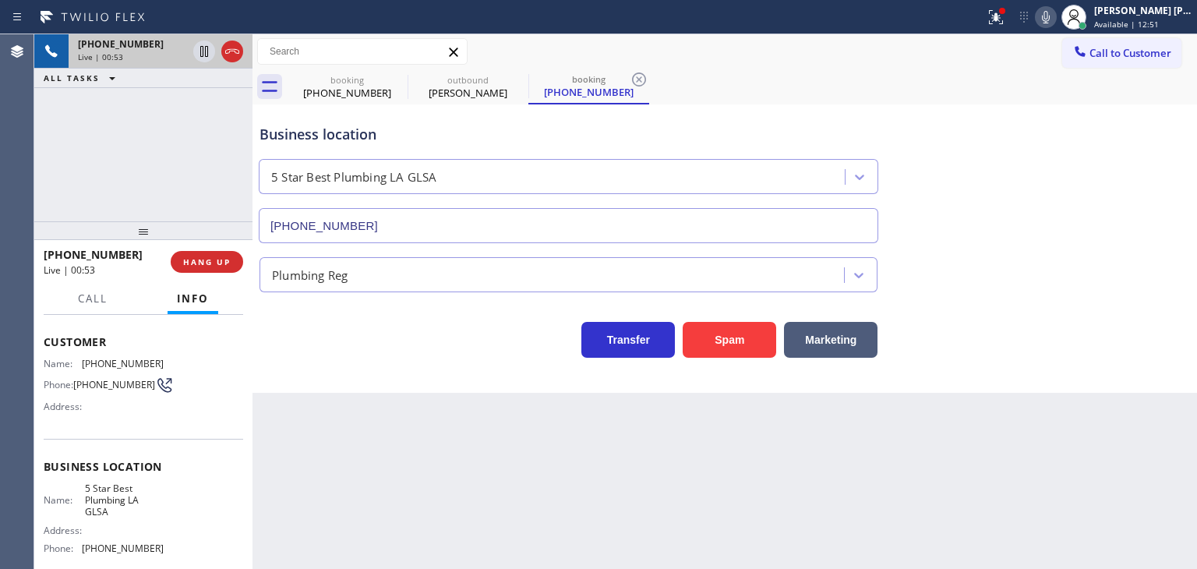
scroll to position [156, 0]
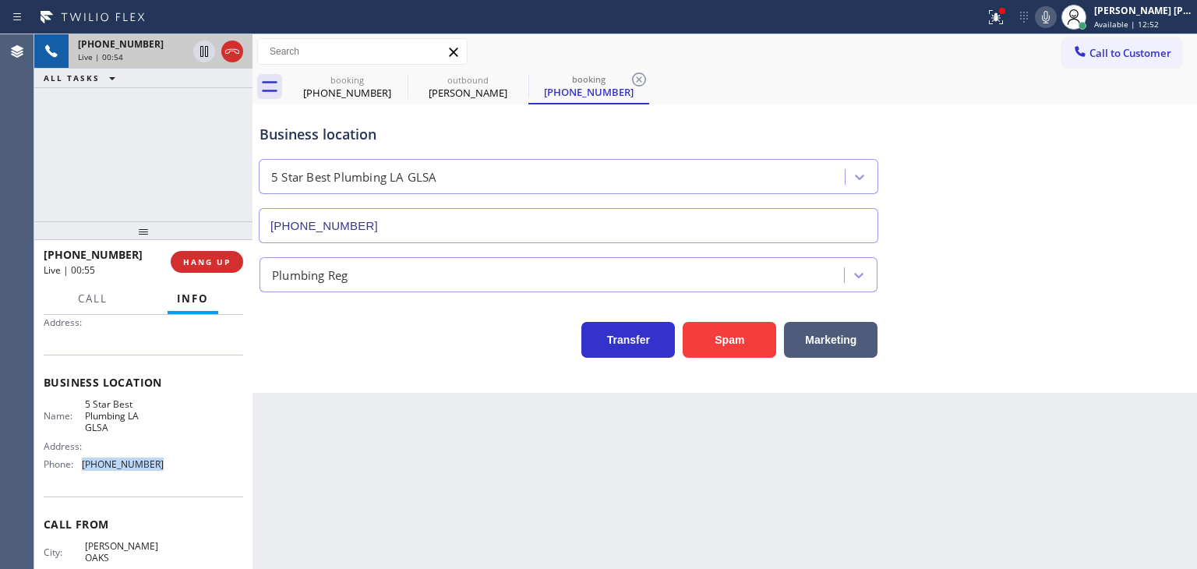
drag, startPoint x: 162, startPoint y: 469, endPoint x: 78, endPoint y: 462, distance: 84.5
click at [78, 462] on div "Name: 5 Star Best Plumbing LA GLSA Address: Phone: (213) 444-7988" at bounding box center [144, 437] width 200 height 79
click at [1146, 48] on span "Call to Customer" at bounding box center [1131, 53] width 82 height 14
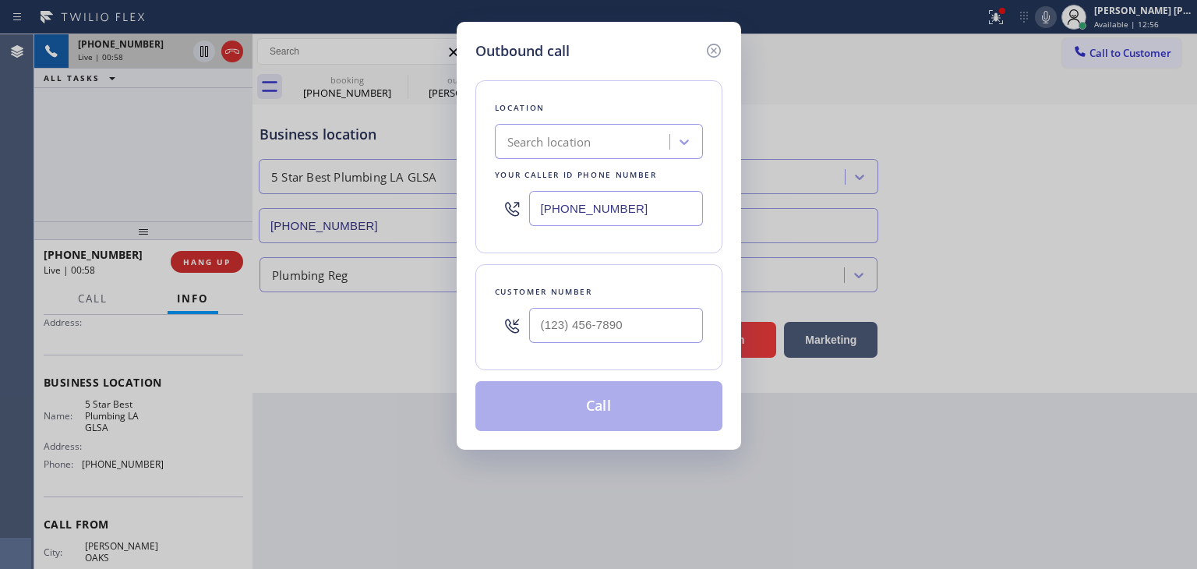
drag, startPoint x: 631, startPoint y: 214, endPoint x: 504, endPoint y: 192, distance: 128.3
click at [509, 203] on div "(818) 536-7045" at bounding box center [599, 208] width 208 height 51
paste input "213) 444-7988"
click at [718, 51] on icon at bounding box center [714, 50] width 19 height 19
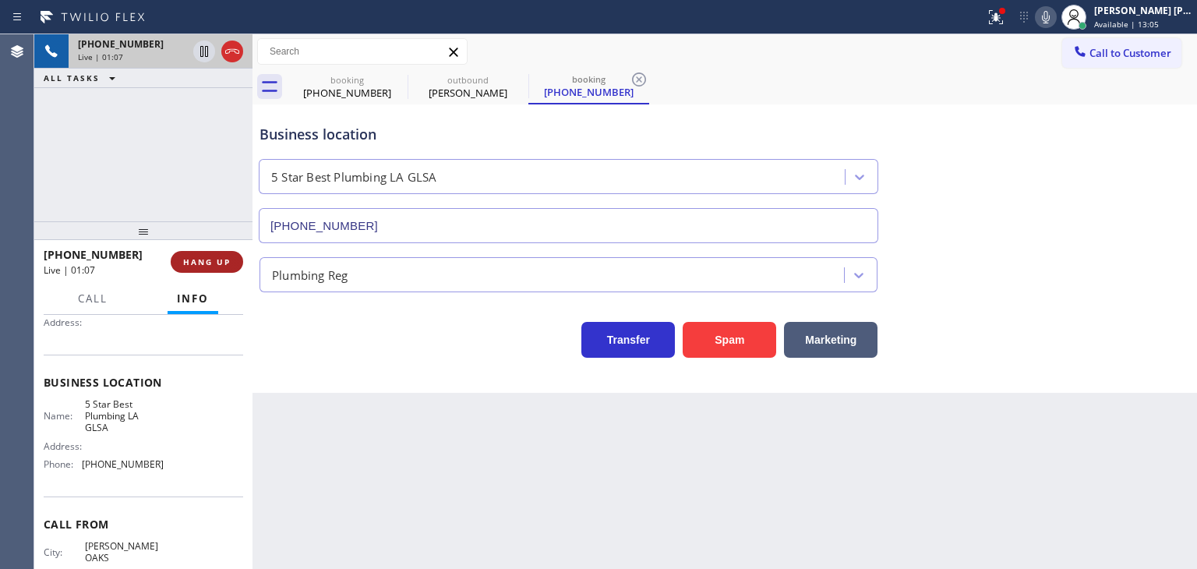
click at [221, 260] on span "HANG UP" at bounding box center [207, 261] width 48 height 11
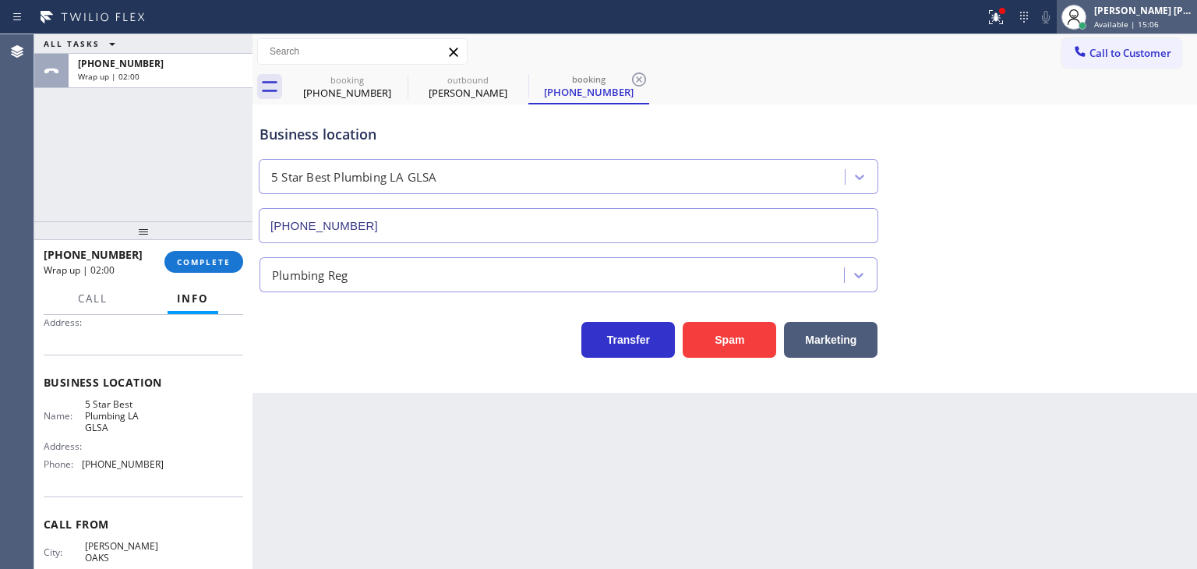
click at [1152, 16] on div "Edel John Suson" at bounding box center [1143, 10] width 98 height 13
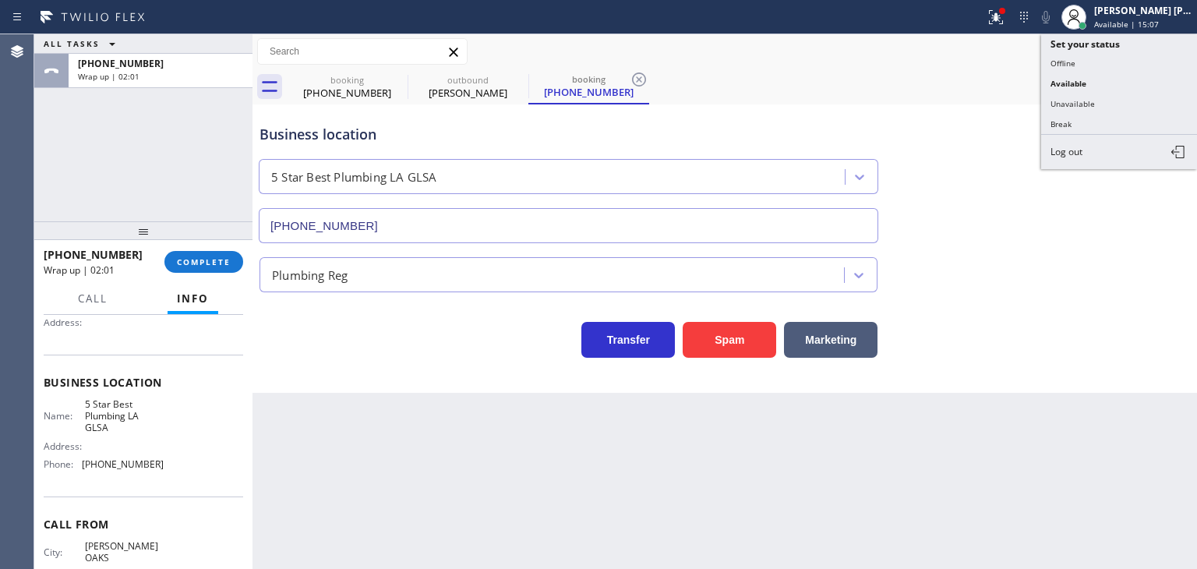
drag, startPoint x: 1122, startPoint y: 99, endPoint x: 536, endPoint y: 163, distance: 589.6
click at [1119, 100] on button "Unavailable" at bounding box center [1119, 104] width 156 height 20
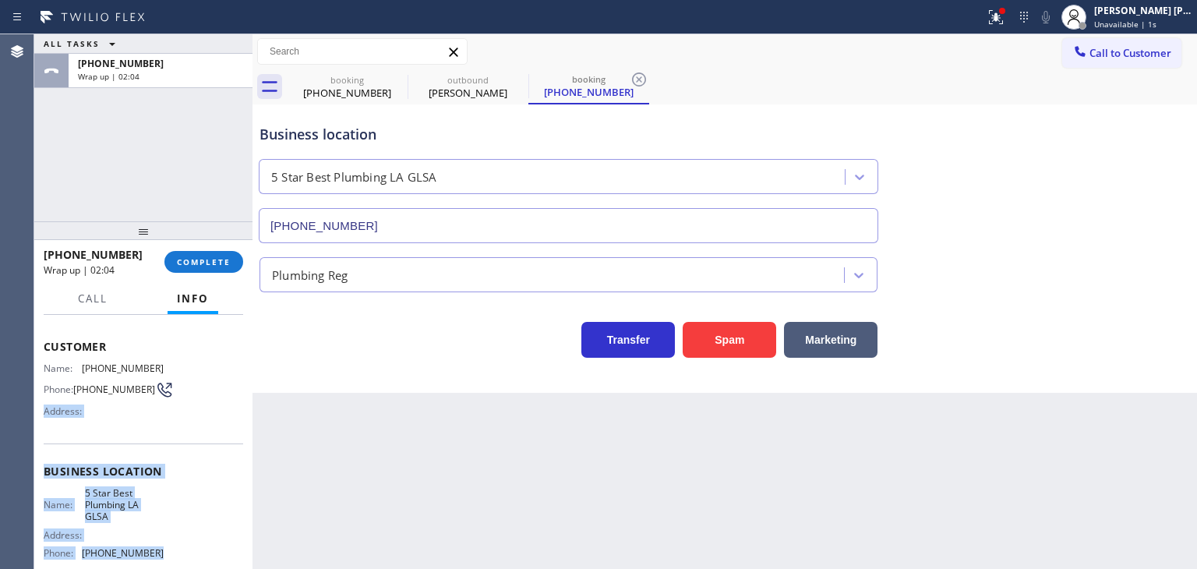
scroll to position [51, 0]
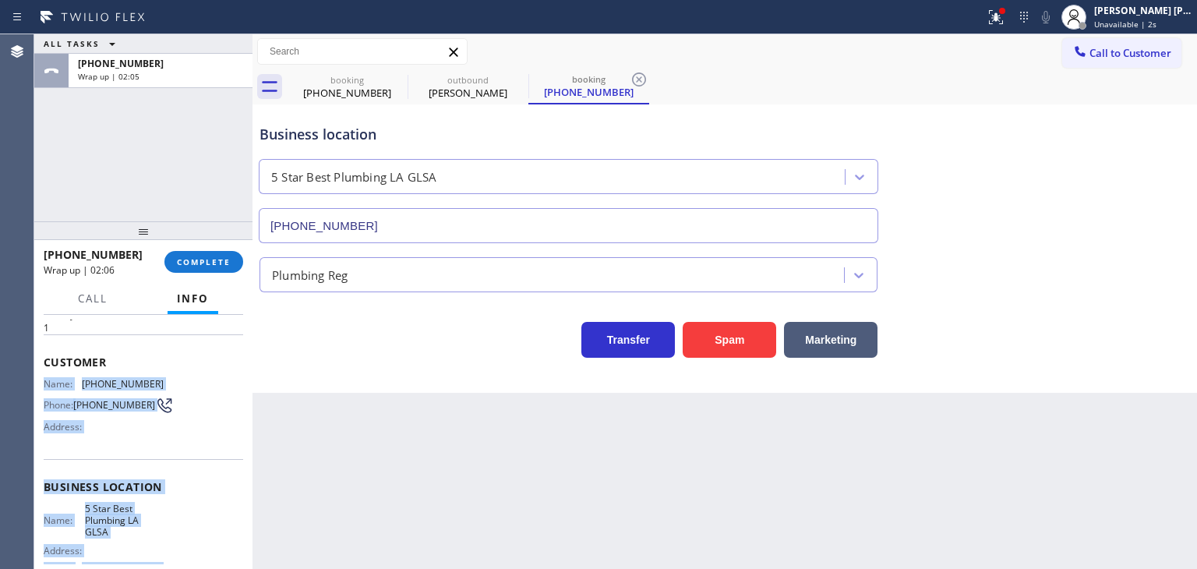
drag, startPoint x: 184, startPoint y: 418, endPoint x: 46, endPoint y: 379, distance: 143.3
click at [46, 379] on div "Context Queue: [Test] All Priority: 1 Customer Name: (818) 617-1697 Phone: (818…" at bounding box center [144, 499] width 200 height 463
click at [224, 260] on span "COMPLETE" at bounding box center [204, 261] width 54 height 11
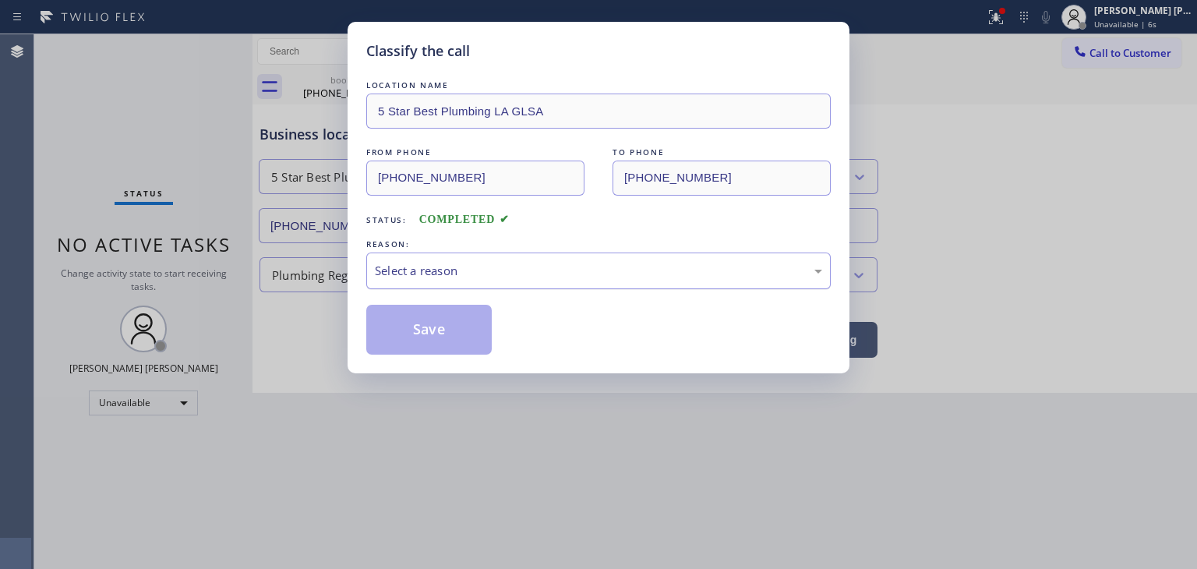
click at [415, 260] on div "Select a reason" at bounding box center [598, 271] width 465 height 37
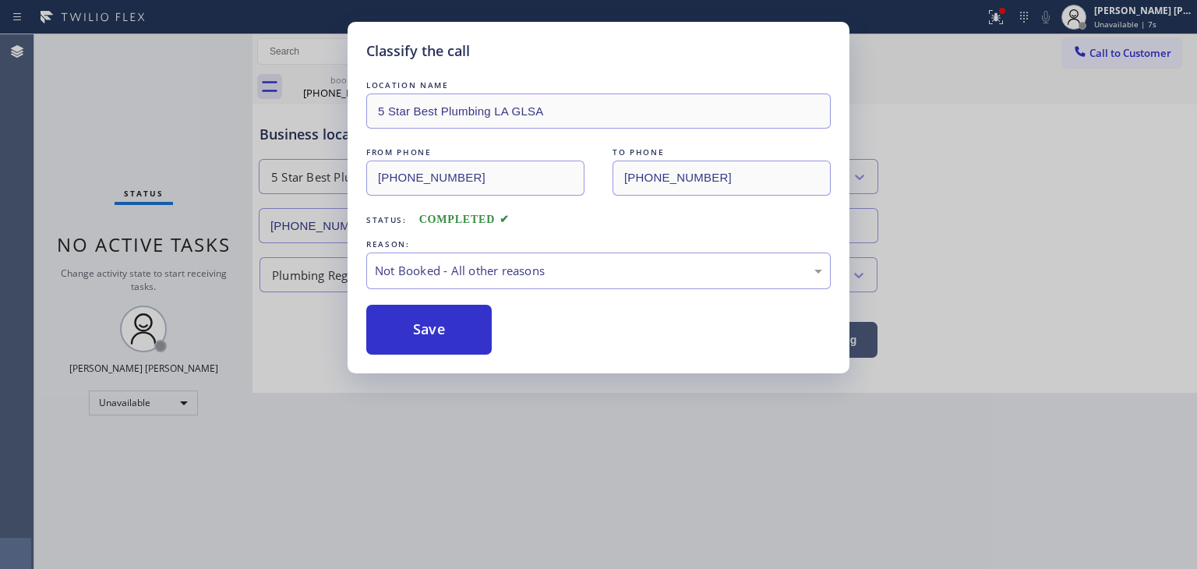
click at [443, 337] on button "Save" at bounding box center [428, 330] width 125 height 50
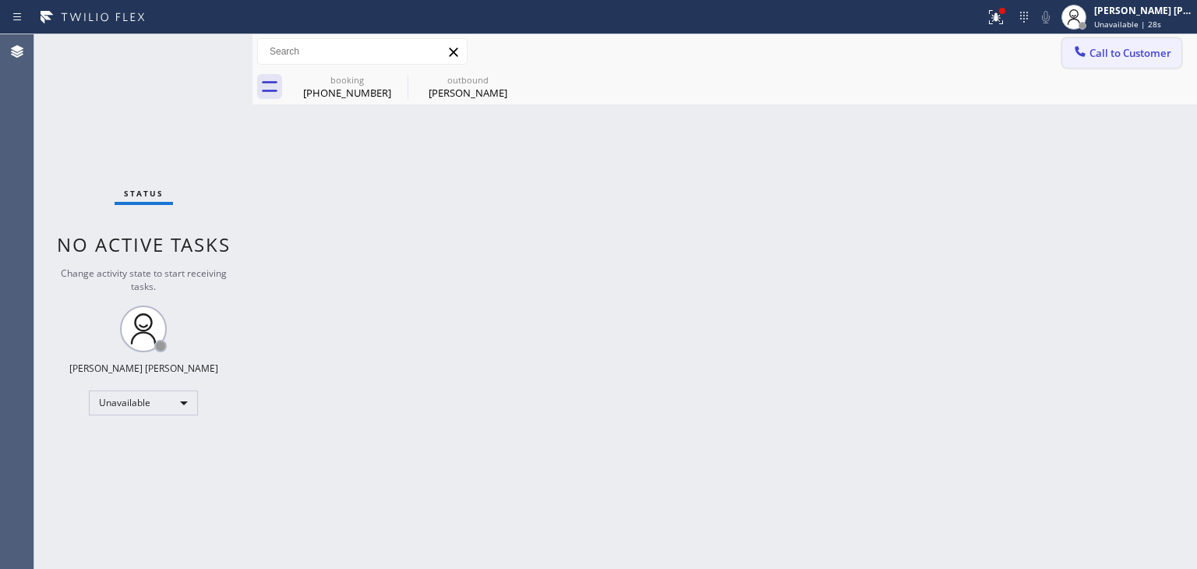
click at [1141, 58] on span "Call to Customer" at bounding box center [1131, 53] width 82 height 14
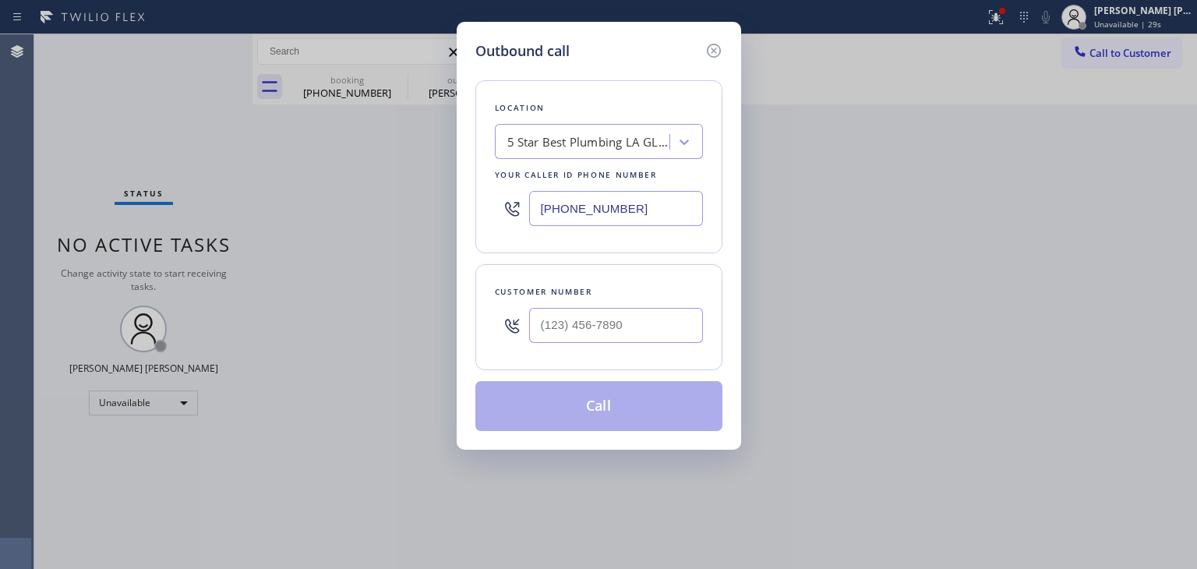
drag, startPoint x: 645, startPoint y: 222, endPoint x: 494, endPoint y: 207, distance: 151.9
click at [495, 207] on div "(213) 444-7988" at bounding box center [599, 208] width 208 height 51
paste input "213) 444-7988"
type input "(213) 444-7988"
type input "(___) ___-____"
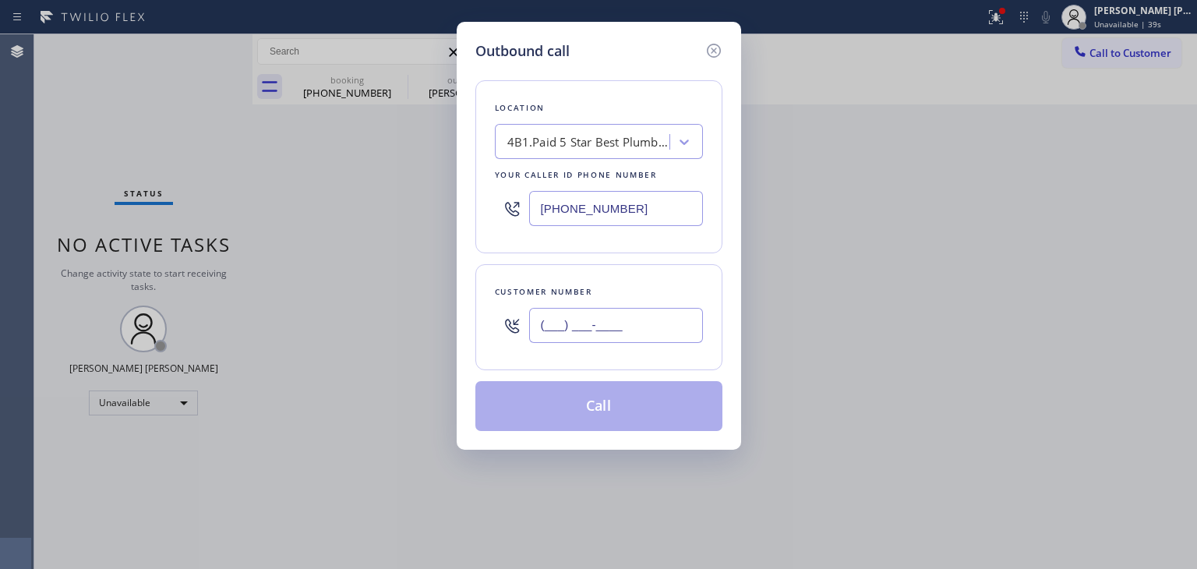
paste input "818) 617-1697"
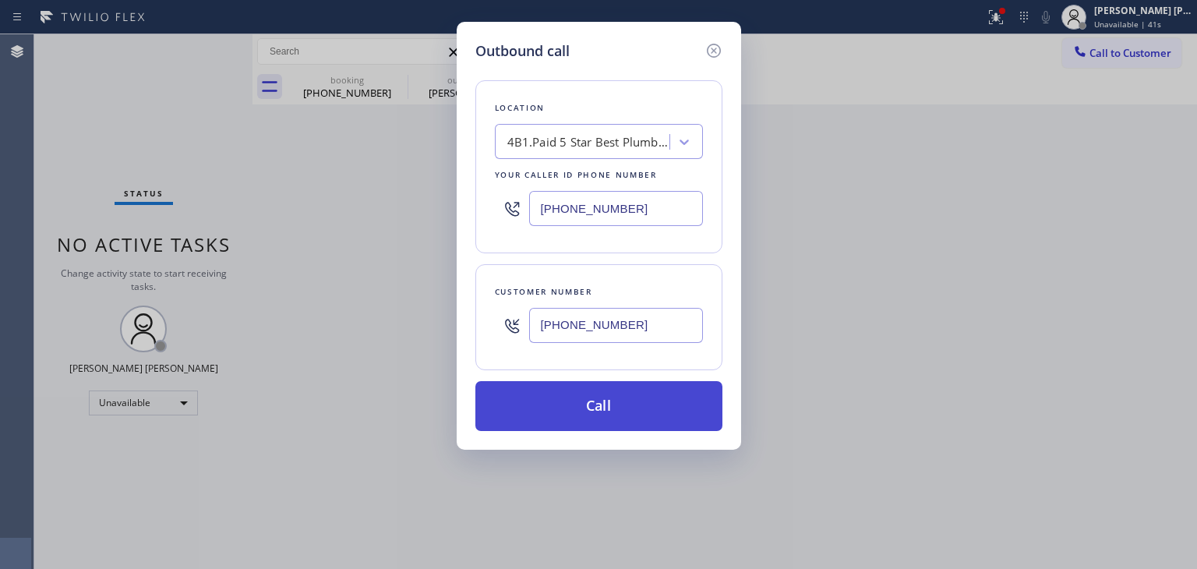
type input "(818) 617-1697"
click at [603, 397] on button "Call" at bounding box center [598, 406] width 247 height 50
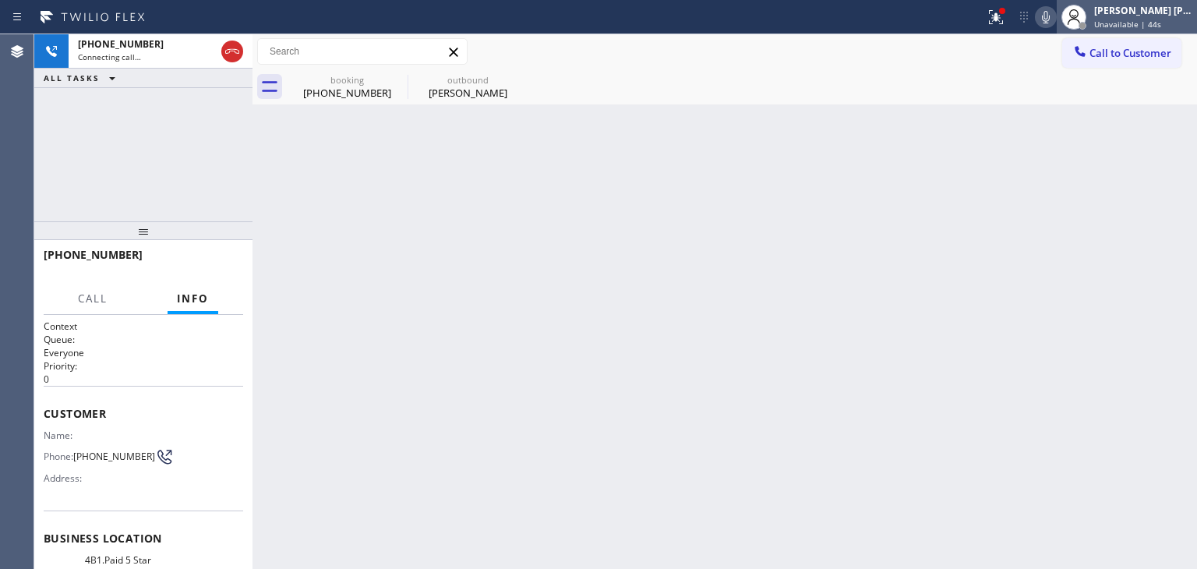
click at [1166, 16] on div "Edel John Suson Unavailable | 44s" at bounding box center [1144, 16] width 106 height 27
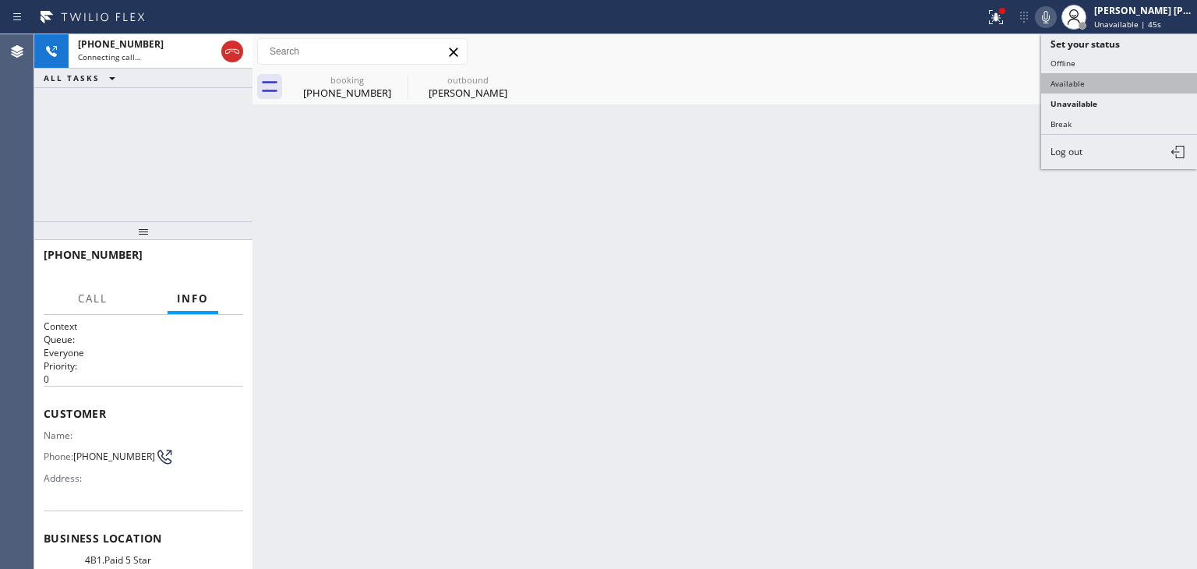
click at [1113, 75] on button "Available" at bounding box center [1119, 83] width 156 height 20
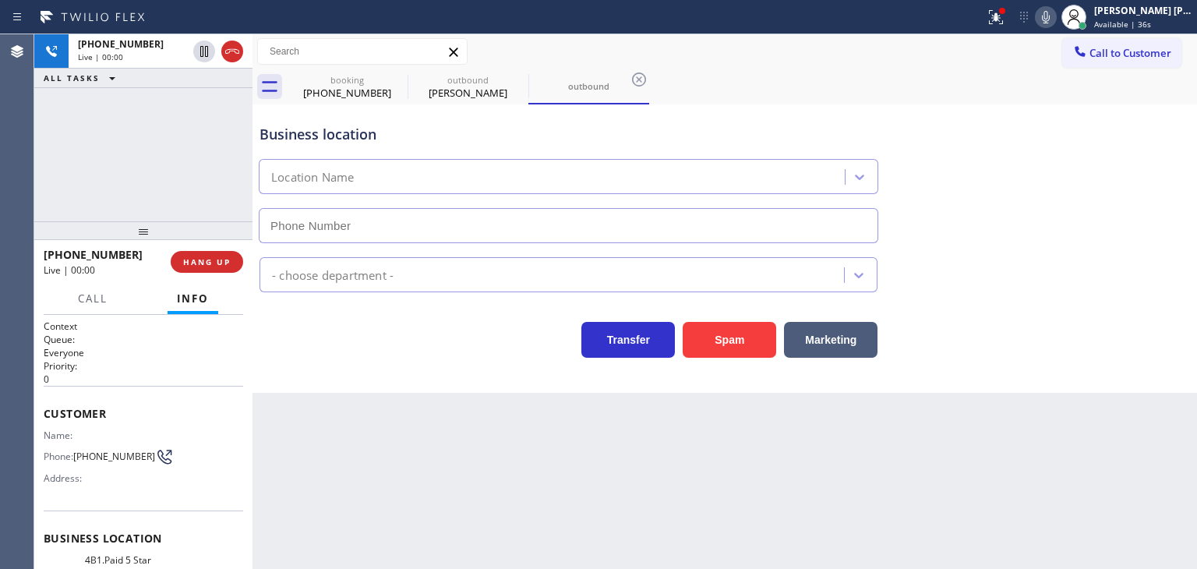
type input "(213) 444-7988"
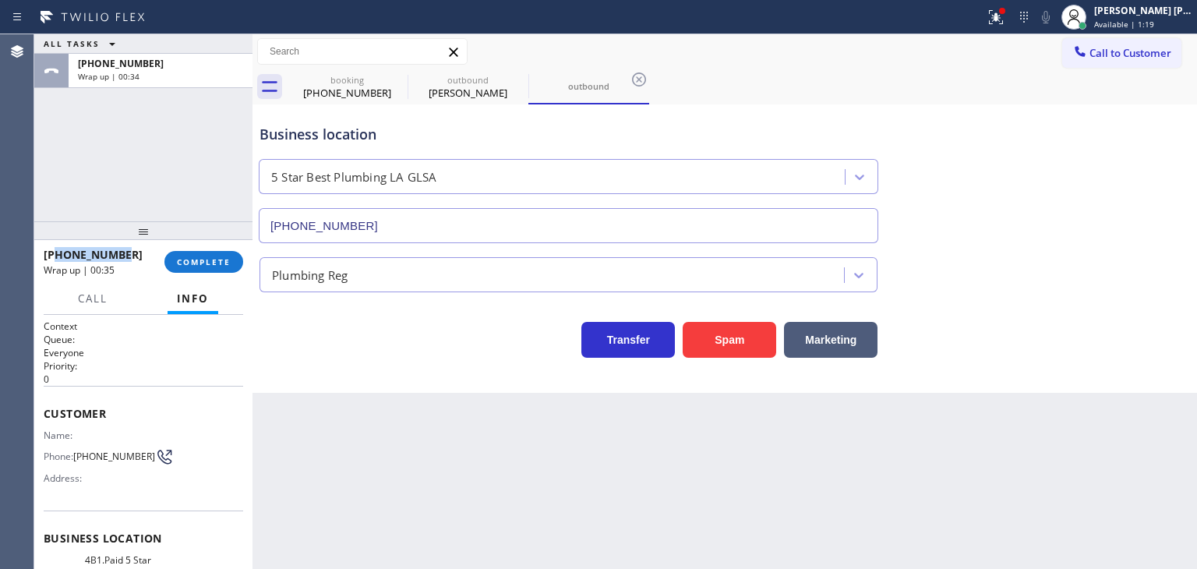
drag, startPoint x: 137, startPoint y: 246, endPoint x: 59, endPoint y: 246, distance: 77.9
click at [59, 246] on div "+18186171697 Wrap up | 00:35" at bounding box center [104, 262] width 121 height 41
click at [199, 246] on div "+18186171697 Wrap up | 02:56 COMPLETE" at bounding box center [144, 262] width 200 height 41
click at [200, 261] on span "COMPLETE" at bounding box center [204, 261] width 54 height 11
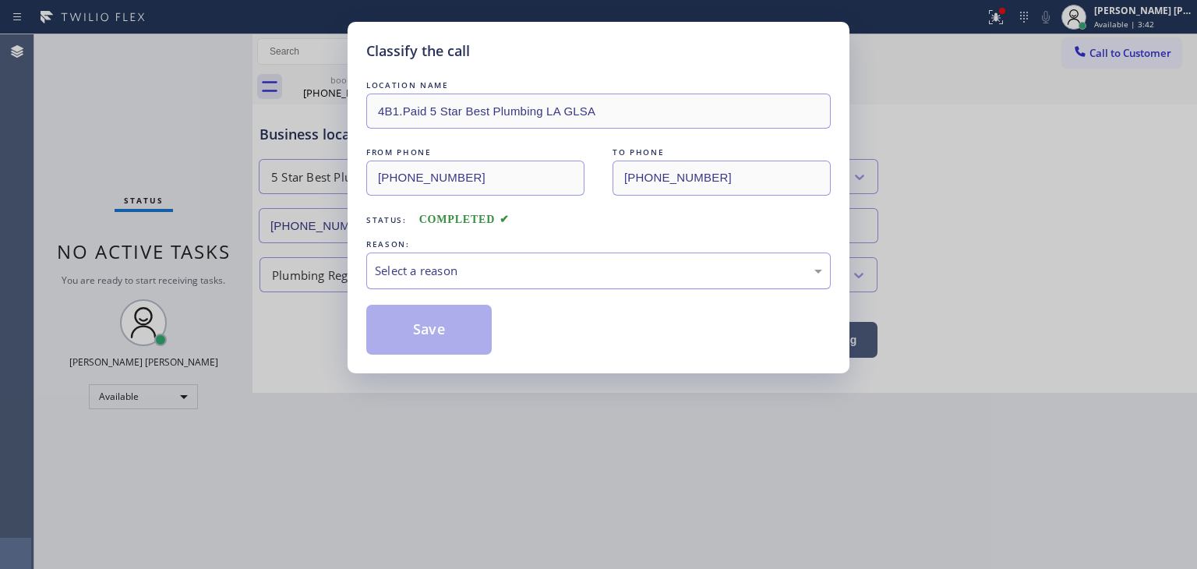
click at [410, 272] on div "Select a reason" at bounding box center [598, 271] width 447 height 18
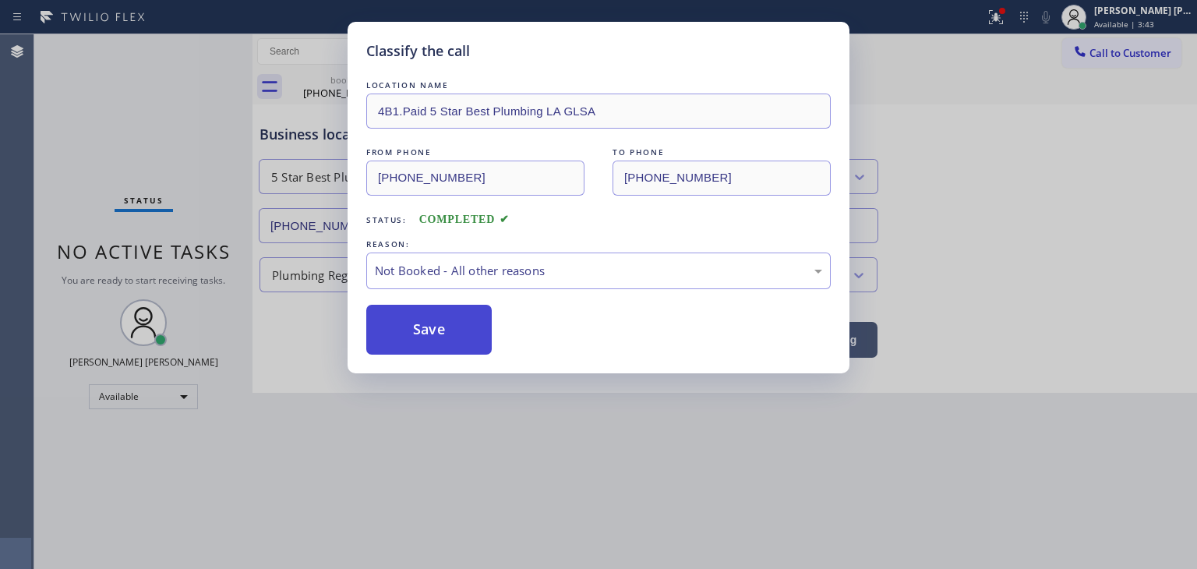
click at [427, 334] on button "Save" at bounding box center [428, 330] width 125 height 50
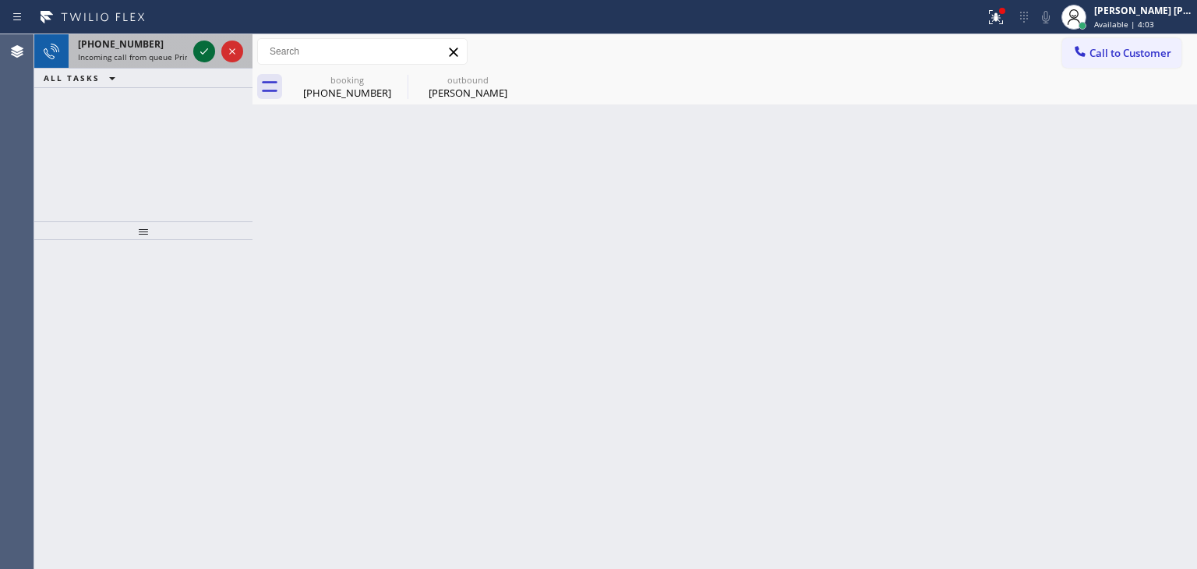
click at [207, 52] on icon at bounding box center [204, 51] width 19 height 19
click at [207, 51] on icon at bounding box center [204, 51] width 19 height 19
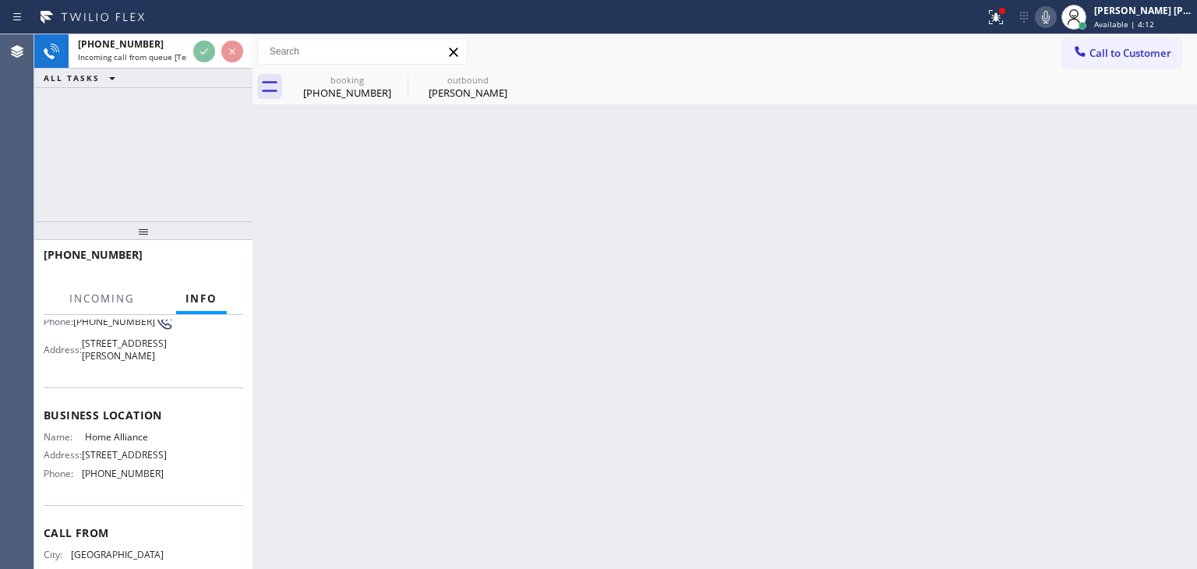
scroll to position [156, 0]
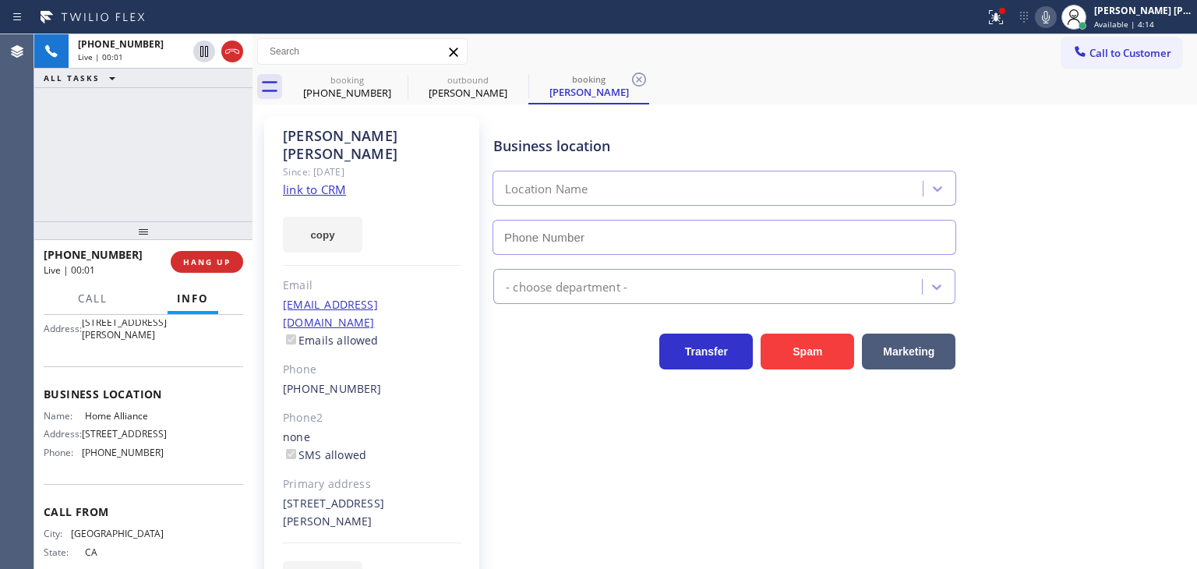
type input "(877) 777-0796"
click at [297, 182] on link "link to CRM" at bounding box center [314, 190] width 63 height 16
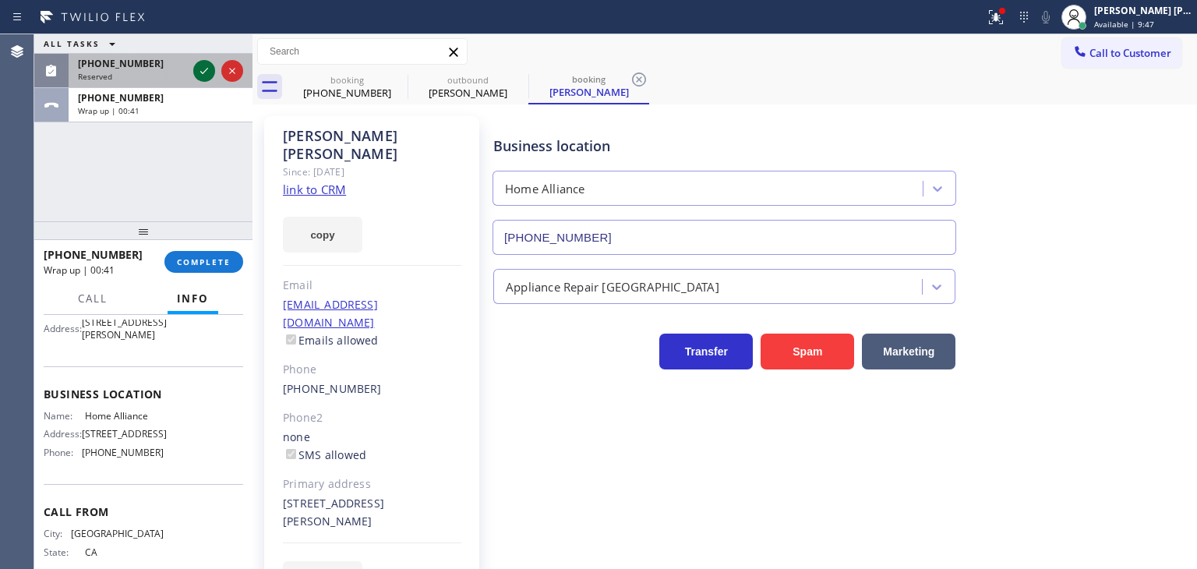
click at [201, 63] on icon at bounding box center [204, 71] width 19 height 19
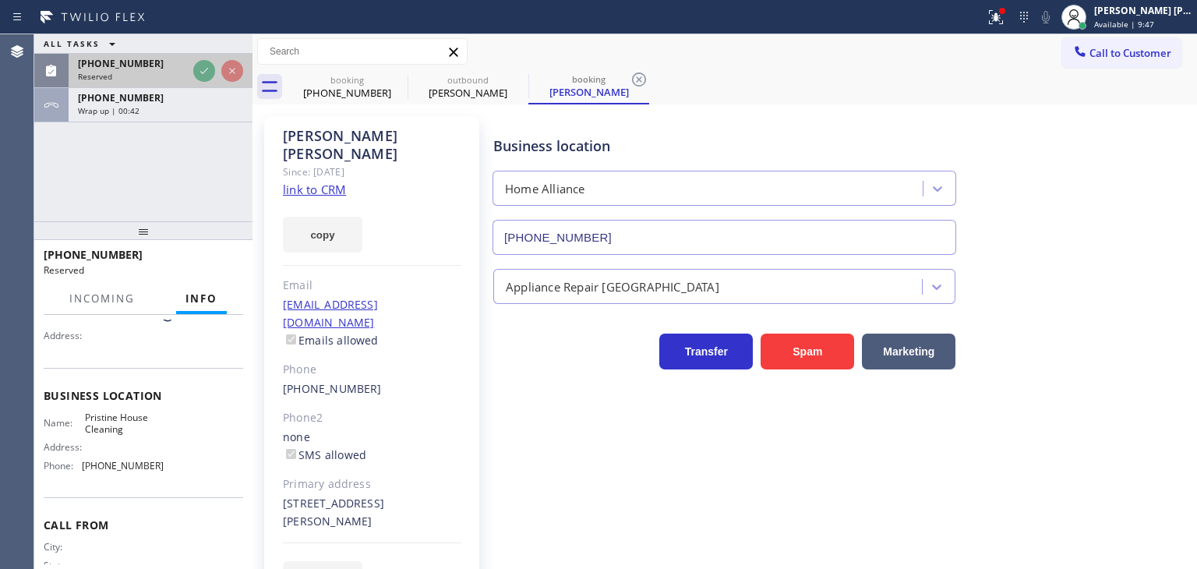
scroll to position [150, 0]
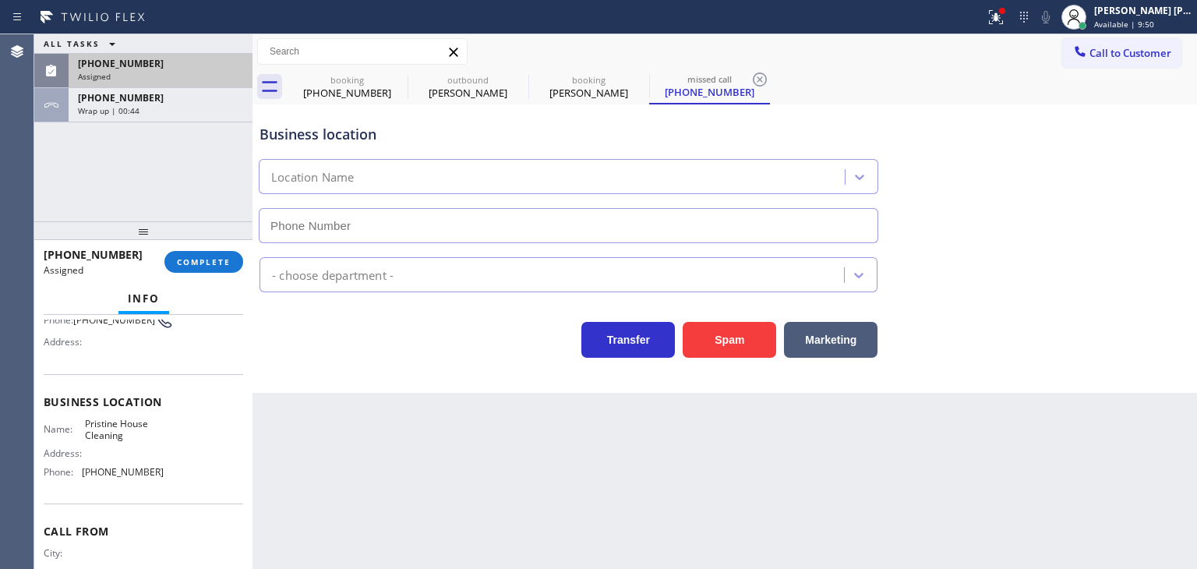
type input "(626) 548-3326"
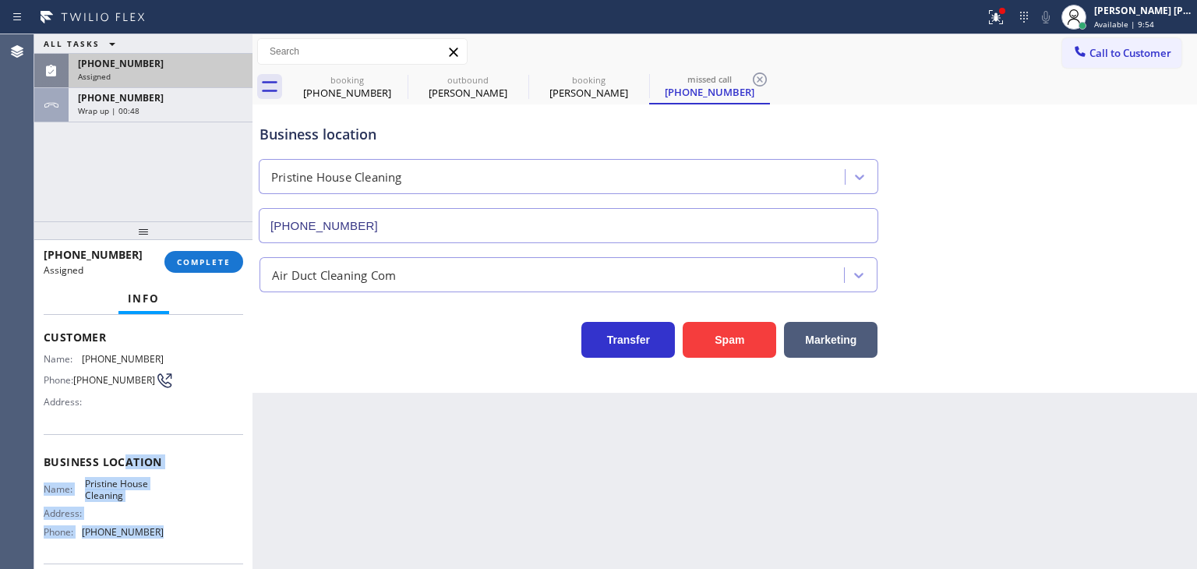
scroll to position [52, 0]
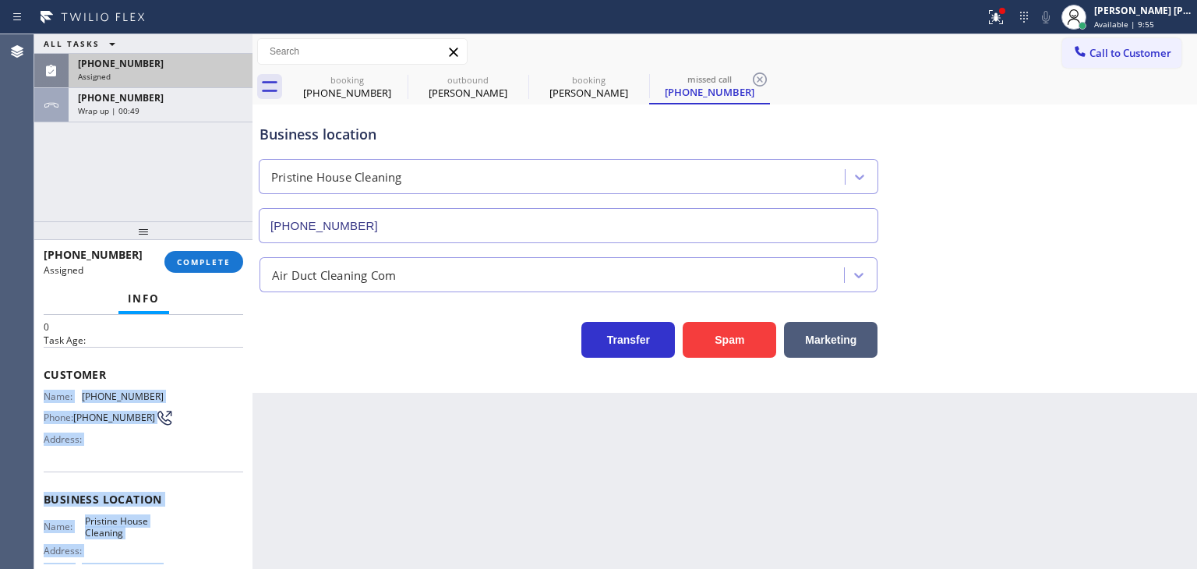
drag, startPoint x: 165, startPoint y: 500, endPoint x: 41, endPoint y: 390, distance: 165.7
click at [41, 390] on div "Context Queue: ADC Priority: 0 Task Age: Customer Name: (702) 767-0924 Phone: (…" at bounding box center [143, 442] width 218 height 254
click at [205, 266] on span "COMPLETE" at bounding box center [204, 261] width 54 height 11
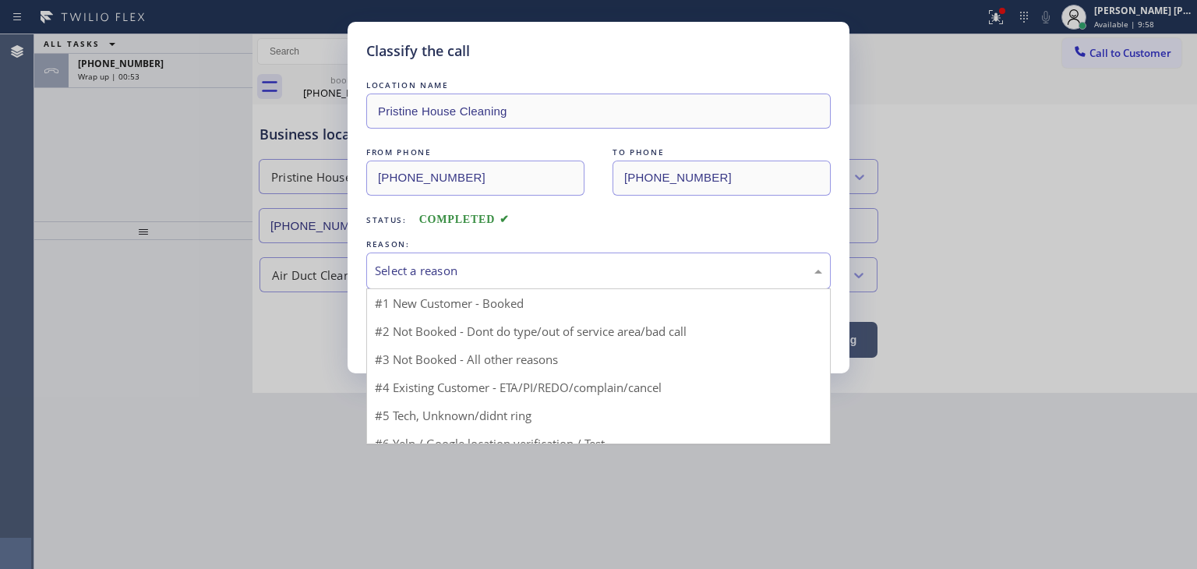
click at [467, 262] on div "Select a reason" at bounding box center [598, 271] width 447 height 18
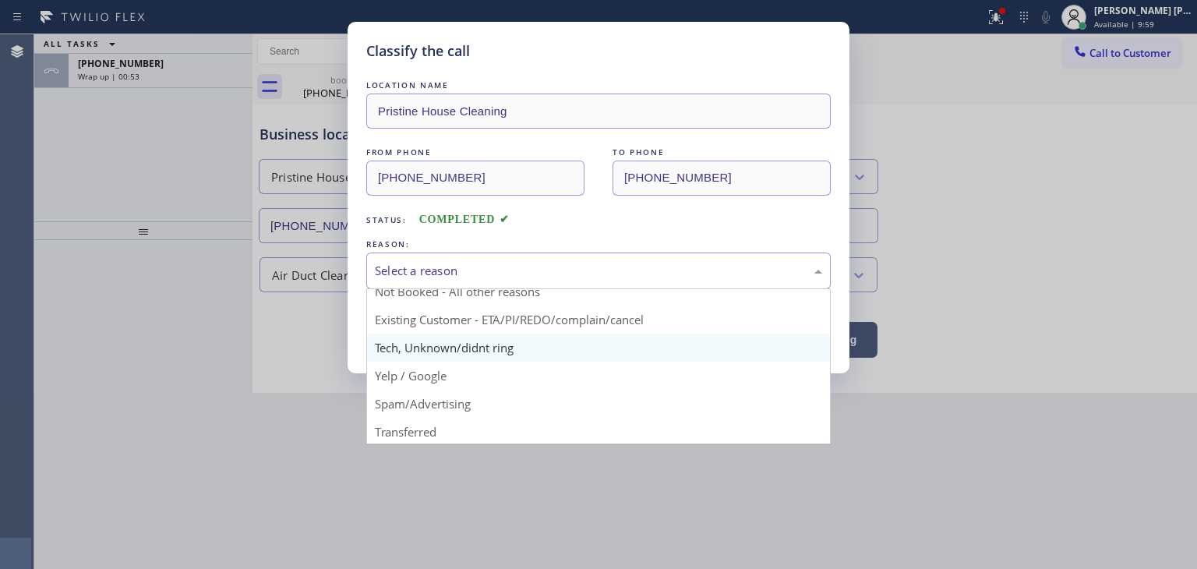
scroll to position [78, 0]
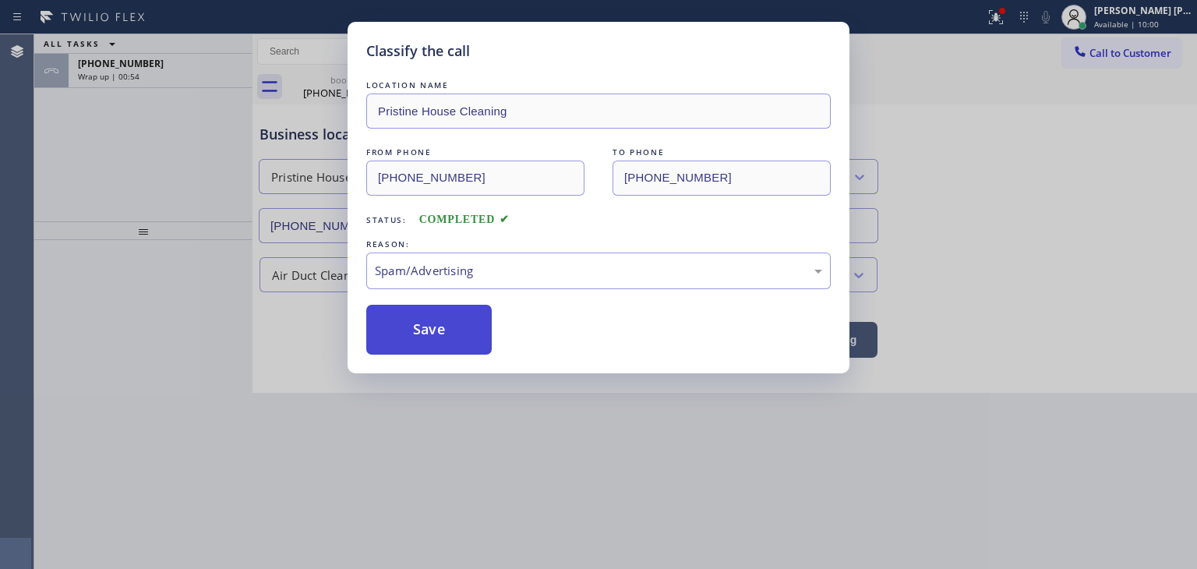
click at [449, 338] on button "Save" at bounding box center [428, 330] width 125 height 50
type input "(877) 777-0796"
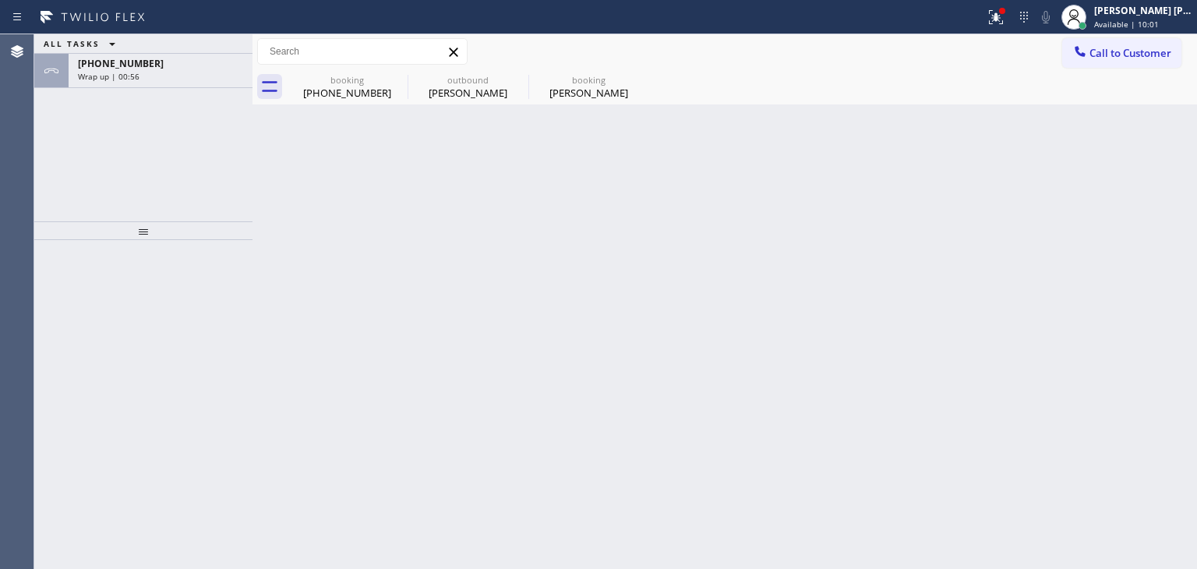
click at [175, 69] on div "+12139441879" at bounding box center [160, 63] width 165 height 13
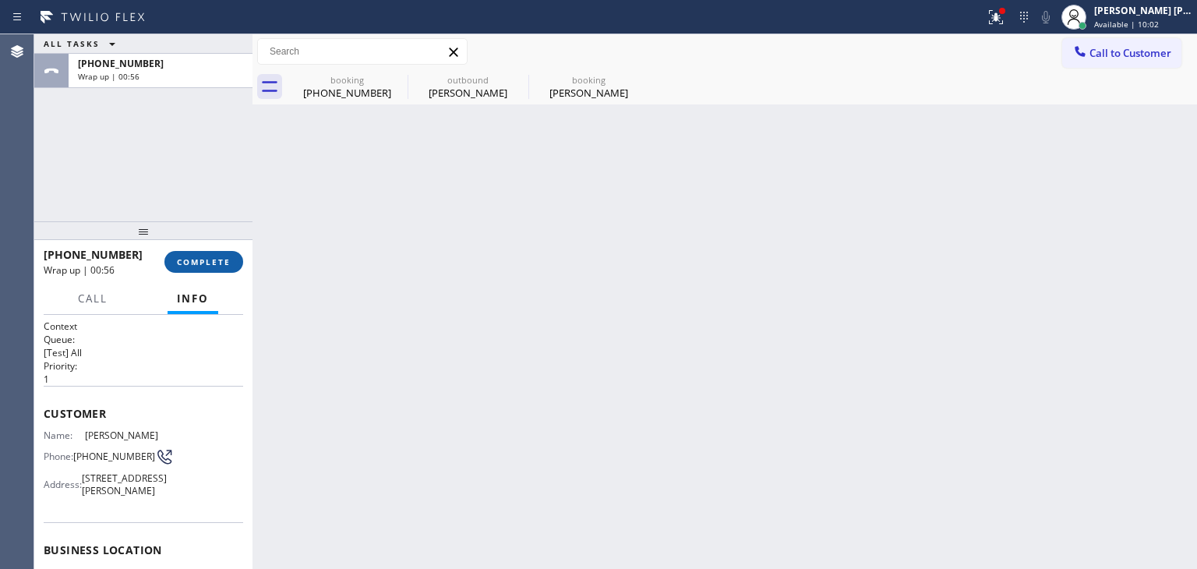
click at [204, 256] on span "COMPLETE" at bounding box center [204, 261] width 54 height 11
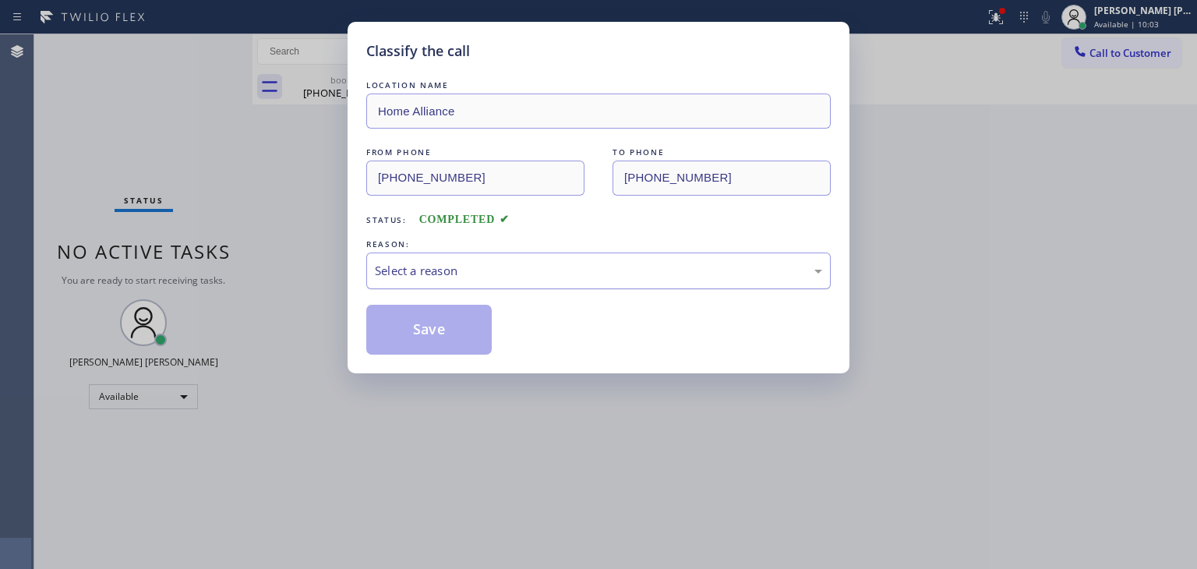
click at [425, 267] on div "Select a reason" at bounding box center [598, 271] width 447 height 18
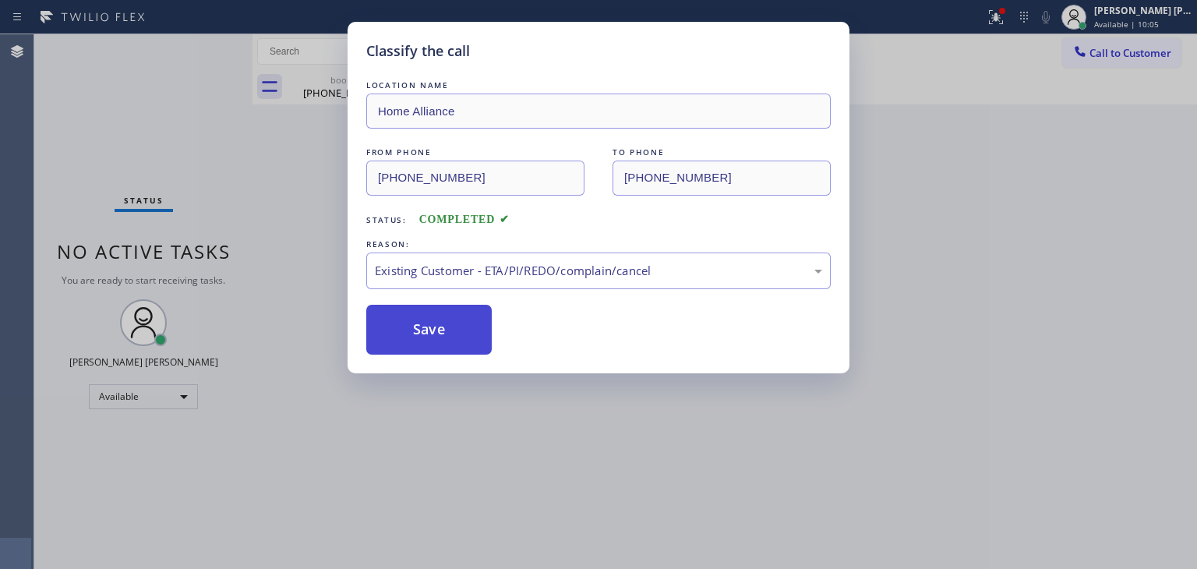
click at [439, 333] on button "Save" at bounding box center [428, 330] width 125 height 50
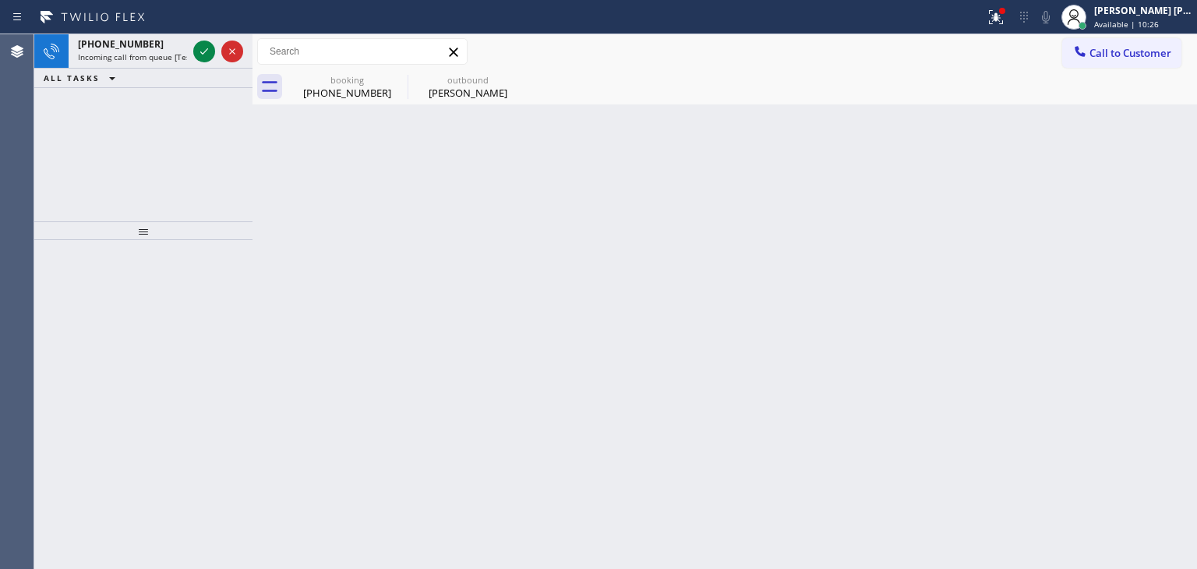
drag, startPoint x: 204, startPoint y: 50, endPoint x: 224, endPoint y: 200, distance: 151.7
click at [204, 50] on icon at bounding box center [204, 51] width 19 height 19
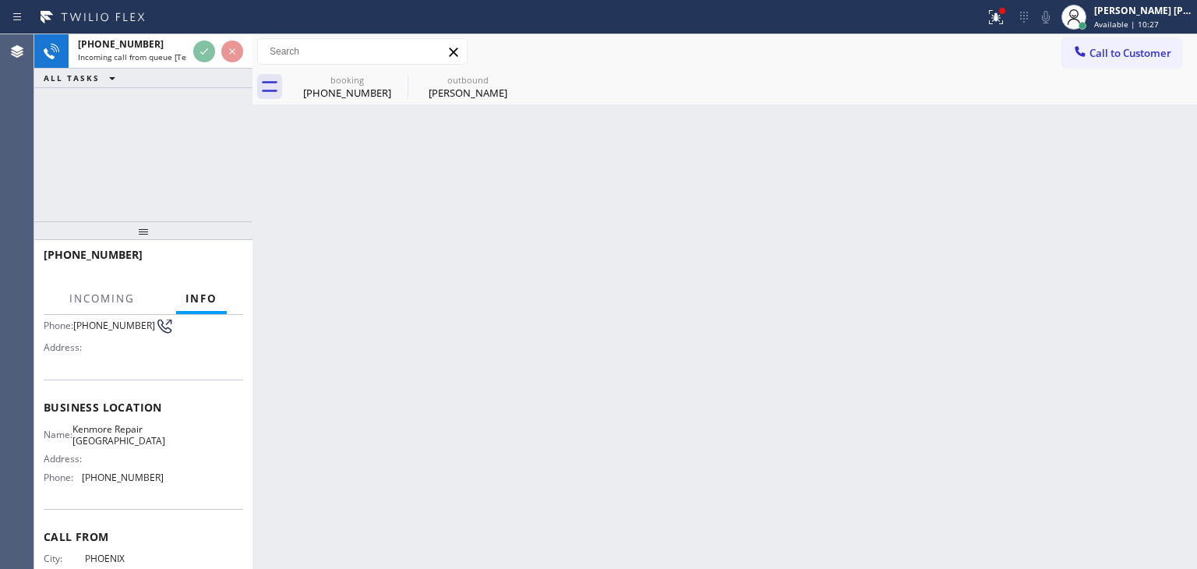
scroll to position [156, 0]
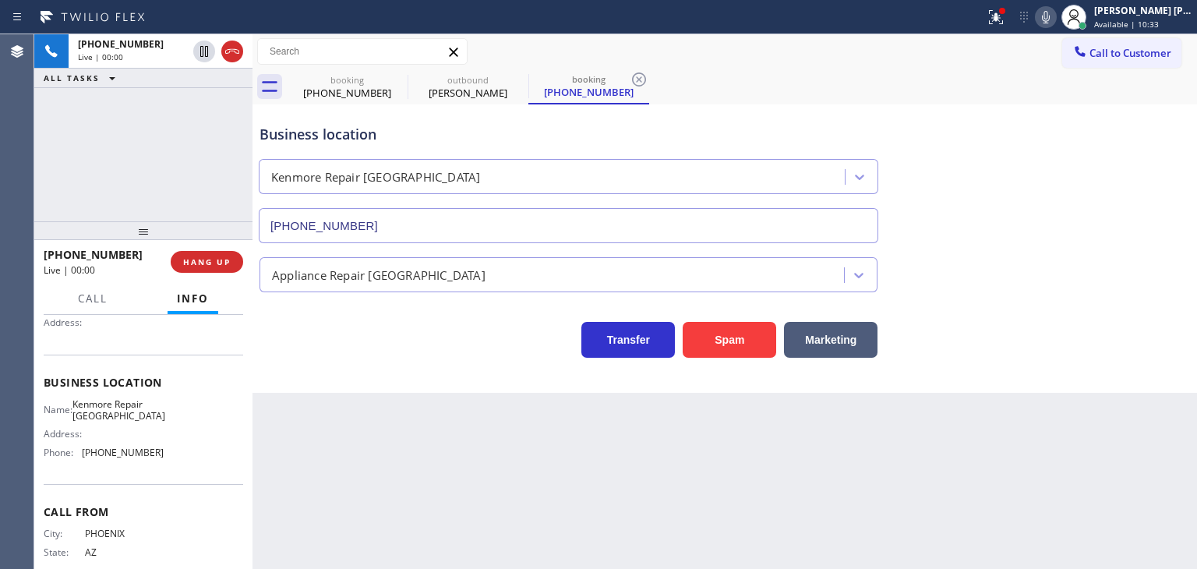
type input "(602) 693-0127"
click at [1050, 17] on icon at bounding box center [1046, 17] width 8 height 12
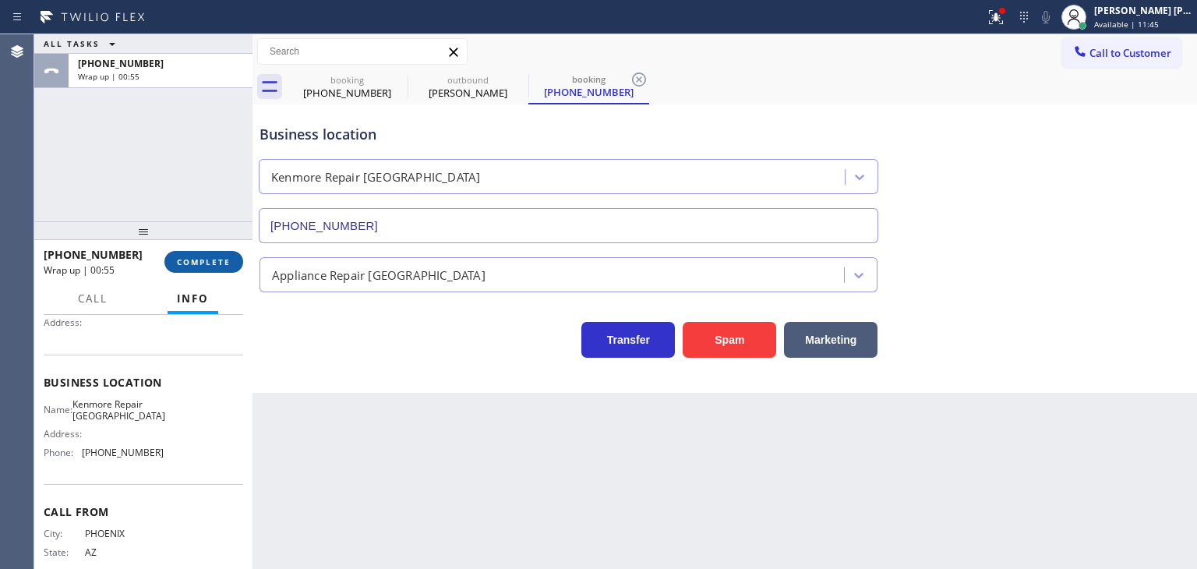
click at [190, 257] on span "COMPLETE" at bounding box center [204, 261] width 54 height 11
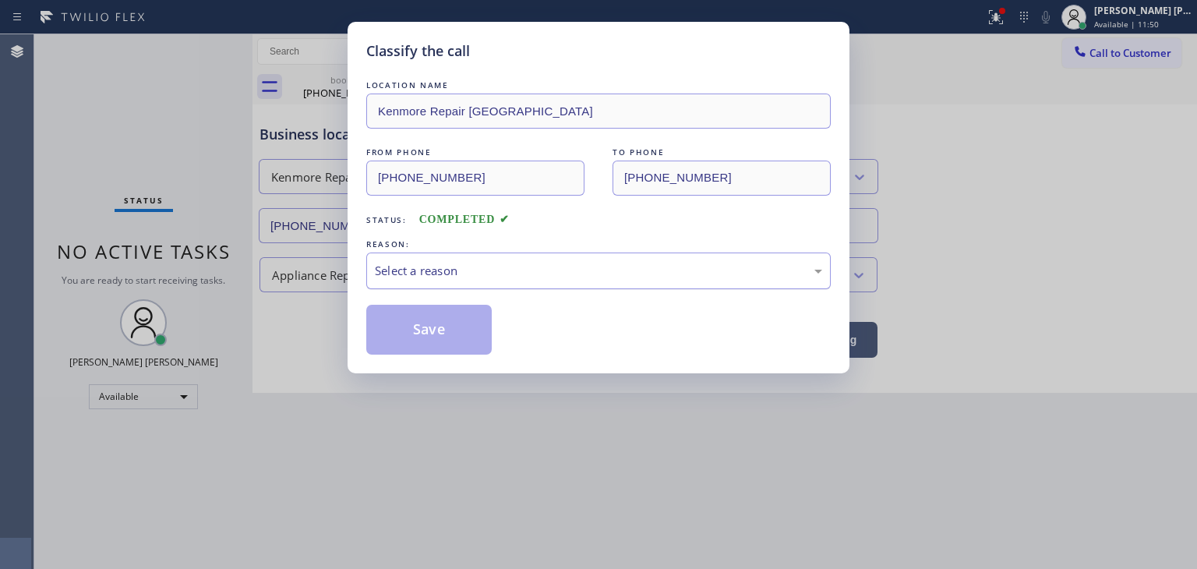
drag, startPoint x: 448, startPoint y: 252, endPoint x: 443, endPoint y: 260, distance: 9.5
click at [447, 253] on div "Select a reason" at bounding box center [598, 271] width 465 height 37
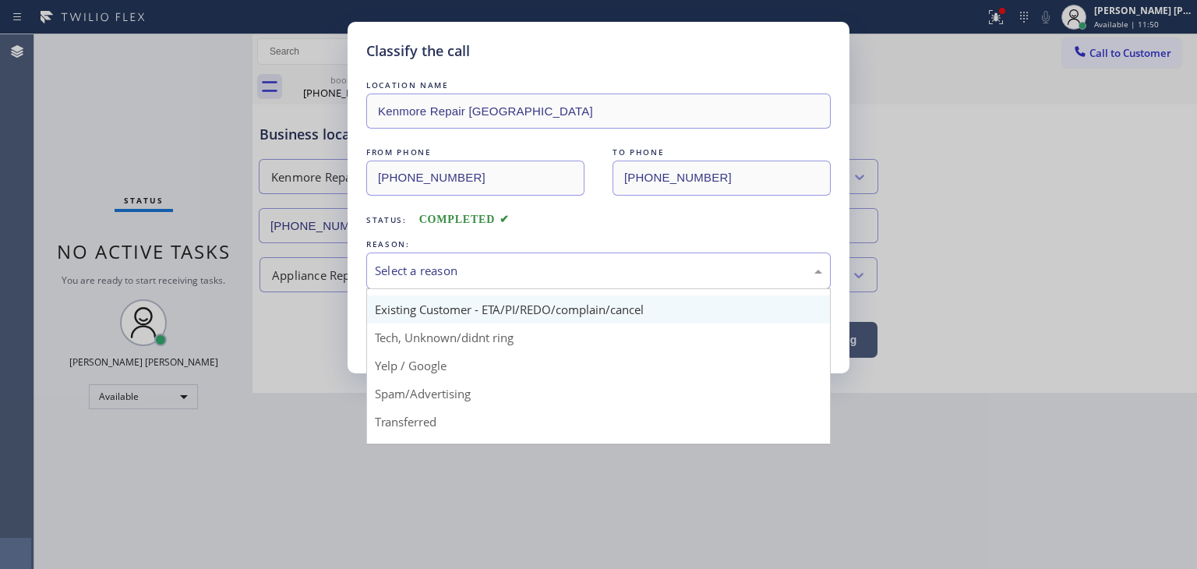
scroll to position [97, 0]
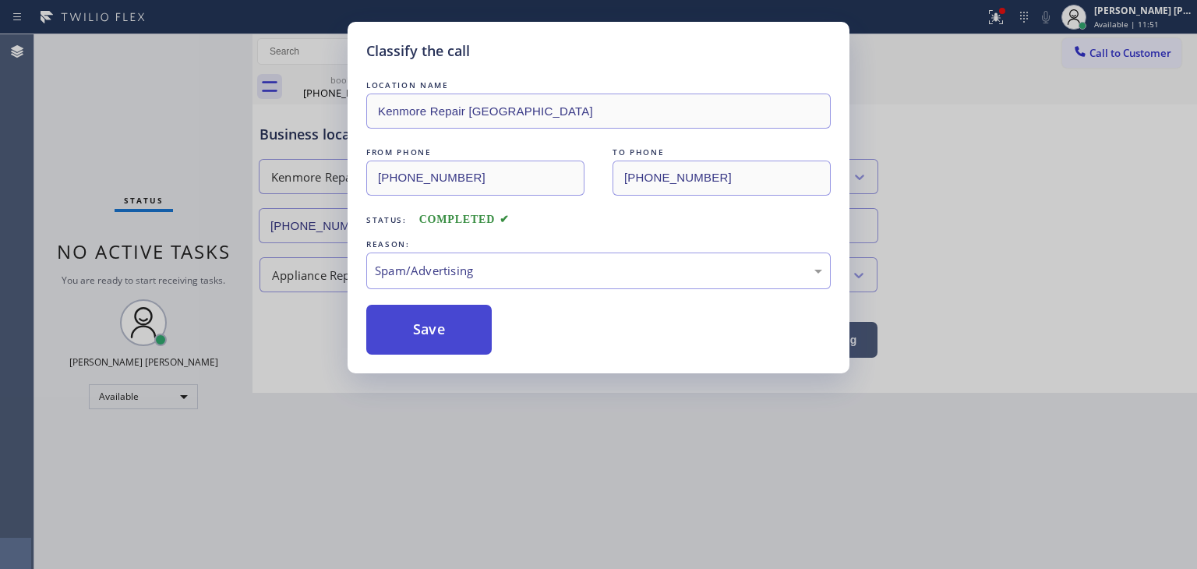
click at [438, 333] on button "Save" at bounding box center [428, 330] width 125 height 50
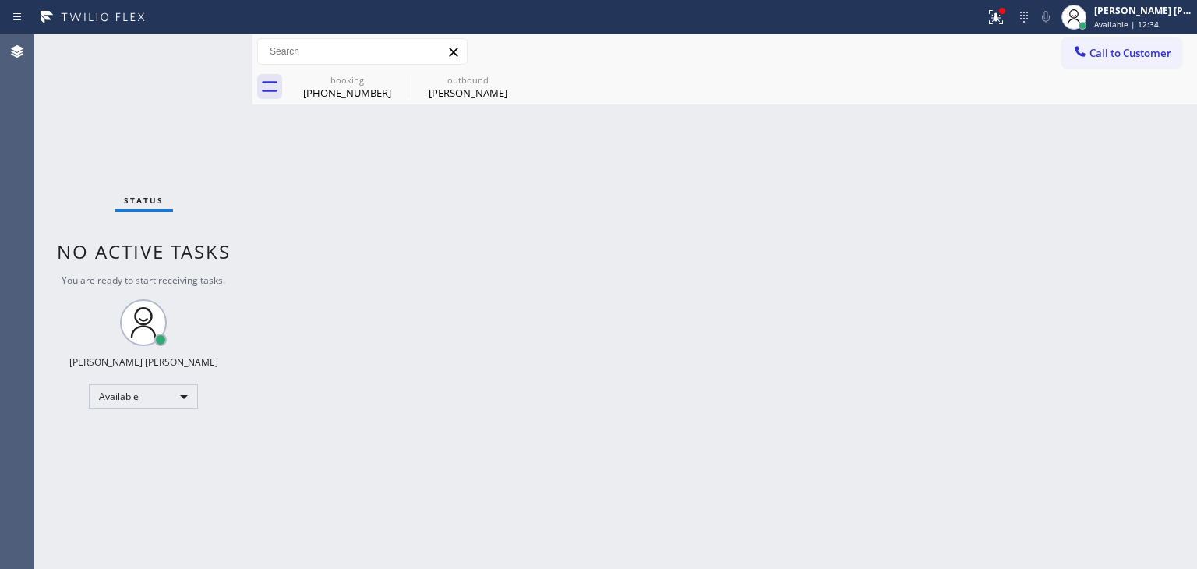
click at [205, 42] on div "Status No active tasks You are ready to start receiving tasks. Edel John Suson …" at bounding box center [143, 301] width 218 height 535
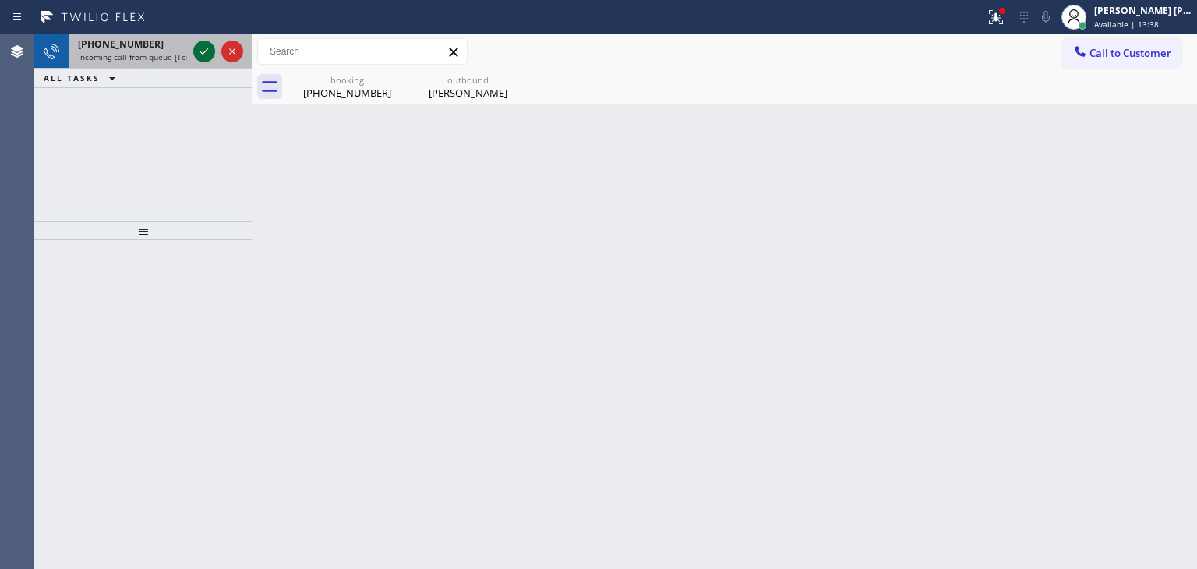
click at [205, 49] on icon at bounding box center [204, 51] width 19 height 19
click at [207, 57] on icon at bounding box center [204, 51] width 19 height 19
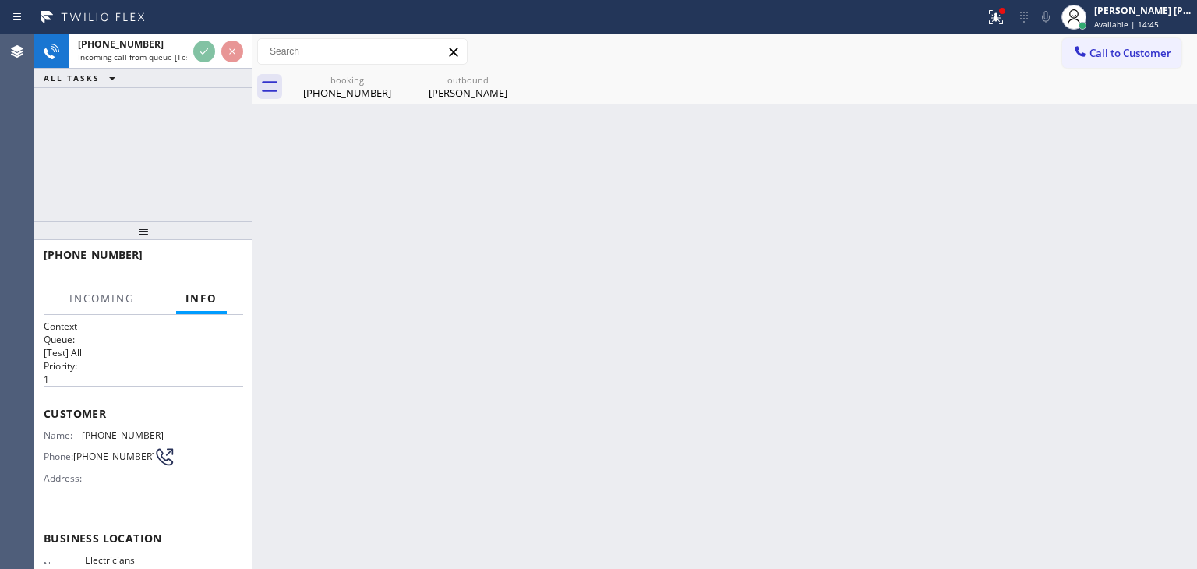
scroll to position [78, 0]
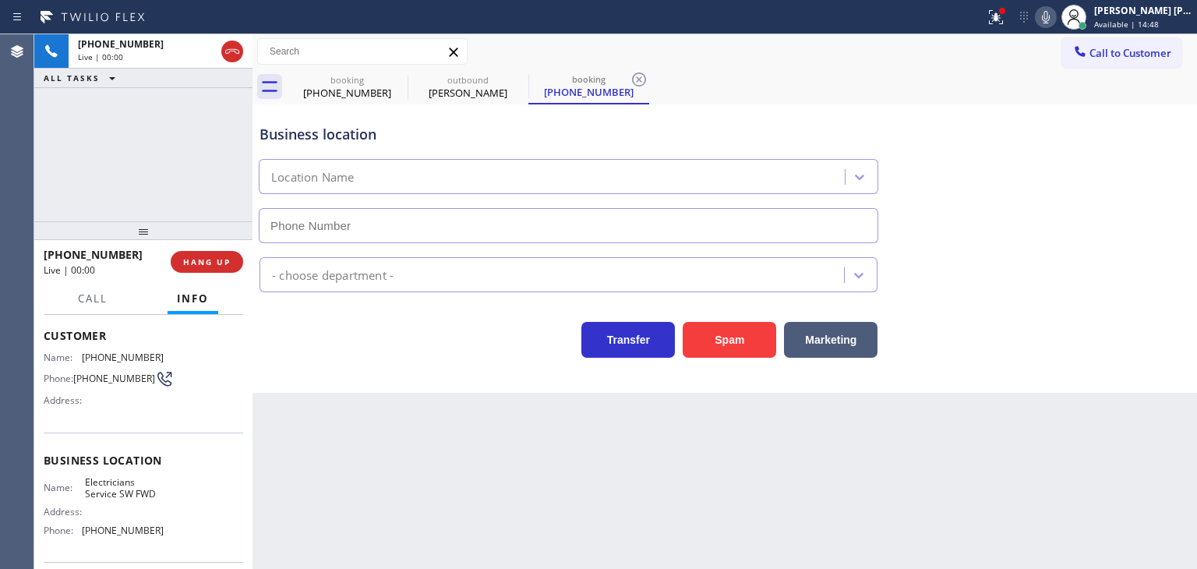
type input "(213) 566-1222"
click at [1050, 16] on icon at bounding box center [1046, 17] width 8 height 12
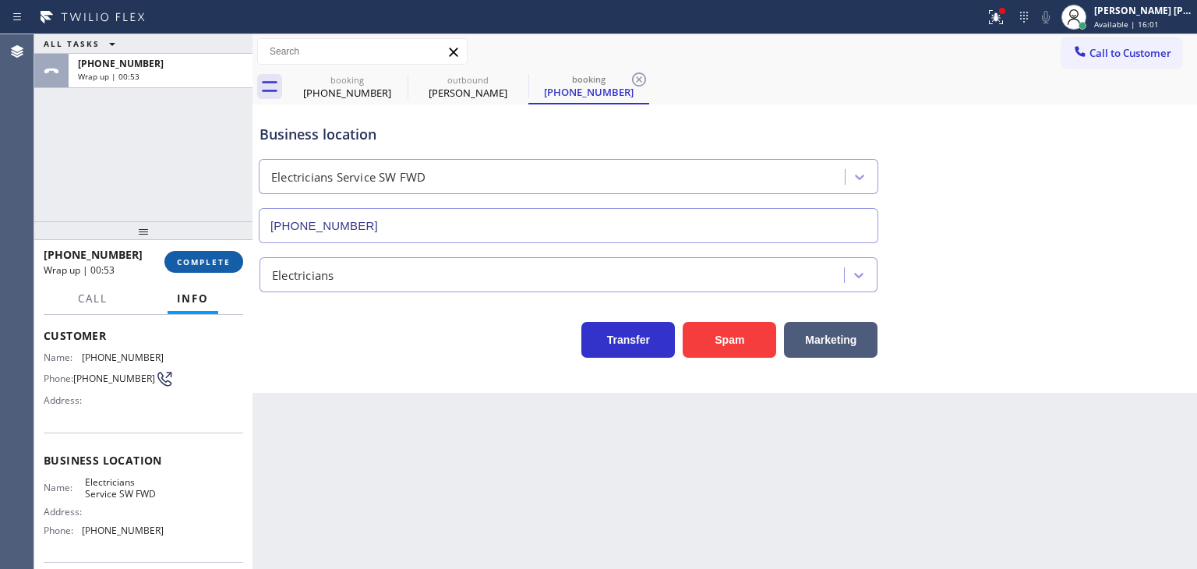
click at [184, 263] on span "COMPLETE" at bounding box center [204, 261] width 54 height 11
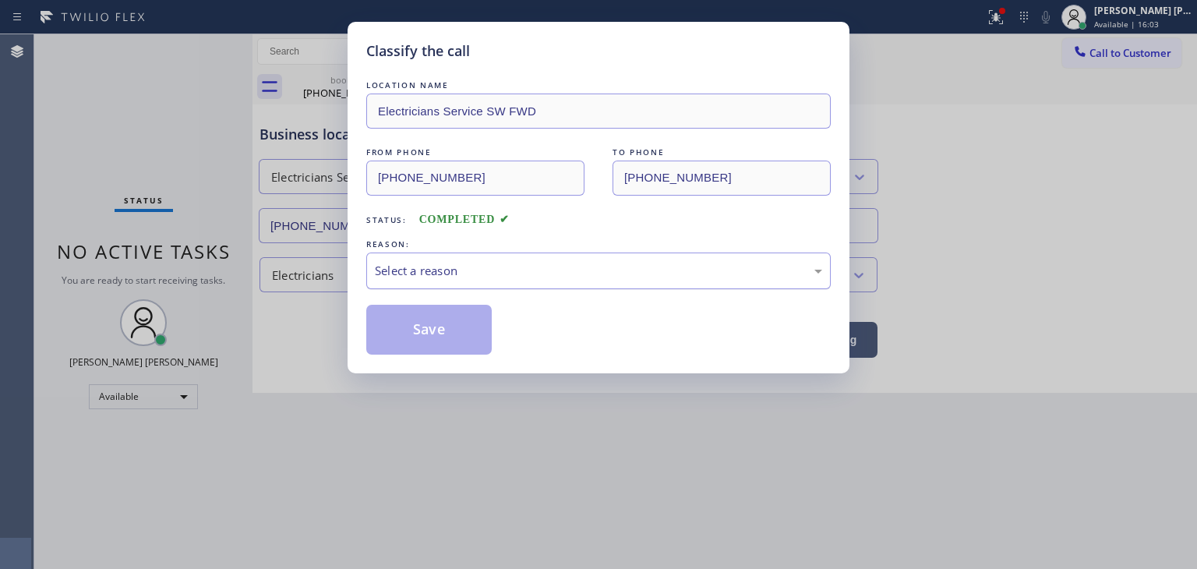
click at [439, 272] on div "Select a reason" at bounding box center [598, 271] width 447 height 18
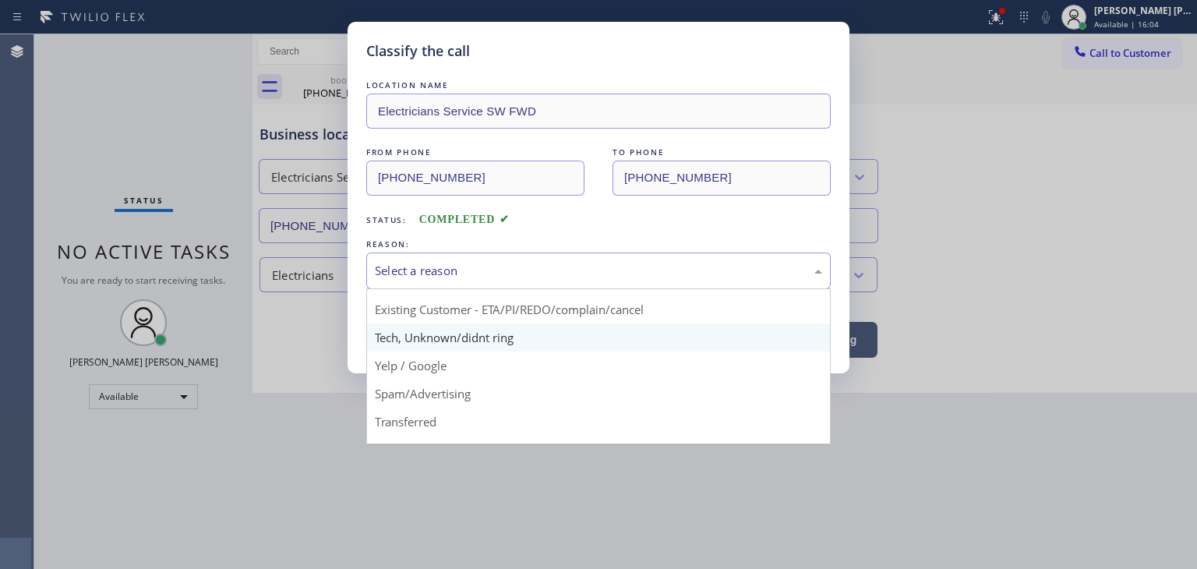
scroll to position [78, 0]
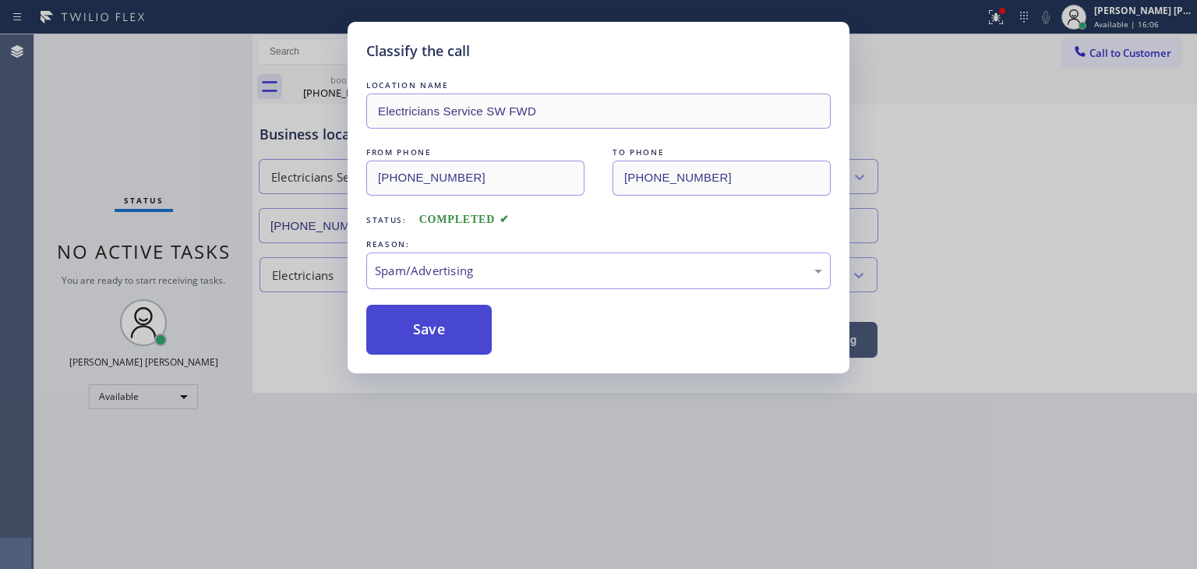
click at [443, 324] on button "Save" at bounding box center [428, 330] width 125 height 50
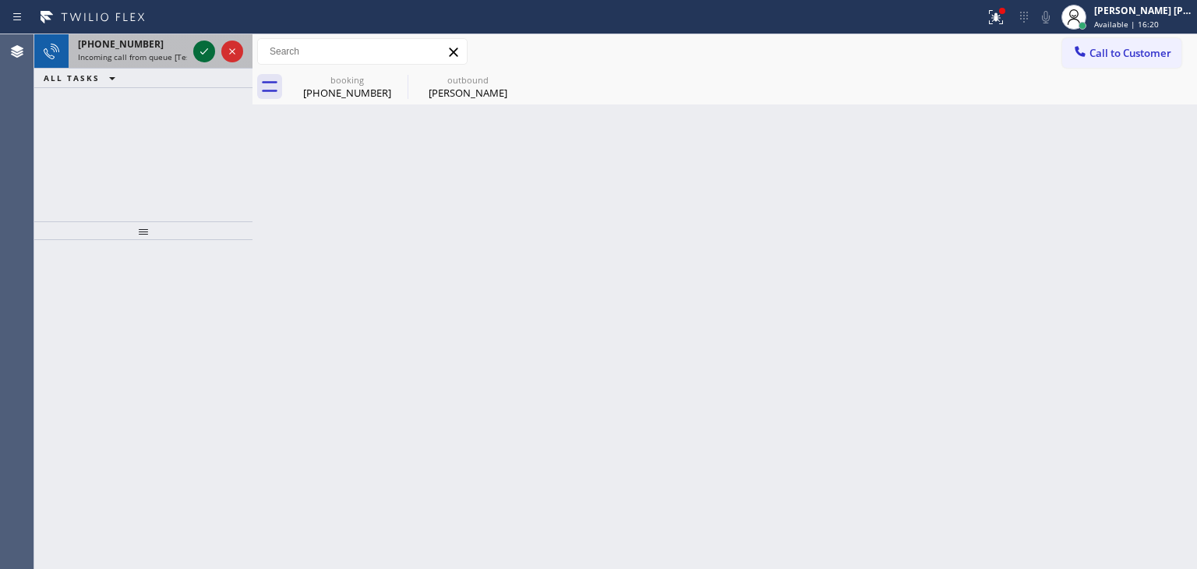
click at [205, 51] on icon at bounding box center [204, 51] width 8 height 6
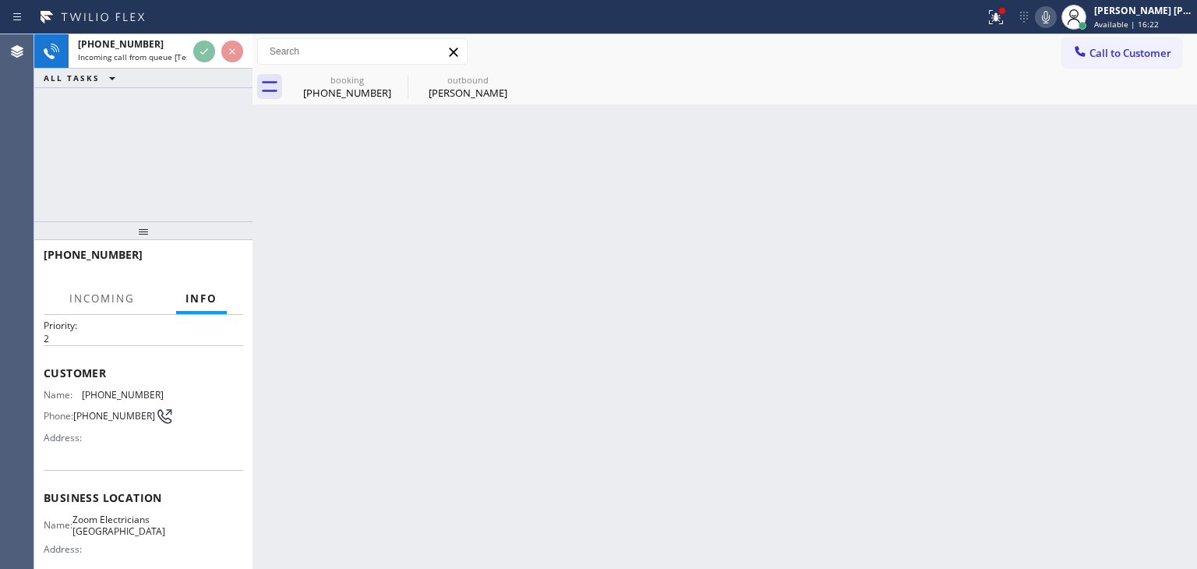
scroll to position [78, 0]
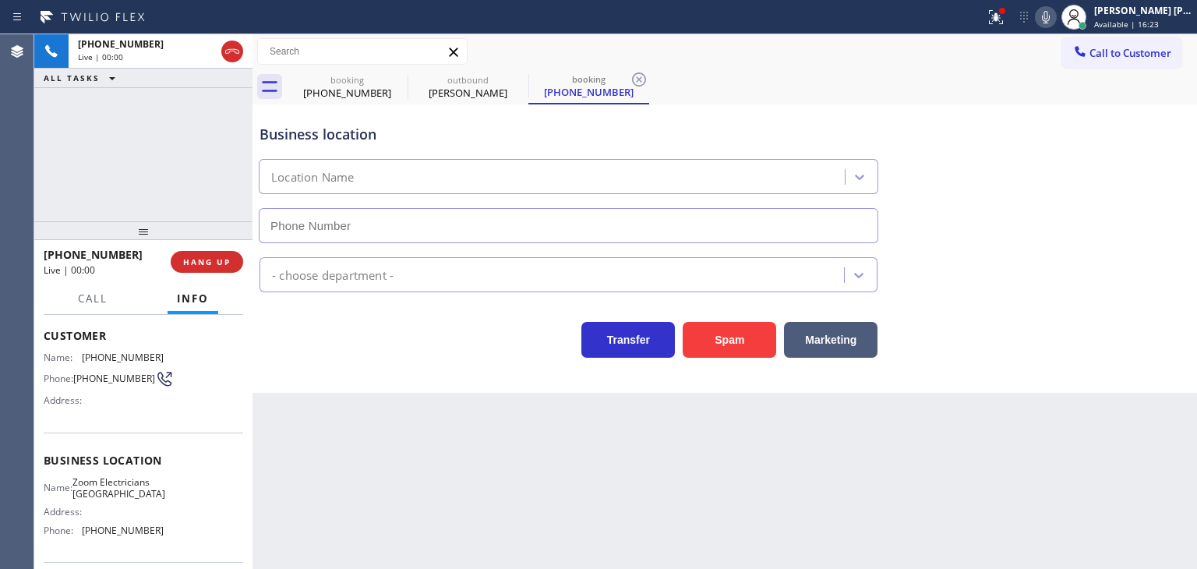
type input "(949) 328-5668"
click at [1050, 15] on icon at bounding box center [1046, 17] width 8 height 12
click at [1166, 231] on div "Business location Zoom Electricians Mission Viejo (949) 328-5668" at bounding box center [724, 172] width 937 height 141
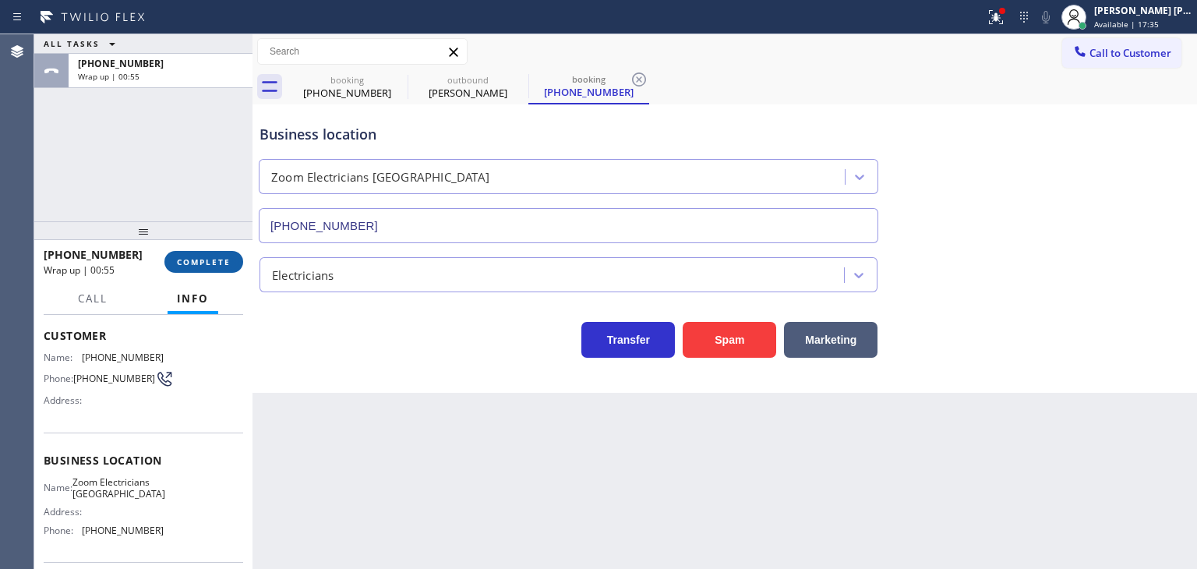
click at [222, 262] on span "COMPLETE" at bounding box center [204, 261] width 54 height 11
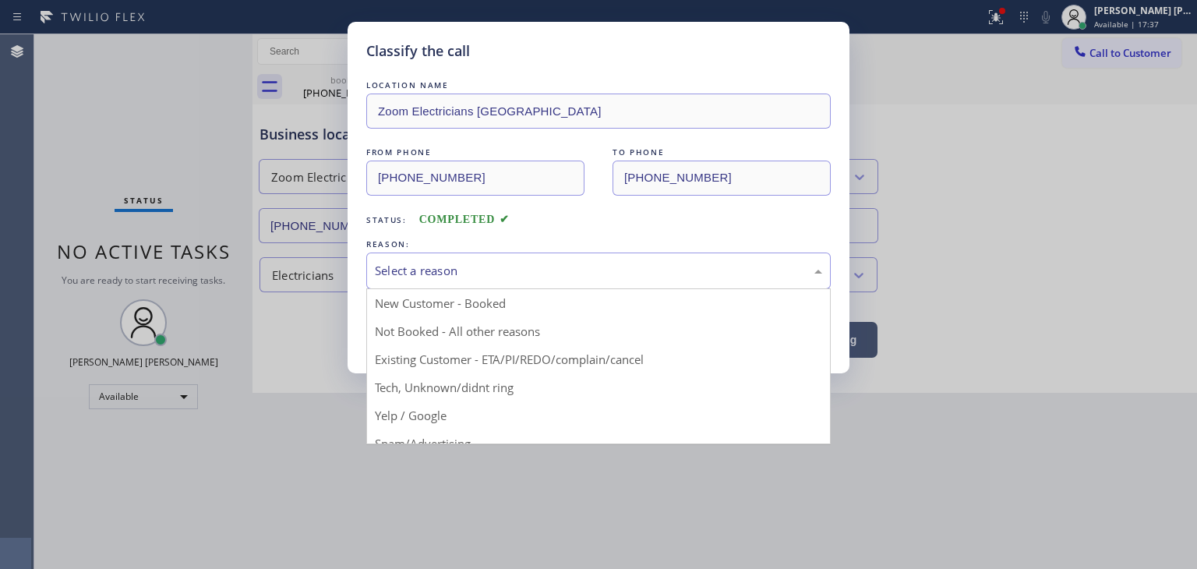
click at [469, 281] on div "Select a reason" at bounding box center [598, 271] width 465 height 37
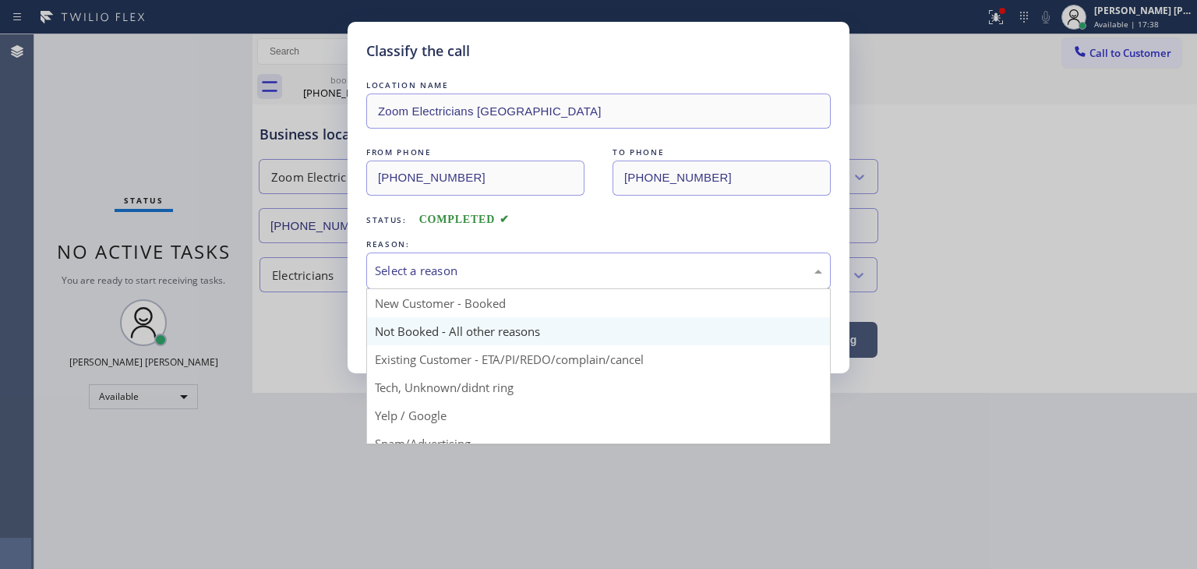
scroll to position [78, 0]
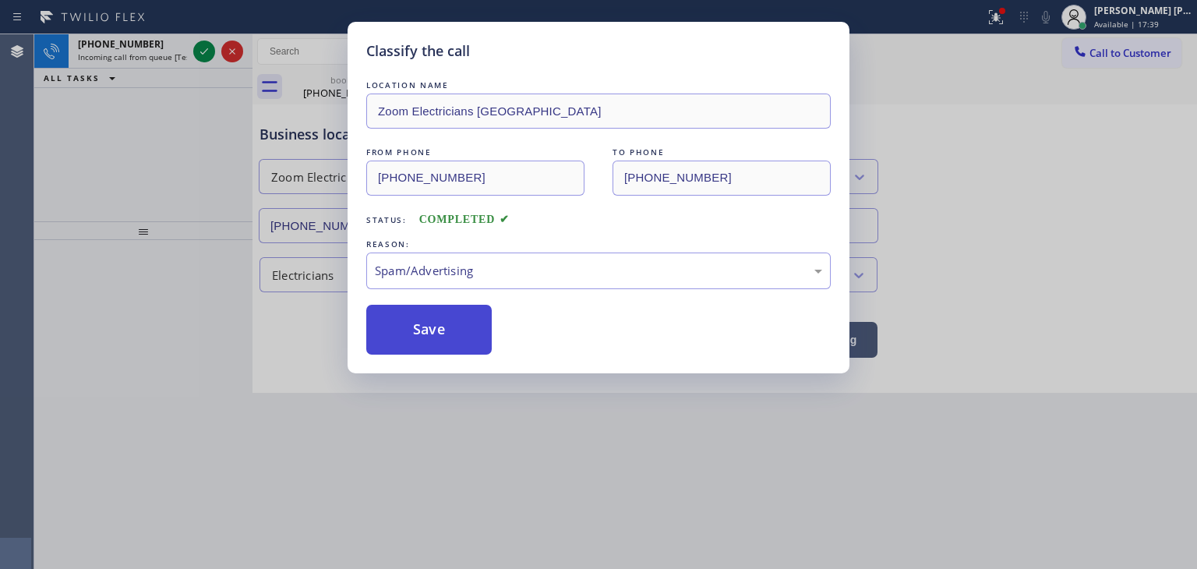
click at [438, 337] on button "Save" at bounding box center [428, 330] width 125 height 50
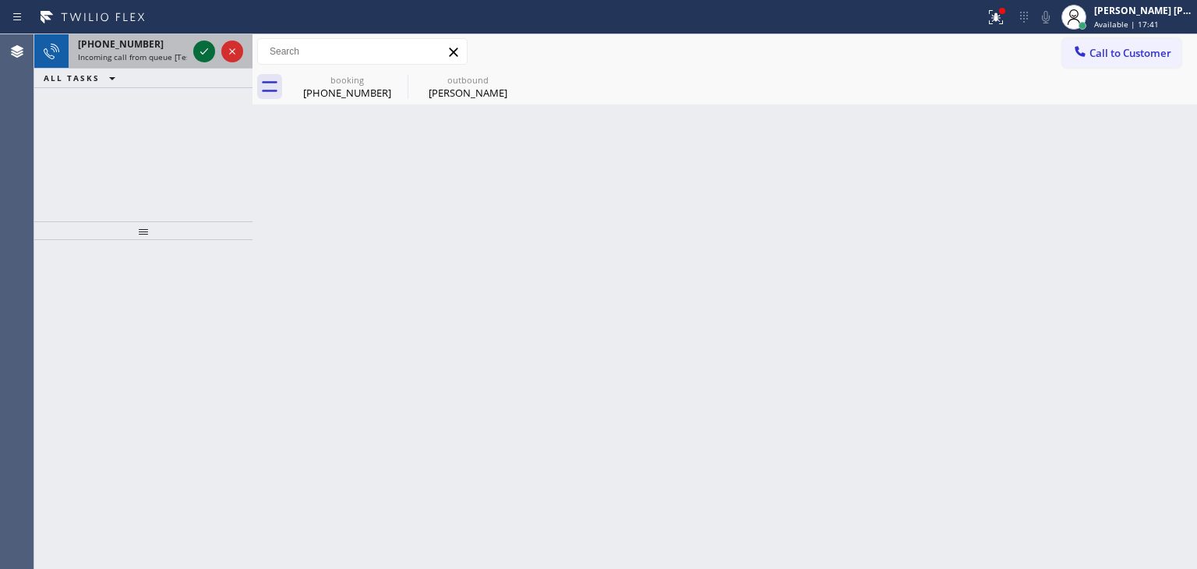
click at [201, 51] on icon at bounding box center [204, 51] width 19 height 19
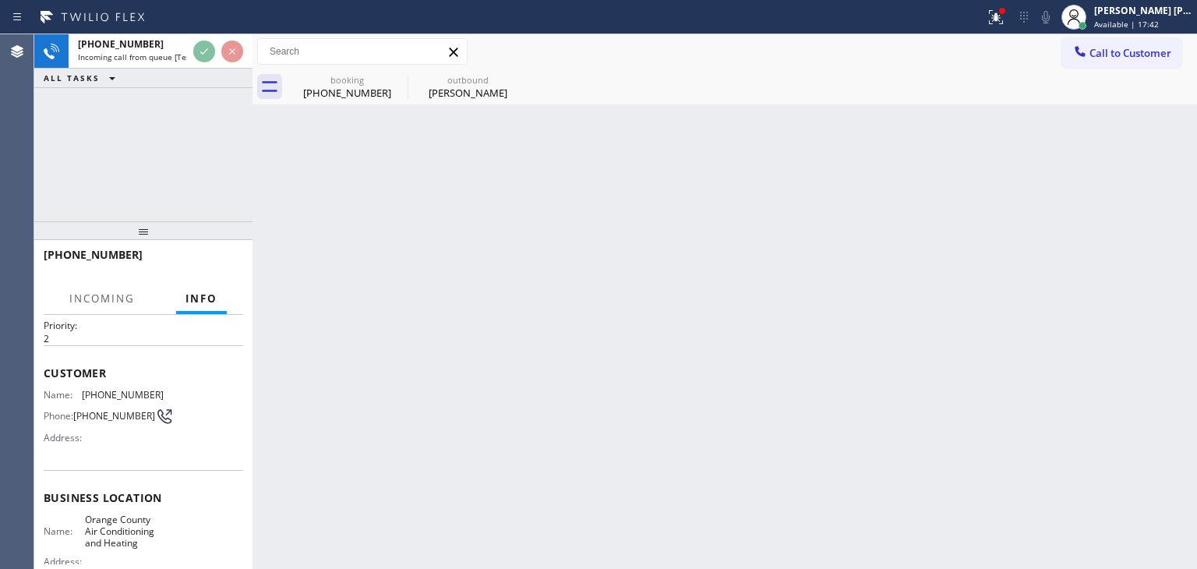
scroll to position [78, 0]
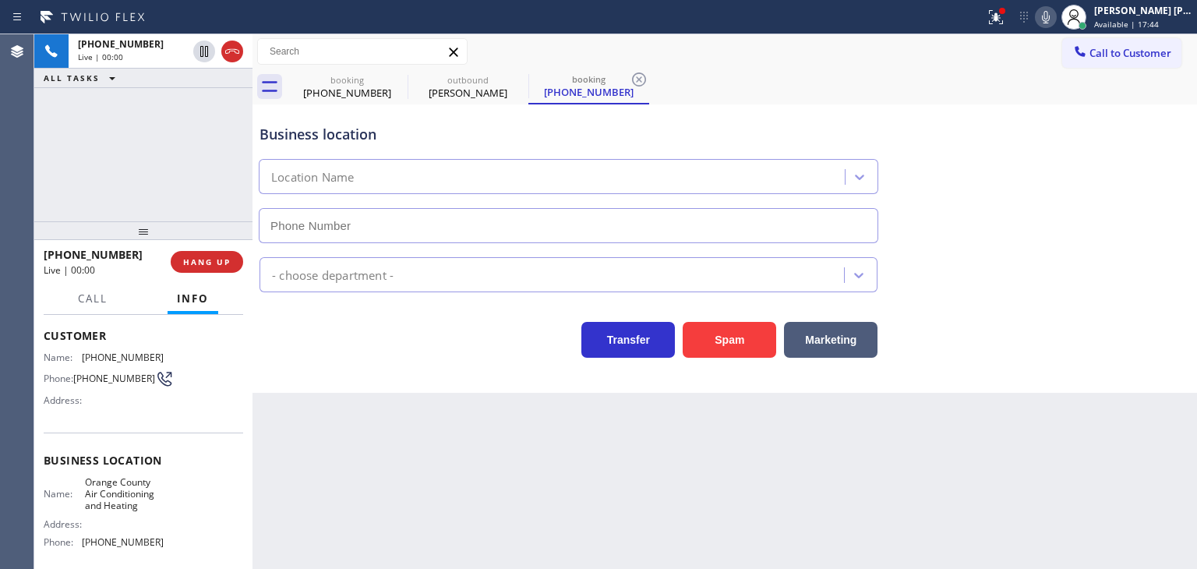
type input "(657) 888-9757"
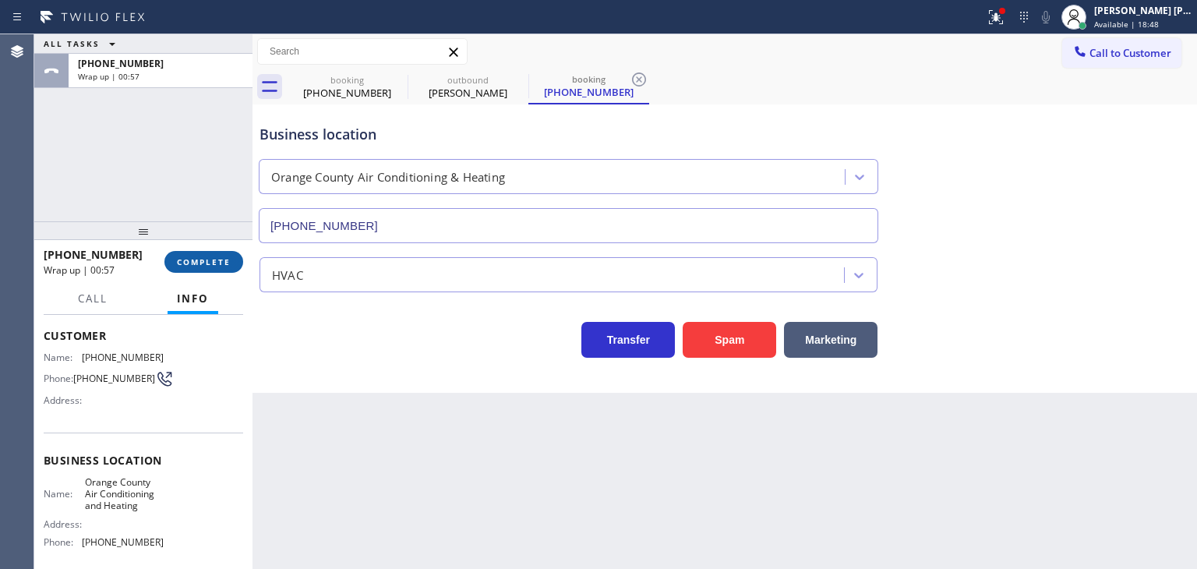
click at [217, 266] on span "COMPLETE" at bounding box center [204, 261] width 54 height 11
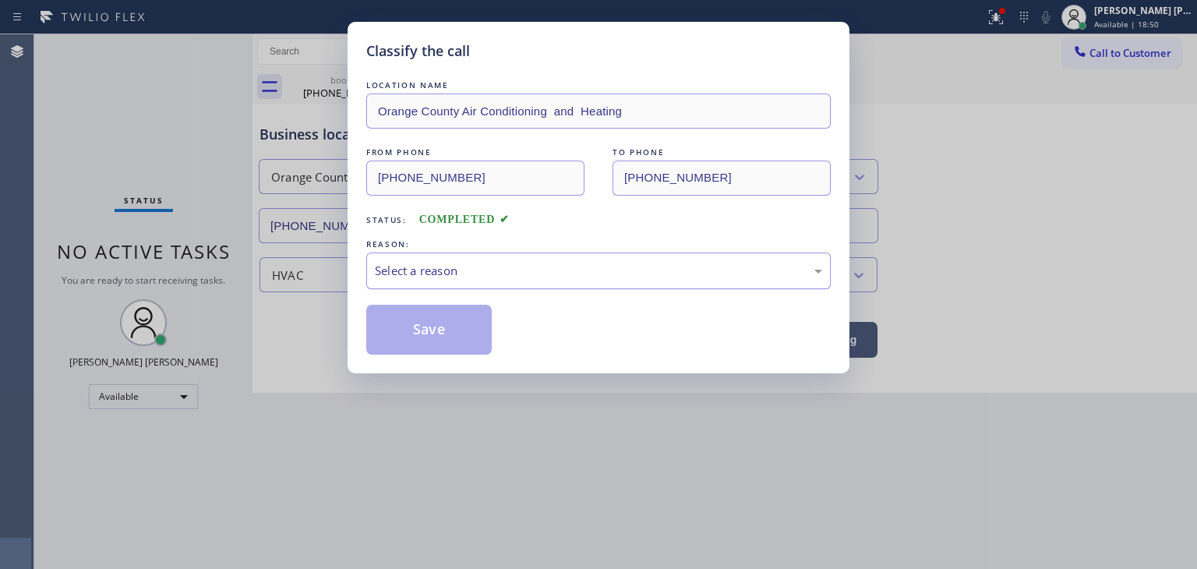
click at [514, 277] on div "Select a reason" at bounding box center [598, 271] width 447 height 18
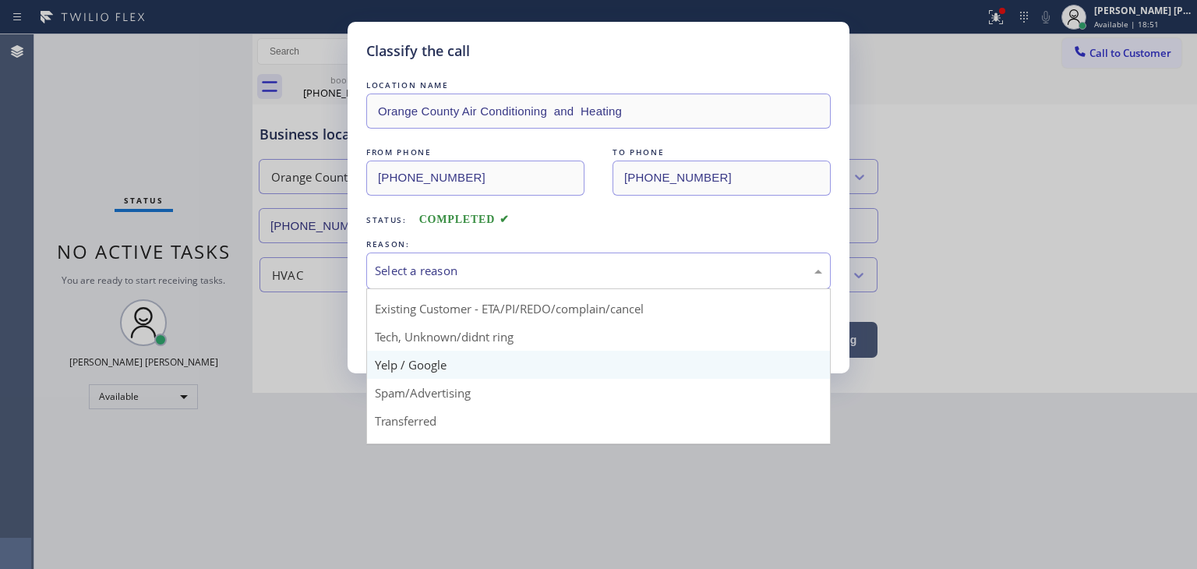
scroll to position [78, 0]
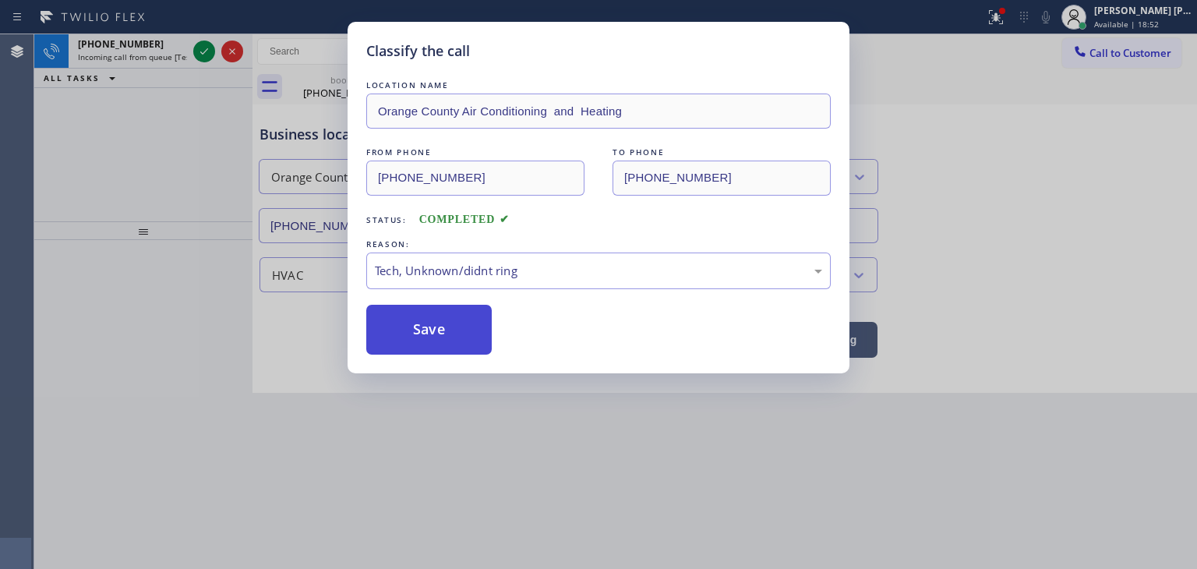
click at [440, 310] on button "Save" at bounding box center [428, 330] width 125 height 50
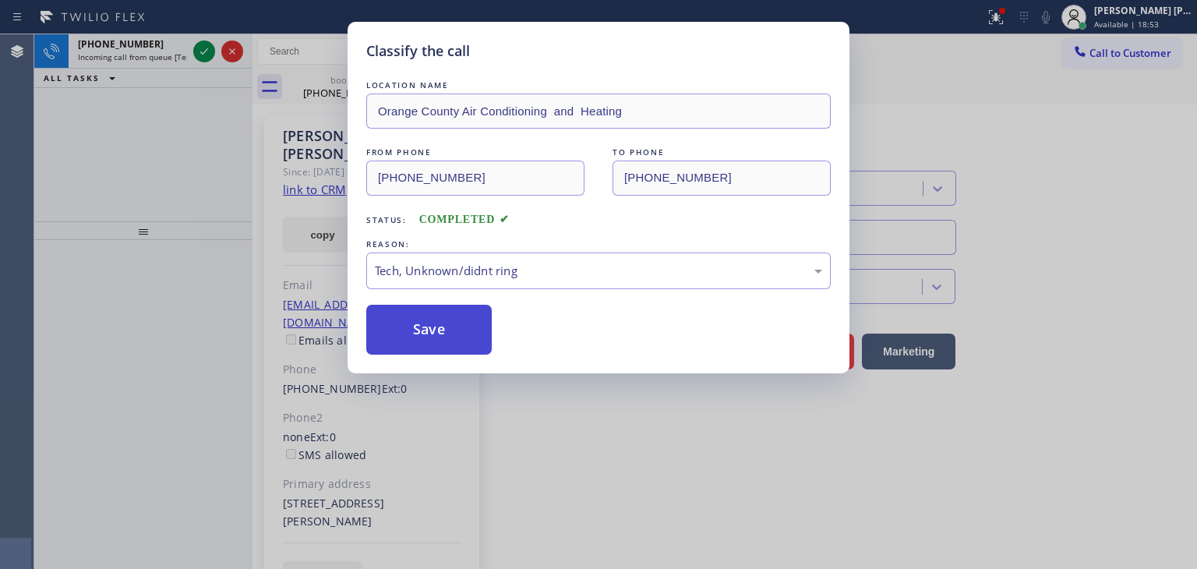
drag, startPoint x: 440, startPoint y: 313, endPoint x: 437, endPoint y: 325, distance: 12.7
click at [439, 318] on button "Save" at bounding box center [428, 330] width 125 height 50
click at [437, 325] on button "Save" at bounding box center [428, 330] width 125 height 50
click at [436, 324] on button "Save" at bounding box center [428, 330] width 125 height 50
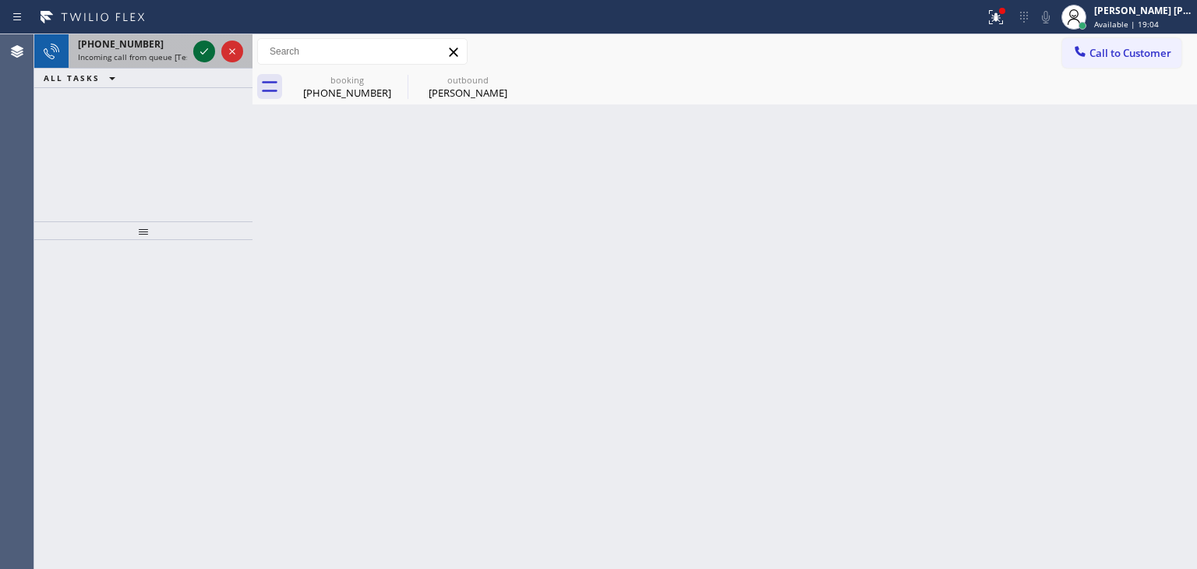
click at [199, 52] on icon at bounding box center [204, 51] width 19 height 19
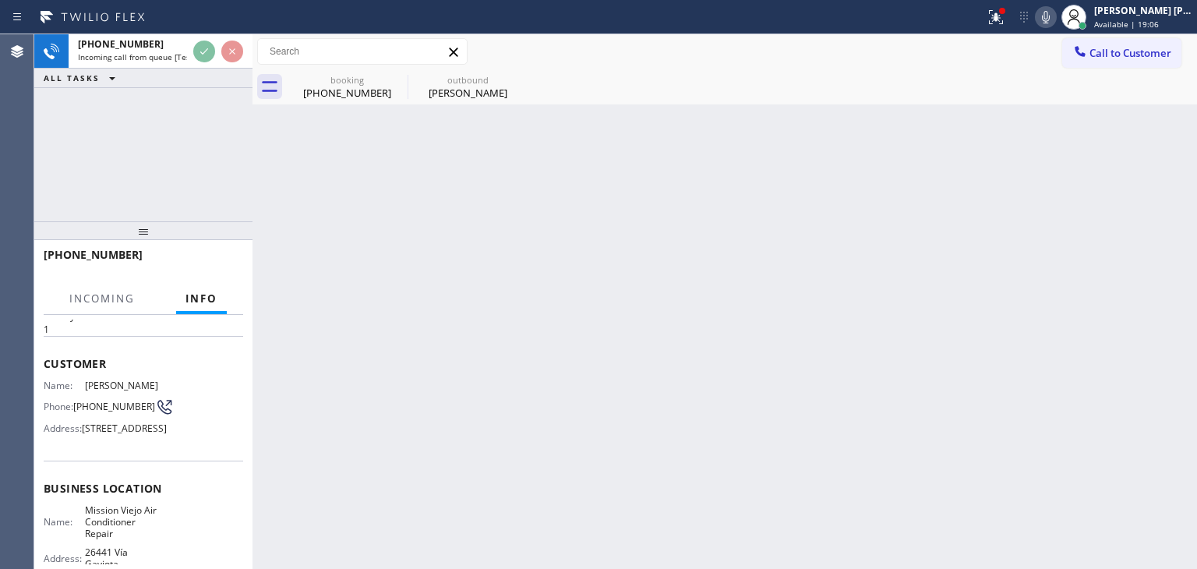
scroll to position [78, 0]
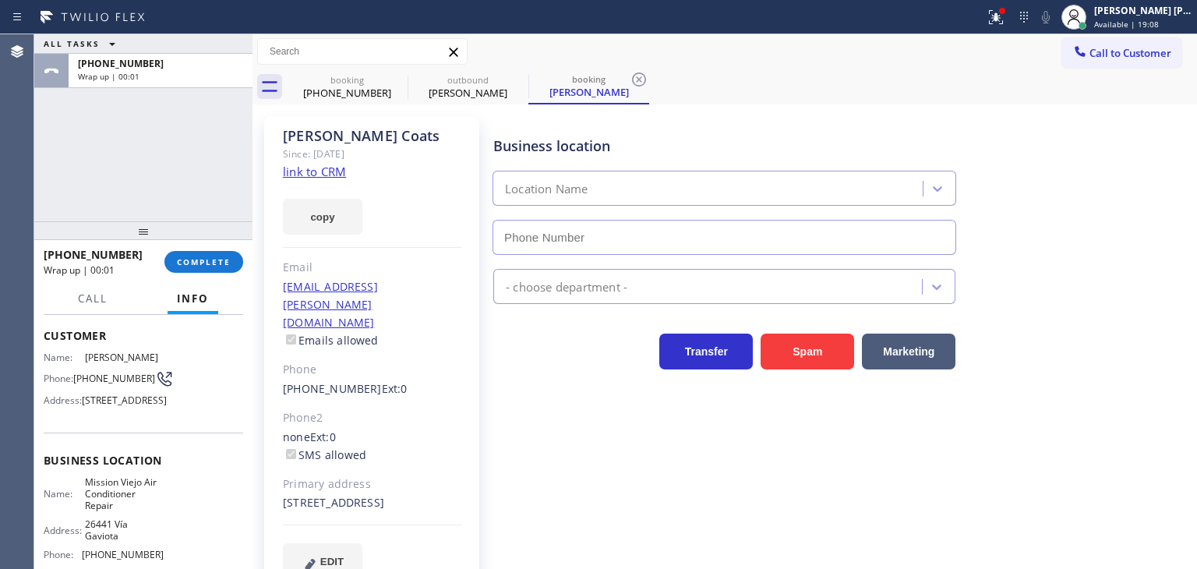
type input "(714) 942-5816"
click at [214, 260] on span "COMPLETE" at bounding box center [204, 261] width 54 height 11
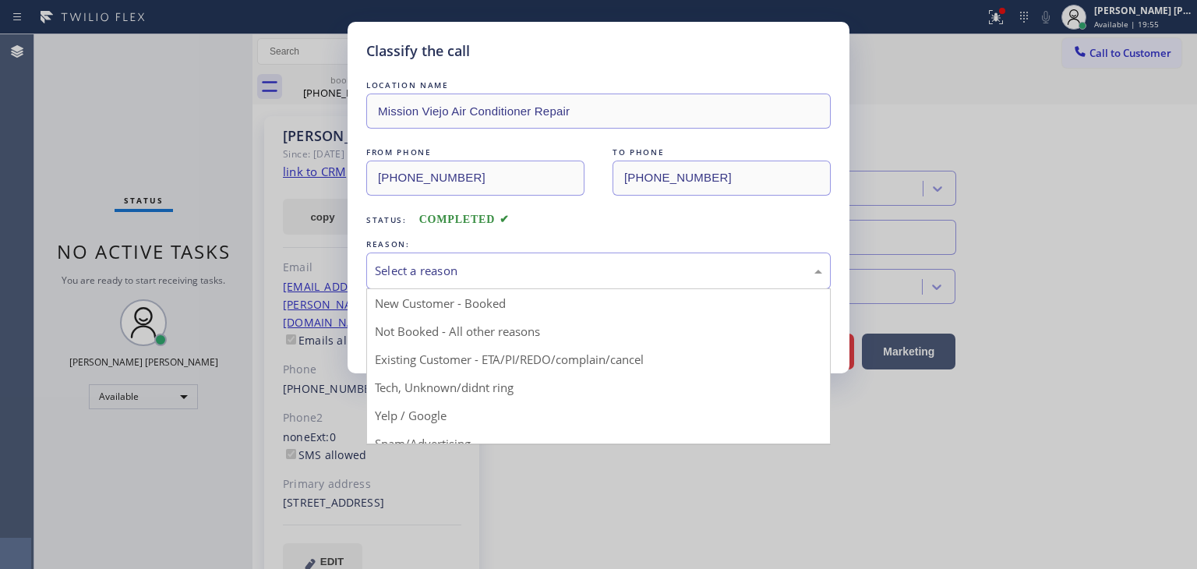
click at [465, 286] on div "Select a reason" at bounding box center [598, 271] width 465 height 37
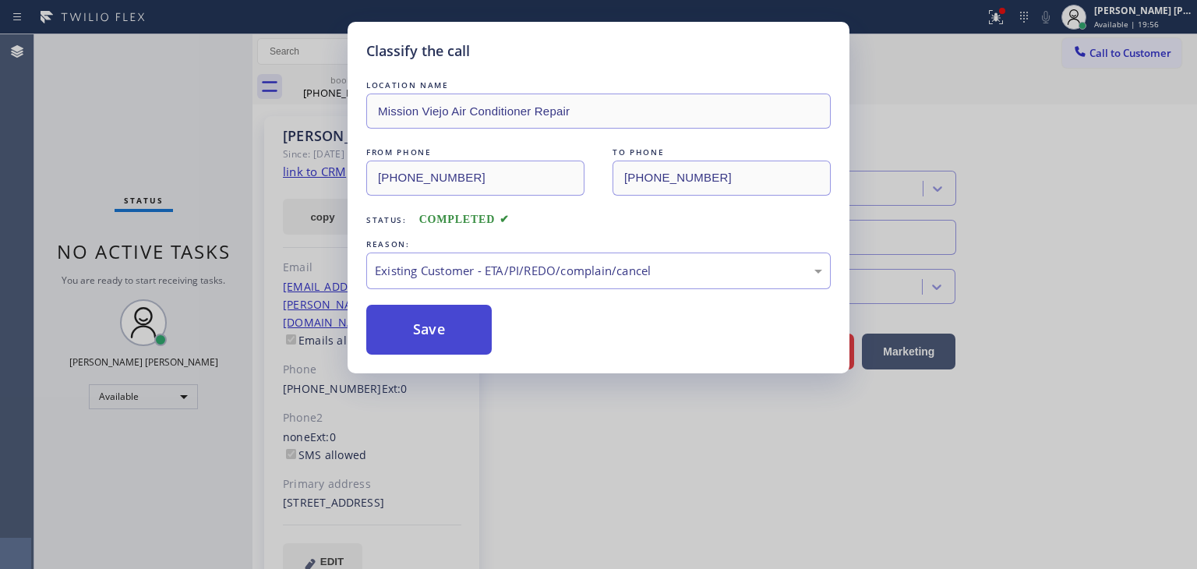
click at [446, 327] on button "Save" at bounding box center [428, 330] width 125 height 50
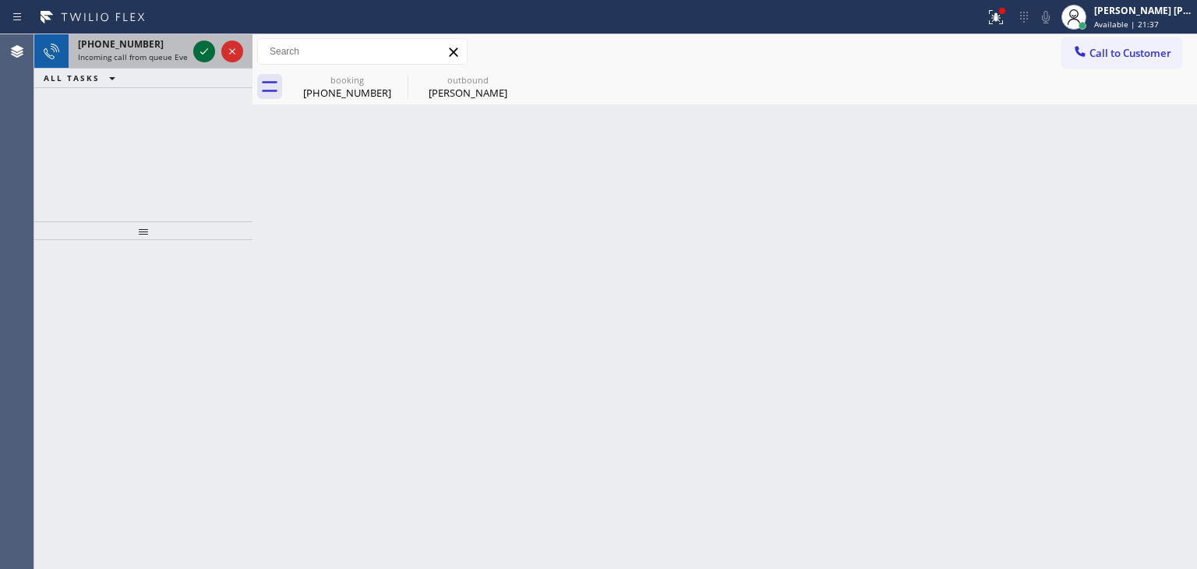
click at [201, 44] on icon at bounding box center [204, 51] width 19 height 19
click at [204, 53] on icon at bounding box center [204, 51] width 19 height 19
click at [200, 53] on icon at bounding box center [204, 51] width 19 height 19
click at [207, 43] on icon at bounding box center [204, 51] width 19 height 19
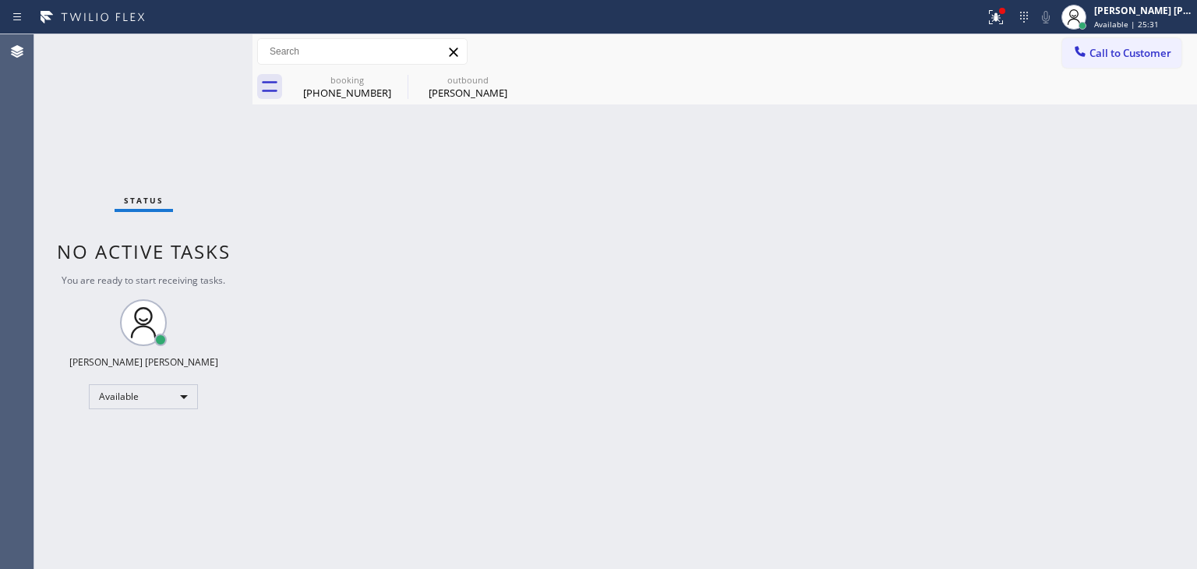
click at [204, 51] on div "Status No active tasks You are ready to start receiving tasks. Edel John Suson …" at bounding box center [143, 301] width 218 height 535
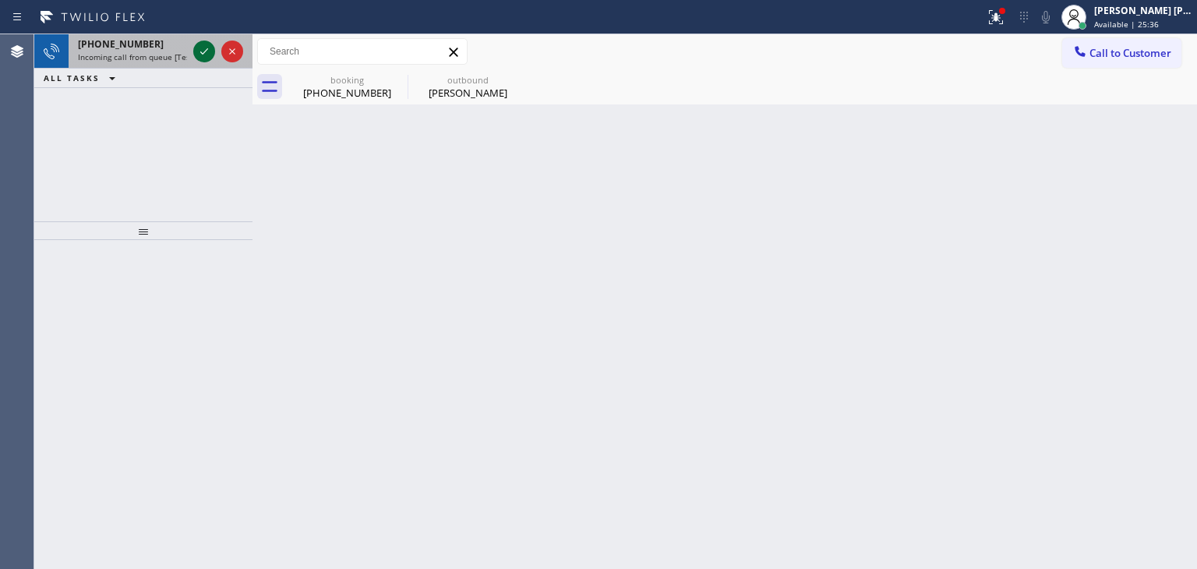
click at [210, 48] on icon at bounding box center [204, 51] width 19 height 19
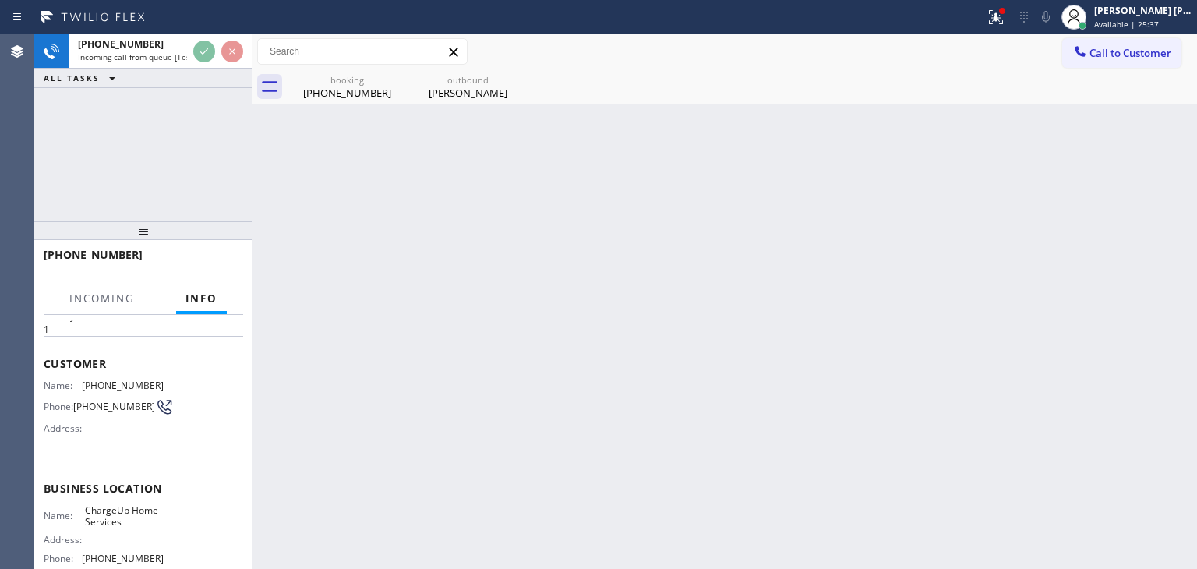
scroll to position [78, 0]
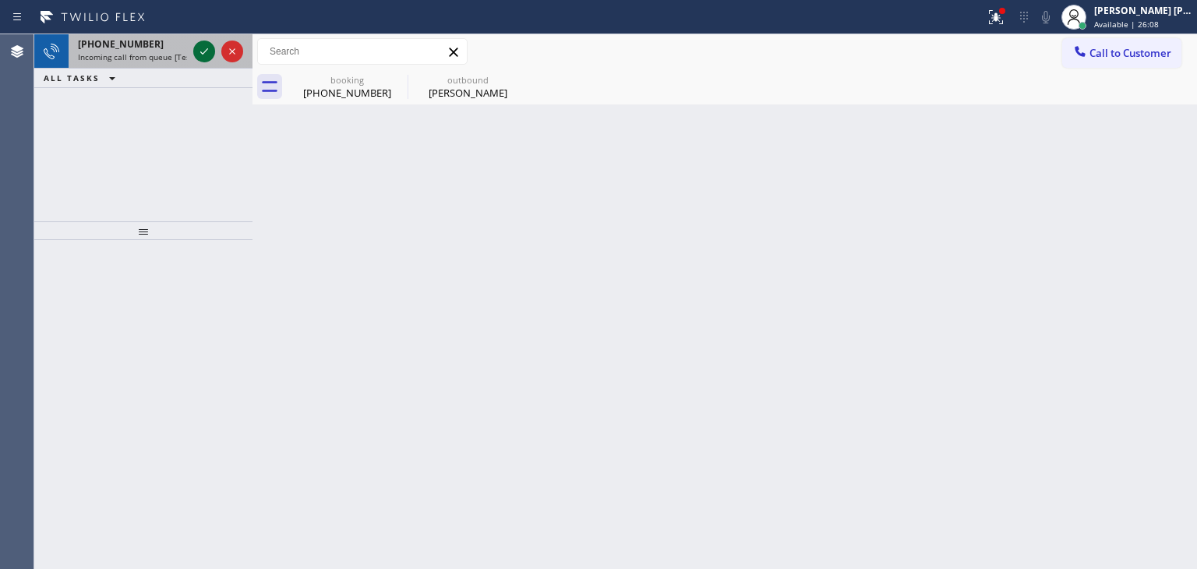
click at [206, 49] on icon at bounding box center [204, 51] width 19 height 19
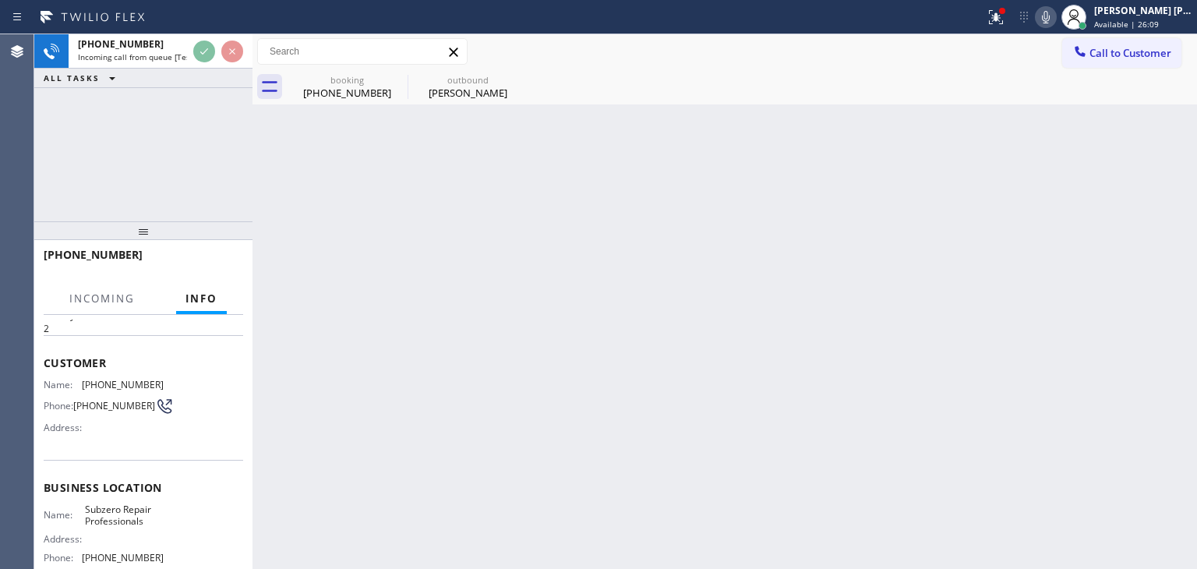
scroll to position [78, 0]
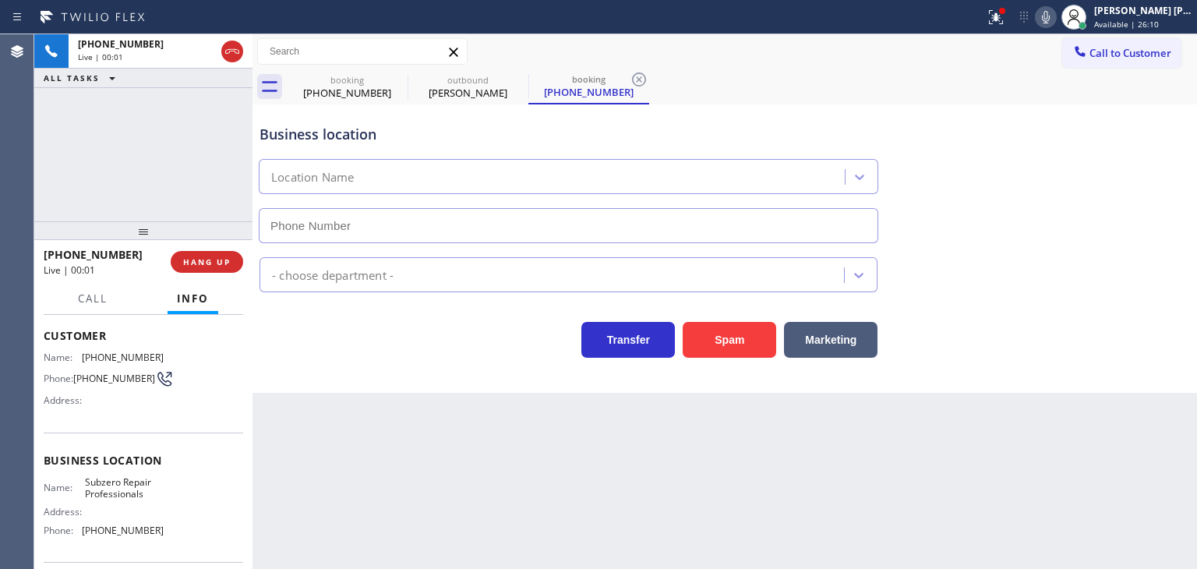
type input "(415) 914-8003"
drag, startPoint x: 134, startPoint y: 253, endPoint x: 58, endPoint y: 250, distance: 75.7
click at [58, 250] on div "+14154124577" at bounding box center [102, 254] width 116 height 15
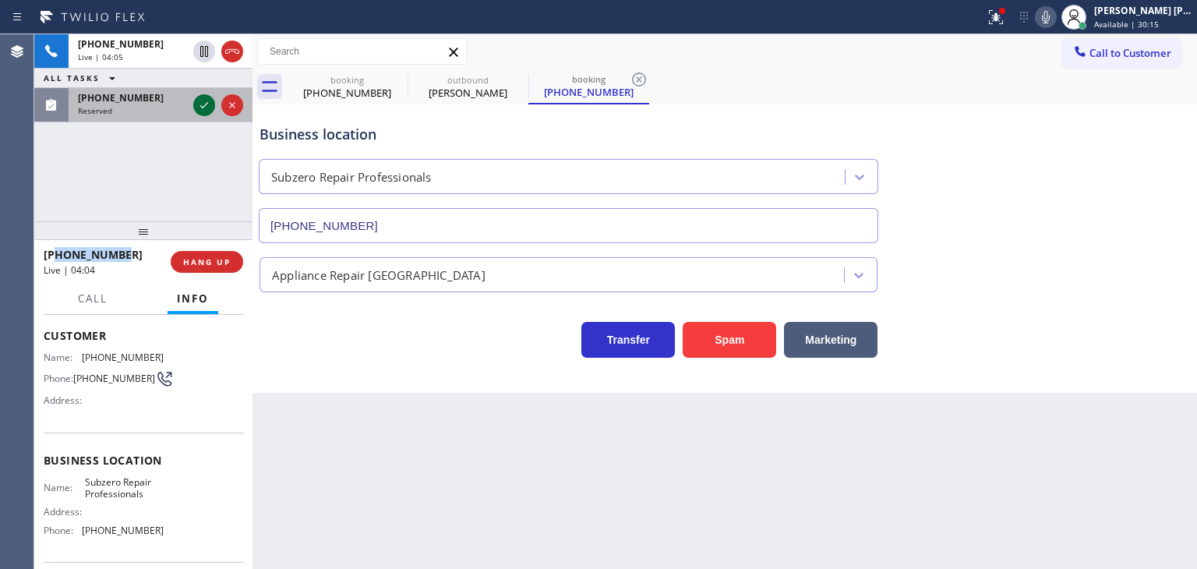
click at [207, 104] on icon at bounding box center [204, 105] width 19 height 19
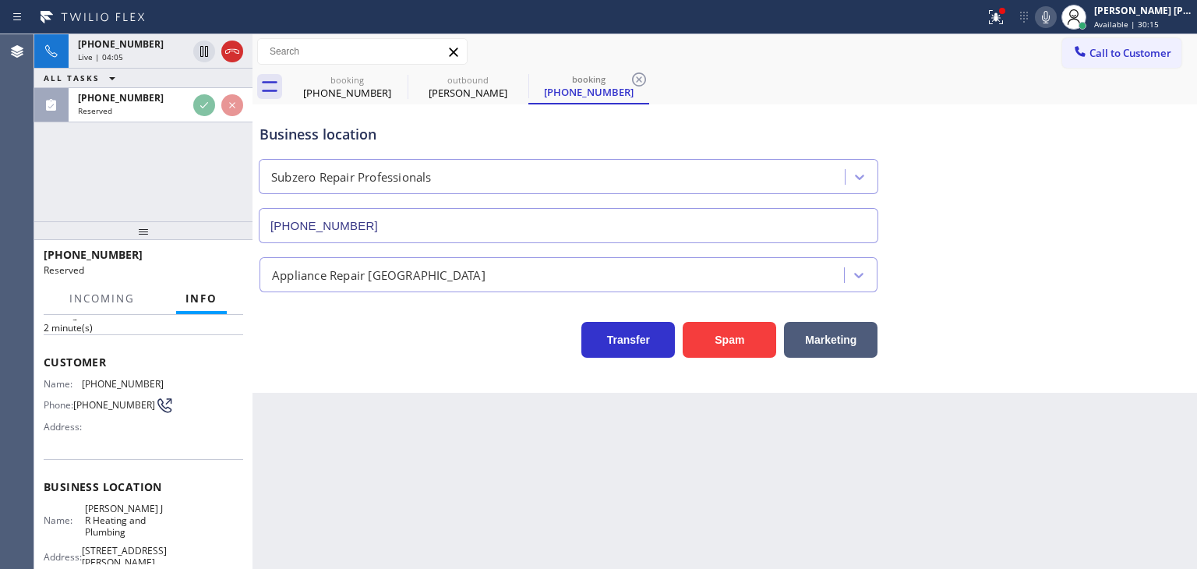
scroll to position [103, 0]
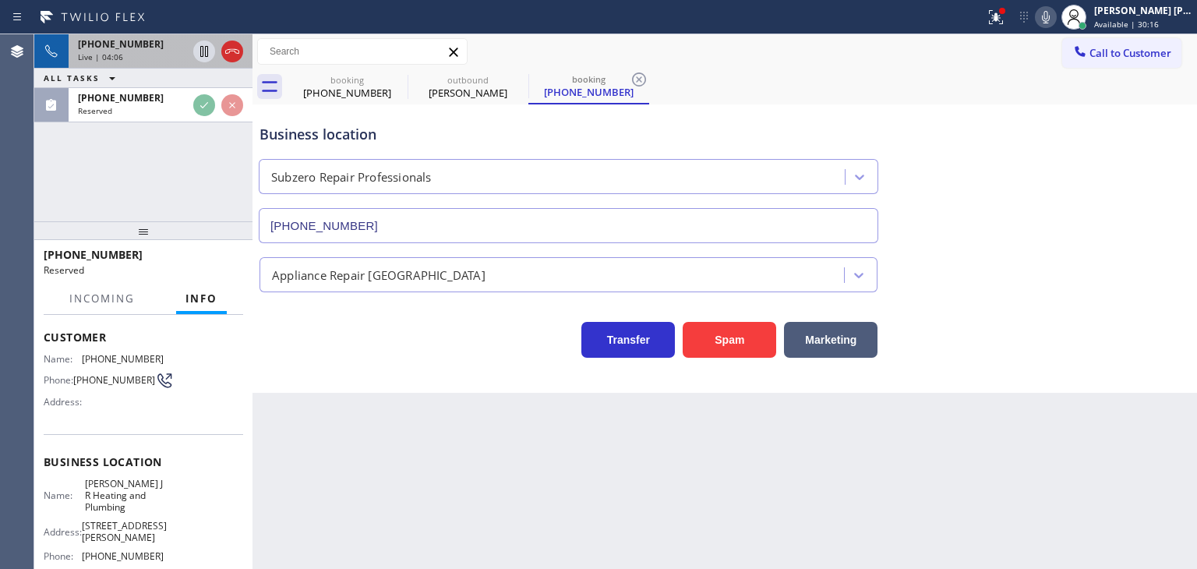
click at [156, 41] on div "+14154124577" at bounding box center [132, 43] width 109 height 13
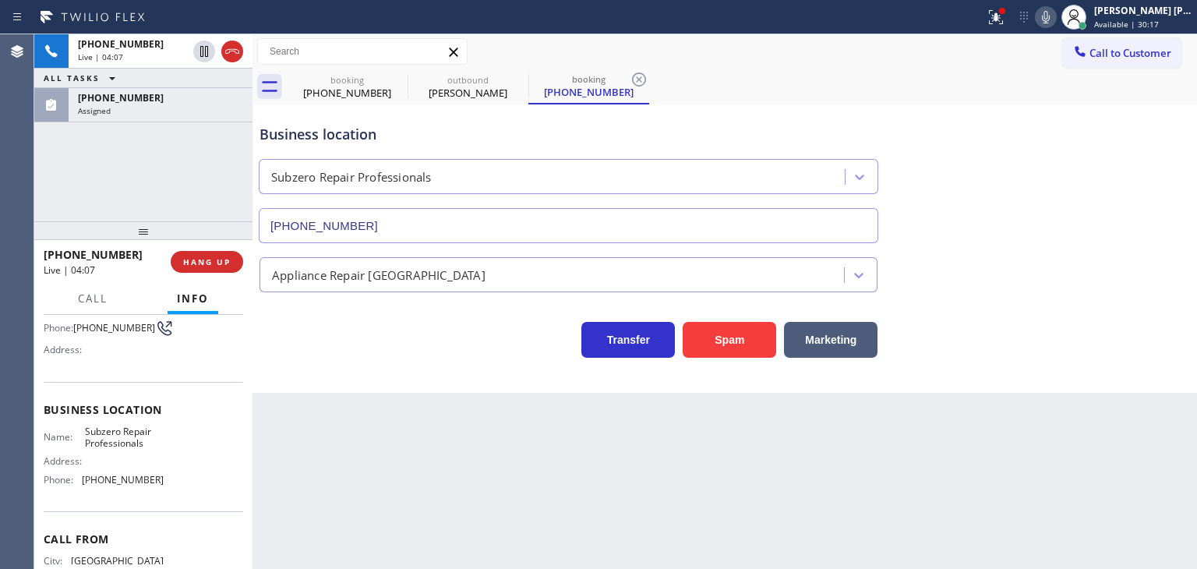
scroll to position [156, 0]
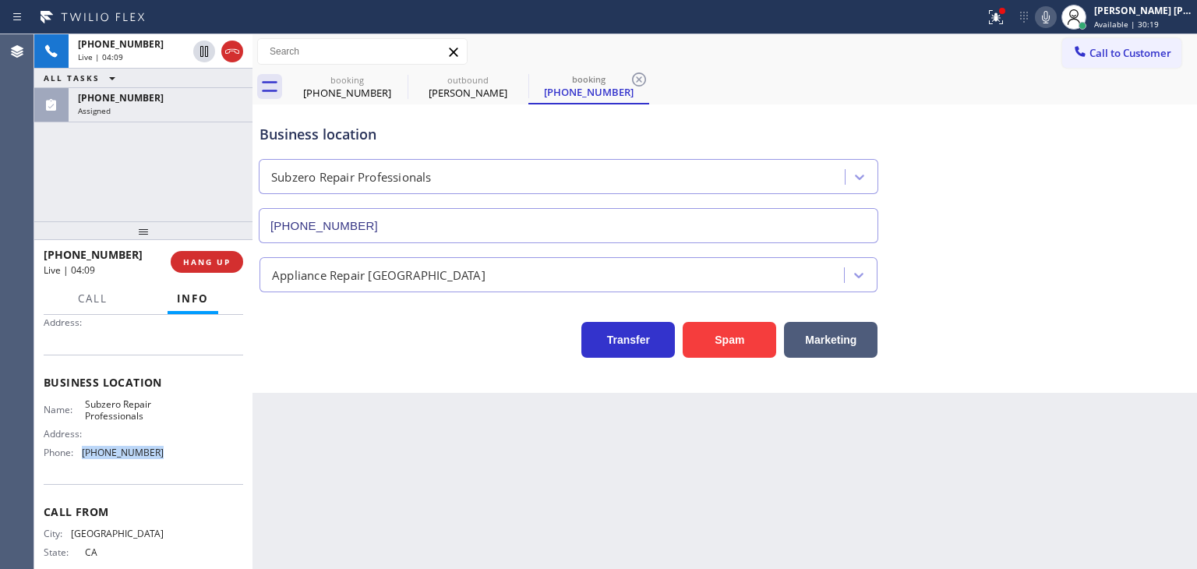
drag, startPoint x: 156, startPoint y: 448, endPoint x: 78, endPoint y: 451, distance: 78.0
click at [78, 451] on div "Name: Subzero Repair Professionals Address: Phone: (415) 914-8003" at bounding box center [144, 431] width 200 height 67
click at [92, 120] on div "(866) 469-1354 Assigned" at bounding box center [158, 105] width 178 height 34
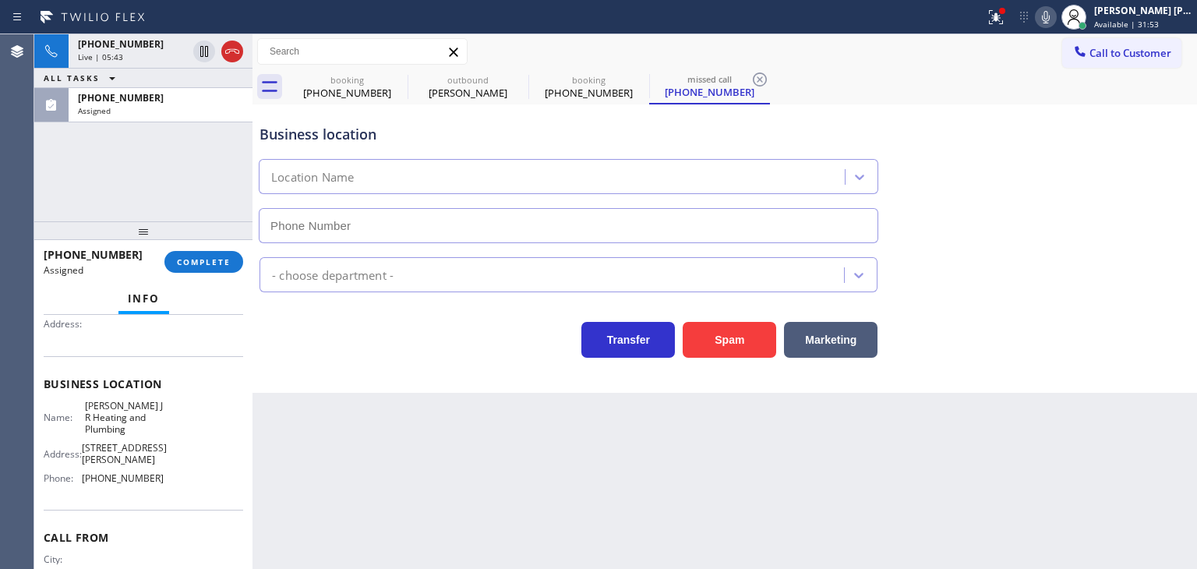
type input "(626) 684-4866"
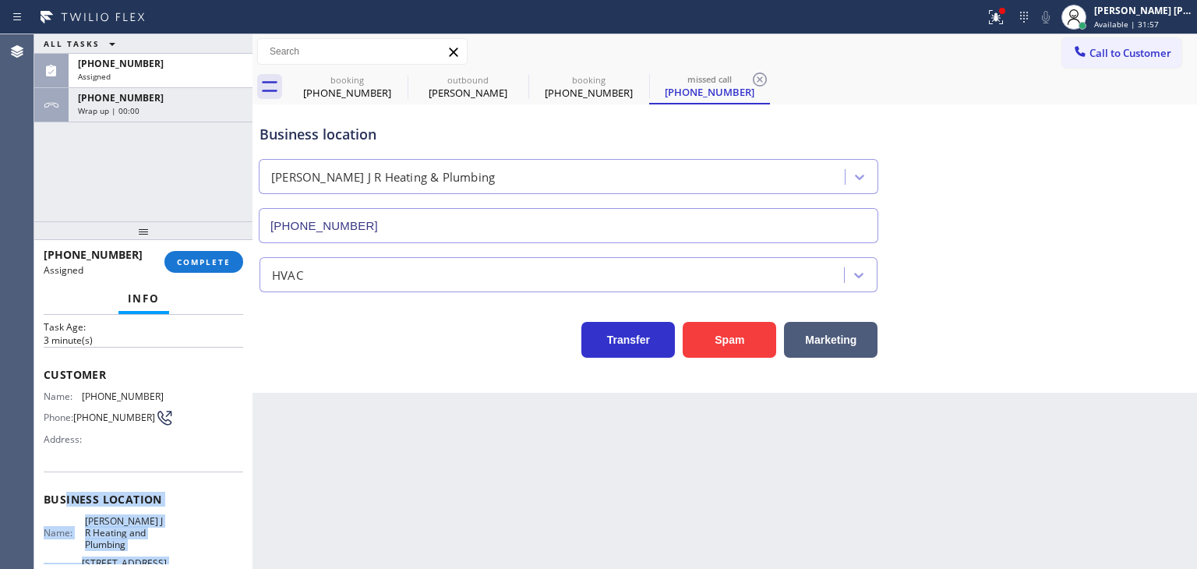
scroll to position [23, 0]
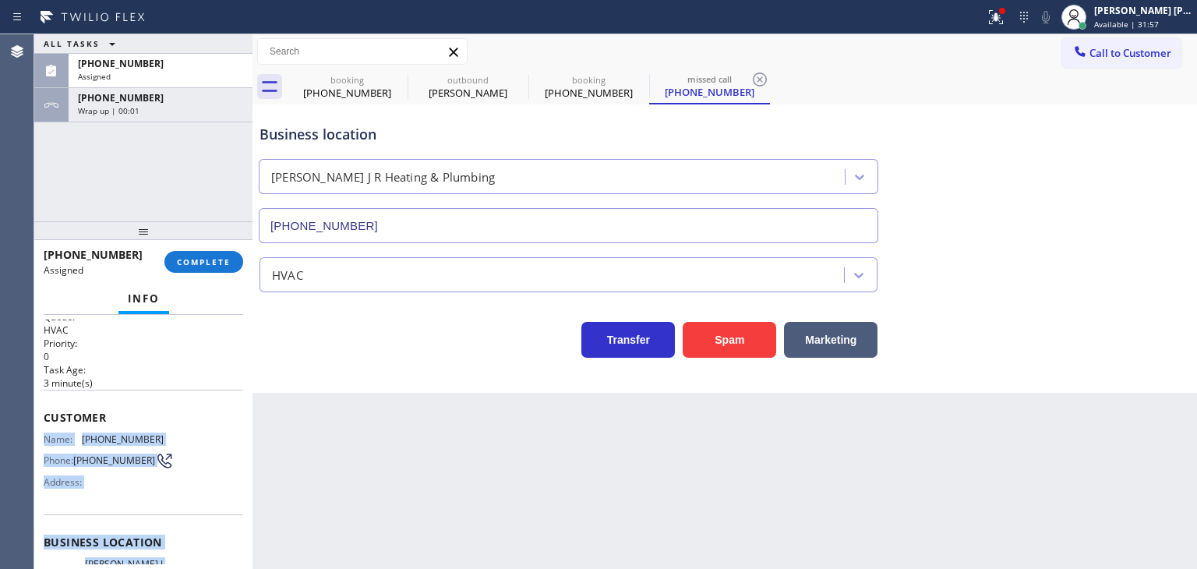
drag, startPoint x: 167, startPoint y: 488, endPoint x: 41, endPoint y: 432, distance: 137.5
click at [41, 432] on div "Context Queue: HVAC Priority: 0 Task Age: 3 minute(s) Customer Name: (866) 469-…" at bounding box center [143, 442] width 218 height 254
click at [184, 64] on div "(866) 469-1354" at bounding box center [160, 63] width 165 height 13
click at [207, 264] on span "COMPLETE" at bounding box center [204, 261] width 54 height 11
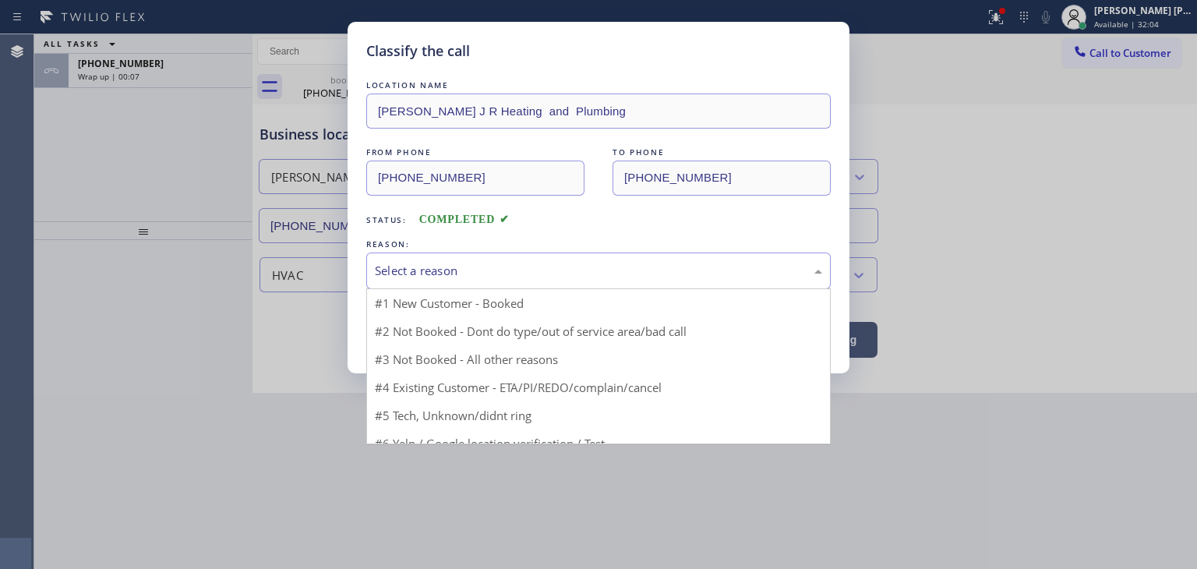
click at [468, 263] on div "Select a reason" at bounding box center [598, 271] width 447 height 18
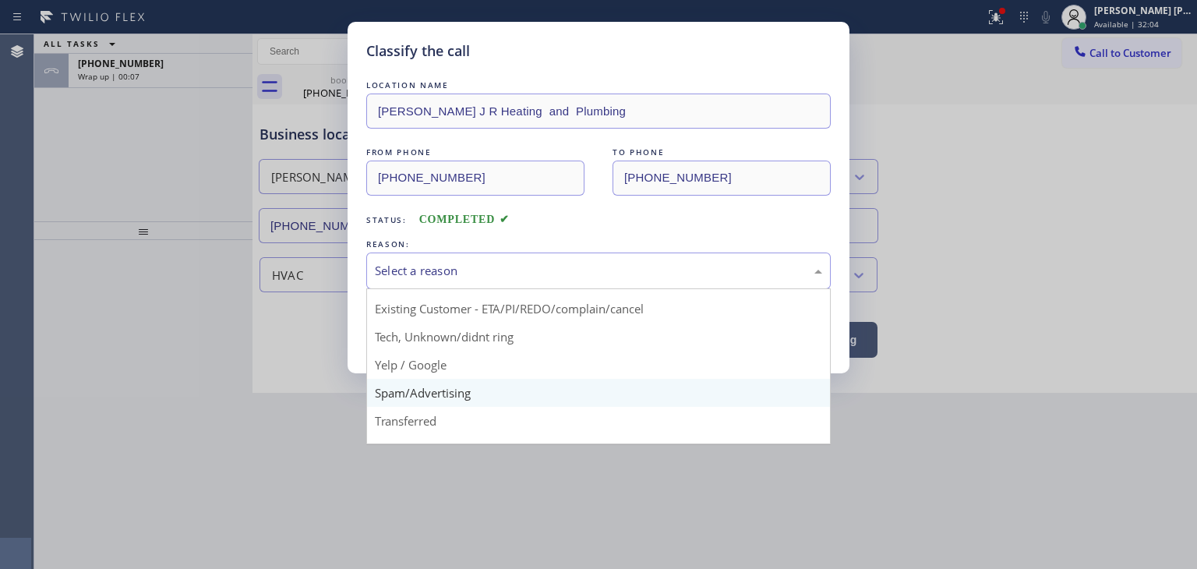
scroll to position [78, 0]
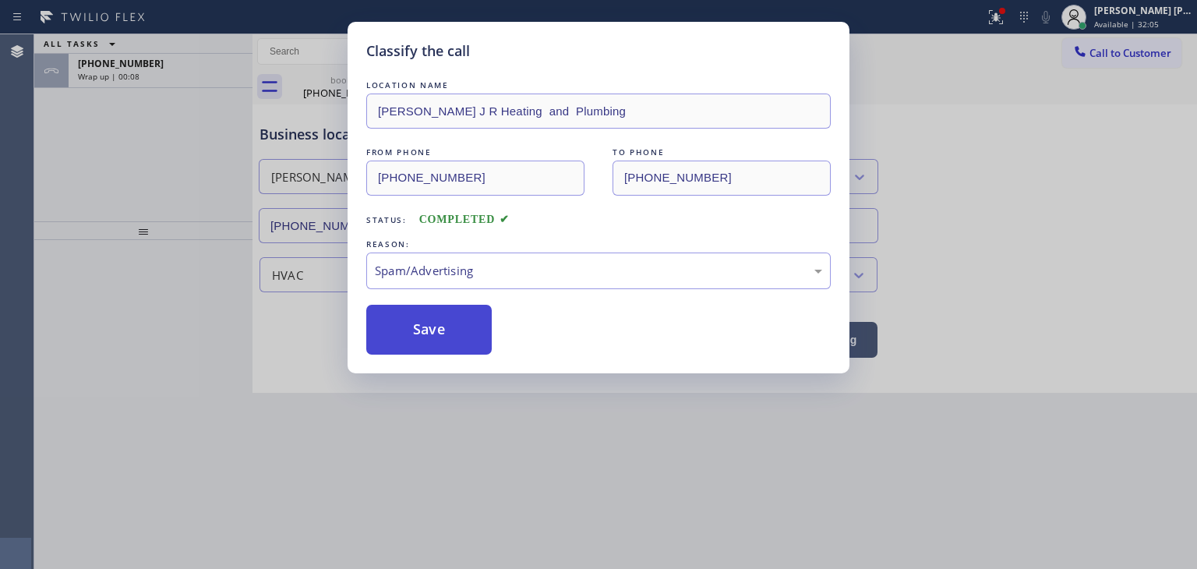
click at [433, 341] on button "Save" at bounding box center [428, 330] width 125 height 50
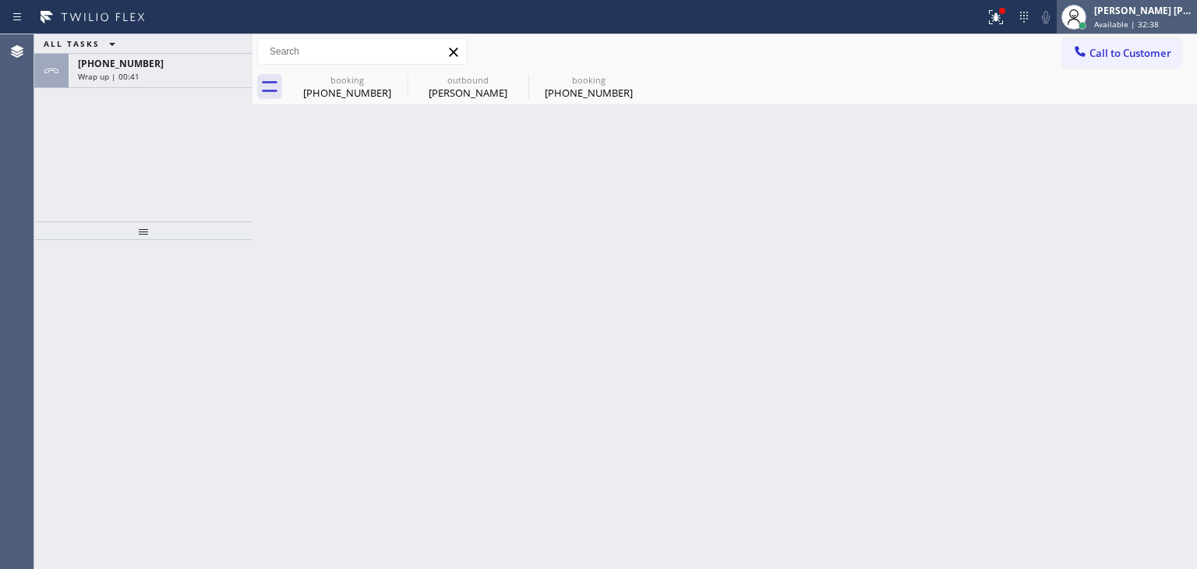
click at [1159, 20] on span "Available | 32:38" at bounding box center [1126, 24] width 65 height 11
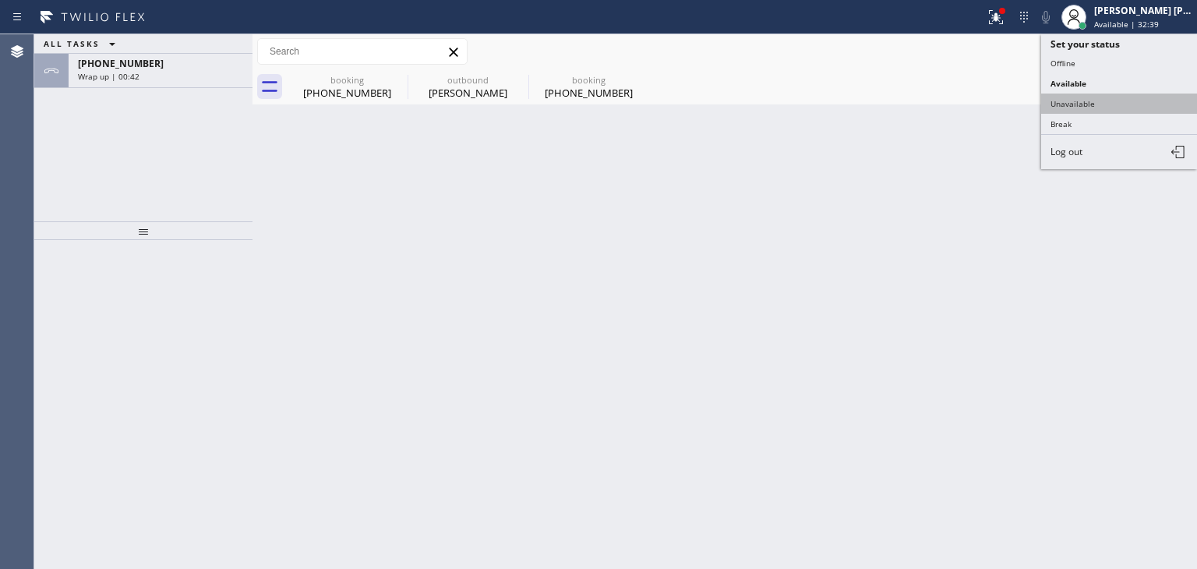
click at [1100, 97] on button "Unavailable" at bounding box center [1119, 104] width 156 height 20
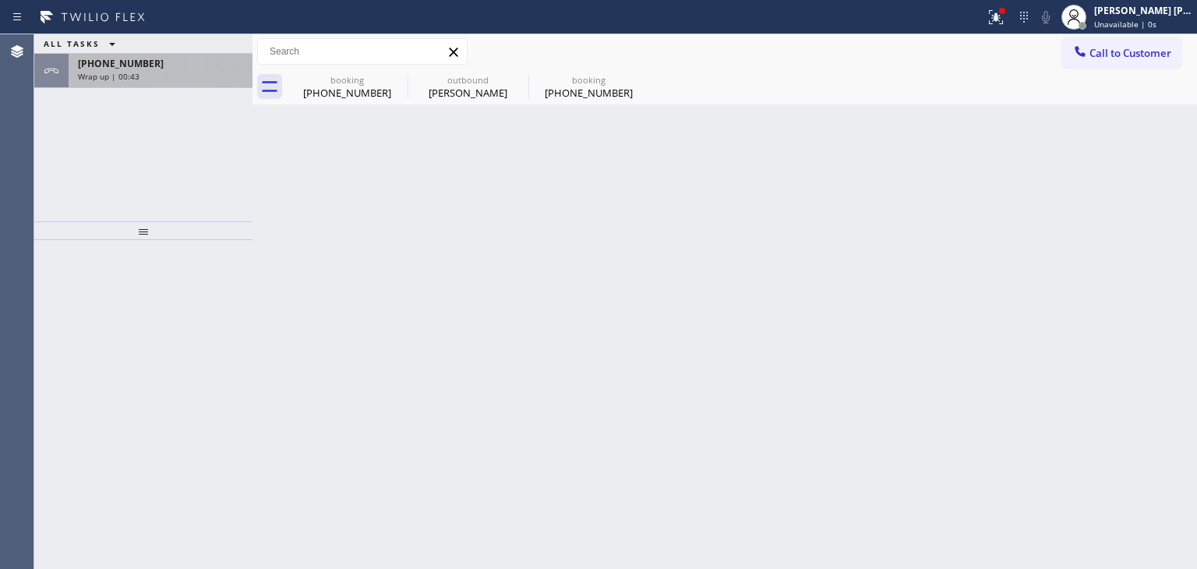
drag, startPoint x: 128, startPoint y: 55, endPoint x: 125, endPoint y: 74, distance: 19.7
click at [128, 55] on div "+14154124577 Wrap up | 00:43" at bounding box center [158, 71] width 178 height 34
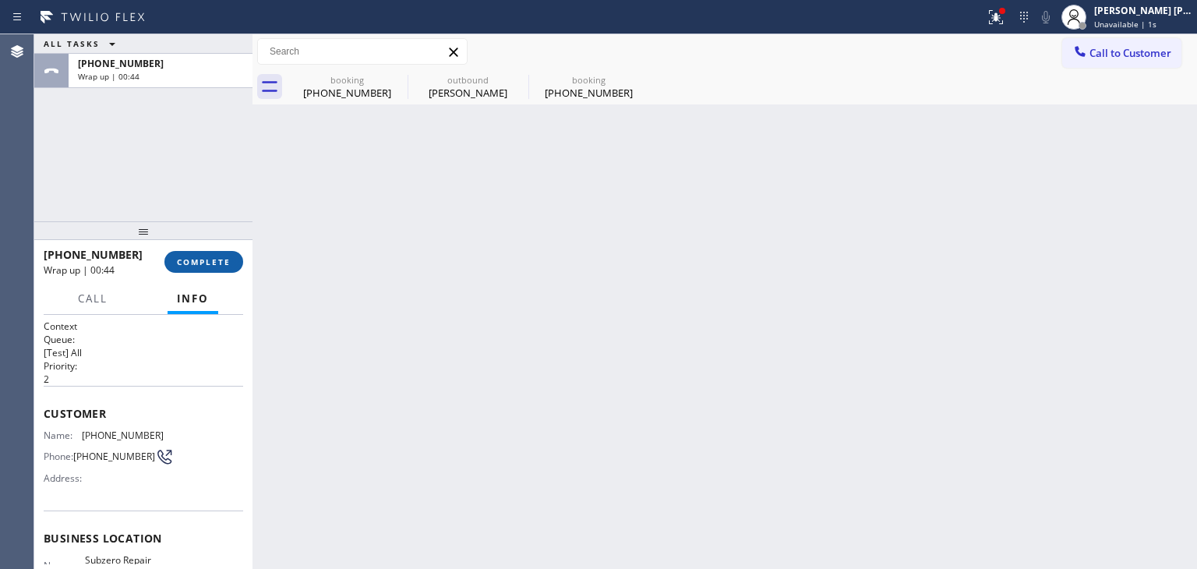
click at [194, 261] on span "COMPLETE" at bounding box center [204, 261] width 54 height 11
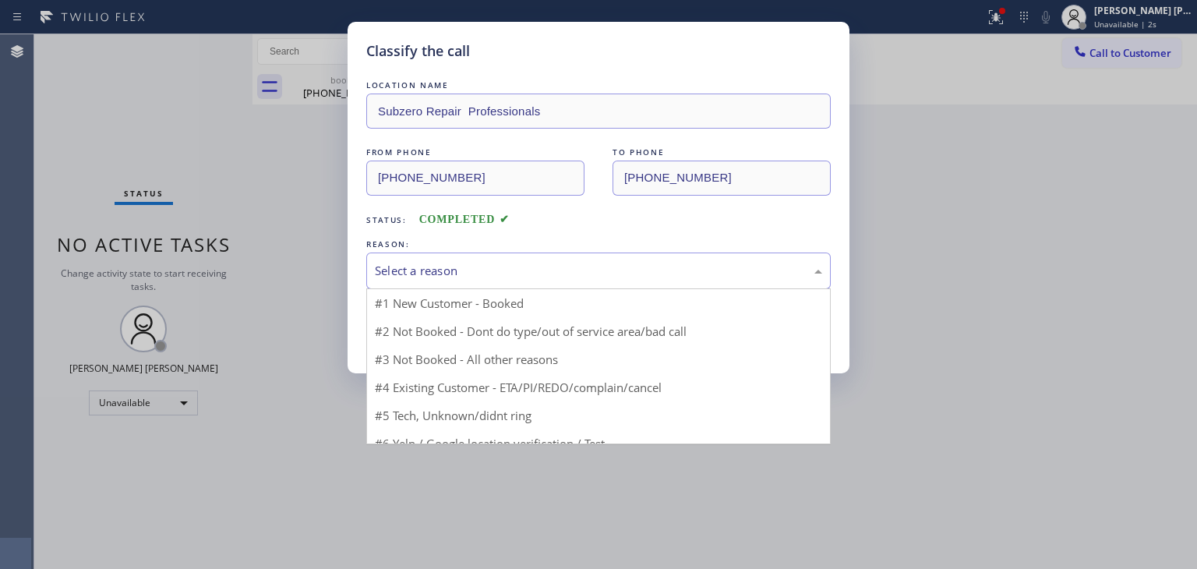
click at [455, 253] on div "Select a reason" at bounding box center [598, 271] width 465 height 37
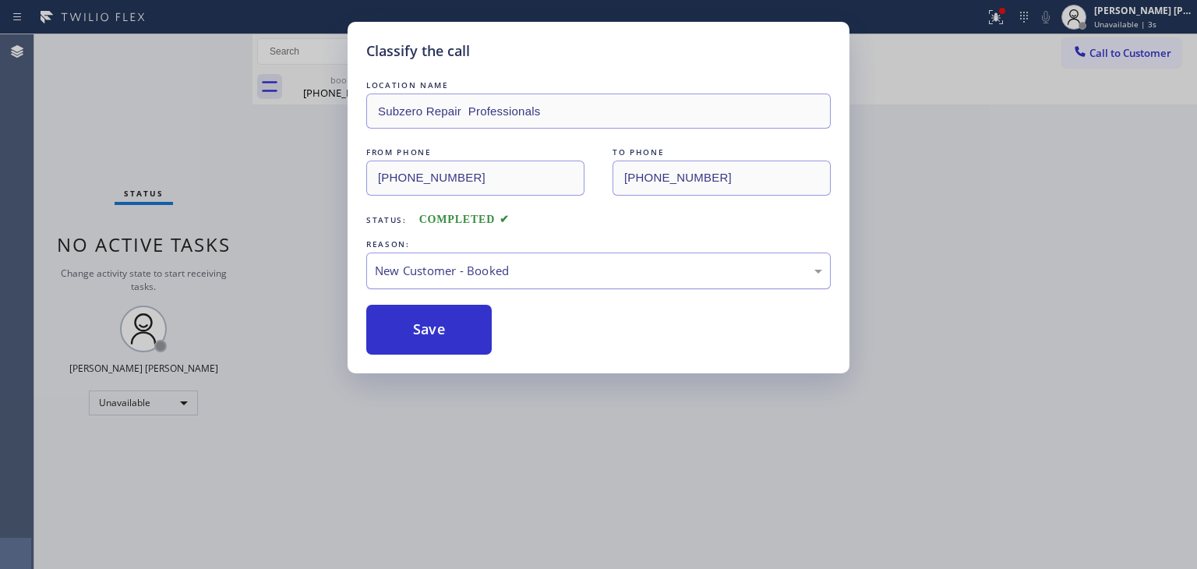
drag, startPoint x: 436, startPoint y: 329, endPoint x: 486, endPoint y: 253, distance: 90.1
click at [436, 330] on button "Save" at bounding box center [428, 330] width 125 height 50
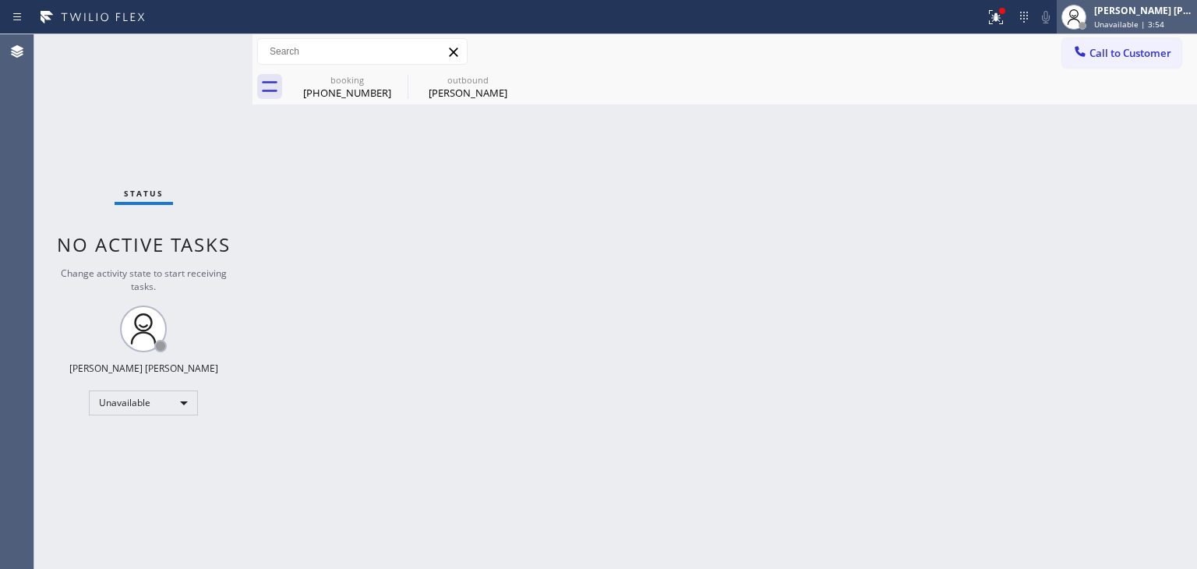
click at [1180, 7] on div "Edel John Suson" at bounding box center [1143, 10] width 98 height 13
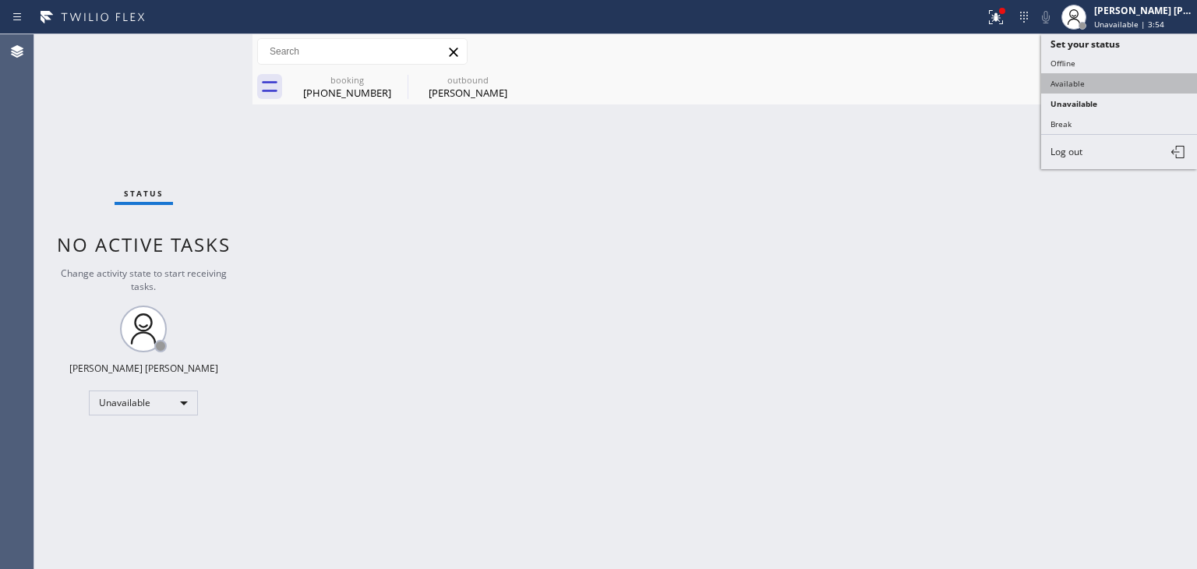
click at [1082, 82] on button "Available" at bounding box center [1119, 83] width 156 height 20
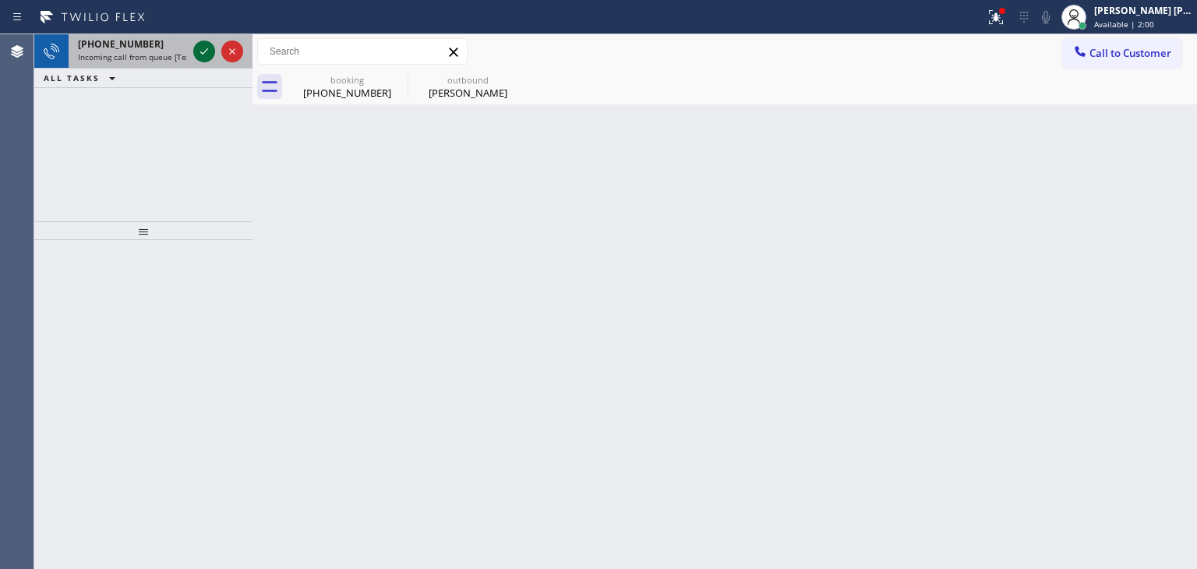
click at [205, 42] on icon at bounding box center [204, 51] width 19 height 19
click at [199, 54] on icon at bounding box center [204, 51] width 19 height 19
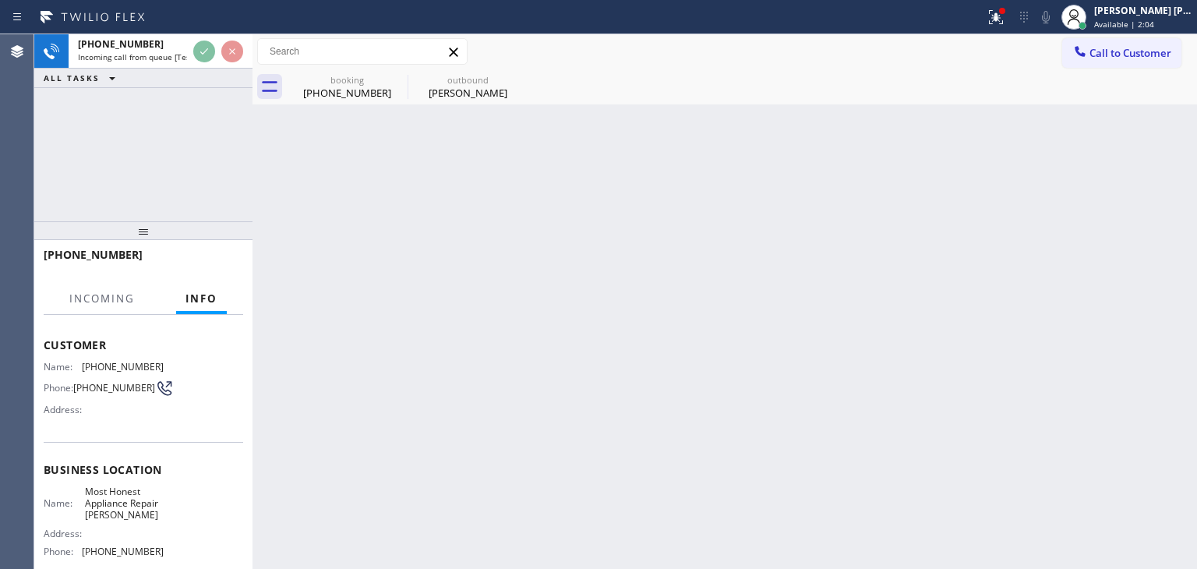
scroll to position [78, 0]
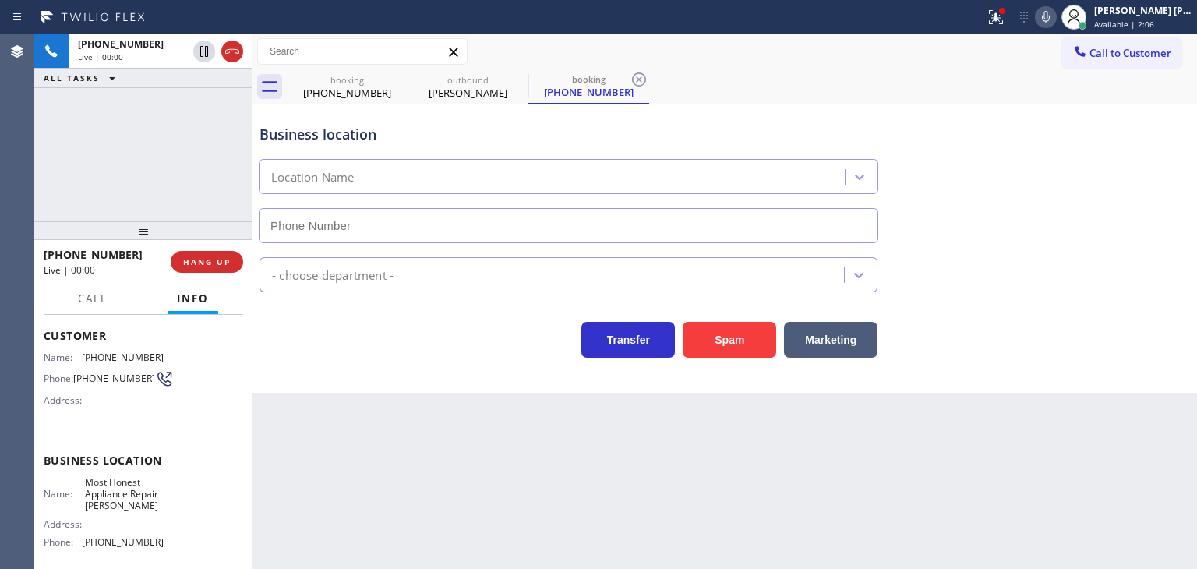
type input "(786) 828-5778"
click at [1055, 18] on icon at bounding box center [1046, 17] width 19 height 19
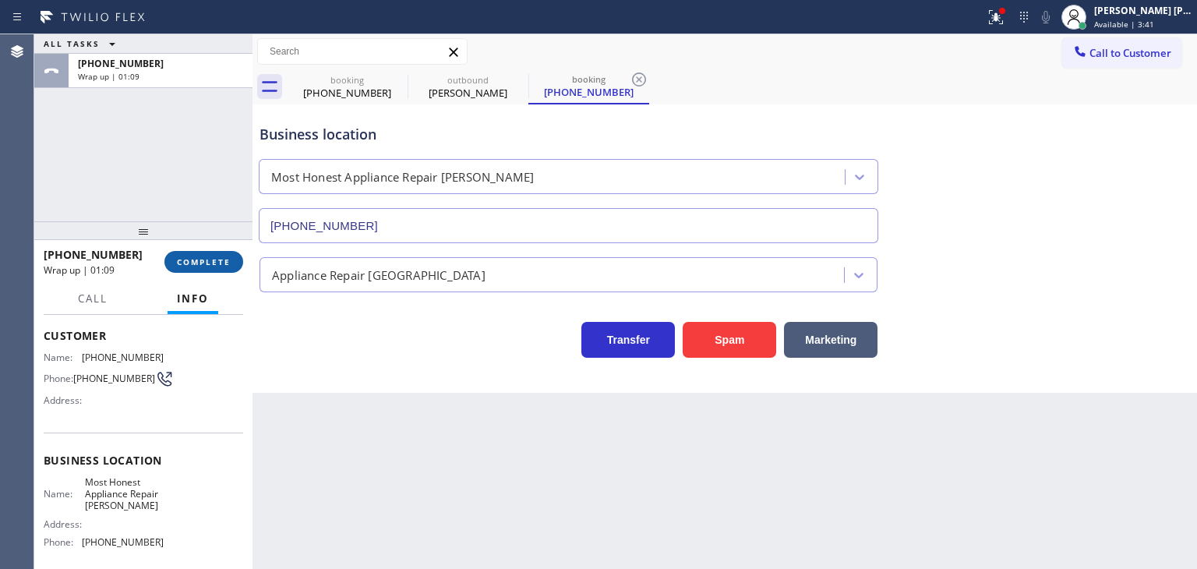
click at [224, 265] on span "COMPLETE" at bounding box center [204, 261] width 54 height 11
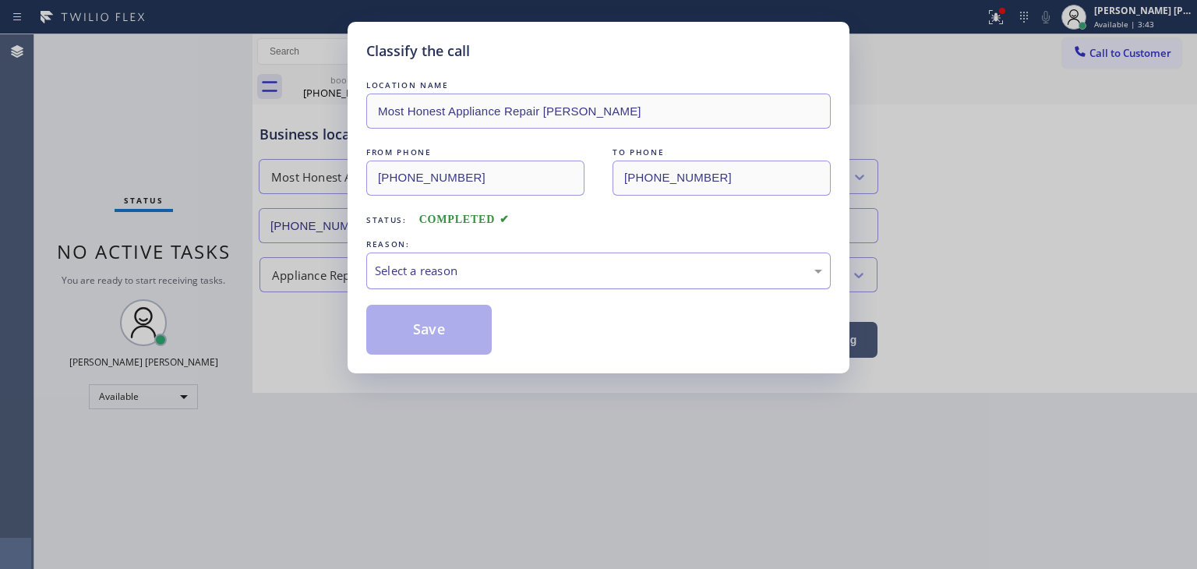
click at [438, 266] on div "Select a reason" at bounding box center [598, 271] width 447 height 18
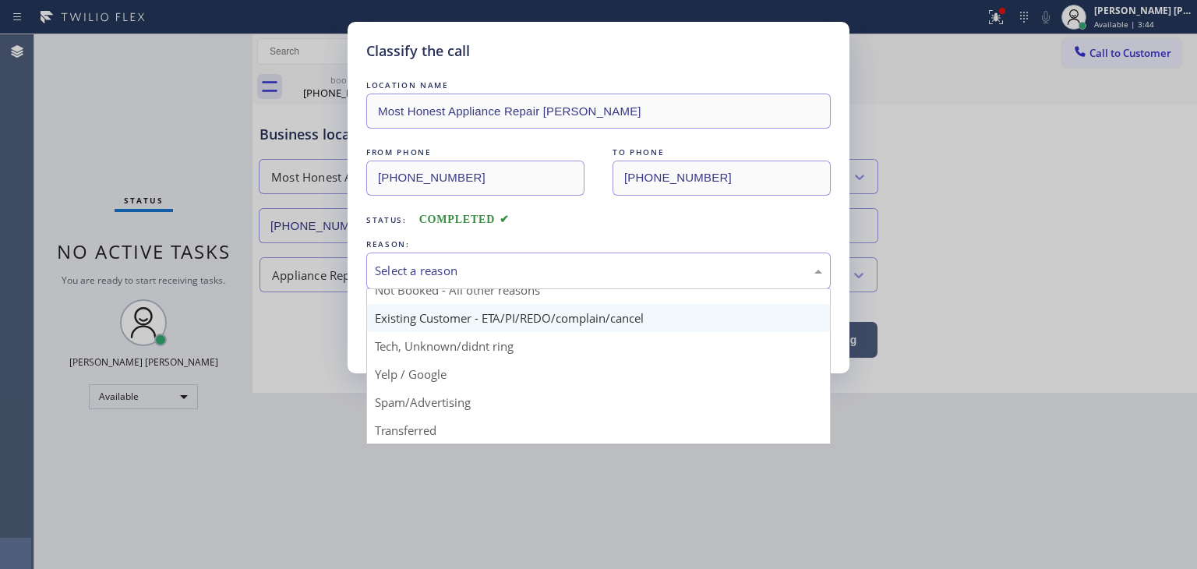
scroll to position [78, 0]
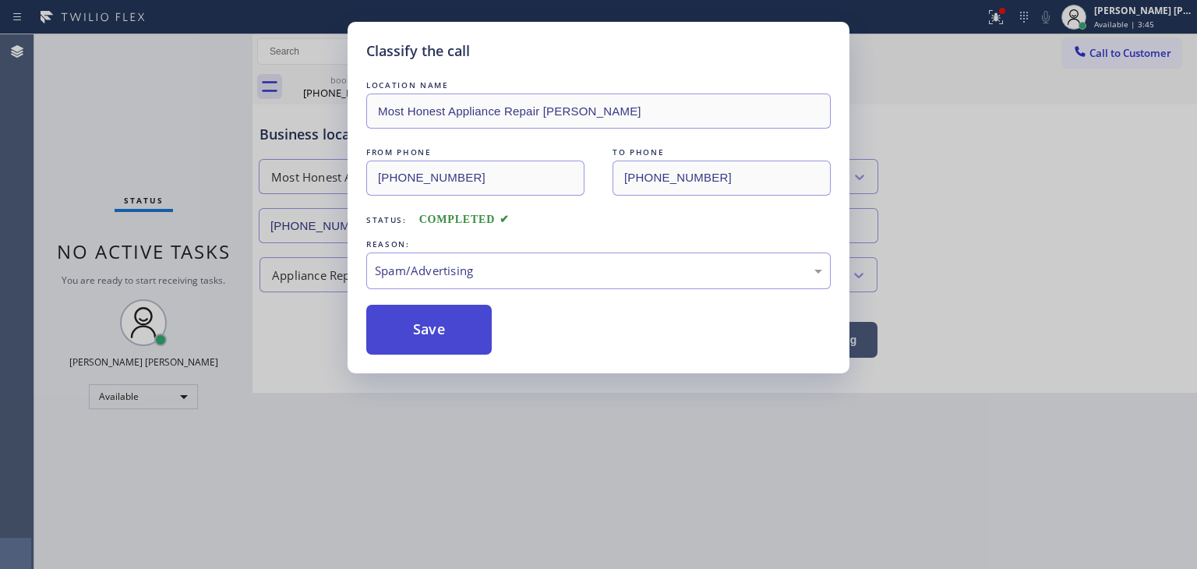
click at [455, 341] on button "Save" at bounding box center [428, 330] width 125 height 50
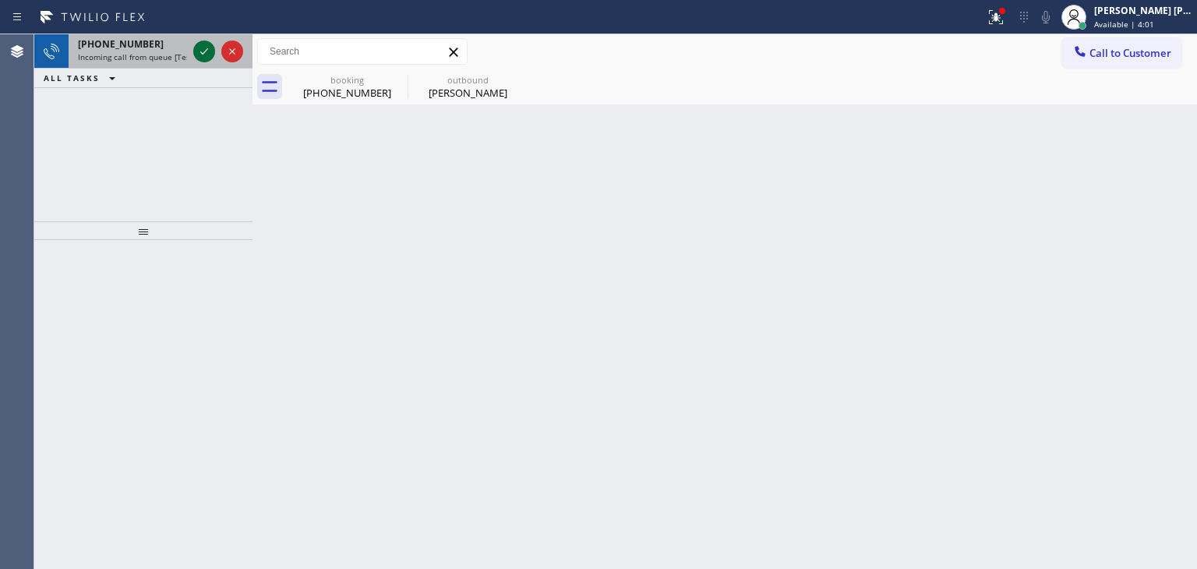
click at [209, 50] on icon at bounding box center [204, 51] width 19 height 19
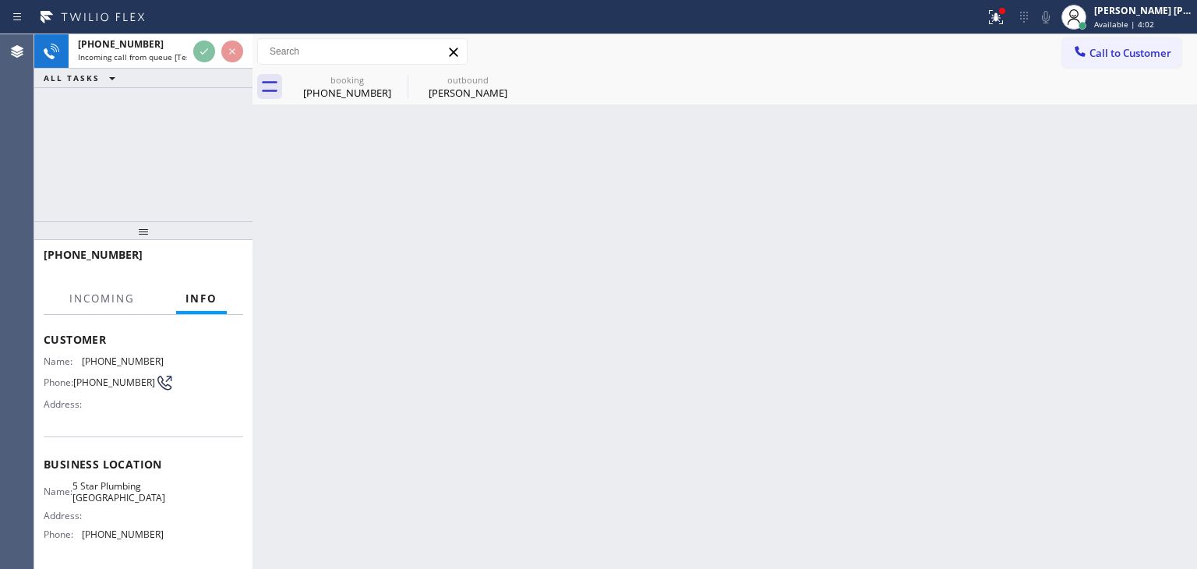
scroll to position [78, 0]
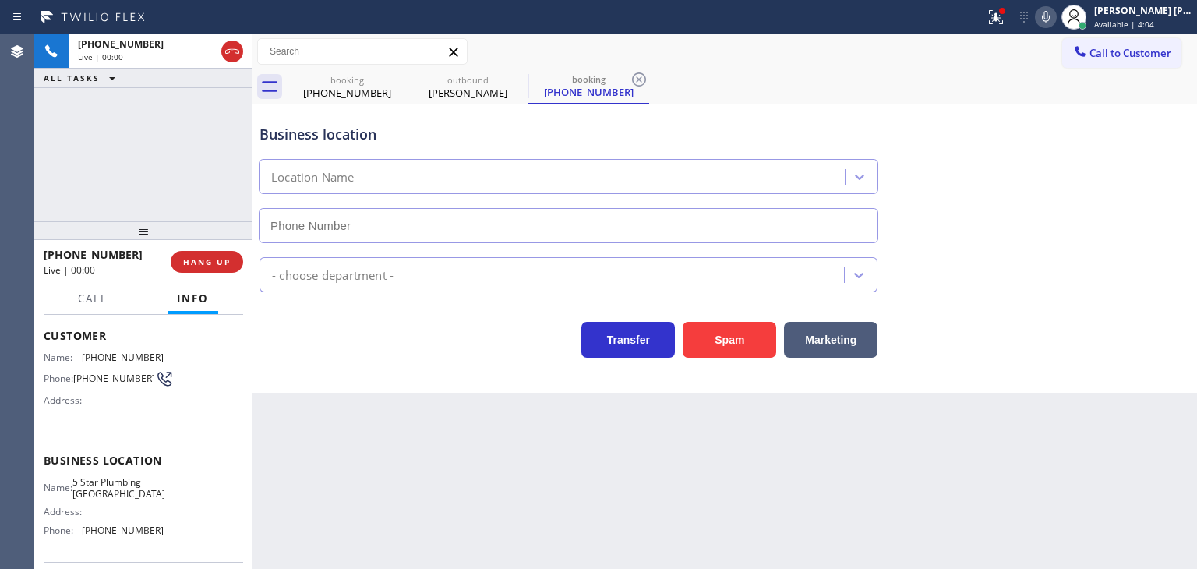
type input "(657) 298-8088"
drag, startPoint x: 160, startPoint y: 532, endPoint x: 82, endPoint y: 532, distance: 77.9
click at [82, 532] on div "Name: 5 Star Plumbing Anaheim Address: Phone: (657) 298-8088" at bounding box center [144, 509] width 200 height 67
click at [1134, 54] on span "Call to Customer" at bounding box center [1131, 53] width 82 height 14
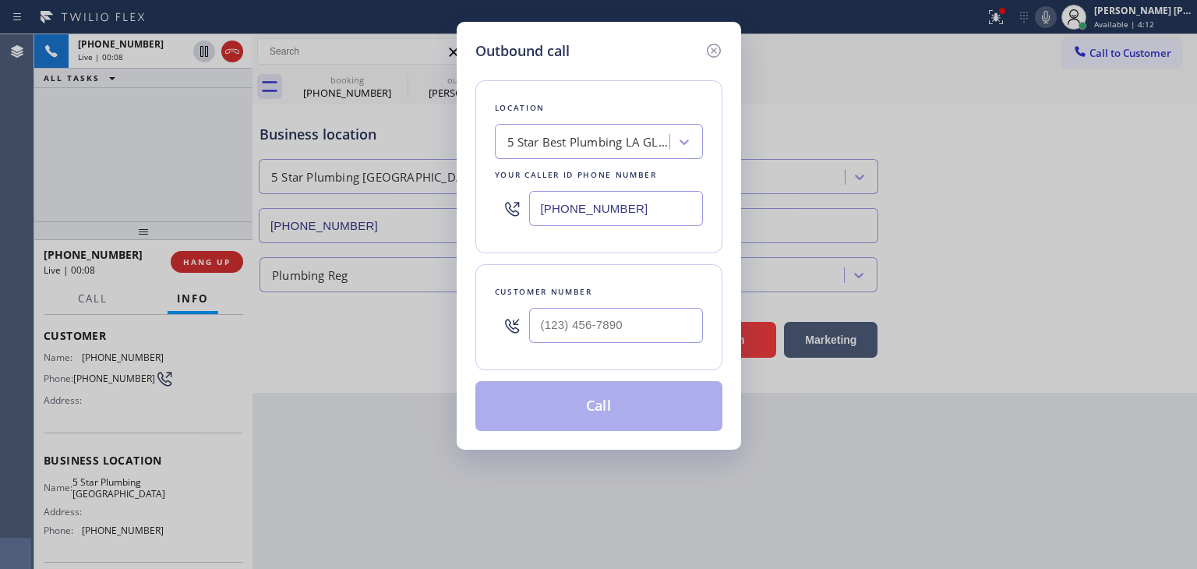
drag, startPoint x: 680, startPoint y: 215, endPoint x: 389, endPoint y: 231, distance: 291.9
click at [393, 240] on div "Outbound call Location 5 Star Best Plumbing LA GLSA Your caller id phone number…" at bounding box center [598, 284] width 1197 height 569
paste input "657) 298-8088"
type input "(657) 298-8088"
click at [710, 51] on icon at bounding box center [714, 50] width 19 height 19
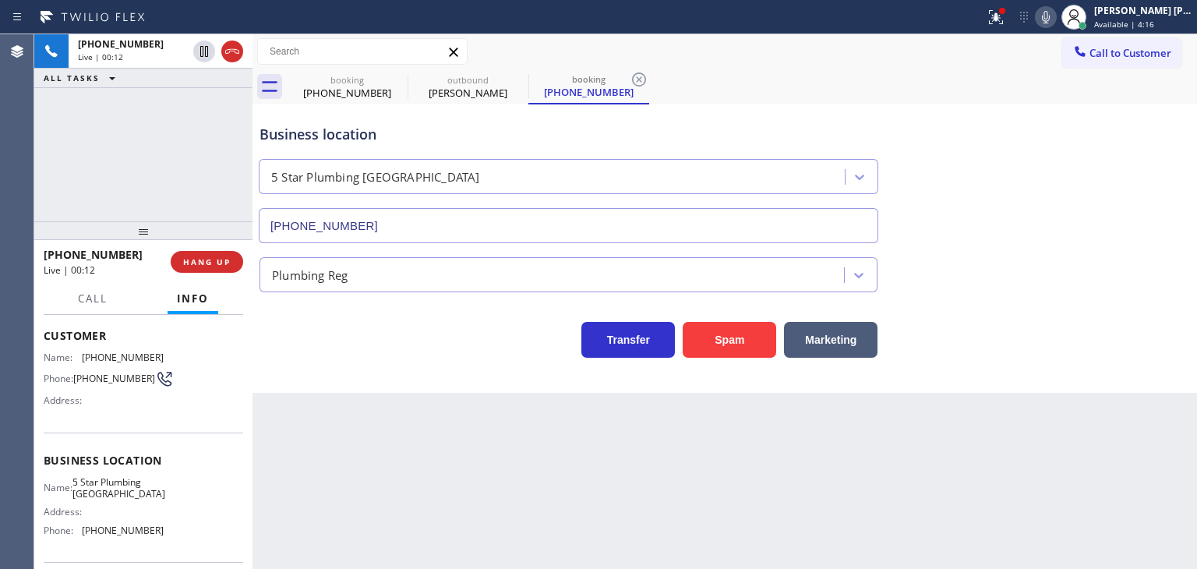
drag, startPoint x: 751, startPoint y: 130, endPoint x: 414, endPoint y: 260, distance: 360.7
click at [750, 129] on div "Business location" at bounding box center [569, 134] width 618 height 21
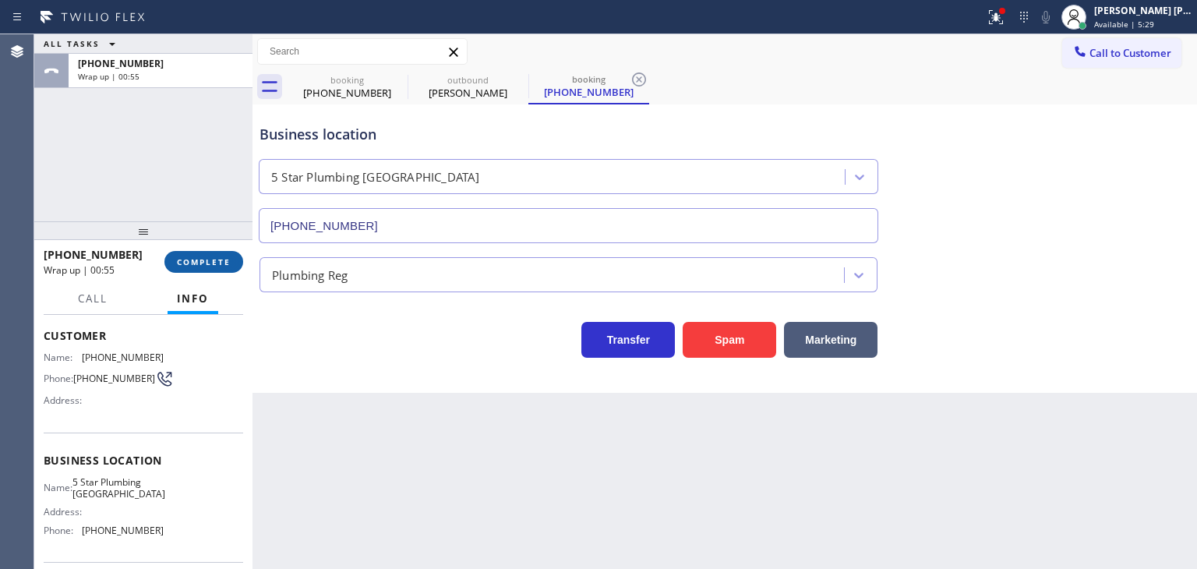
click at [192, 266] on span "COMPLETE" at bounding box center [204, 261] width 54 height 11
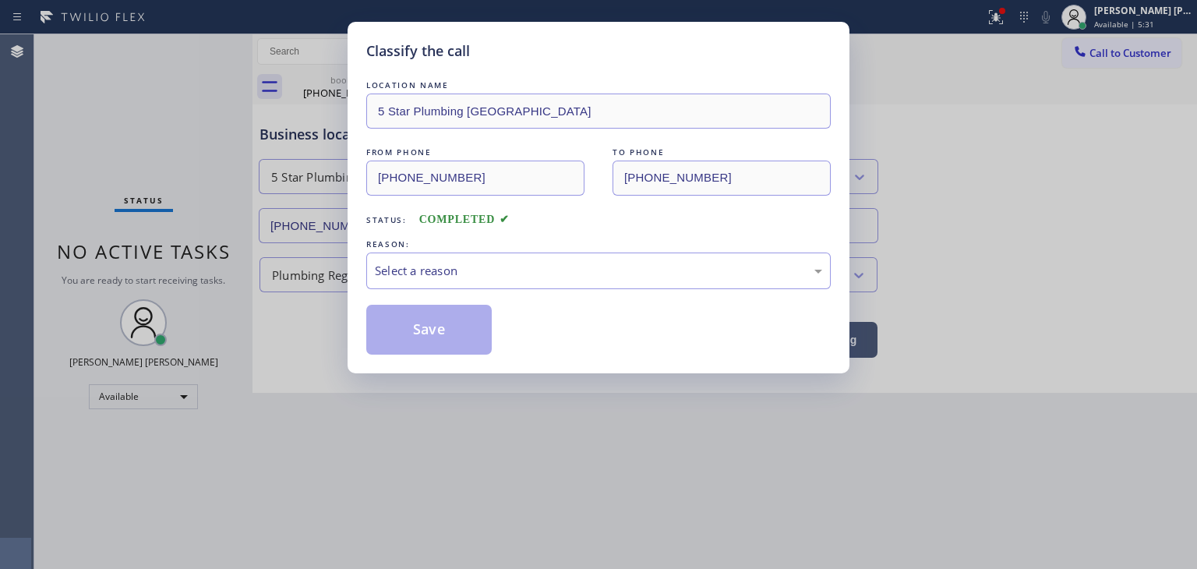
click at [470, 268] on div "Select a reason" at bounding box center [598, 271] width 447 height 18
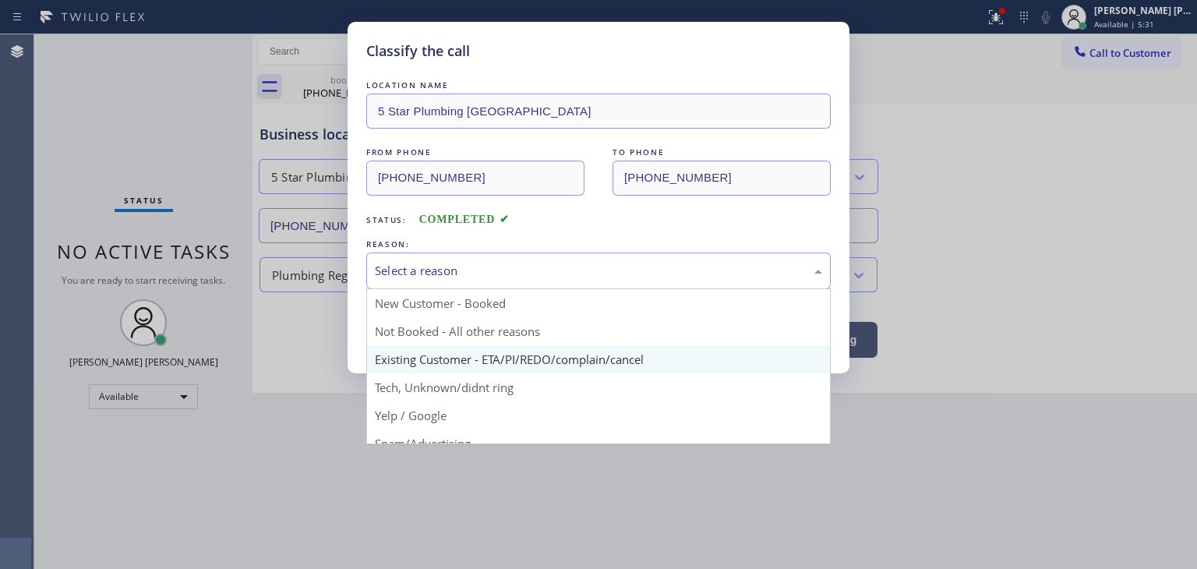
scroll to position [78, 0]
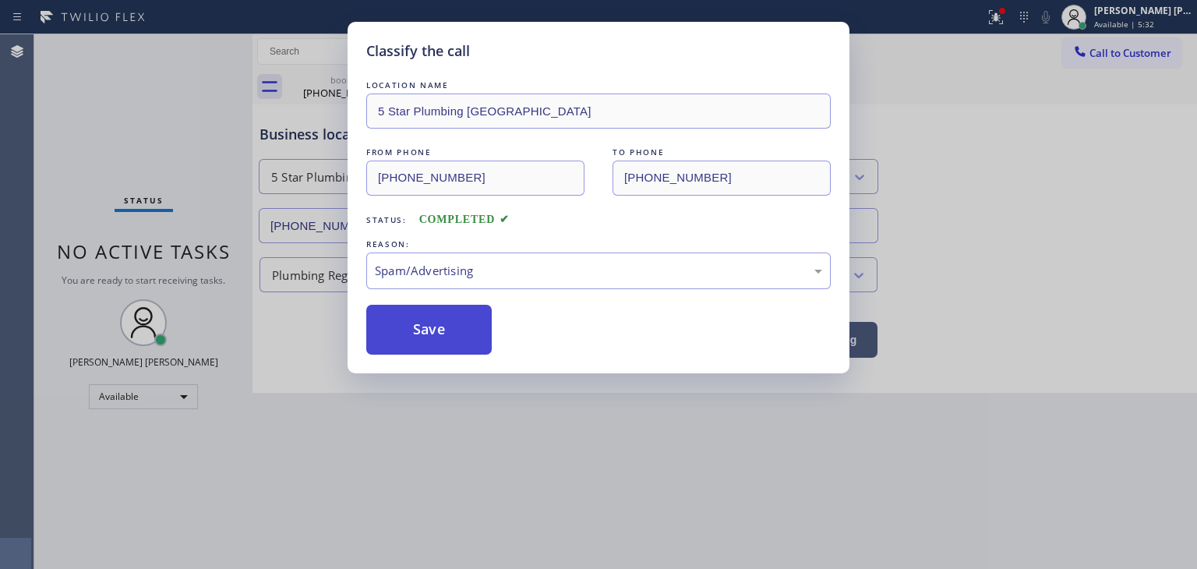
click at [431, 323] on button "Save" at bounding box center [428, 330] width 125 height 50
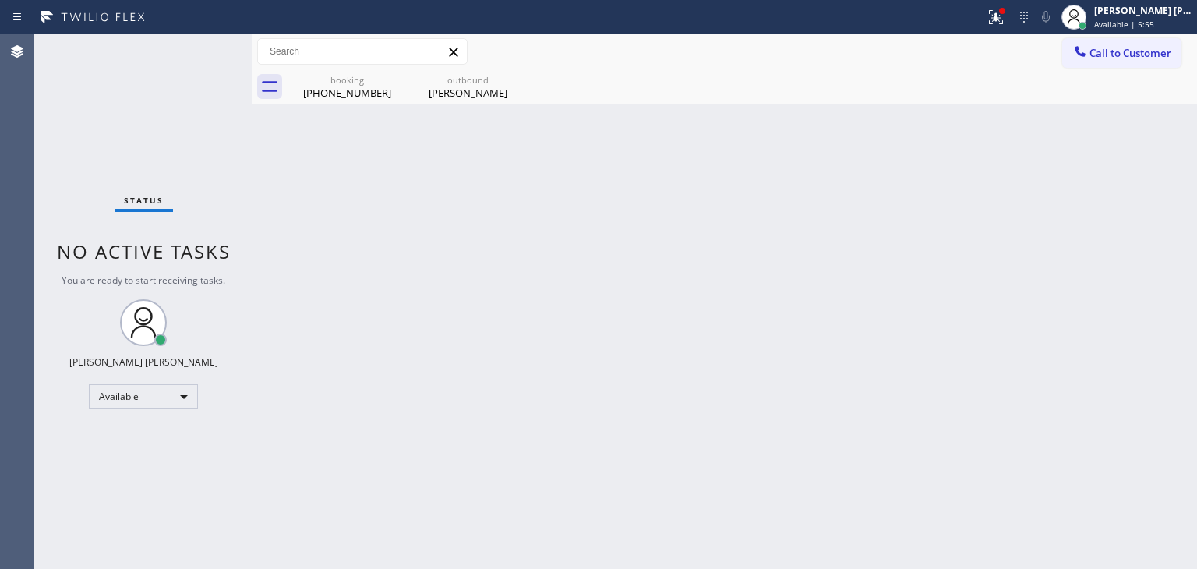
click at [196, 55] on div "Status No active tasks You are ready to start receiving tasks. Edel John Suson …" at bounding box center [143, 301] width 218 height 535
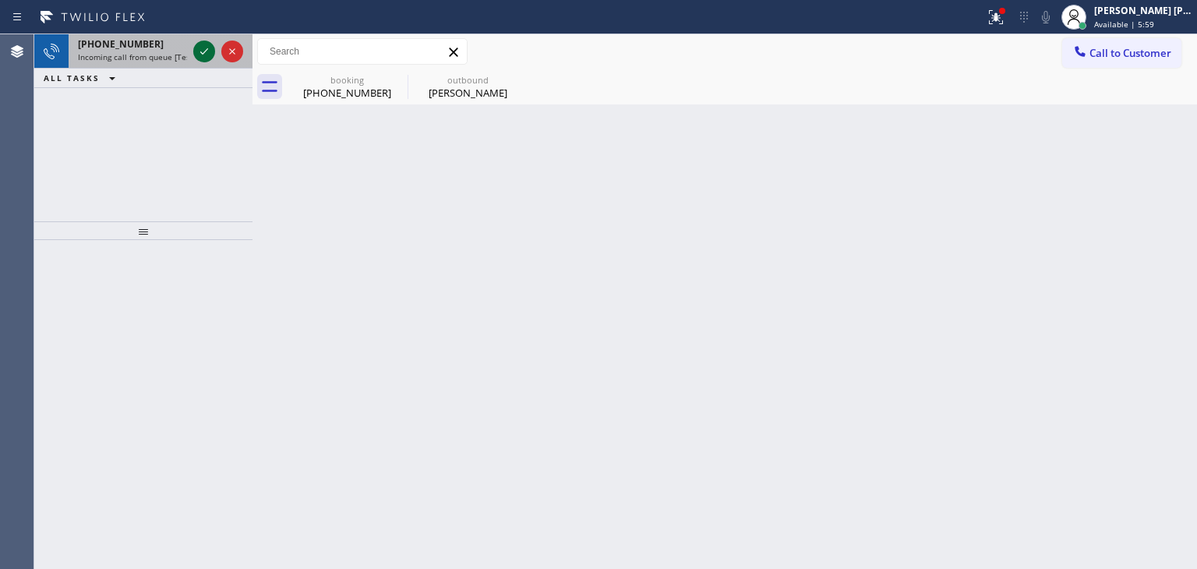
click at [196, 55] on icon at bounding box center [204, 51] width 19 height 19
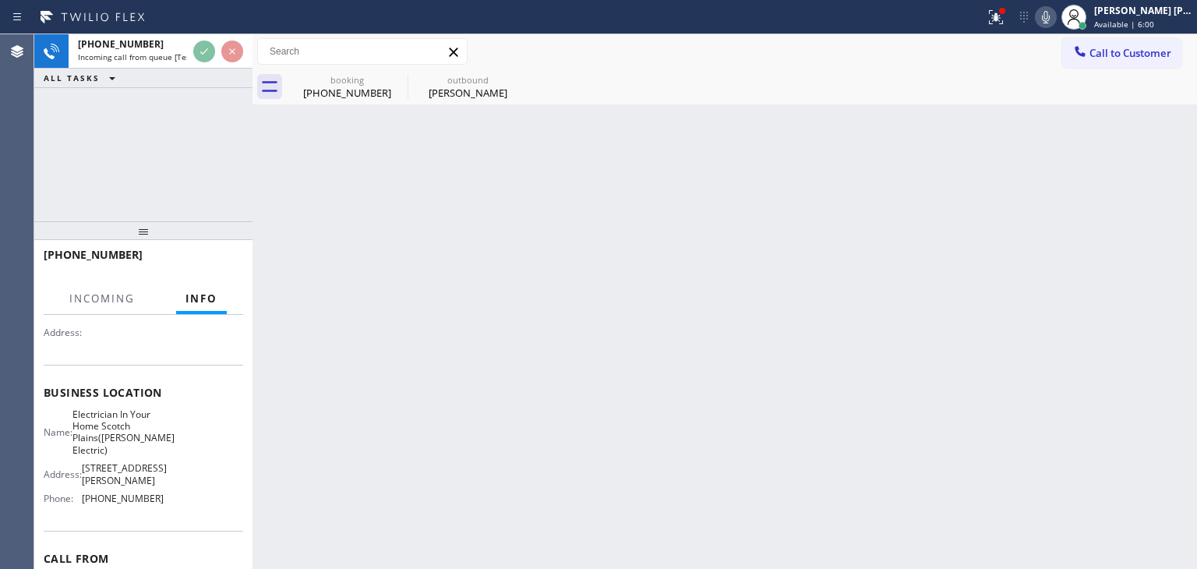
scroll to position [156, 0]
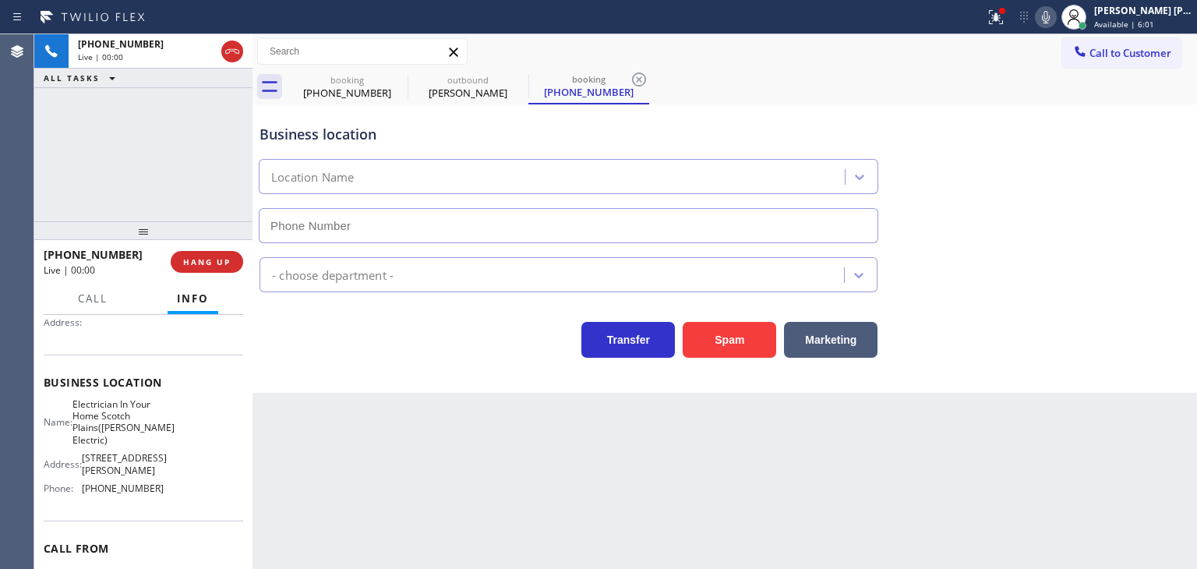
type input "(908) 364-8969"
click at [1055, 17] on icon at bounding box center [1046, 17] width 19 height 19
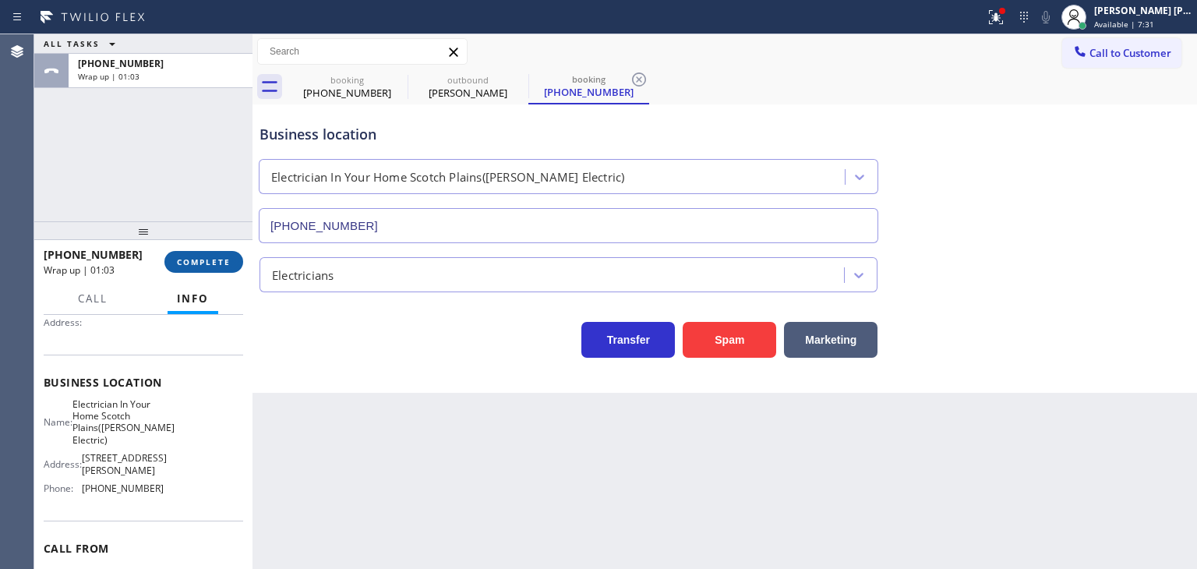
click at [200, 254] on button "COMPLETE" at bounding box center [203, 262] width 79 height 22
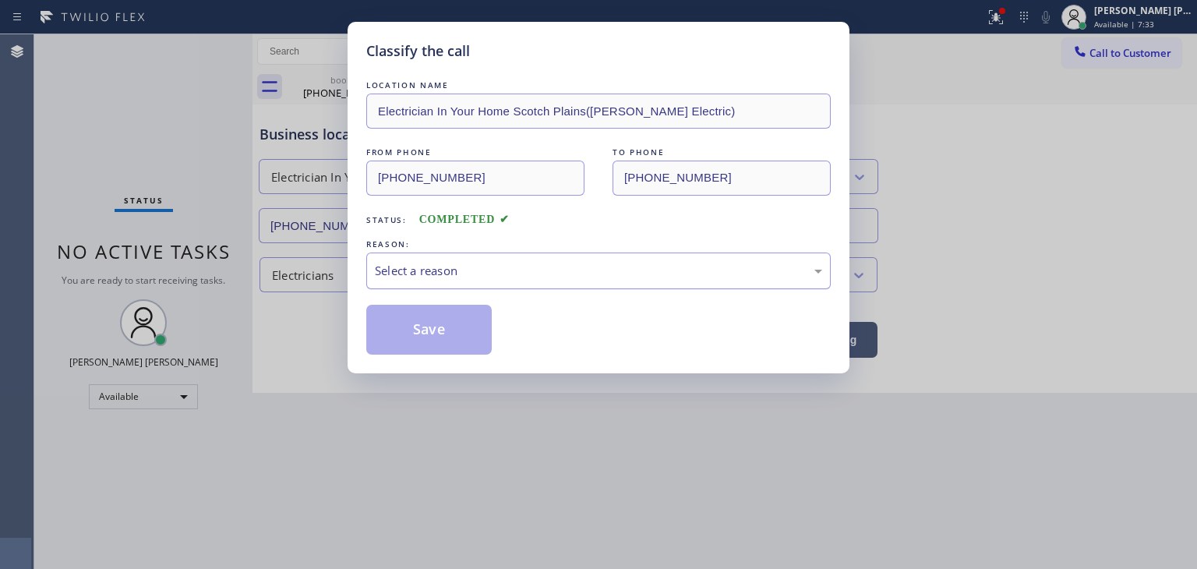
click at [428, 278] on div "Select a reason" at bounding box center [598, 271] width 447 height 18
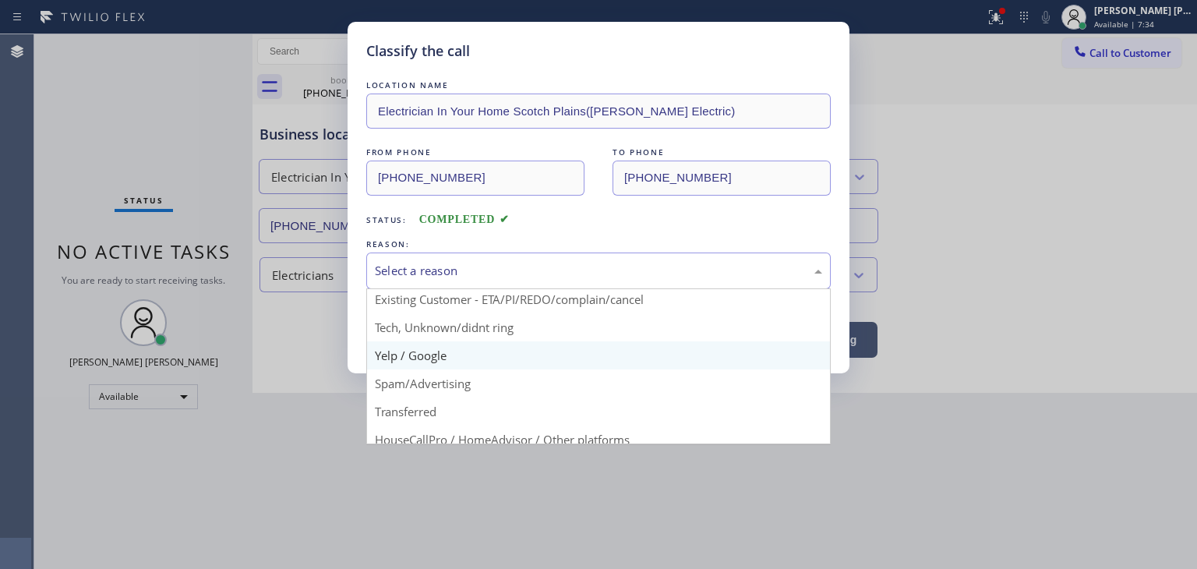
scroll to position [78, 0]
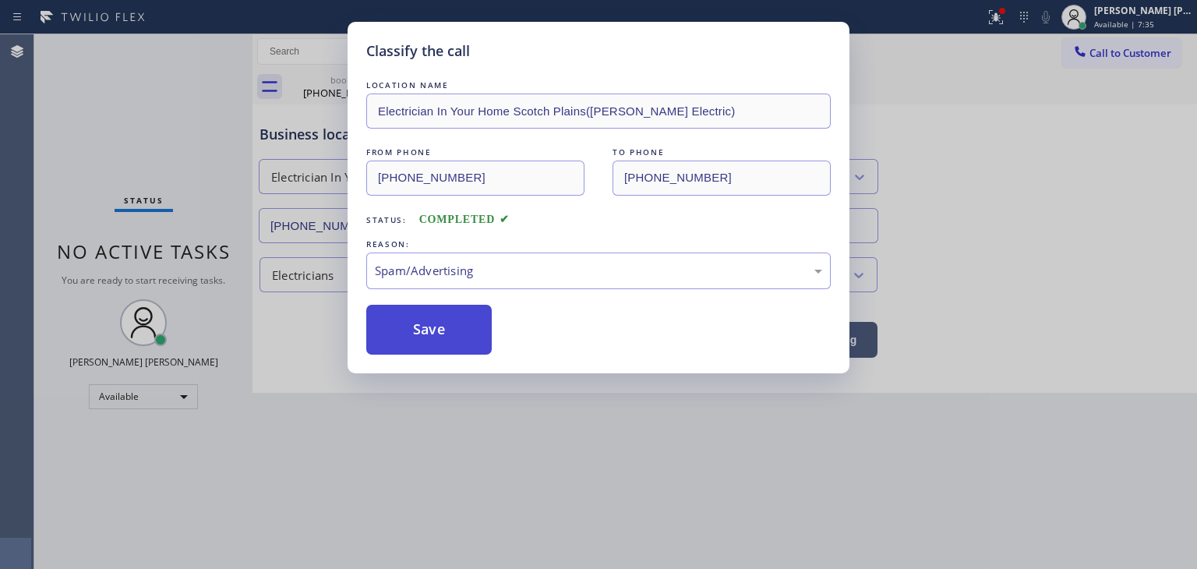
click at [435, 325] on button "Save" at bounding box center [428, 330] width 125 height 50
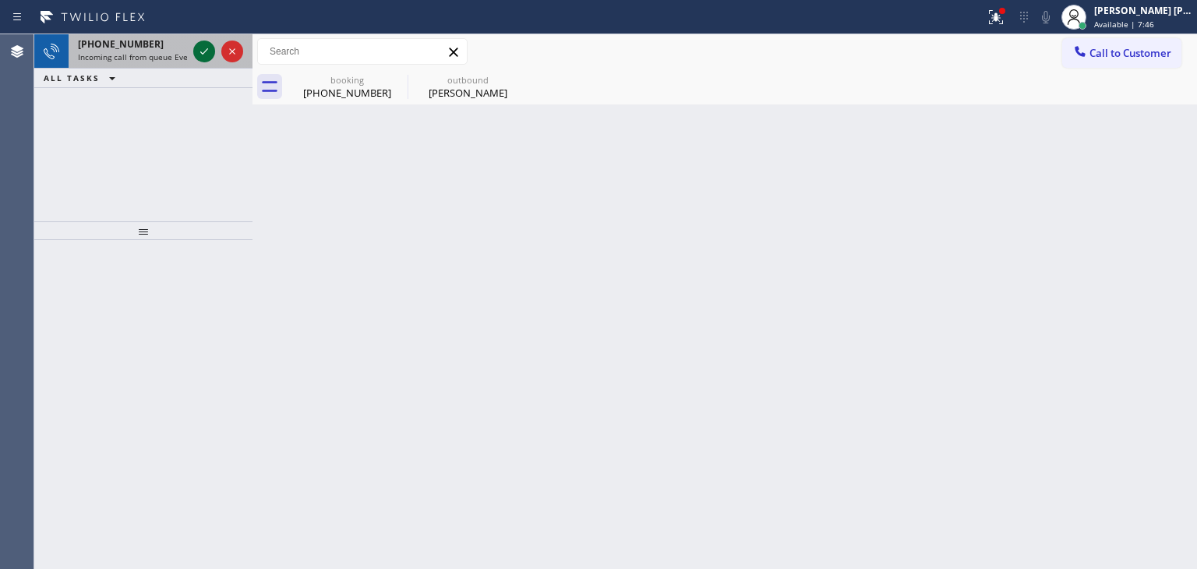
click at [209, 43] on icon at bounding box center [204, 51] width 19 height 19
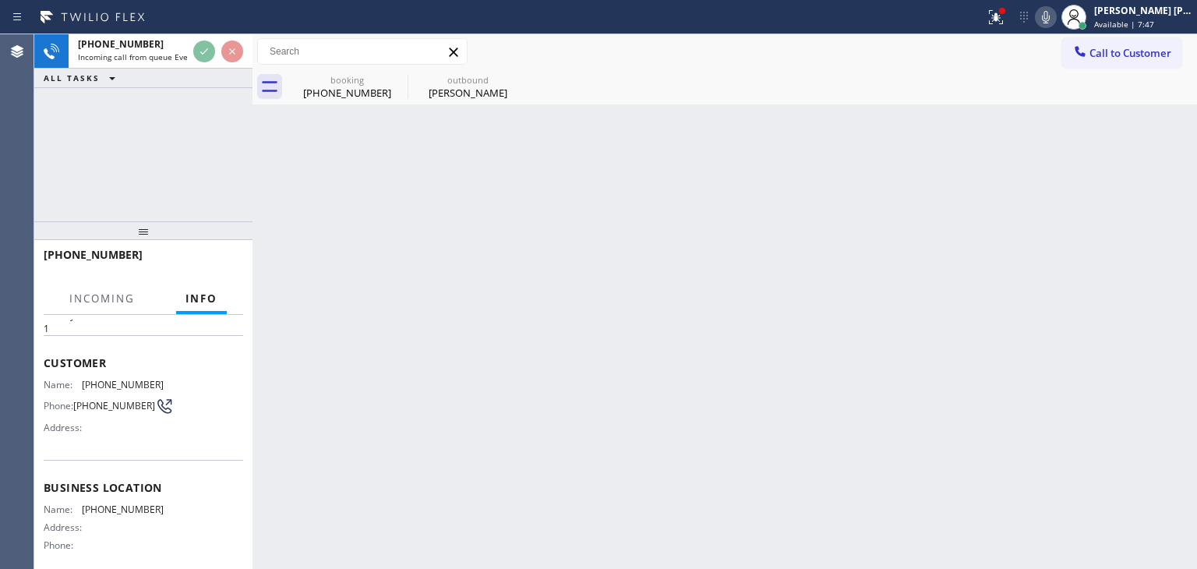
scroll to position [78, 0]
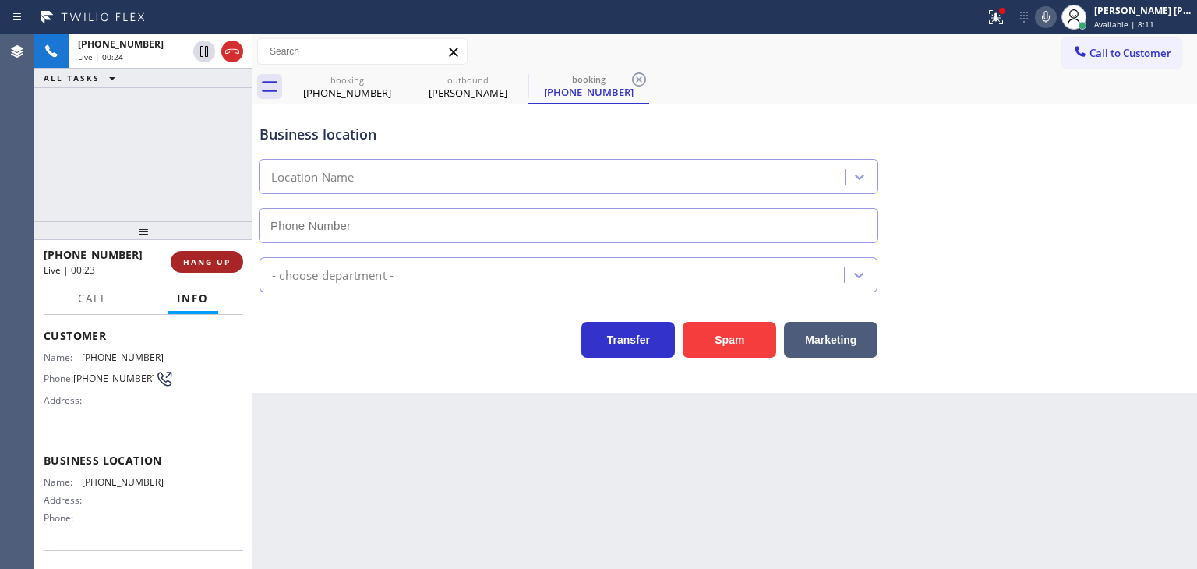
click at [221, 263] on span "HANG UP" at bounding box center [207, 261] width 48 height 11
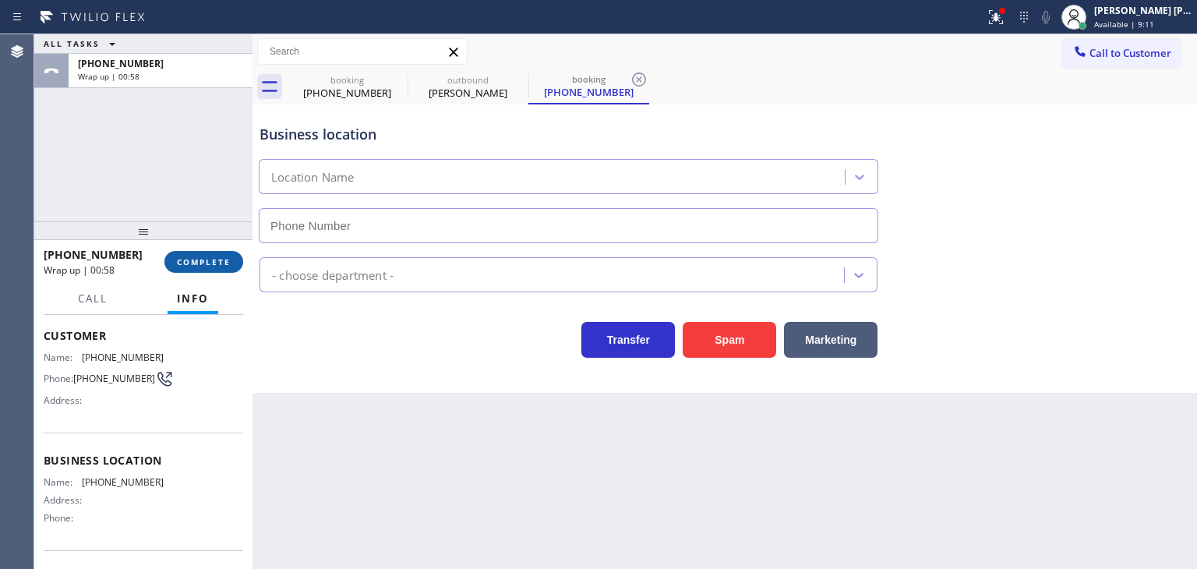
click at [207, 251] on button "COMPLETE" at bounding box center [203, 262] width 79 height 22
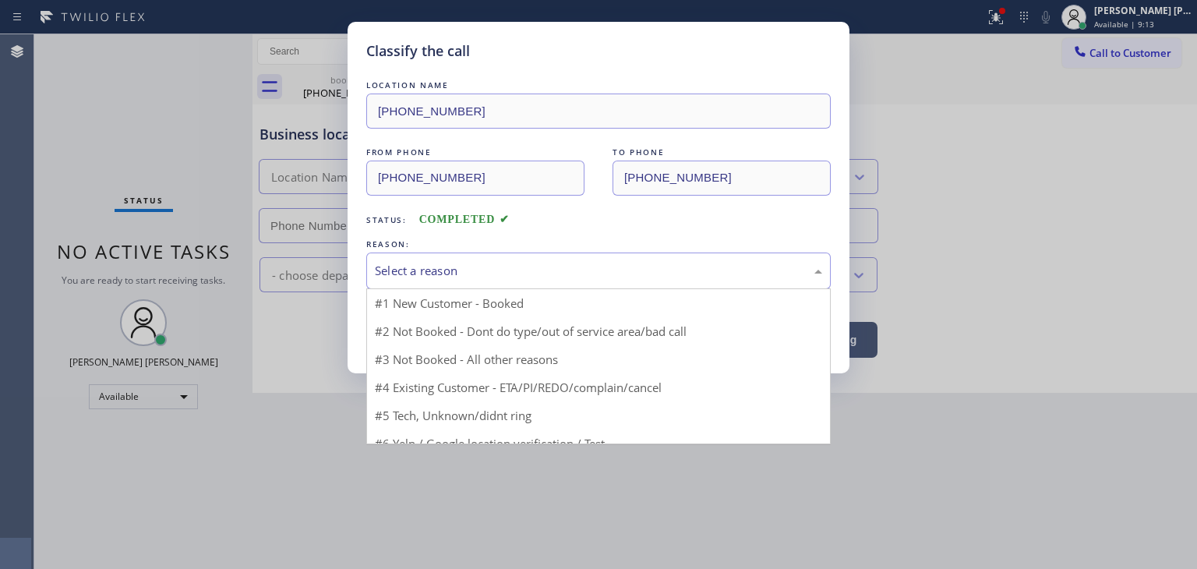
click at [419, 269] on div "Select a reason" at bounding box center [598, 271] width 447 height 18
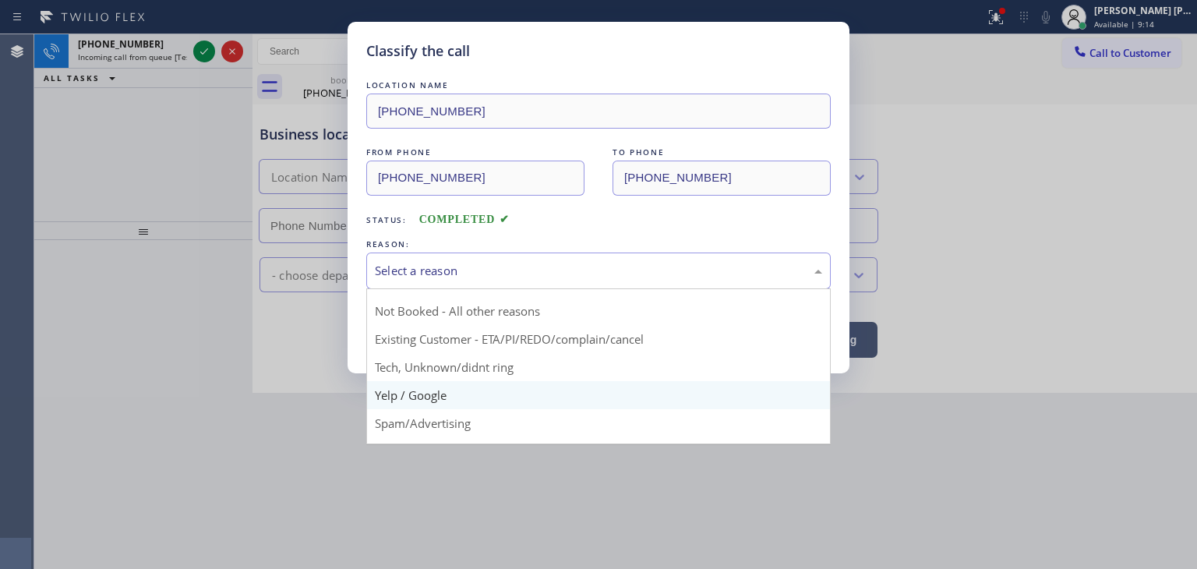
scroll to position [78, 0]
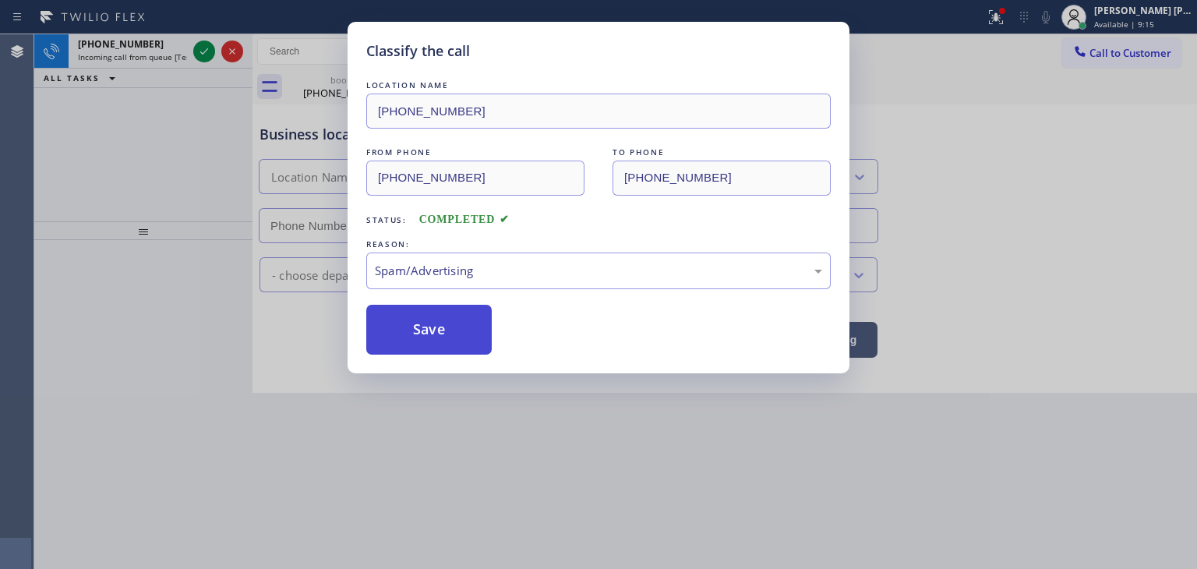
click at [420, 331] on button "Save" at bounding box center [428, 330] width 125 height 50
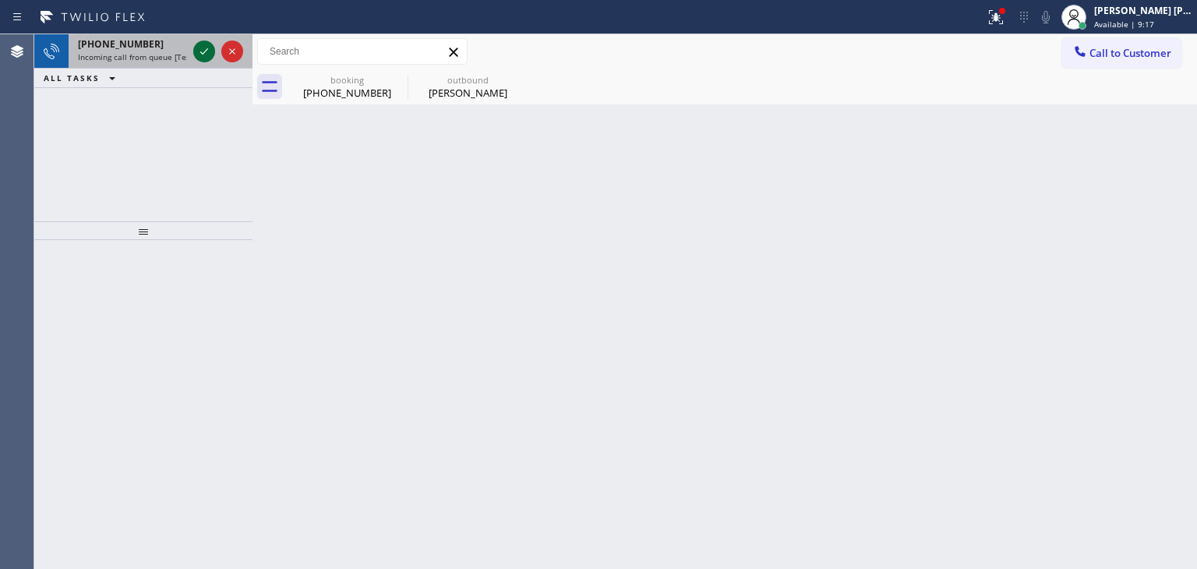
click at [203, 51] on icon at bounding box center [204, 51] width 19 height 19
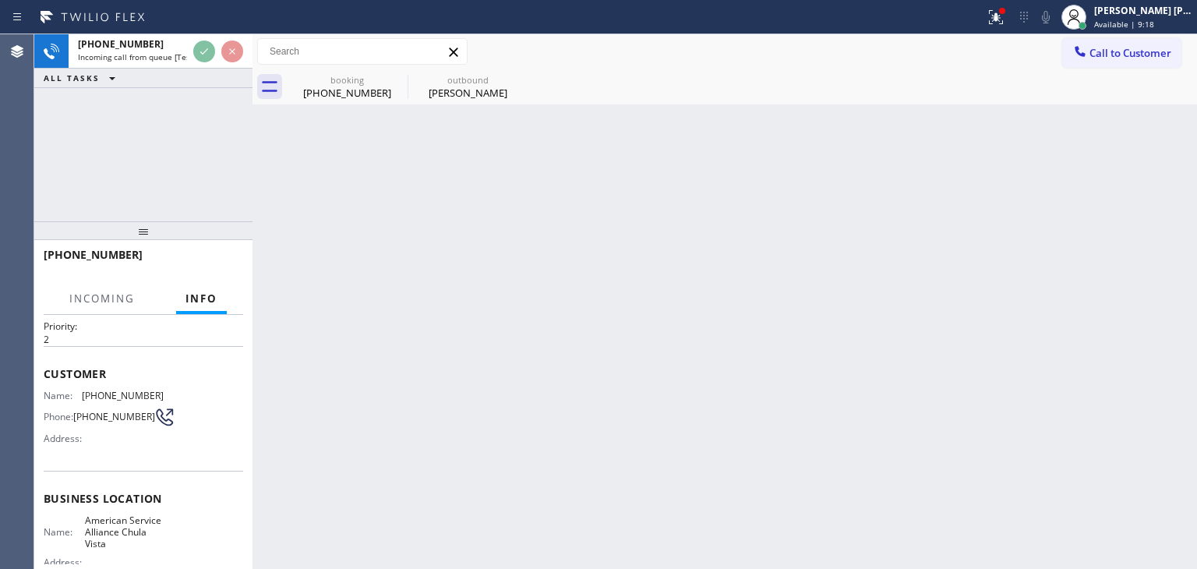
scroll to position [78, 0]
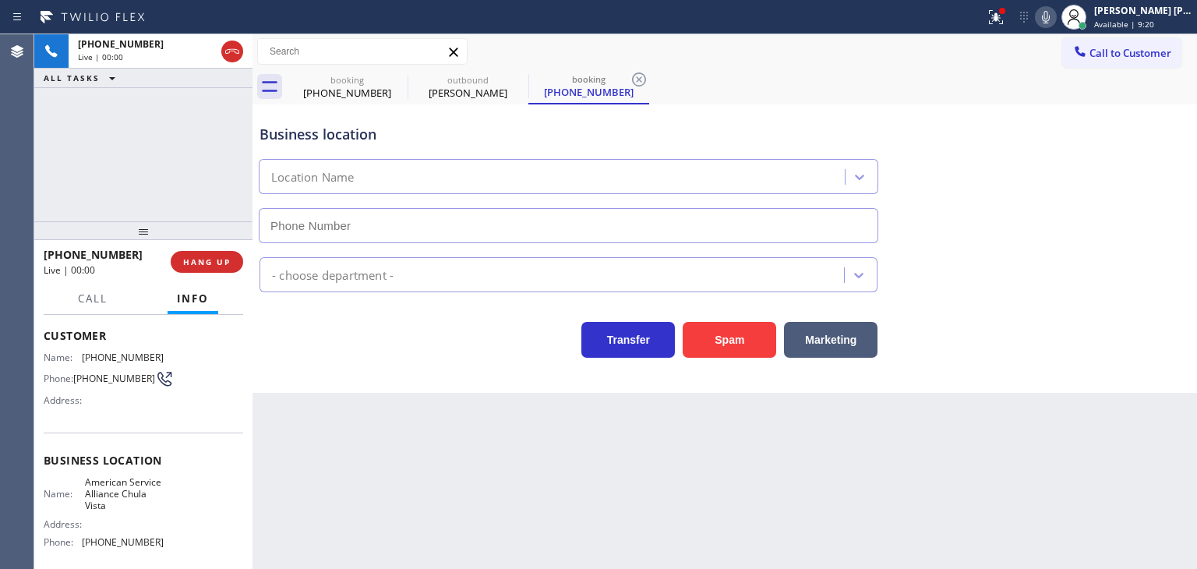
type input "(619) 658-8803"
click at [1055, 16] on icon at bounding box center [1046, 17] width 19 height 19
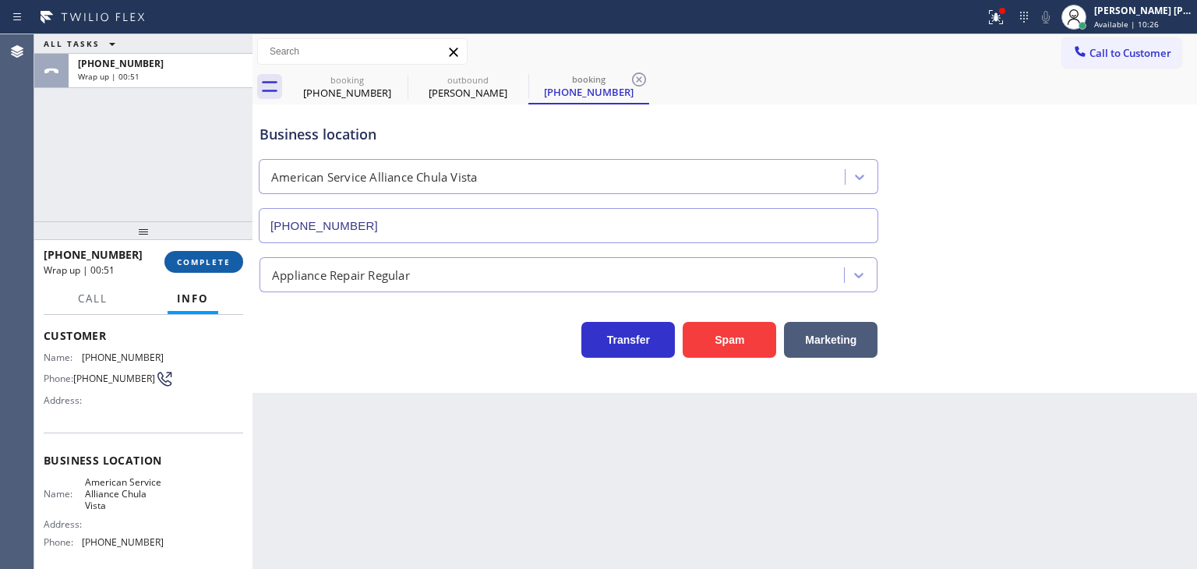
click at [224, 260] on span "COMPLETE" at bounding box center [204, 261] width 54 height 11
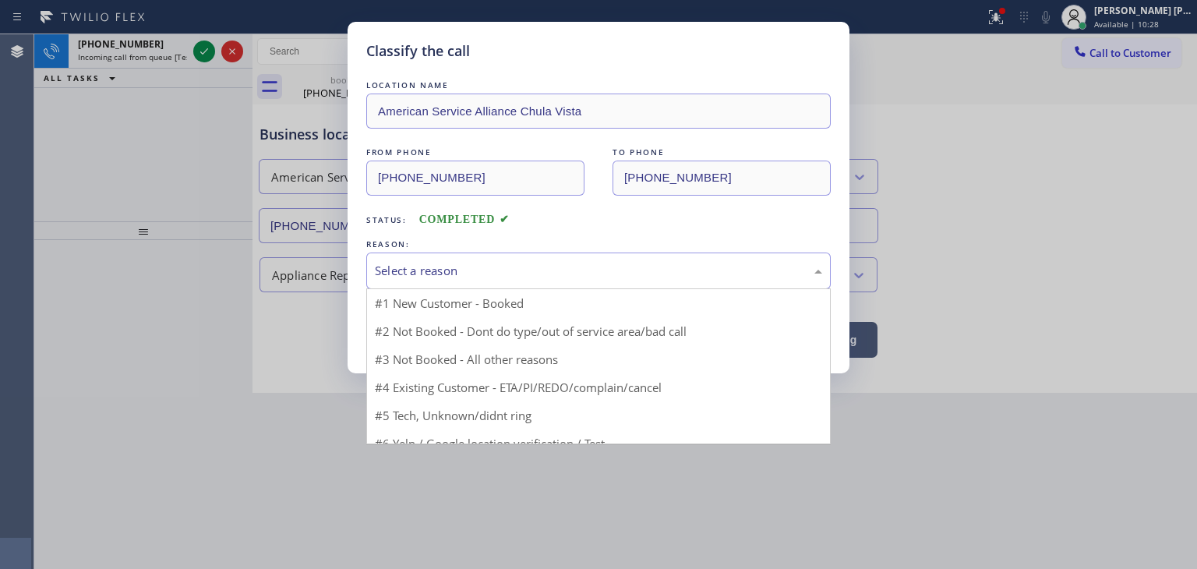
click at [405, 271] on div "Select a reason" at bounding box center [598, 271] width 447 height 18
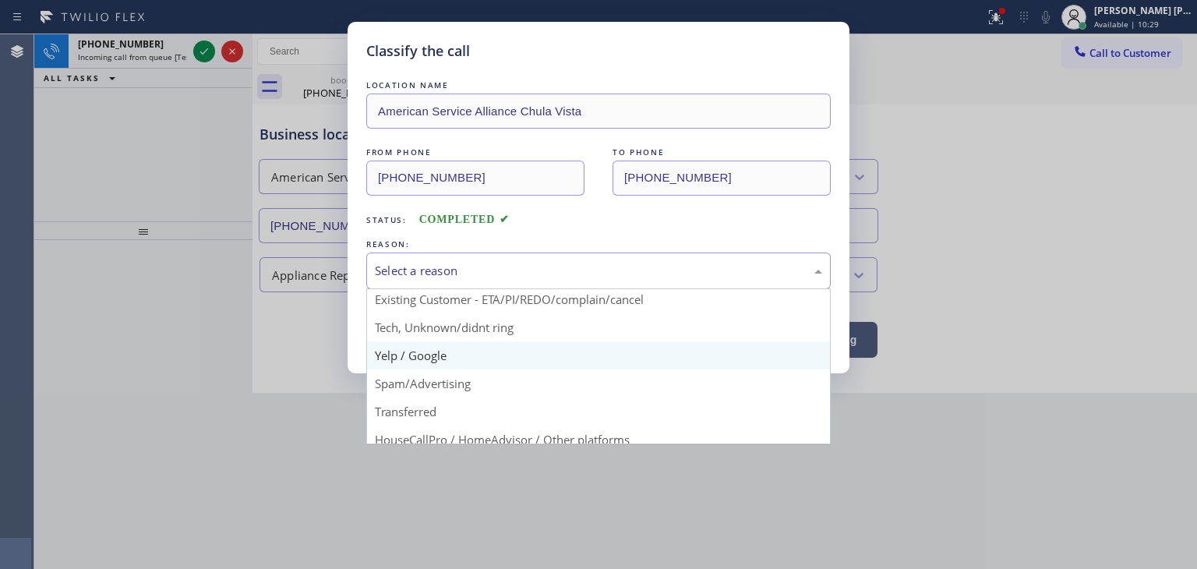
scroll to position [78, 0]
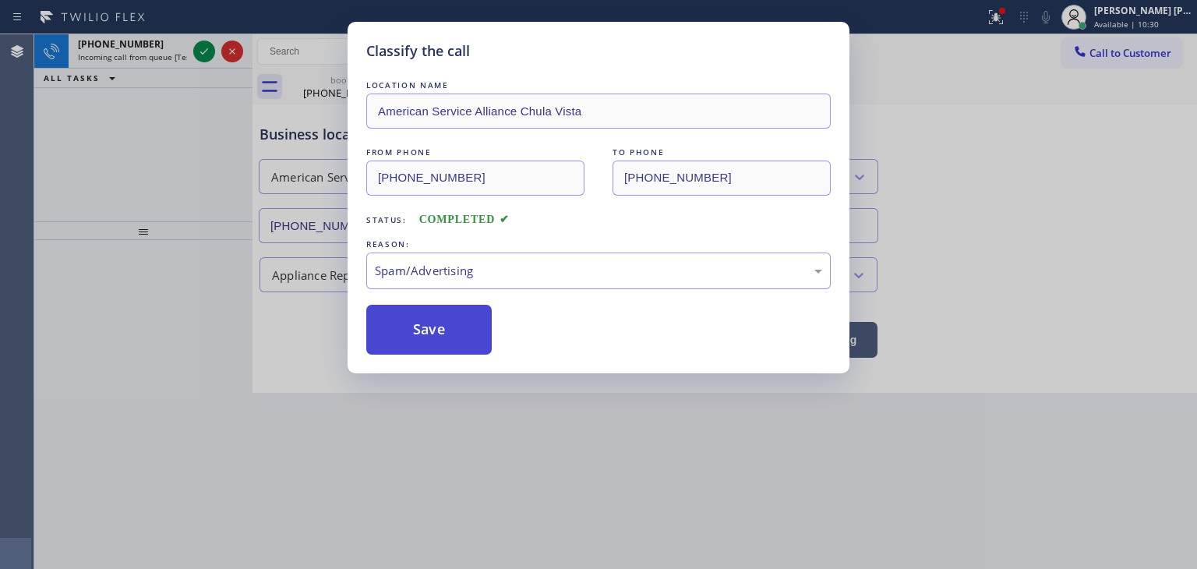
click at [437, 310] on button "Save" at bounding box center [428, 330] width 125 height 50
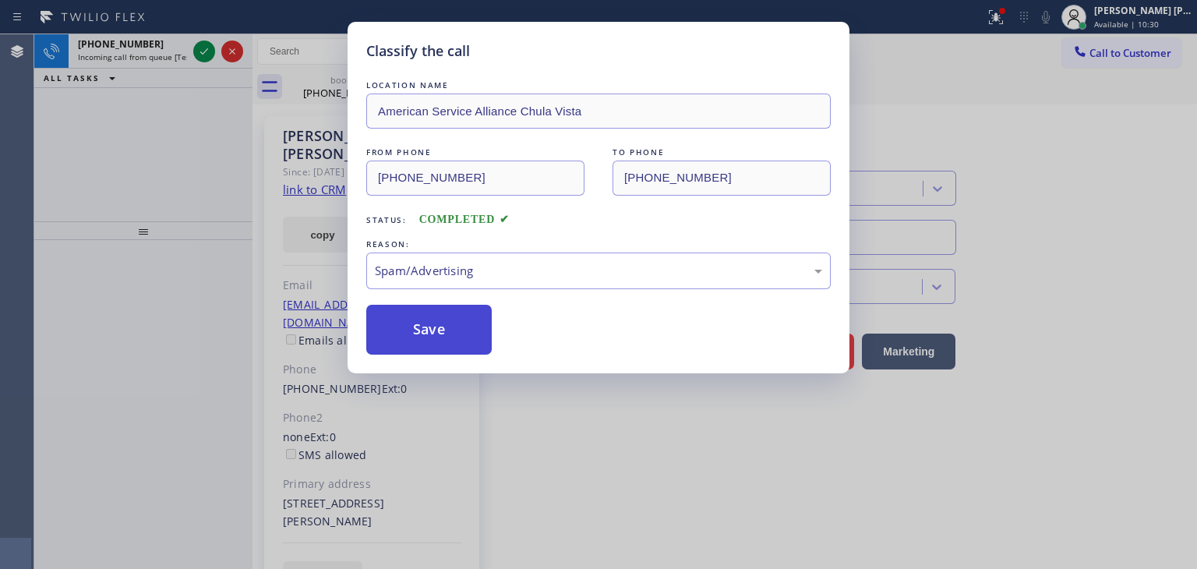
click at [433, 331] on button "Save" at bounding box center [428, 330] width 125 height 50
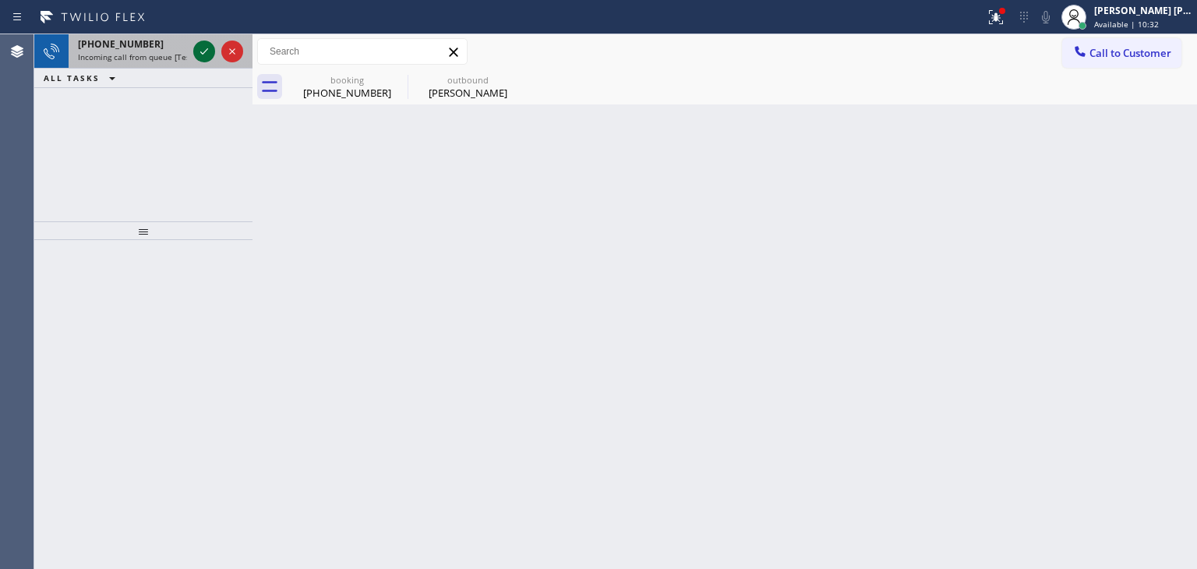
click at [202, 44] on icon at bounding box center [204, 51] width 19 height 19
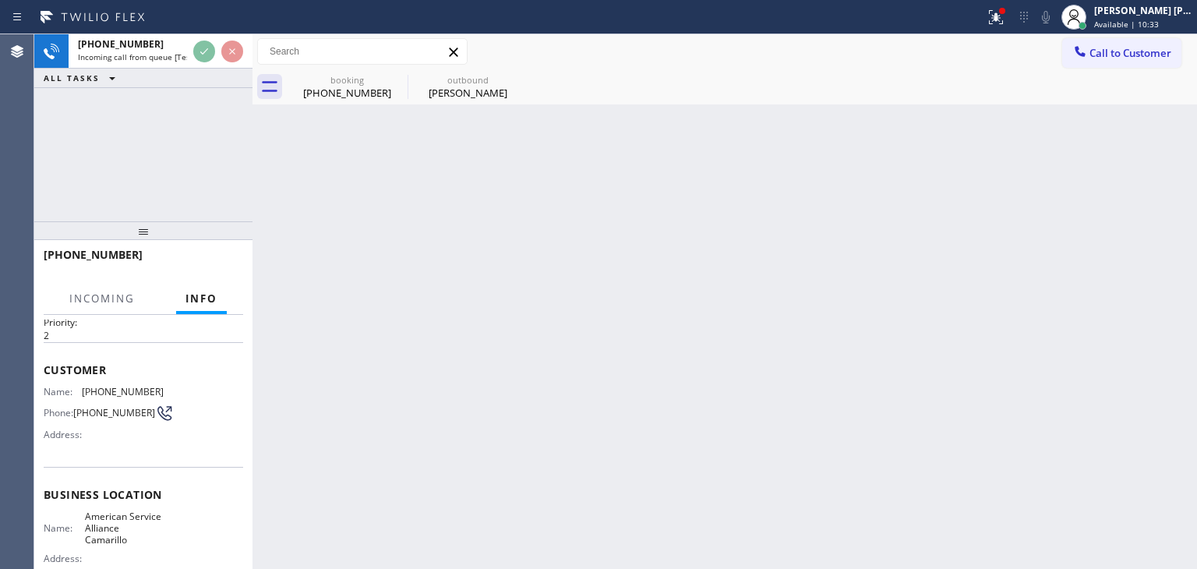
scroll to position [78, 0]
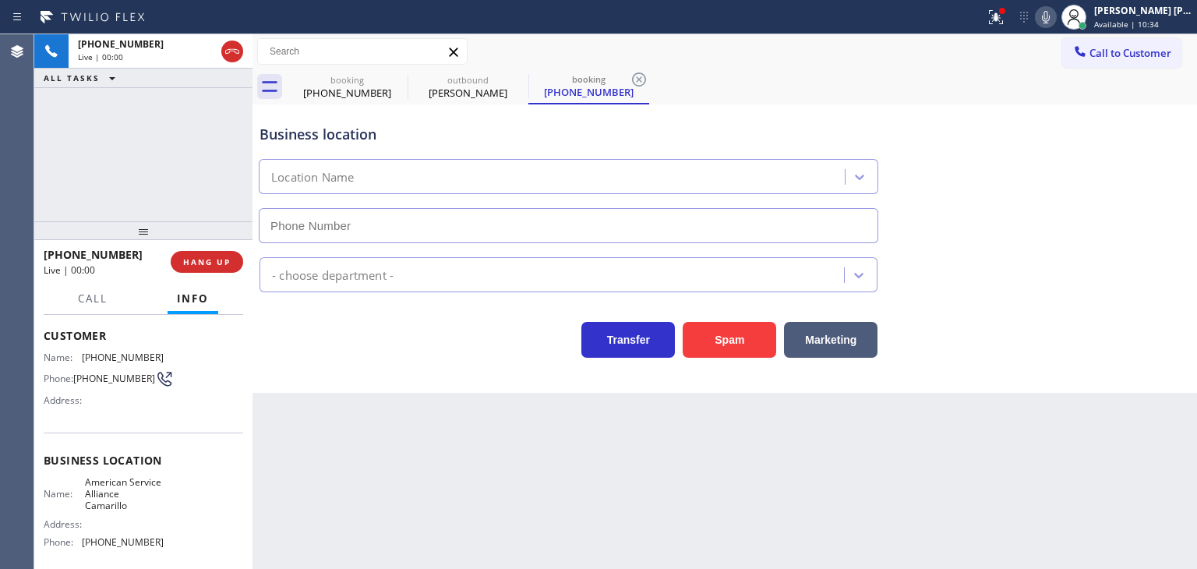
type input "(805) 991-7731"
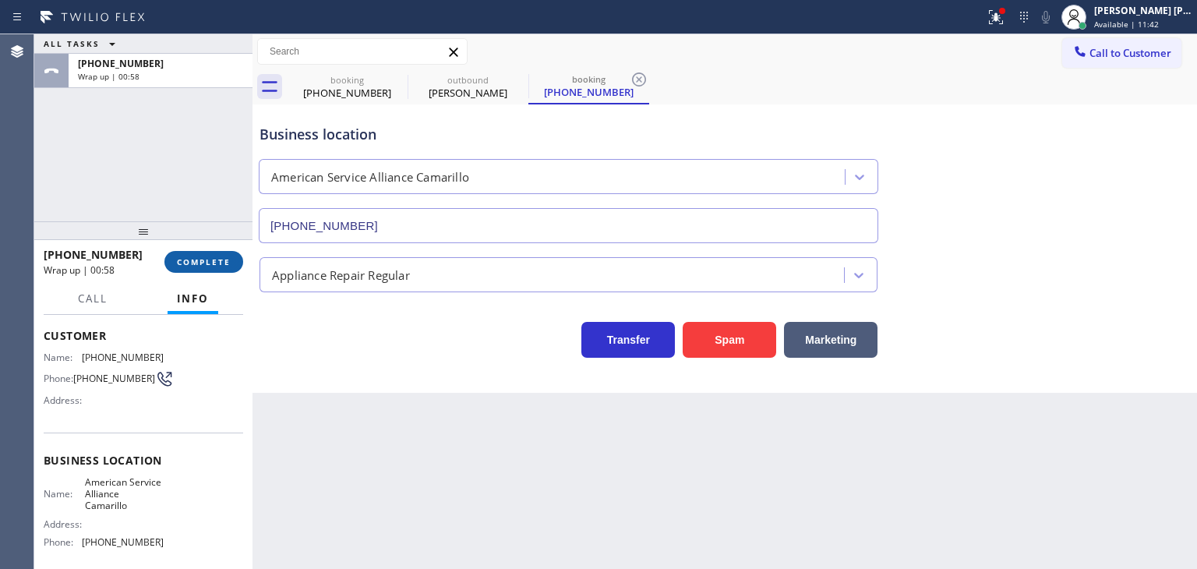
click at [197, 268] on button "COMPLETE" at bounding box center [203, 262] width 79 height 22
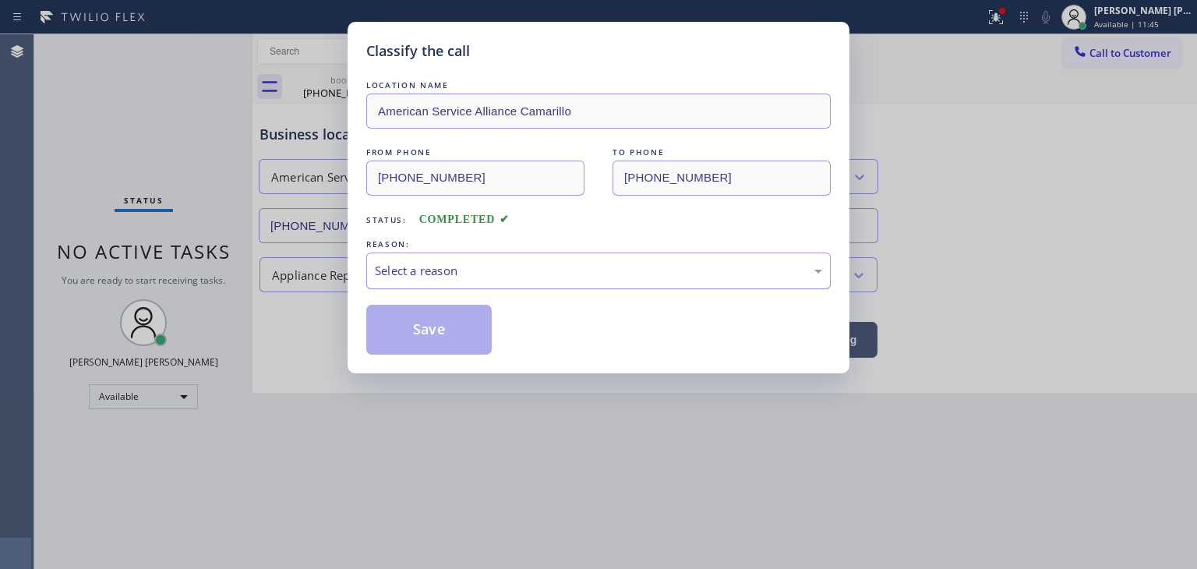
click at [461, 281] on div "Select a reason" at bounding box center [598, 271] width 465 height 37
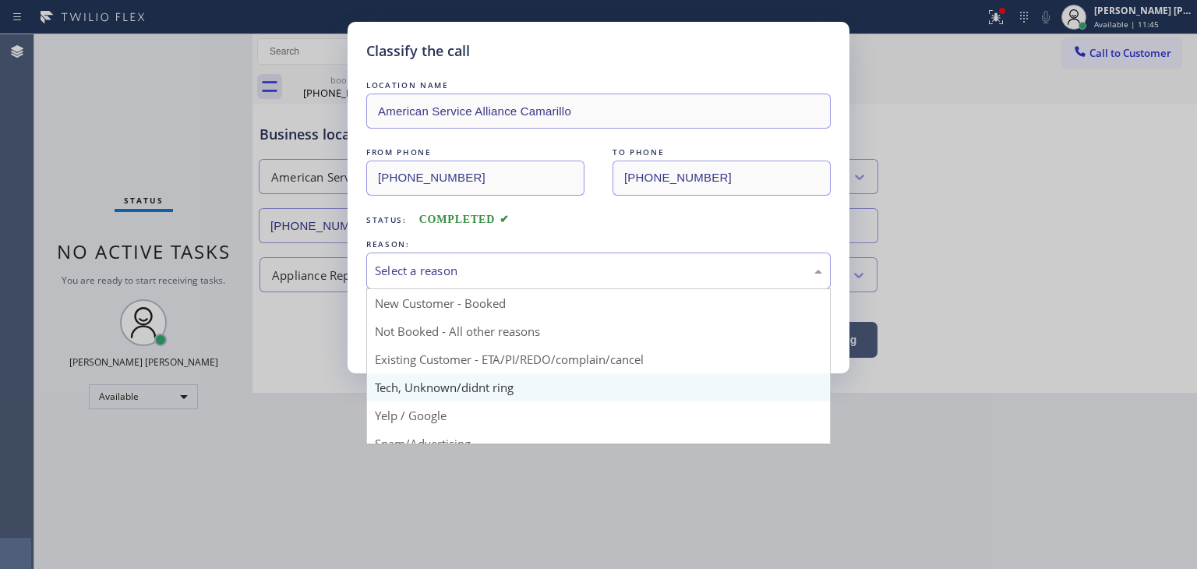
scroll to position [78, 0]
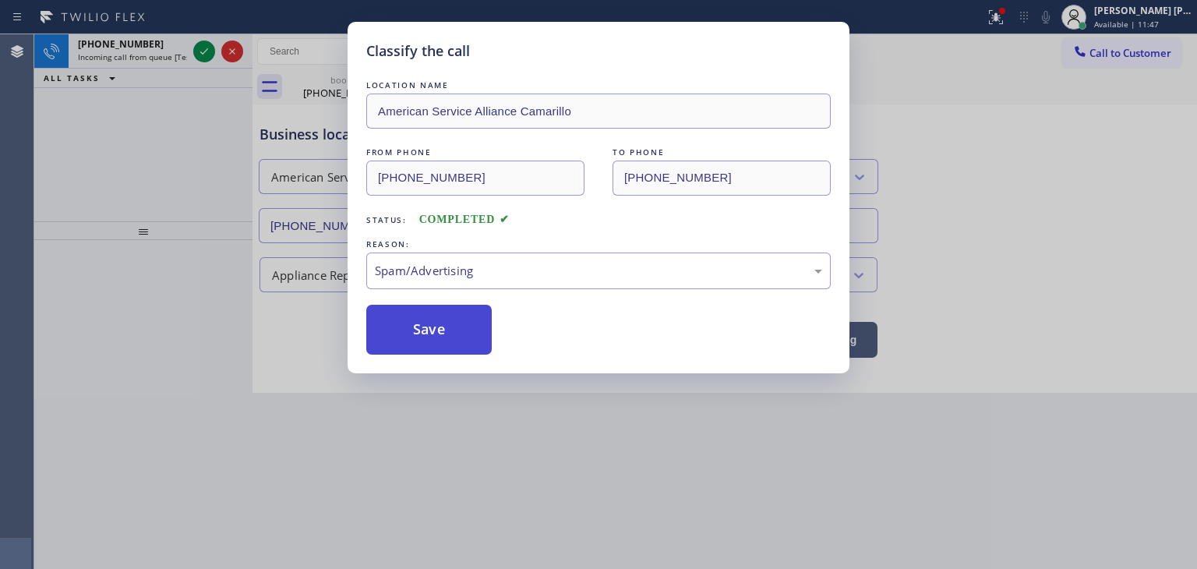
click at [436, 331] on button "Save" at bounding box center [428, 330] width 125 height 50
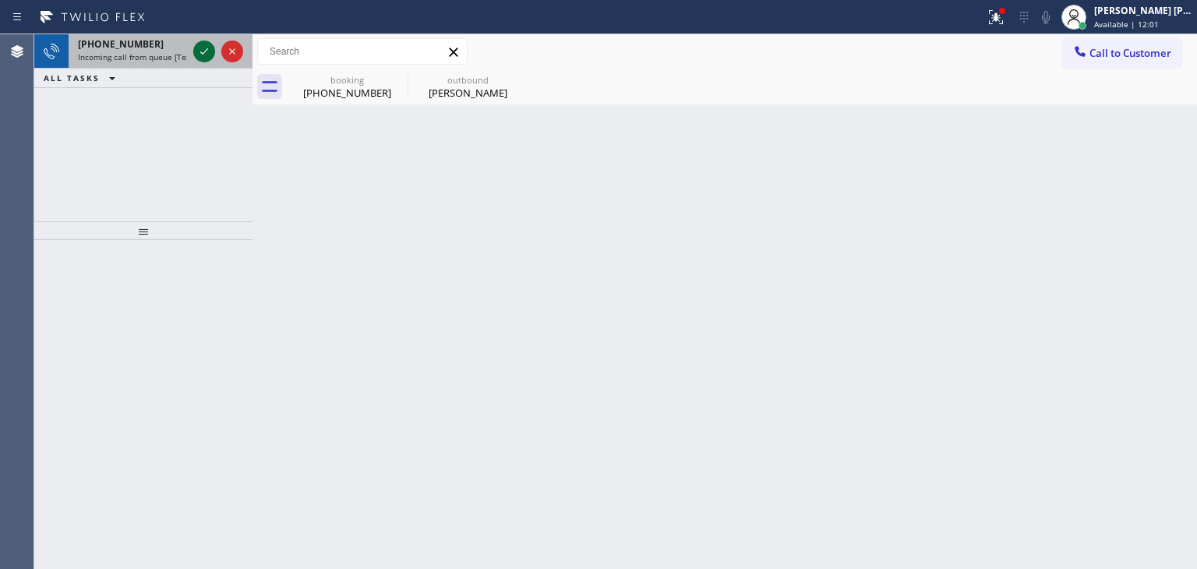
click at [201, 57] on icon at bounding box center [204, 51] width 19 height 19
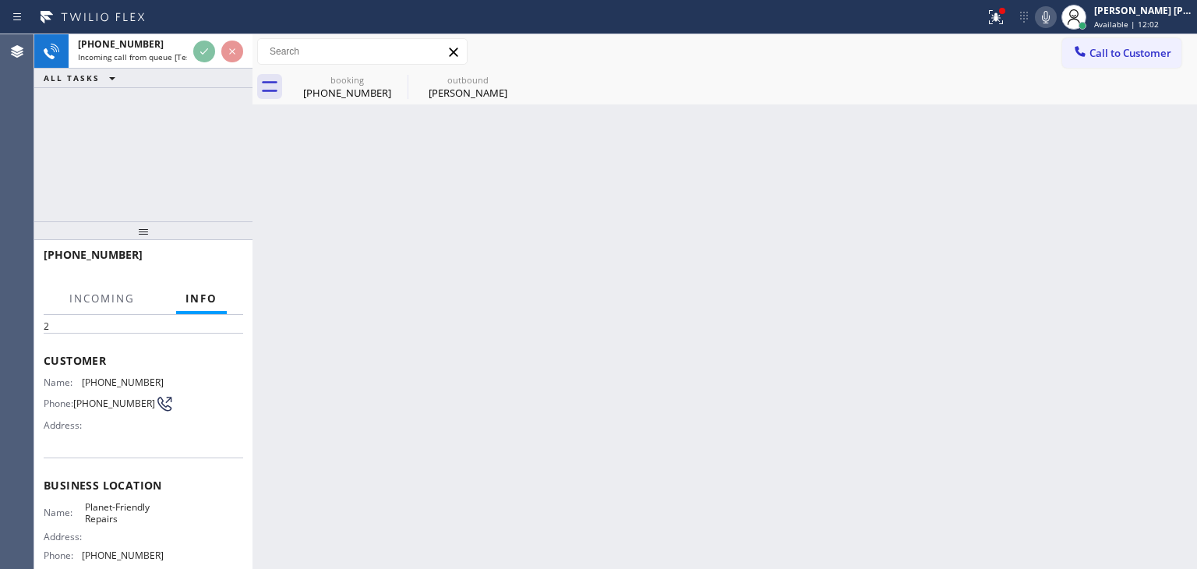
scroll to position [78, 0]
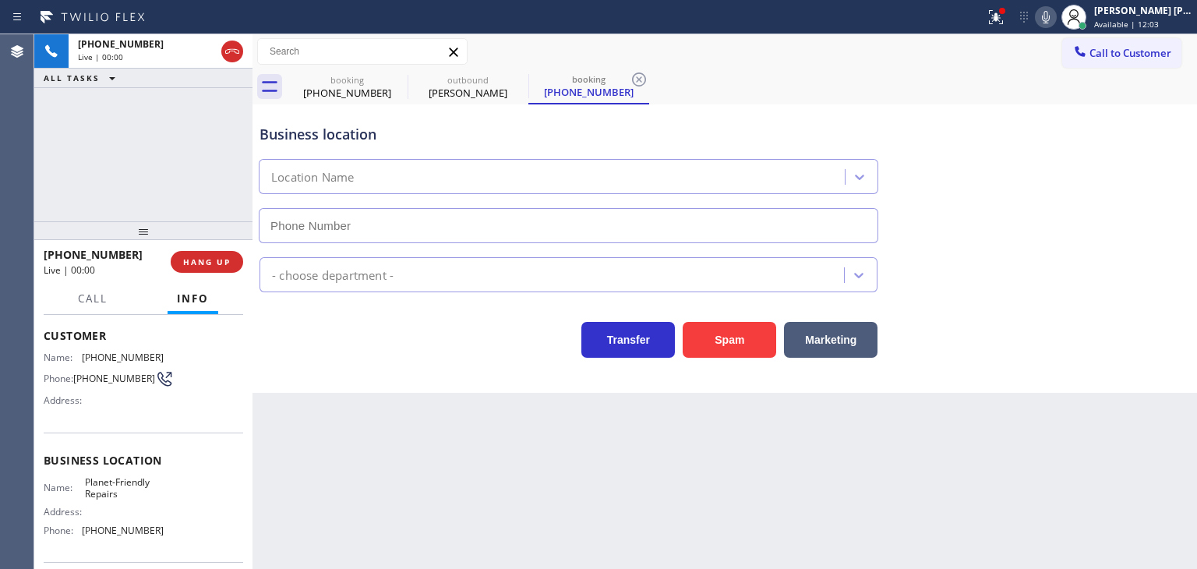
type input "(856) 386-3726"
click at [1055, 15] on icon at bounding box center [1046, 17] width 19 height 19
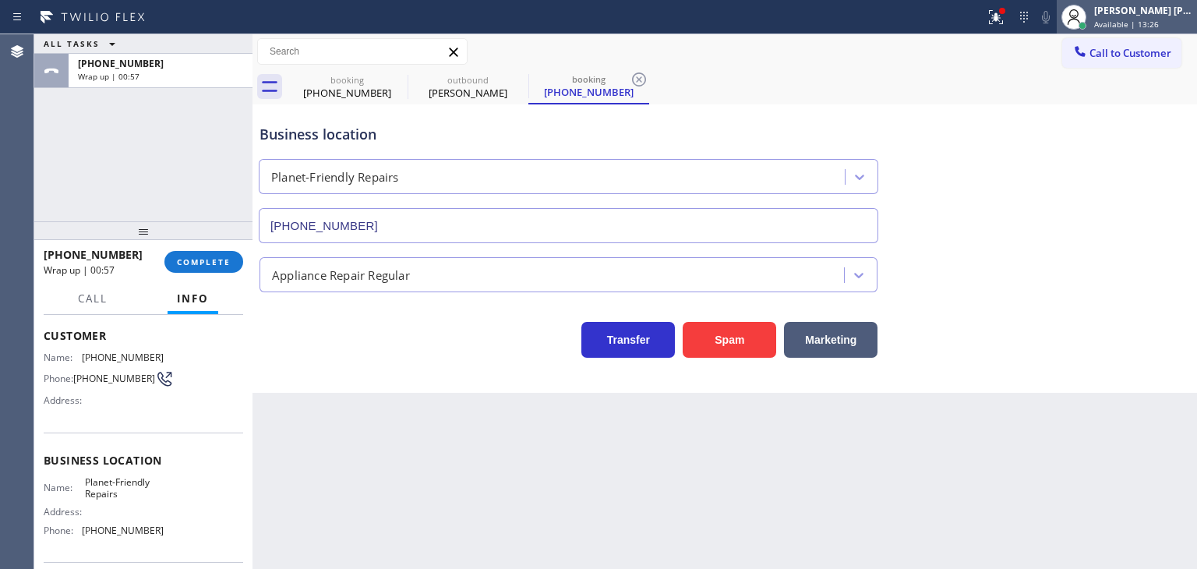
click at [1161, 10] on div "Edel John Suson" at bounding box center [1143, 10] width 98 height 13
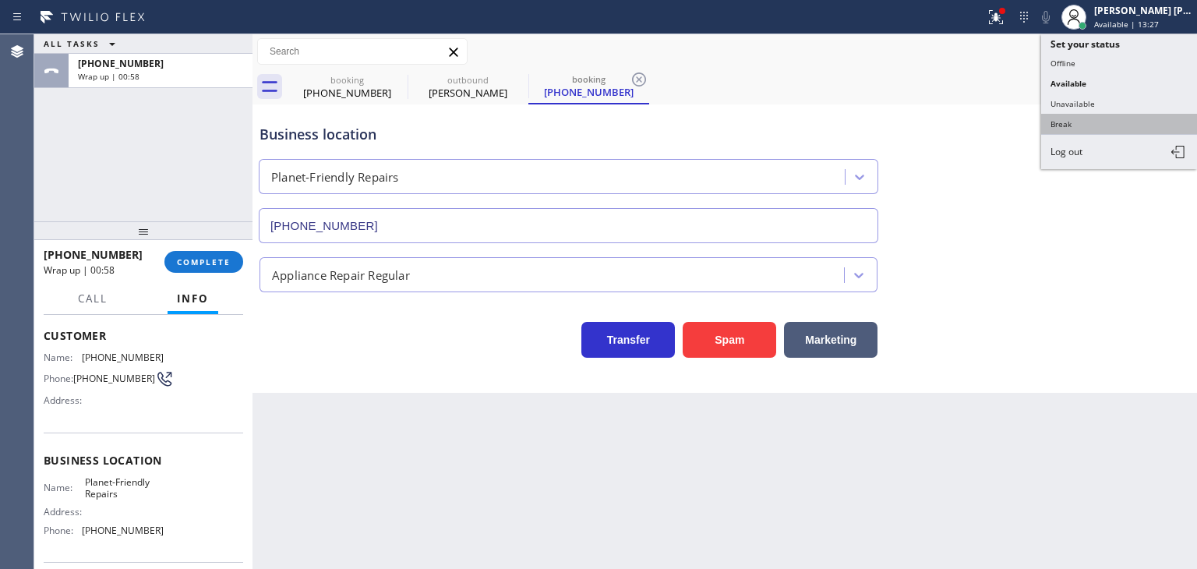
click at [1110, 120] on button "Break" at bounding box center [1119, 124] width 156 height 20
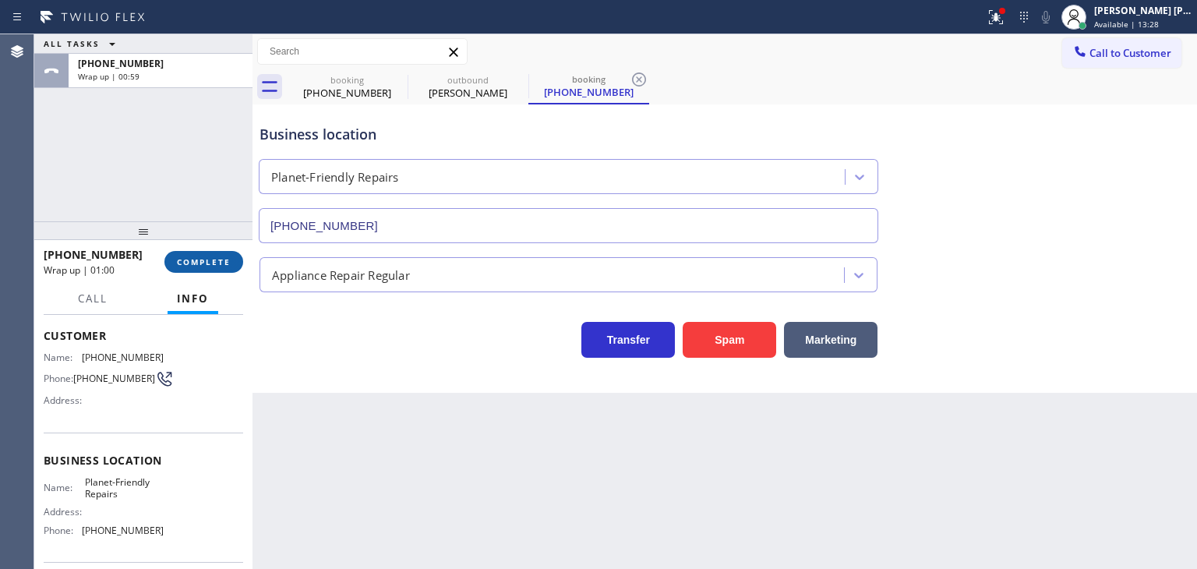
click at [170, 256] on button "COMPLETE" at bounding box center [203, 262] width 79 height 22
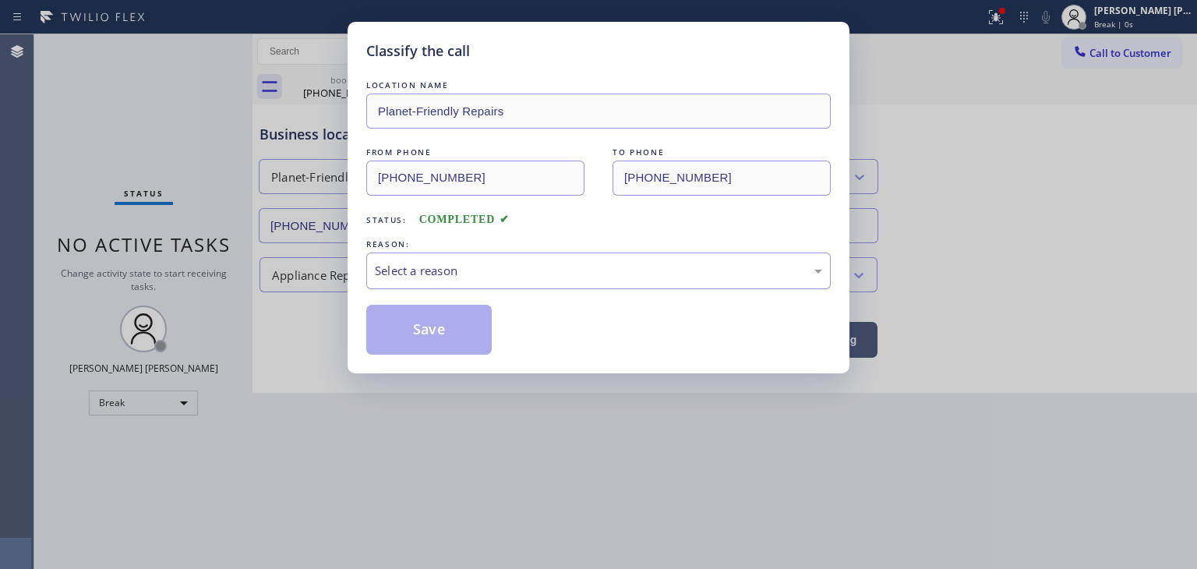
click at [386, 268] on div "Select a reason" at bounding box center [598, 271] width 447 height 18
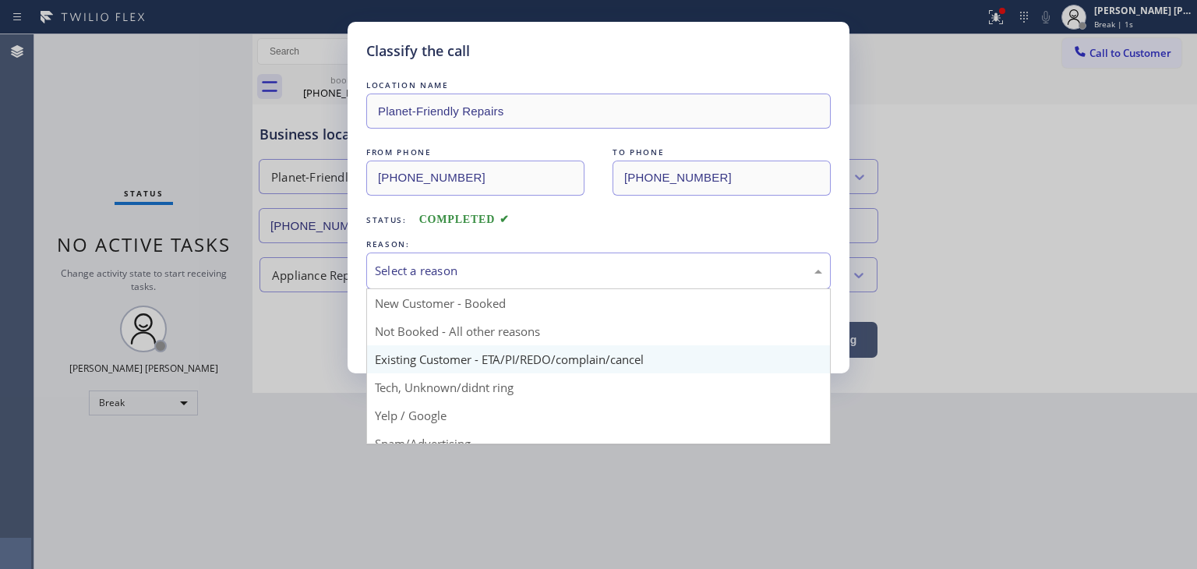
scroll to position [78, 0]
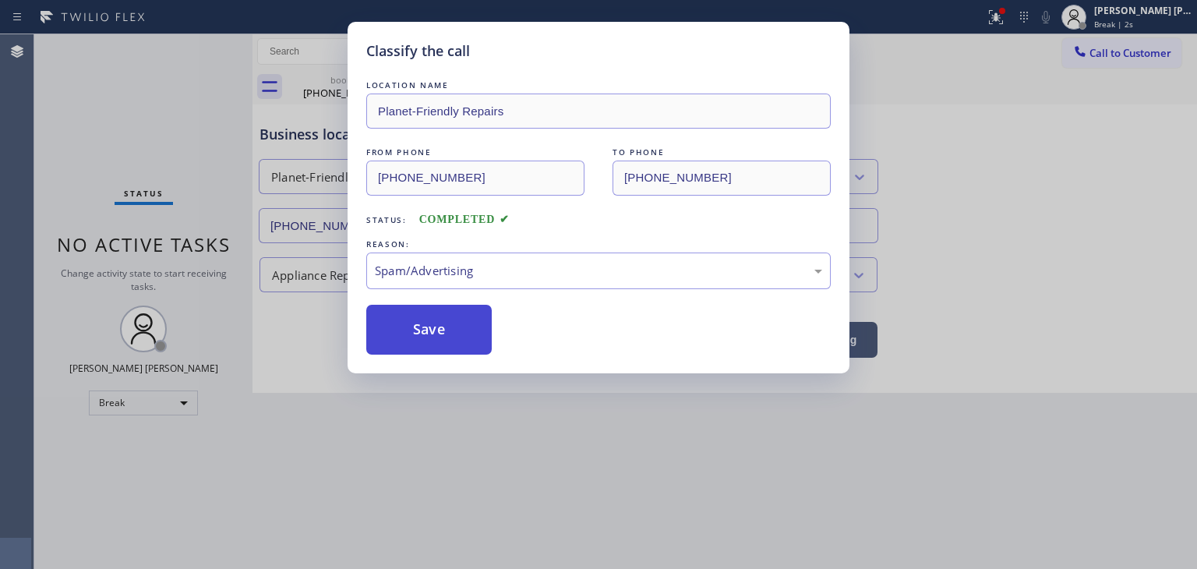
click at [430, 341] on button "Save" at bounding box center [428, 330] width 125 height 50
